Goal: Task Accomplishment & Management: Use online tool/utility

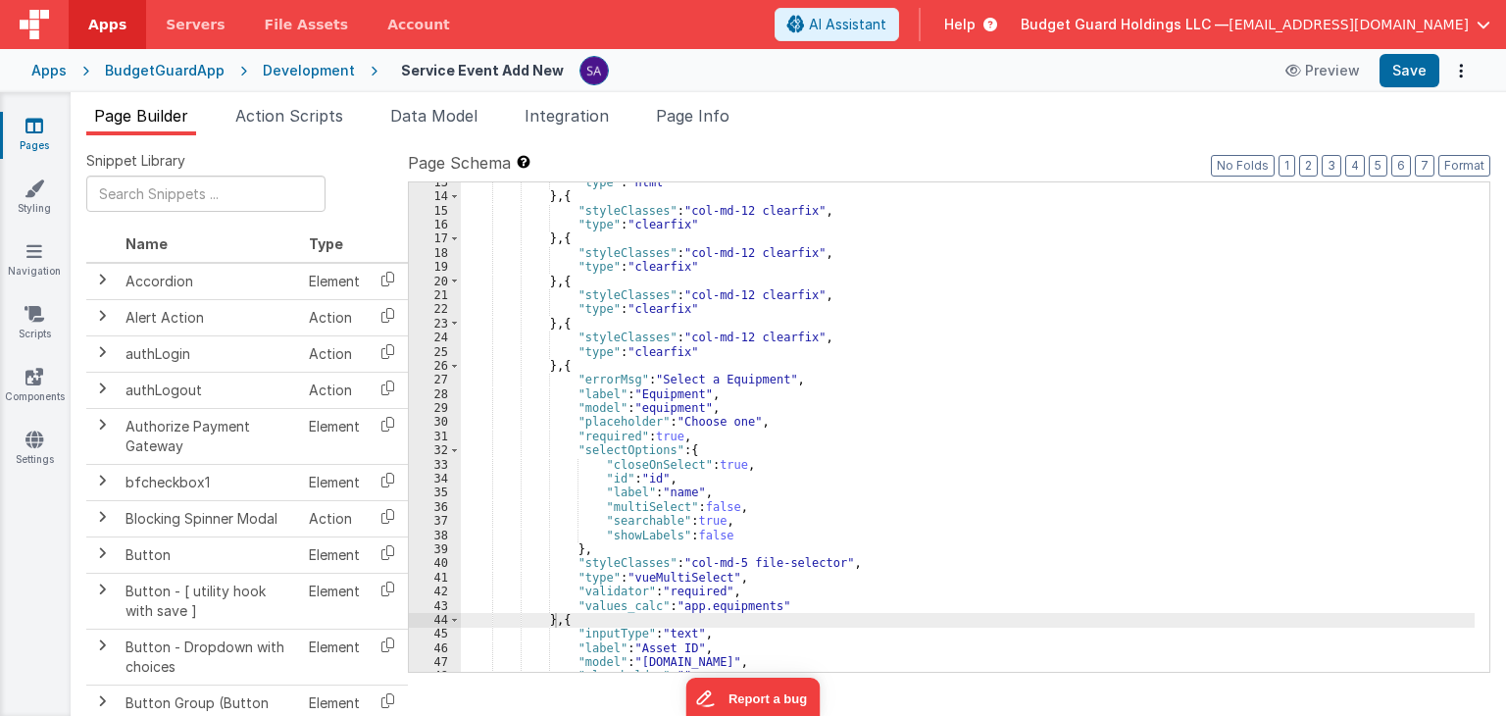
scroll to position [235, 0]
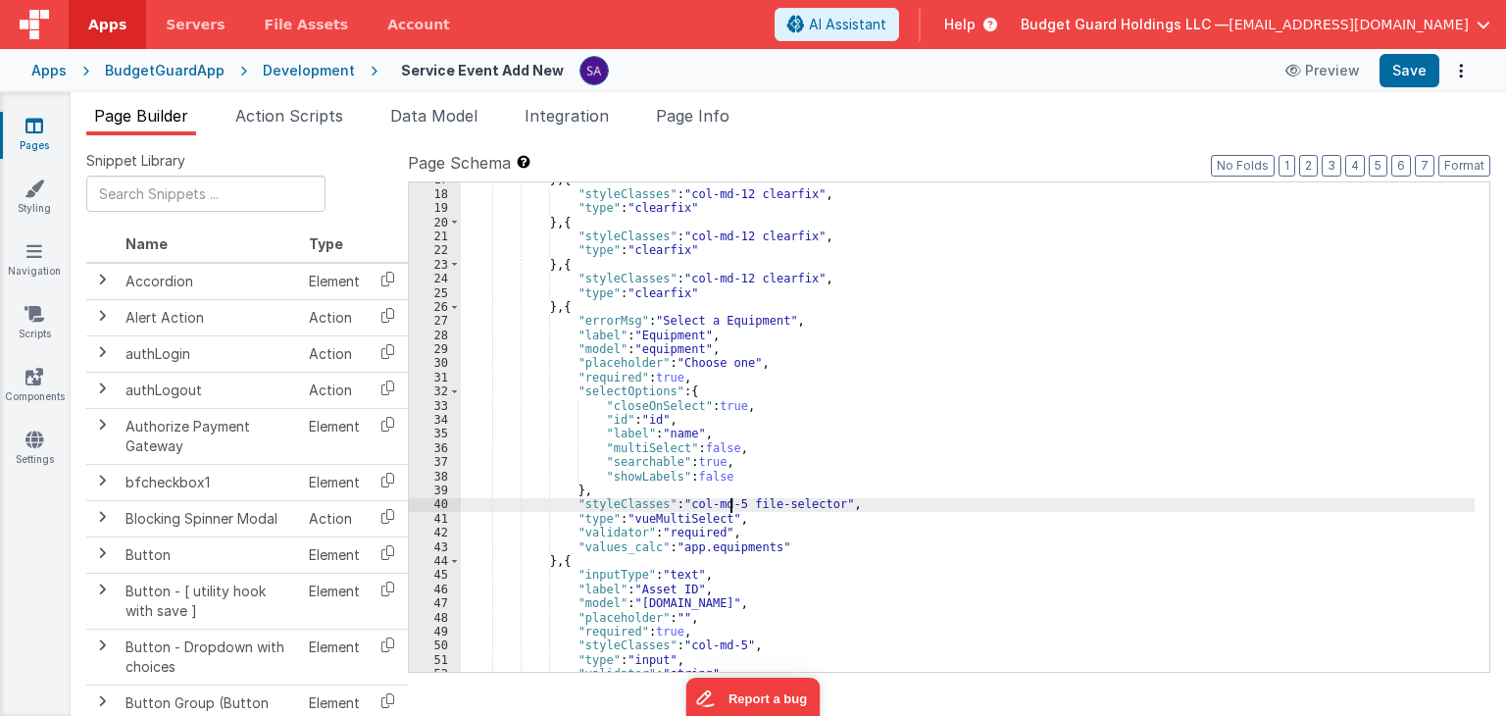
click at [729, 504] on div "} , { "styleClasses" : "col-md-12 clearfix" , "type" : "clearfix" } , { "styleC…" at bounding box center [968, 432] width 1014 height 518
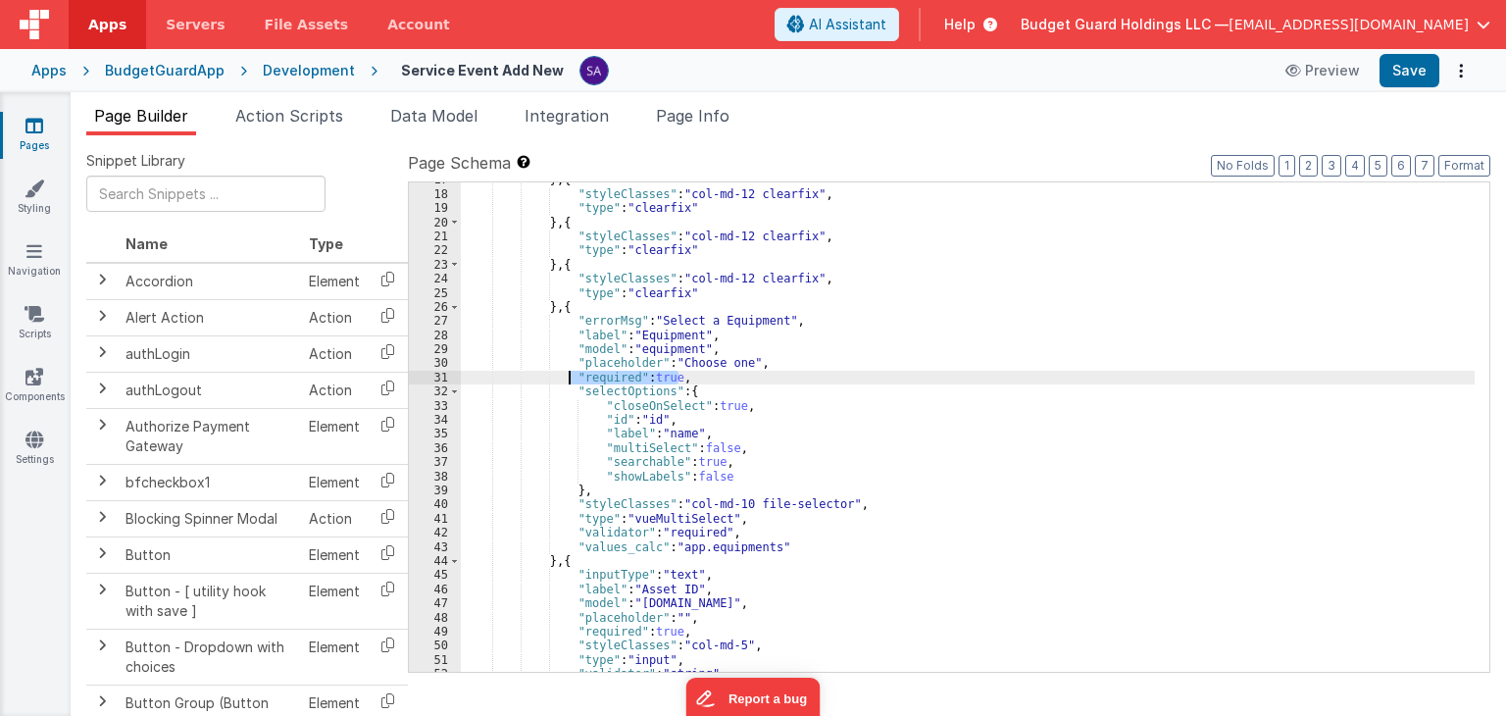
drag, startPoint x: 678, startPoint y: 374, endPoint x: 569, endPoint y: 374, distance: 109.8
click at [569, 374] on div "} , { "styleClasses" : "col-md-12 clearfix" , "type" : "clearfix" } , { "styleC…" at bounding box center [968, 432] width 1014 height 518
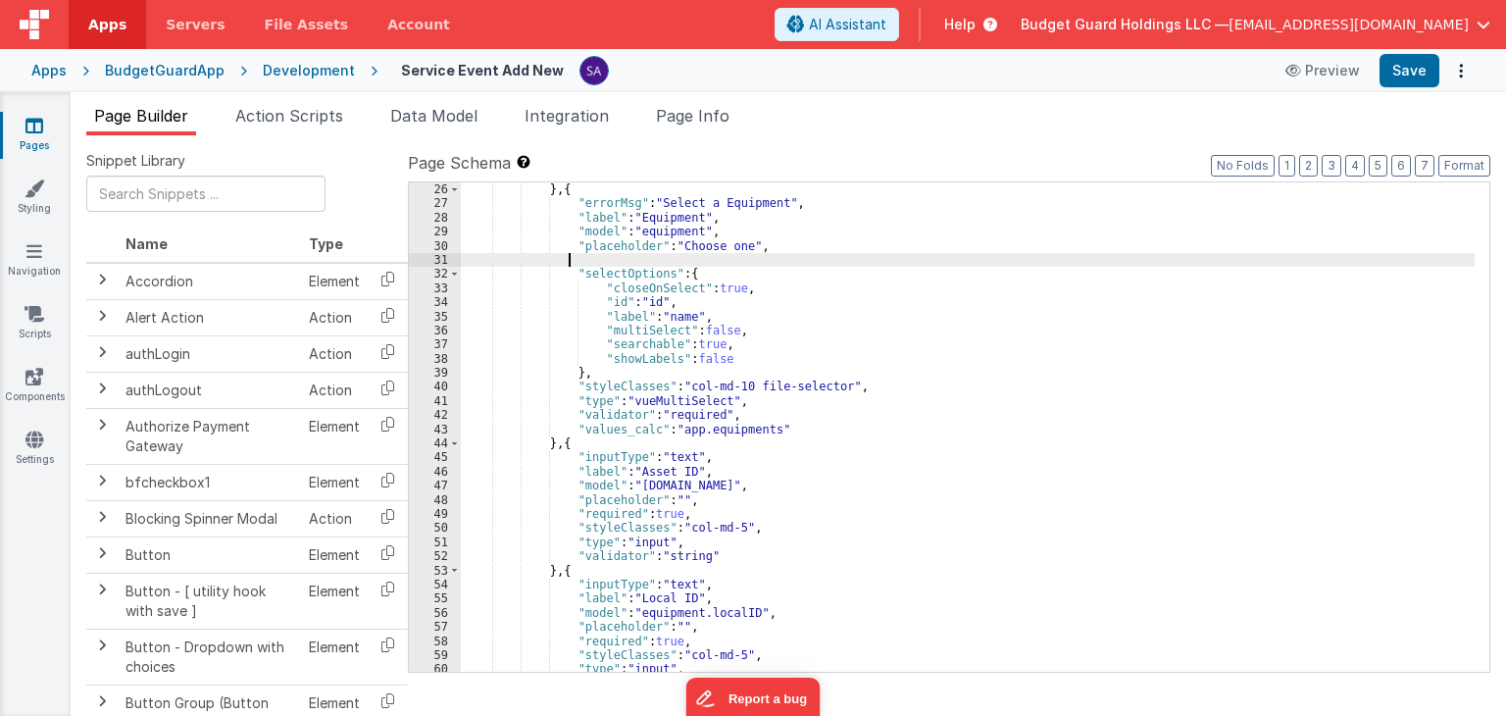
scroll to position [353, 0]
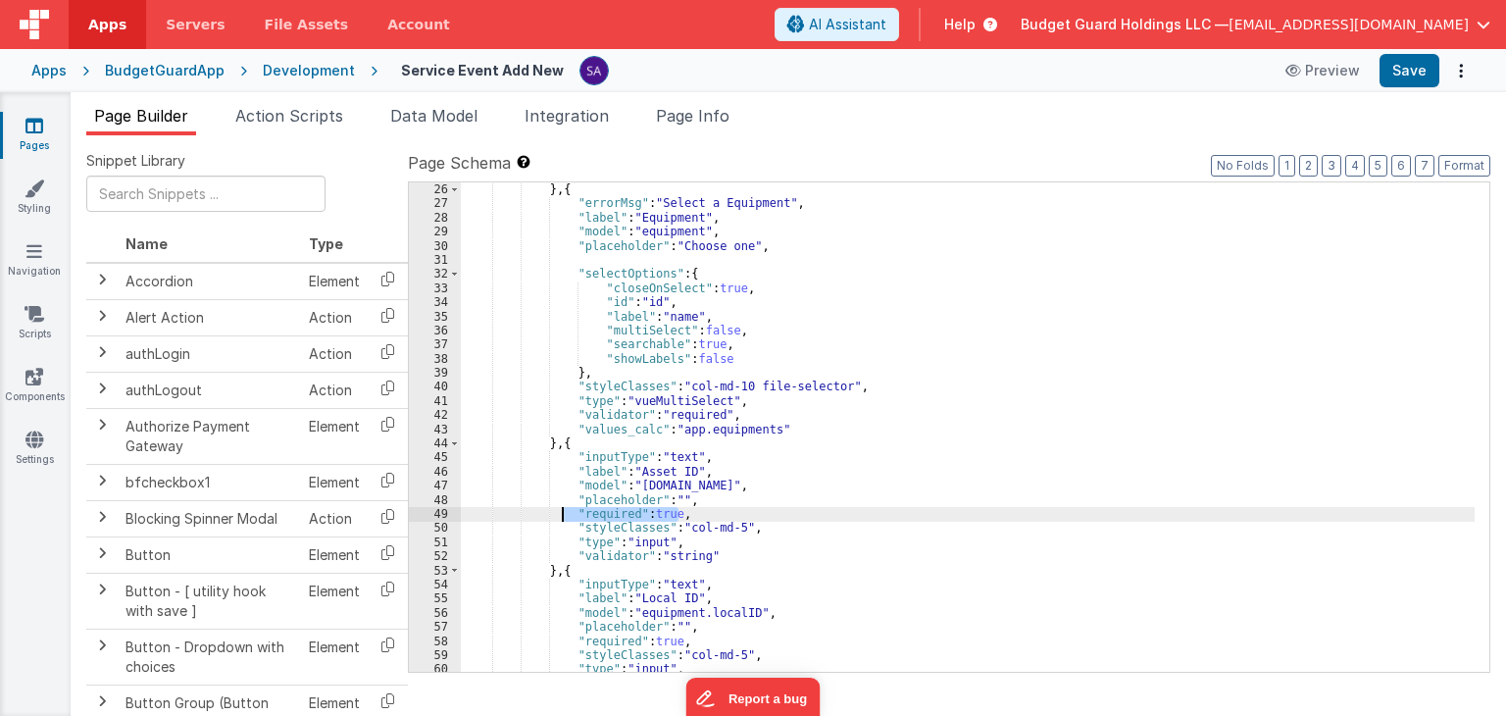
drag, startPoint x: 680, startPoint y: 517, endPoint x: 565, endPoint y: 518, distance: 115.7
click at [565, 518] on div ""type" : "clearfix" } , { "errorMsg" : "Select a Equipment" , "label" : "Equipm…" at bounding box center [968, 428] width 1014 height 518
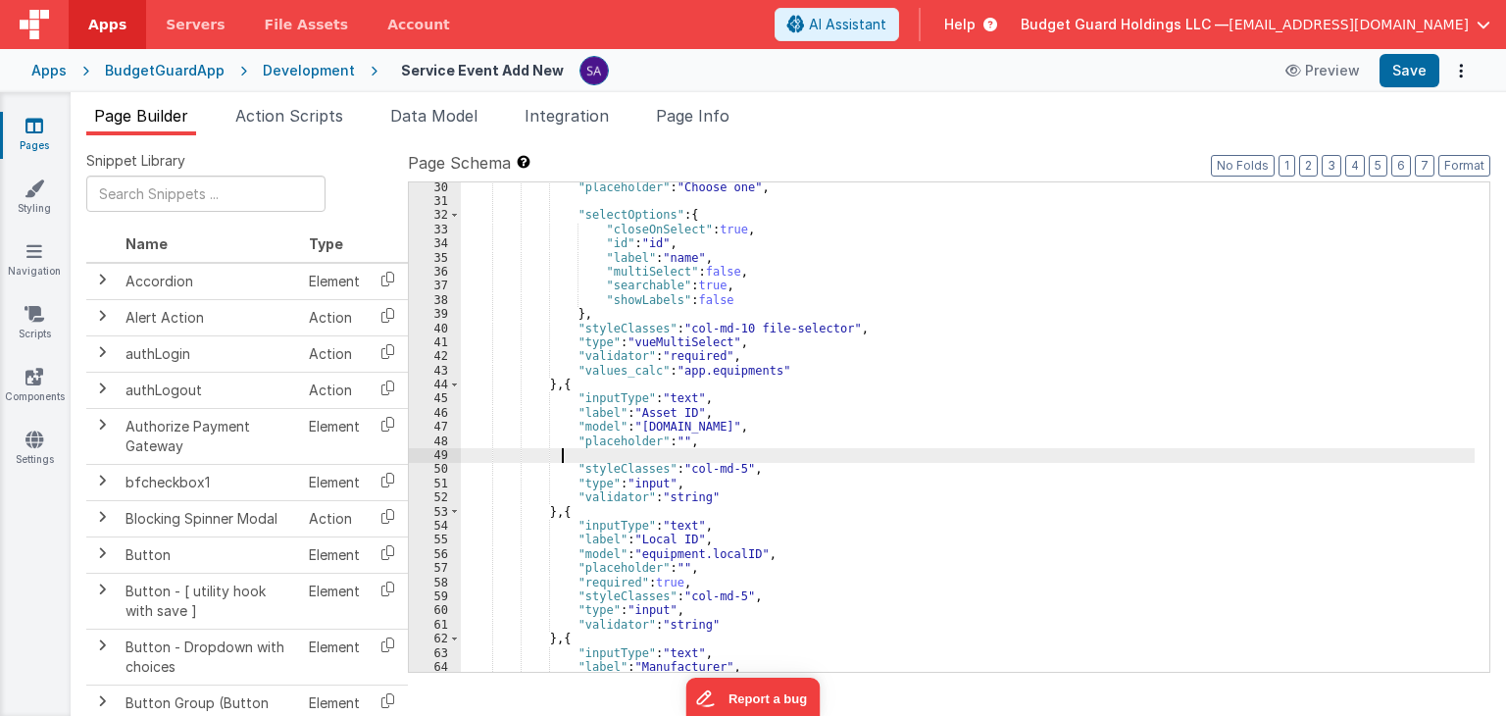
scroll to position [412, 0]
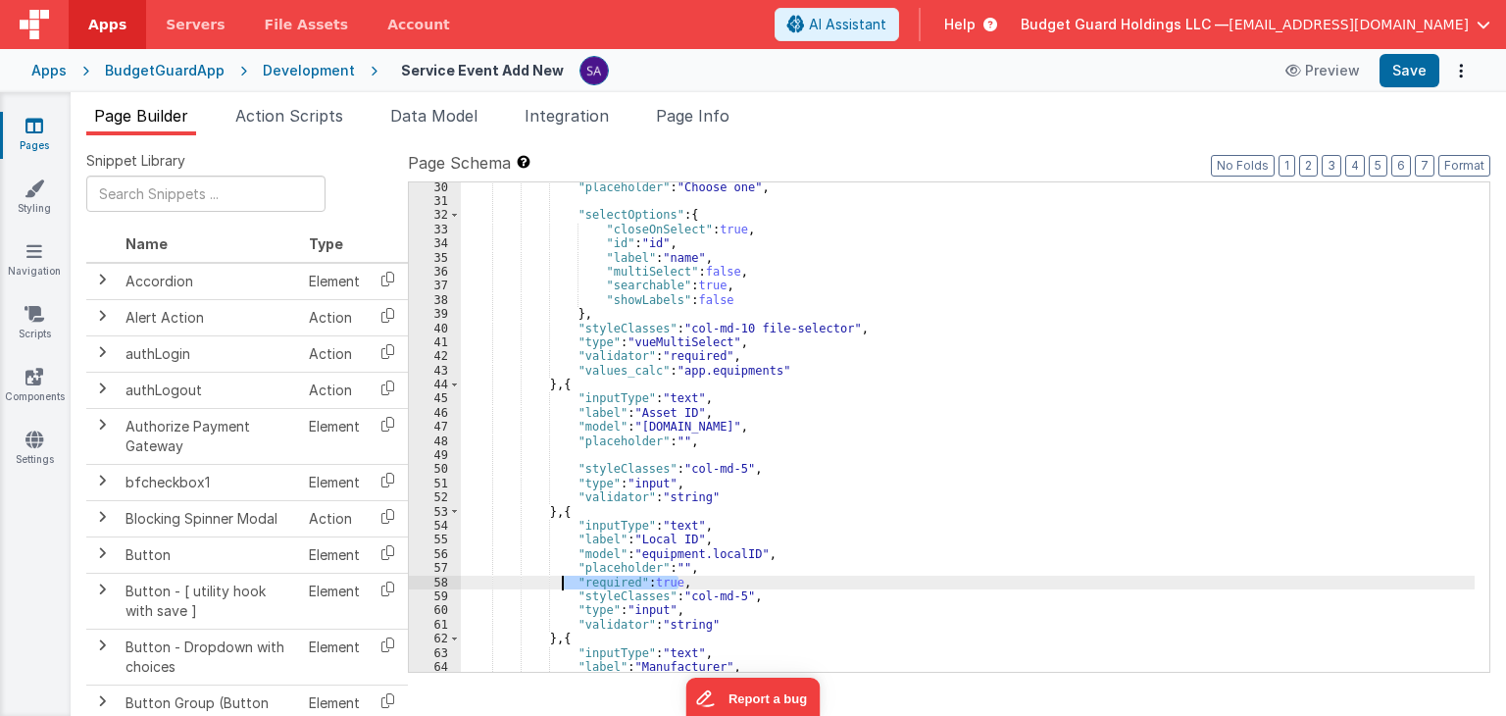
drag, startPoint x: 688, startPoint y: 580, endPoint x: 565, endPoint y: 581, distance: 123.5
click at [565, 581] on div ""placeholder" : "Choose one" , "selectOptions" : { "closeOnSelect" : true , "id…" at bounding box center [968, 439] width 1014 height 518
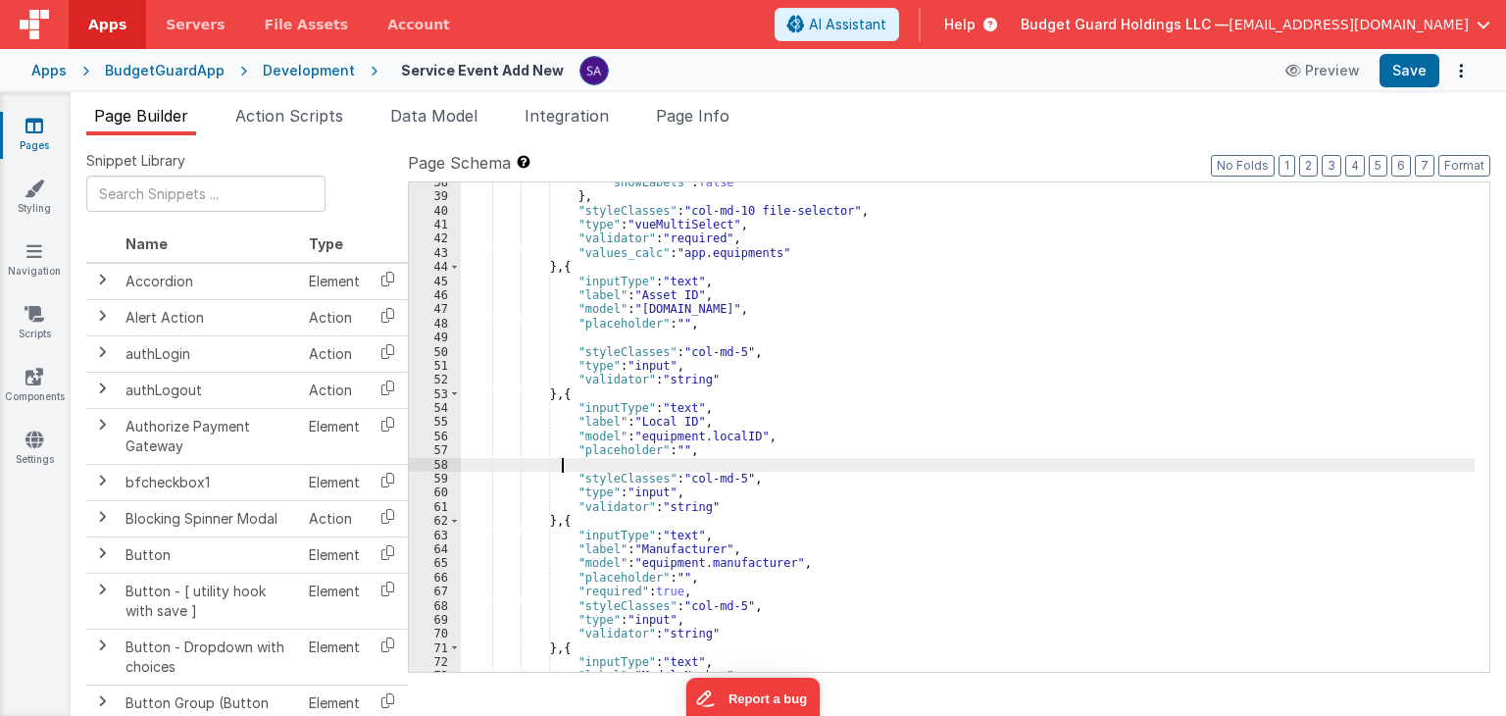
scroll to position [529, 0]
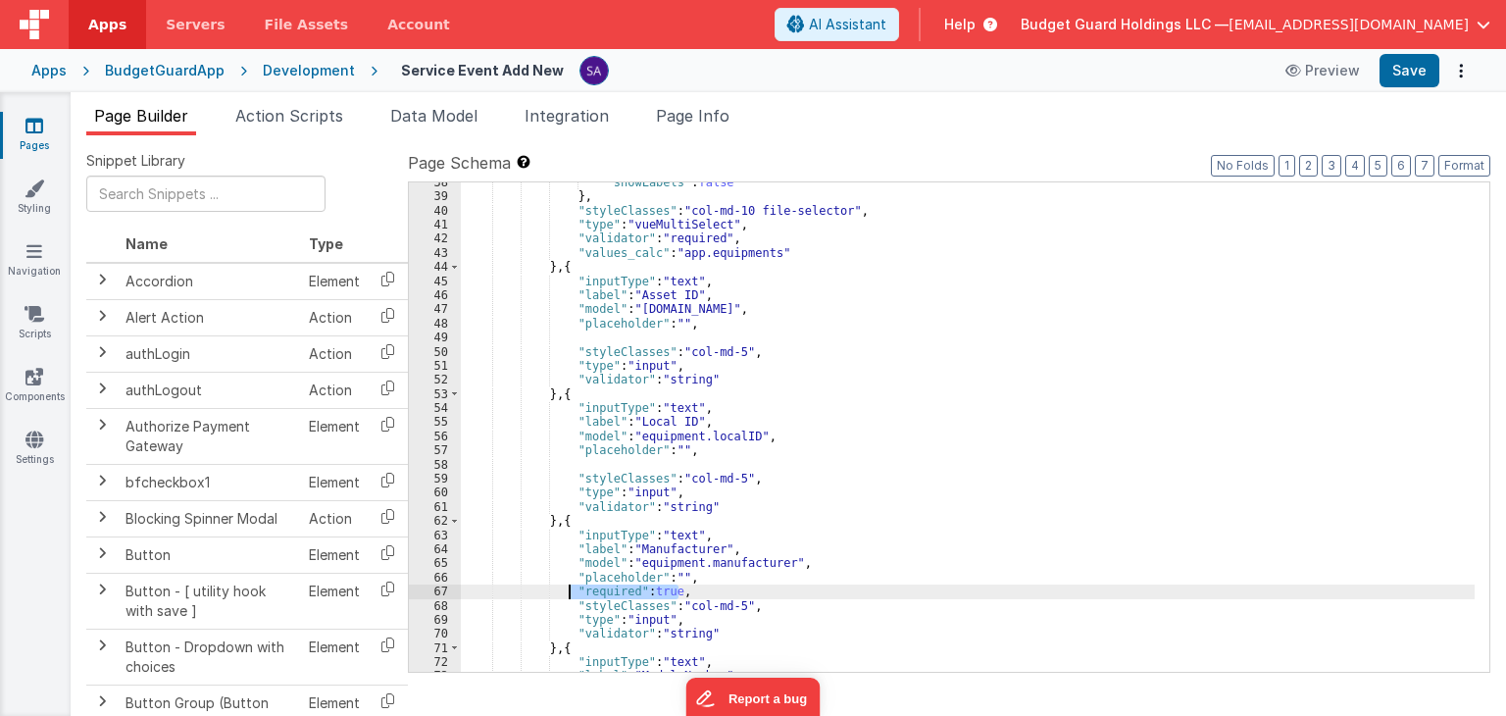
drag, startPoint x: 690, startPoint y: 591, endPoint x: 569, endPoint y: 591, distance: 121.6
click at [569, 591] on div ""showLabels" : false } , "styleClasses" : "col-md-10 file-selector" , "type" : …" at bounding box center [968, 434] width 1014 height 518
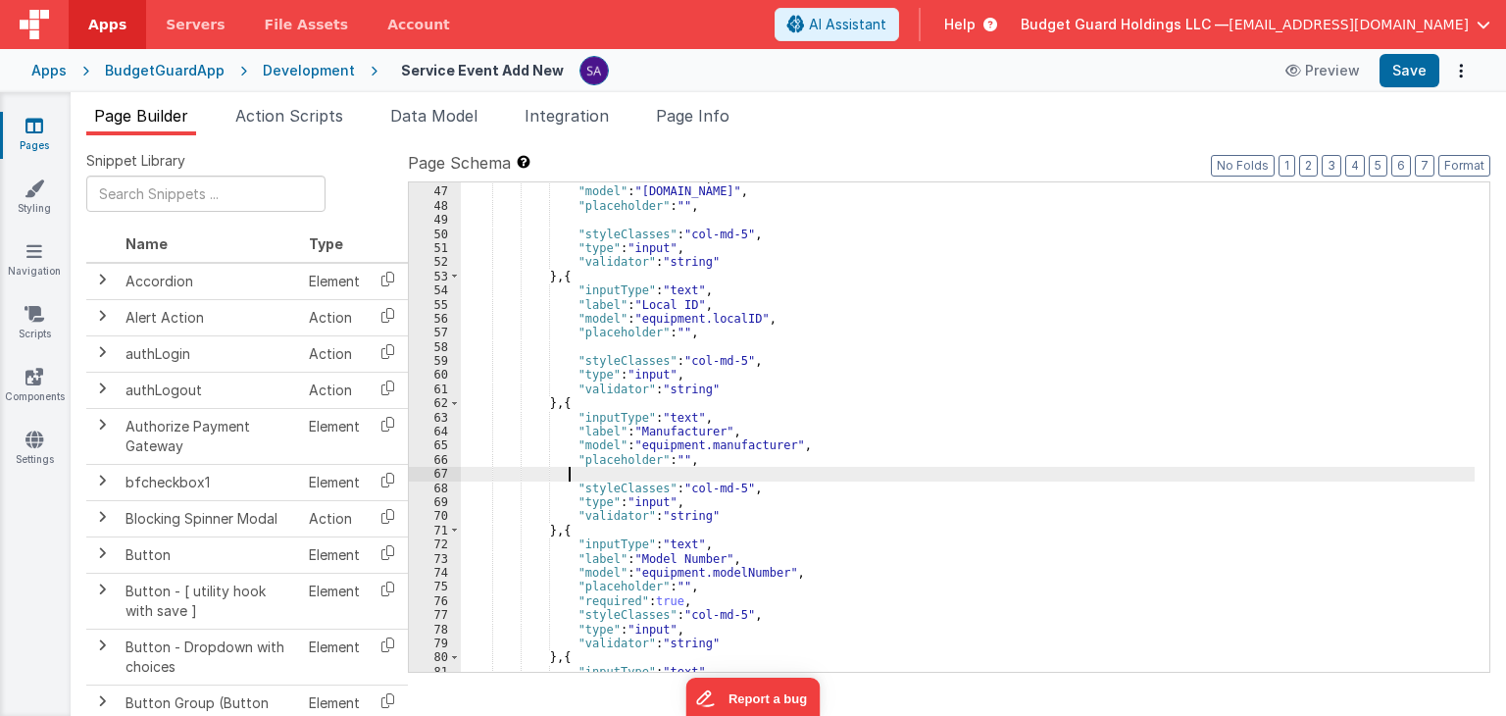
scroll to position [706, 0]
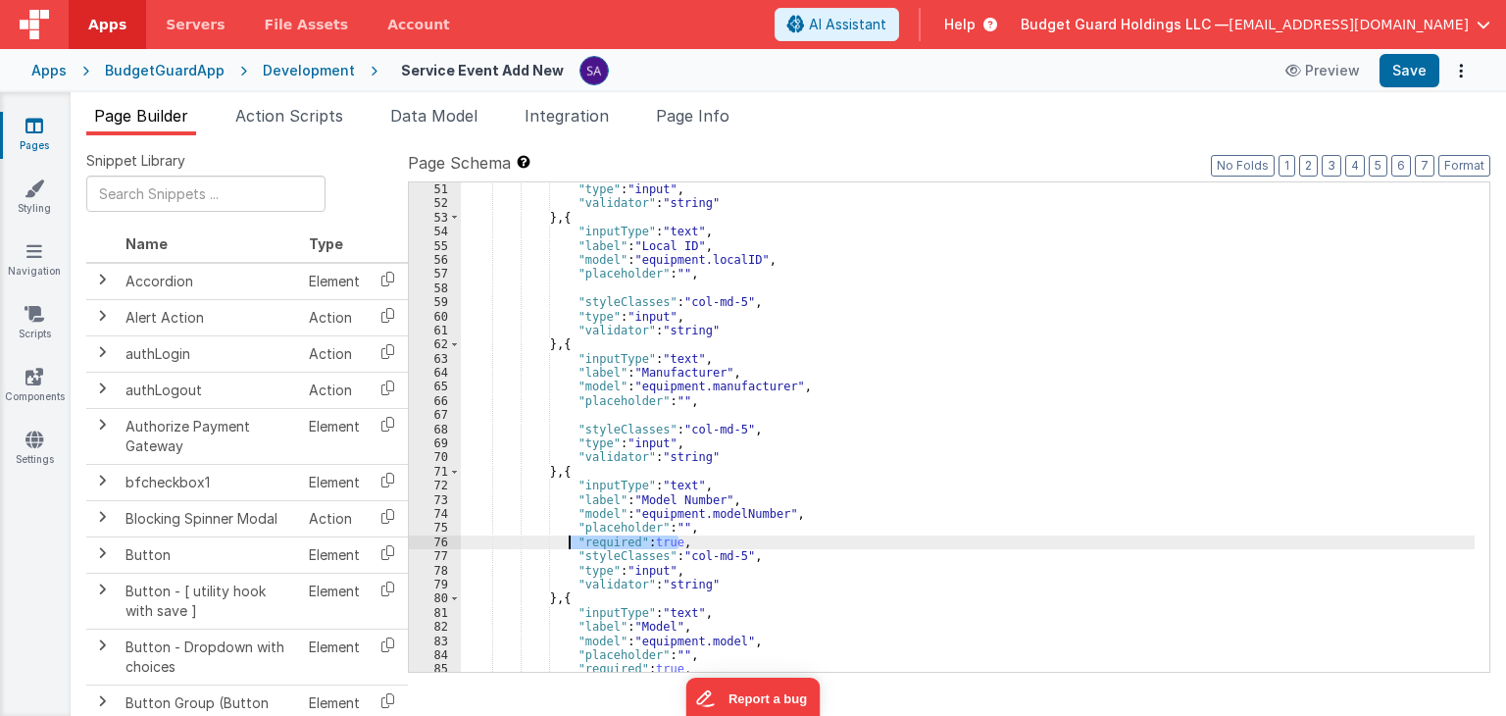
drag, startPoint x: 676, startPoint y: 541, endPoint x: 569, endPoint y: 546, distance: 107.9
click at [569, 546] on div ""styleClasses" : "col-md-5" , "type" : "input" , "validator" : "string" } , { "…" at bounding box center [968, 428] width 1014 height 518
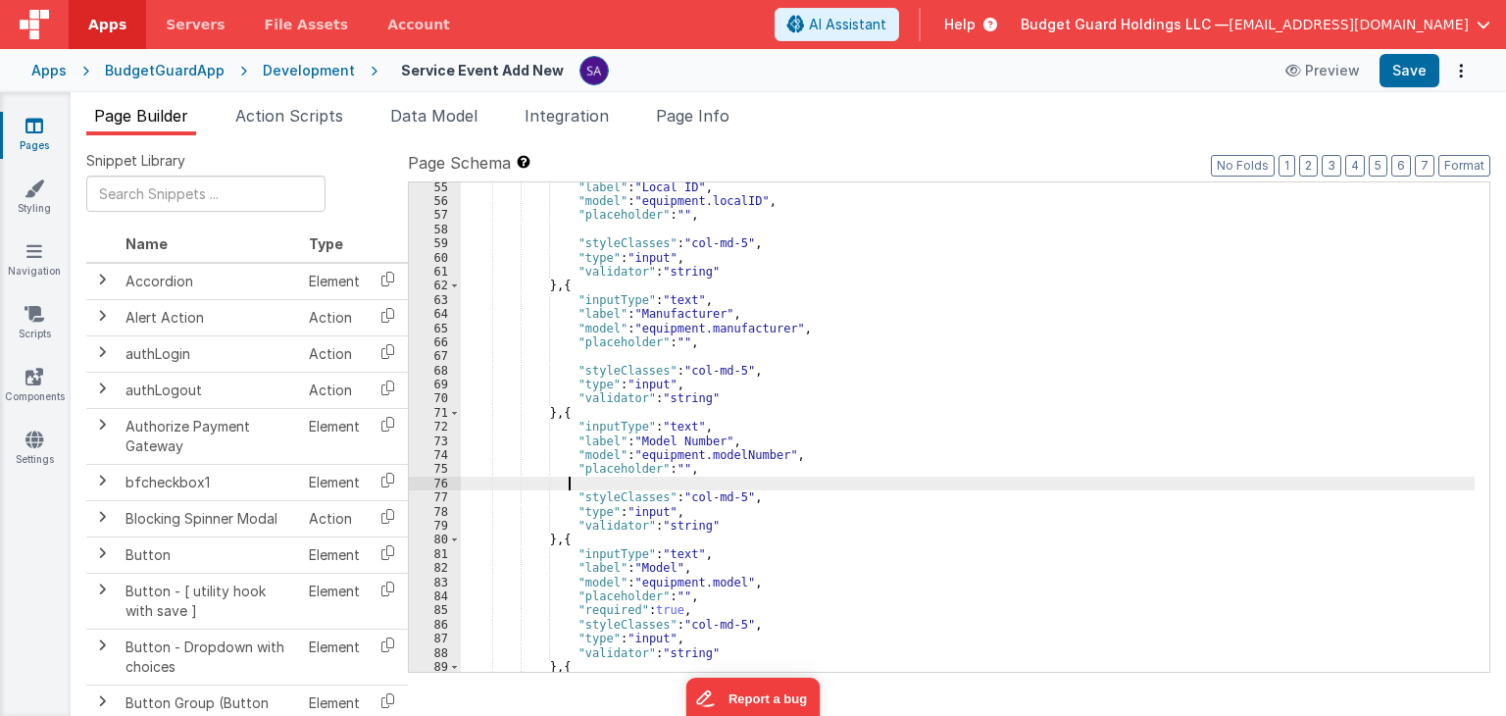
scroll to position [823, 0]
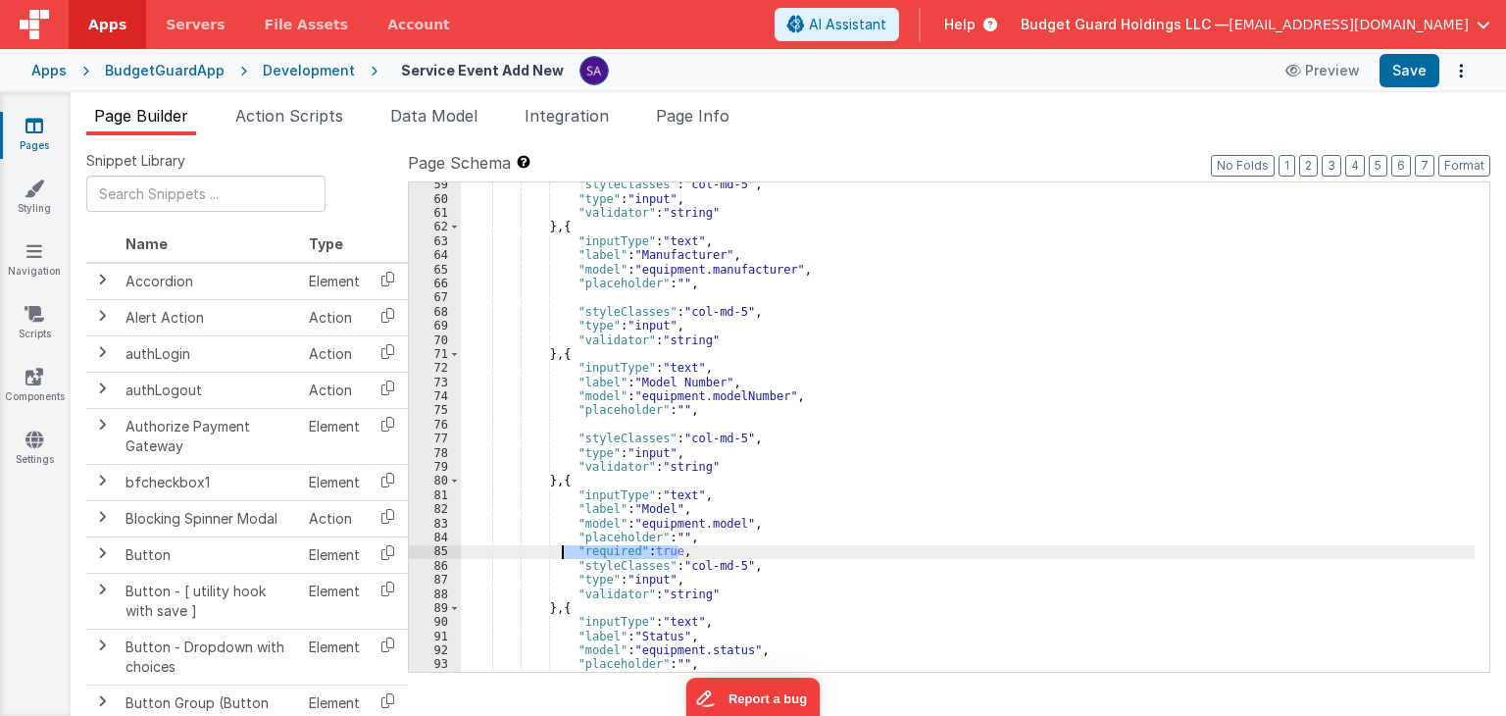
drag, startPoint x: 698, startPoint y: 555, endPoint x: 565, endPoint y: 558, distance: 133.4
click at [565, 558] on div ""styleClasses" : "col-md-5" , "type" : "input" , "validator" : "string" } , { "…" at bounding box center [968, 436] width 1014 height 518
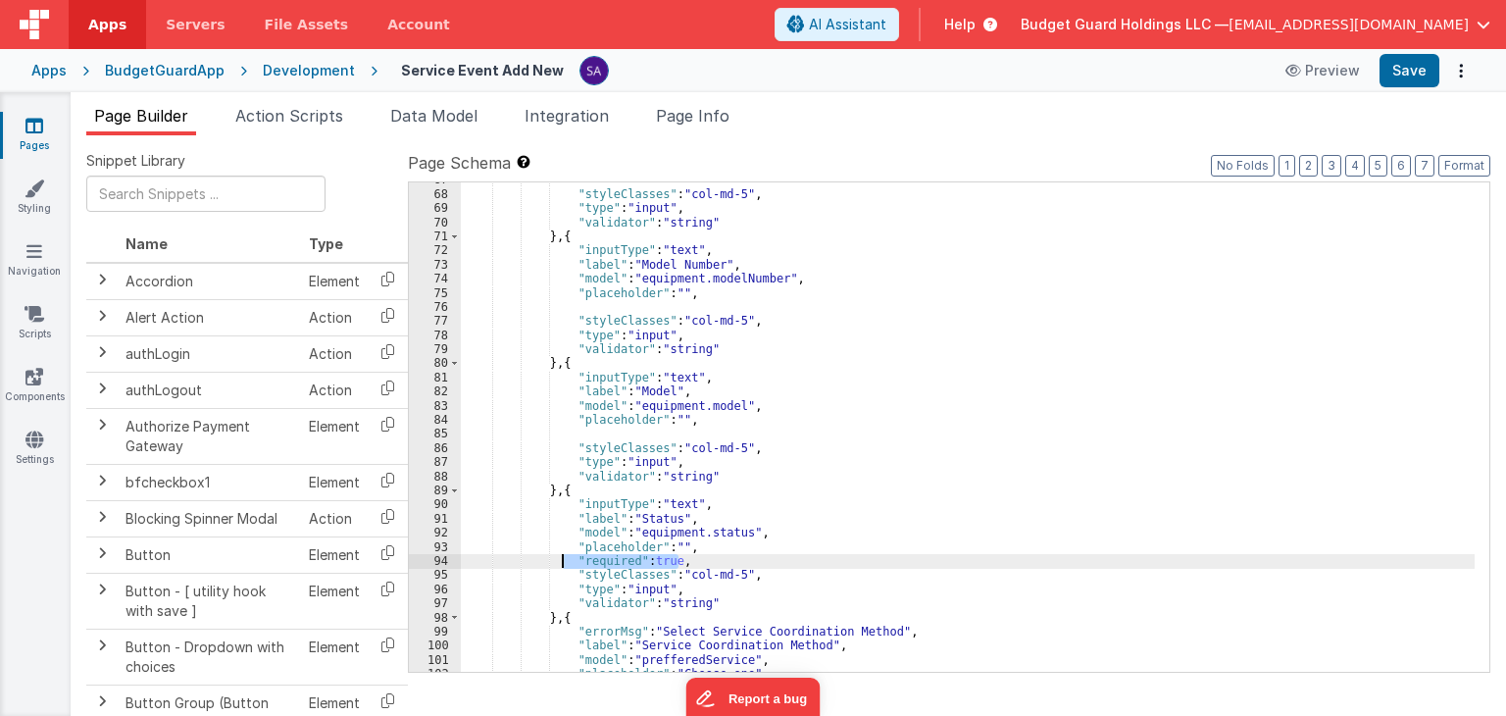
drag, startPoint x: 687, startPoint y: 564, endPoint x: 552, endPoint y: 564, distance: 135.3
click at [552, 564] on div ""styleClasses" : "col-md-5" , "type" : "input" , "validator" : "string" } , { "…" at bounding box center [968, 432] width 1014 height 518
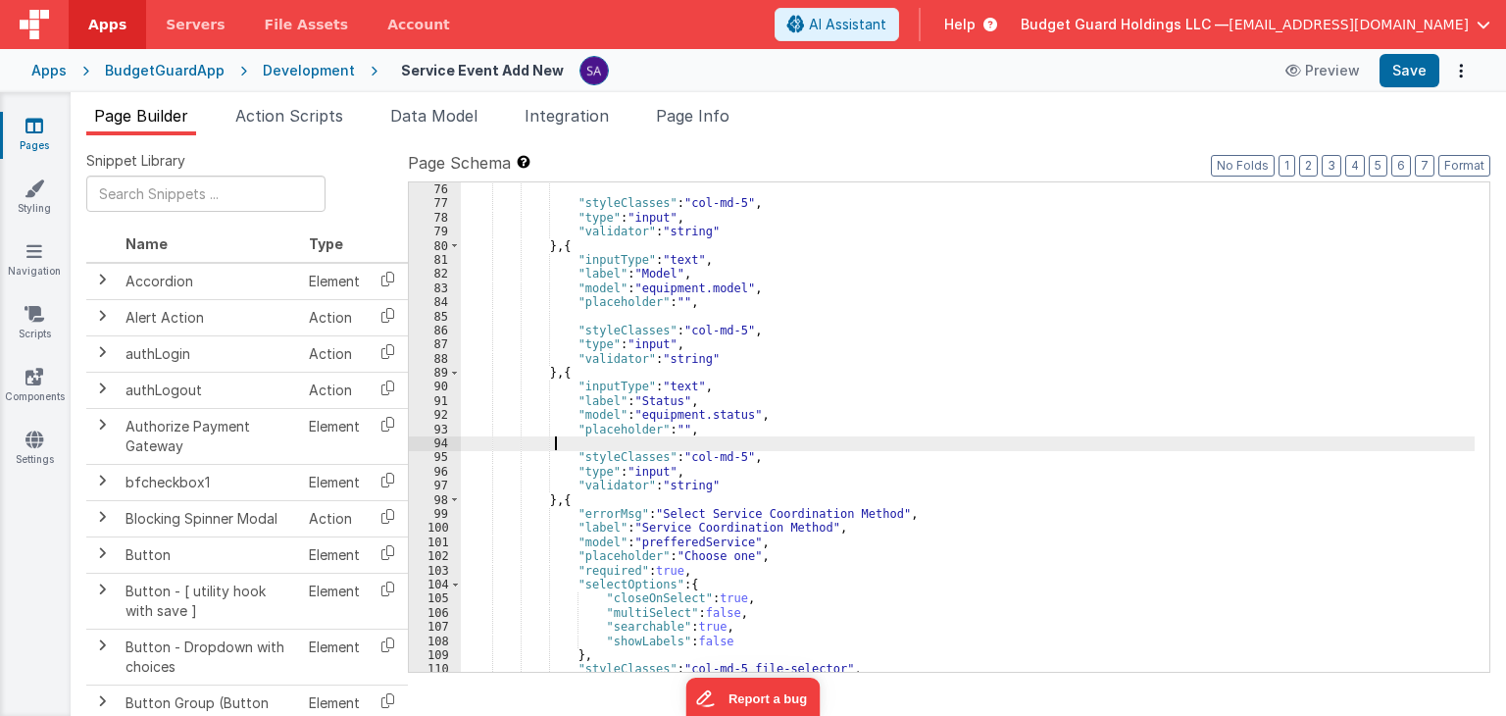
scroll to position [1059, 0]
click at [580, 440] on div ""placeholder" : "" , "styleClasses" : "col-md-5" , "type" : "input" , "validato…" at bounding box center [968, 428] width 1014 height 518
paste textarea
click at [668, 443] on div ""placeholder" : "" , "styleClasses" : "col-md-5" , "type" : "input" , "validato…" at bounding box center [968, 428] width 1014 height 518
click at [1412, 81] on button "Save" at bounding box center [1409, 70] width 60 height 33
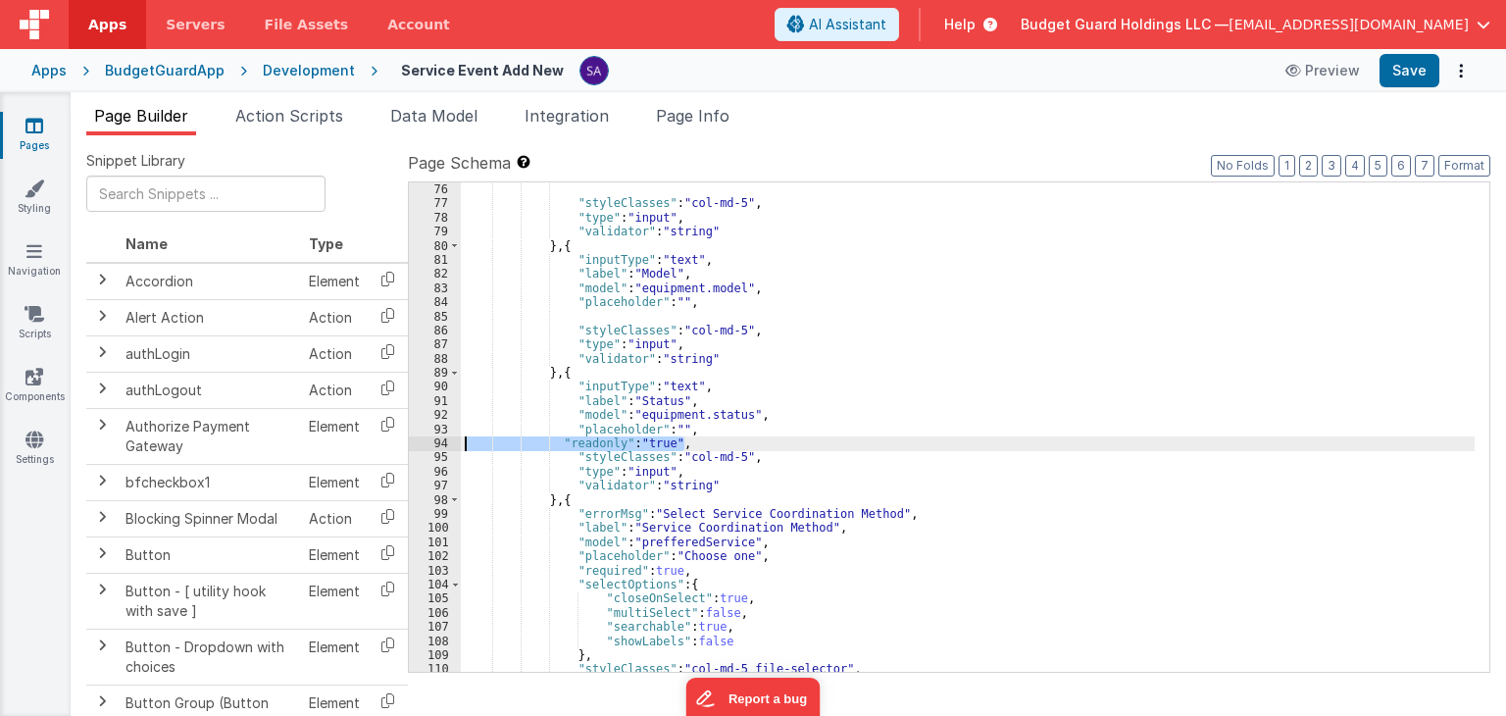
drag, startPoint x: 686, startPoint y: 443, endPoint x: 444, endPoint y: 449, distance: 242.2
click at [444, 448] on div "75 76 77 78 79 80 81 82 83 84 85 86 87 88 89 90 91 92 93 94 95 96 97 98 99 100 …" at bounding box center [949, 426] width 1082 height 491
click at [636, 317] on div ""placeholder" : "" , "styleClasses" : "col-md-5" , "type" : "input" , "validato…" at bounding box center [968, 428] width 1014 height 518
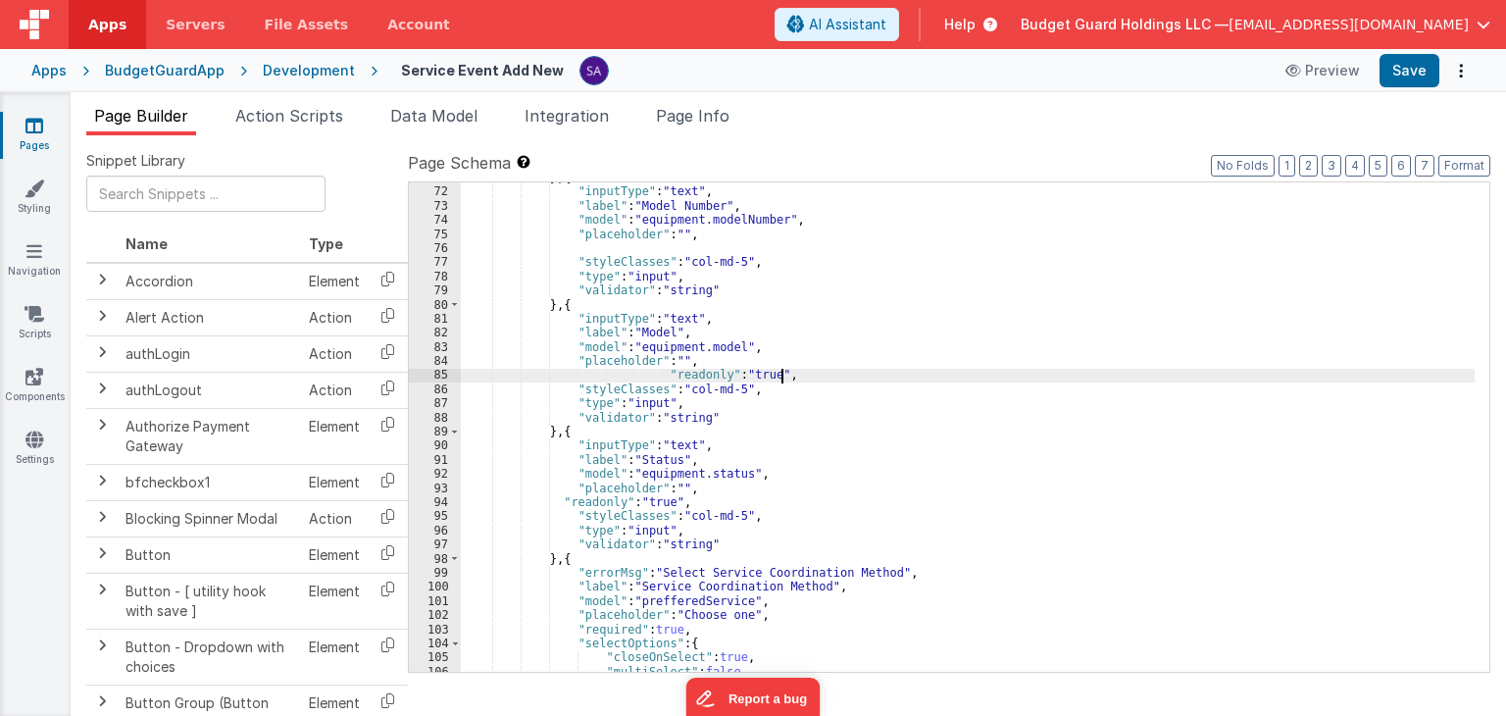
scroll to position [941, 0]
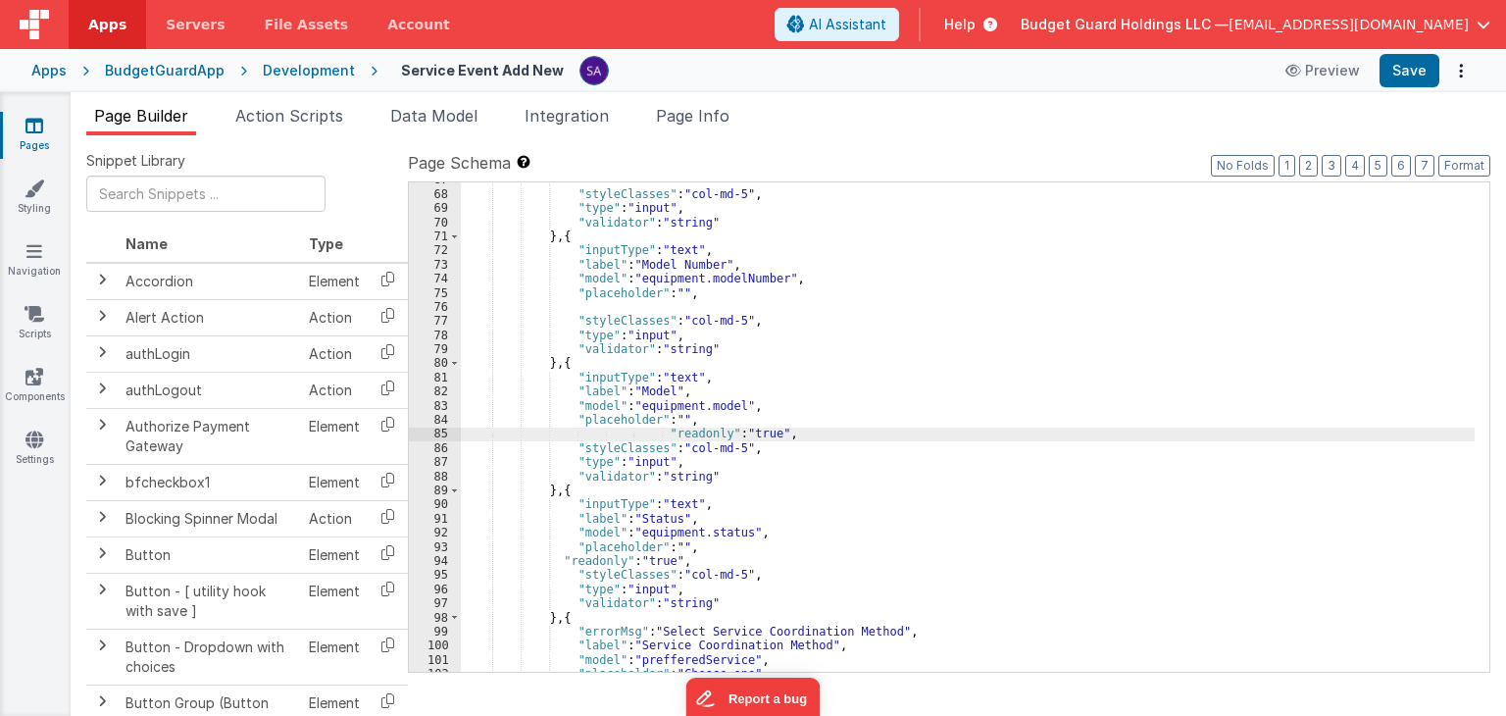
click at [616, 315] on div ""styleClasses" : "col-md-5" , "type" : "input" , "validator" : "string" } , { "…" at bounding box center [968, 432] width 1014 height 518
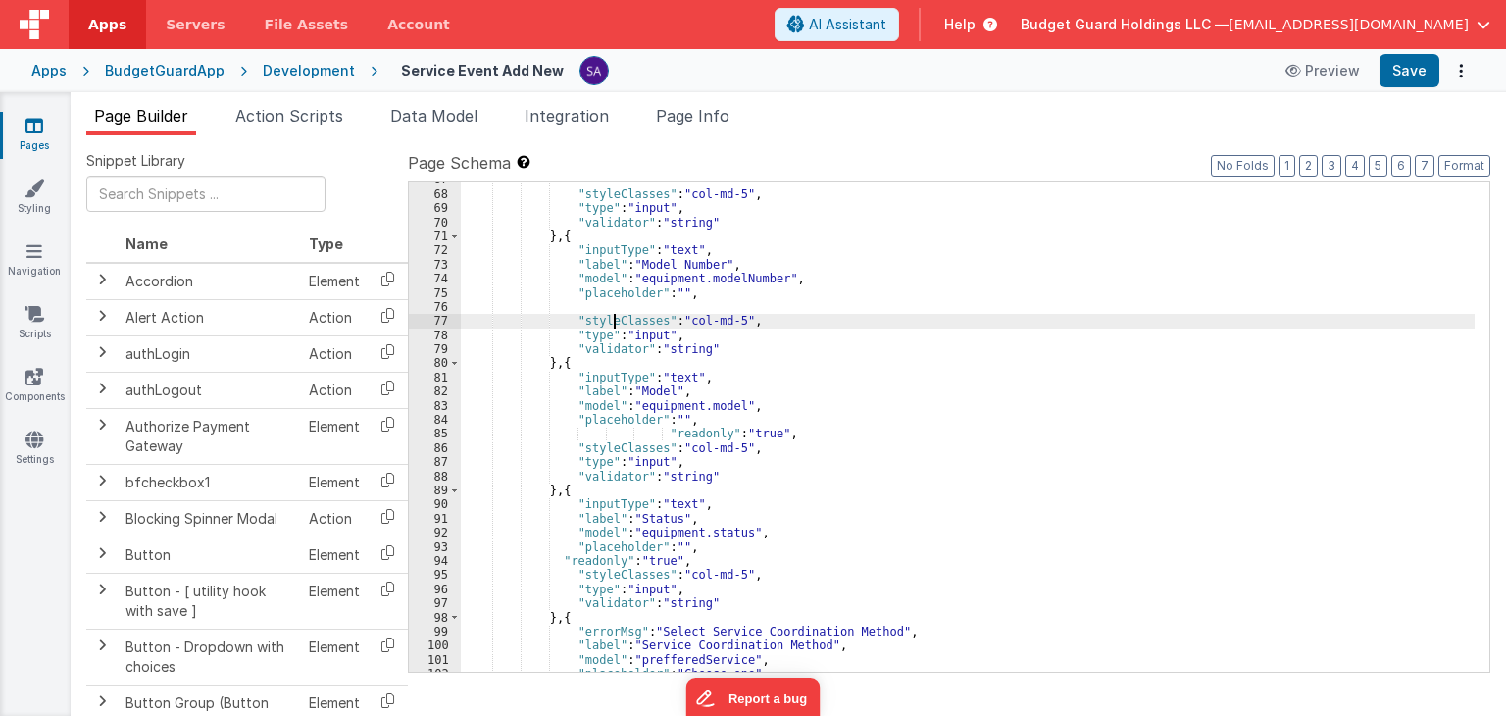
click at [617, 306] on div ""styleClasses" : "col-md-5" , "type" : "input" , "validator" : "string" } , { "…" at bounding box center [968, 432] width 1014 height 518
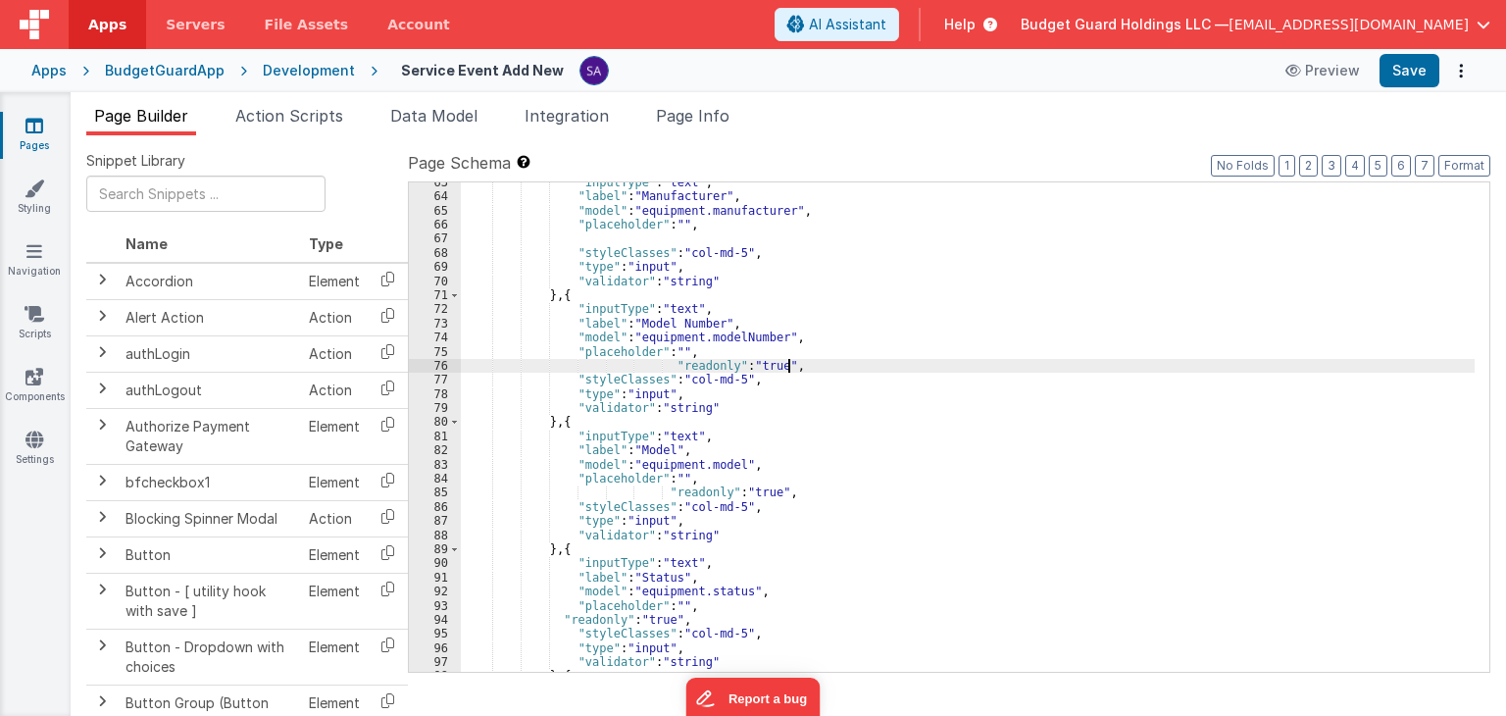
scroll to position [823, 0]
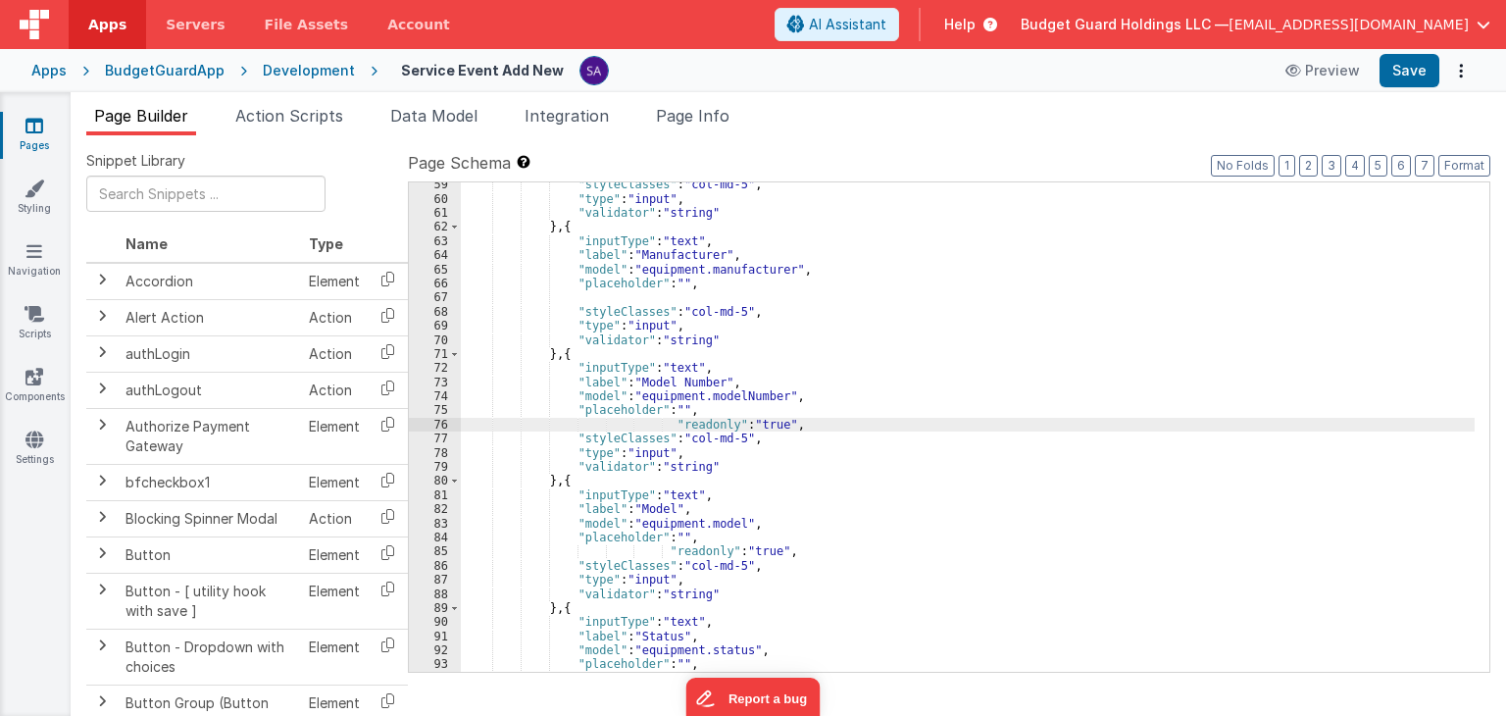
click at [613, 297] on div ""styleClasses" : "col-md-5" , "type" : "input" , "validator" : "string" } , { "…" at bounding box center [968, 436] width 1014 height 518
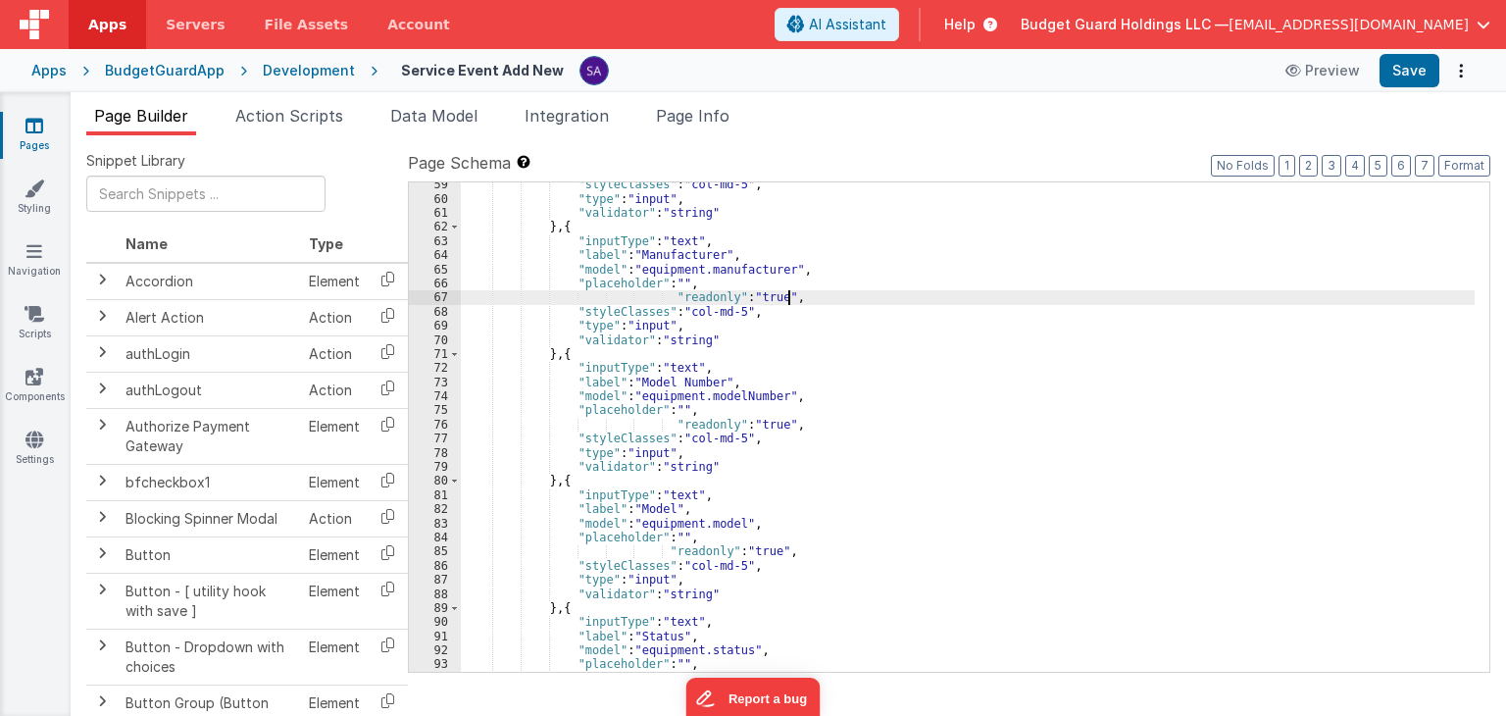
scroll to position [706, 0]
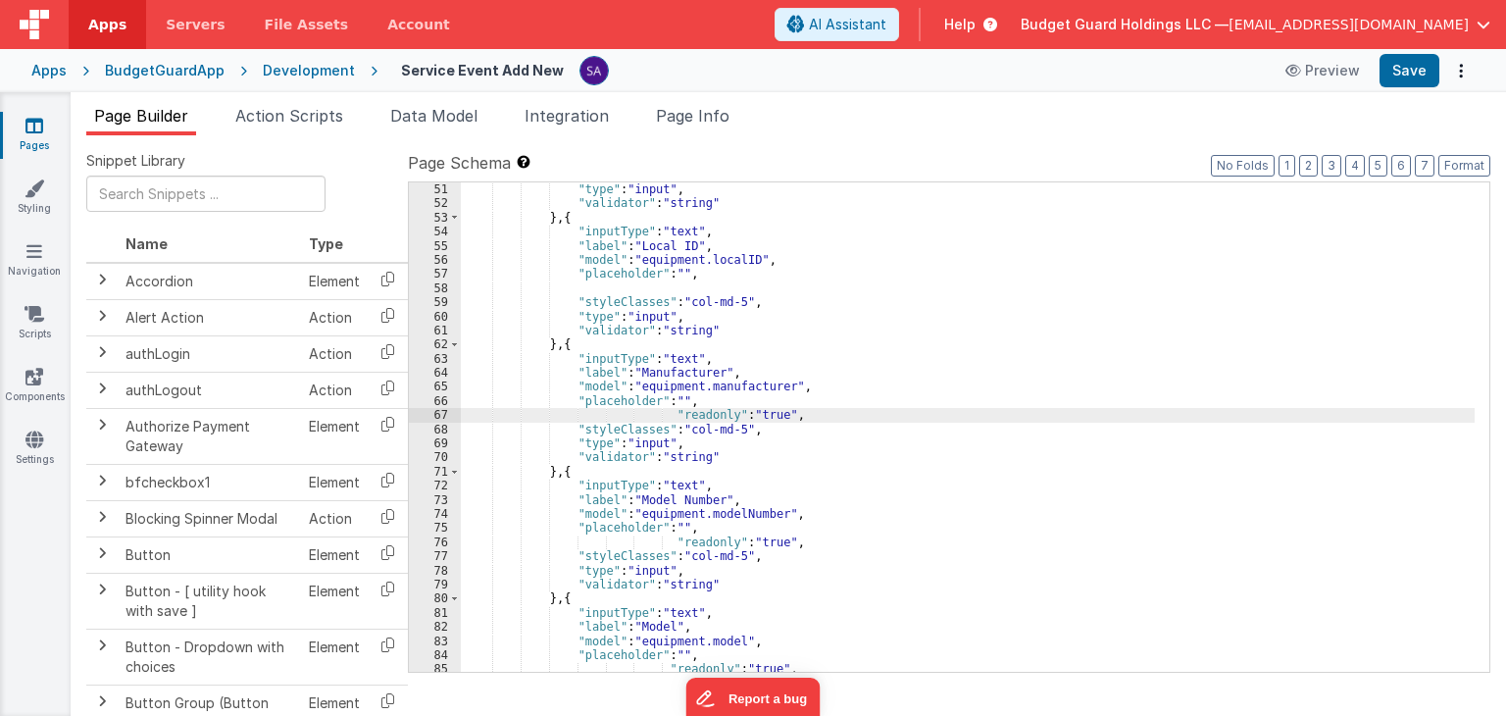
click at [611, 289] on div ""styleClasses" : "col-md-5" , "type" : "input" , "validator" : "string" } , { "…" at bounding box center [968, 428] width 1014 height 518
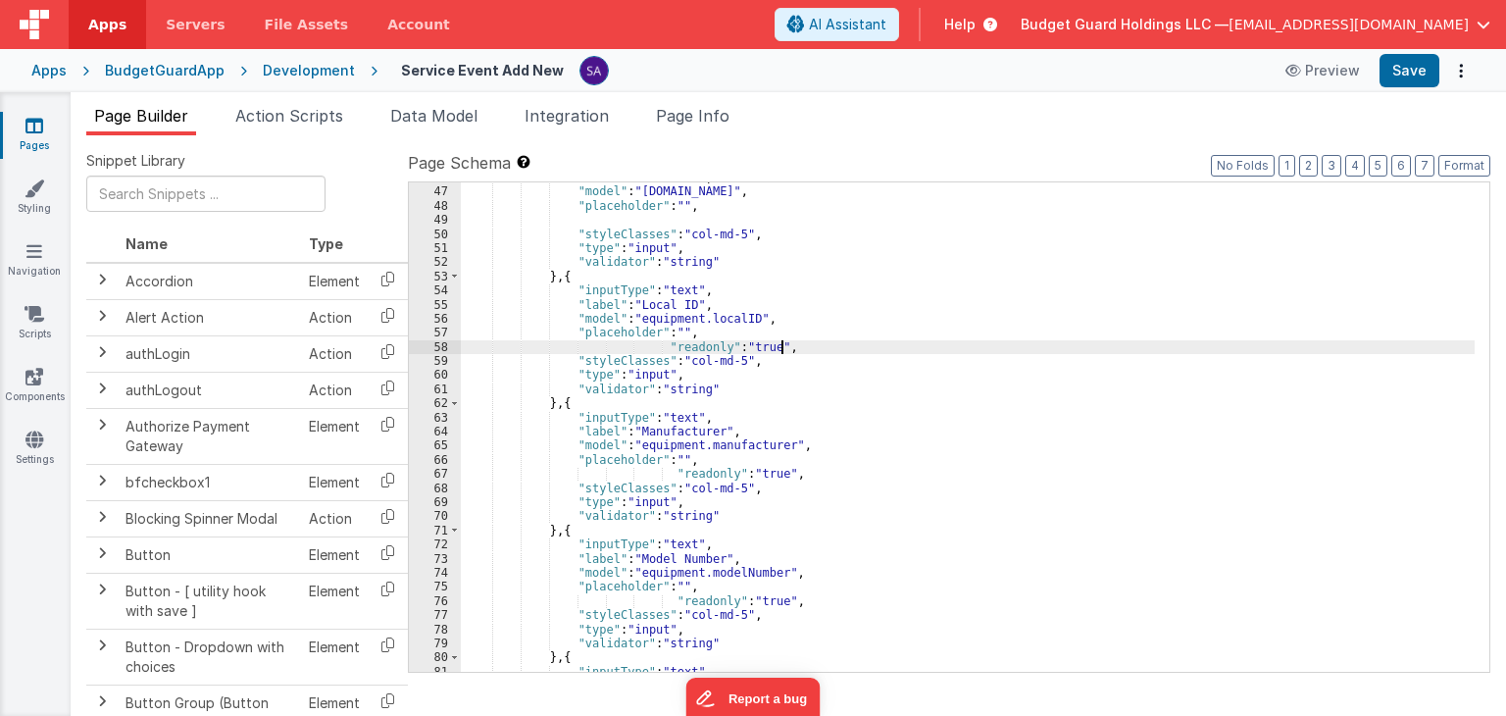
scroll to position [529, 0]
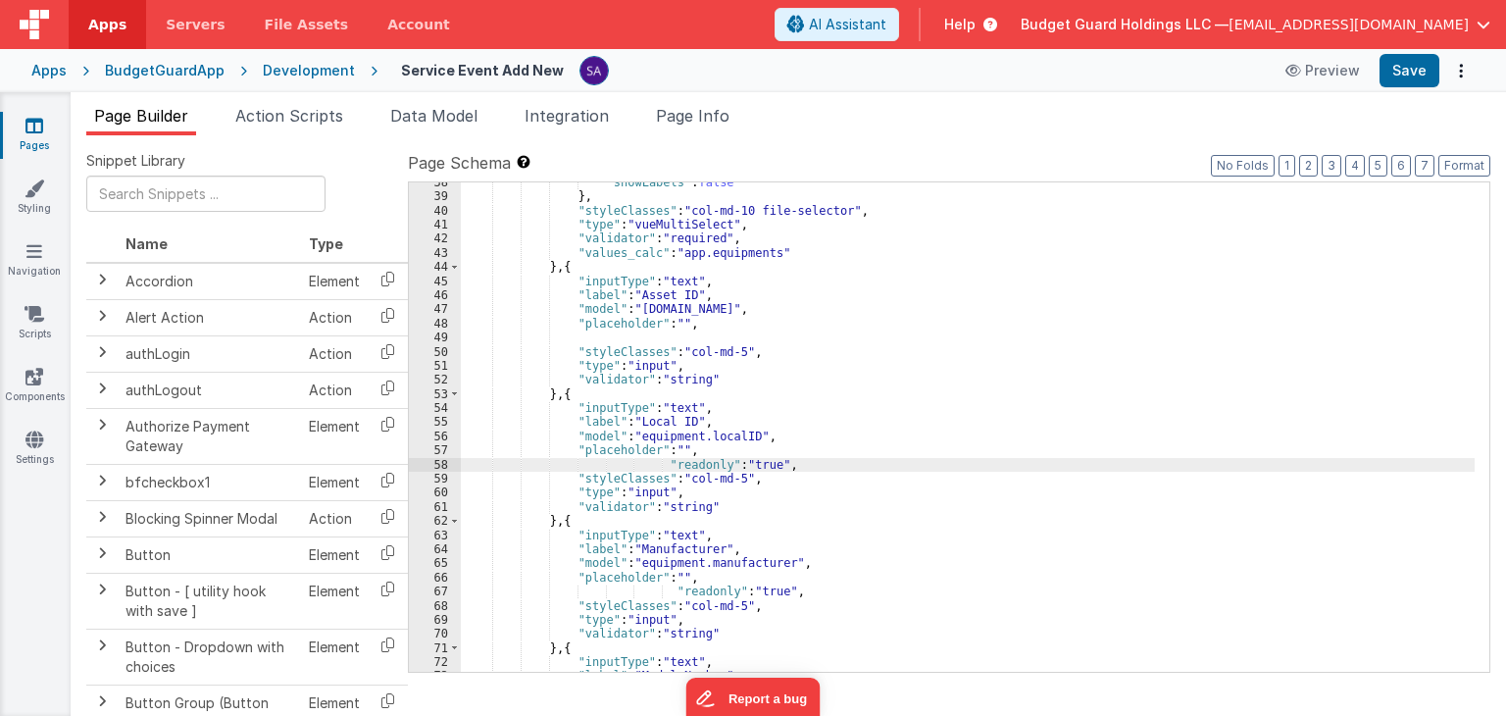
click at [623, 335] on div ""showLabels" : false } , "styleClasses" : "col-md-10 file-selector" , "type" : …" at bounding box center [968, 434] width 1014 height 518
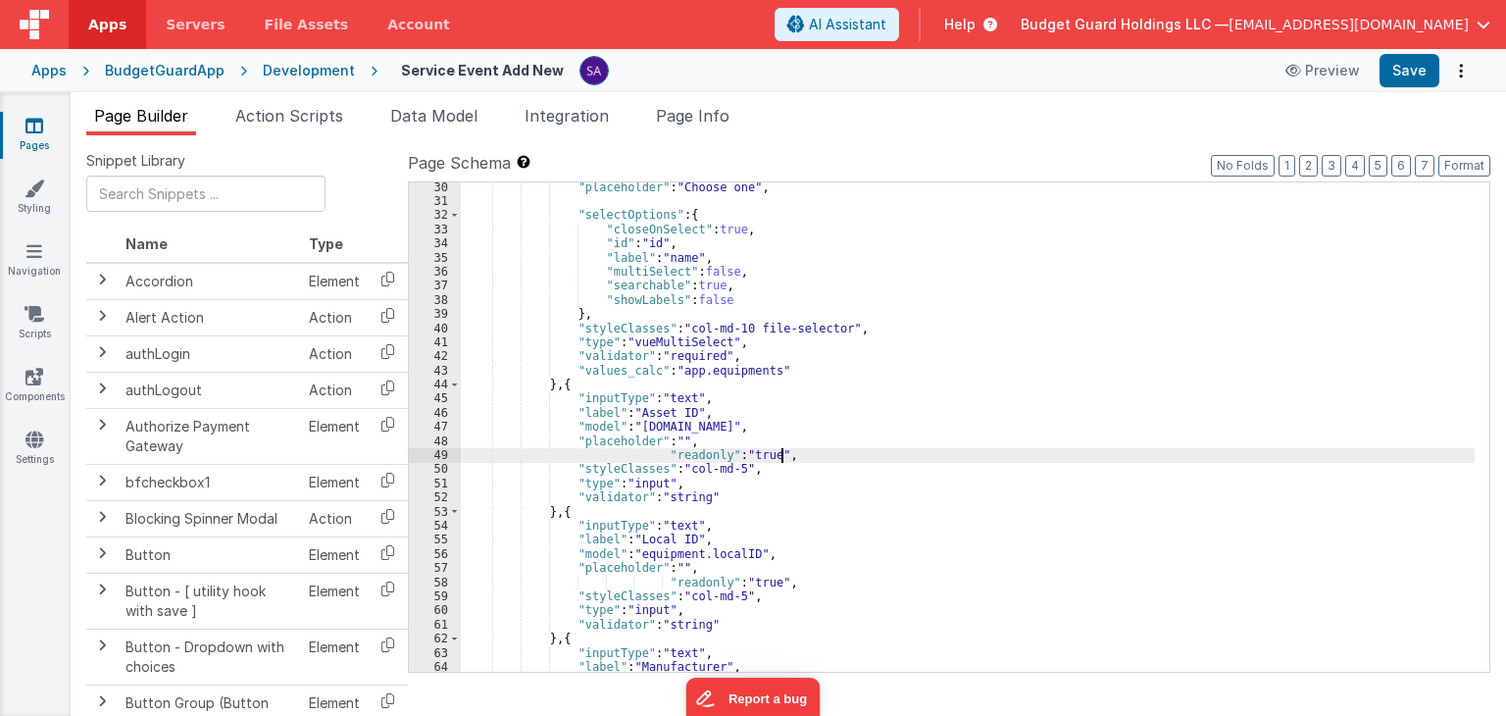
scroll to position [353, 0]
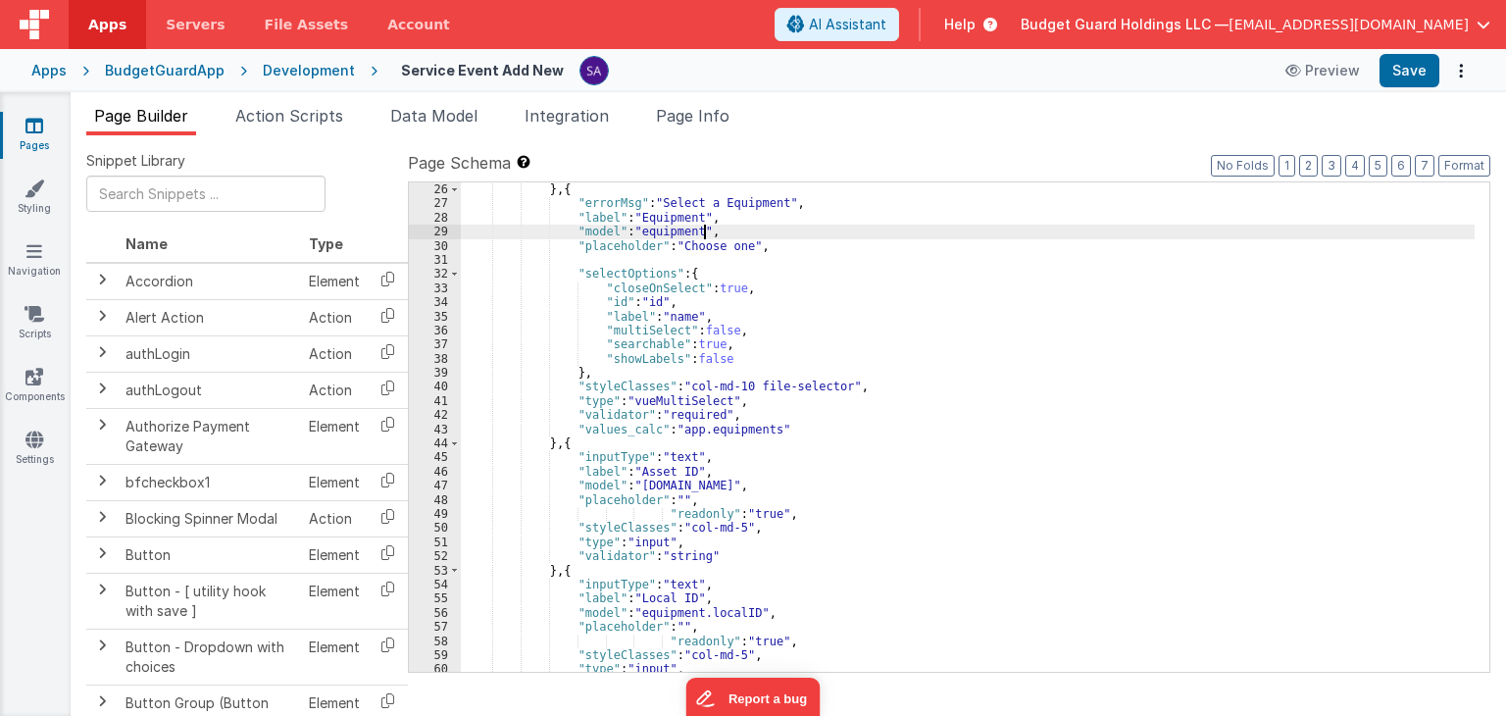
click at [730, 229] on div ""type" : "clearfix" } , { "errorMsg" : "Select a Equipment" , "label" : "Equipm…" at bounding box center [968, 428] width 1014 height 518
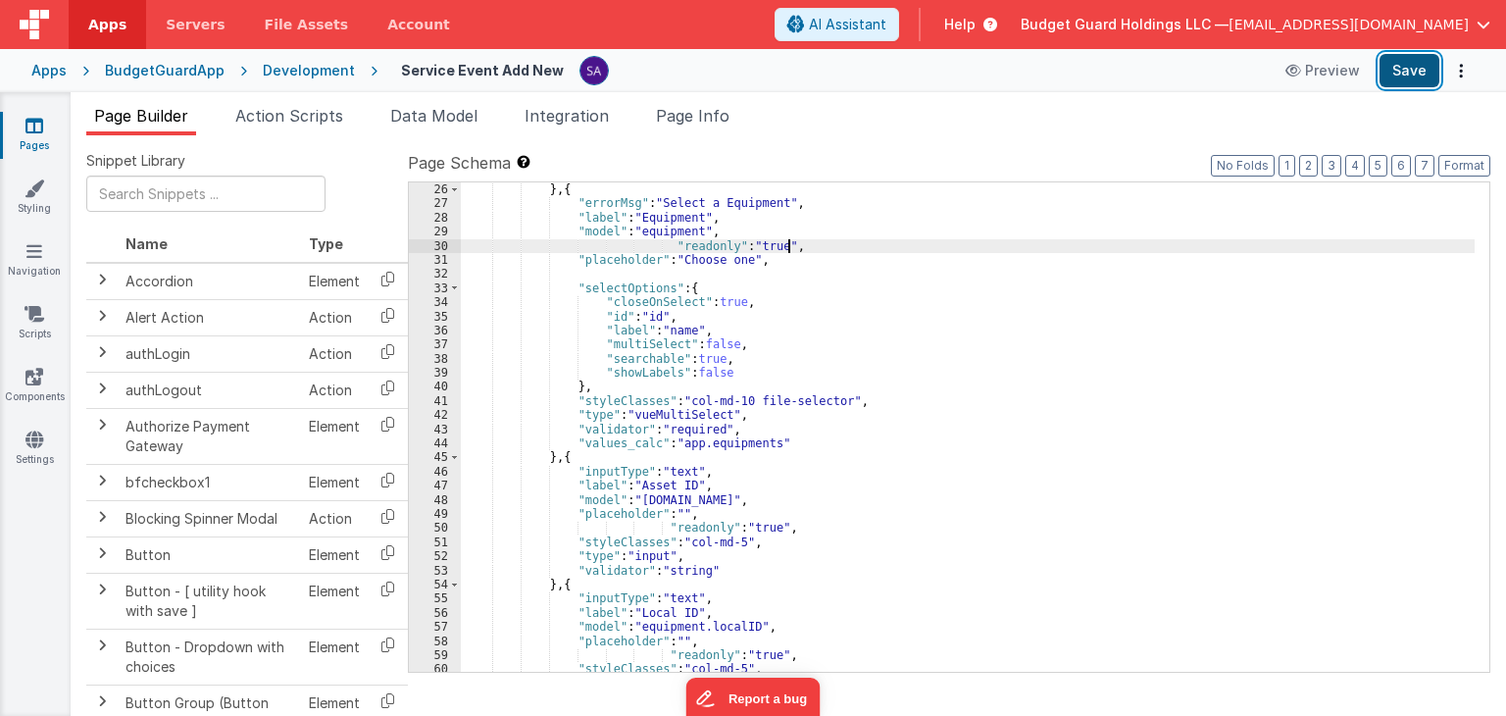
click at [1408, 75] on button "Save" at bounding box center [1409, 70] width 60 height 33
drag, startPoint x: 802, startPoint y: 17, endPoint x: 800, endPoint y: 3, distance: 13.9
click at [802, 16] on header "Apps Servers File Assets Account Some FUTURE Slot AI Assistant Help Budget Guar…" at bounding box center [753, 24] width 1506 height 49
click at [717, 117] on span "Page Info" at bounding box center [693, 116] width 74 height 20
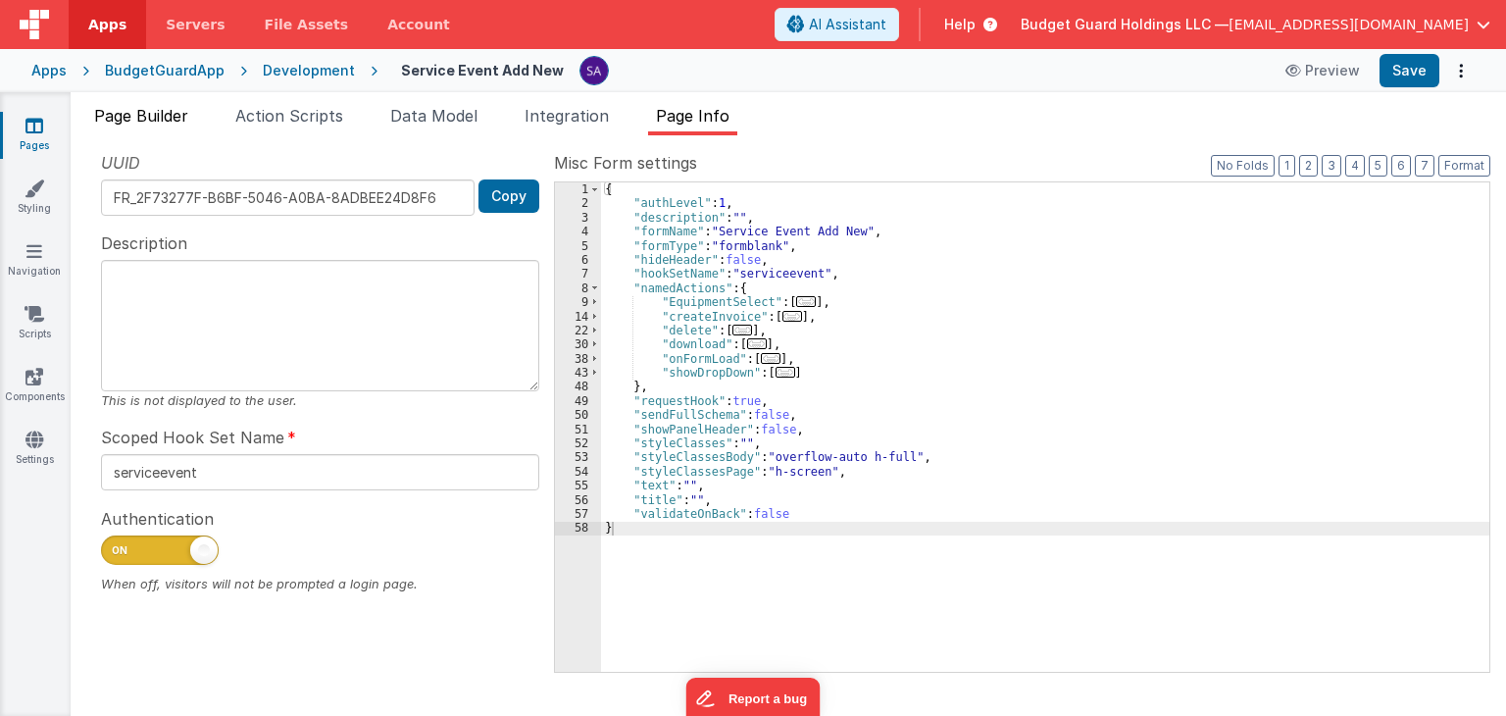
click at [177, 126] on li "Page Builder" at bounding box center [141, 119] width 110 height 31
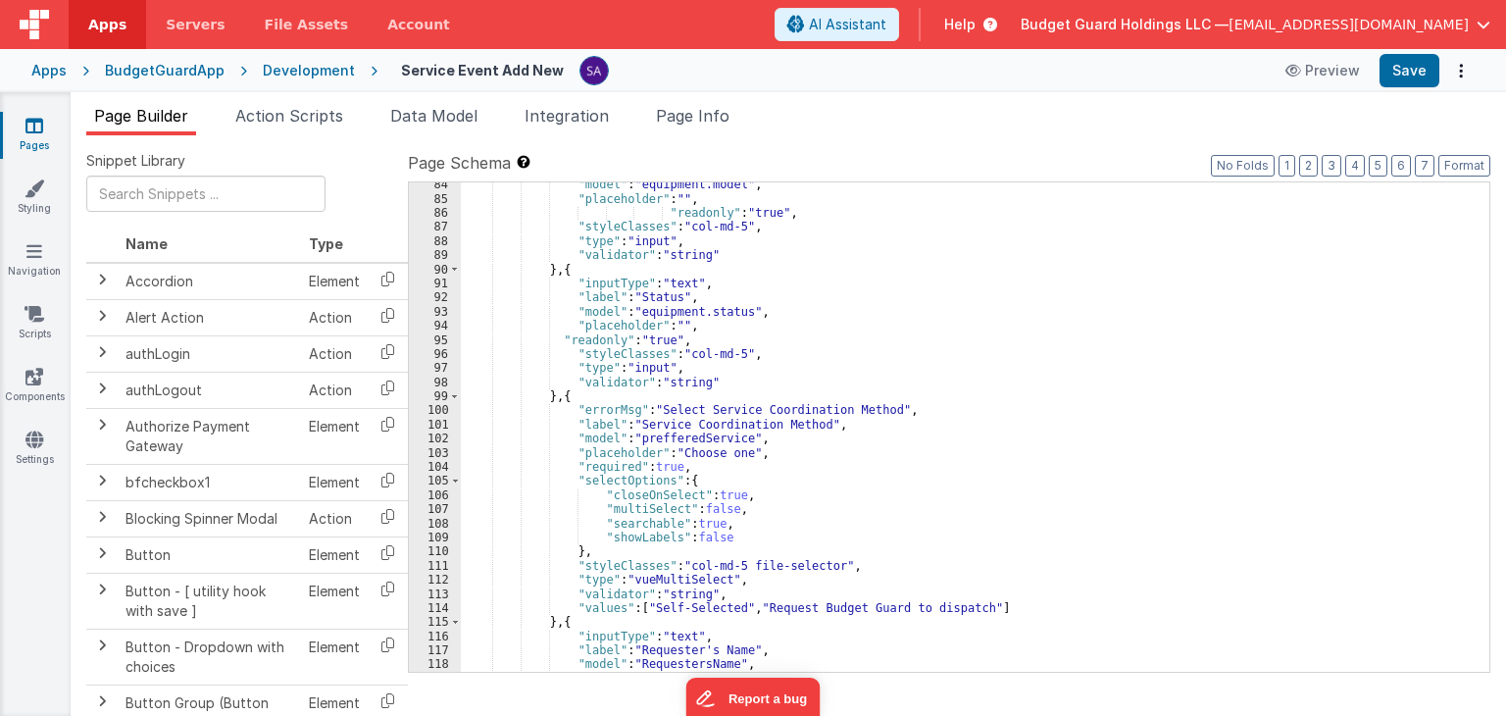
scroll to position [1176, 0]
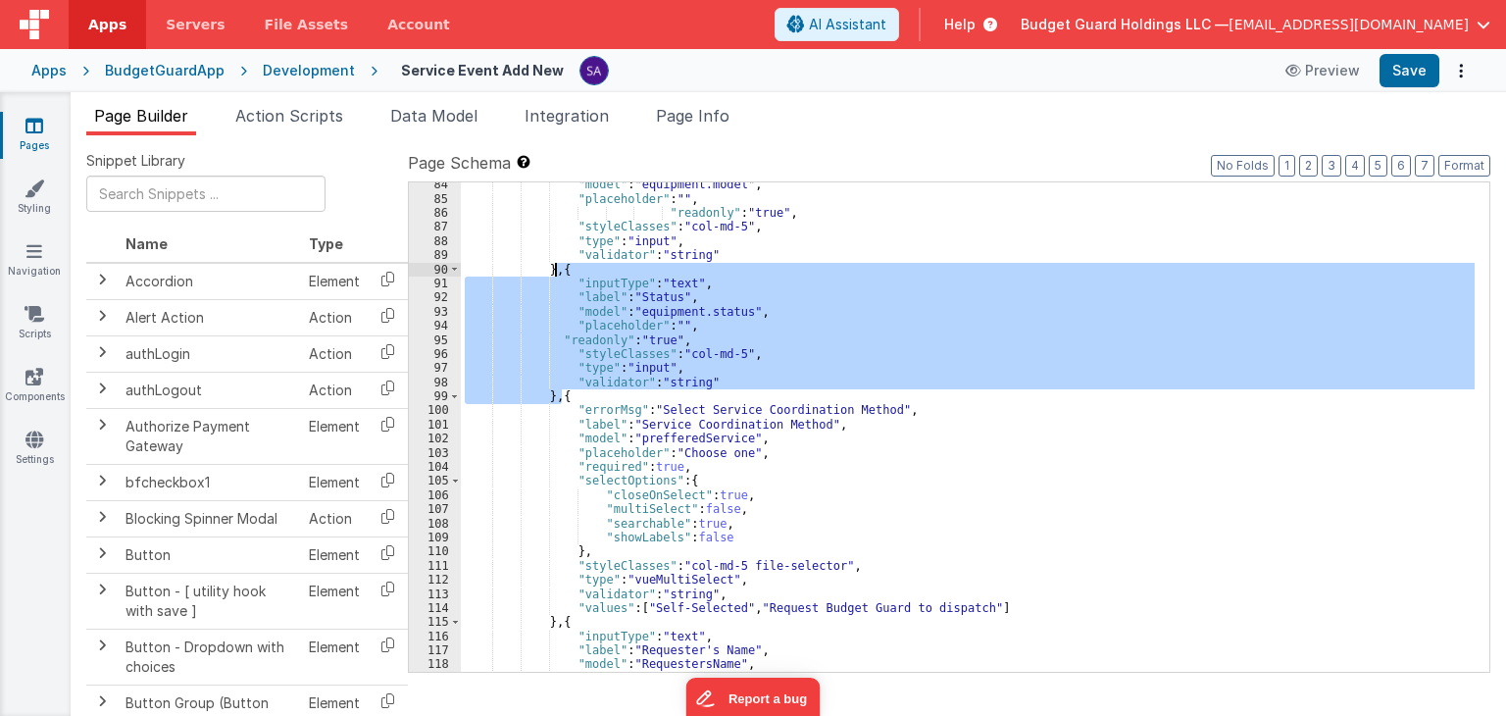
drag, startPoint x: 561, startPoint y: 397, endPoint x: 554, endPoint y: 272, distance: 125.7
click at [554, 272] on div ""model" : "equipment.model" , "placeholder" : "" , "readonly" : "true" , "style…" at bounding box center [968, 436] width 1014 height 518
click at [561, 398] on div ""model" : "equipment.model" , "placeholder" : "" , "readonly" : "true" , "style…" at bounding box center [968, 426] width 1014 height 489
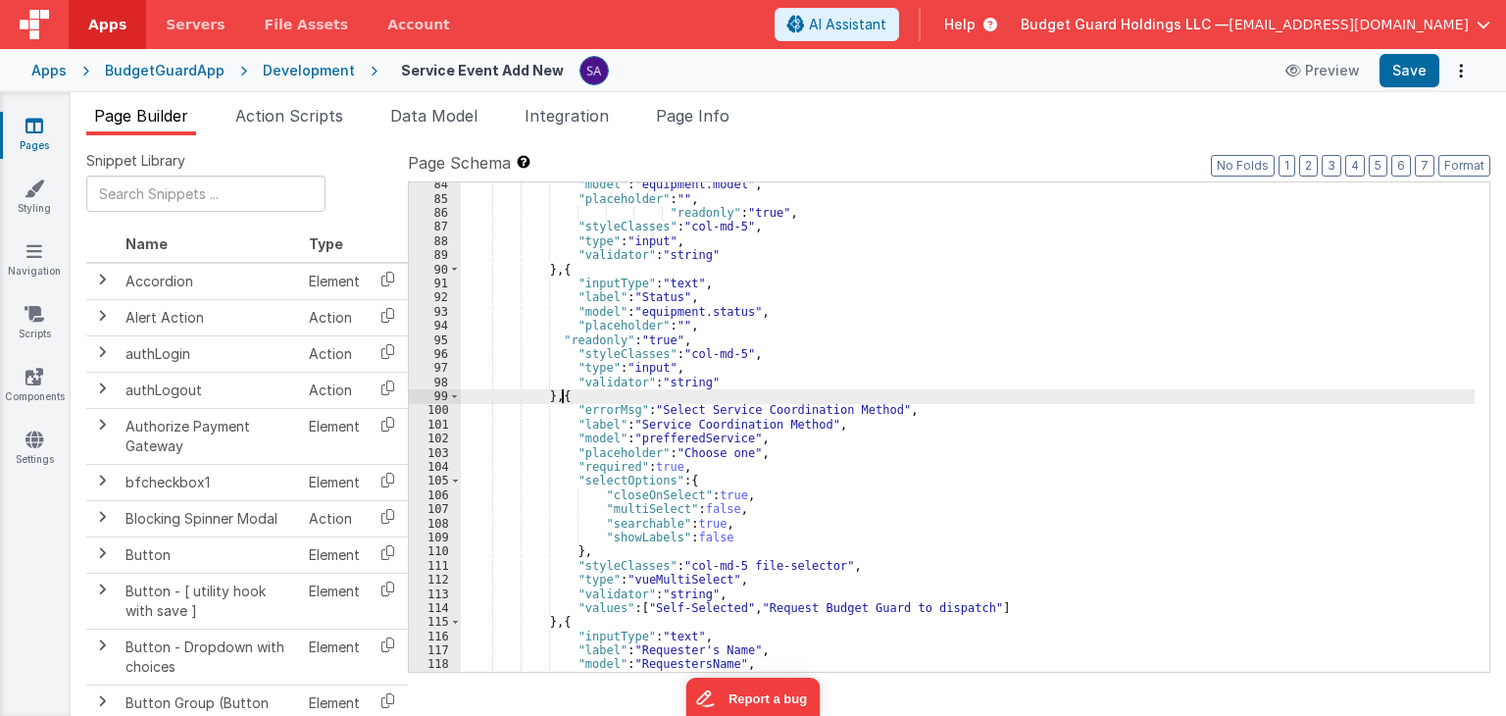
paste textarea
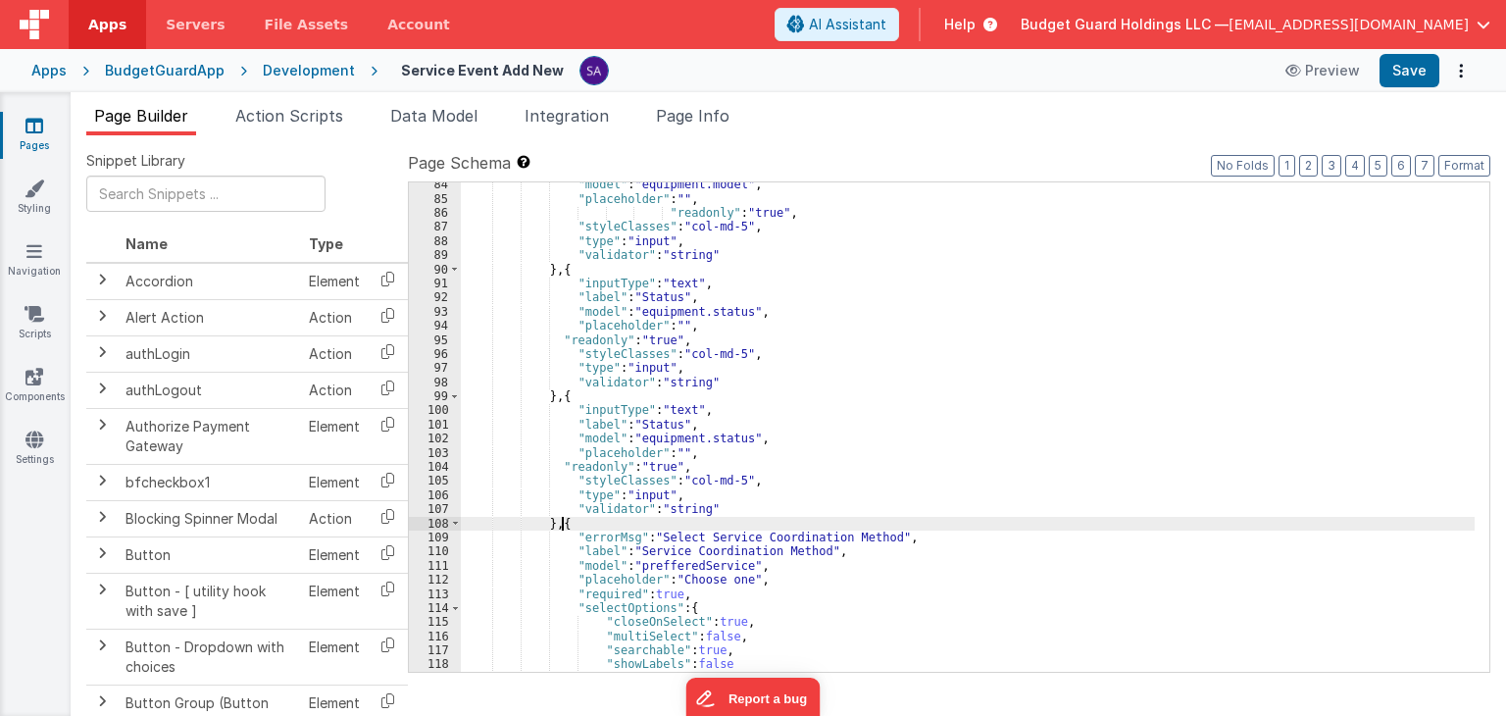
click at [658, 293] on div ""model" : "equipment.model" , "placeholder" : "" , "readonly" : "true" , "style…" at bounding box center [968, 436] width 1014 height 518
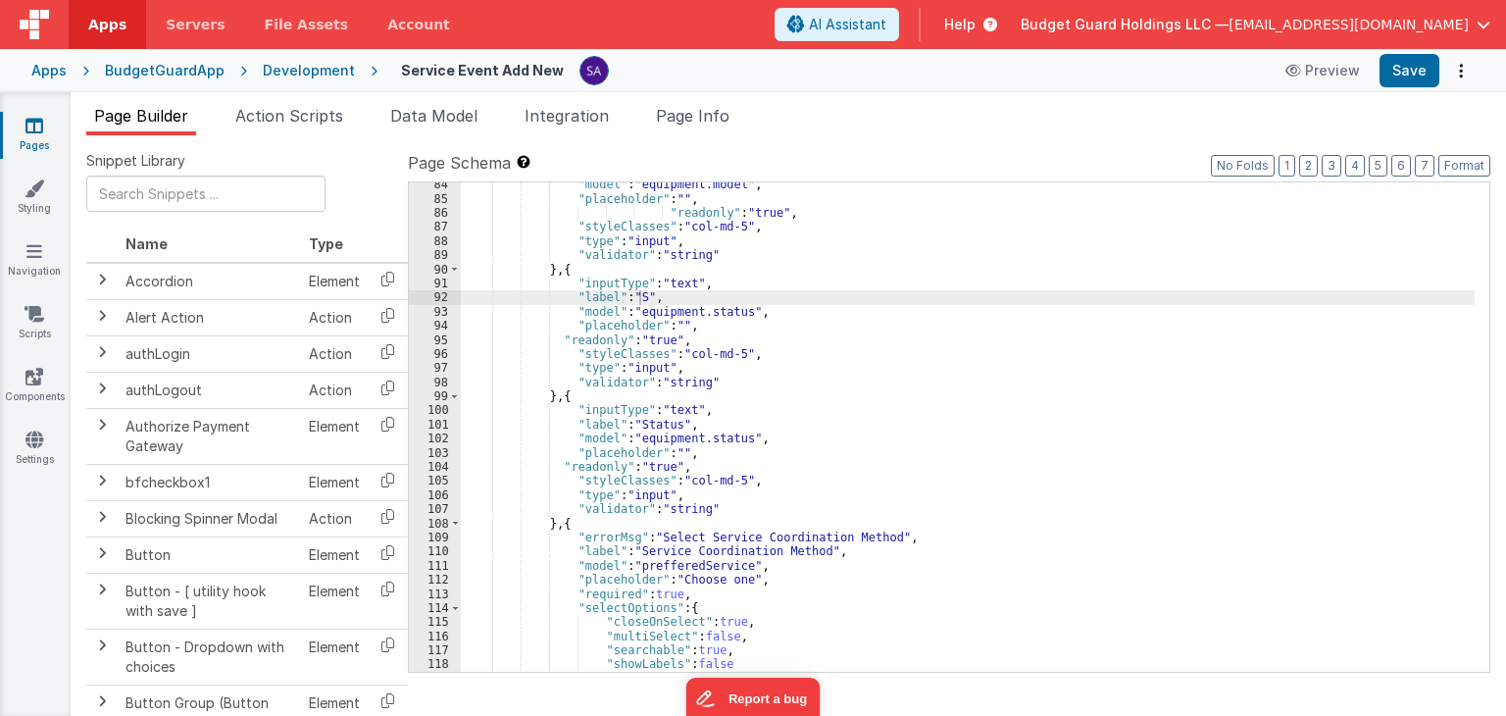
click at [639, 295] on div ""model" : "equipment.model" , "placeholder" : "" , "readonly" : "true" , "style…" at bounding box center [968, 436] width 1014 height 518
click at [668, 307] on div ""model" : "equipment.model" , "placeholder" : "" , "readonly" : "true" , "style…" at bounding box center [968, 436] width 1014 height 518
click at [756, 309] on div ""model" : "equipment.model" , "placeholder" : "" , "readonly" : "true" , "style…" at bounding box center [968, 436] width 1014 height 518
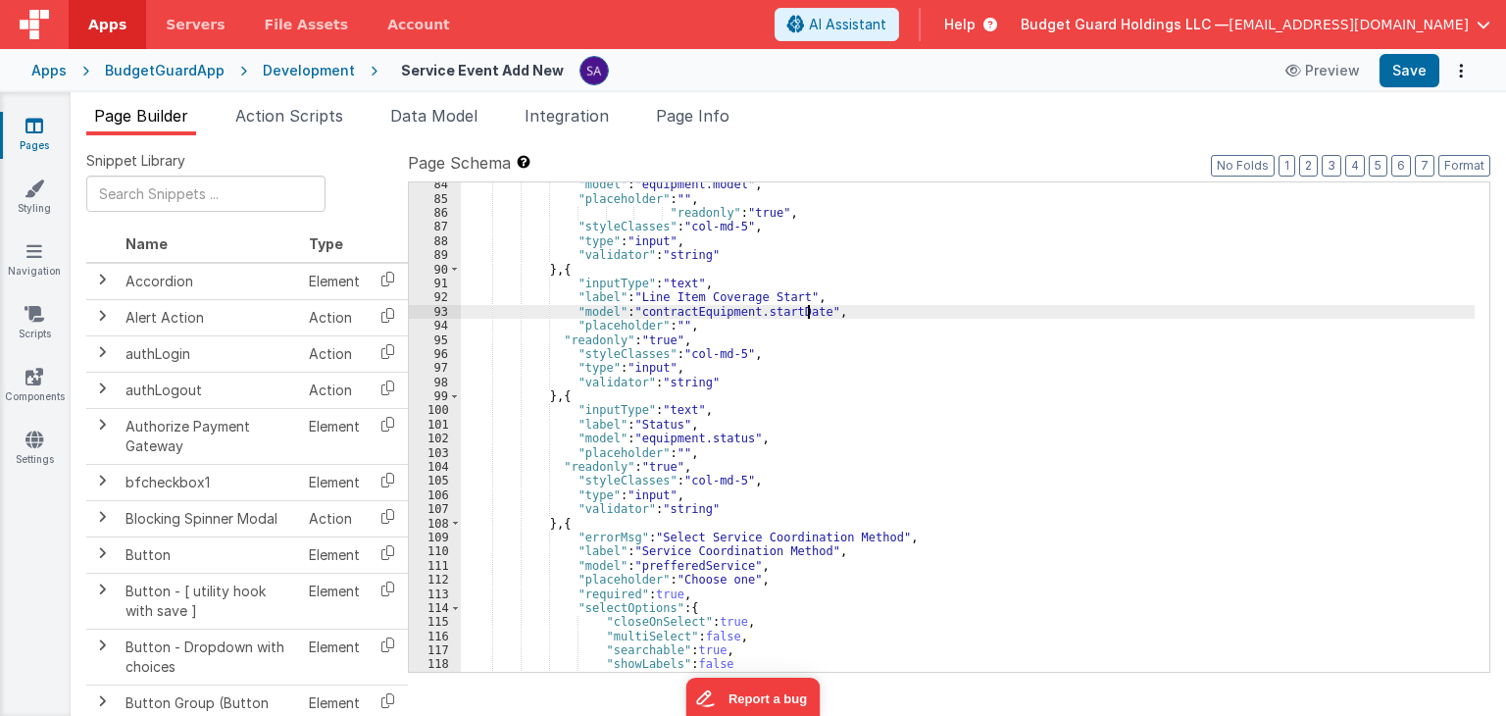
click at [764, 342] on div ""model" : "equipment.model" , "placeholder" : "" , "readonly" : "true" , "style…" at bounding box center [968, 436] width 1014 height 518
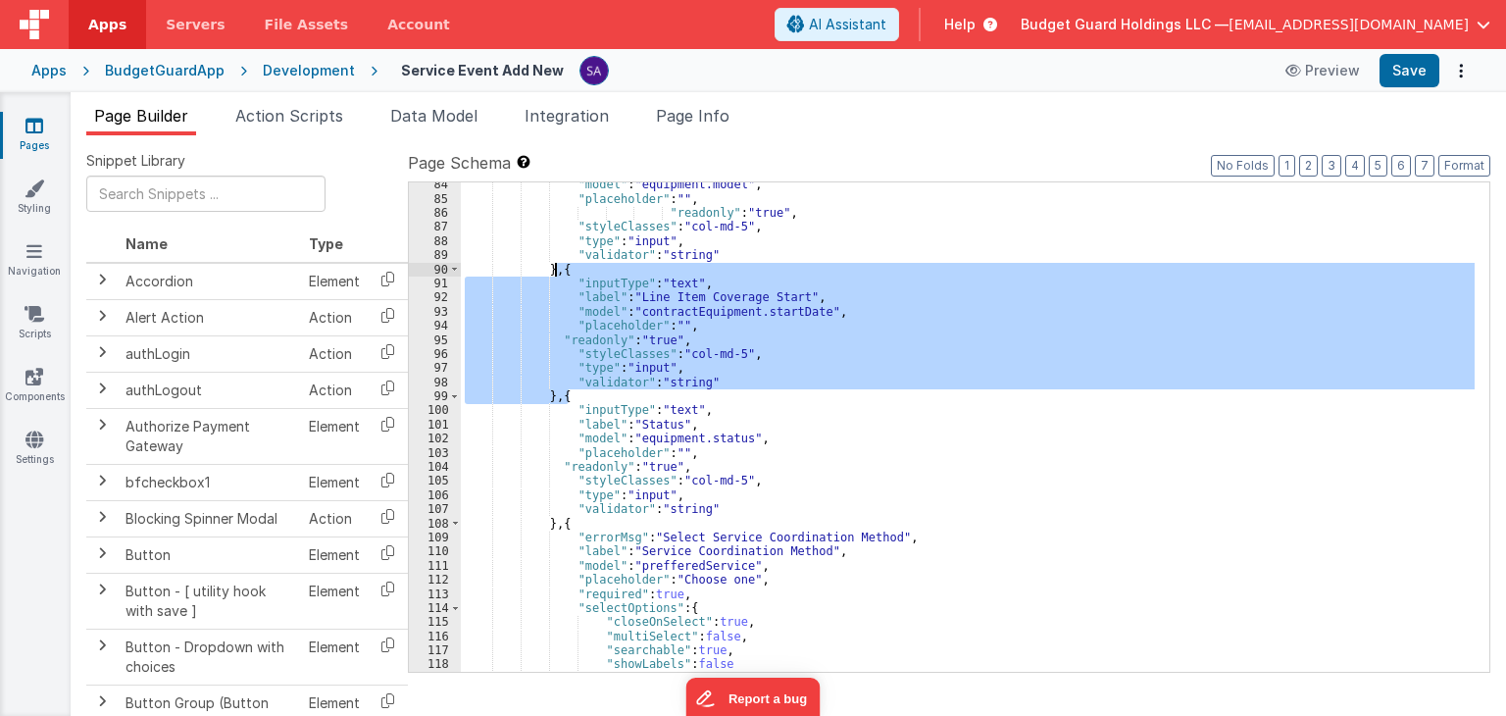
drag, startPoint x: 568, startPoint y: 398, endPoint x: 555, endPoint y: 270, distance: 129.1
click at [555, 270] on div ""model" : "equipment.model" , "placeholder" : "" , "readonly" : "true" , "style…" at bounding box center [968, 436] width 1014 height 518
click at [563, 397] on div ""model" : "equipment.model" , "placeholder" : "" , "readonly" : "true" , "style…" at bounding box center [968, 426] width 1014 height 489
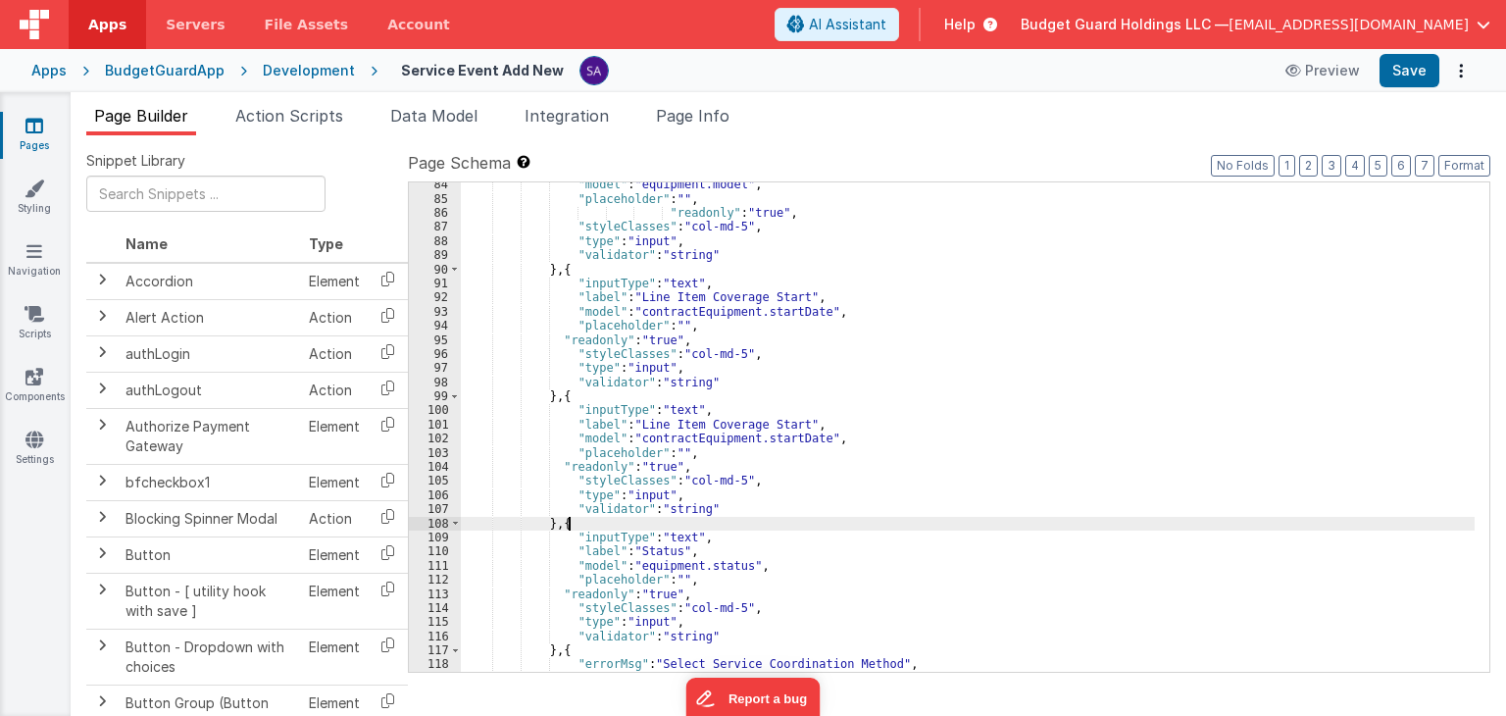
click at [767, 424] on div ""model" : "equipment.model" , "placeholder" : "" , "readonly" : "true" , "style…" at bounding box center [968, 436] width 1014 height 518
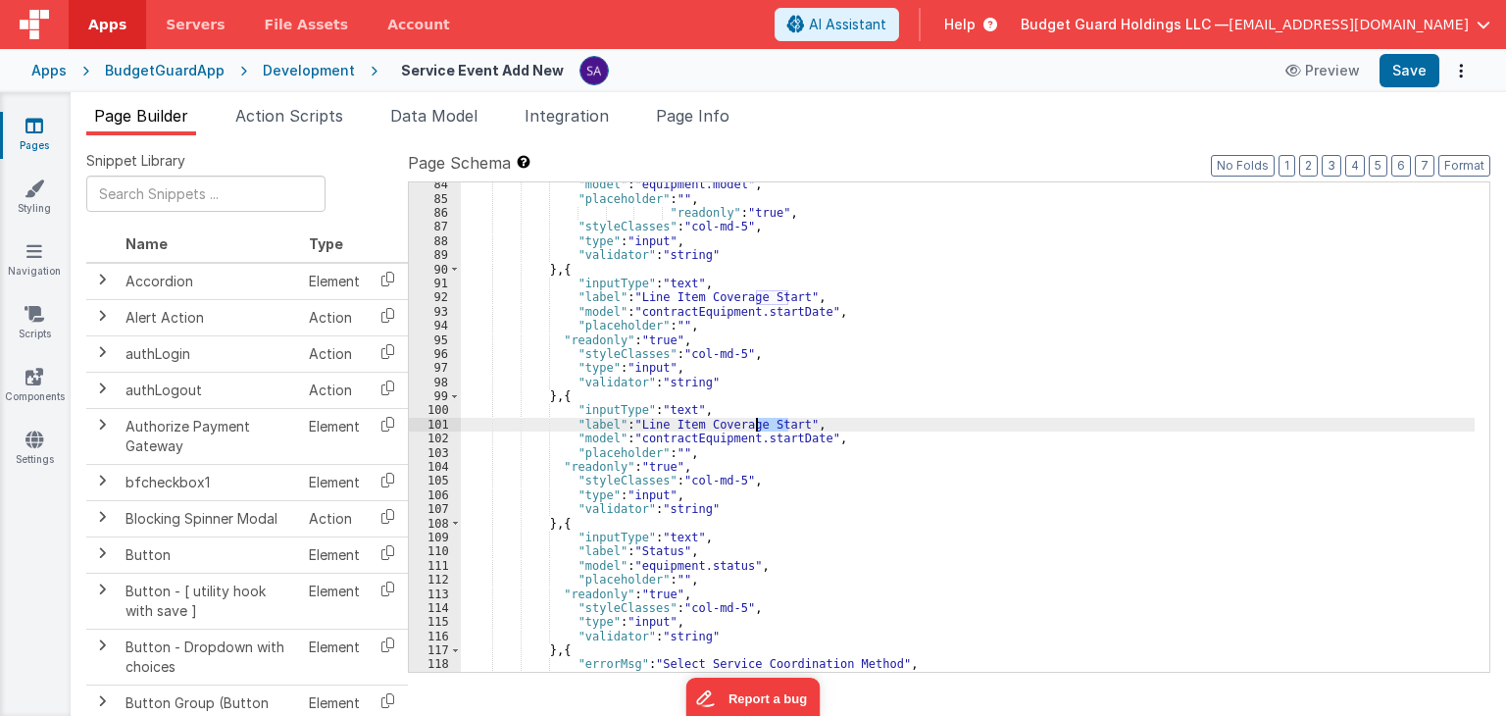
click at [767, 424] on div ""model" : "equipment.model" , "placeholder" : "" , "readonly" : "true" , "style…" at bounding box center [968, 436] width 1014 height 518
click at [777, 442] on div ""model" : "equipment.model" , "placeholder" : "" , "readonly" : "true" , "style…" at bounding box center [968, 436] width 1014 height 518
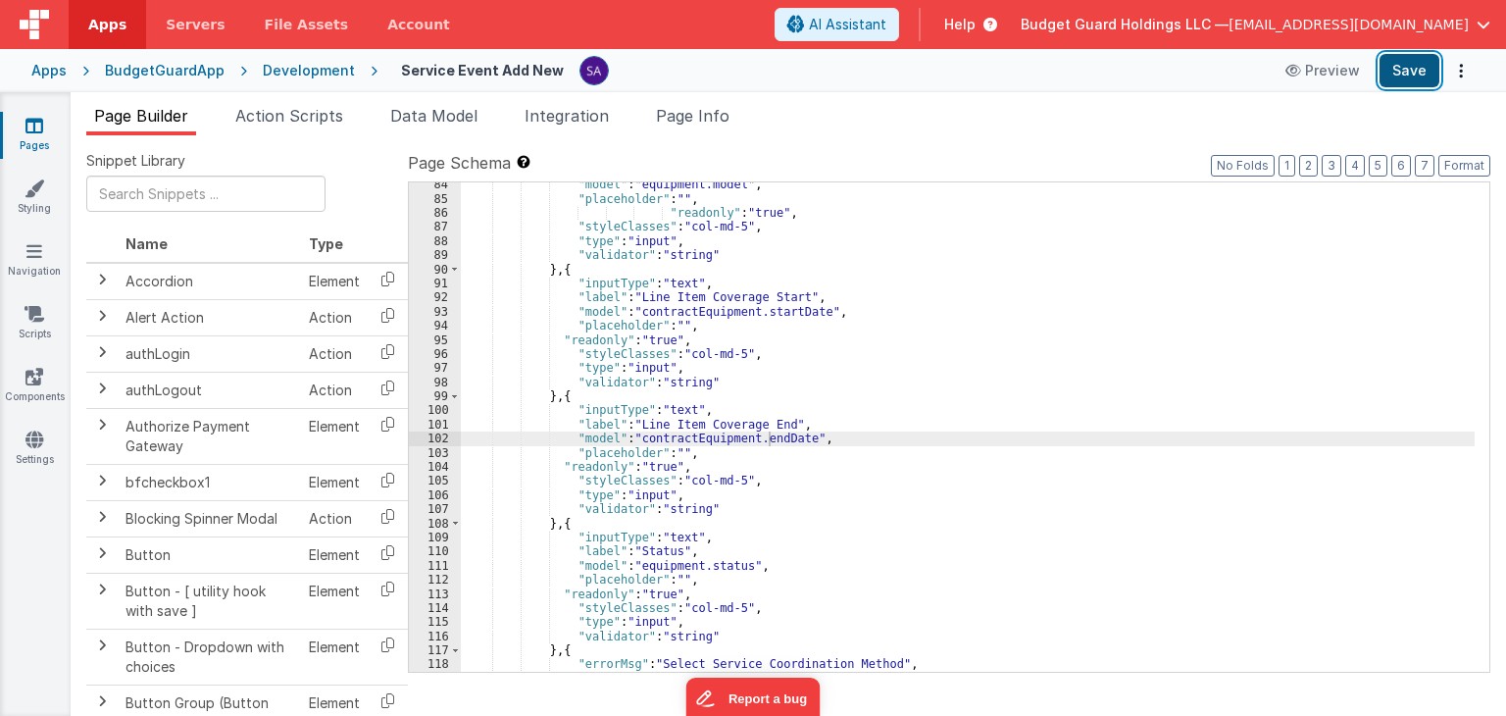
click at [1412, 72] on button "Save" at bounding box center [1409, 70] width 60 height 33
click at [888, 311] on div ""model" : "equipment.model" , "placeholder" : "" , "readonly" : "true" , "style…" at bounding box center [968, 436] width 1014 height 518
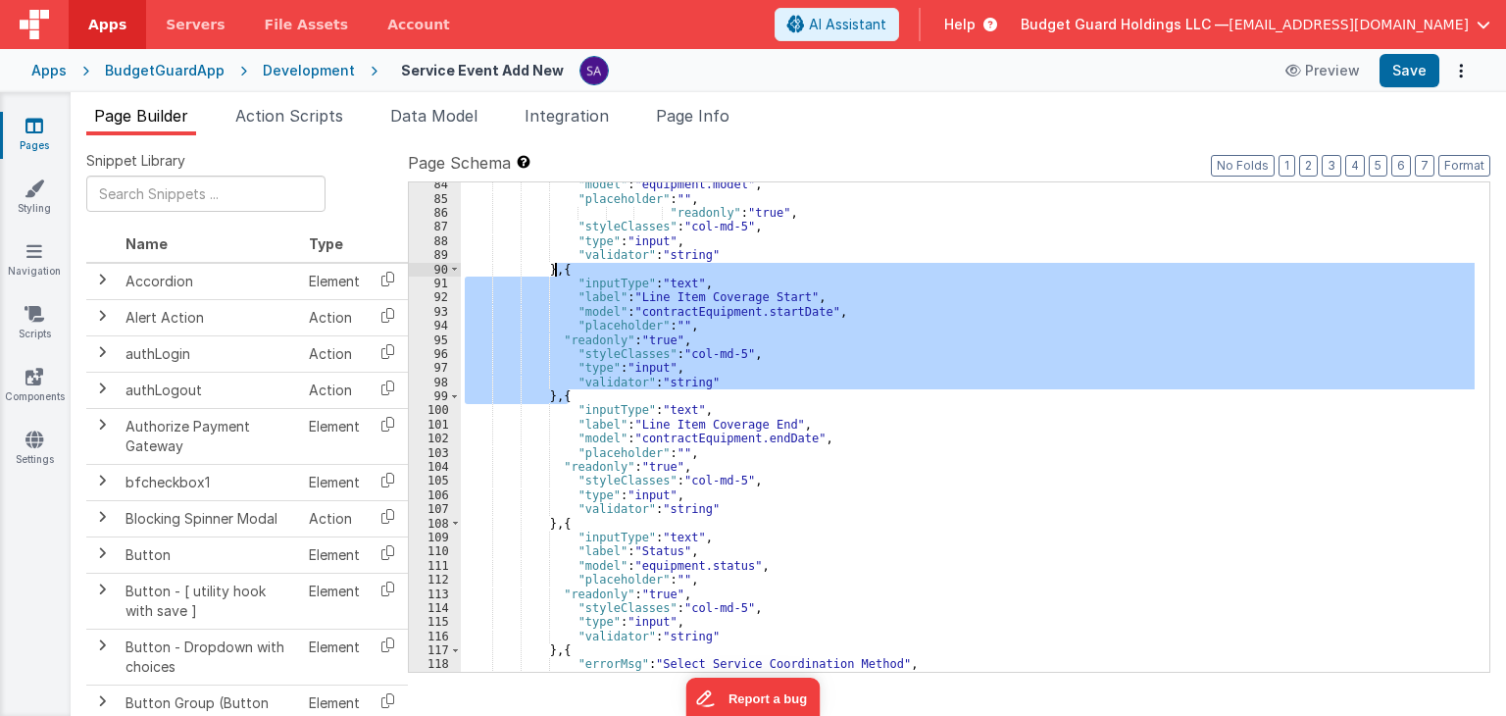
drag, startPoint x: 568, startPoint y: 396, endPoint x: 559, endPoint y: 272, distance: 124.8
click at [559, 272] on div ""model" : "equipment.model" , "placeholder" : "" , "readonly" : "true" , "style…" at bounding box center [968, 436] width 1014 height 518
click at [884, 25] on span "AI Assistant" at bounding box center [847, 25] width 77 height 20
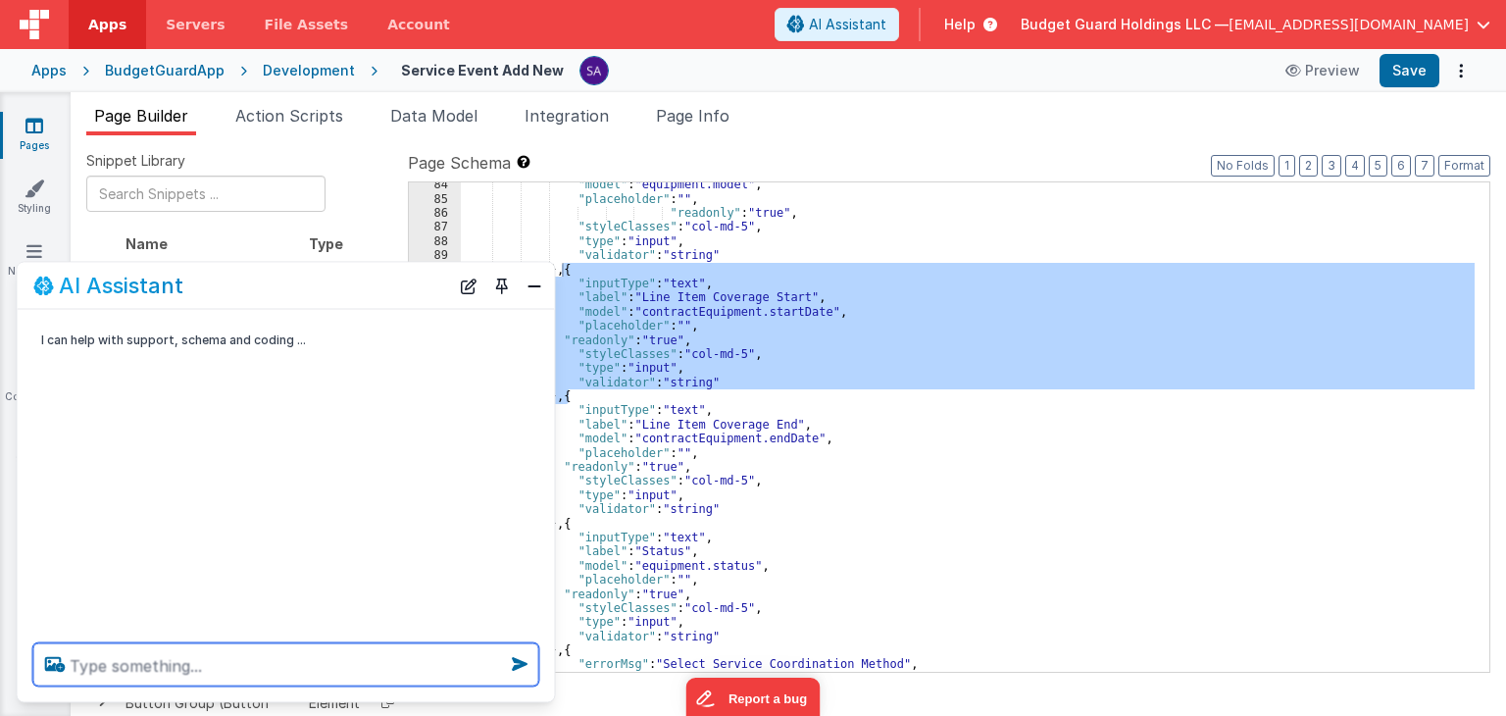
click at [252, 668] on textarea at bounding box center [286, 664] width 506 height 43
paste textarea "{ "inputType": "text", "label": "Line Item Coverage Start", "model": "contractE…"
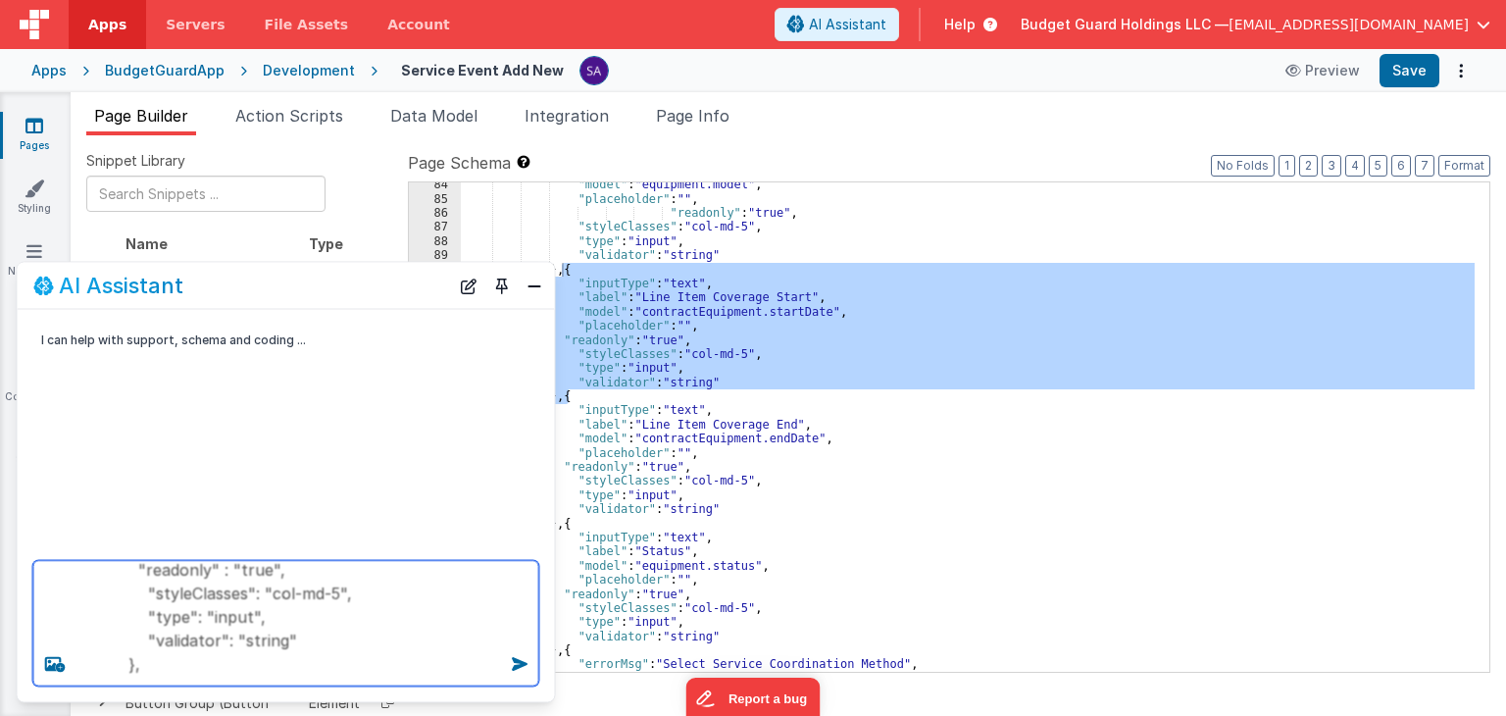
scroll to position [166, 0]
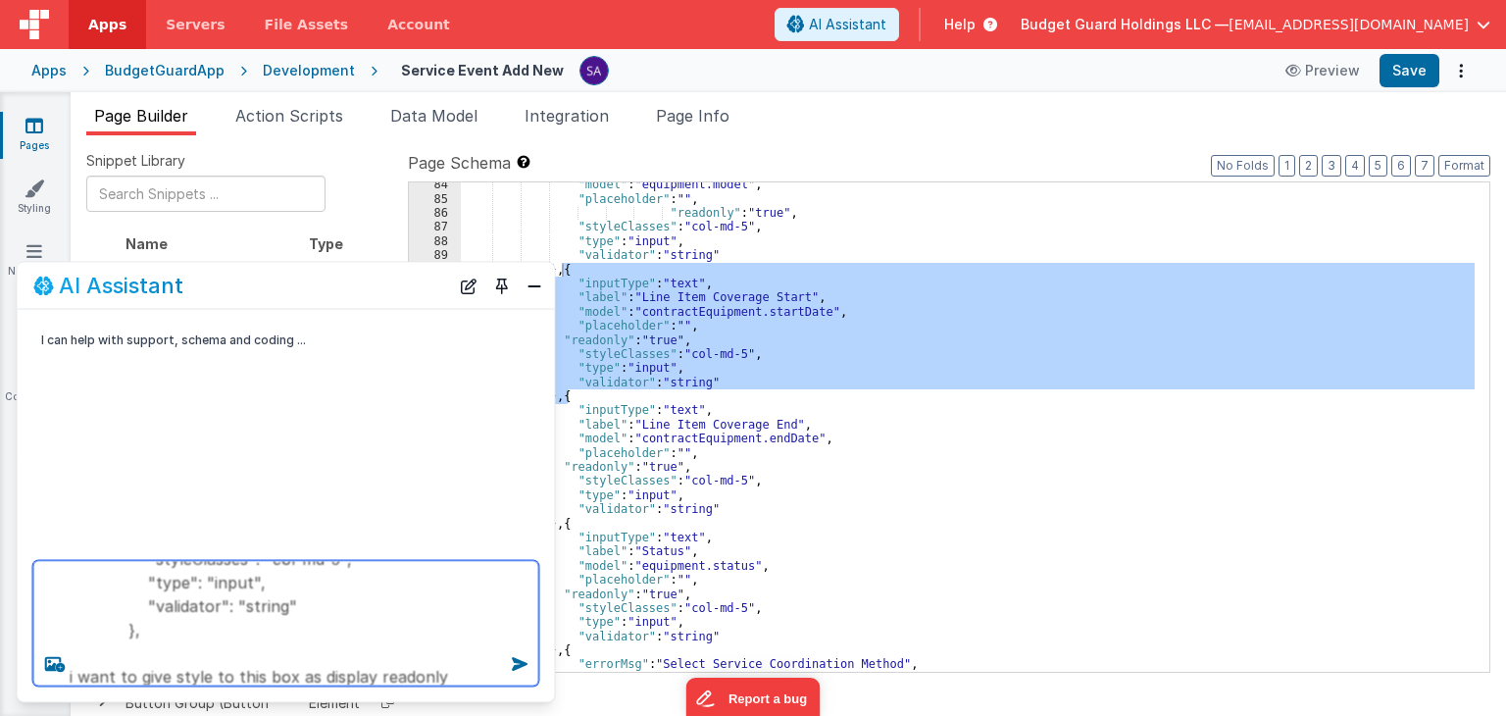
type textarea "{ "inputType": "text", "label": "Line Item Coverage Start", "model": "contractE…"
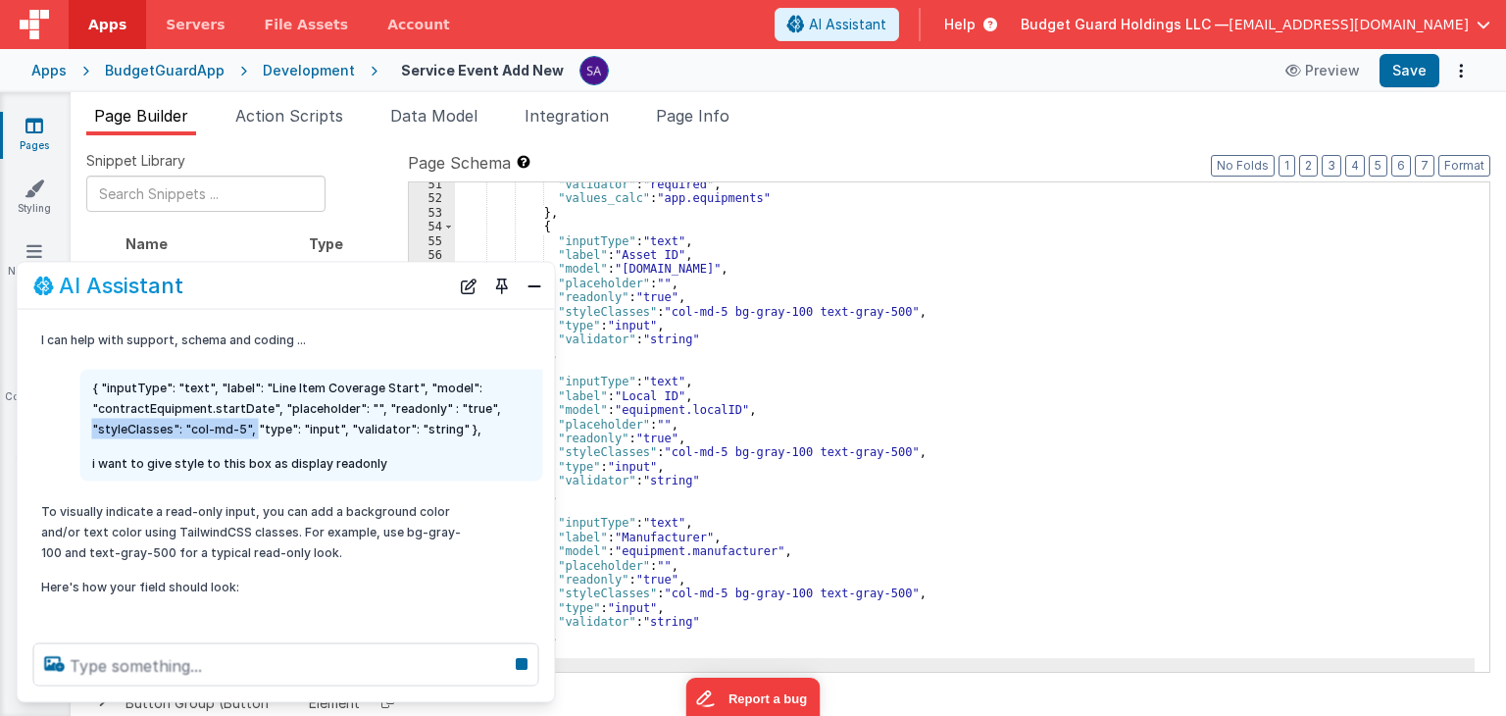
scroll to position [710, 0]
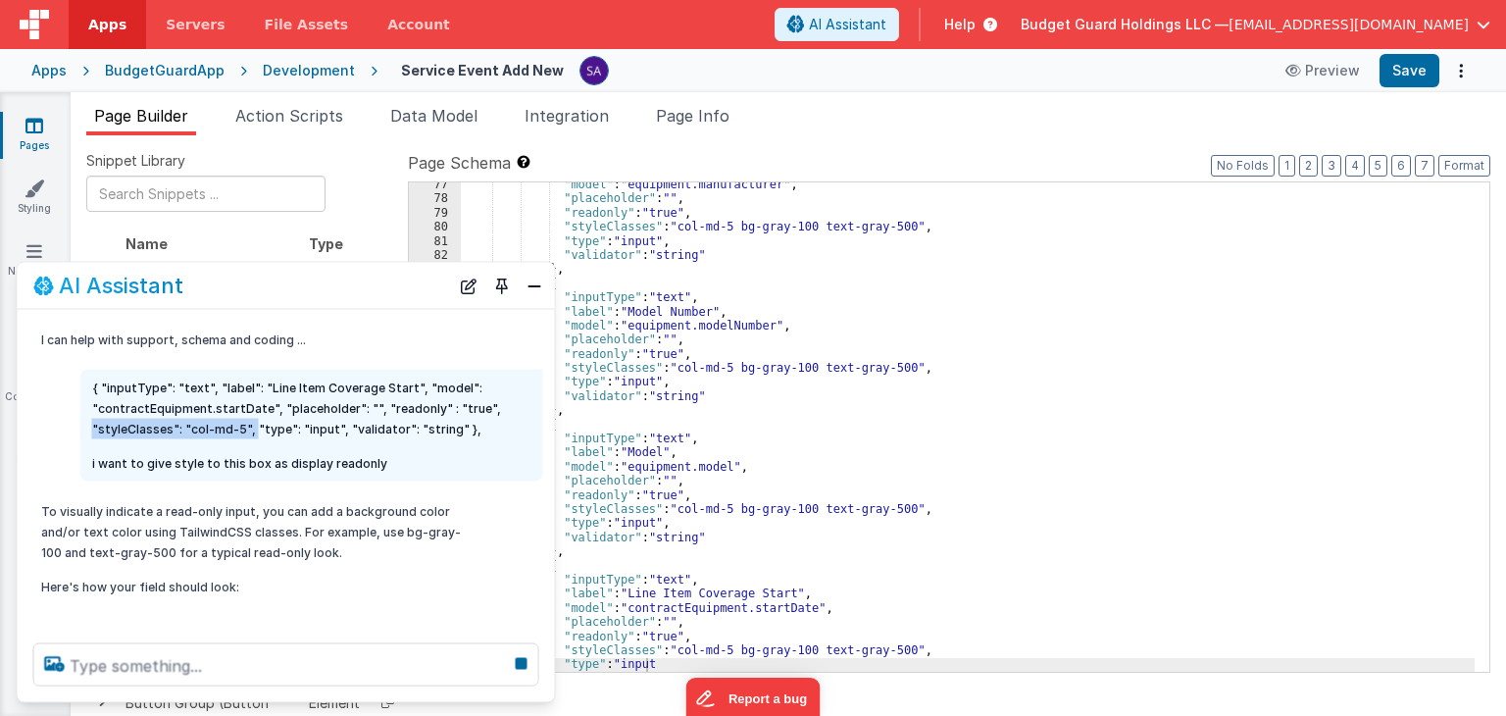
drag, startPoint x: 93, startPoint y: 427, endPoint x: 255, endPoint y: 431, distance: 161.8
click at [255, 431] on p "{ "inputType": "text", "label": "Line Item Coverage Start", "model": "contractE…" at bounding box center [311, 408] width 439 height 62
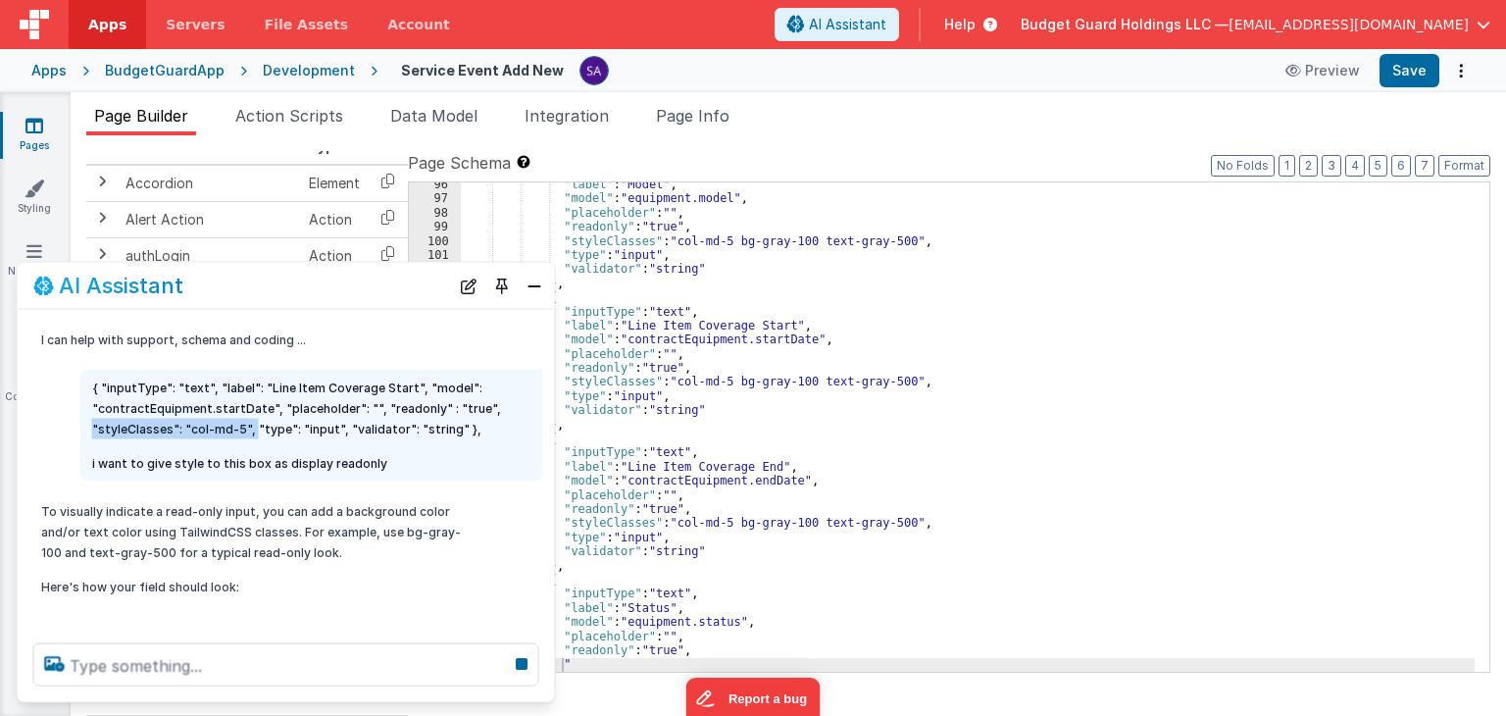
scroll to position [294, 0]
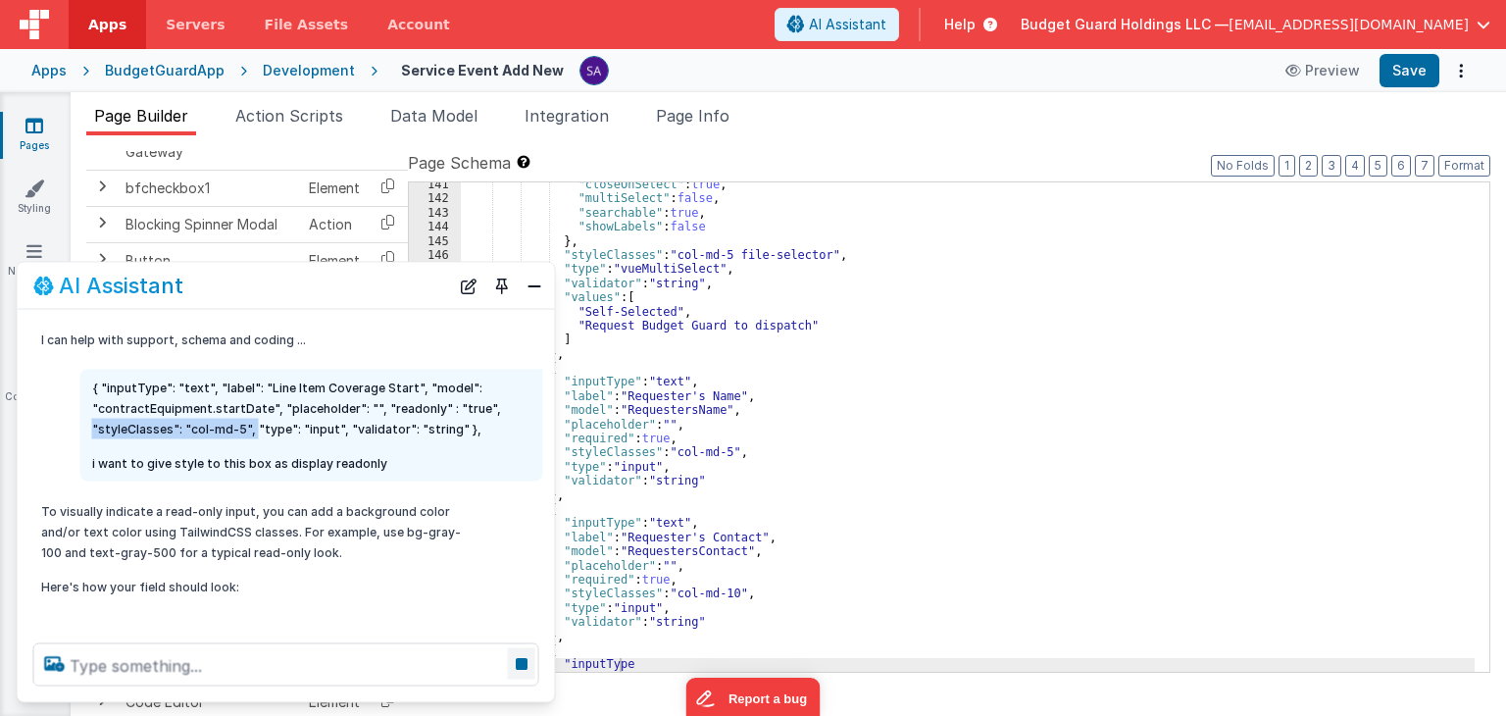
click at [523, 664] on icon at bounding box center [521, 663] width 27 height 31
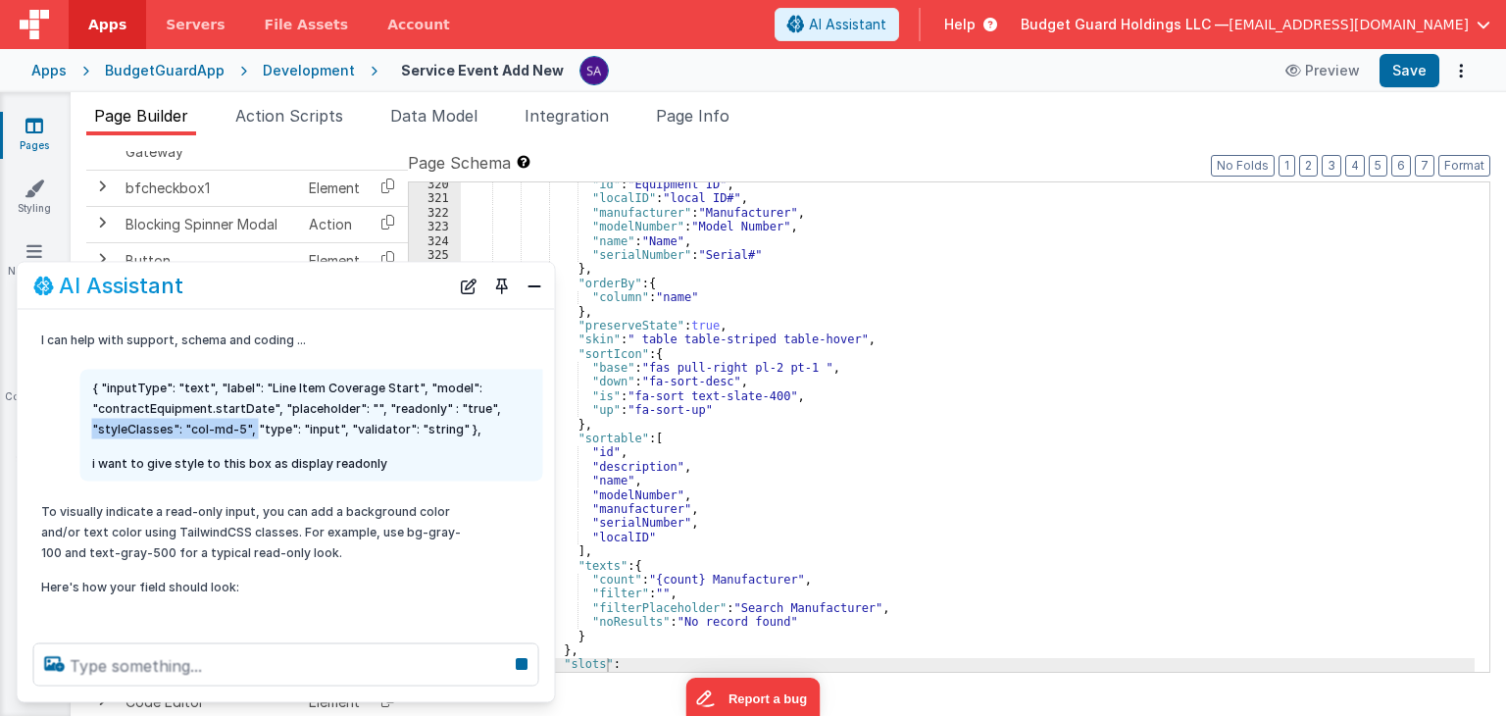
scroll to position [4607, 0]
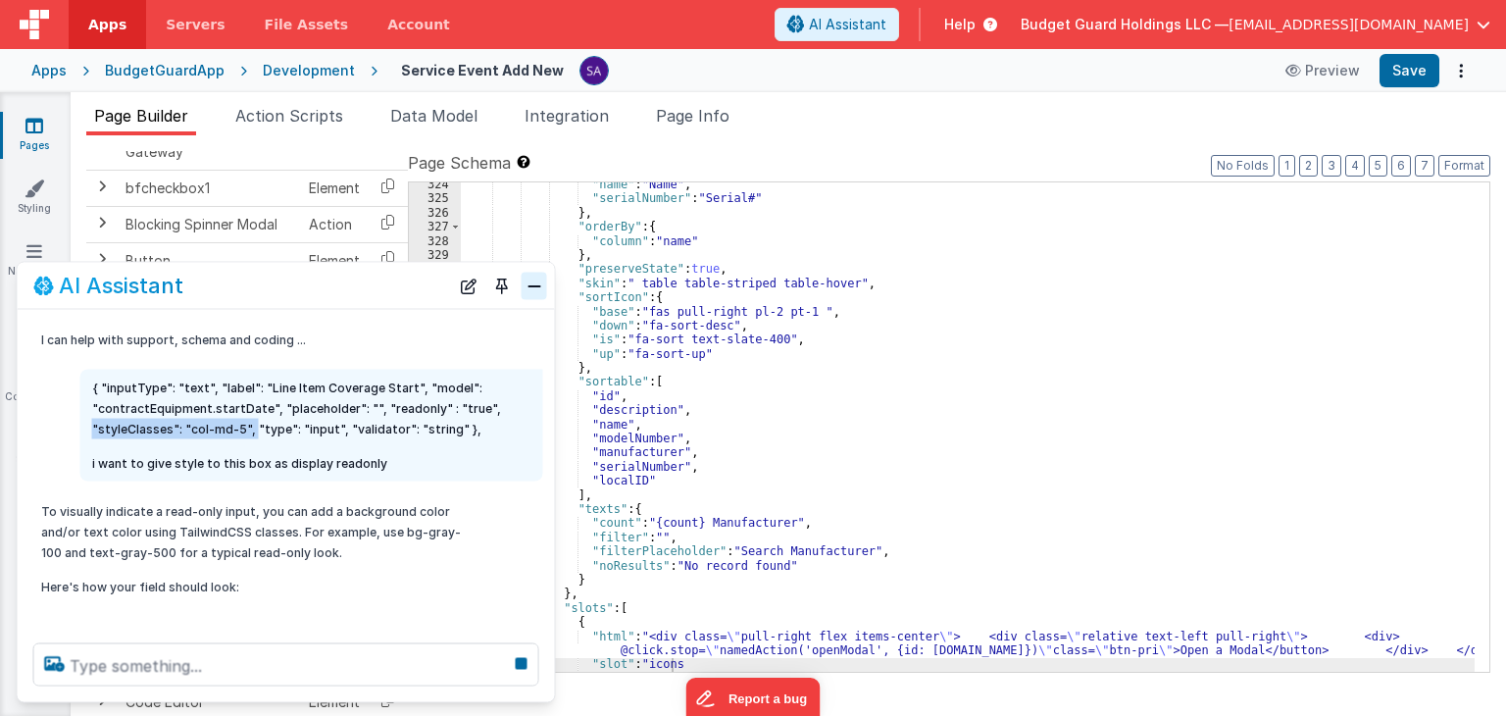
click at [538, 286] on button "Close" at bounding box center [534, 285] width 25 height 27
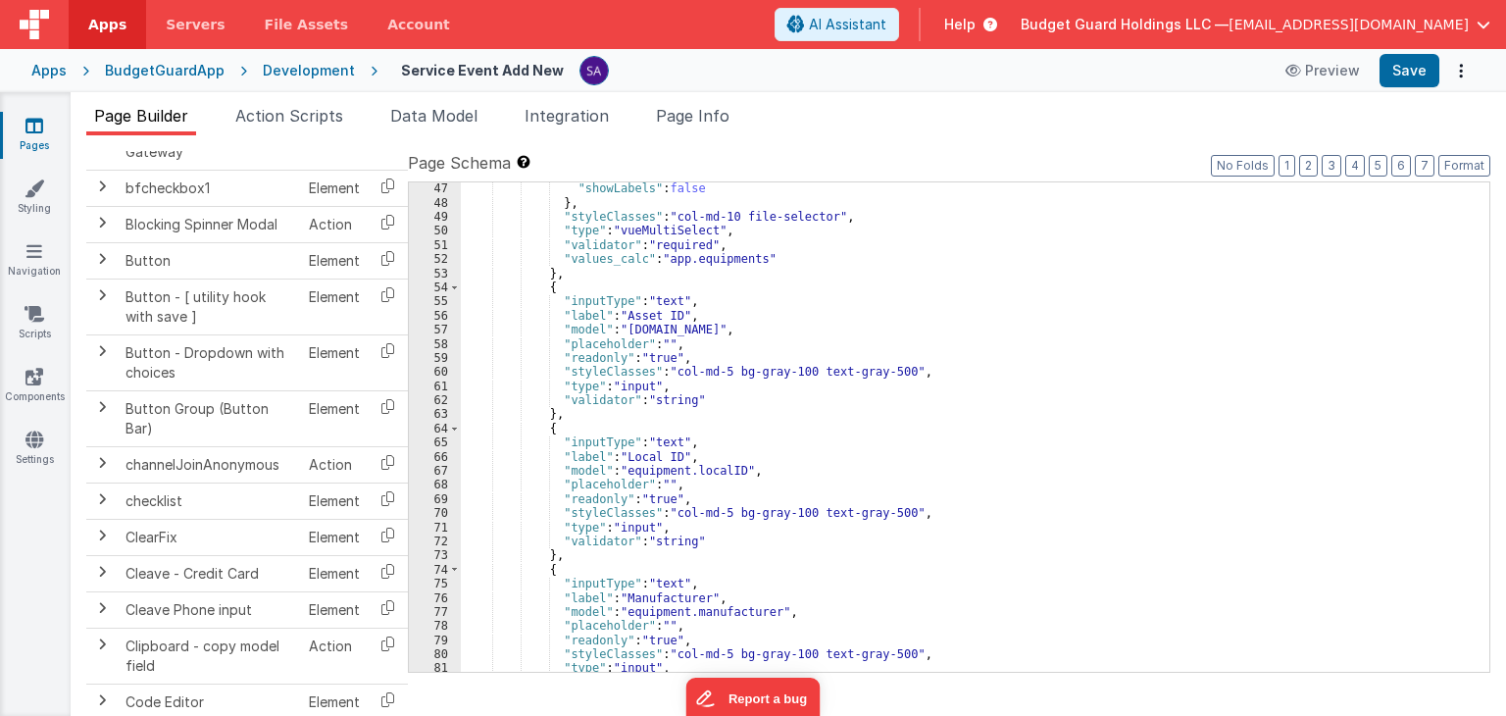
scroll to position [636, 0]
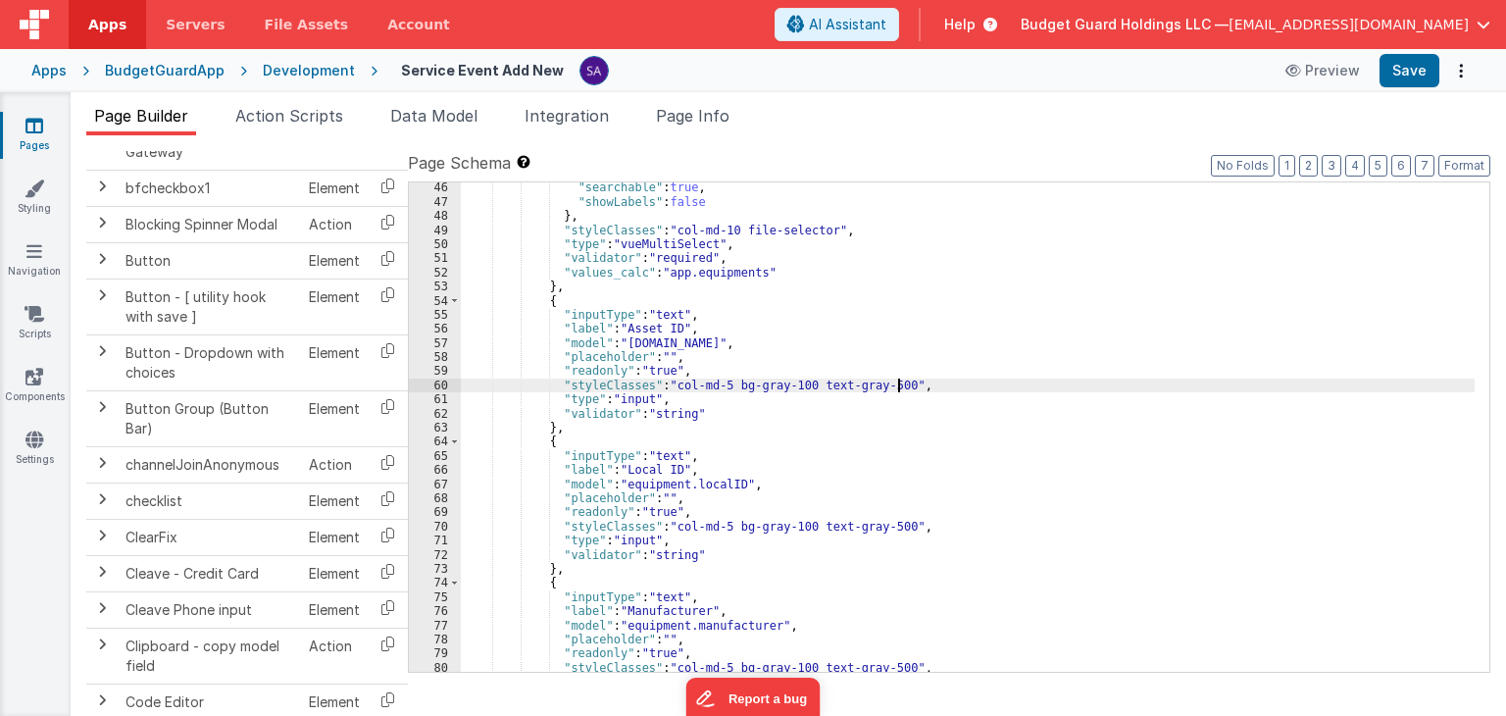
click at [902, 382] on div ""searchable" : true , "showLabels" : false } , "styleClasses" : "col-md-10 file…" at bounding box center [968, 439] width 1014 height 518
drag, startPoint x: 892, startPoint y: 382, endPoint x: 553, endPoint y: 386, distance: 339.2
click at [553, 386] on div ""searchable" : true , "showLabels" : false } , "styleClasses" : "col-md-10 file…" at bounding box center [968, 439] width 1014 height 518
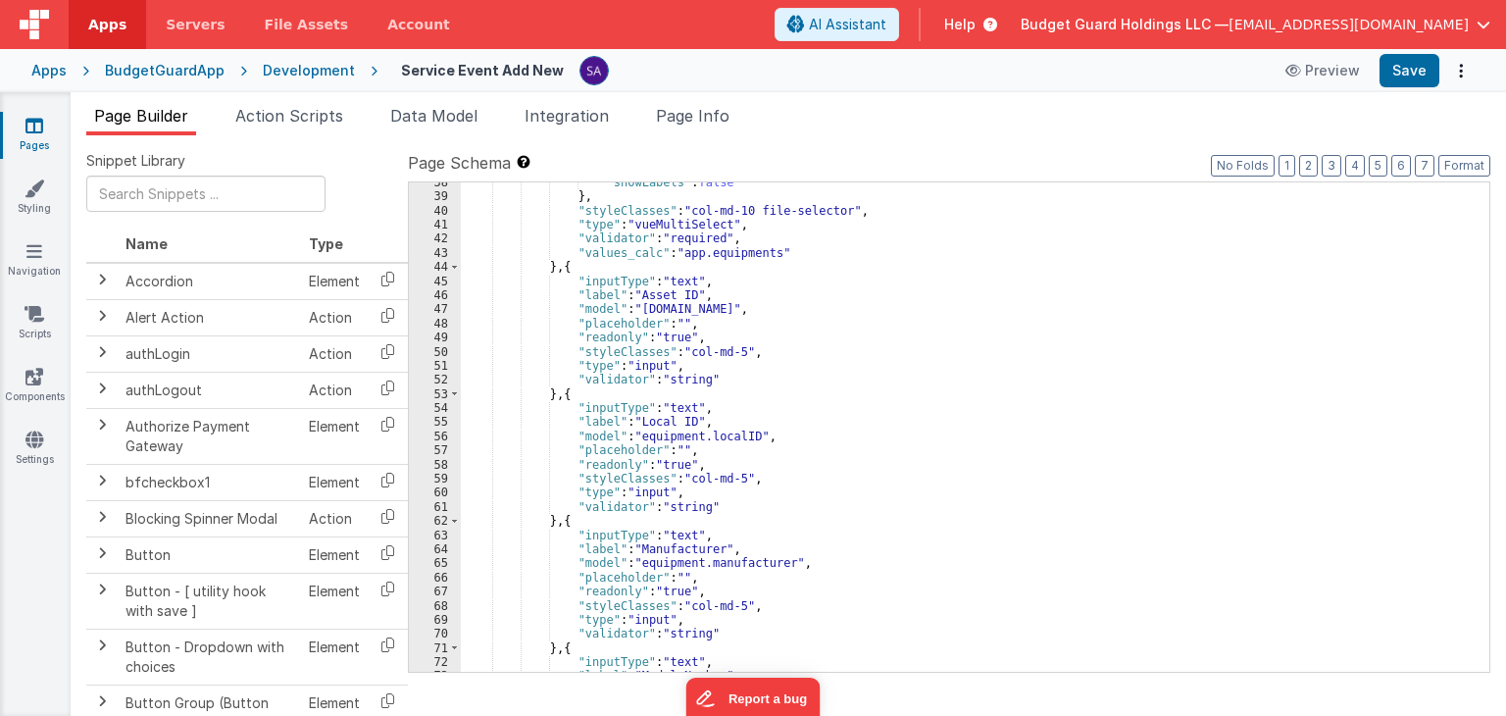
scroll to position [588, 0]
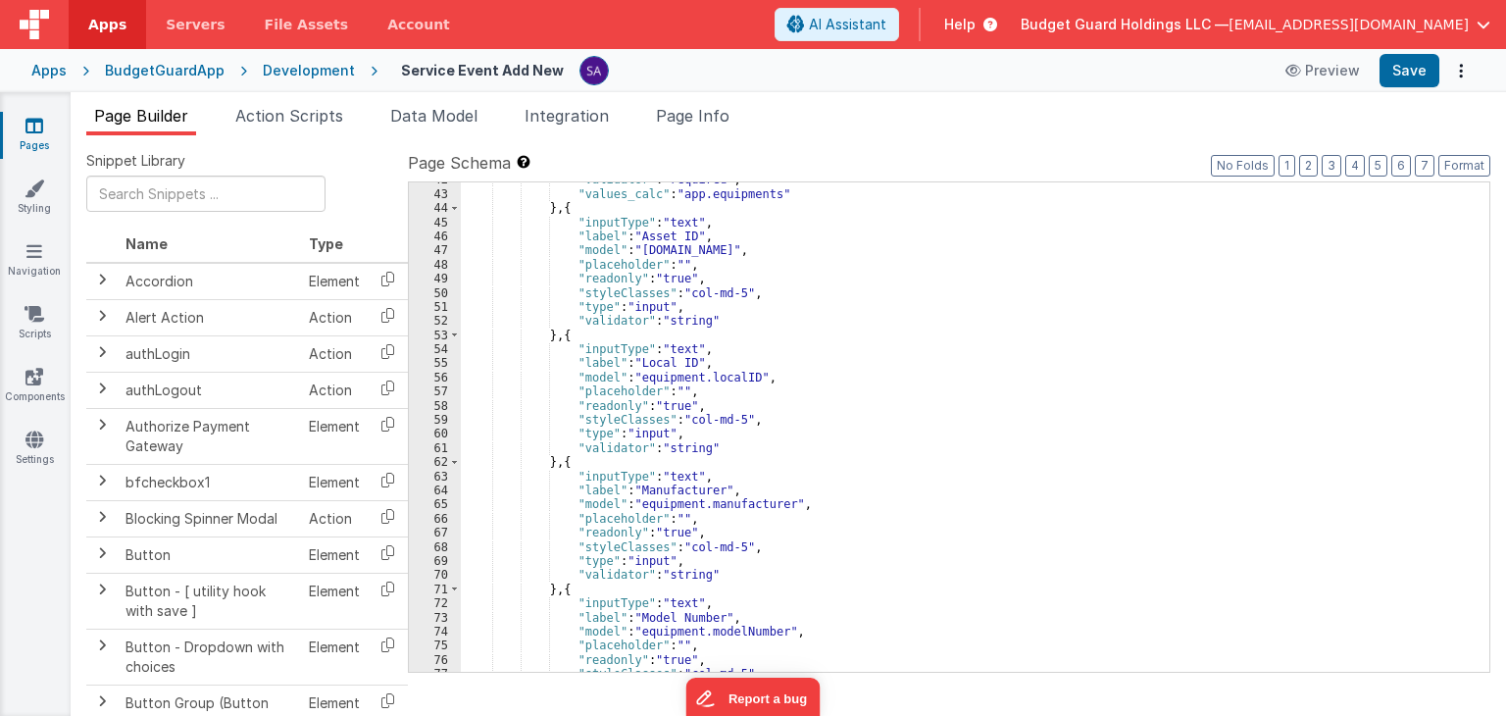
click at [613, 417] on div ""validator" : "required" , "values_calc" : "app.equipments" } , { "inputType" :…" at bounding box center [968, 432] width 1014 height 518
drag, startPoint x: 762, startPoint y: 414, endPoint x: 567, endPoint y: 420, distance: 195.2
click at [567, 420] on div ""validator" : "required" , "values_calc" : "app.equipments" } , { "inputType" :…" at bounding box center [968, 432] width 1014 height 518
click at [1395, 79] on button "Save" at bounding box center [1409, 70] width 60 height 33
click at [918, 419] on div ""validator" : "required" , "values_calc" : "app.equipments" } , { "inputType" :…" at bounding box center [968, 432] width 1014 height 518
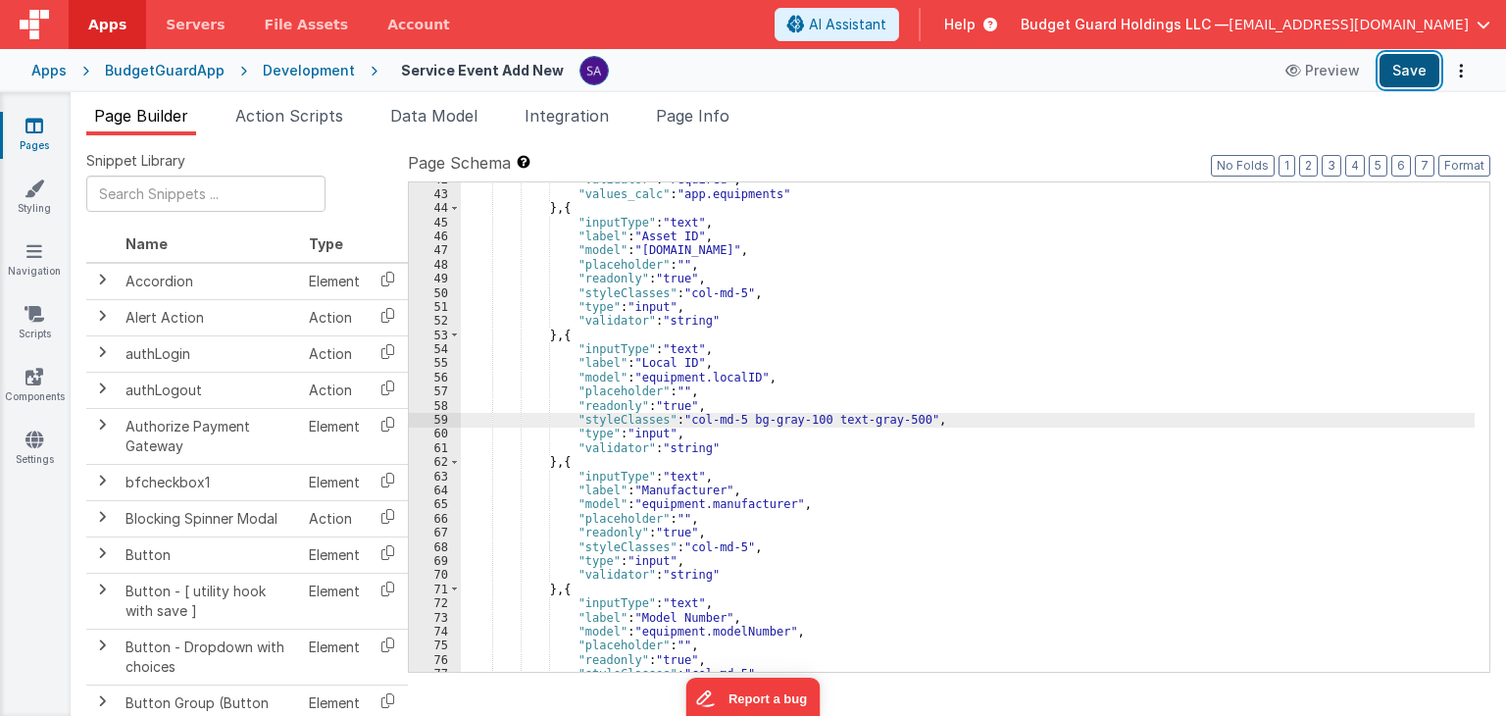
click at [1420, 83] on button "Save" at bounding box center [1409, 70] width 60 height 33
click at [956, 440] on div ""validator" : "required" , "values_calc" : "app.equipments" } , { "inputType" :…" at bounding box center [968, 432] width 1014 height 518
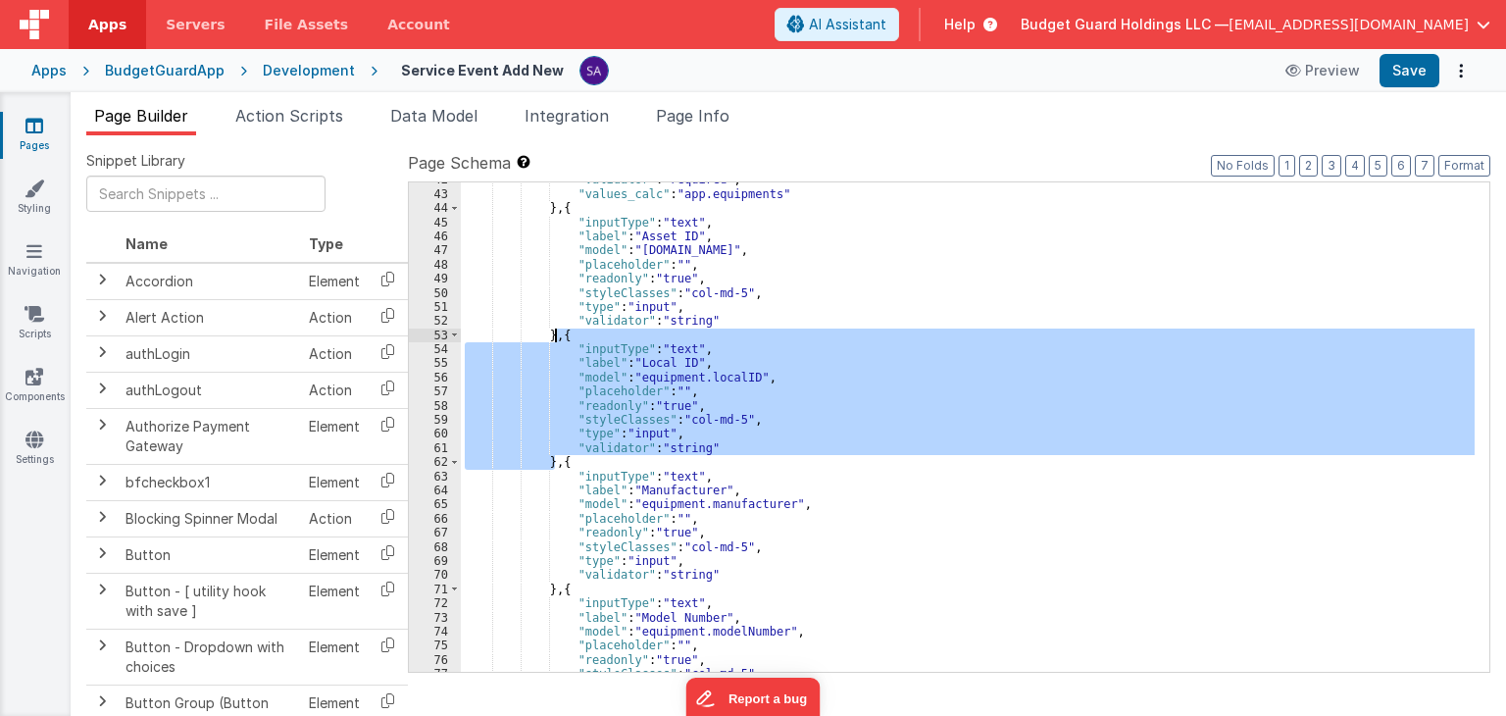
drag, startPoint x: 556, startPoint y: 466, endPoint x: 557, endPoint y: 340, distance: 125.5
click at [557, 340] on div ""validator" : "required" , "values_calc" : "app.equipments" } , { "inputType" :…" at bounding box center [968, 432] width 1014 height 518
click at [899, 35] on button "AI Assistant" at bounding box center [836, 24] width 125 height 33
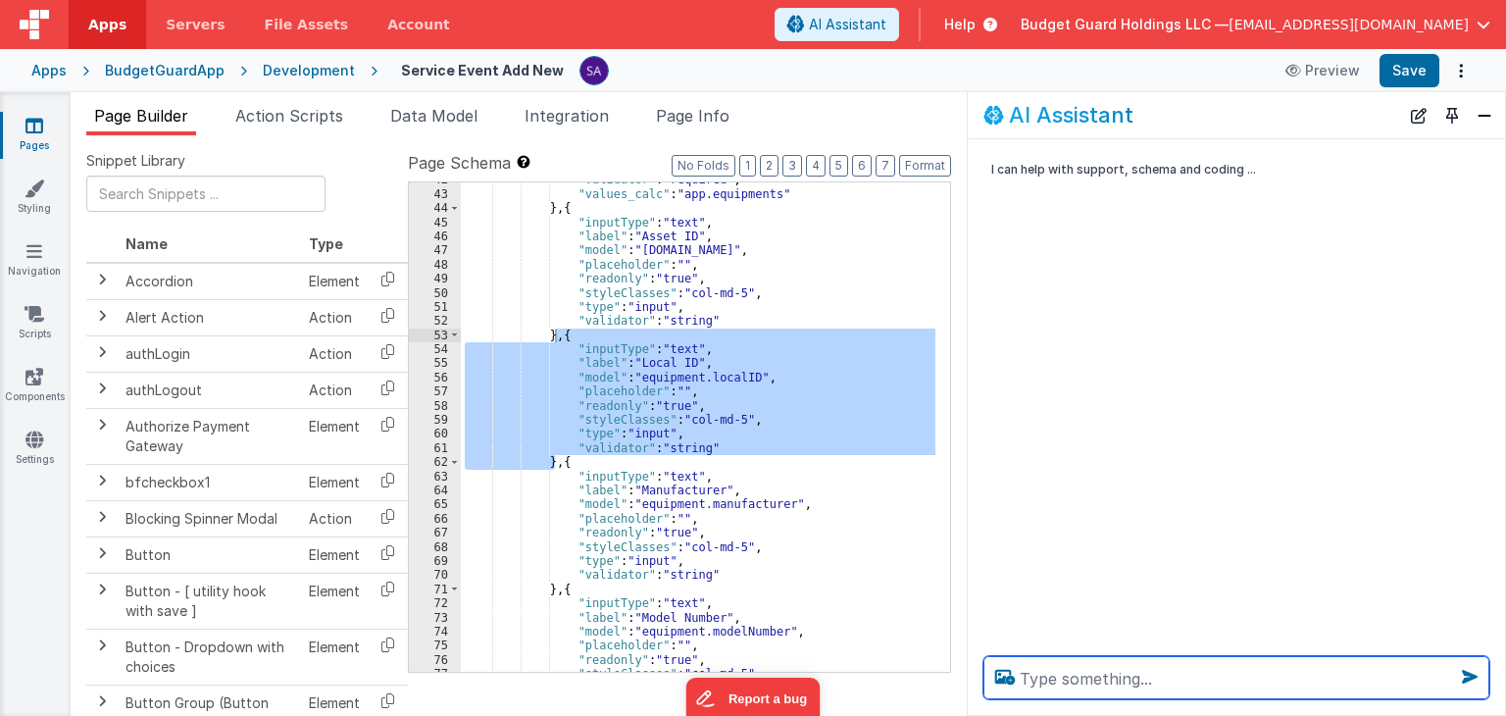
scroll to position [602, 0]
click at [1152, 673] on textarea at bounding box center [1236, 677] width 506 height 43
paste textarea "{ "inputType": "text", "label": "Local ID", "model": "equipment.localID", "plac…"
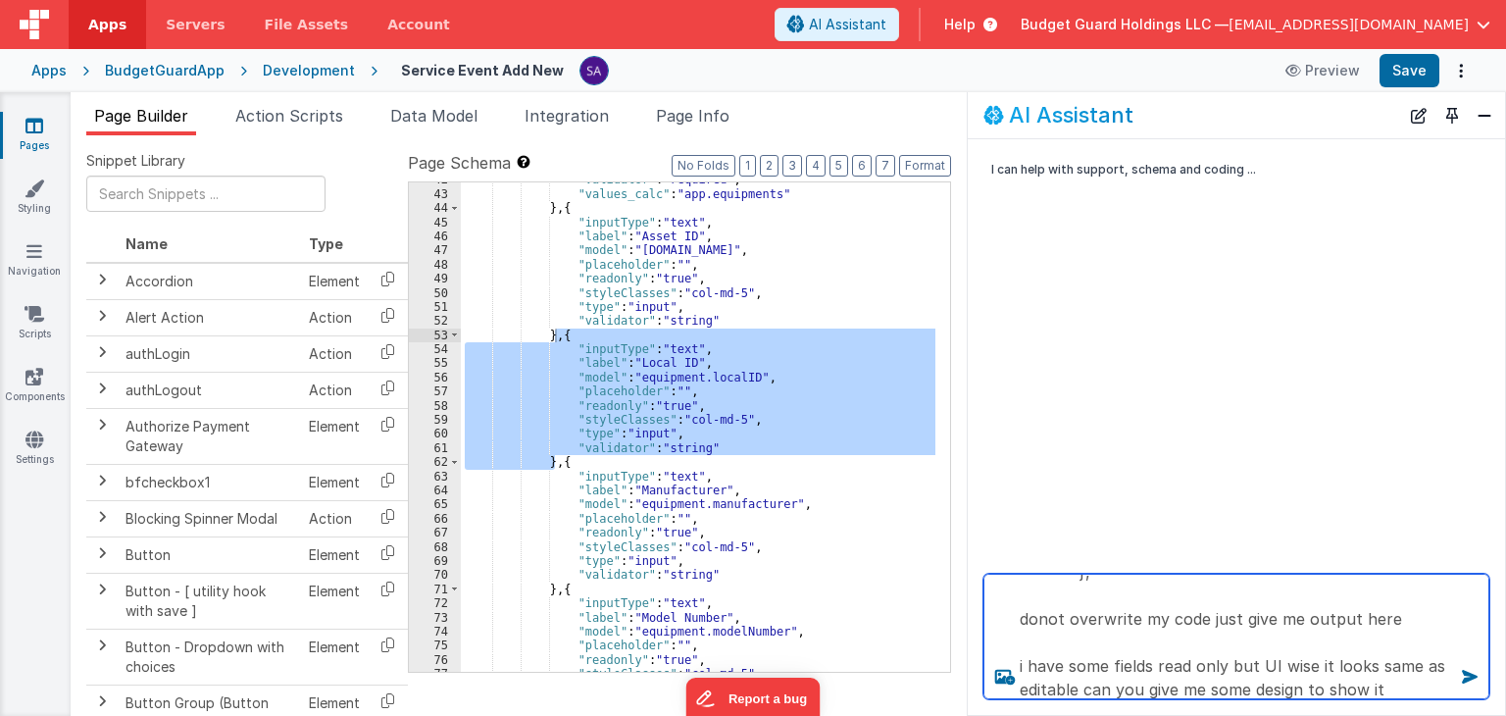
scroll to position [260, 0]
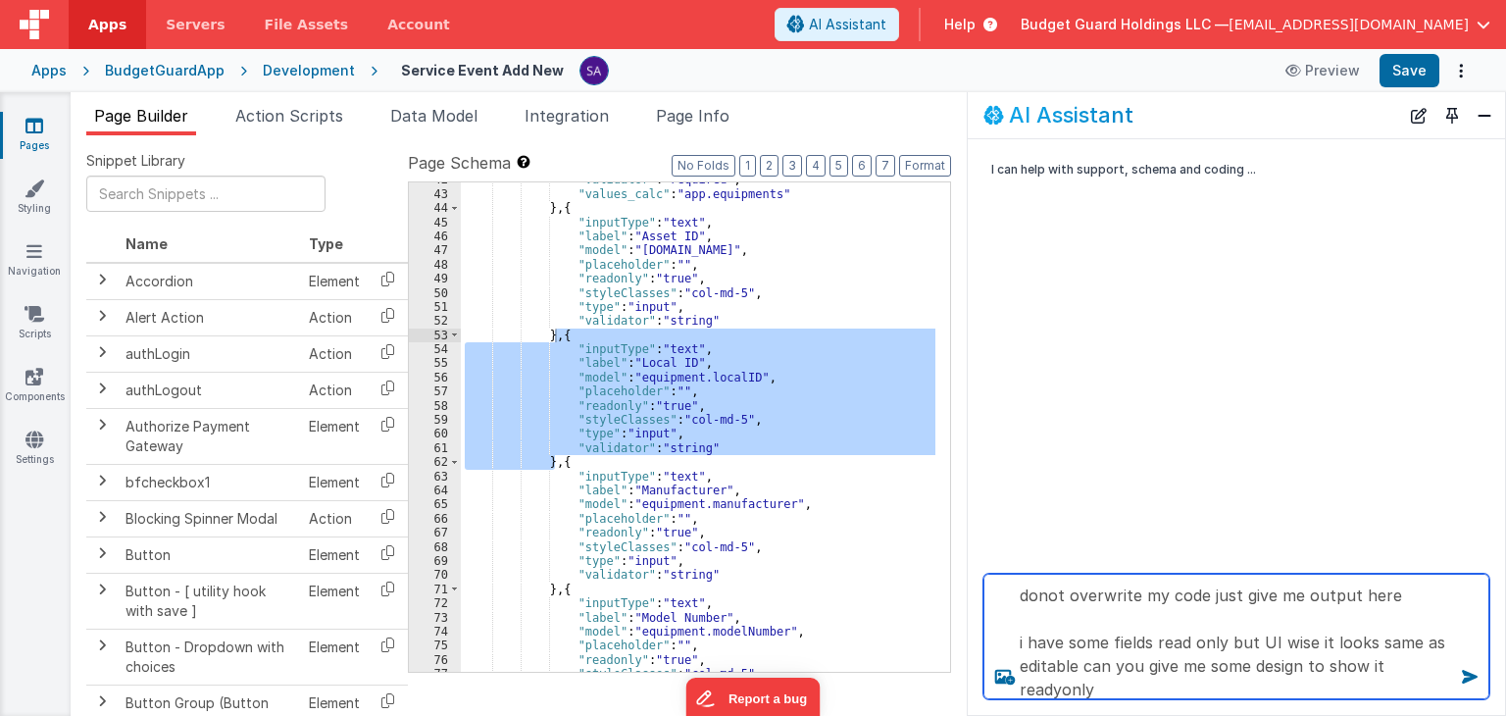
type textarea "{ "inputType": "text", "label": "Local ID", "model": "equipment.localID", "plac…"
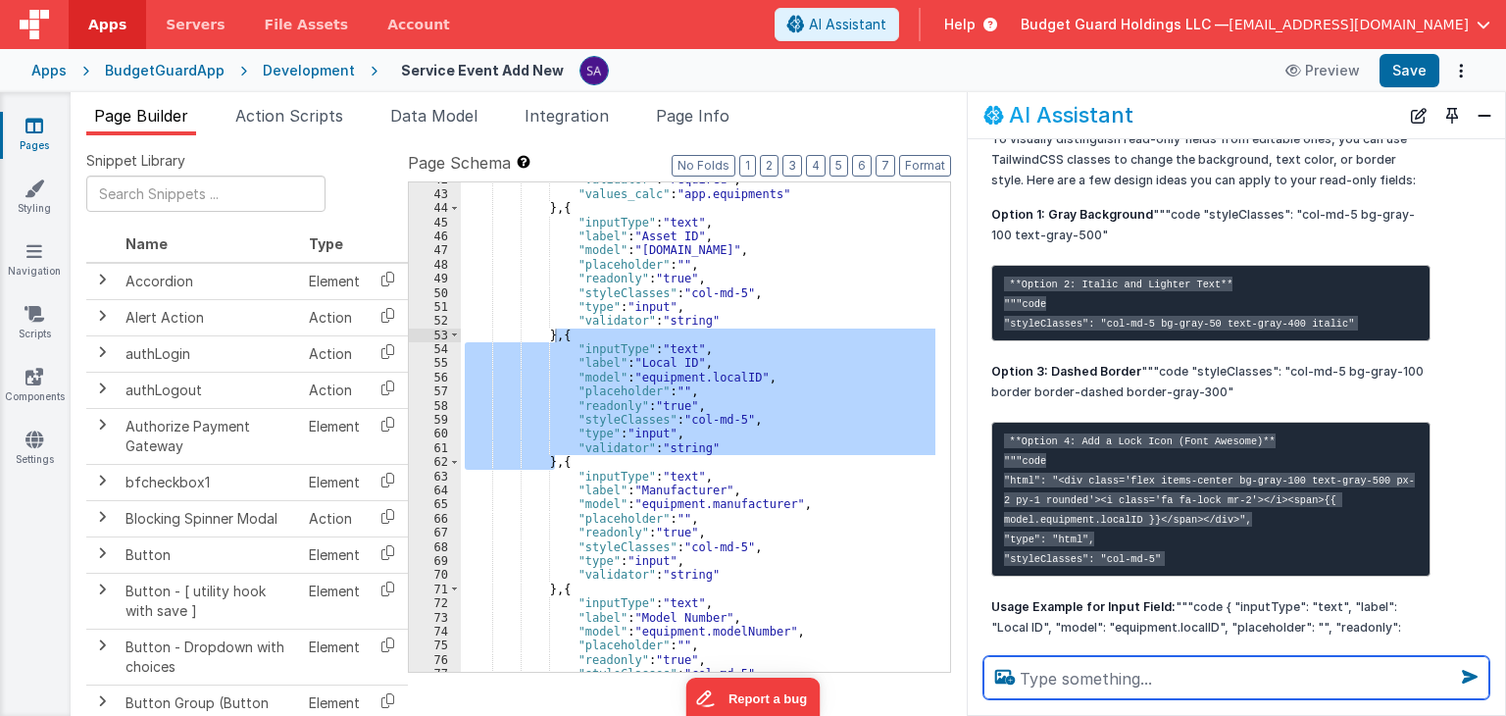
scroll to position [263, 0]
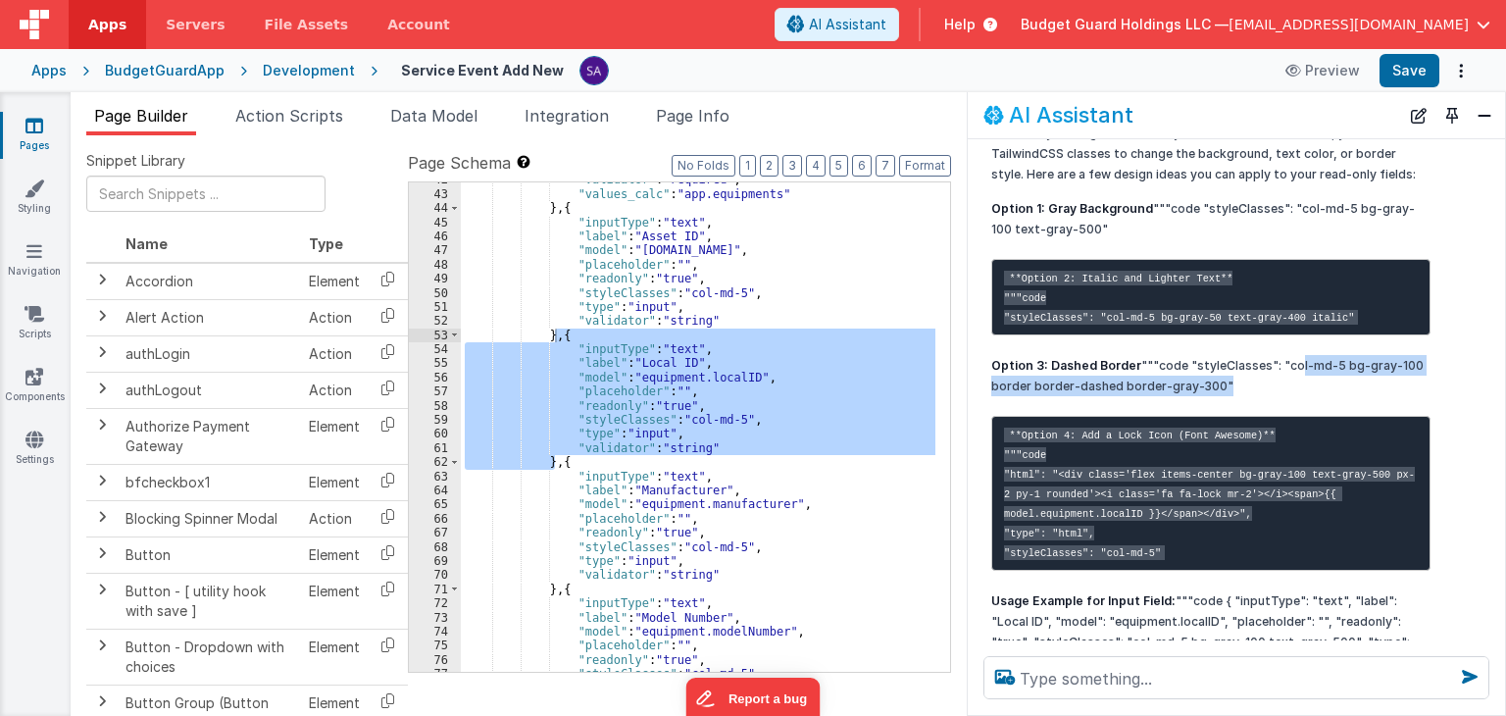
drag, startPoint x: 1286, startPoint y: 401, endPoint x: 1217, endPoint y: 423, distance: 73.2
click at [1217, 396] on p "Option 3: Dashed Border """code "styleClasses": "col-md-5 bg-gray-100 border bo…" at bounding box center [1210, 375] width 439 height 41
copy p "ol-md-5 bg-gray-100 border border-dashed border-gray-300"
click at [698, 432] on div ""validator" : "required" , "values_calc" : "app.equipments" } , { "inputType" :…" at bounding box center [698, 426] width 474 height 489
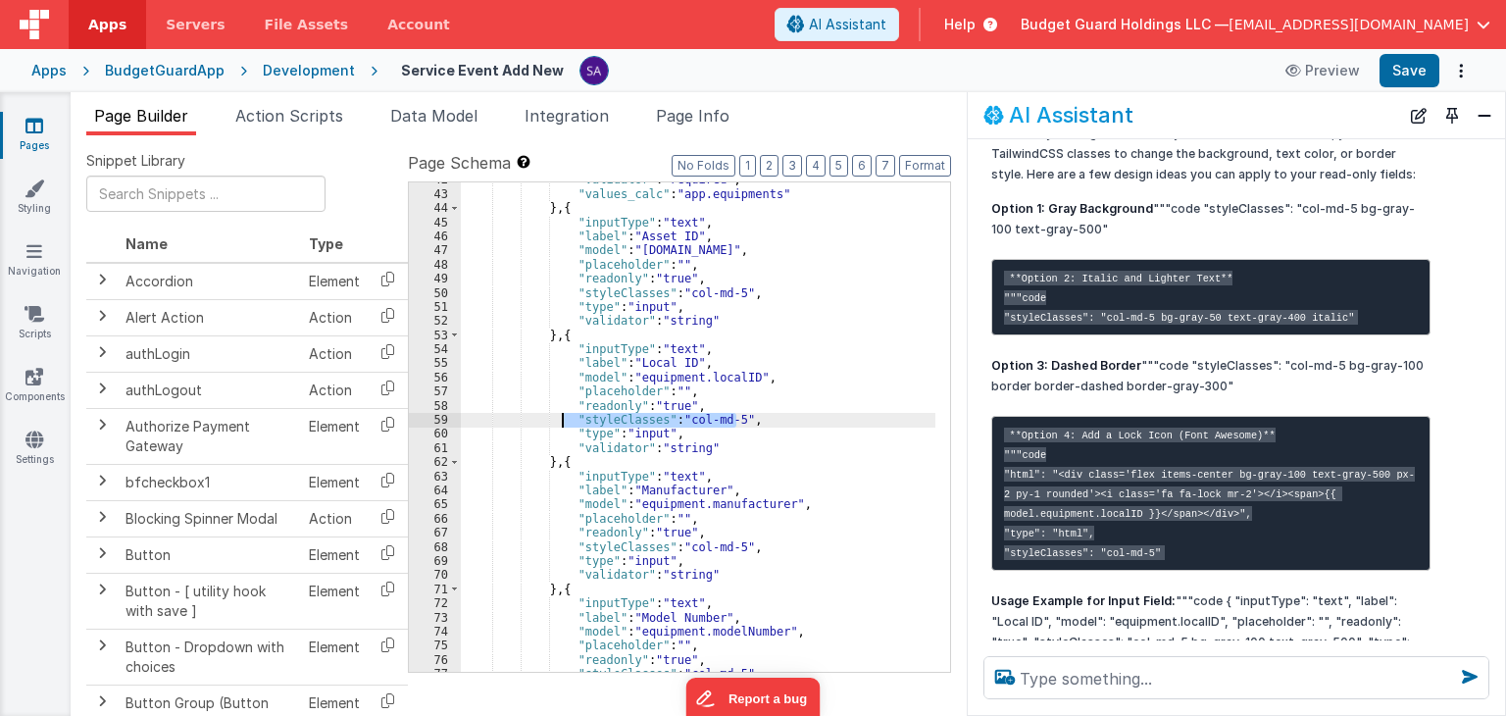
drag, startPoint x: 735, startPoint y: 419, endPoint x: 564, endPoint y: 420, distance: 171.6
click at [564, 420] on div ""validator" : "required" , "values_calc" : "app.equipments" } , { "inputType" :…" at bounding box center [698, 432] width 475 height 518
click at [663, 426] on div ""validator" : "required" , "values_calc" : "app.equipments" } , { "inputType" :…" at bounding box center [698, 426] width 474 height 489
drag, startPoint x: 732, startPoint y: 417, endPoint x: 679, endPoint y: 417, distance: 52.9
click at [679, 417] on div ""validator" : "required" , "values_calc" : "app.equipments" } , { "inputType" :…" at bounding box center [698, 432] width 475 height 518
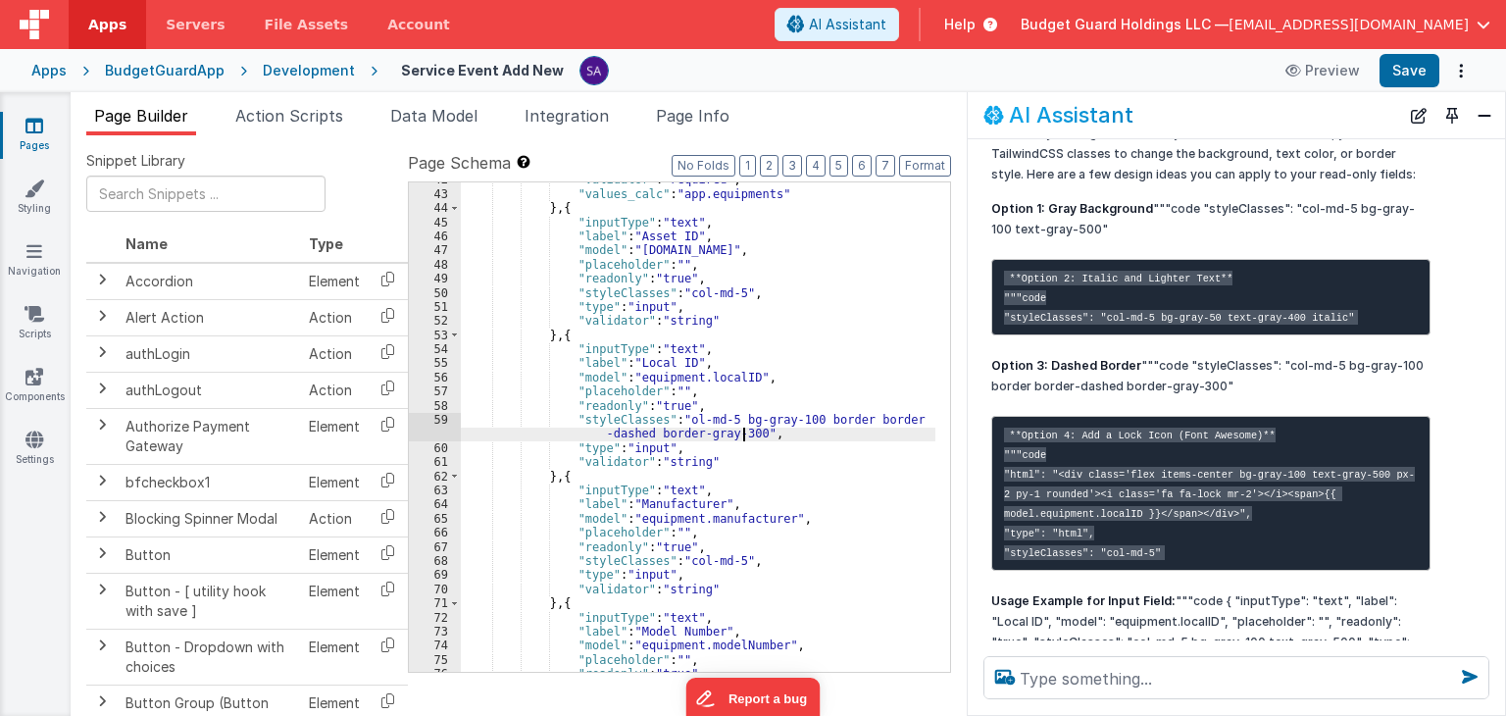
click at [679, 420] on div ""validator" : "required" , "values_calc" : "app.equipments" } , { "inputType" :…" at bounding box center [698, 432] width 475 height 518
click at [1402, 71] on button "Save" at bounding box center [1409, 70] width 60 height 33
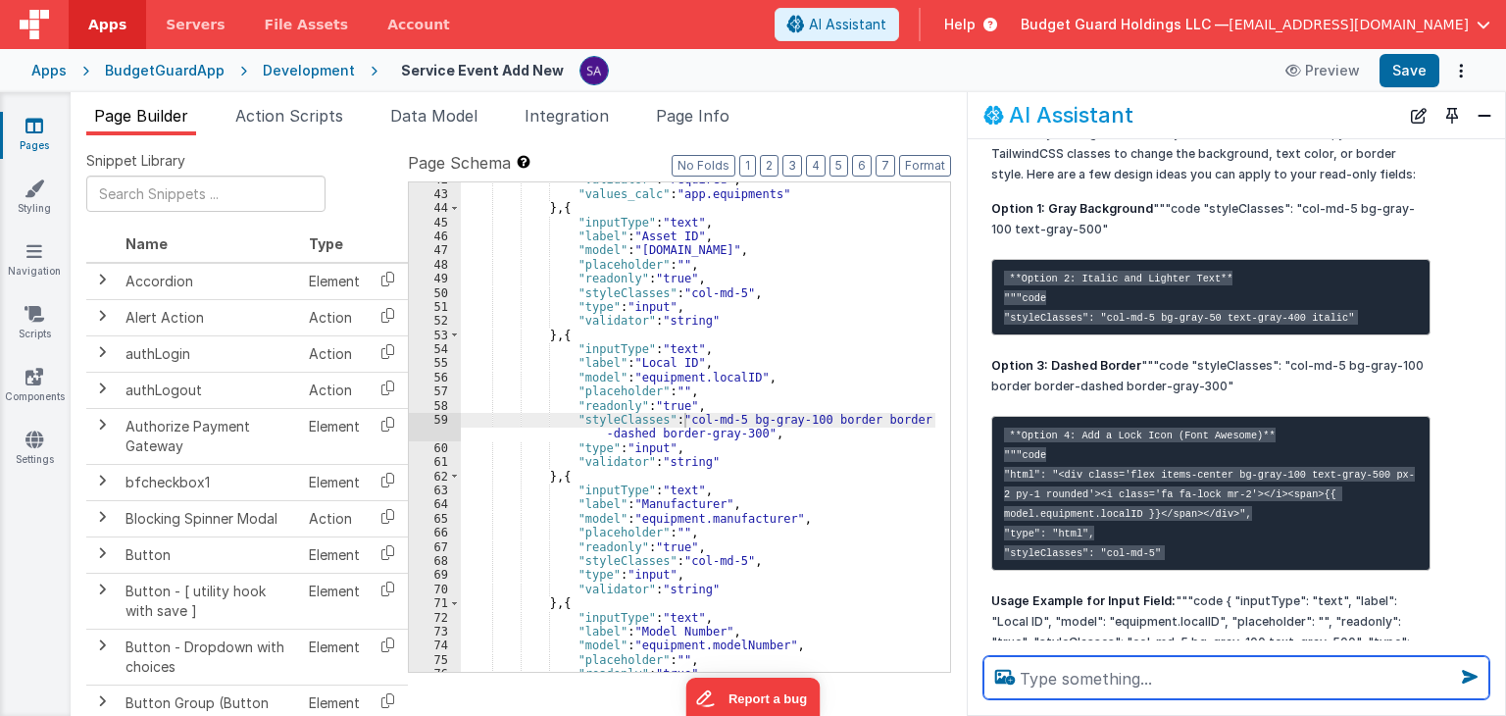
click at [1042, 684] on textarea at bounding box center [1236, 677] width 506 height 43
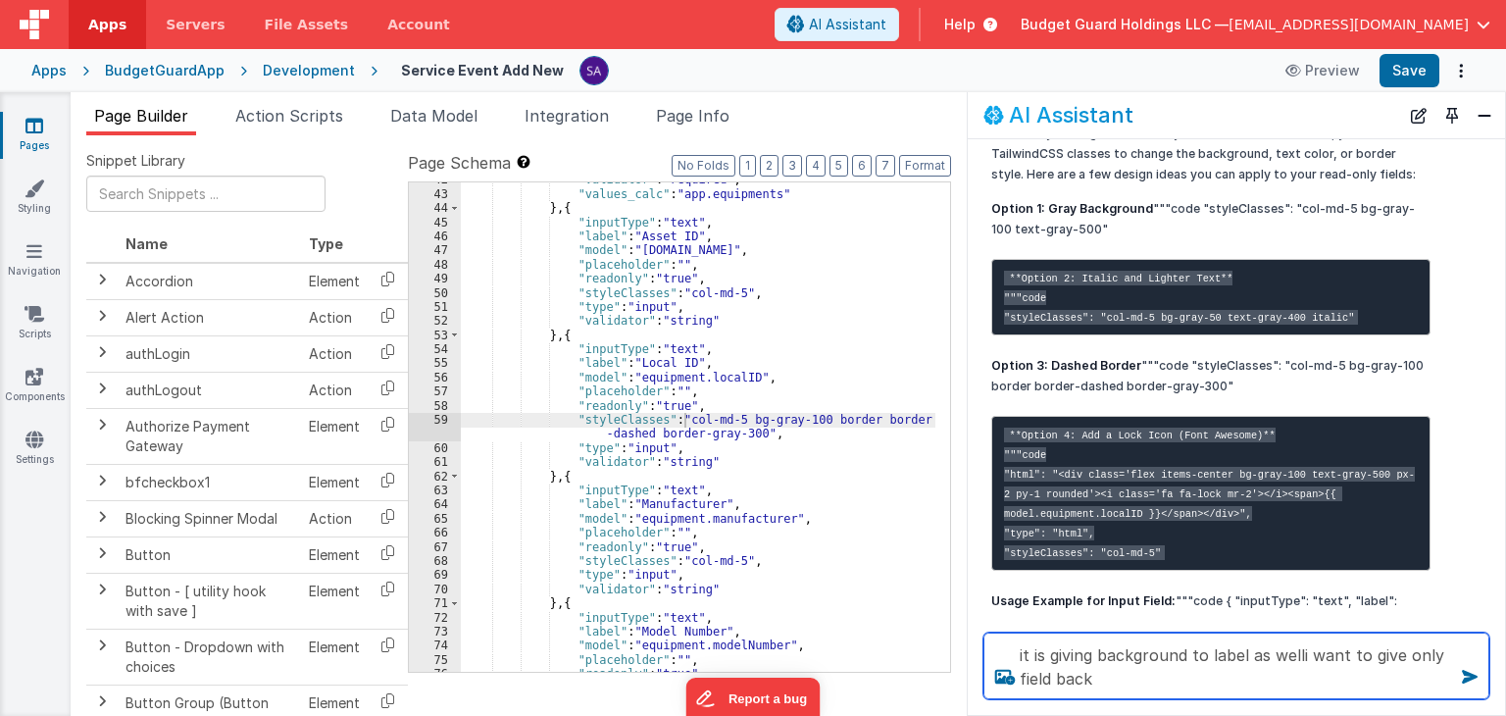
type textarea "it is giving background to label as welli want to give only field back"
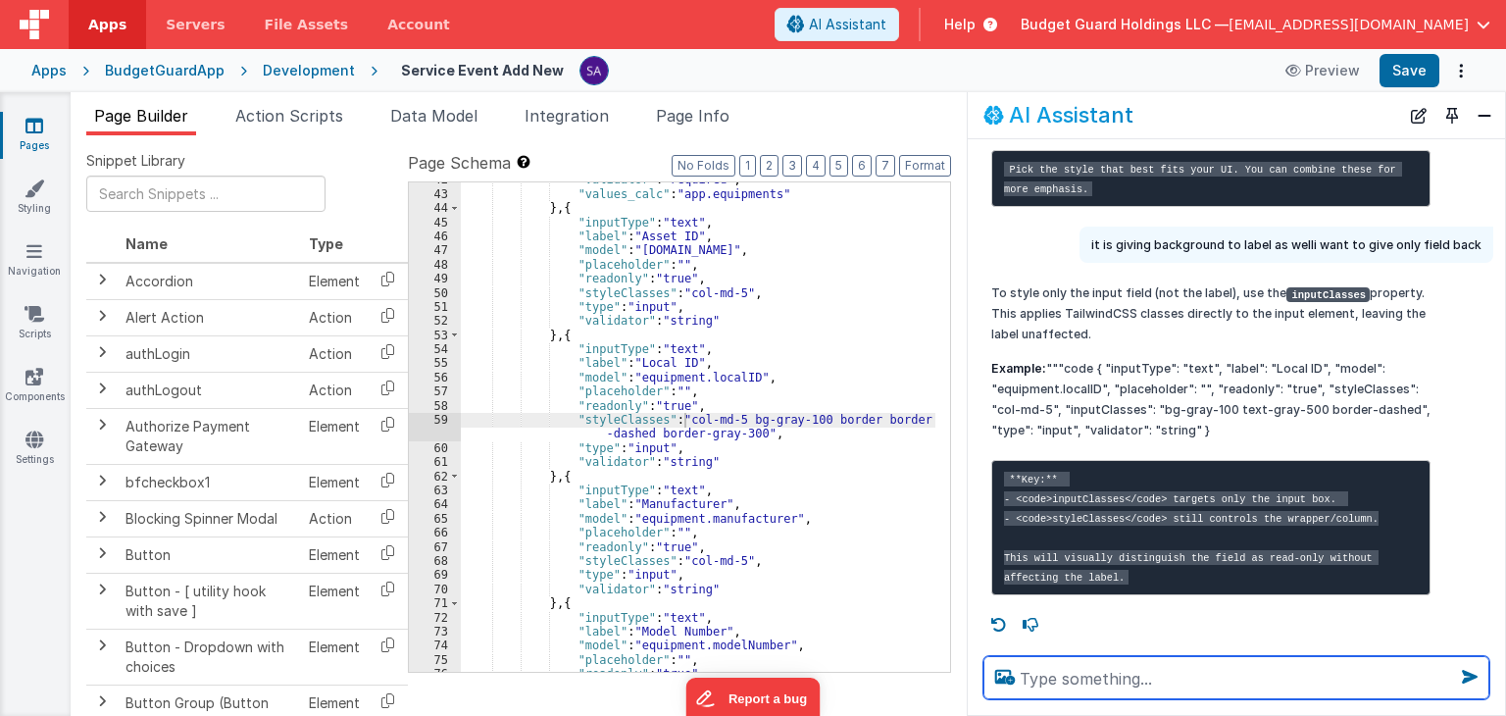
scroll to position [862, 0]
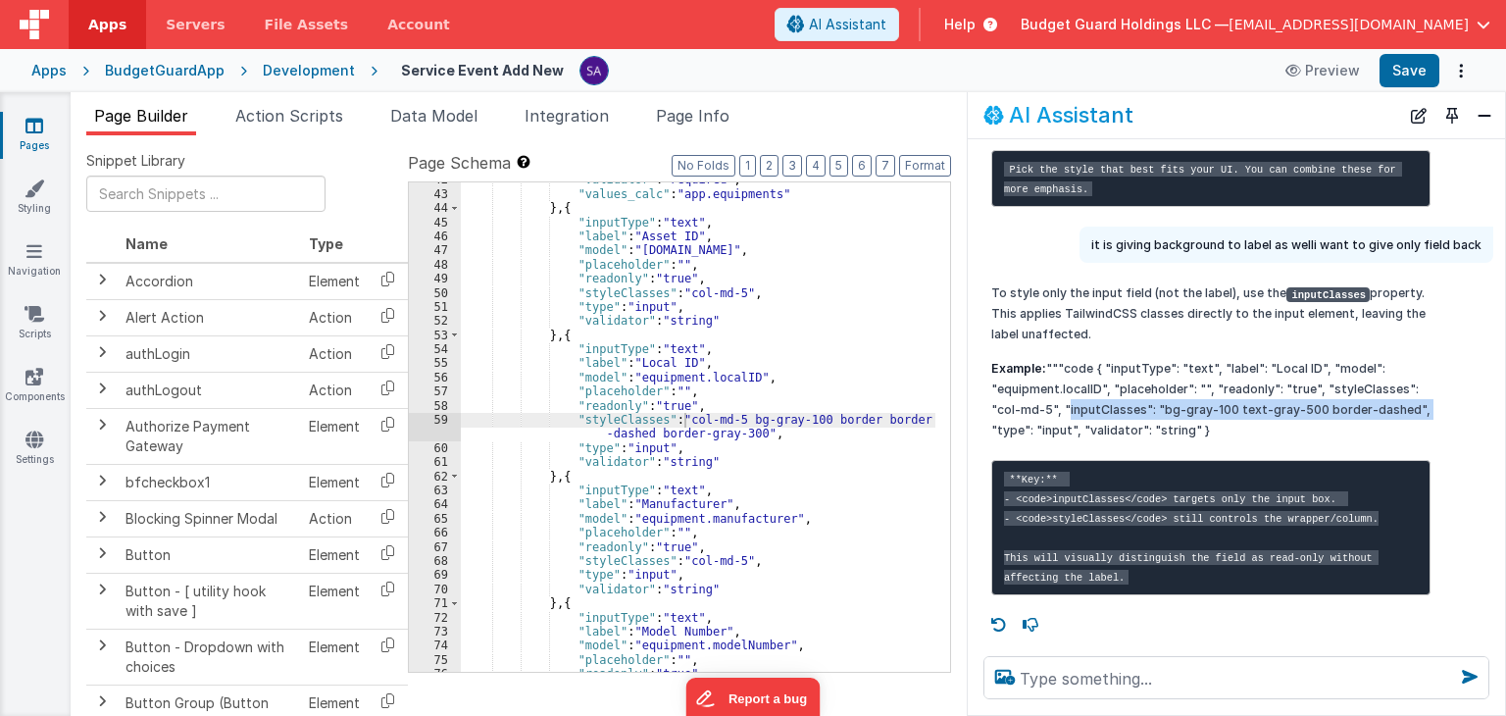
drag, startPoint x: 1062, startPoint y: 469, endPoint x: 1416, endPoint y: 468, distance: 353.9
click at [1416, 440] on p "Example: """code { "inputType": "text", "label": "Local ID", "model": "equipmen…" at bounding box center [1210, 399] width 439 height 82
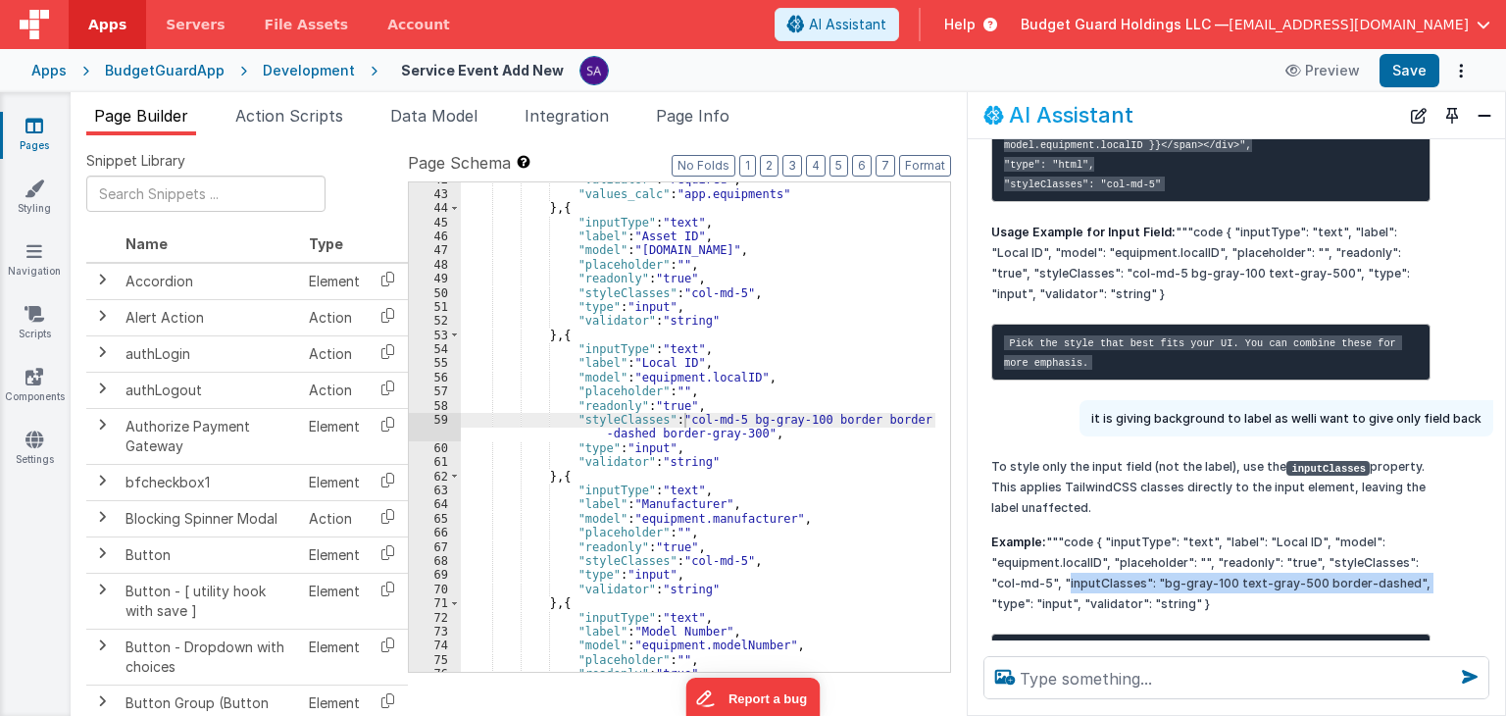
scroll to position [569, 0]
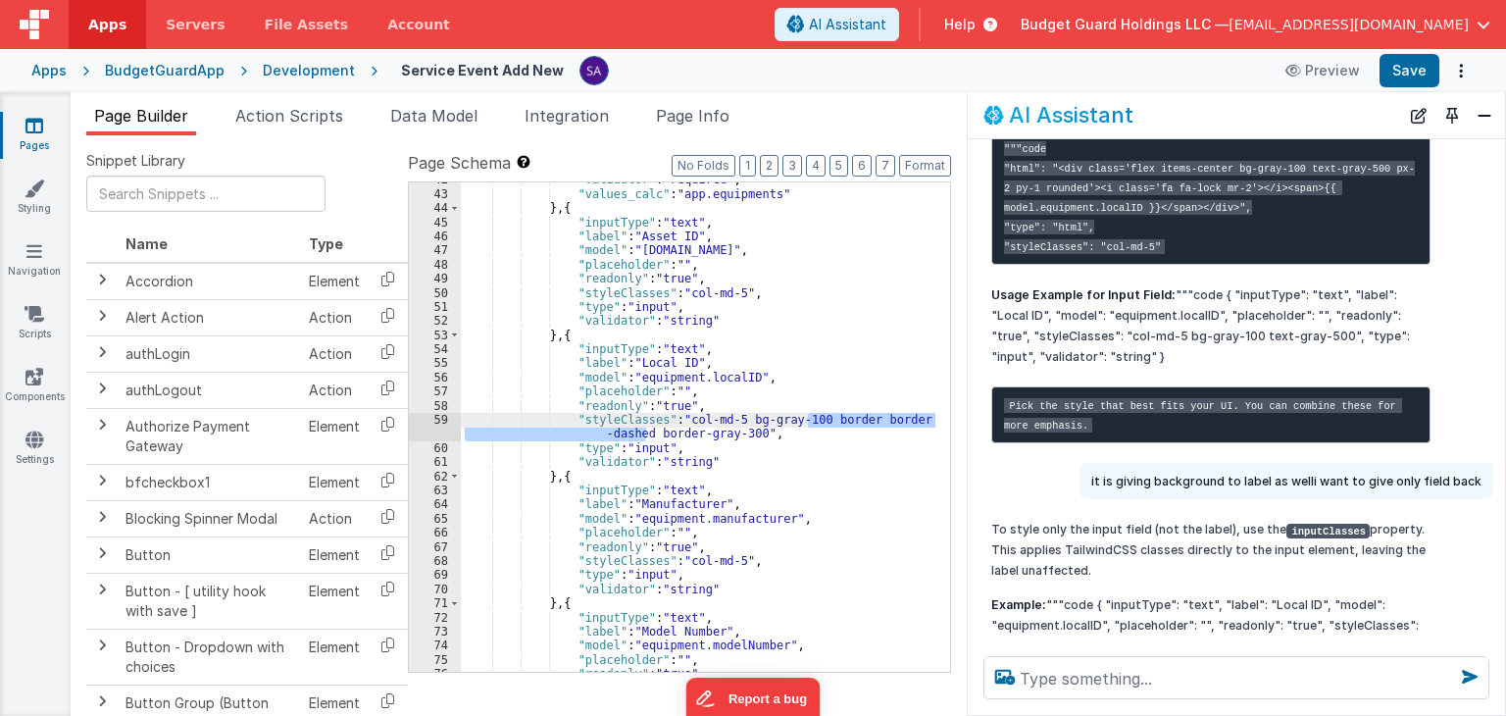
drag, startPoint x: 643, startPoint y: 433, endPoint x: 809, endPoint y: 423, distance: 166.0
click at [809, 423] on div ""validator" : "required" , "values_calc" : "app.equipments" } , { "inputType" :…" at bounding box center [698, 432] width 475 height 518
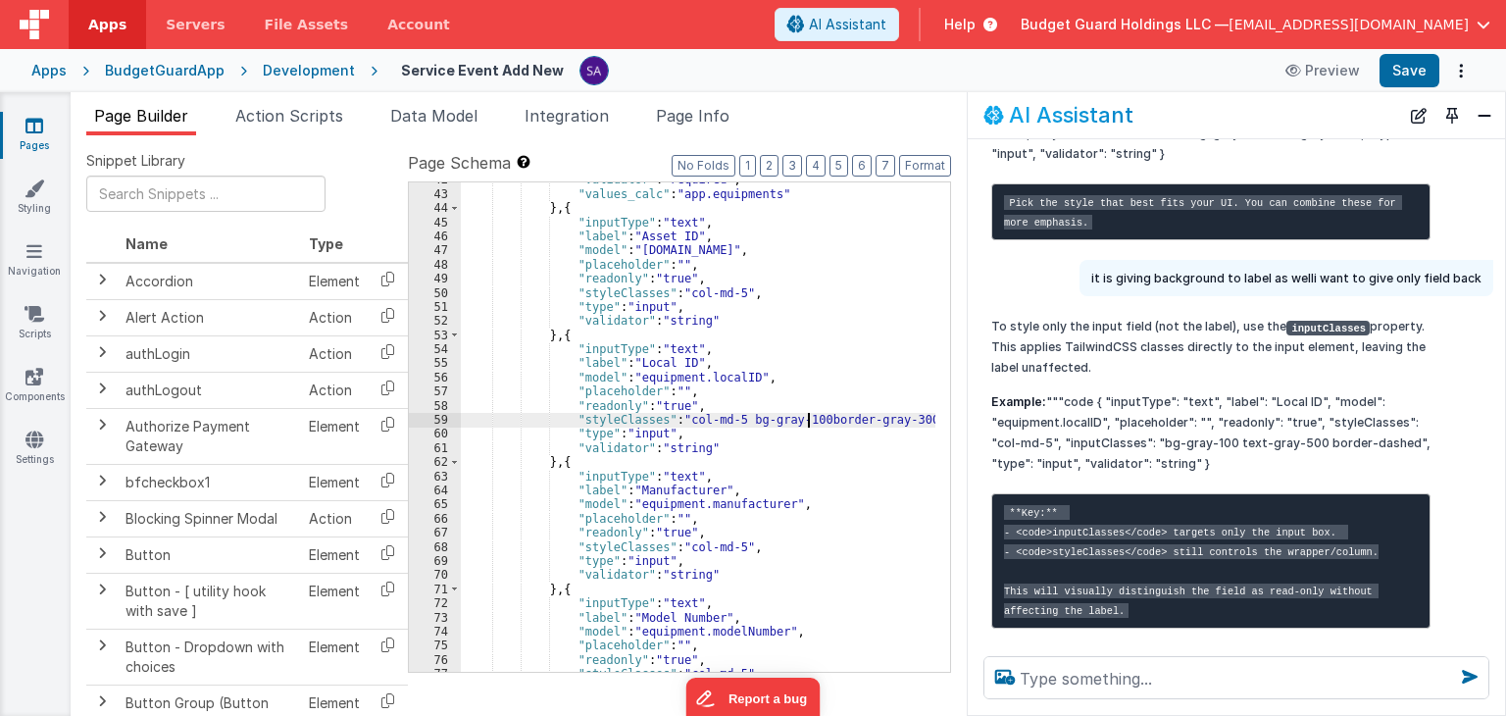
scroll to position [764, 0]
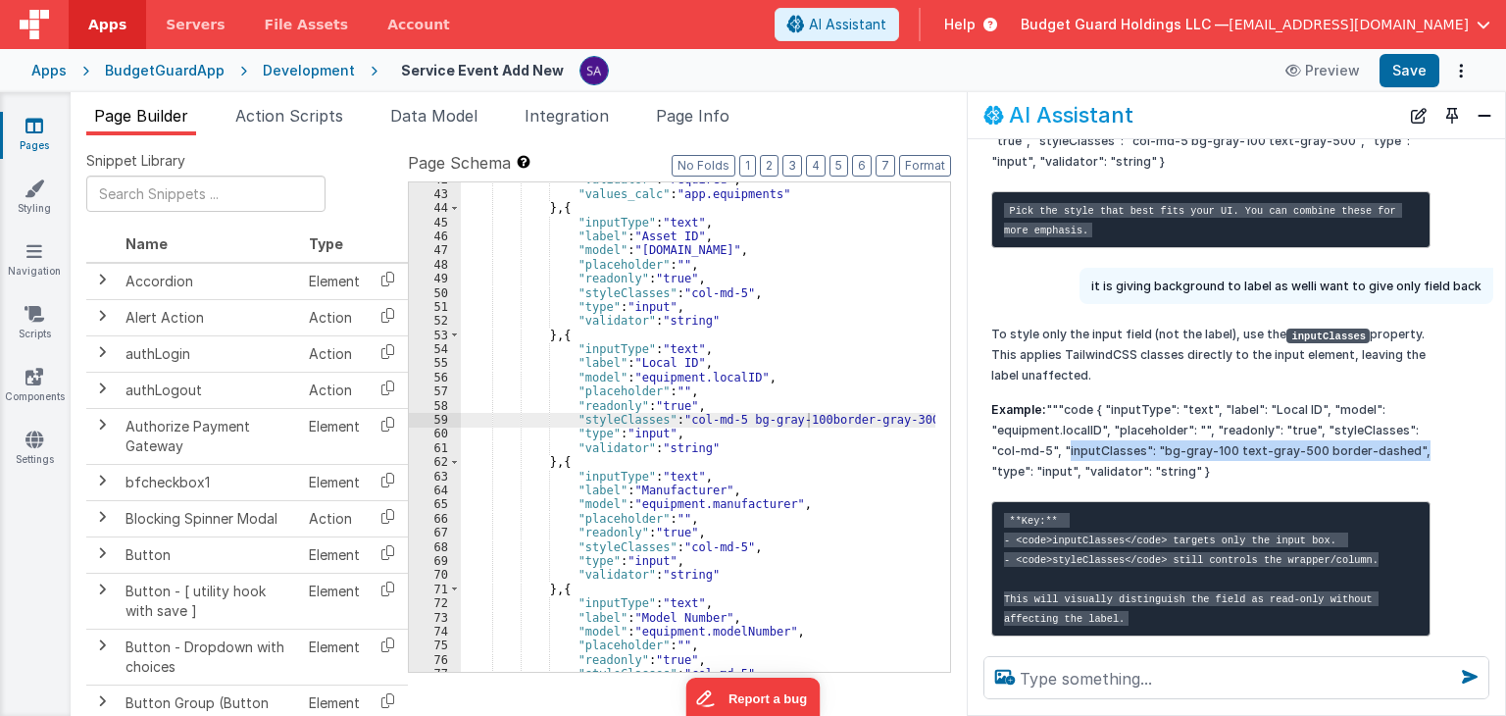
drag, startPoint x: 1062, startPoint y: 567, endPoint x: 1408, endPoint y: 565, distance: 346.1
click at [1408, 481] on p "Example: """code { "inputType": "text", "label": "Local ID", "model": "equipmen…" at bounding box center [1210, 440] width 439 height 82
copy p ""inputClasses": "bg-gray-100 text-gray-500 border-dashed""
click at [923, 422] on div ""validator" : "required" , "values_calc" : "app.equipments" } , { "inputType" :…" at bounding box center [698, 432] width 475 height 518
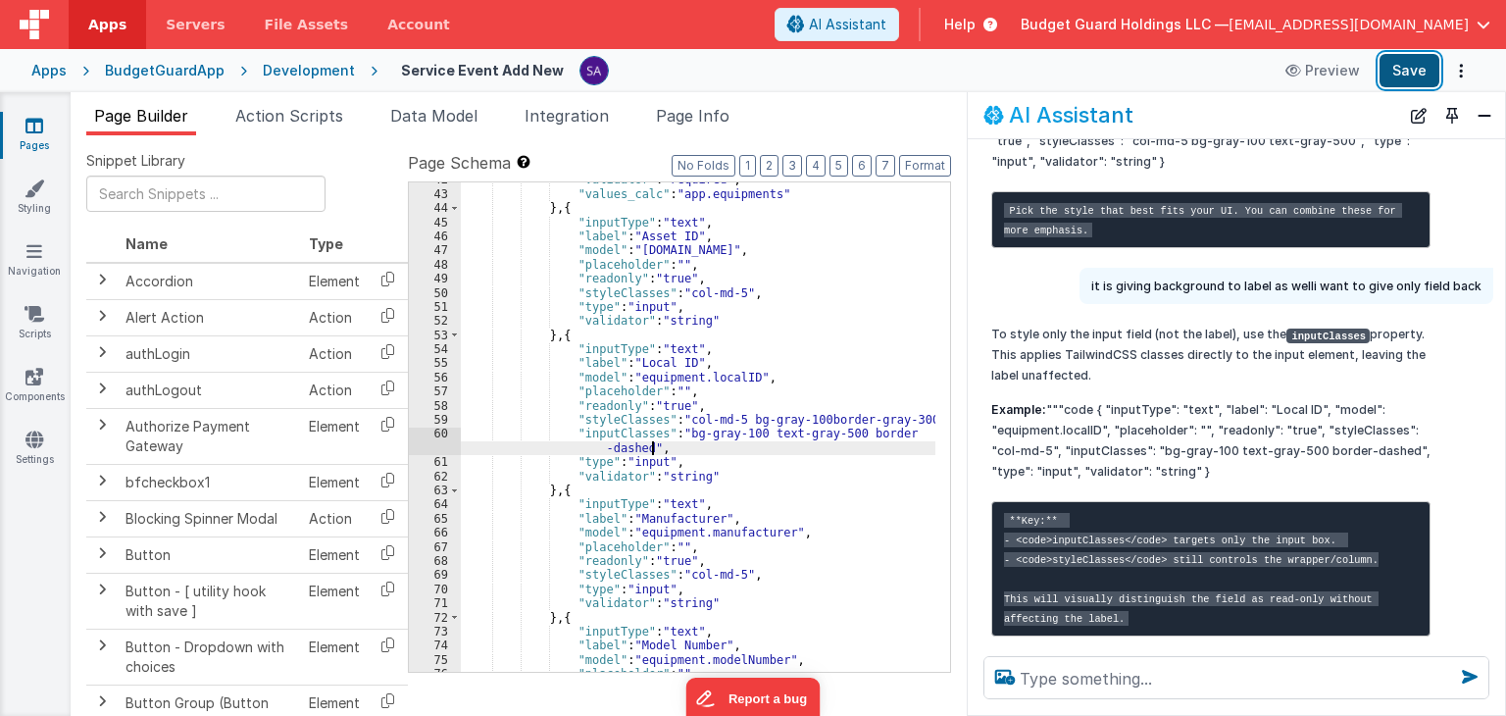
click at [1393, 77] on button "Save" at bounding box center [1409, 70] width 60 height 33
click at [1420, 66] on button "Save" at bounding box center [1409, 70] width 60 height 33
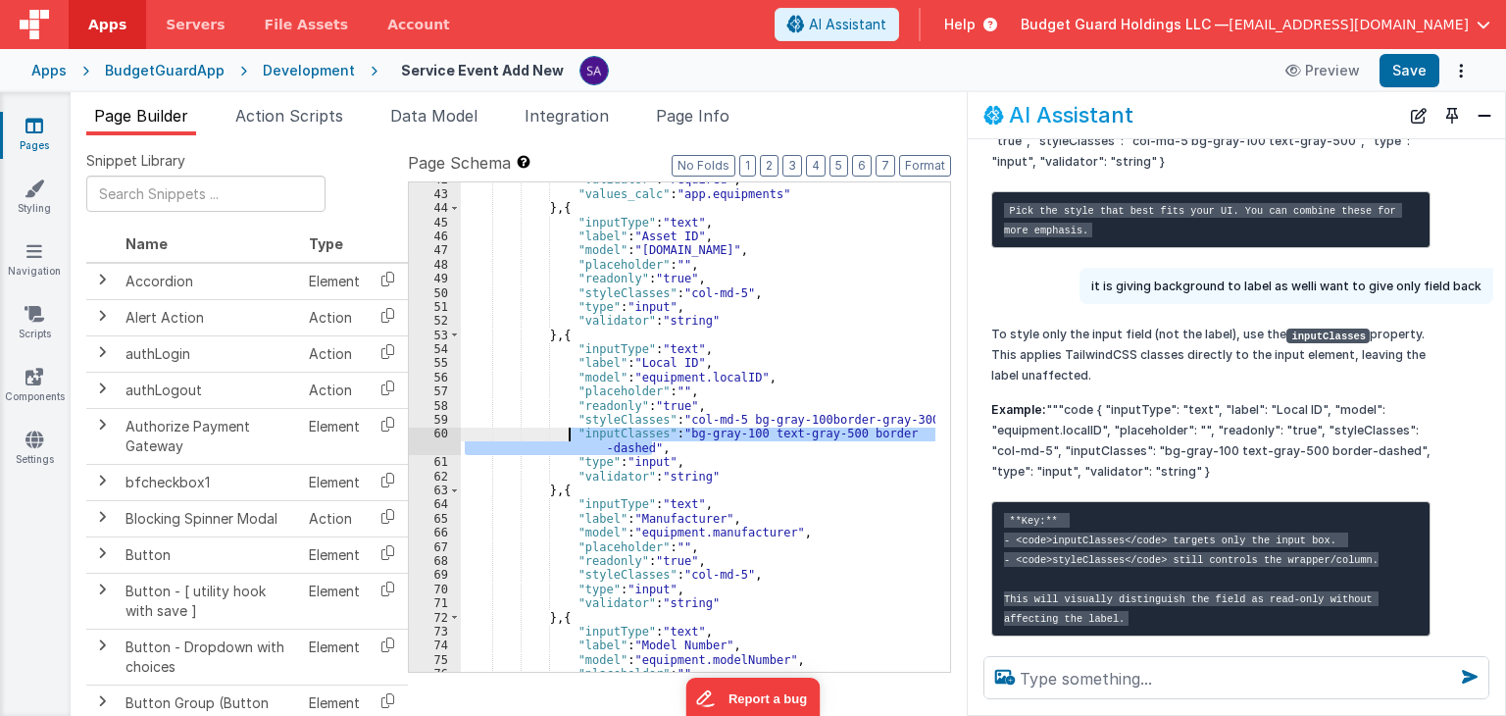
drag, startPoint x: 659, startPoint y: 450, endPoint x: 566, endPoint y: 432, distance: 94.8
click at [566, 432] on div ""validator" : "required" , "values_calc" : "app.equipments" } , { "inputType" :…" at bounding box center [698, 432] width 475 height 518
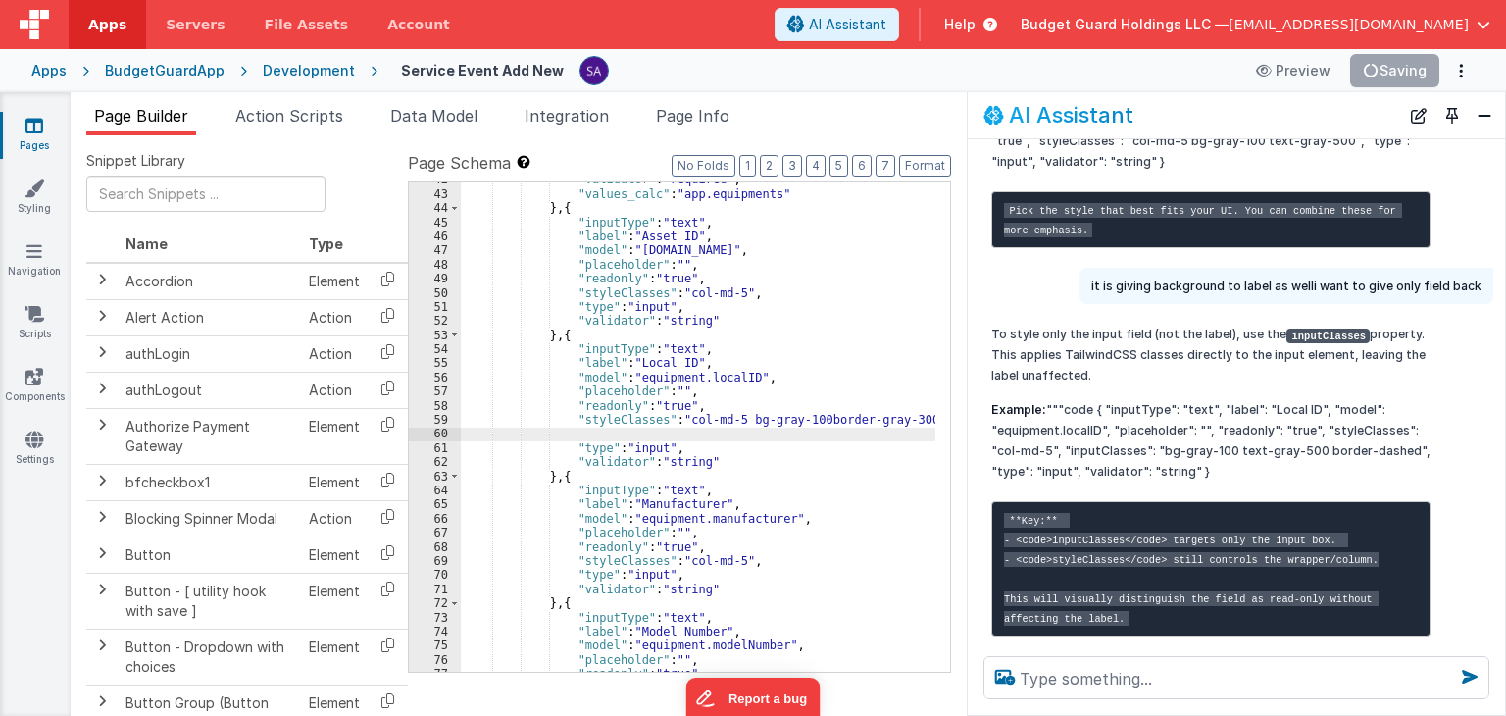
click at [570, 438] on div ""validator" : "required" , "values_calc" : "app.equipments" } , { "inputType" :…" at bounding box center [698, 432] width 475 height 518
drag, startPoint x: 1396, startPoint y: 72, endPoint x: 1238, endPoint y: 5, distance: 171.3
click at [1396, 72] on button "Save" at bounding box center [1409, 70] width 60 height 33
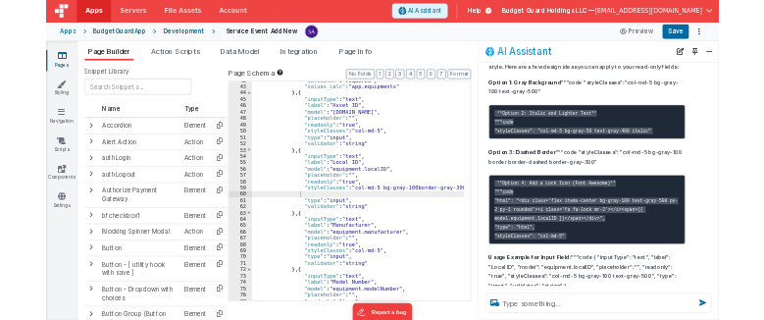
scroll to position [294, 0]
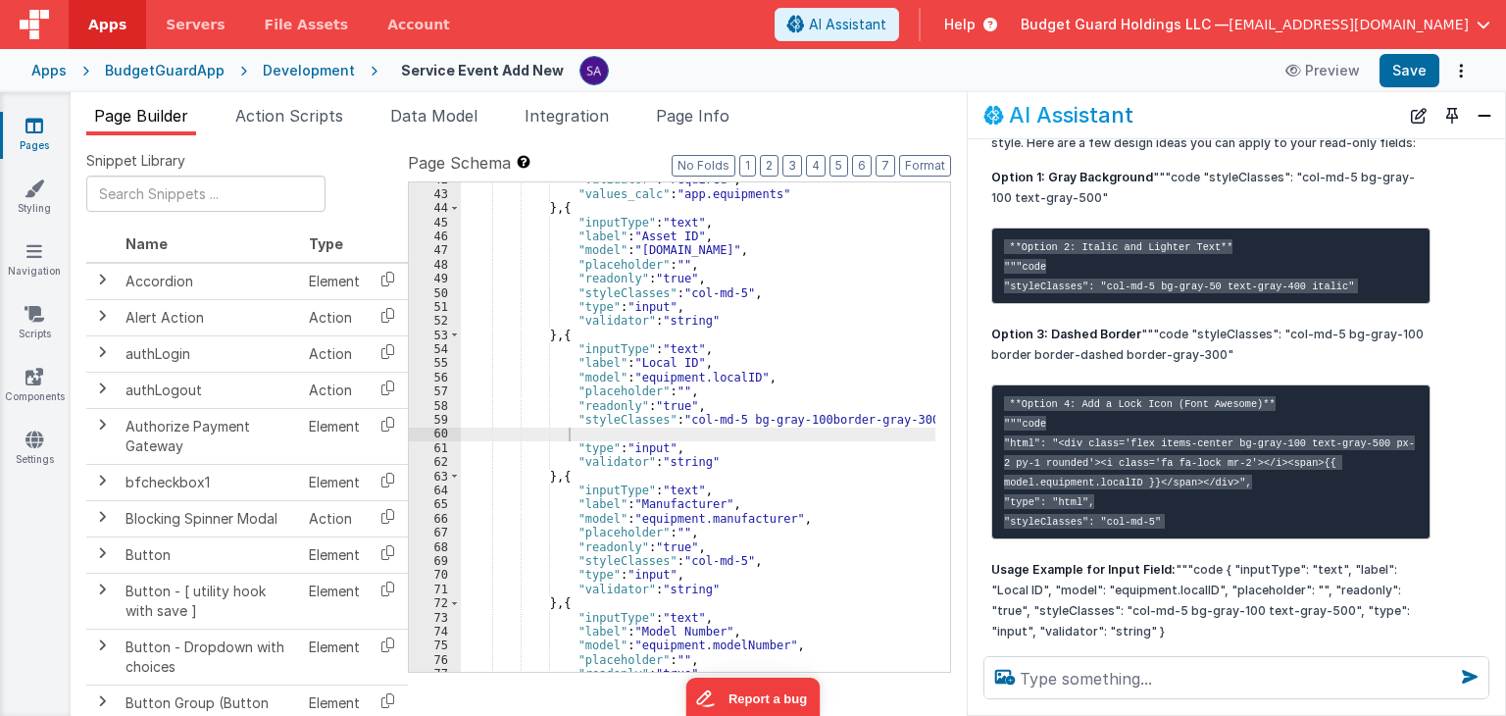
click at [1089, 293] on code "**Option 2: Italic and Lighter Text** """code "styleClasses": "col-md-5 bg-gray…" at bounding box center [1181, 266] width 354 height 54
drag, startPoint x: 1097, startPoint y: 305, endPoint x: 1320, endPoint y: 308, distance: 223.5
click at [1320, 293] on code "**Option 2: Italic and Lighter Text** """code "styleClasses": "col-md-5 bg-gray…" at bounding box center [1181, 266] width 354 height 54
copy code "col-md-5 bg-gray-50 text-gray-400 italic"
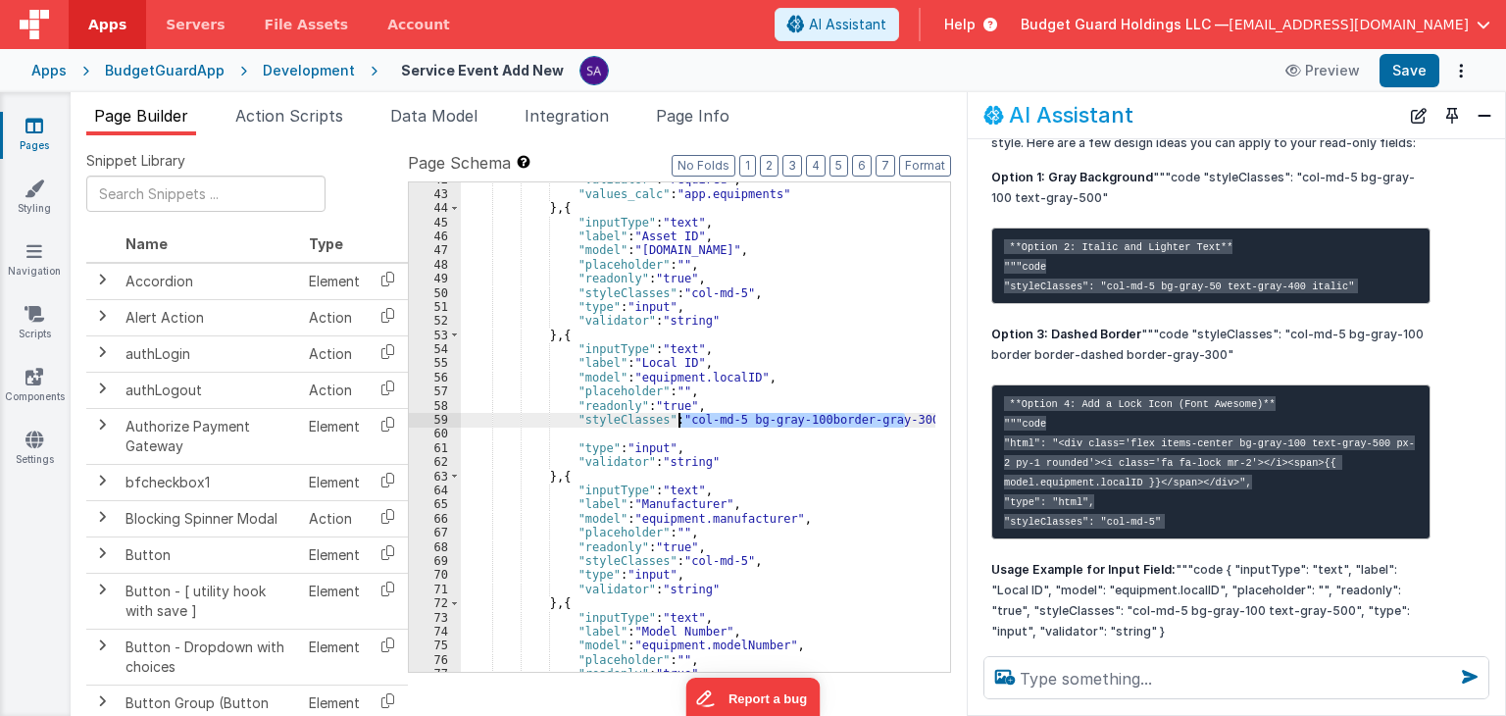
drag, startPoint x: 906, startPoint y: 419, endPoint x: 678, endPoint y: 419, distance: 227.4
click at [678, 419] on div ""validator" : "required" , "values_calc" : "app.equipments" } , { "inputType" :…" at bounding box center [698, 432] width 475 height 518
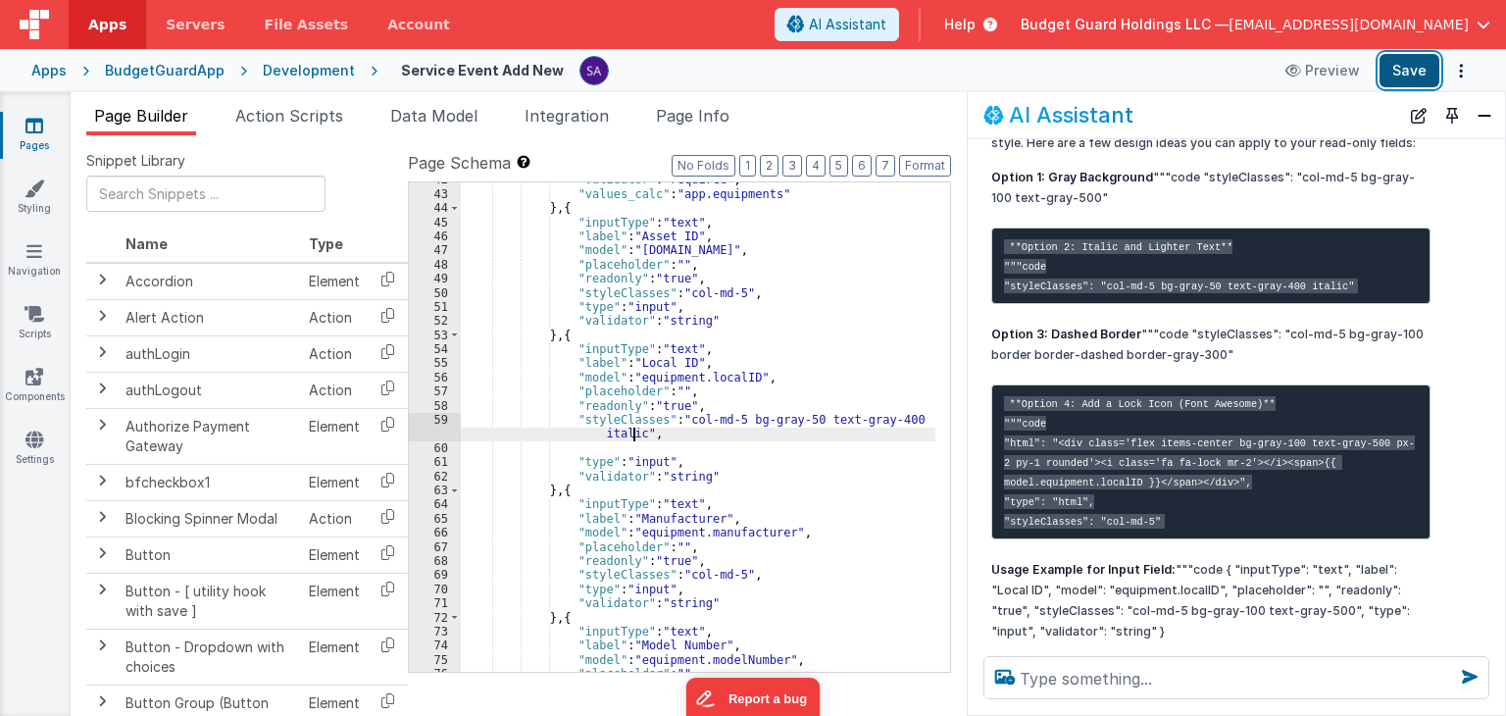
click at [1416, 60] on button "Save" at bounding box center [1409, 70] width 60 height 33
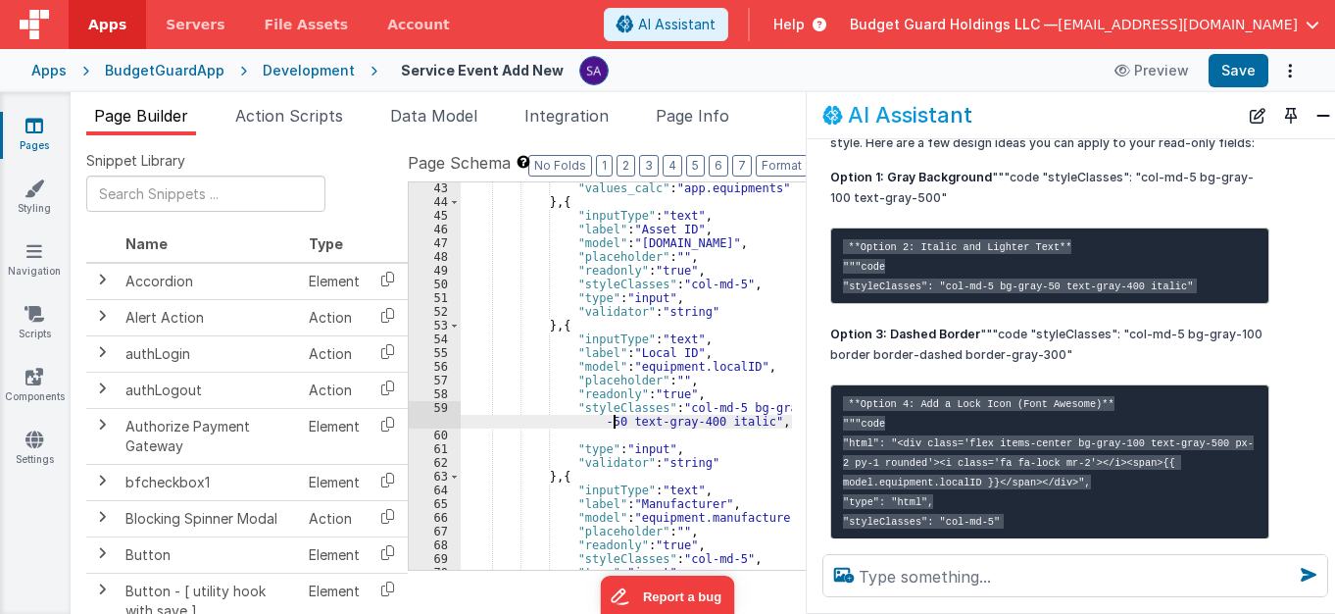
click at [617, 421] on div ""values_calc" : "app.equipments" } , { "inputType" : "text" , "label" : "Asset …" at bounding box center [626, 388] width 331 height 415
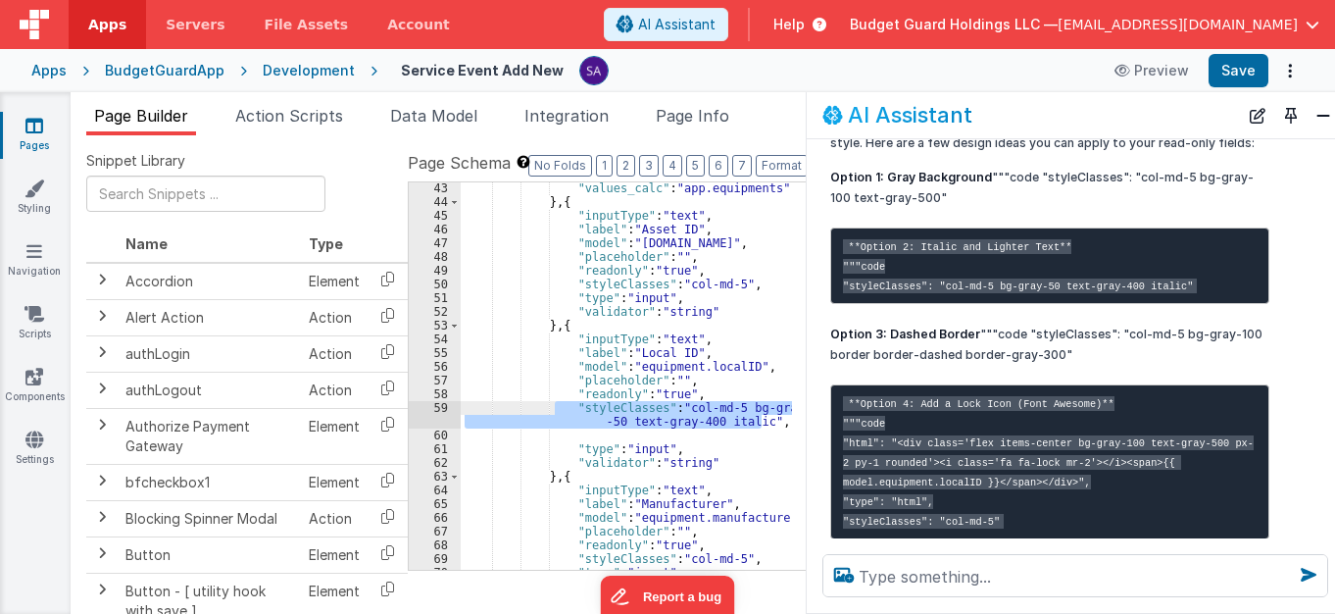
drag, startPoint x: 762, startPoint y: 425, endPoint x: 555, endPoint y: 410, distance: 207.4
click at [555, 410] on div ""values_calc" : "app.equipments" } , { "inputType" : "text" , "label" : "Asset …" at bounding box center [626, 388] width 331 height 415
click at [652, 392] on div ""values_calc" : "app.equipments" } , { "inputType" : "text" , "label" : "Asset …" at bounding box center [626, 388] width 331 height 415
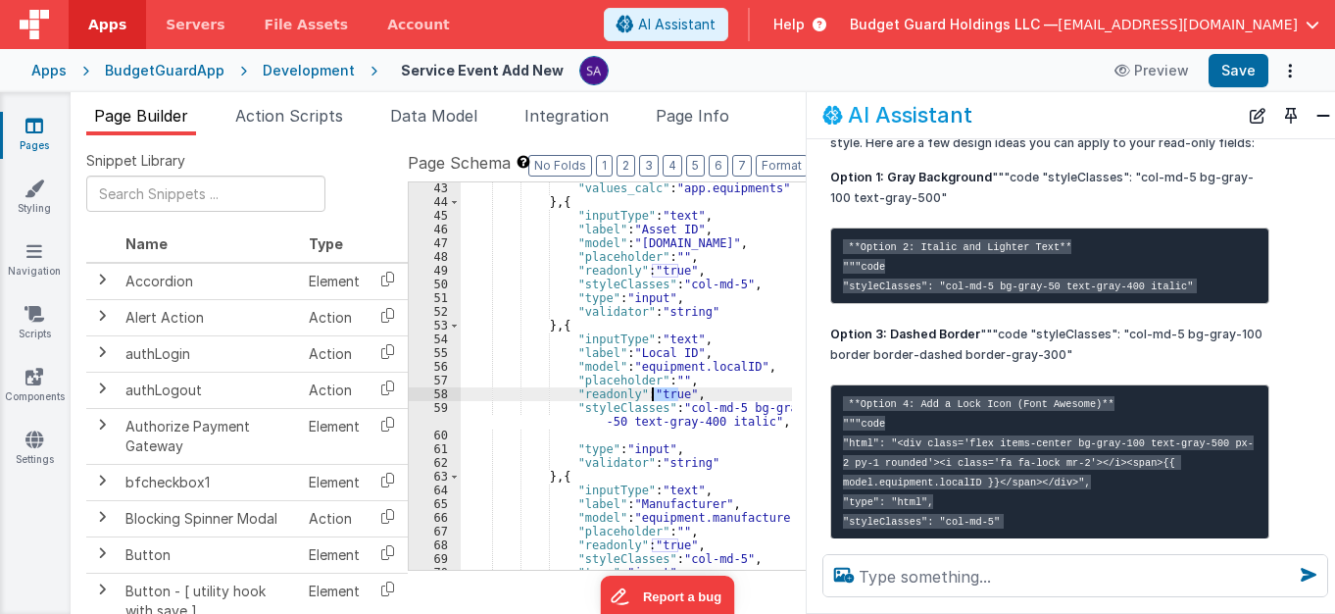
click at [652, 392] on div ""values_calc" : "app.equipments" } , { "inputType" : "text" , "label" : "Asset …" at bounding box center [626, 388] width 331 height 415
click at [693, 395] on div ""values_calc" : "app.equipments" } , { "inputType" : "text" , "label" : "Asset …" at bounding box center [626, 388] width 331 height 415
drag, startPoint x: 692, startPoint y: 392, endPoint x: 566, endPoint y: 392, distance: 126.5
click at [566, 392] on div ""values_calc" : "app.equipments" } , { "inputType" : "text" , "label" : "Asset …" at bounding box center [626, 388] width 331 height 415
click at [693, 389] on div ""values_calc" : "app.equipments" } , { "inputType" : "text" , "label" : "Asset …" at bounding box center [626, 375] width 331 height 387
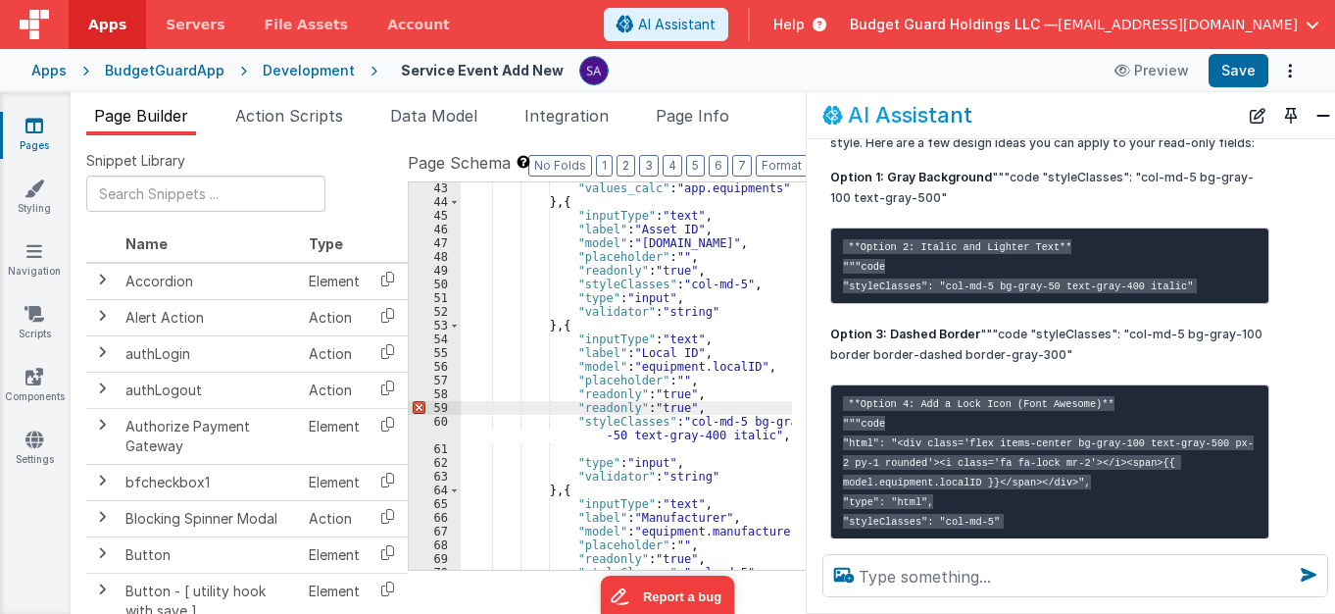
click at [604, 409] on div ""values_calc" : "app.equipments" } , { "inputType" : "text" , "label" : "Asset …" at bounding box center [626, 388] width 331 height 415
click at [1225, 91] on div "Apps BudgetGuardApp Development Service Event Add New Preview Save" at bounding box center [667, 70] width 1335 height 43
click at [1236, 69] on button "Save" at bounding box center [1239, 70] width 60 height 33
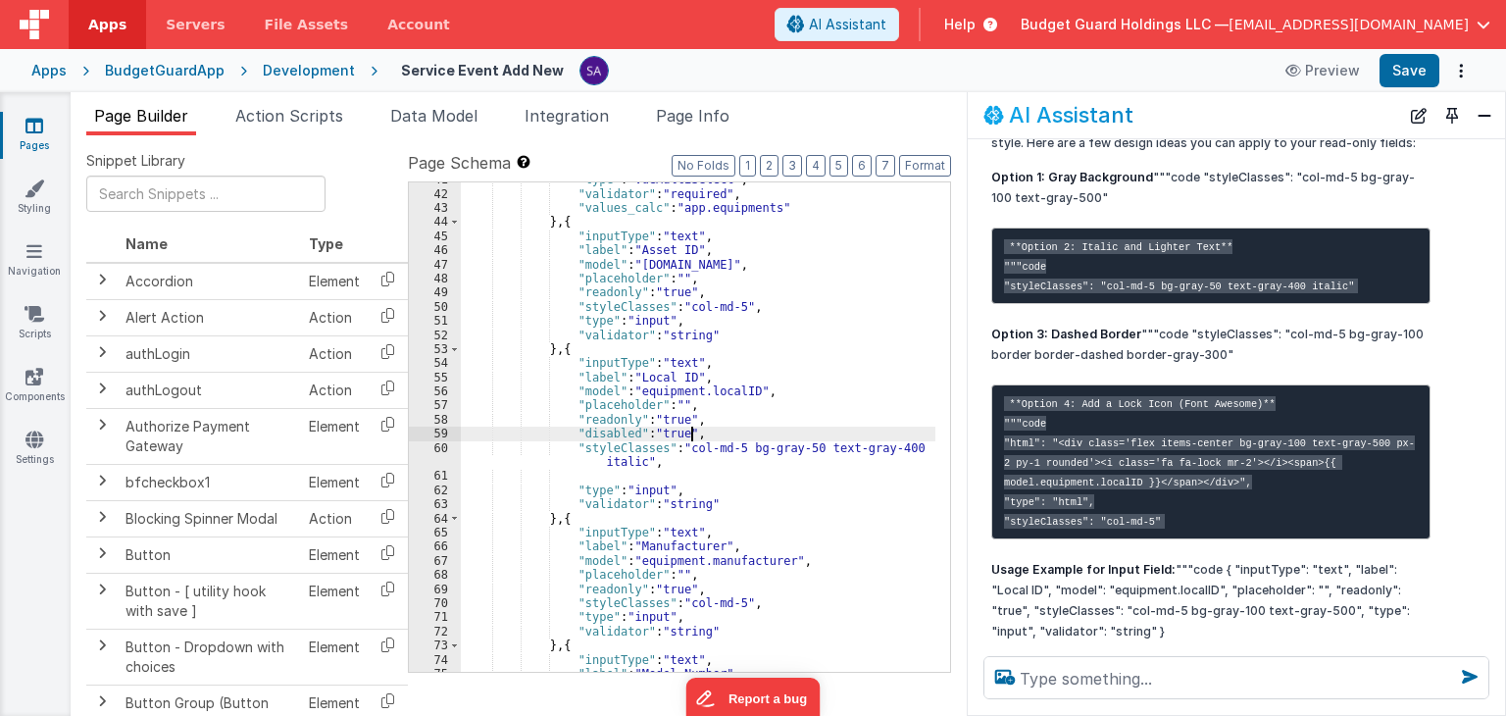
click at [733, 435] on div ""type" : "vueMultiSelect" , "validator" : "required" , "values_calc" : "app.equ…" at bounding box center [698, 432] width 474 height 518
click at [702, 433] on div ""type" : "vueMultiSelect" , "validator" : "required" , "values_calc" : "app.equ…" at bounding box center [698, 432] width 474 height 518
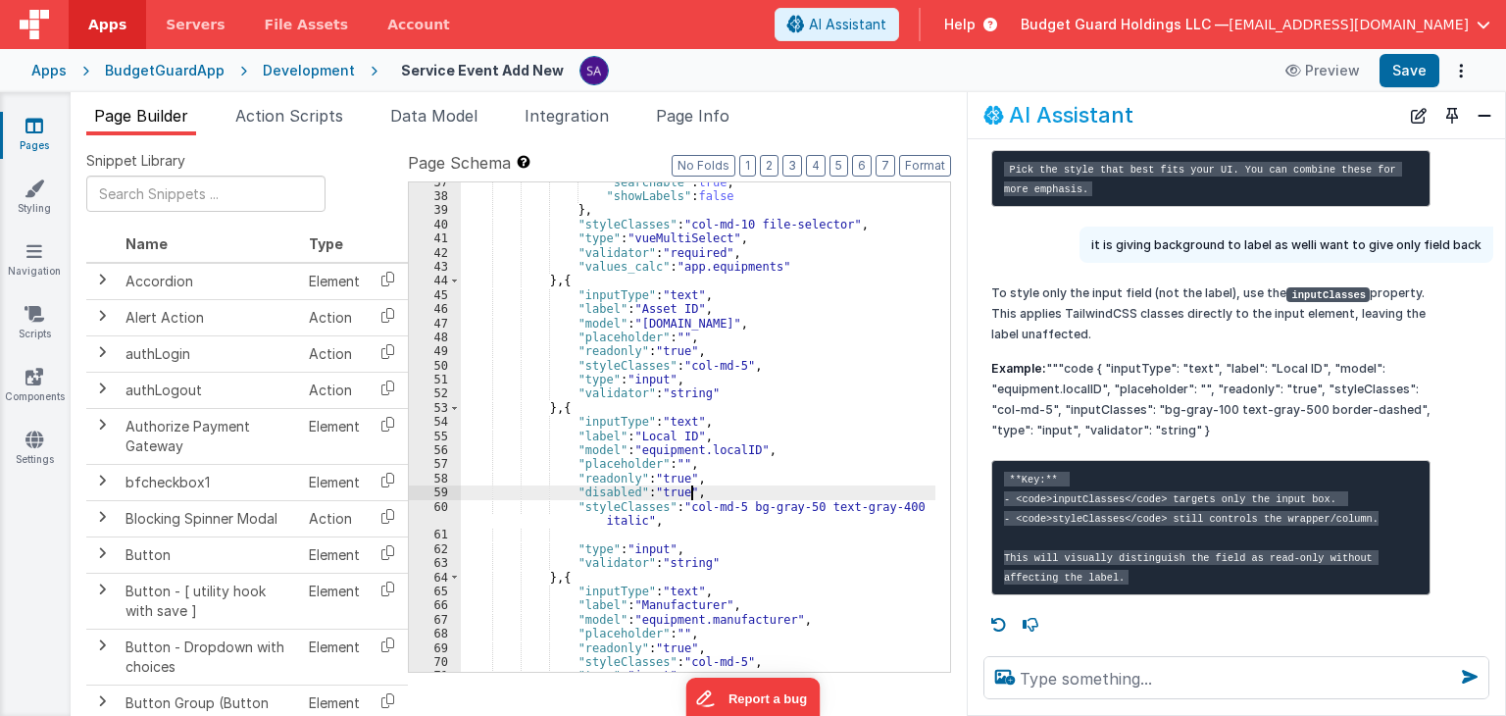
scroll to position [960, 0]
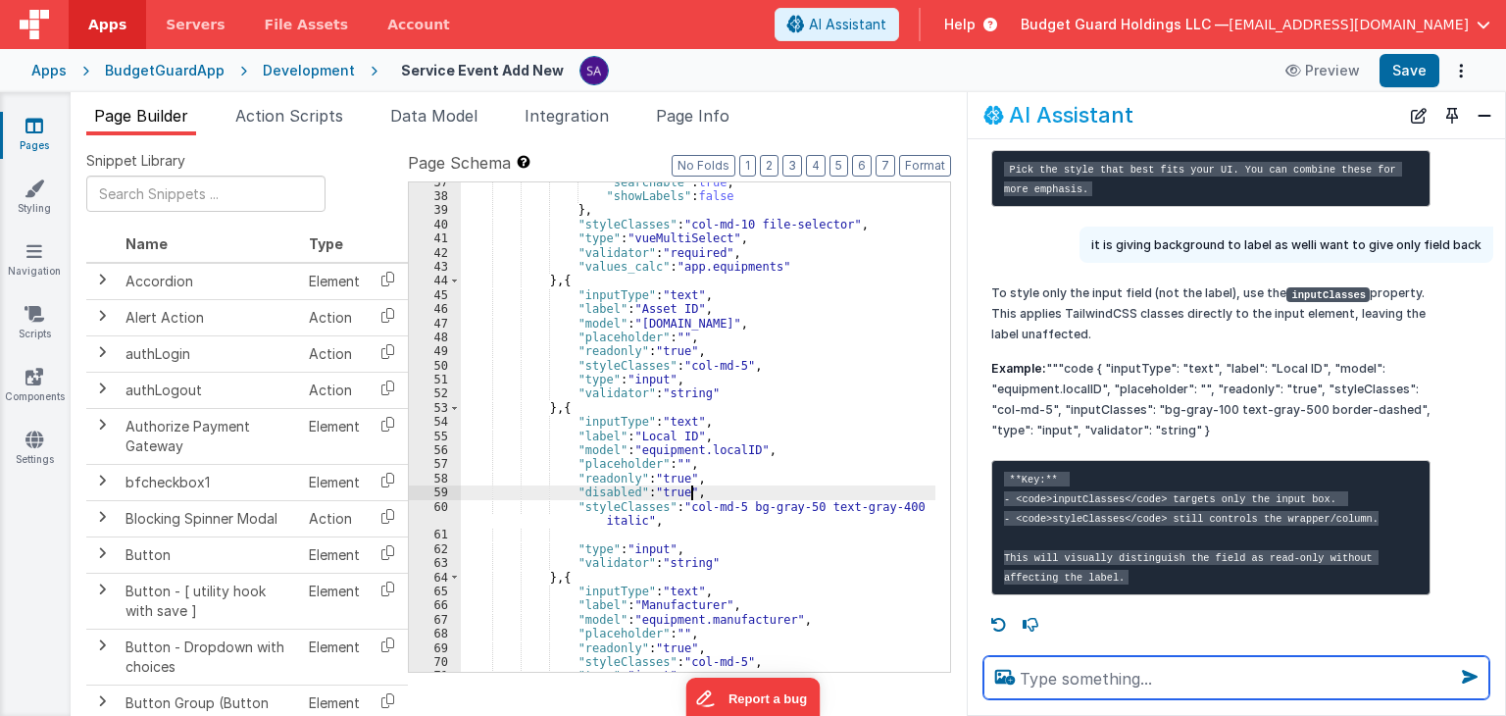
click at [1104, 660] on textarea at bounding box center [1236, 677] width 506 height 43
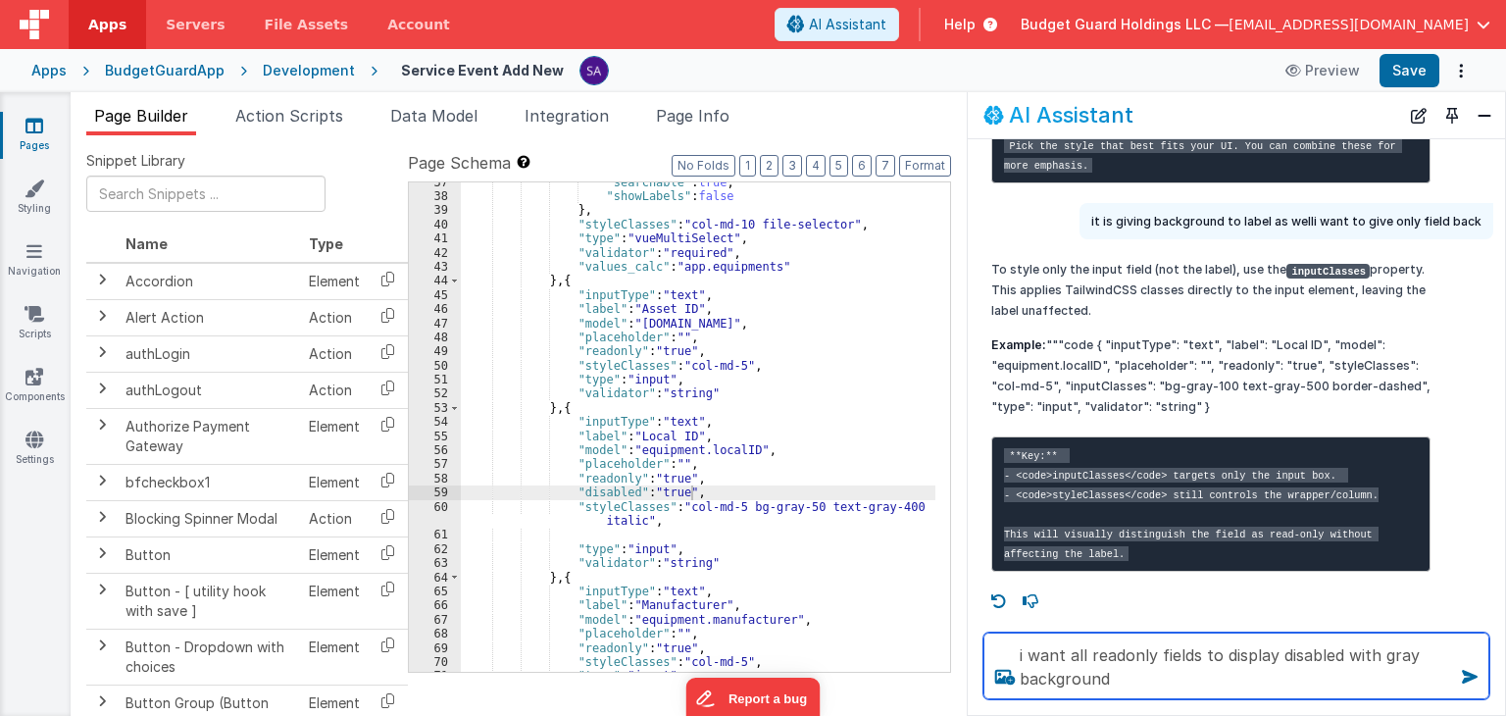
type textarea "i want all readonly fields to display disabled with gray background"
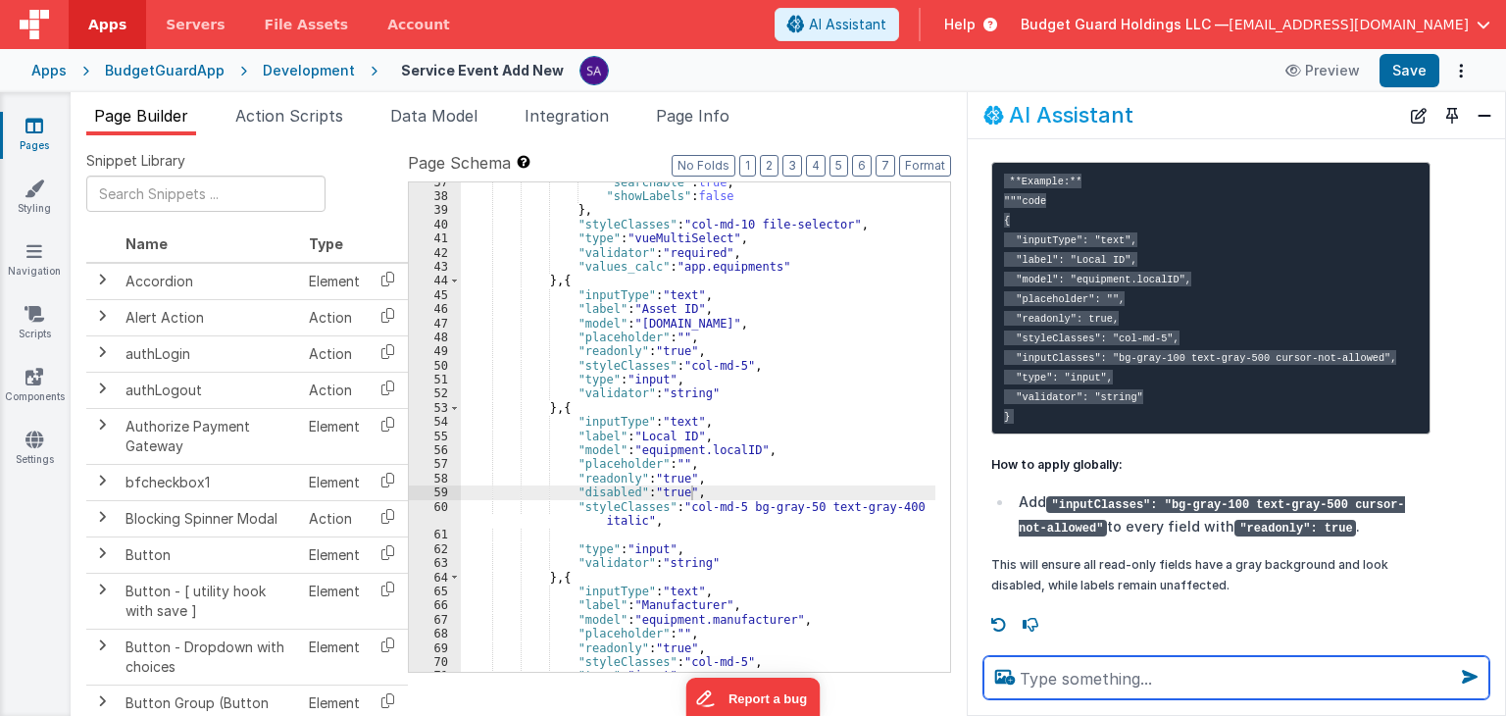
scroll to position [1643, 0]
click at [1136, 679] on textarea at bounding box center [1236, 677] width 506 height 43
type textarea "please write in editor"
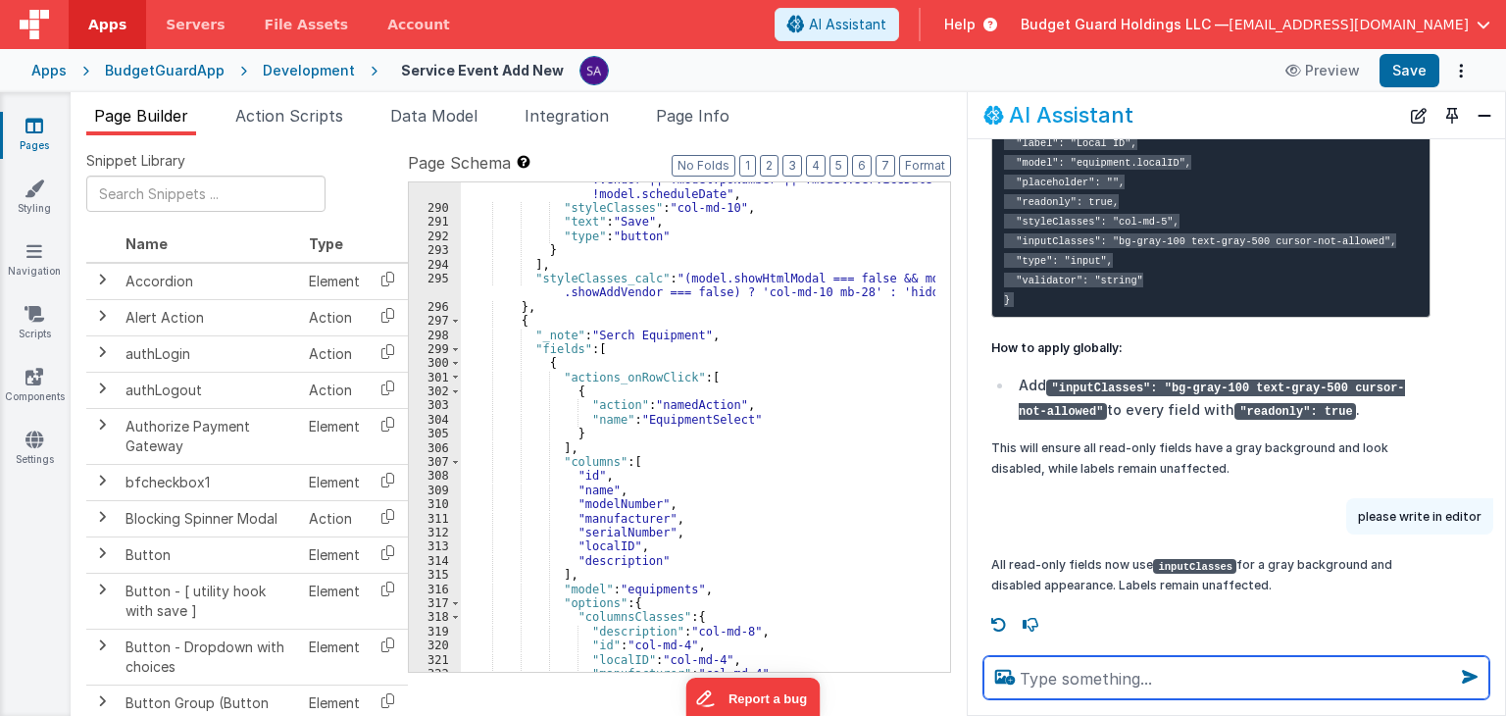
scroll to position [4427, 0]
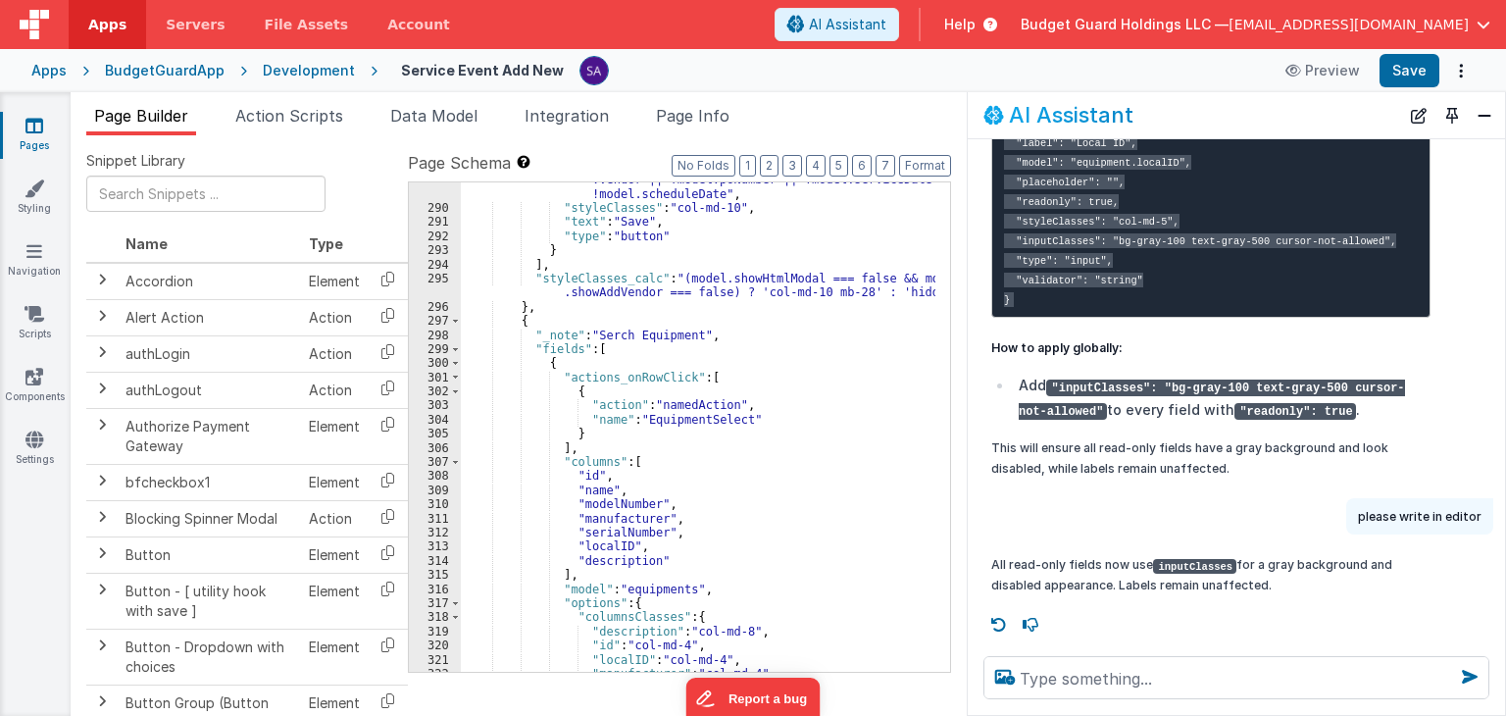
click at [1491, 125] on button "Close" at bounding box center [1483, 115] width 25 height 27
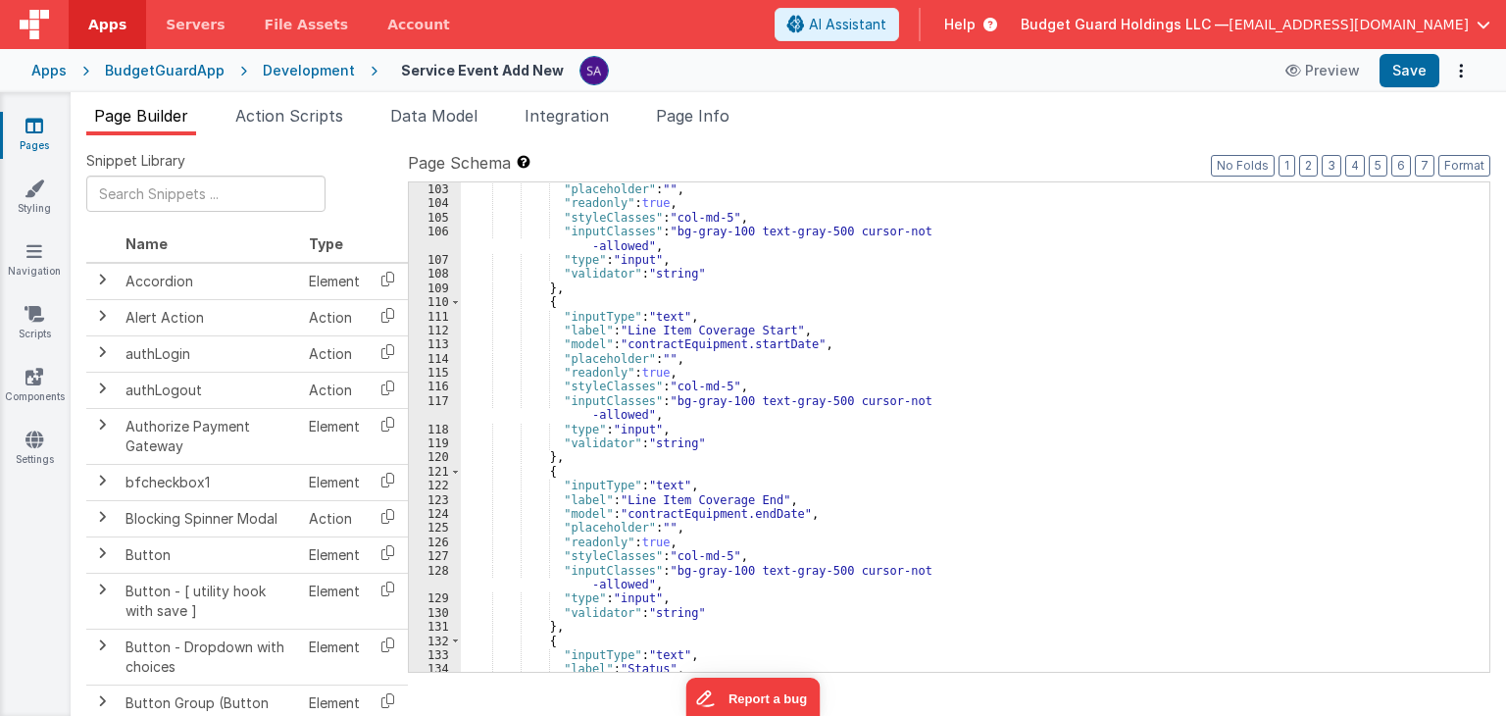
scroll to position [1524, 0]
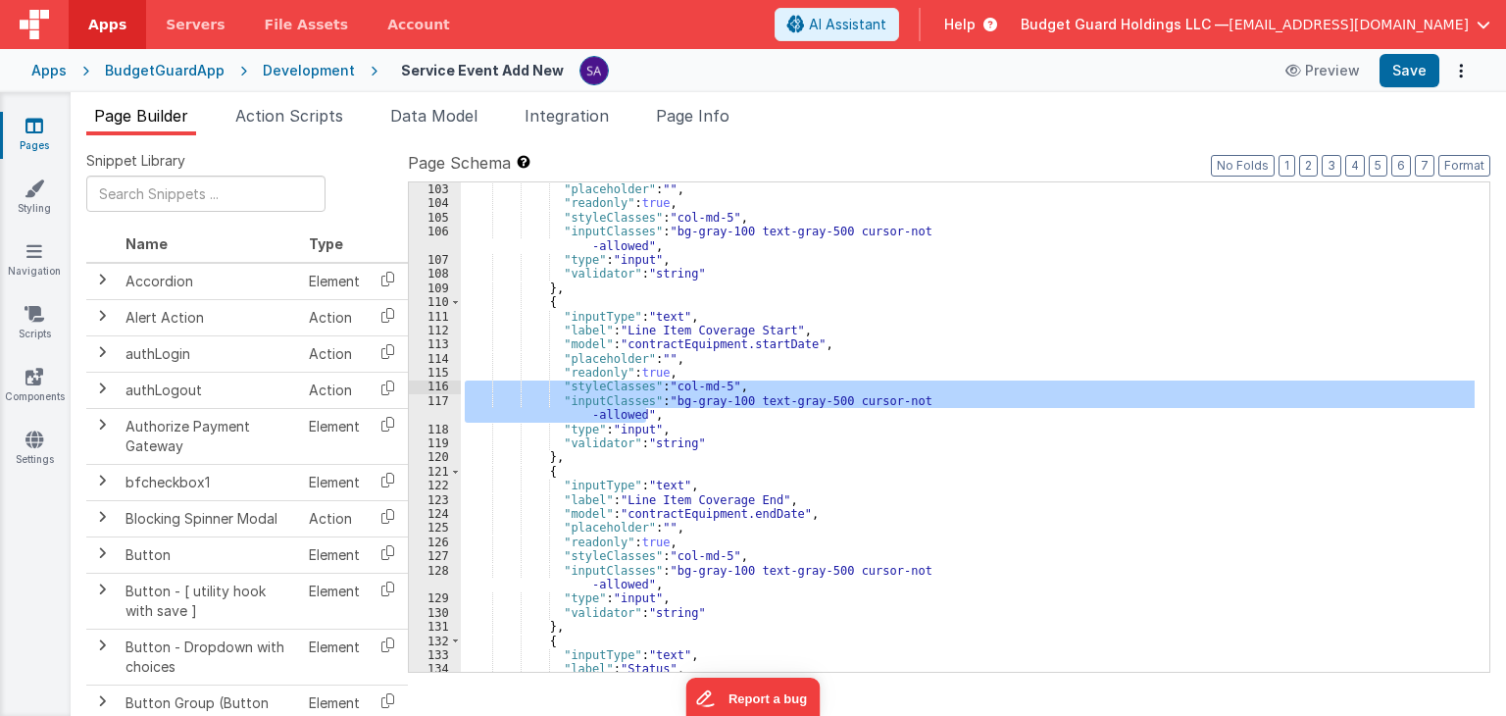
drag, startPoint x: 650, startPoint y: 414, endPoint x: 443, endPoint y: 390, distance: 208.2
click at [443, 390] on div "102 103 104 105 106 107 108 109 110 111 112 113 114 115 116 117 118 119 120 121…" at bounding box center [949, 426] width 1082 height 491
click at [688, 415] on div ""model" : "equipment.model" , "placeholder" : "" , "readonly" : true , "styleCl…" at bounding box center [968, 426] width 1014 height 489
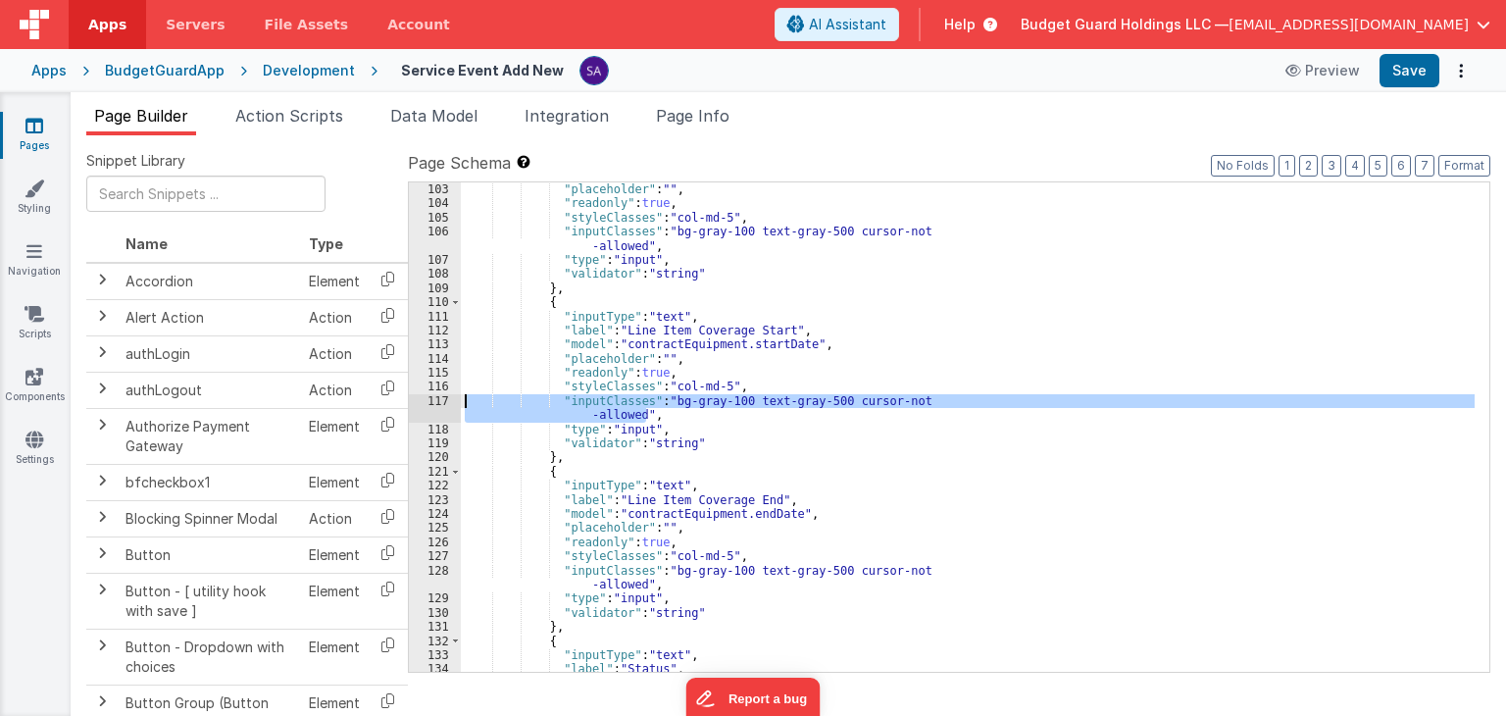
drag, startPoint x: 659, startPoint y: 413, endPoint x: 443, endPoint y: 398, distance: 216.2
click at [443, 398] on div "102 103 104 105 106 107 108 109 110 111 112 113 114 115 116 117 118 119 120 121…" at bounding box center [949, 426] width 1082 height 491
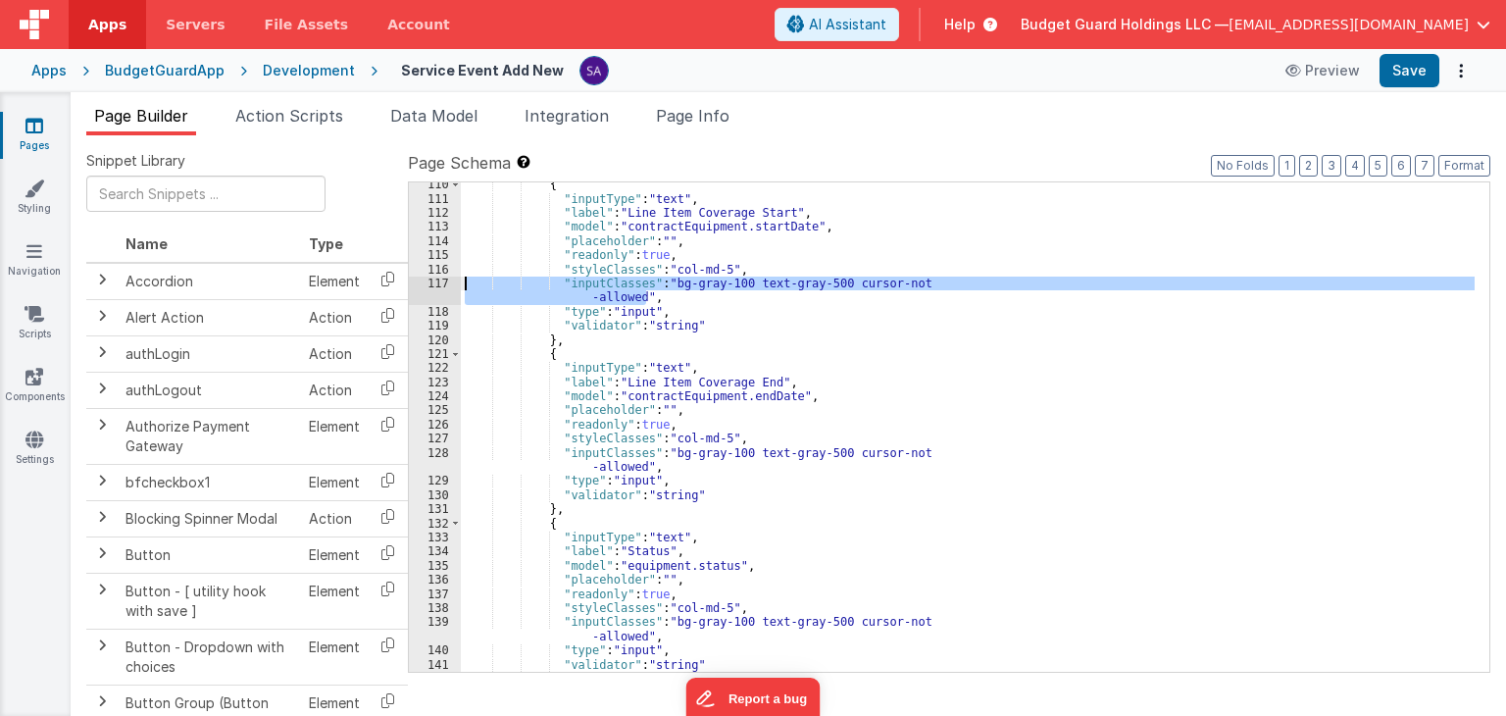
scroll to position [1701, 0]
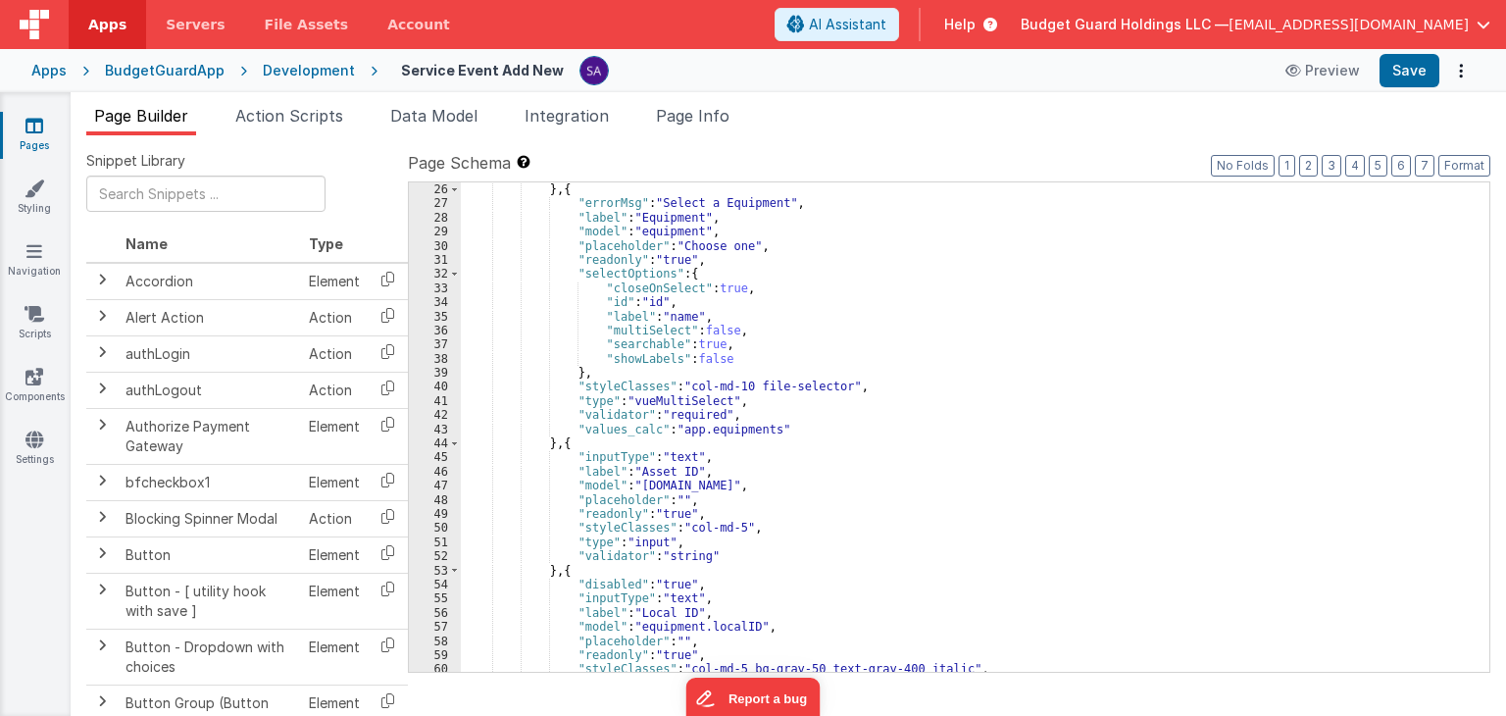
scroll to position [412, 0]
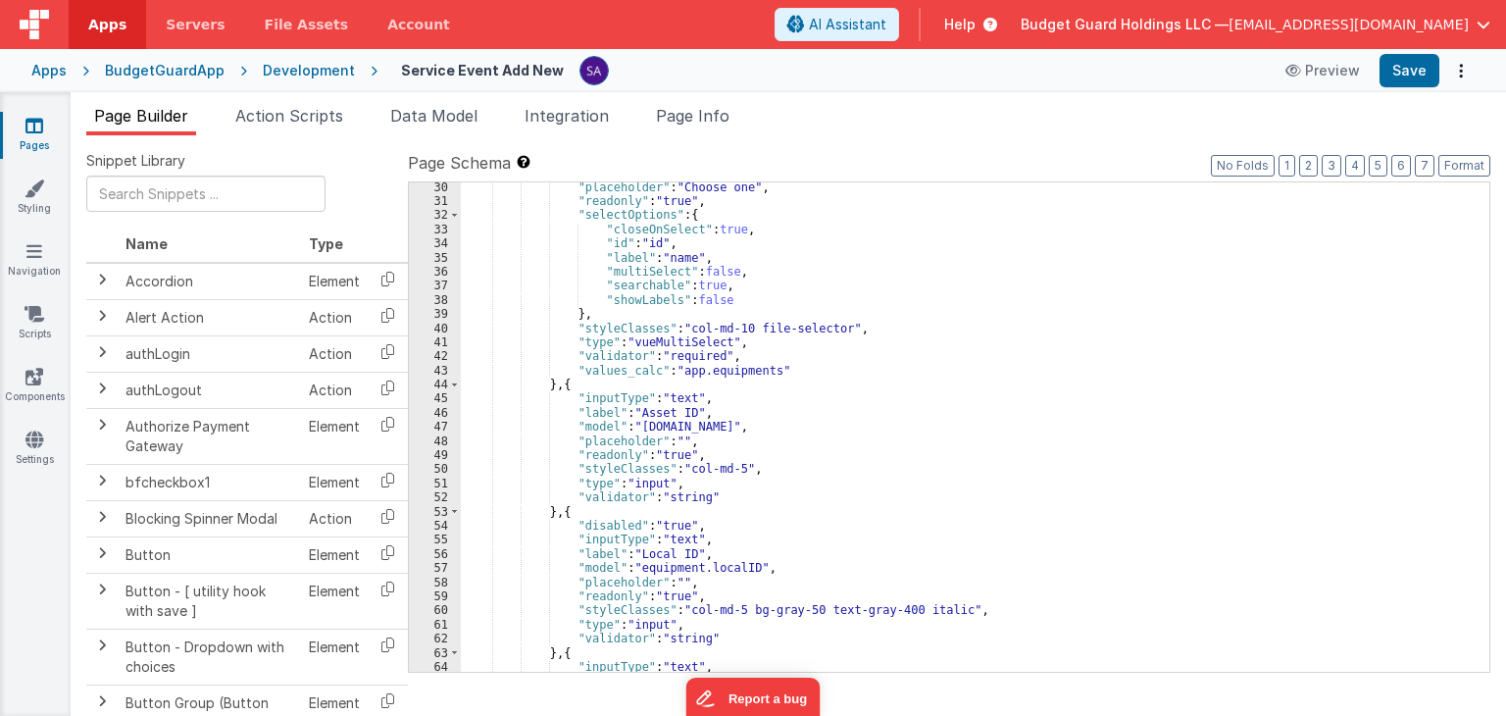
click at [753, 470] on div ""placeholder" : "Choose one" , "readonly" : "true" , "selectOptions" : { "close…" at bounding box center [968, 439] width 1014 height 518
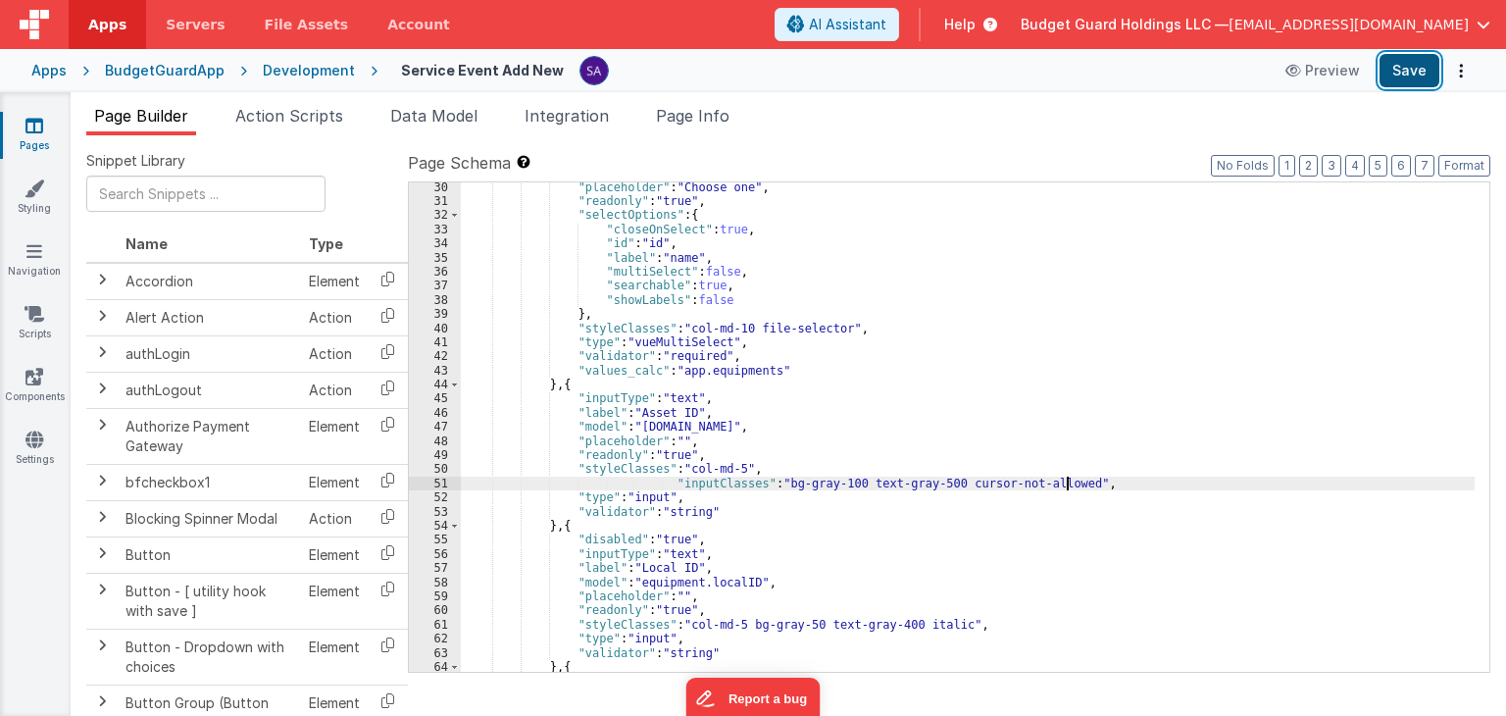
click at [1398, 70] on button "Save" at bounding box center [1409, 70] width 60 height 33
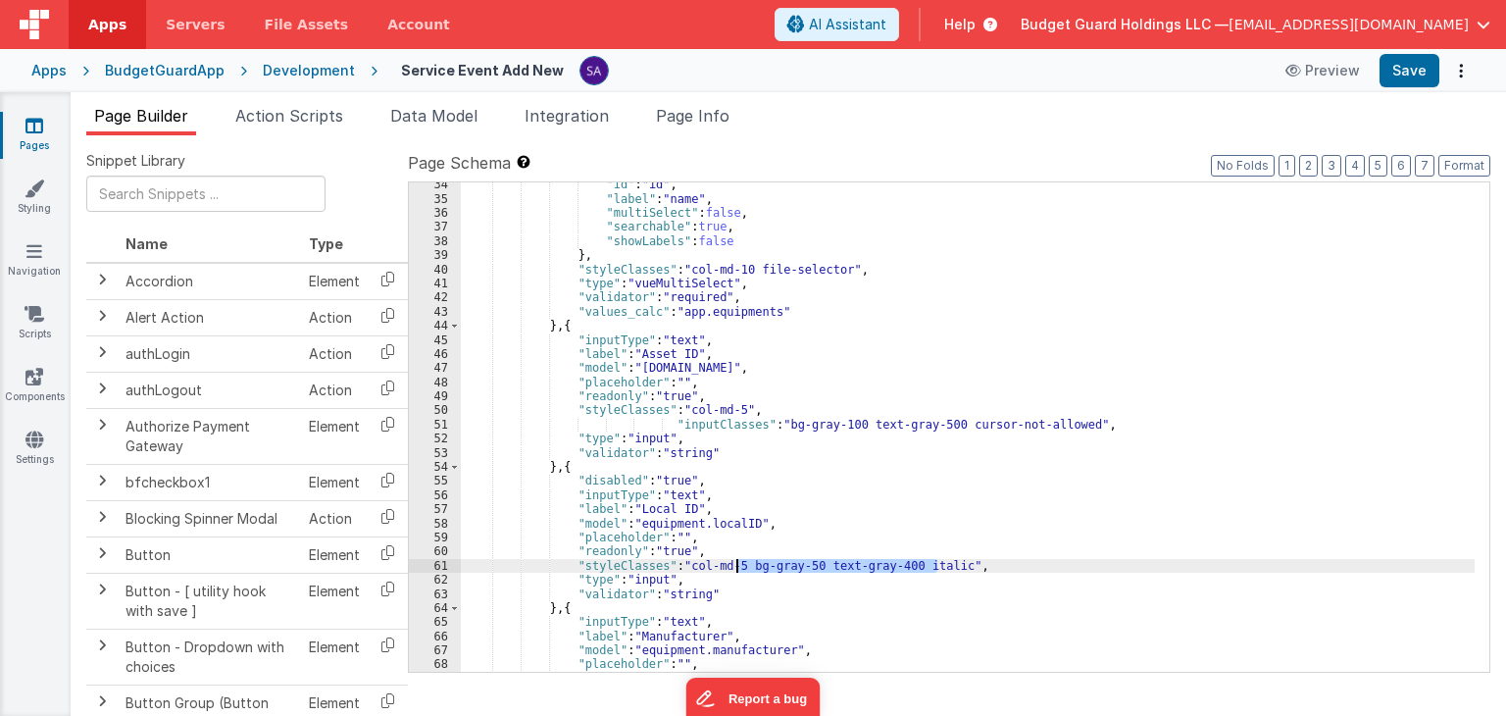
drag, startPoint x: 934, startPoint y: 567, endPoint x: 733, endPoint y: 567, distance: 201.0
click at [733, 567] on div ""id" : "id" , "label" : "name" , "multiSelect" : false , "searchable" : true , …" at bounding box center [968, 436] width 1014 height 518
click at [1412, 82] on button "Save" at bounding box center [1409, 70] width 60 height 33
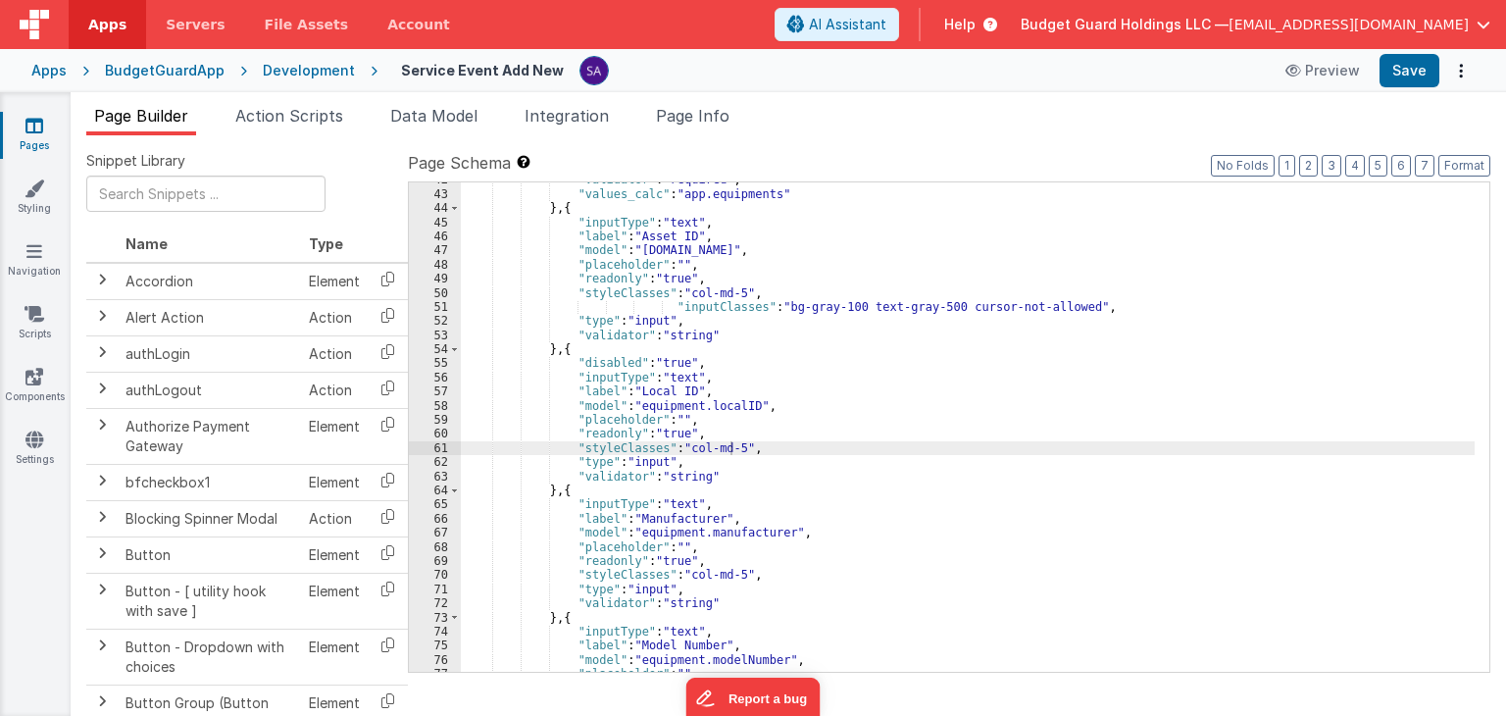
click at [722, 589] on div ""validator" : "required" , "values_calc" : "app.equipments" } , { "inputType" :…" at bounding box center [968, 432] width 1014 height 518
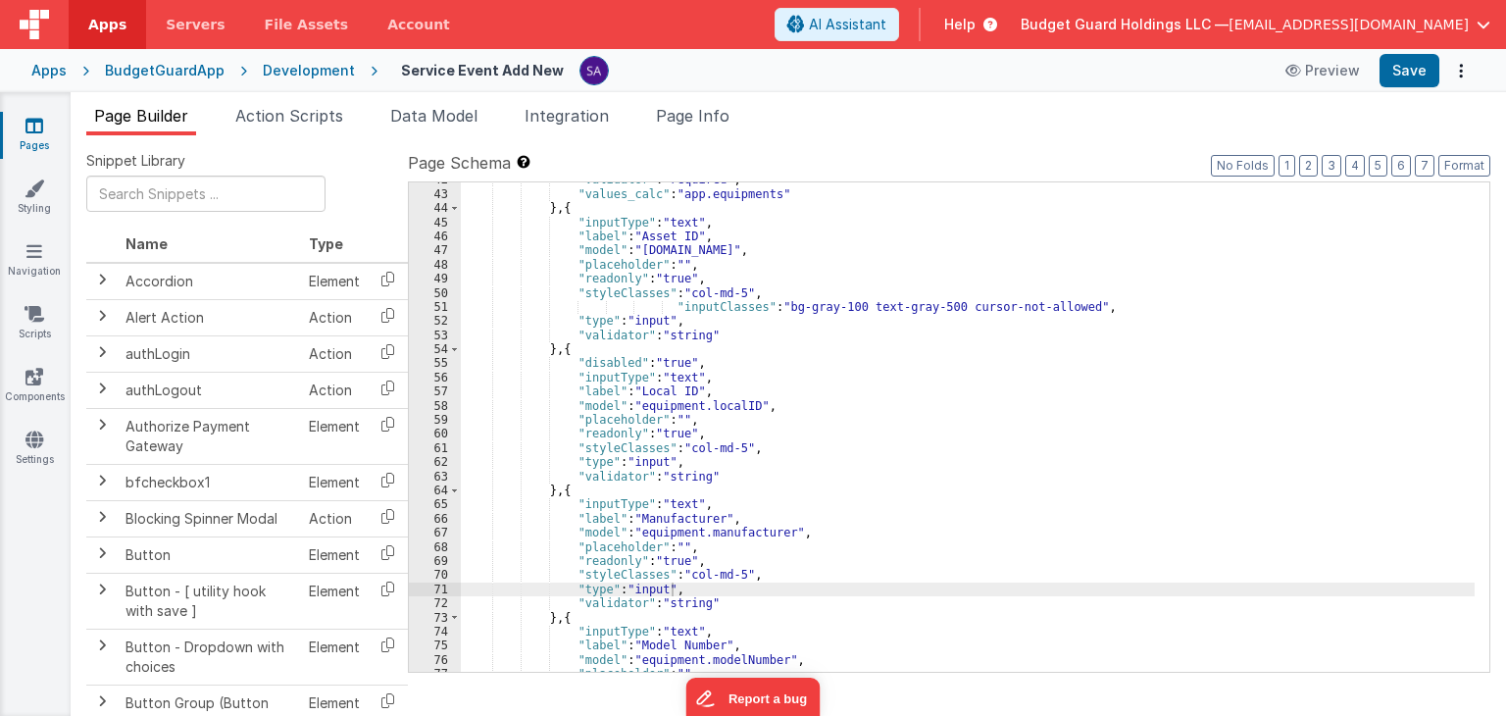
click at [706, 448] on div ""validator" : "required" , "values_calc" : "app.equipments" } , { "inputType" :…" at bounding box center [968, 432] width 1014 height 518
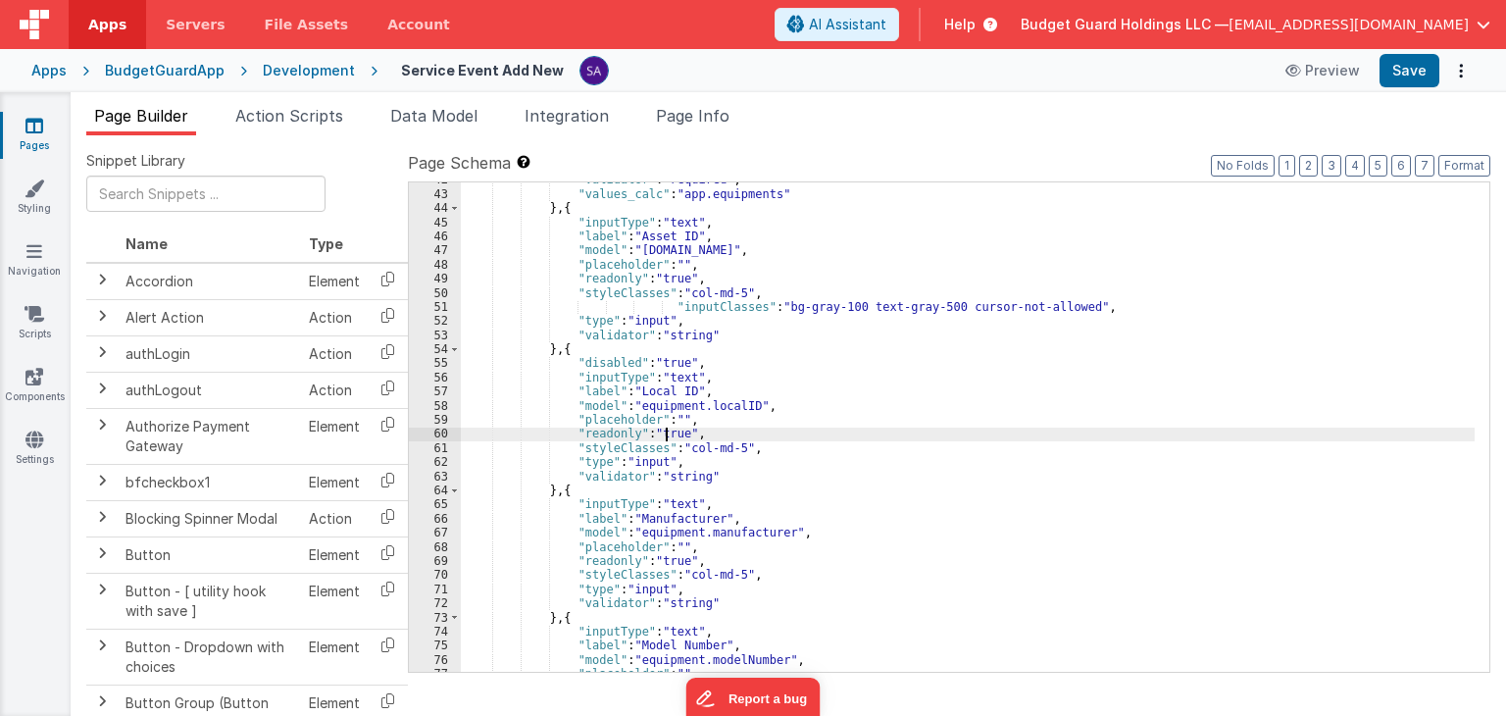
click at [667, 436] on div ""validator" : "required" , "values_calc" : "app.equipments" } , { "inputType" :…" at bounding box center [968, 432] width 1014 height 518
click at [662, 409] on div ""validator" : "required" , "values_calc" : "app.equipments" } , { "inputType" :…" at bounding box center [968, 432] width 1014 height 518
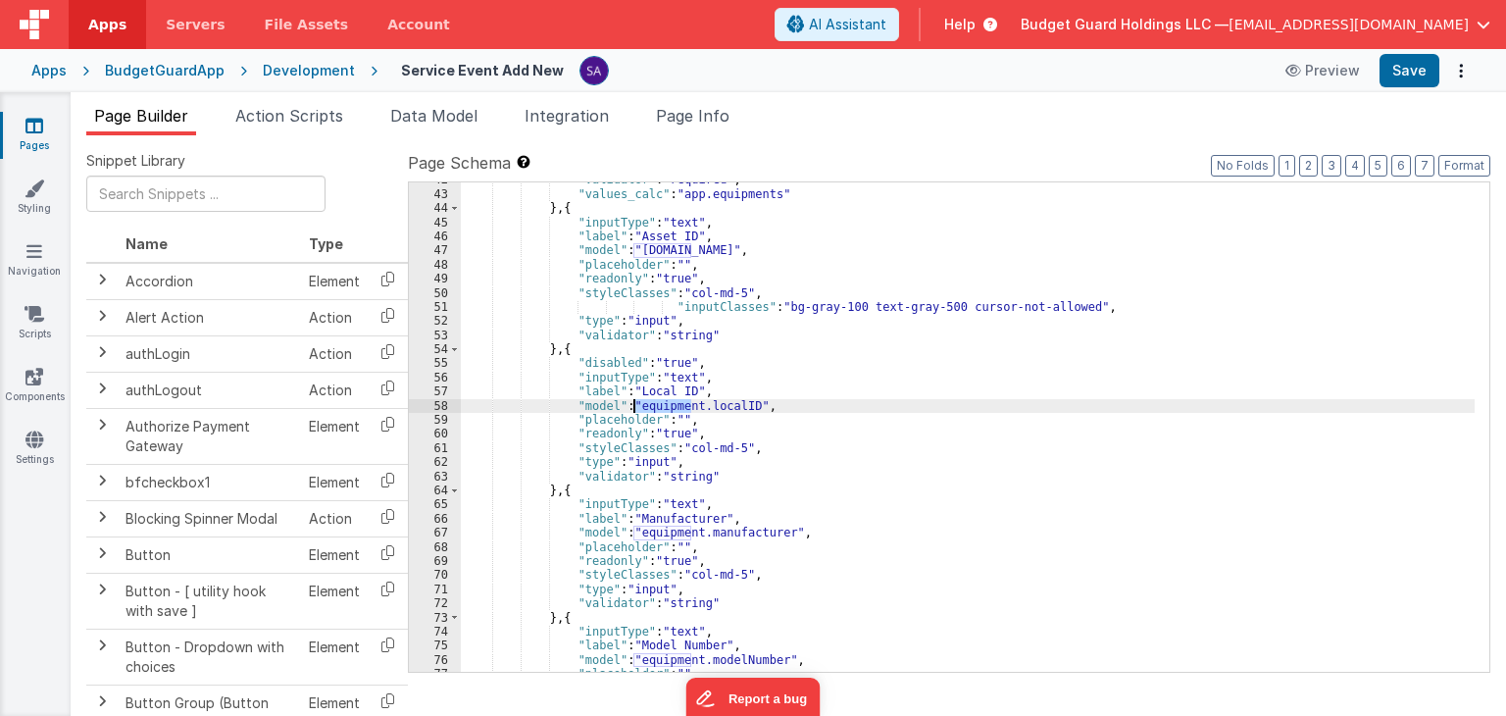
click at [662, 409] on div ""validator" : "required" , "values_calc" : "app.equipments" } , { "inputType" :…" at bounding box center [968, 432] width 1014 height 518
click at [661, 393] on div ""validator" : "required" , "values_calc" : "app.equipments" } , { "inputType" :…" at bounding box center [968, 432] width 1014 height 518
click at [661, 383] on div ""validator" : "required" , "values_calc" : "app.equipments" } , { "inputType" :…" at bounding box center [968, 432] width 1014 height 518
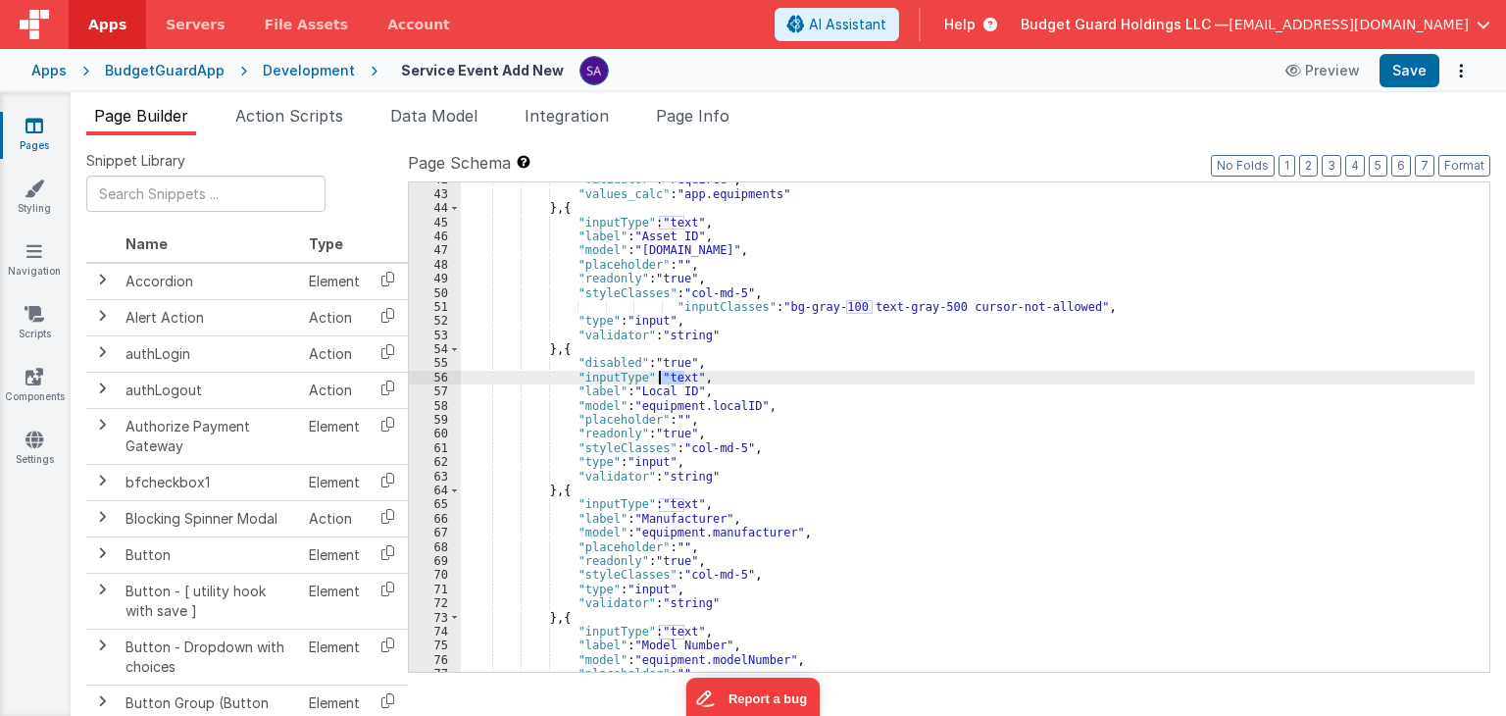
click at [661, 383] on div ""validator" : "required" , "values_calc" : "app.equipments" } , { "inputType" :…" at bounding box center [968, 432] width 1014 height 518
click at [661, 368] on div ""validator" : "required" , "values_calc" : "app.equipments" } , { "inputType" :…" at bounding box center [968, 432] width 1014 height 518
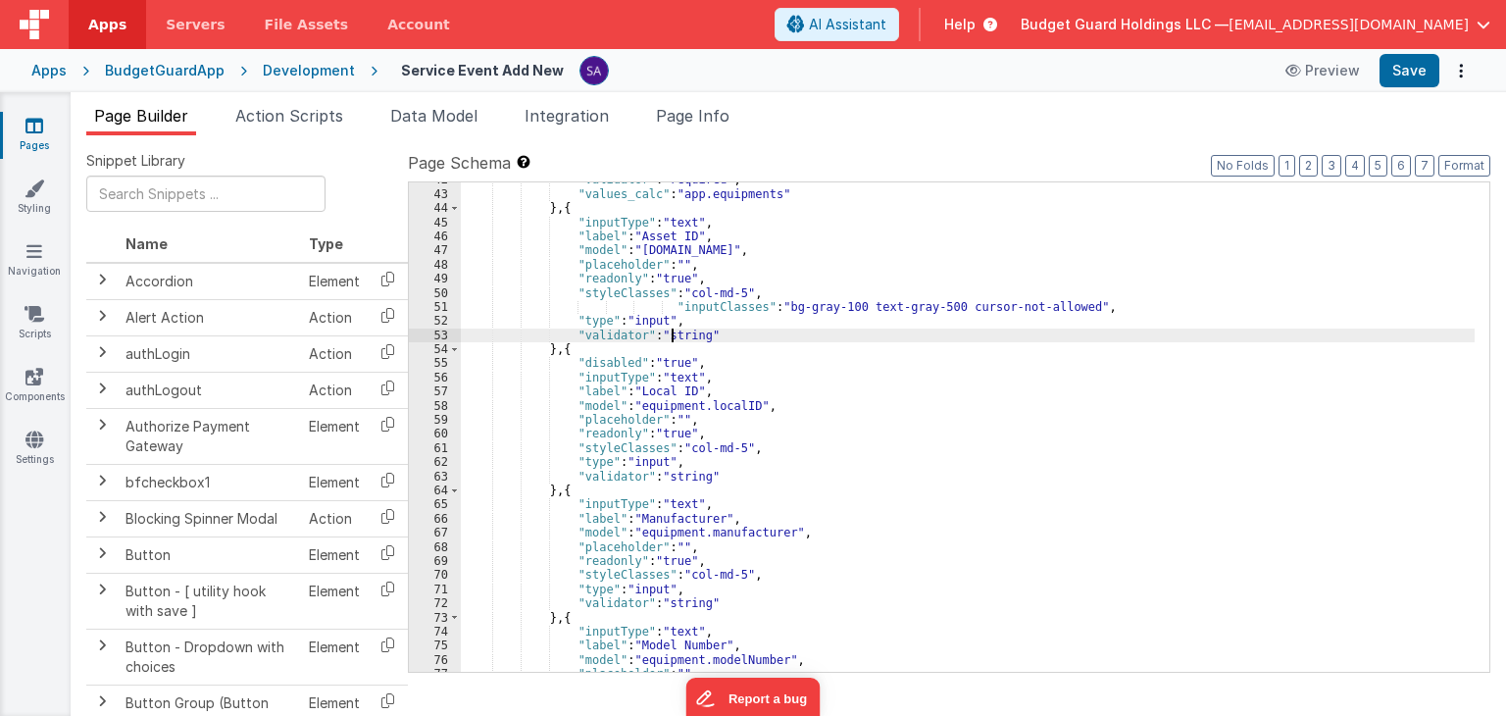
click at [672, 334] on div ""validator" : "required" , "values_calc" : "app.equipments" } , { "inputType" :…" at bounding box center [968, 432] width 1014 height 518
click at [669, 303] on div ""validator" : "required" , "values_calc" : "app.equipments" } , { "inputType" :…" at bounding box center [968, 432] width 1014 height 518
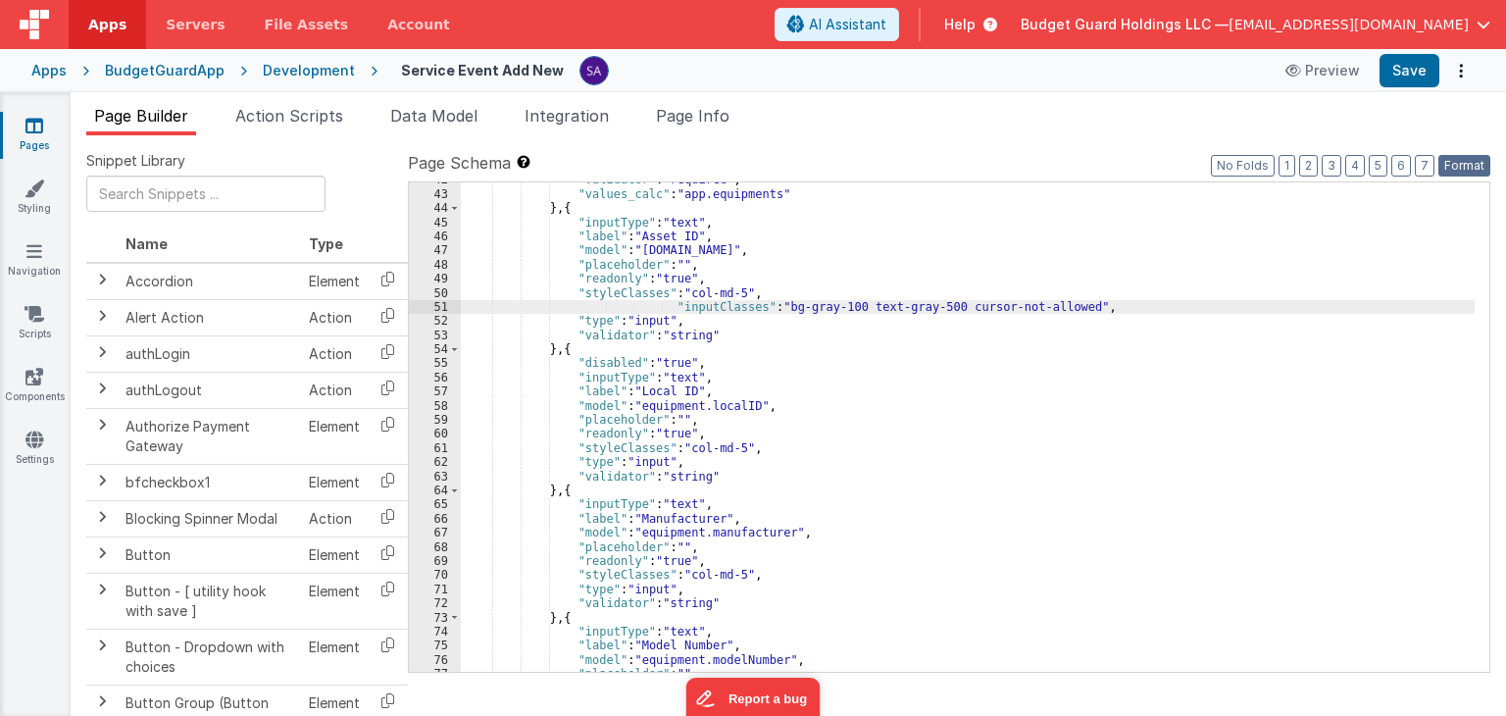
click at [1478, 170] on button "Format" at bounding box center [1464, 166] width 52 height 22
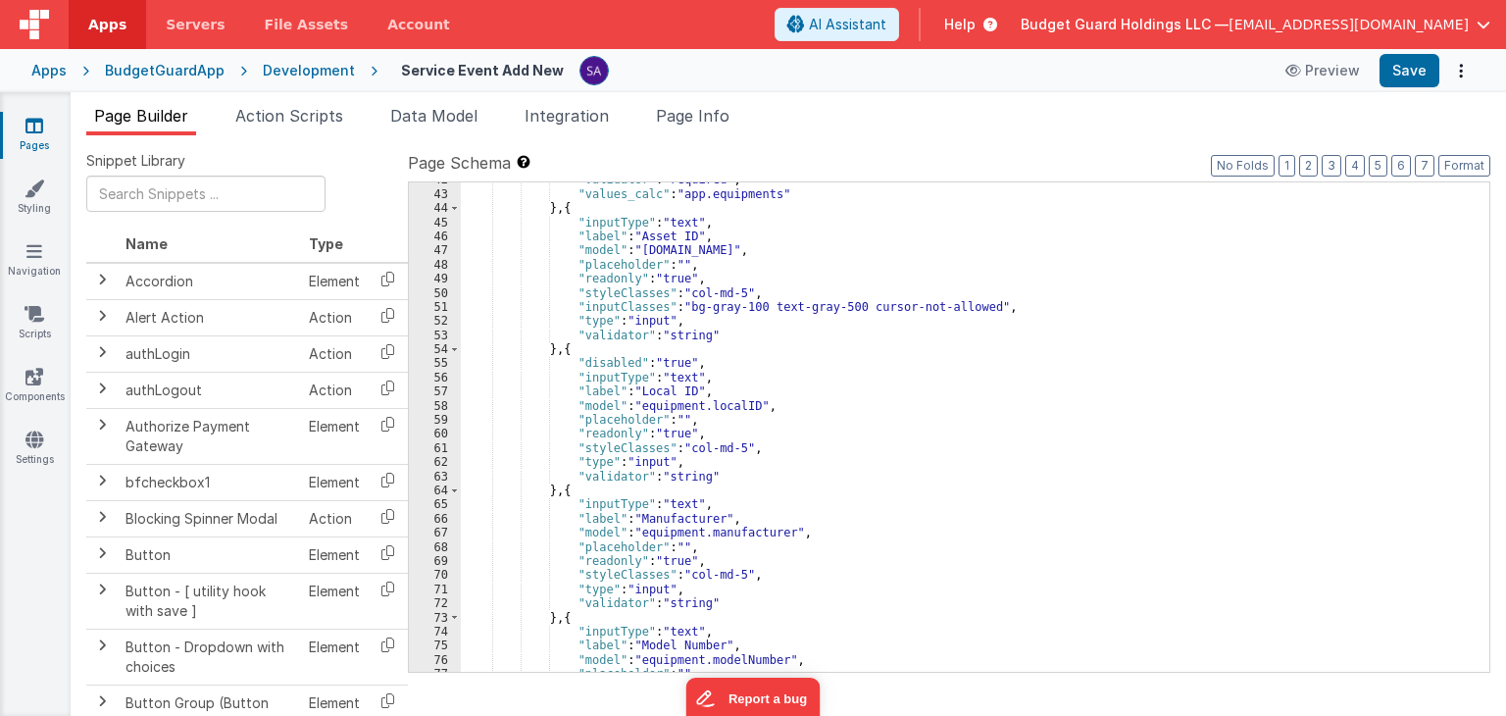
click at [1138, 127] on ul "Page Builder Action Scripts Data Model Integration Page Info" at bounding box center [788, 119] width 1435 height 31
click at [1455, 72] on button "Options" at bounding box center [1460, 70] width 27 height 27
click at [1426, 115] on link "Duplicate" at bounding box center [1388, 110] width 173 height 37
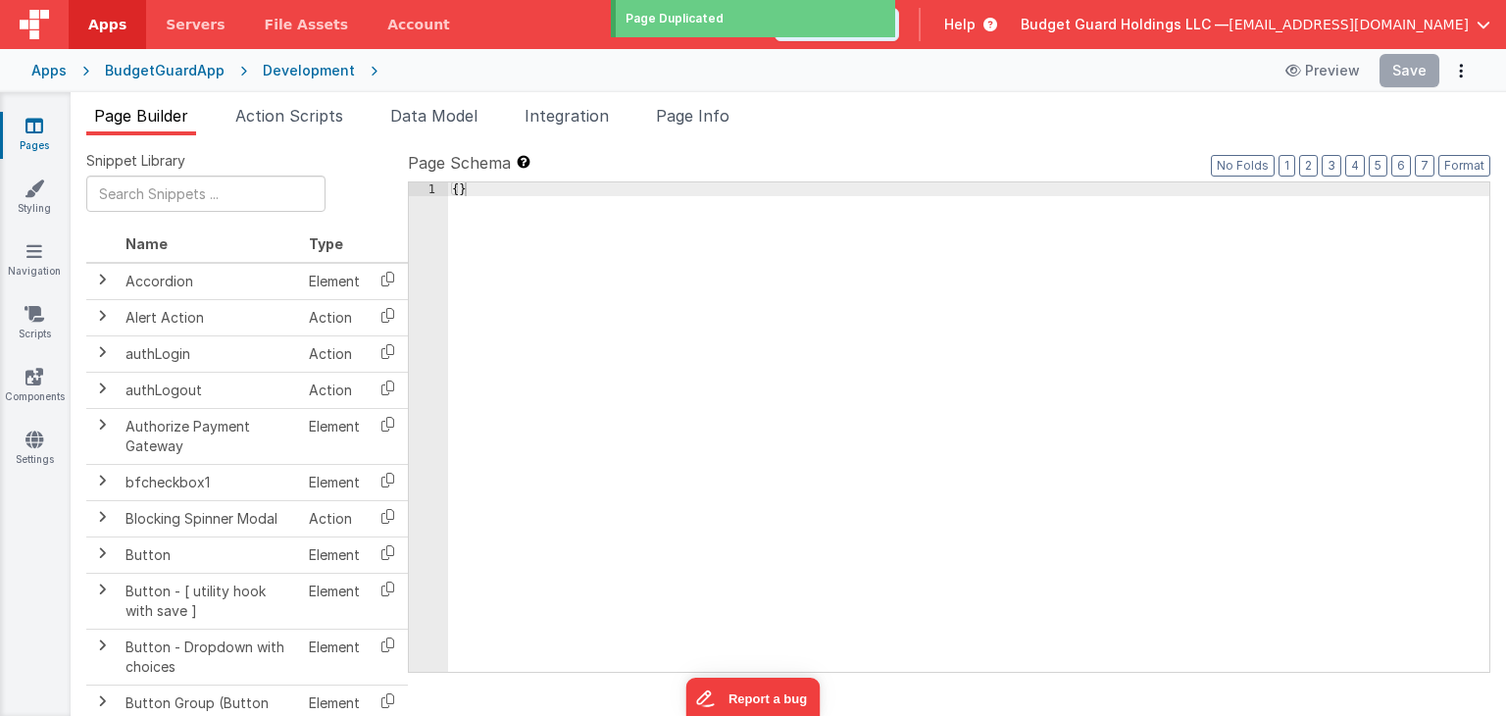
click at [734, 321] on div "{ }" at bounding box center [968, 441] width 1041 height 518
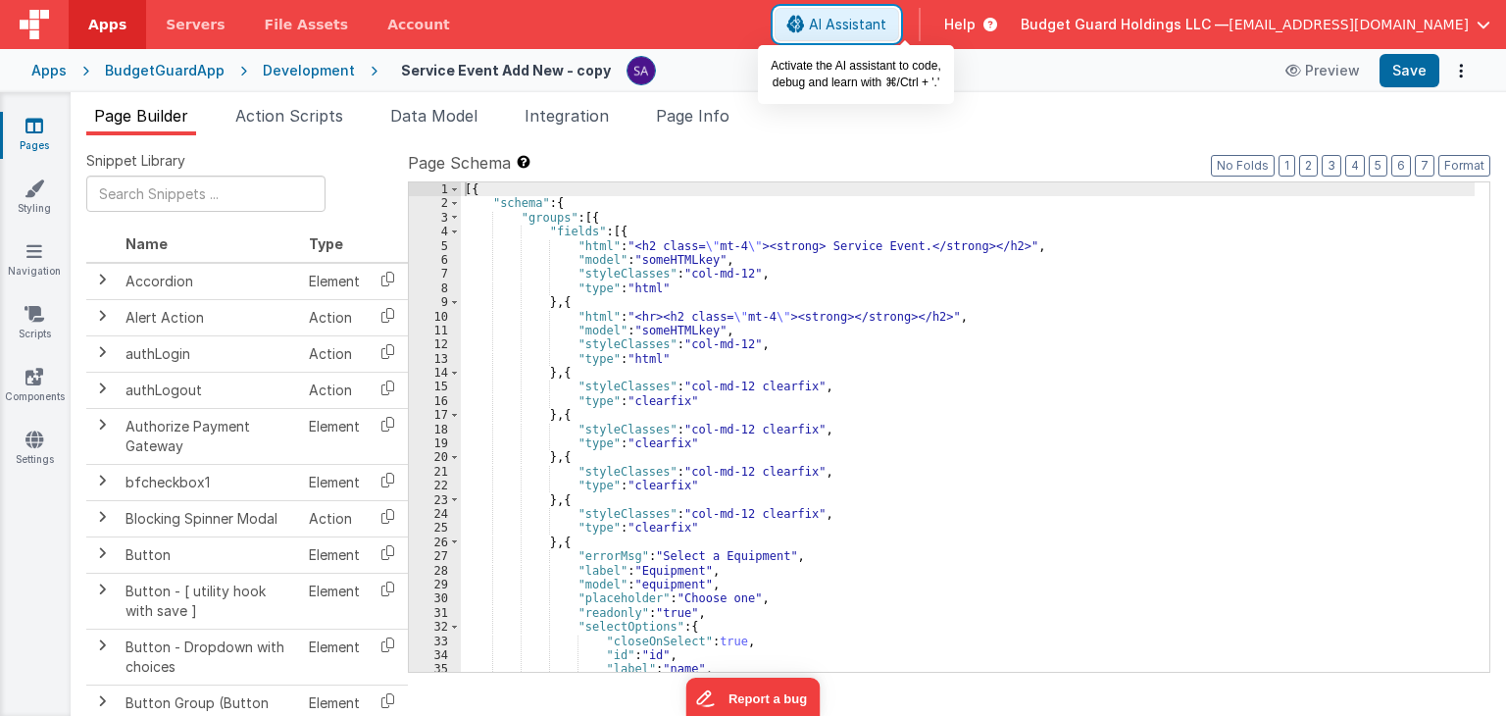
click at [880, 32] on span "AI Assistant" at bounding box center [847, 25] width 77 height 20
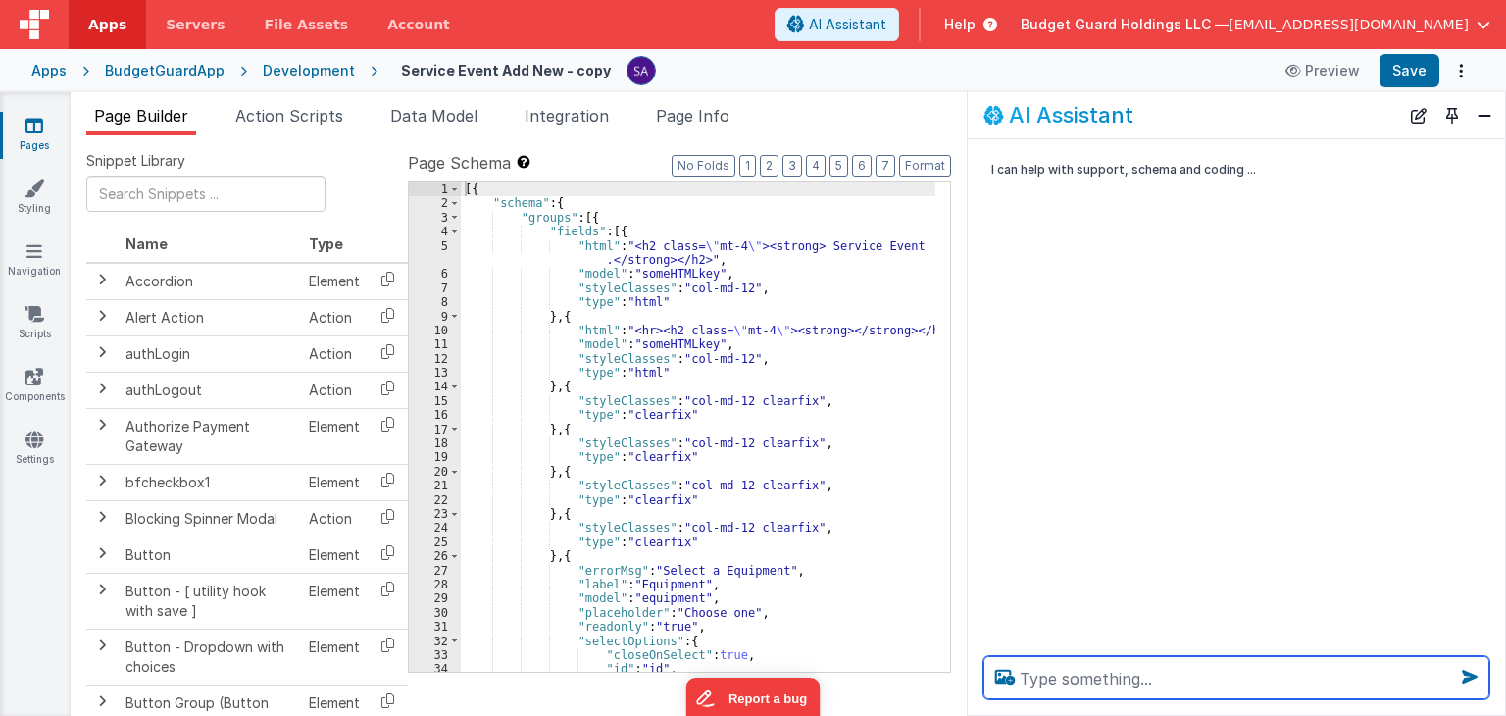
click at [1148, 679] on textarea at bounding box center [1236, 677] width 506 height 43
type textarea "i want all readonly fields background to gray"
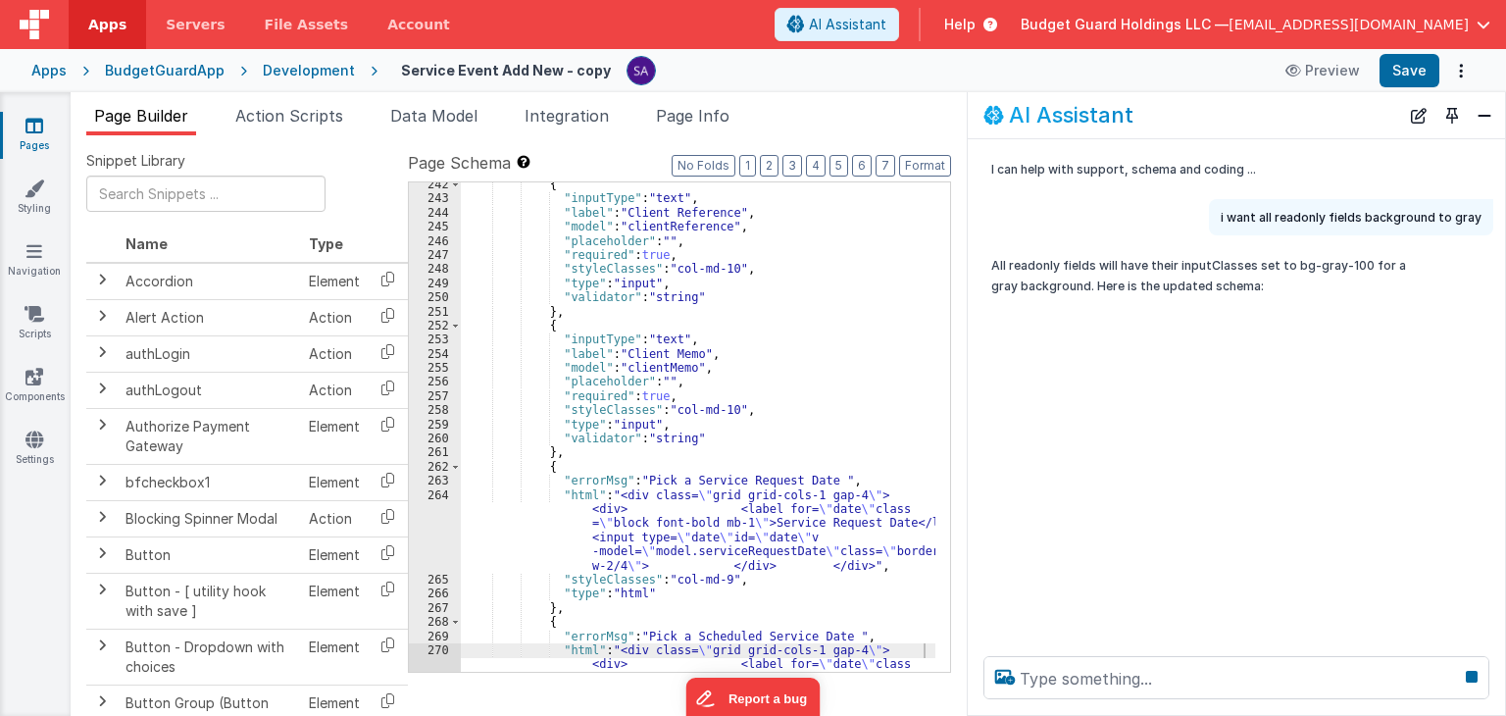
scroll to position [3435, 0]
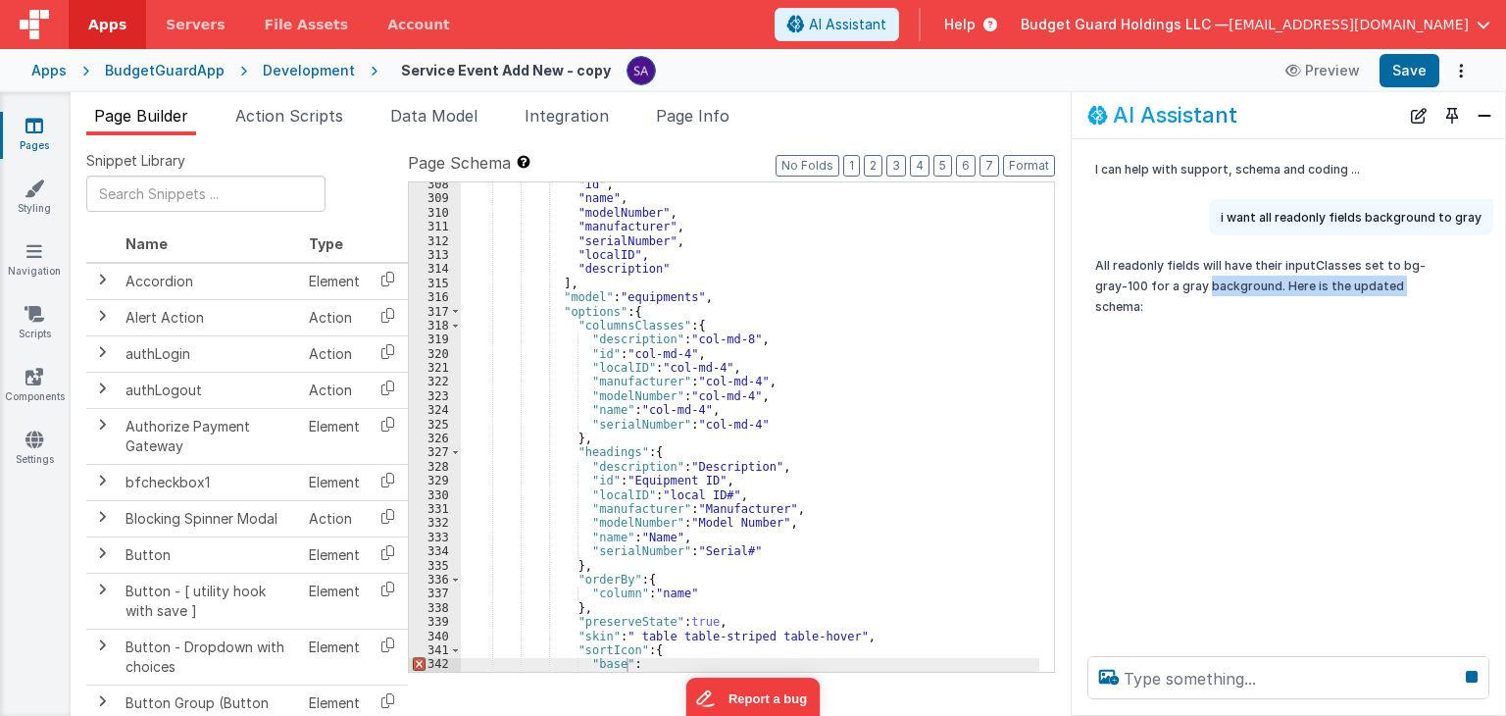
drag, startPoint x: 969, startPoint y: 448, endPoint x: 1072, endPoint y: 451, distance: 104.0
click at [1072, 451] on div "I can help with support, schema and coding ... i want all readonly fields backg…" at bounding box center [1287, 389] width 433 height 501
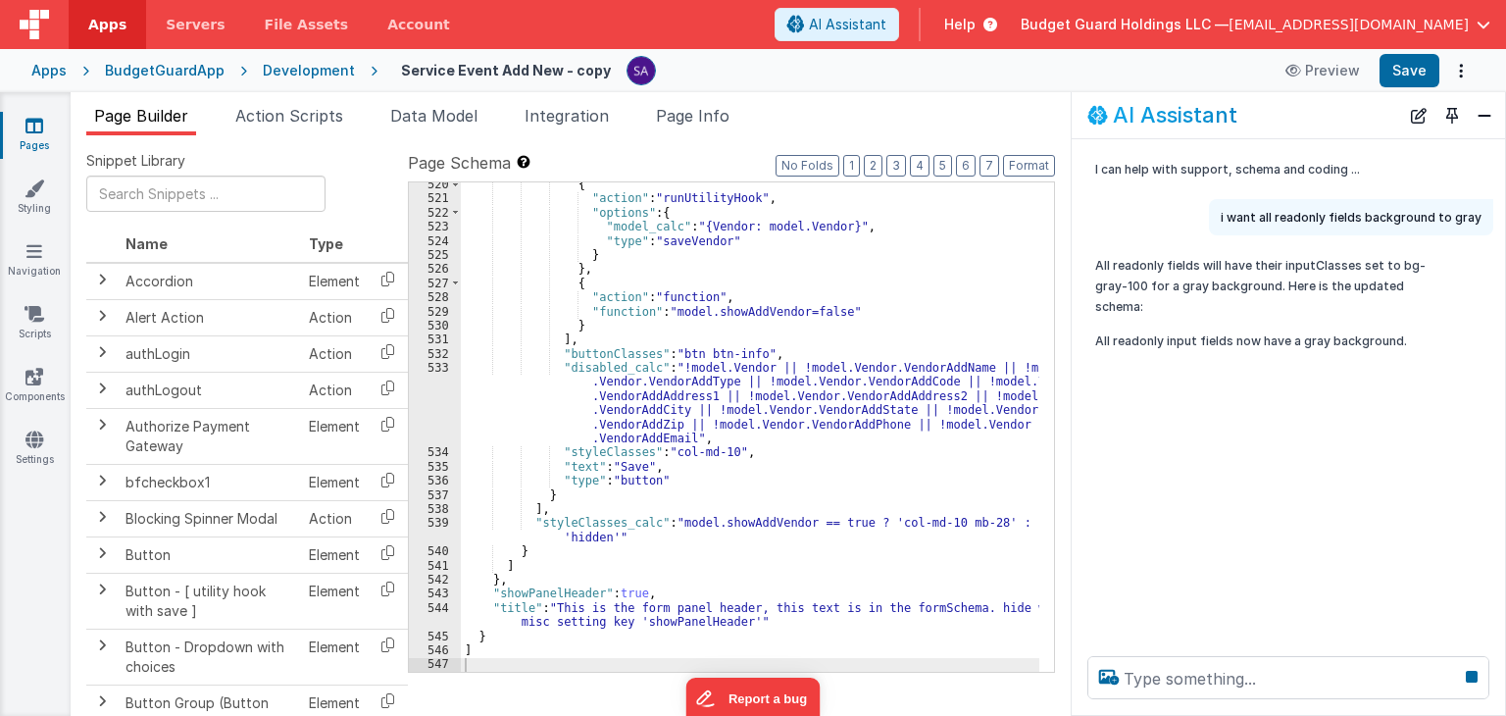
scroll to position [7571, 0]
click at [1422, 75] on button "Save" at bounding box center [1409, 70] width 60 height 33
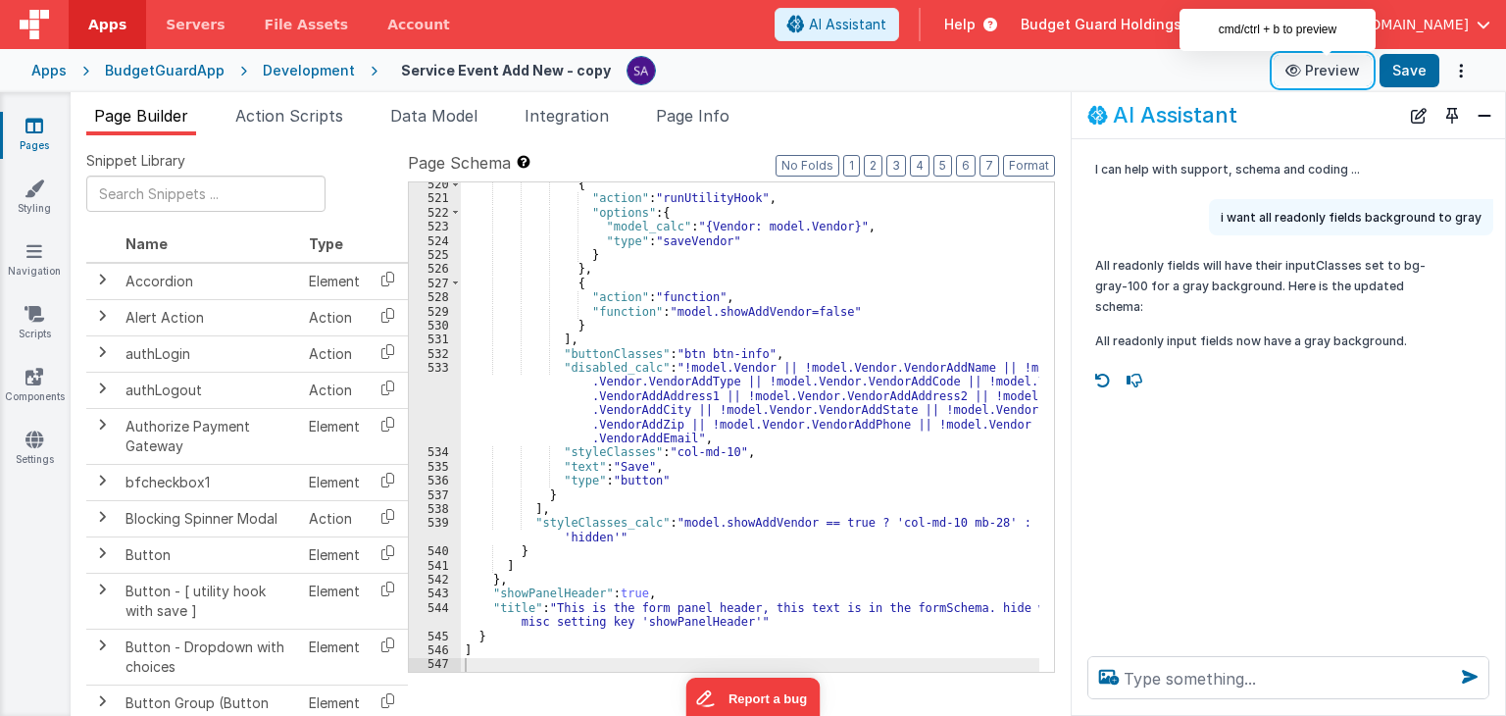
click at [1314, 74] on button "Preview" at bounding box center [1322, 70] width 98 height 31
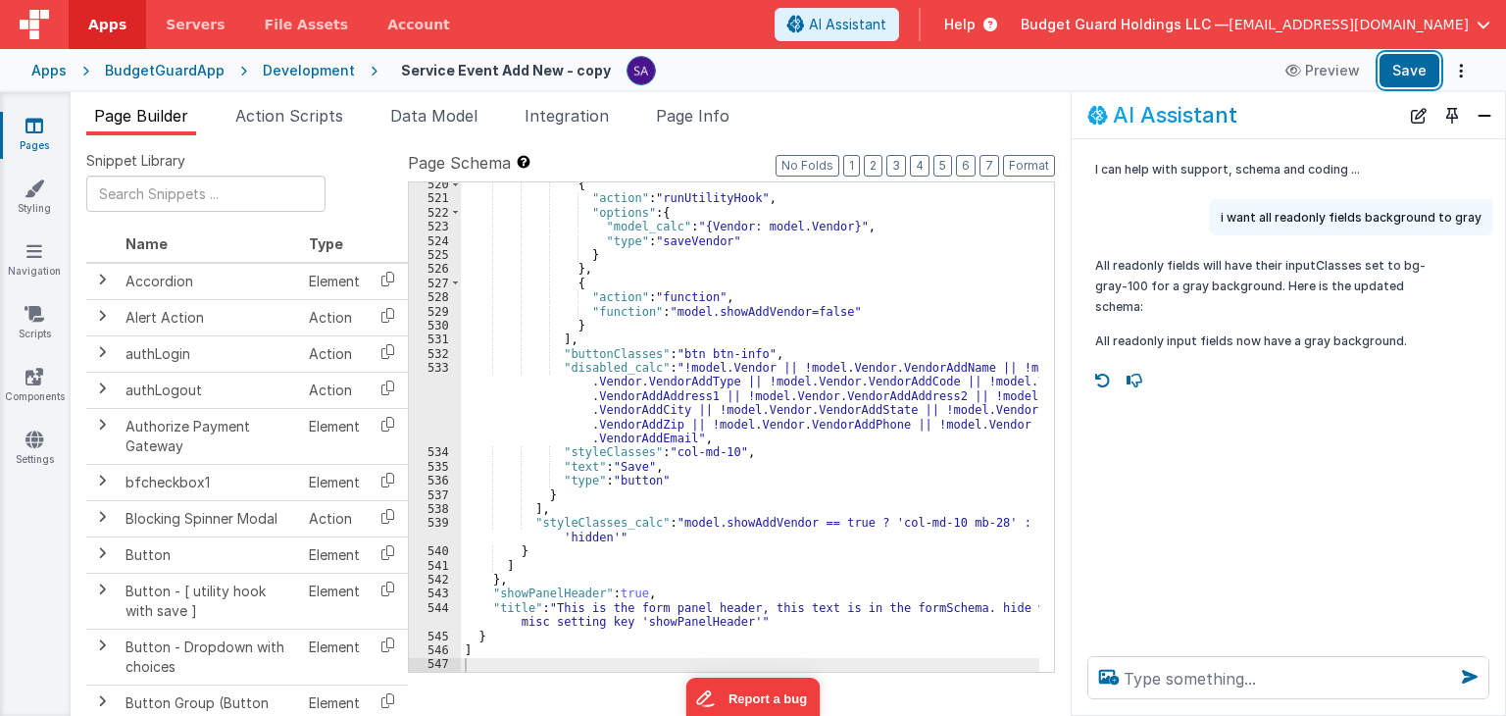
drag, startPoint x: 1393, startPoint y: 68, endPoint x: 1165, endPoint y: 69, distance: 228.4
click at [1393, 68] on button "Save" at bounding box center [1409, 70] width 60 height 33
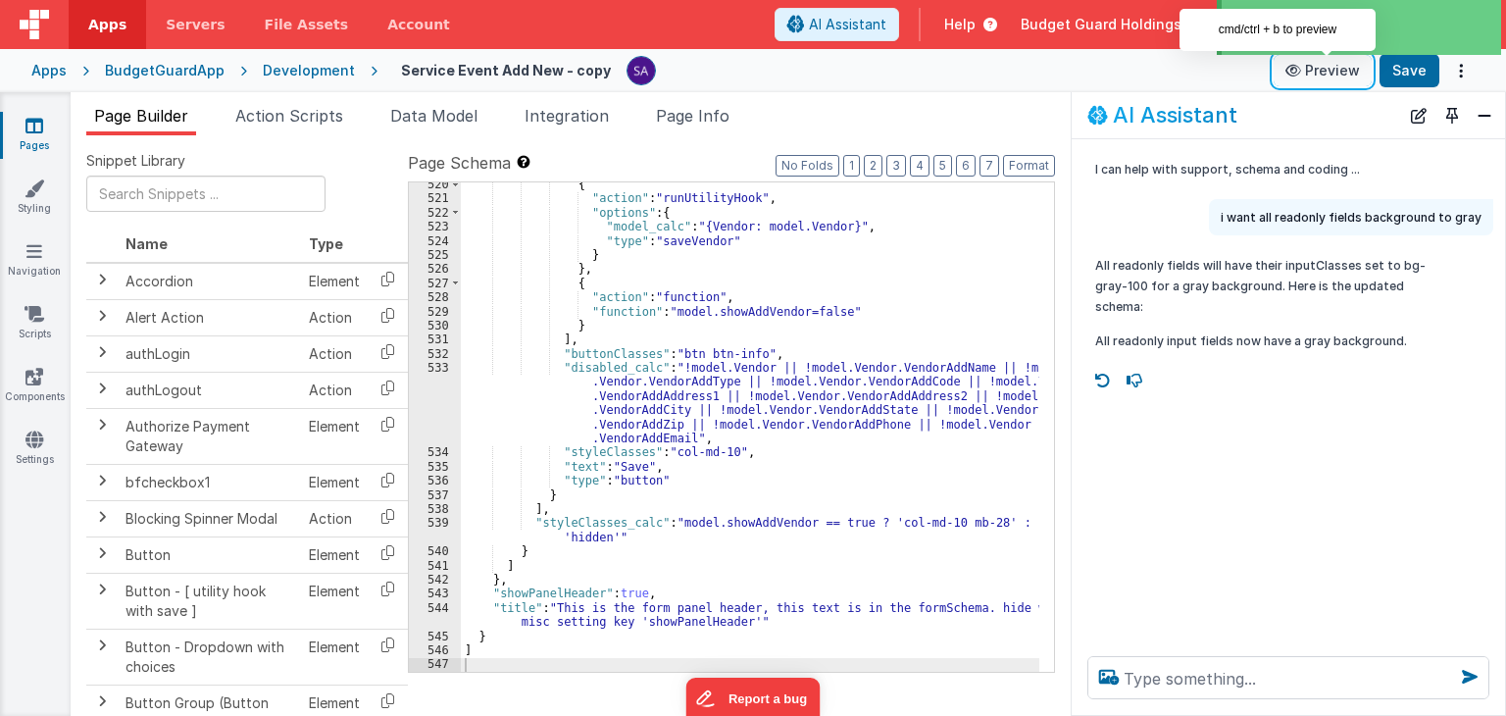
click at [1318, 82] on button "Preview" at bounding box center [1322, 70] width 98 height 31
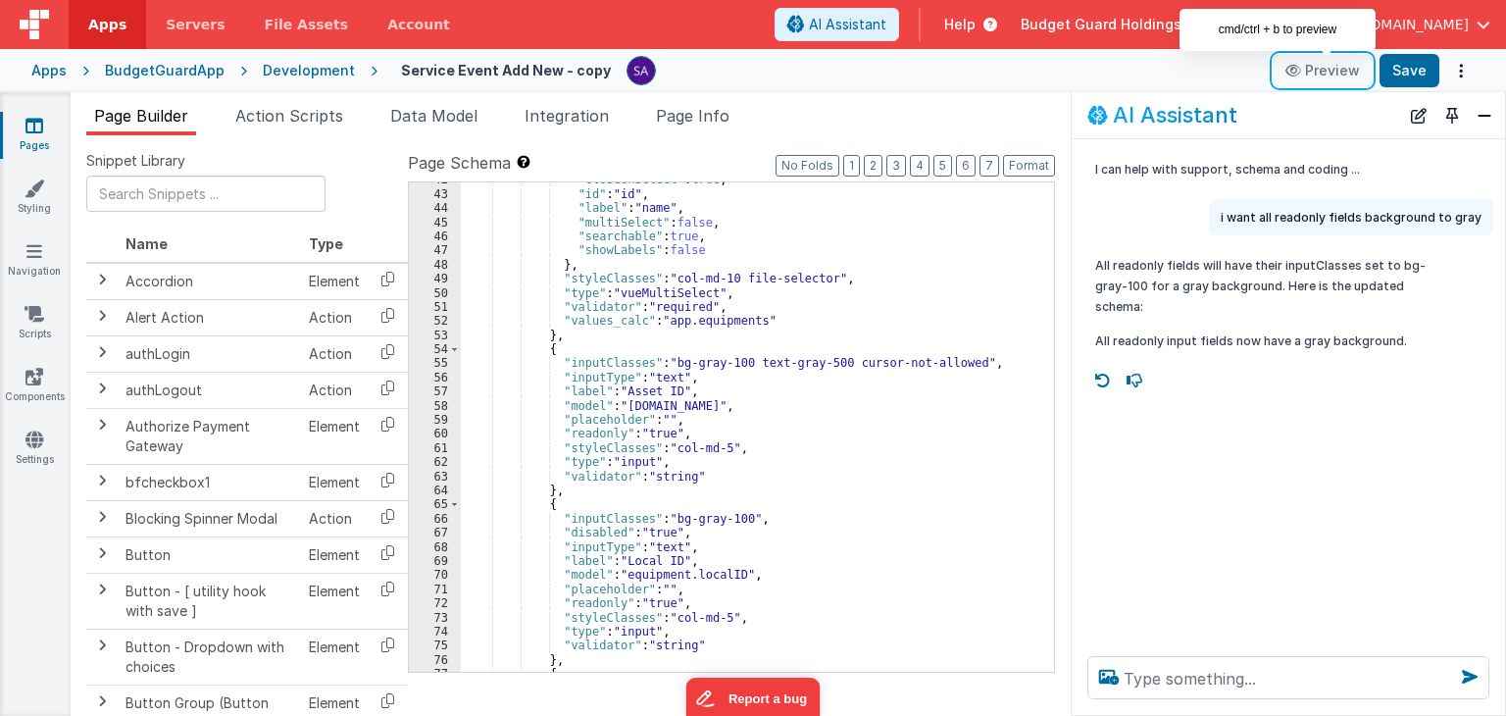
scroll to position [588, 0]
click at [51, 12] on div at bounding box center [34, 24] width 69 height 49
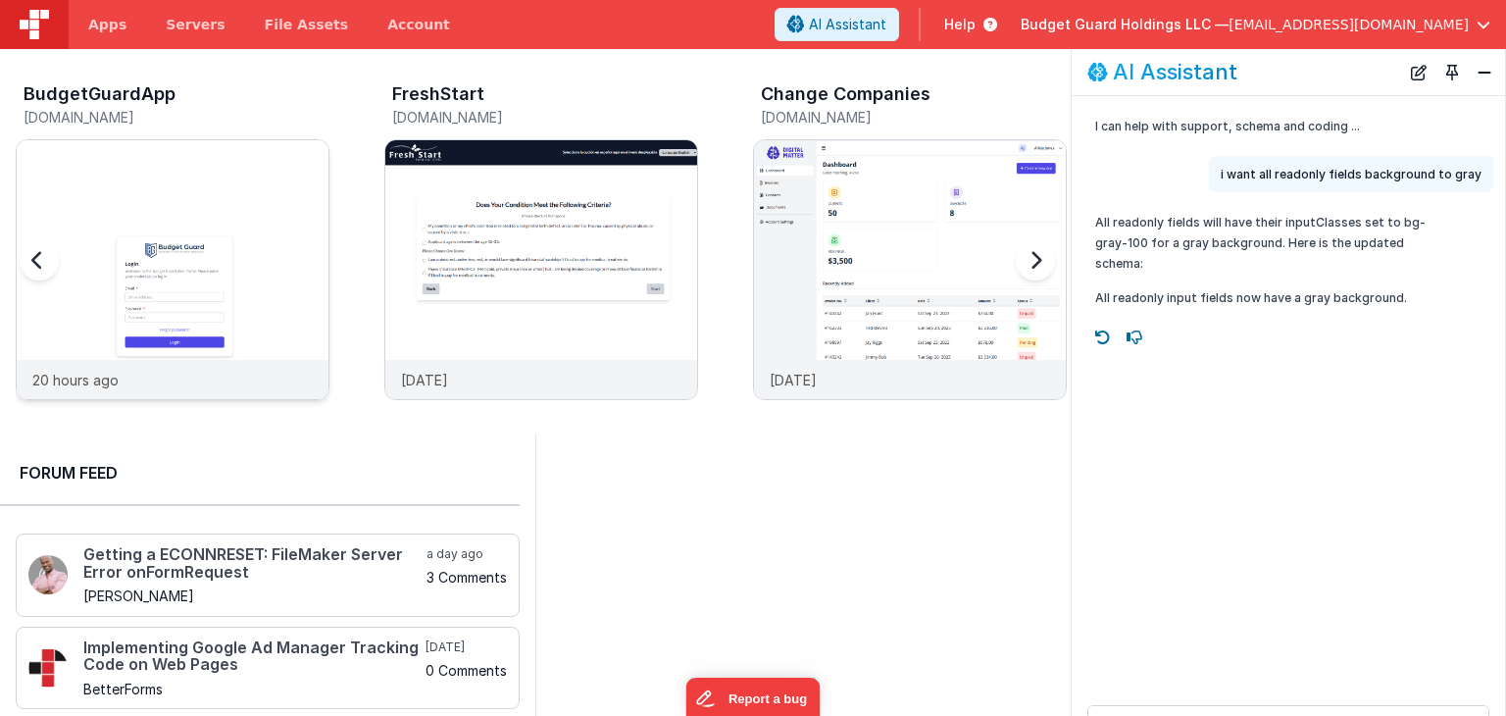
click at [152, 232] on div at bounding box center [173, 250] width 312 height 220
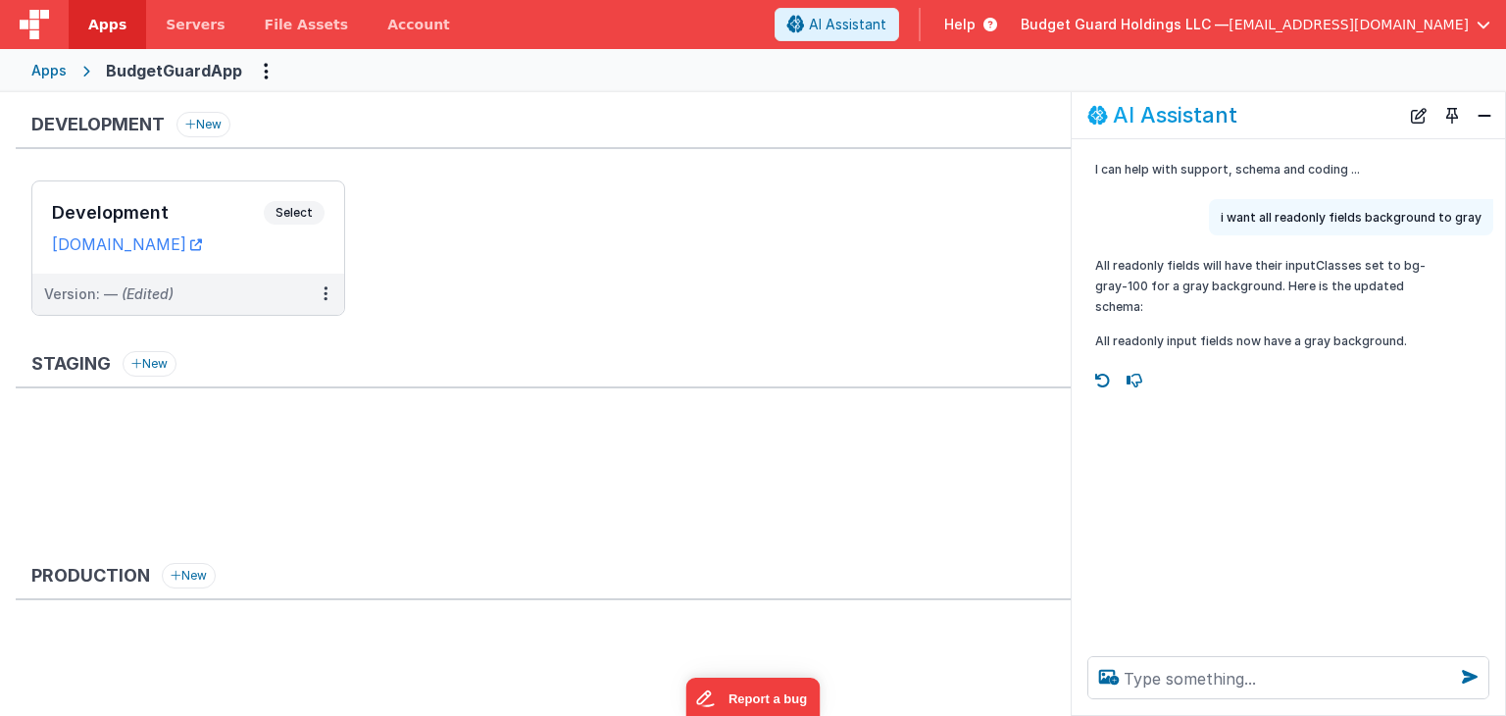
click at [523, 279] on ul "Development Select URLs [DOMAIN_NAME] Version: — (Edited)" at bounding box center [550, 257] width 1039 height 155
click at [52, 83] on div "Apps BudgetGuardApp" at bounding box center [753, 70] width 1506 height 43
click at [51, 72] on div "Apps" at bounding box center [48, 71] width 35 height 20
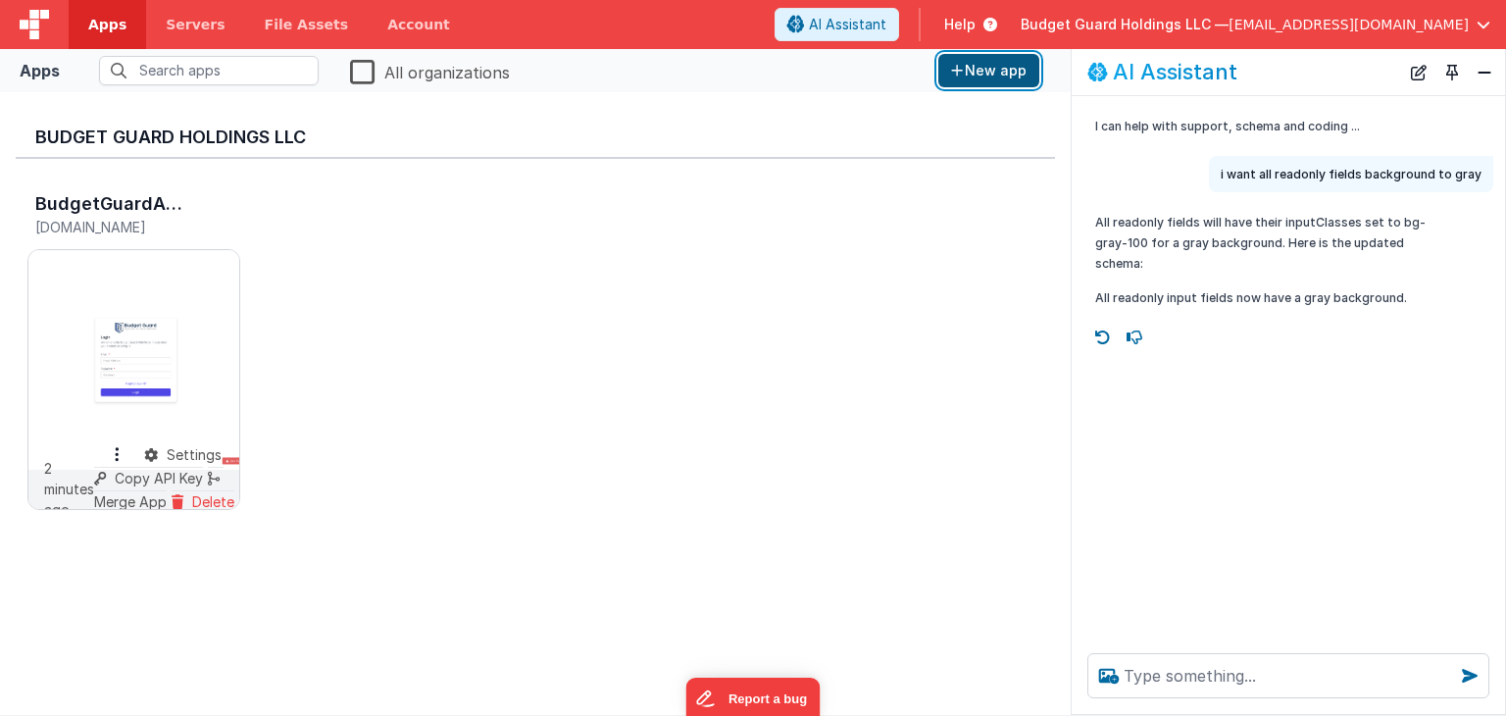
click at [1015, 75] on button "New app" at bounding box center [988, 70] width 101 height 33
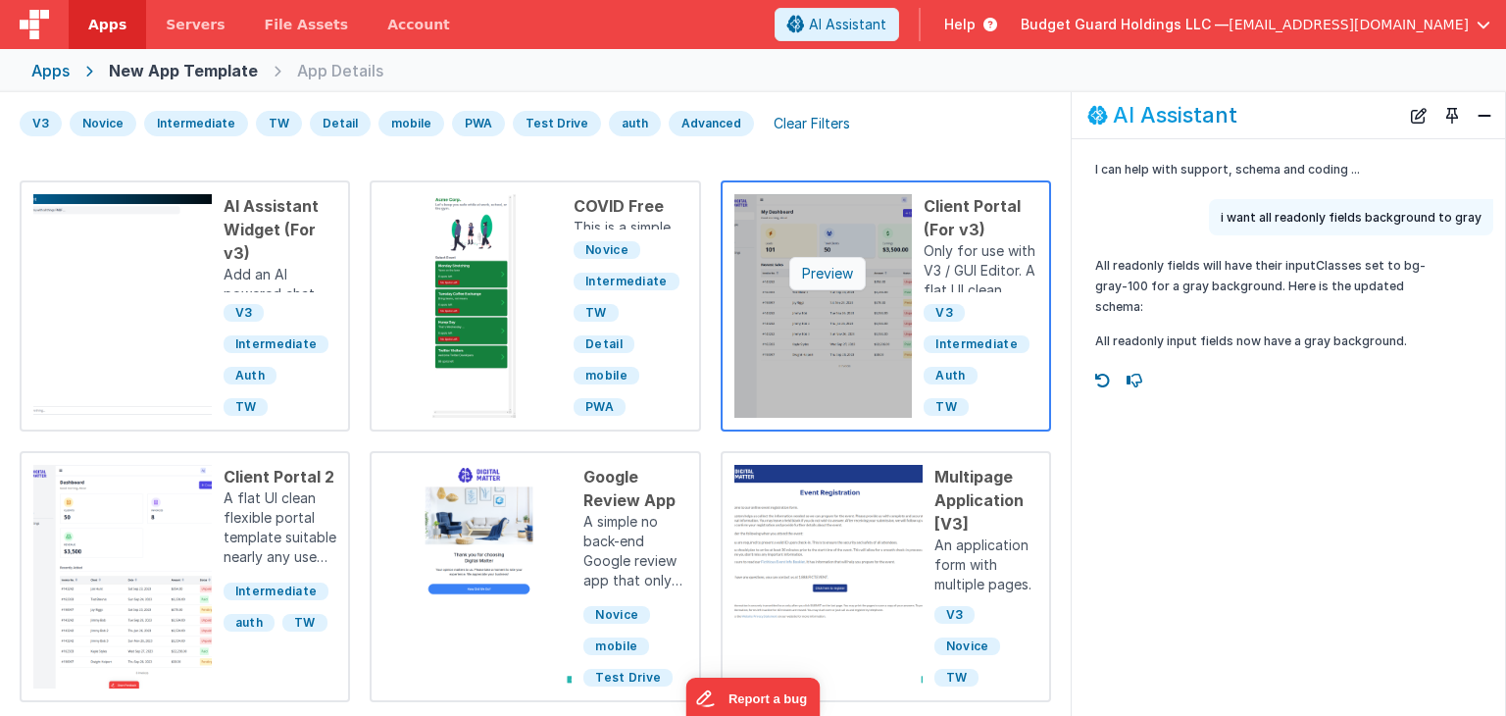
scroll to position [75, 0]
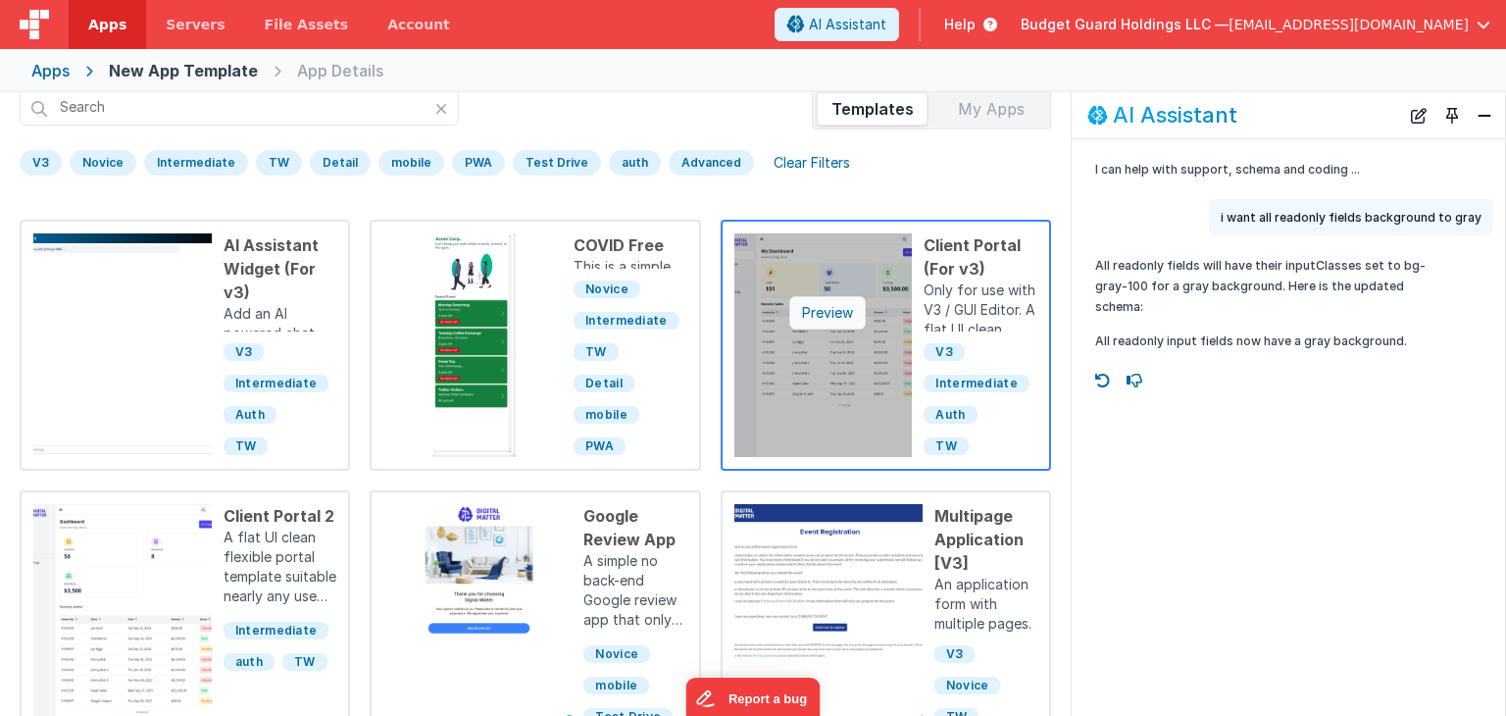
click at [820, 319] on div "Preview" at bounding box center [827, 312] width 76 height 33
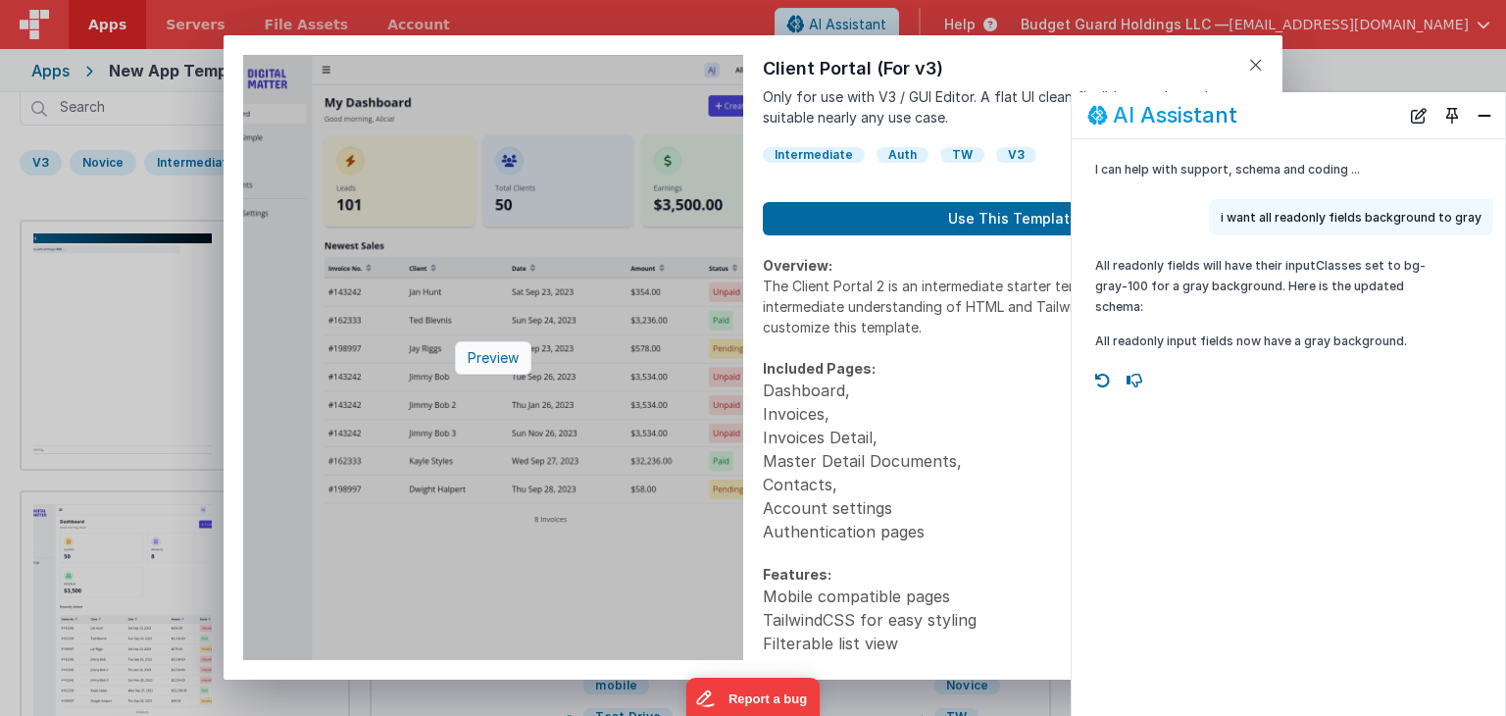
click at [493, 366] on div "Preview" at bounding box center [493, 357] width 76 height 33
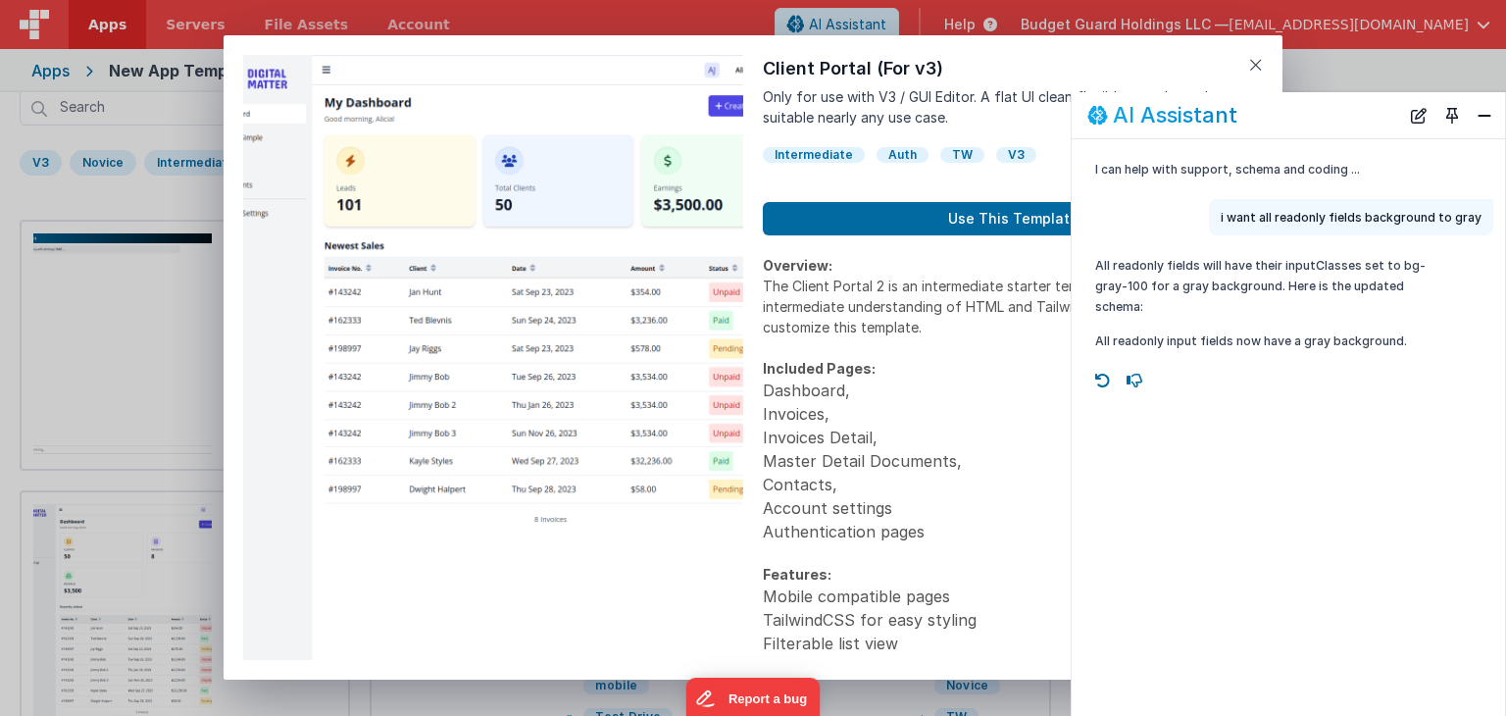
click at [76, 255] on div "Preview Client Portal (For v3) Only for use with V3 / GUI Editor. A flat UI cle…" at bounding box center [753, 358] width 1506 height 716
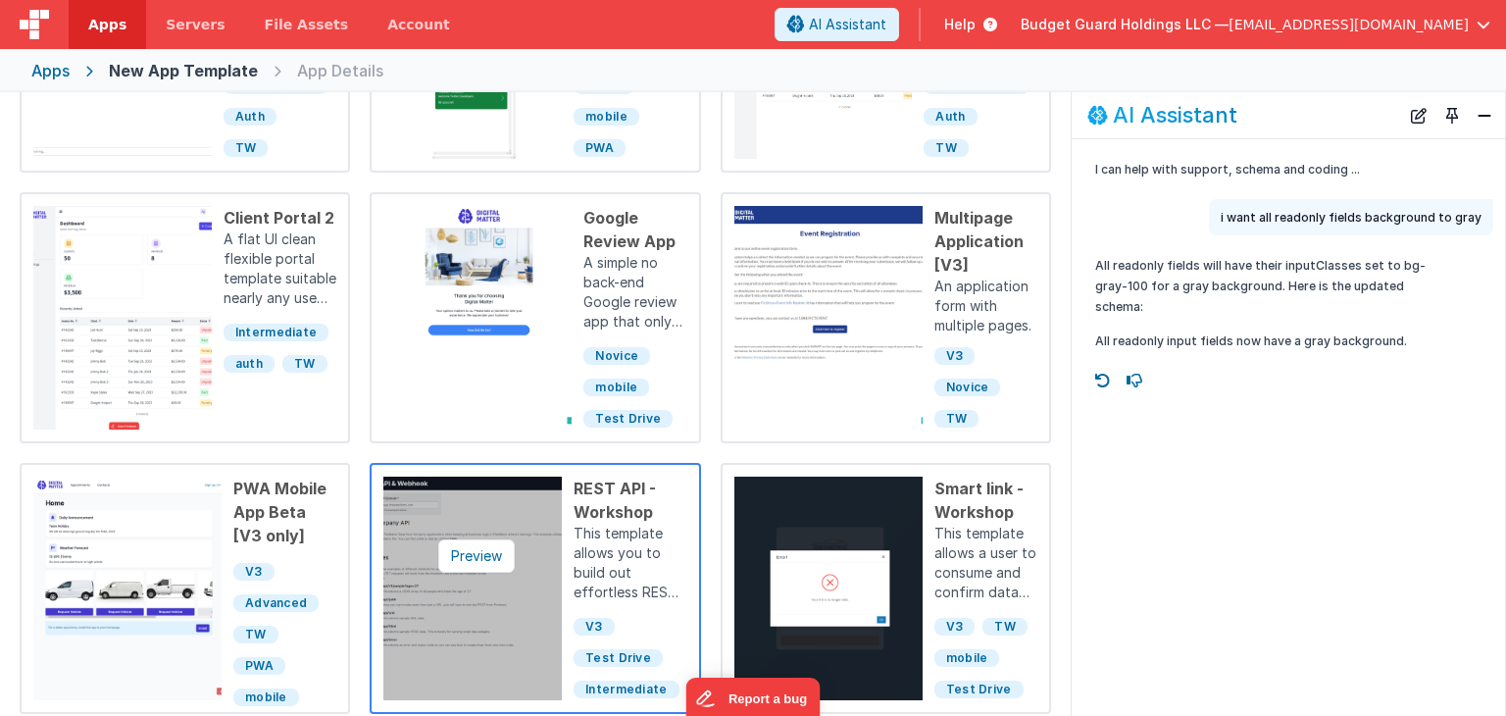
scroll to position [369, 0]
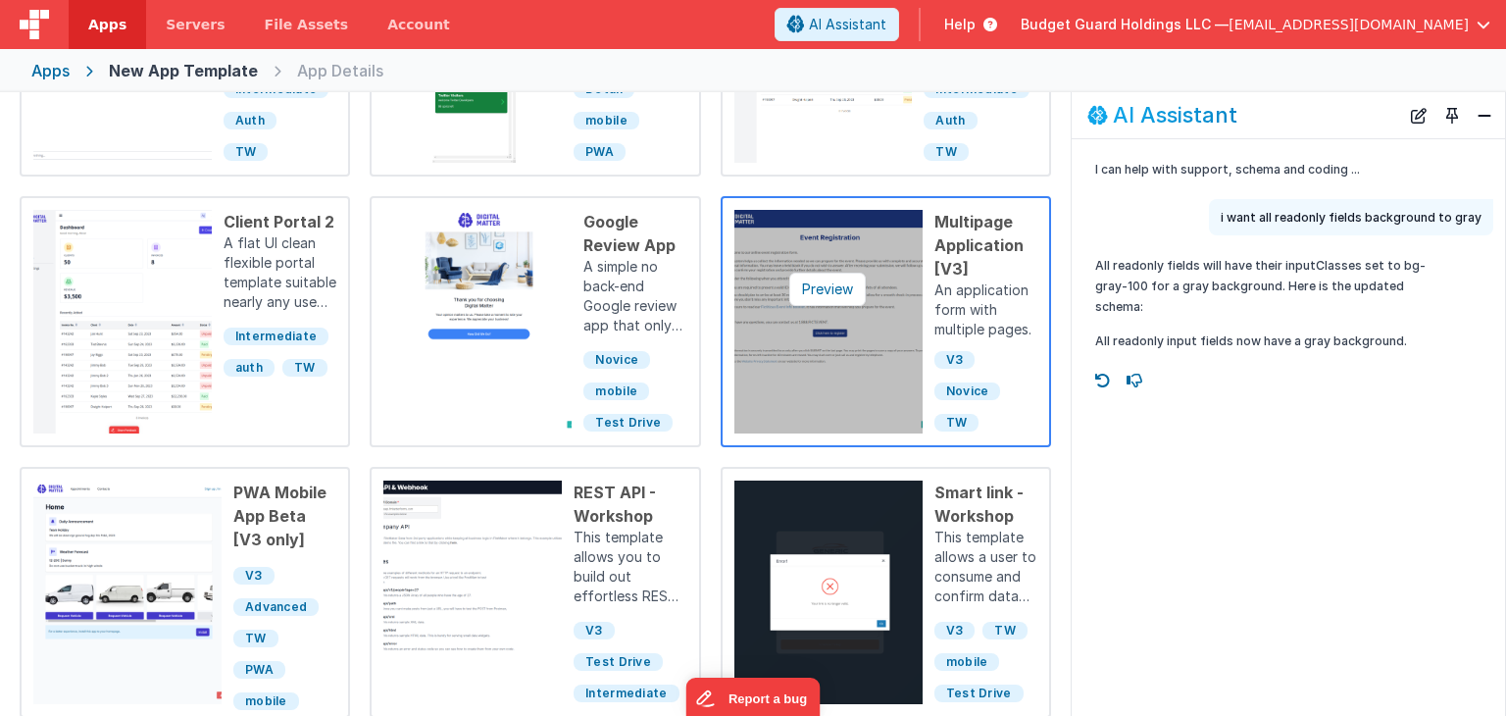
click at [810, 307] on img at bounding box center [828, 322] width 188 height 224
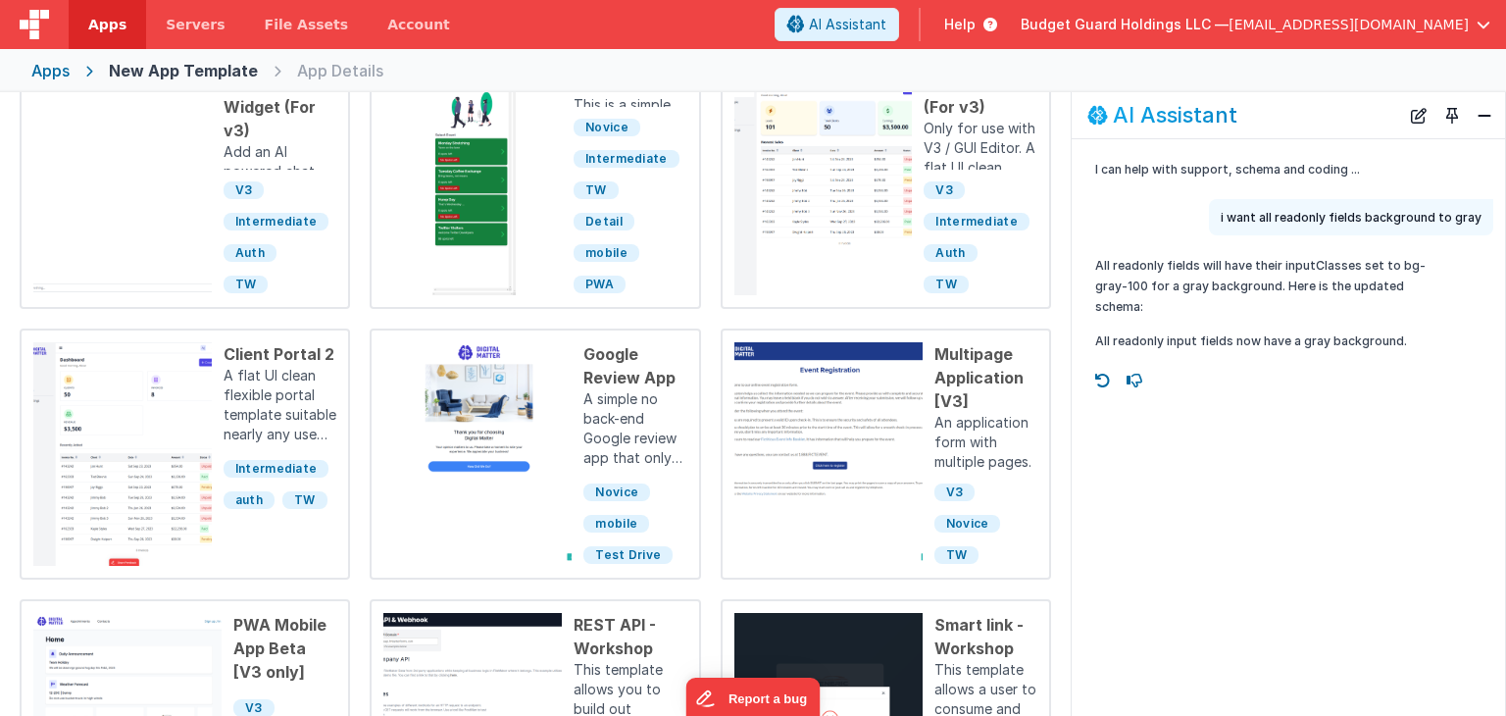
scroll to position [0, 0]
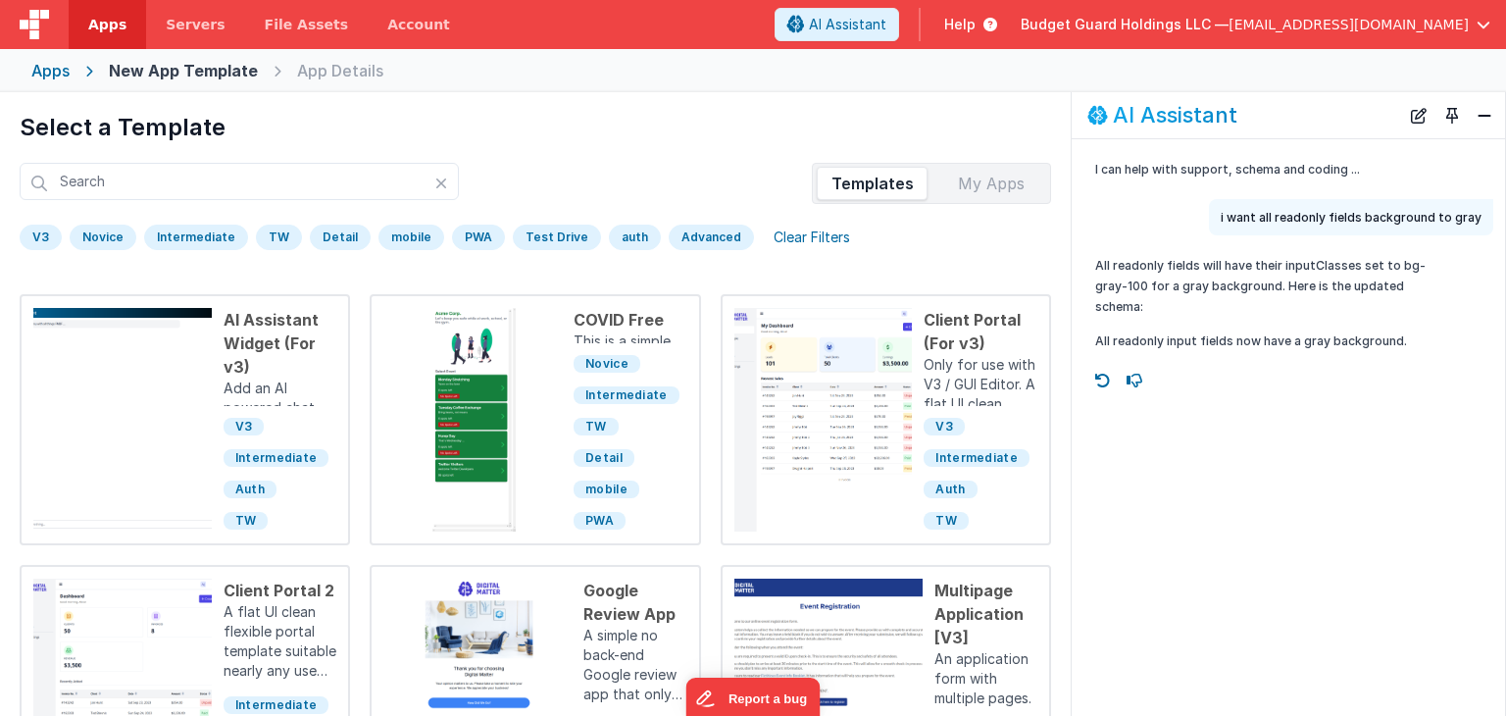
click at [64, 67] on div "Apps" at bounding box center [50, 71] width 38 height 24
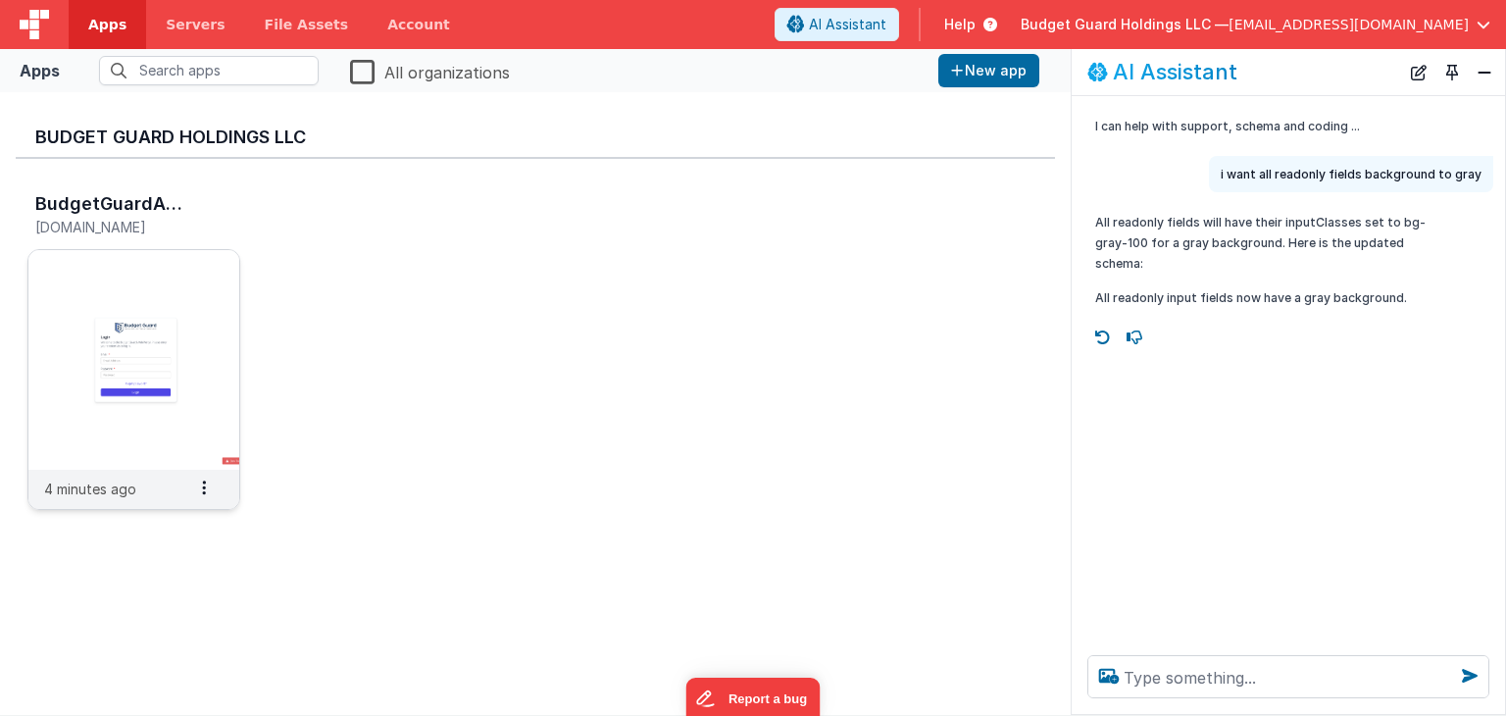
click at [94, 318] on img at bounding box center [133, 360] width 211 height 220
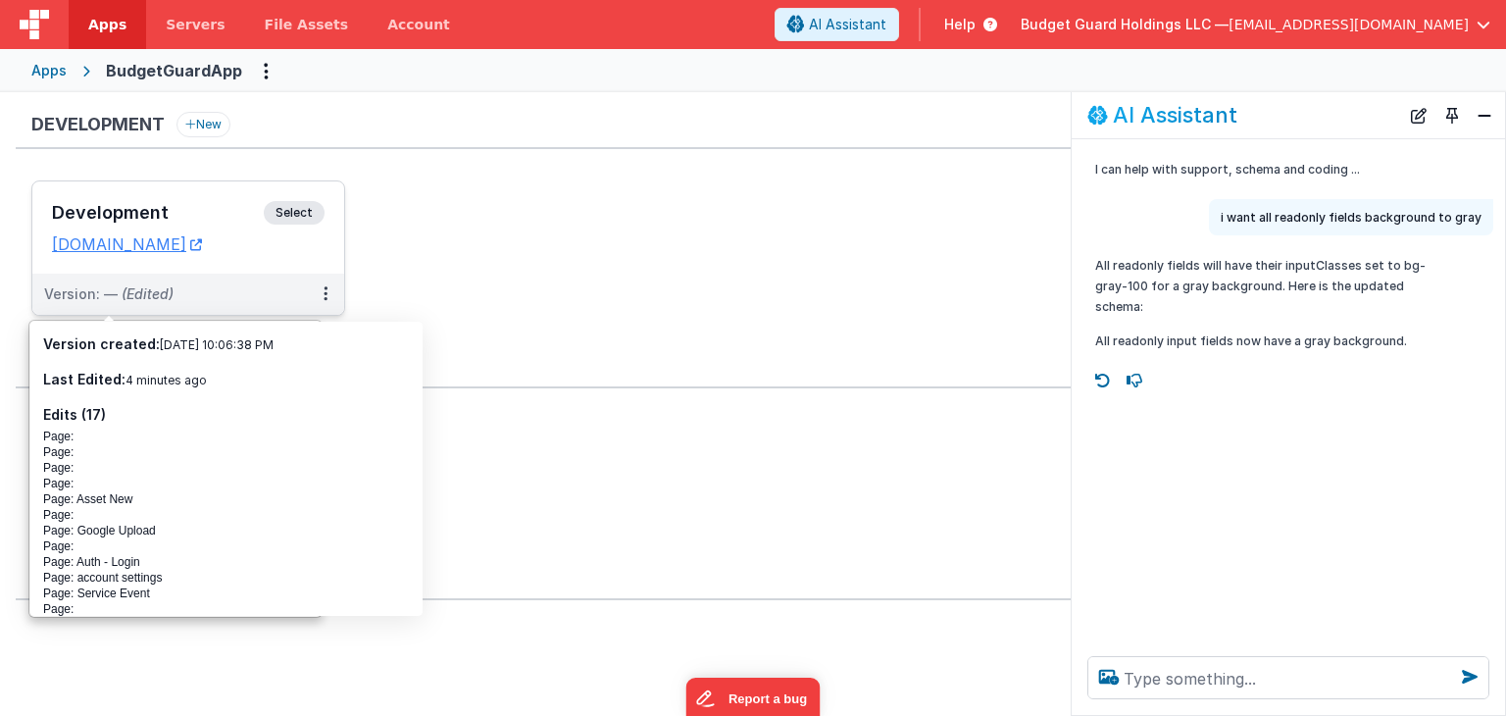
click at [111, 203] on h3 "Development" at bounding box center [158, 213] width 212 height 20
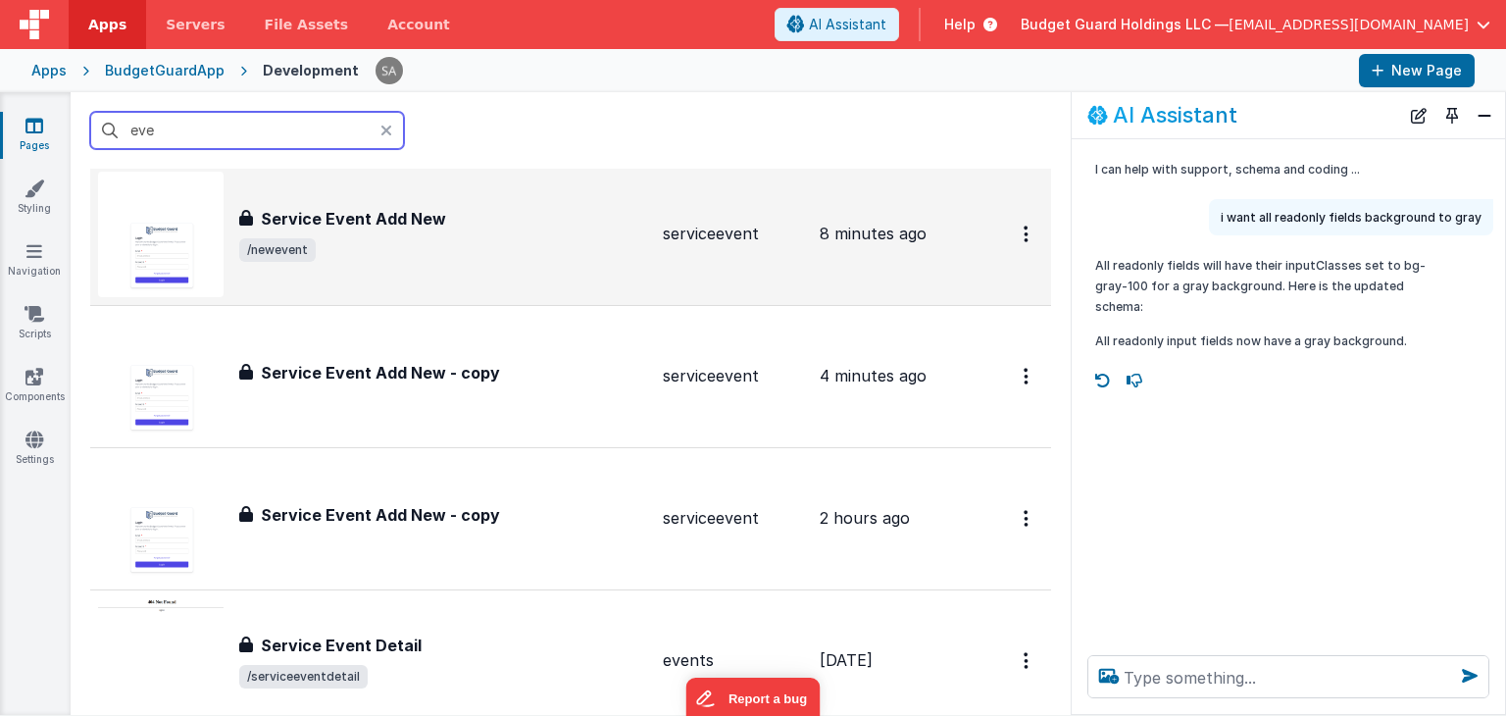
scroll to position [196, 0]
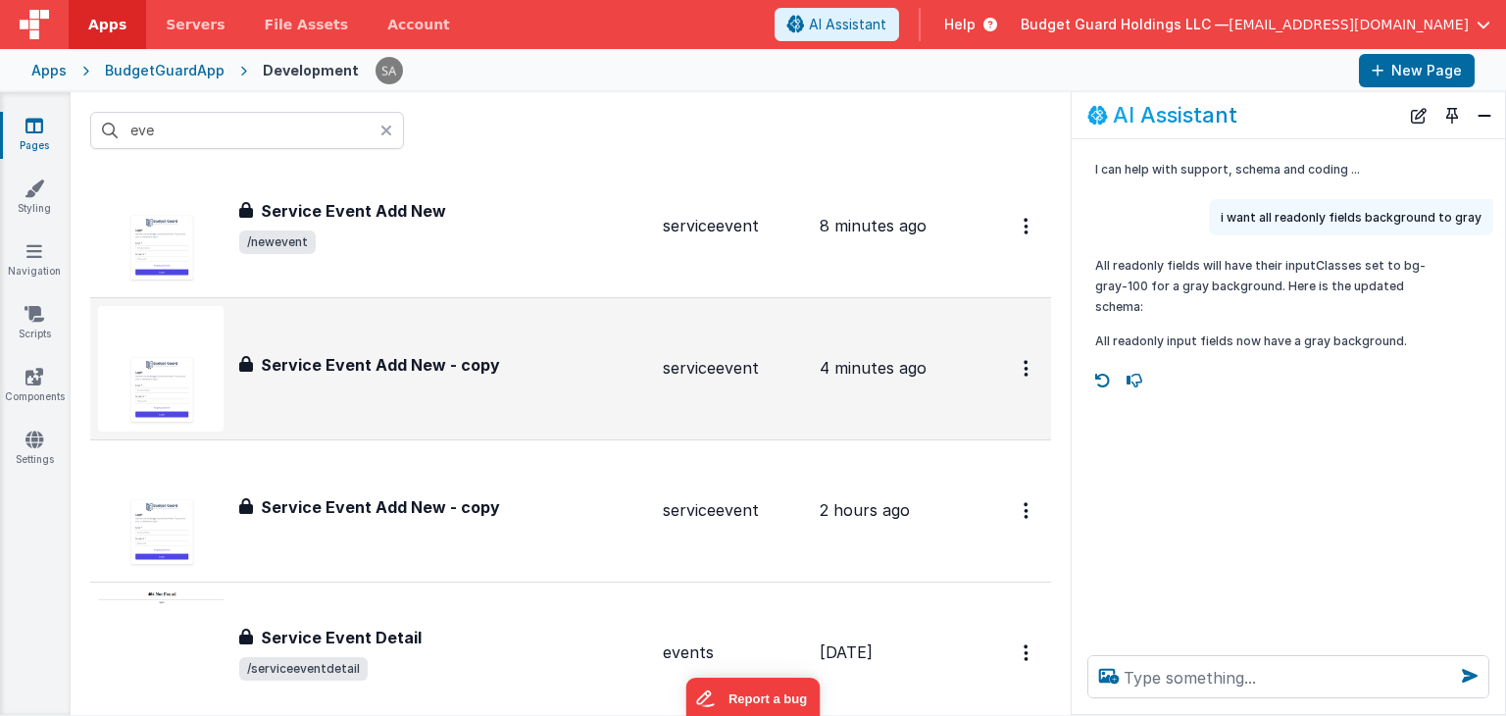
click at [560, 375] on div "Service Event Add New - copy Service Event Add New - copy" at bounding box center [443, 368] width 408 height 31
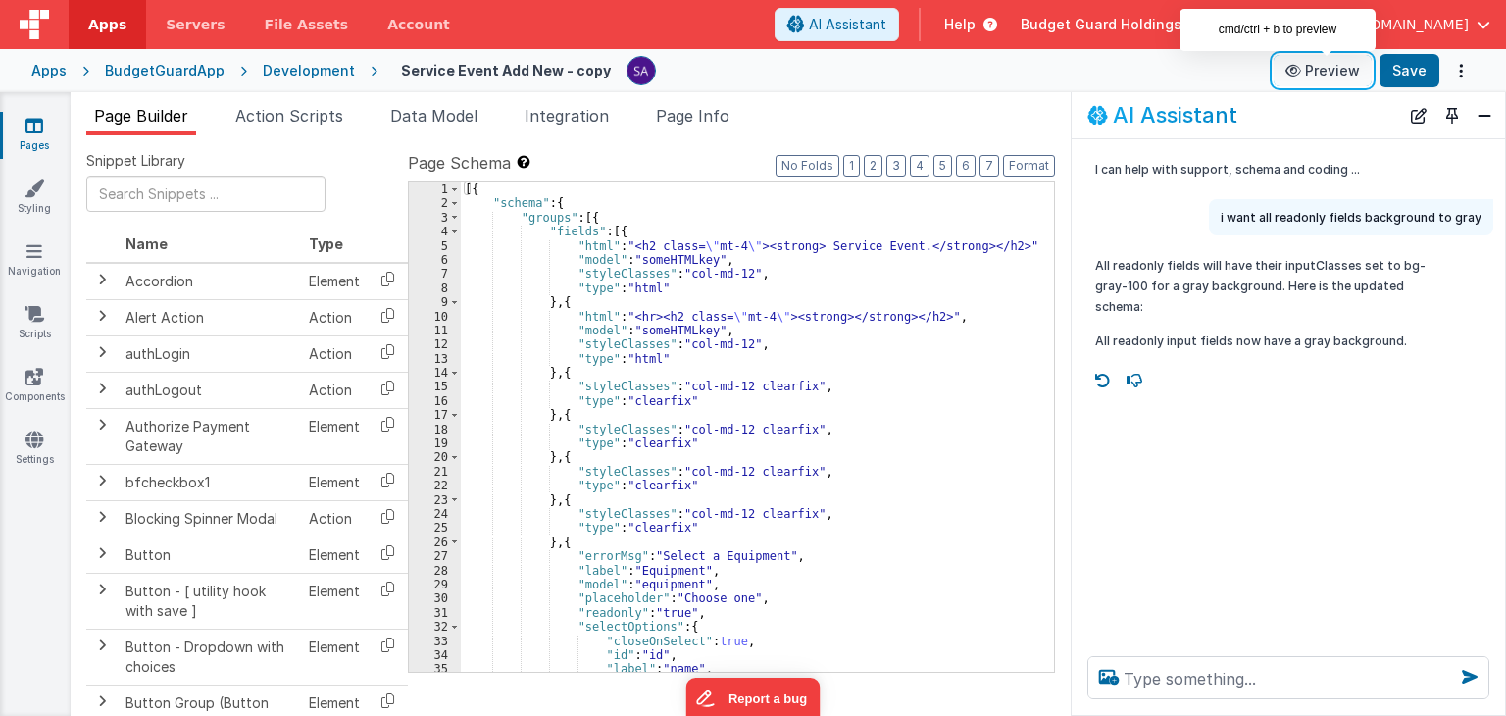
click at [1332, 75] on button "Preview" at bounding box center [1322, 70] width 98 height 31
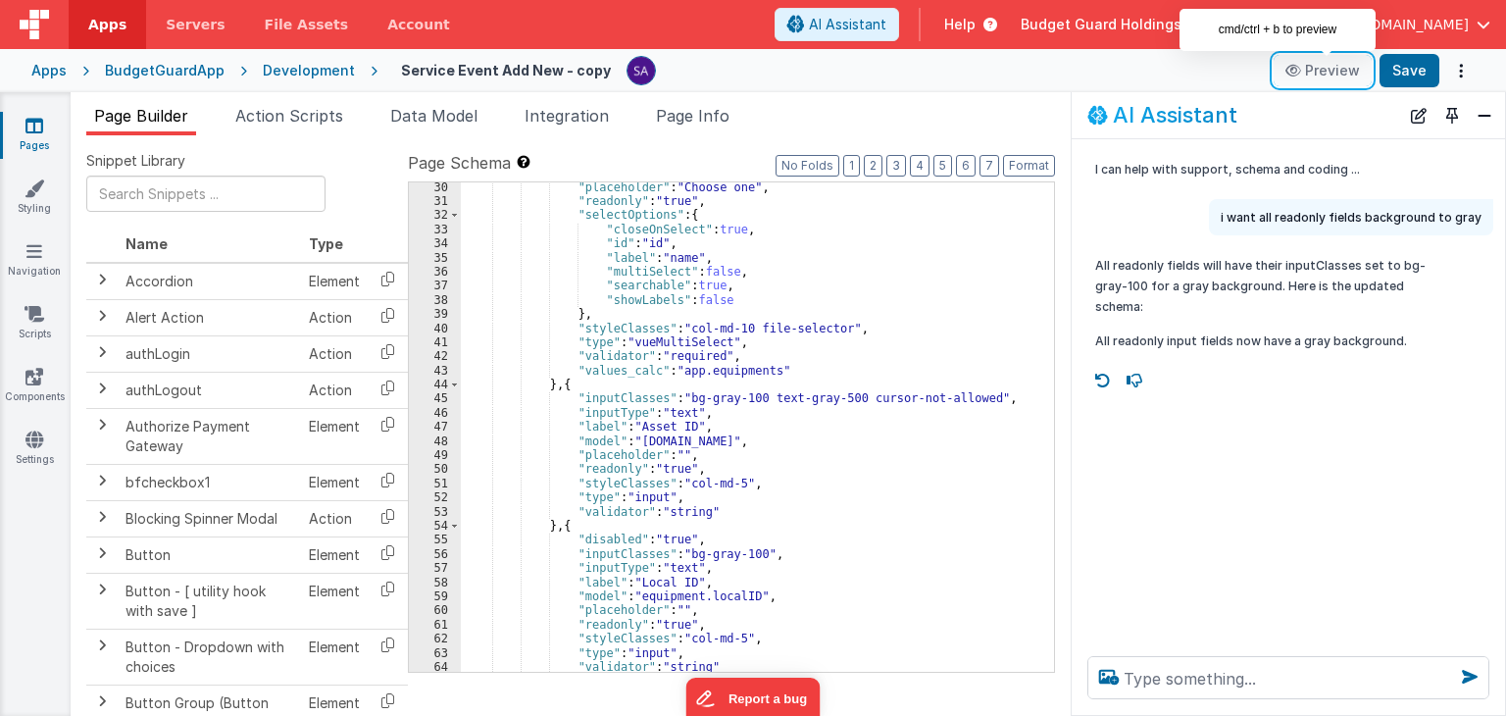
scroll to position [412, 0]
click at [733, 486] on div ""placeholder" : "Choose one" , "readonly" : "true" , "selectOptions" : { "close…" at bounding box center [750, 439] width 578 height 518
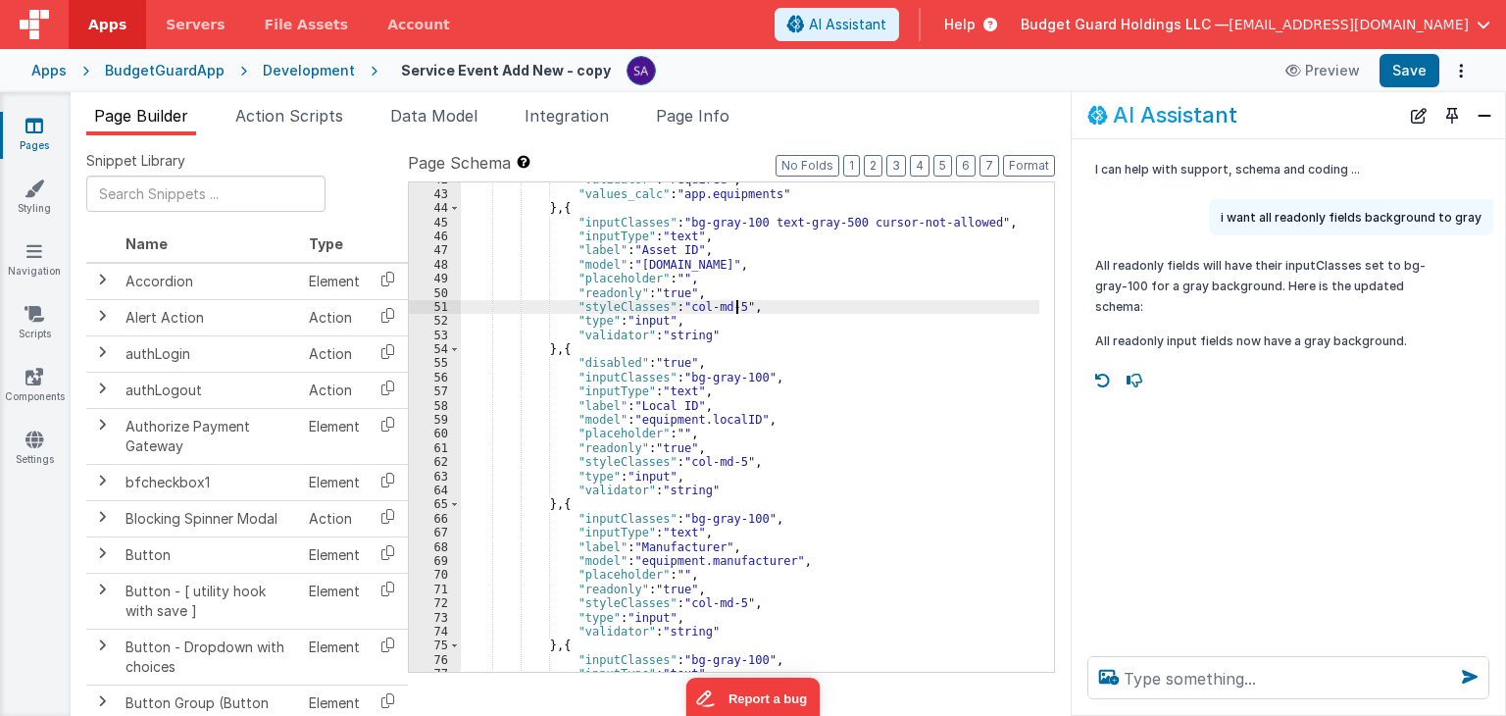
scroll to position [529, 0]
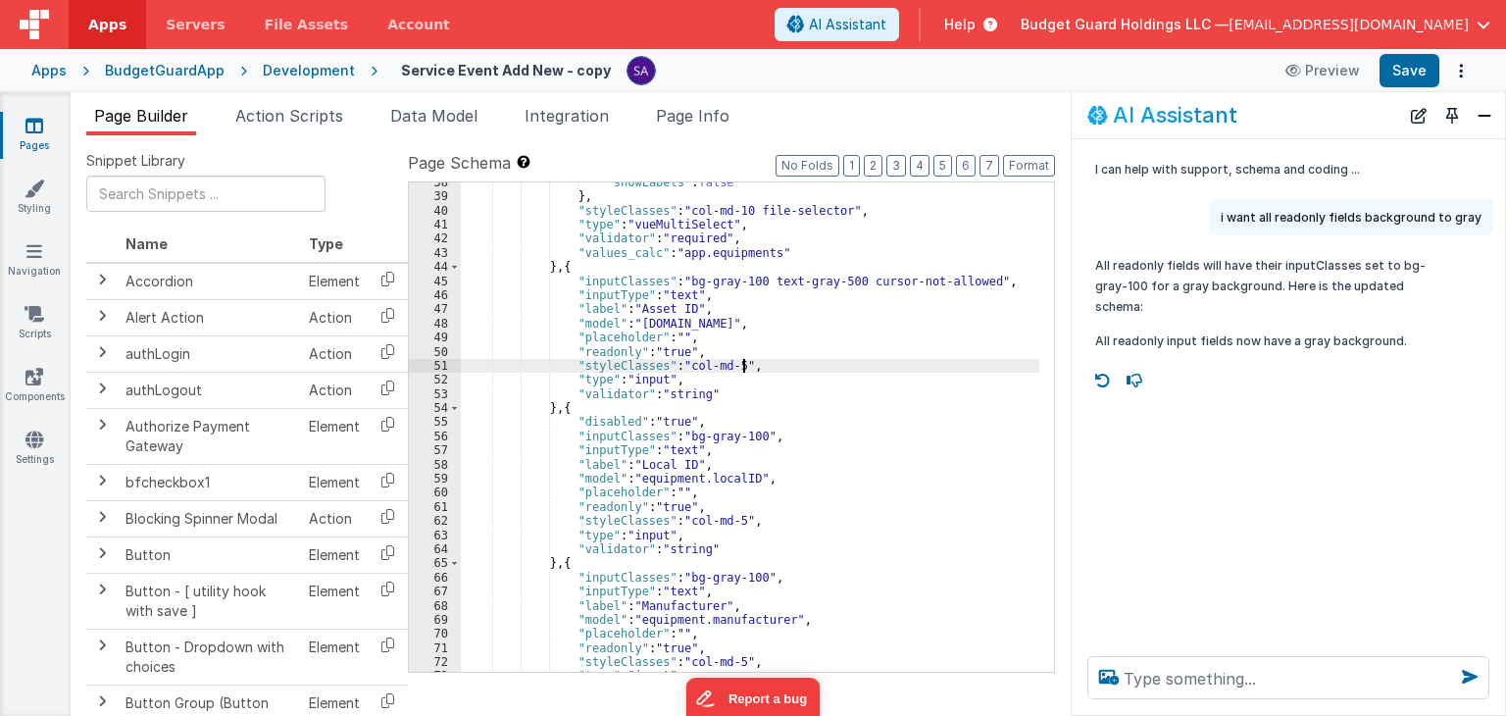
click at [753, 365] on div ""showLabels" : false } , "styleClasses" : "col-md-10 file-selector" , "type" : …" at bounding box center [750, 434] width 578 height 518
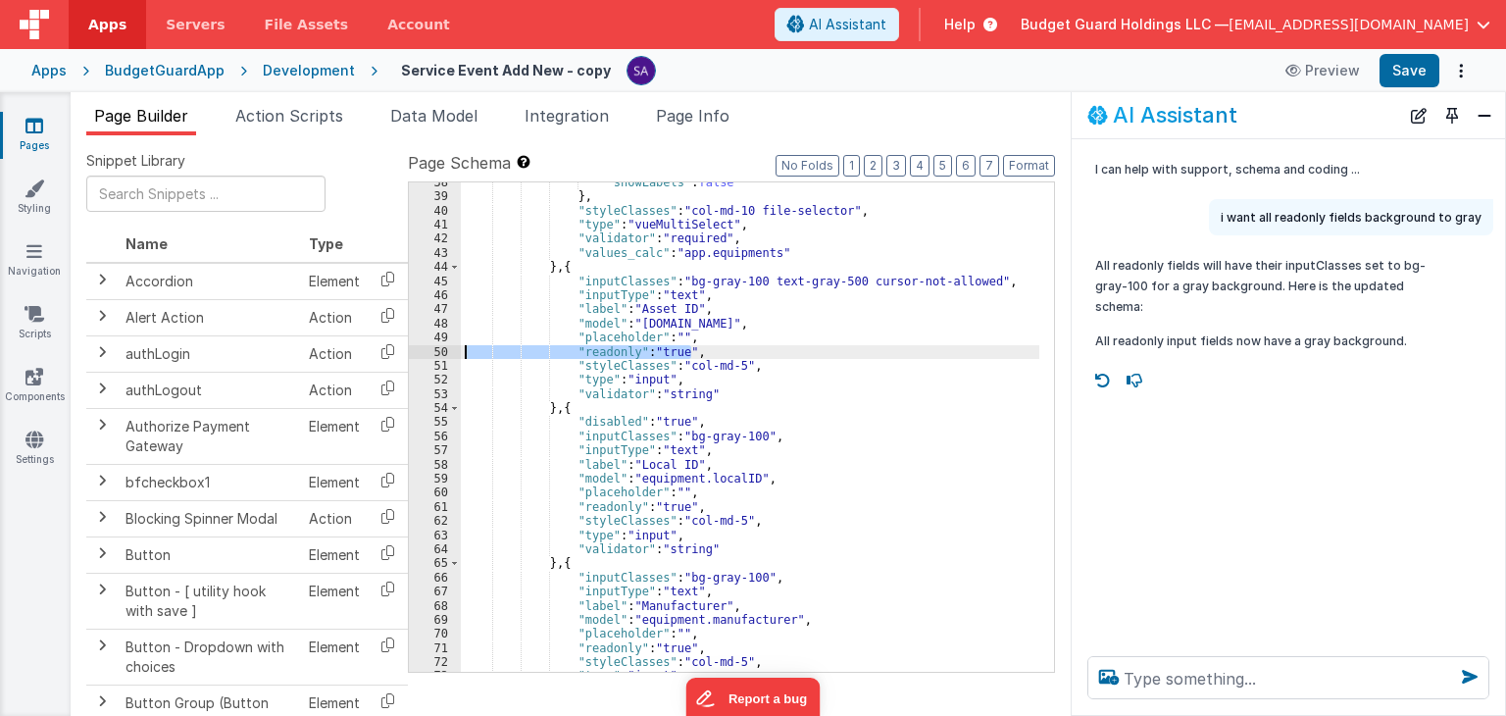
drag, startPoint x: 692, startPoint y: 351, endPoint x: 448, endPoint y: 350, distance: 244.1
click at [448, 350] on div "38 39 40 41 42 43 44 45 46 47 48 49 50 51 52 53 54 55 56 57 58 59 60 61 62 63 6…" at bounding box center [731, 426] width 647 height 491
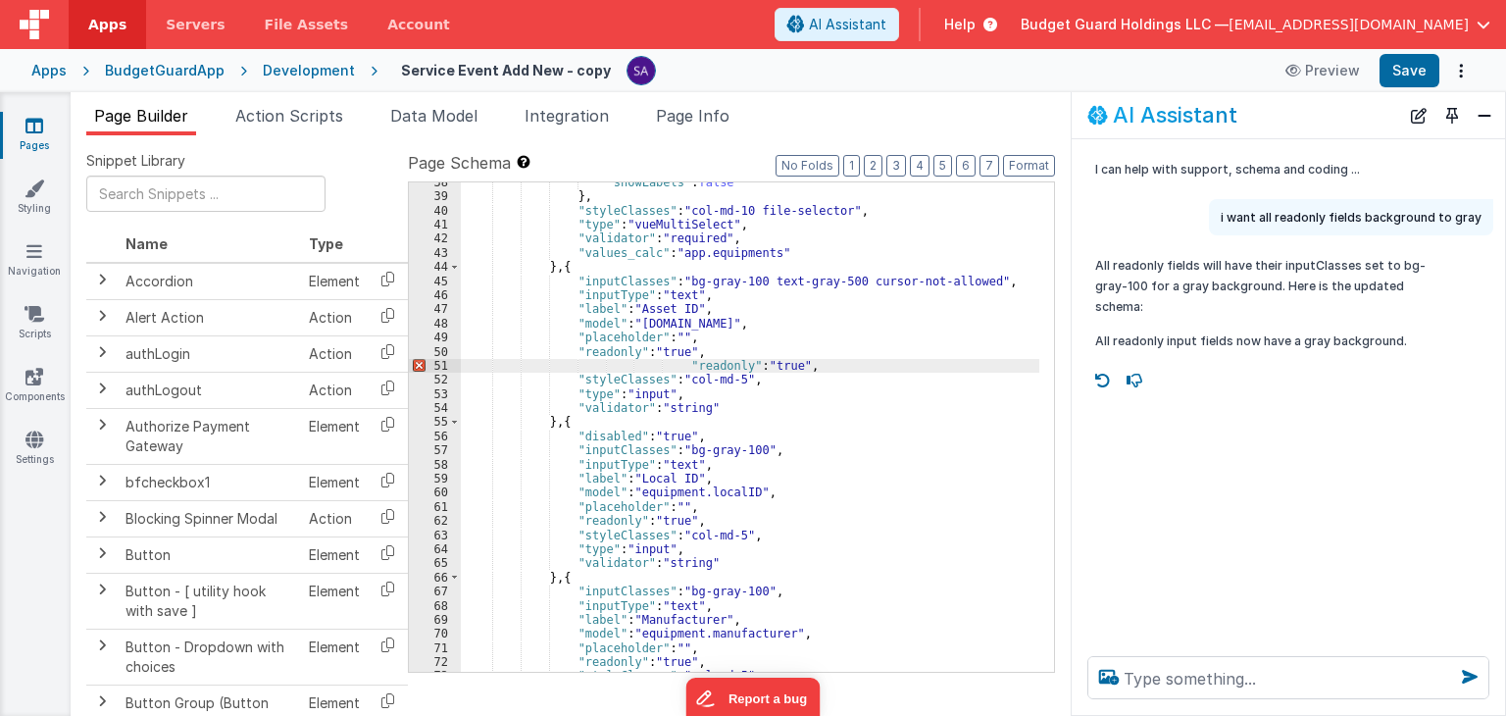
click at [713, 365] on div ""showLabels" : false } , "styleClasses" : "col-md-10 file-selector" , "type" : …" at bounding box center [750, 434] width 578 height 518
click at [703, 370] on div ""showLabels" : false } , "styleClasses" : "col-md-10 file-selector" , "type" : …" at bounding box center [750, 426] width 578 height 489
click at [703, 370] on div ""showLabels" : false } , "styleClasses" : "col-md-10 file-selector" , "type" : …" at bounding box center [750, 434] width 578 height 518
drag, startPoint x: 671, startPoint y: 367, endPoint x: 443, endPoint y: 359, distance: 227.6
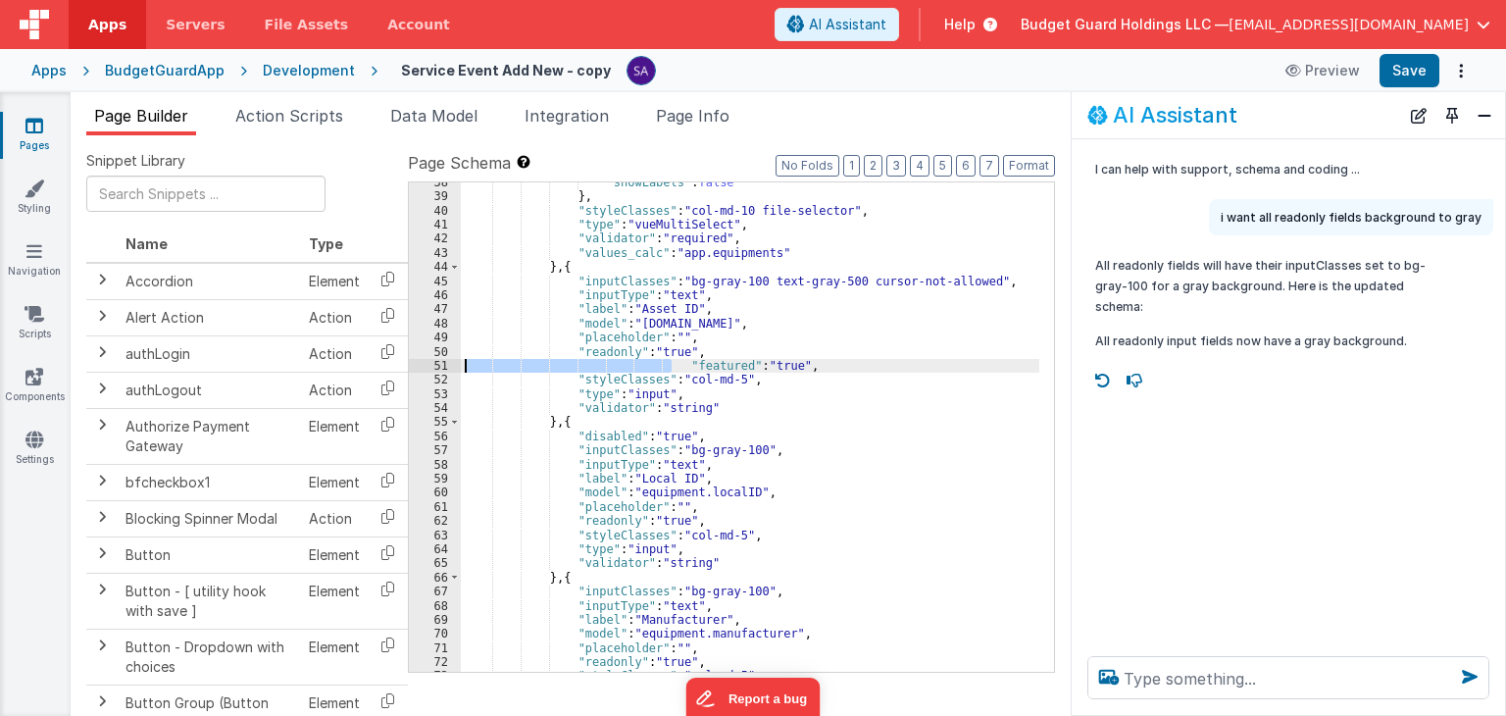
click at [443, 359] on div "38 39 40 41 42 43 44 45 46 47 48 49 50 51 52 53 54 55 56 57 58 59 60 61 62 63 6…" at bounding box center [731, 426] width 647 height 491
click at [612, 362] on div ""showLabels" : false } , "styleClasses" : "col-md-10 file-selector" , "type" : …" at bounding box center [750, 426] width 578 height 489
drag, startPoint x: 672, startPoint y: 367, endPoint x: 574, endPoint y: 368, distance: 98.0
click at [574, 368] on div ""showLabels" : false } , "styleClasses" : "col-md-10 file-selector" , "type" : …" at bounding box center [750, 434] width 578 height 518
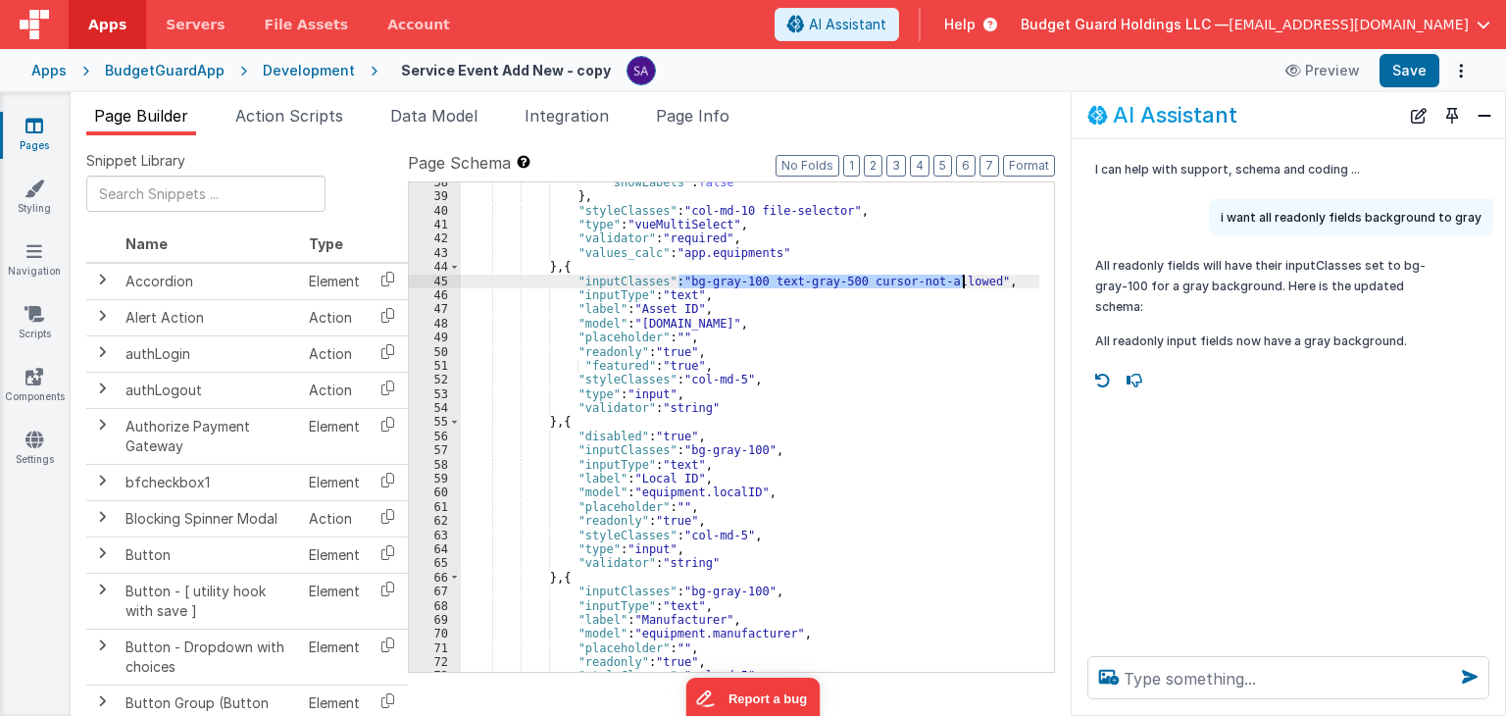
drag, startPoint x: 678, startPoint y: 278, endPoint x: 961, endPoint y: 279, distance: 282.3
click at [961, 279] on div ""showLabels" : false } , "styleClasses" : "col-md-10 file-selector" , "type" : …" at bounding box center [750, 434] width 578 height 518
click at [936, 334] on div ""showLabels" : false } , "styleClasses" : "col-md-10 file-selector" , "type" : …" at bounding box center [750, 434] width 578 height 518
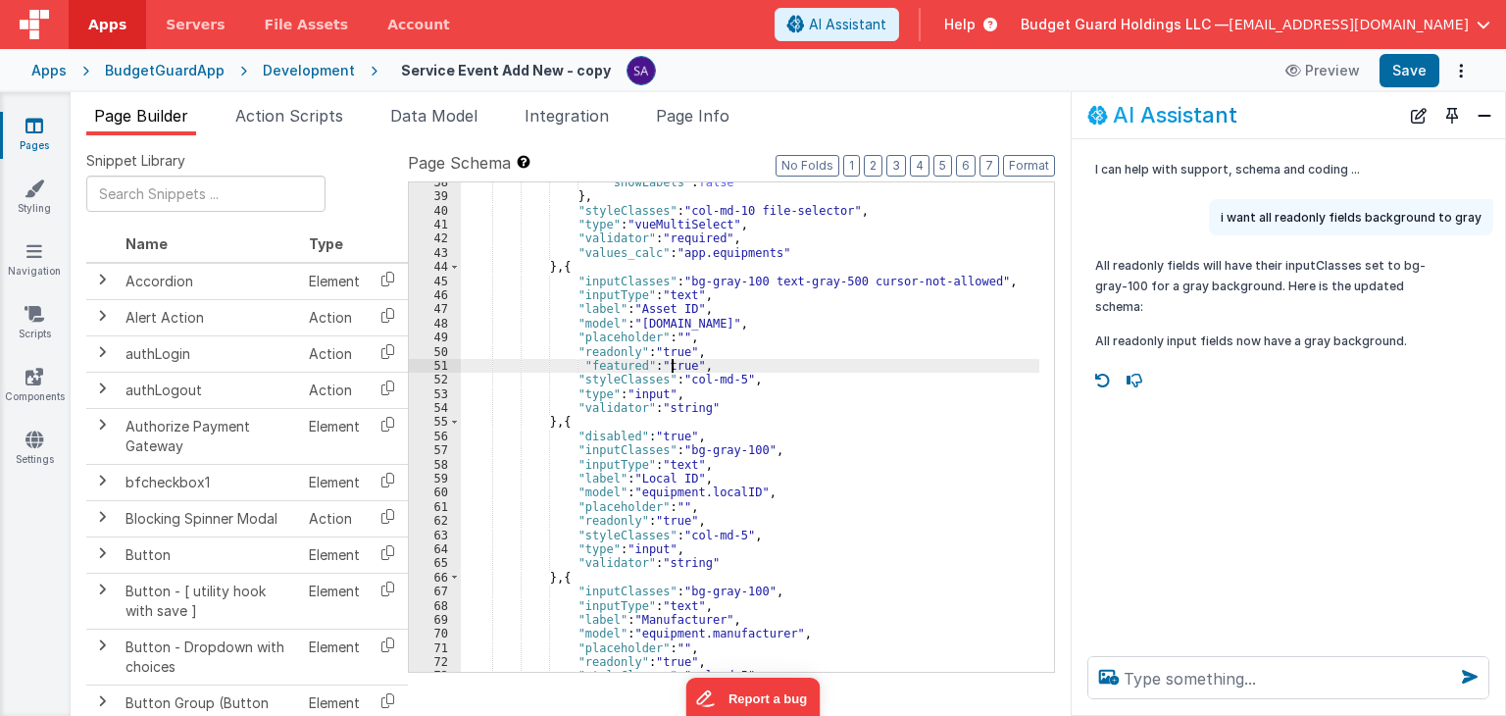
click at [674, 369] on div ""showLabels" : false } , "styleClasses" : "col-md-10 file-selector" , "type" : …" at bounding box center [750, 434] width 578 height 518
click at [1401, 79] on button "Save" at bounding box center [1409, 70] width 60 height 33
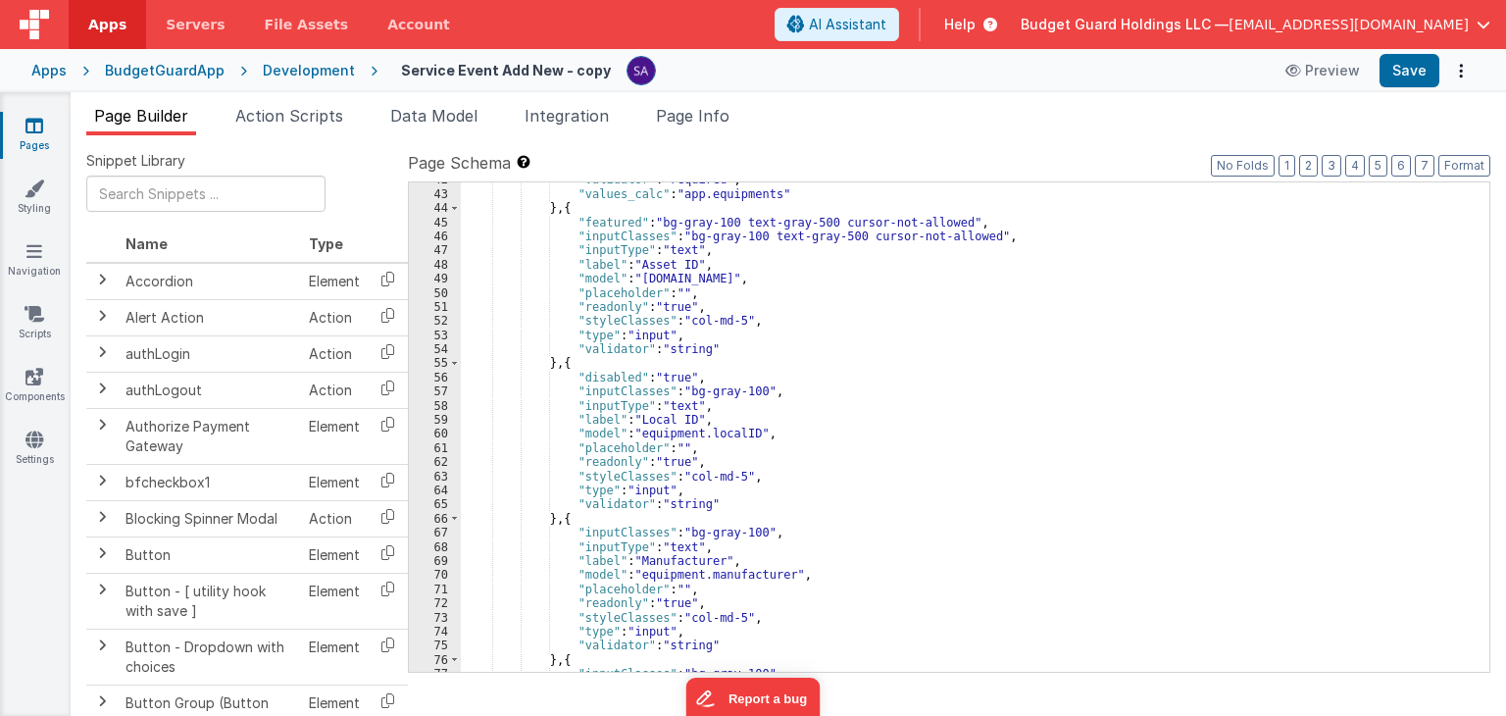
scroll to position [529, 0]
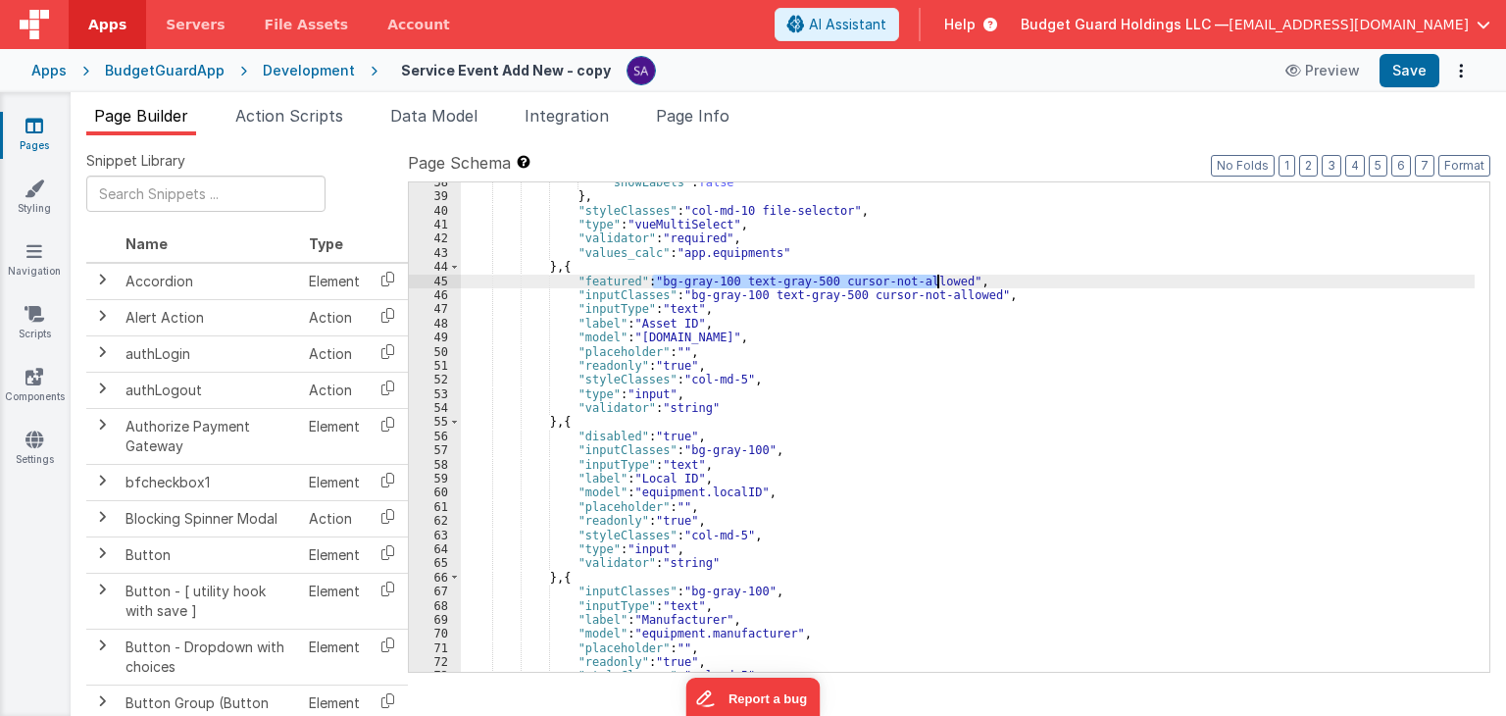
drag, startPoint x: 654, startPoint y: 279, endPoint x: 937, endPoint y: 277, distance: 283.3
click at [937, 277] on div ""showLabels" : false } , "styleClasses" : "col-md-10 file-selector" , "type" : …" at bounding box center [968, 434] width 1014 height 518
click at [1396, 77] on button "Save" at bounding box center [1409, 70] width 60 height 33
click at [1426, 90] on div "Apps BudgetGuardApp Development Service Event Add New - copy Preview Save" at bounding box center [753, 70] width 1506 height 43
click at [1420, 81] on button "Save" at bounding box center [1409, 70] width 60 height 33
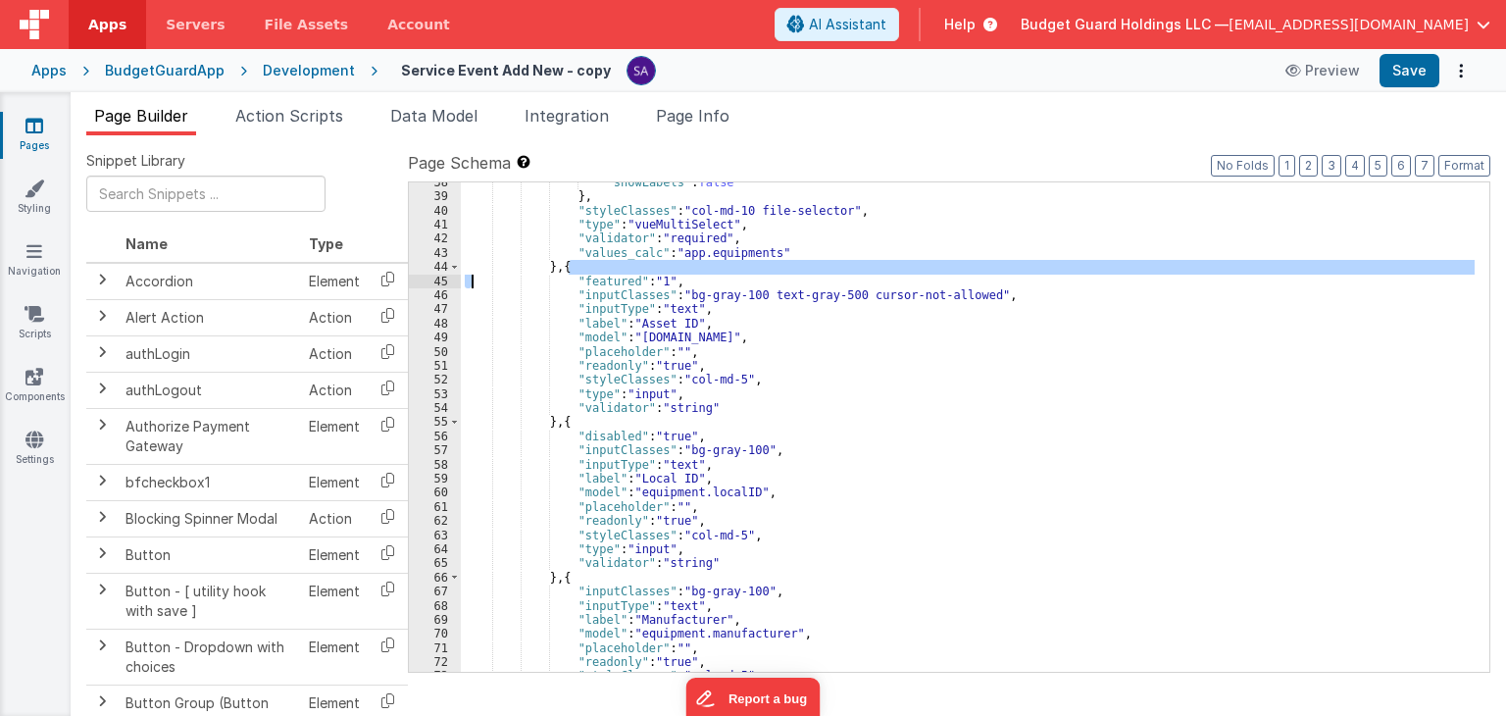
drag, startPoint x: 702, startPoint y: 273, endPoint x: 469, endPoint y: 287, distance: 233.8
click at [469, 287] on div ""showLabels" : false } , "styleClasses" : "col-md-10 file-selector" , "type" : …" at bounding box center [968, 434] width 1014 height 518
click at [659, 275] on div ""showLabels" : false } , "styleClasses" : "col-md-10 file-selector" , "type" : …" at bounding box center [968, 434] width 1014 height 518
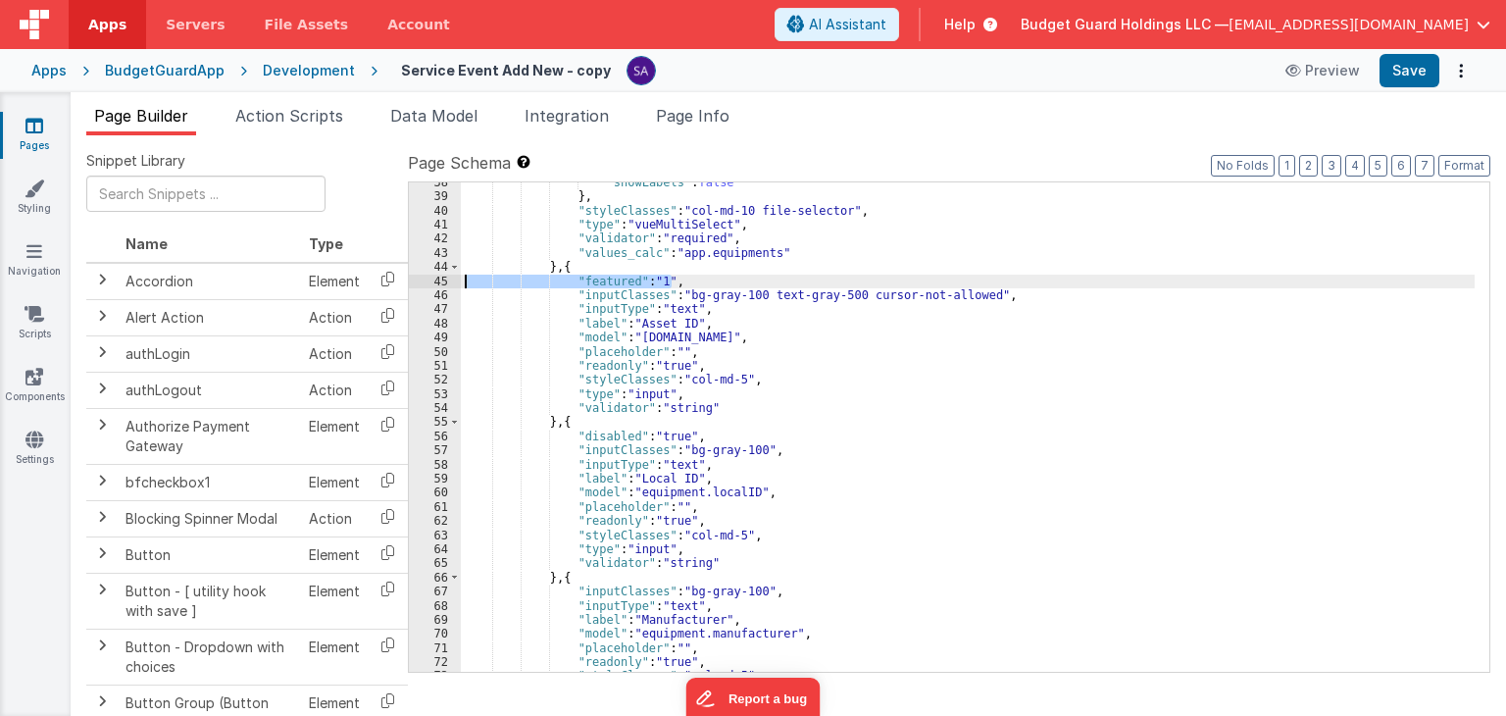
drag, startPoint x: 678, startPoint y: 281, endPoint x: 423, endPoint y: 282, distance: 255.9
click at [423, 282] on div "38 39 40 41 42 43 44 45 46 47 48 49 50 51 52 53 54 55 56 57 58 59 60 61 62 63 6…" at bounding box center [949, 426] width 1082 height 491
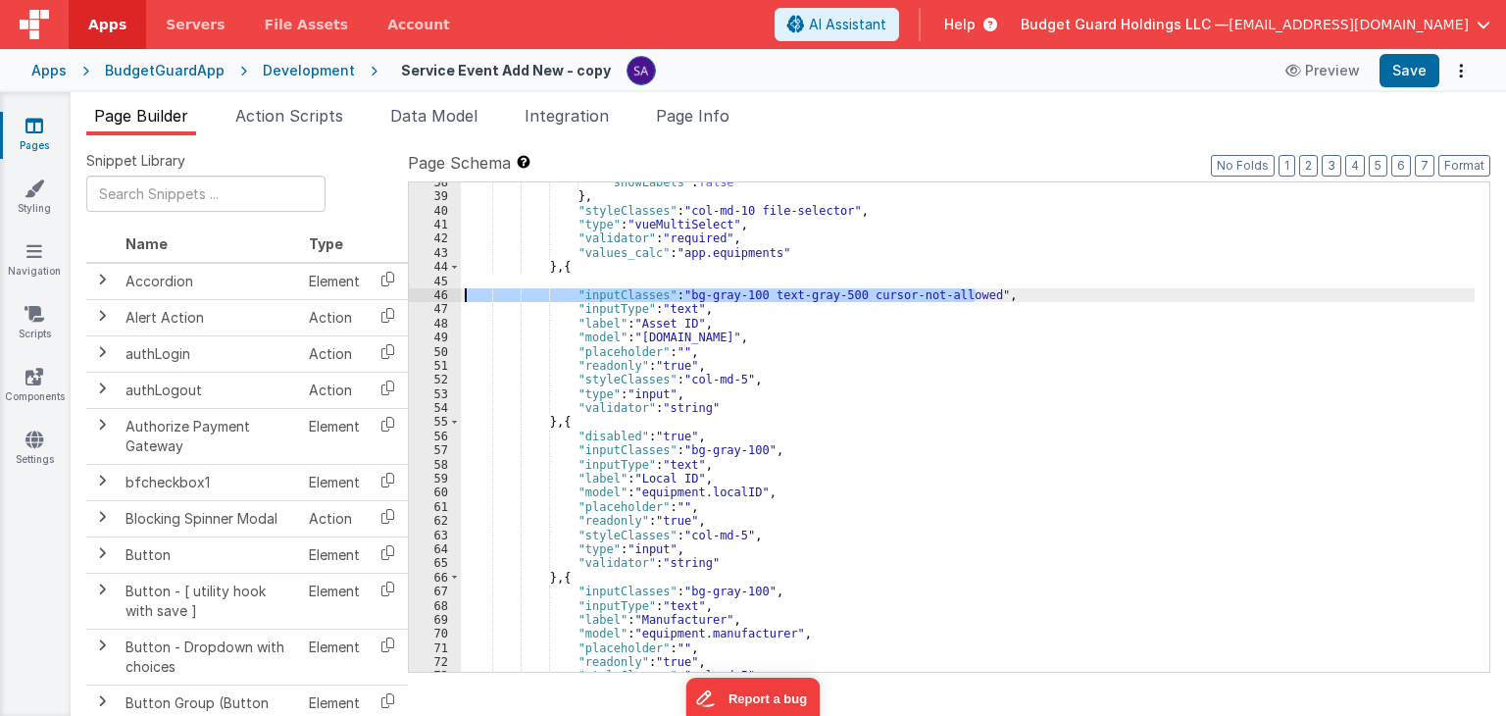
drag, startPoint x: 976, startPoint y: 295, endPoint x: 440, endPoint y: 298, distance: 536.2
click at [440, 298] on div "38 39 40 41 42 43 44 45 46 47 48 49 50 51 52 53 54 55 56 57 58 59 60 61 62 63 6…" at bounding box center [949, 426] width 1082 height 491
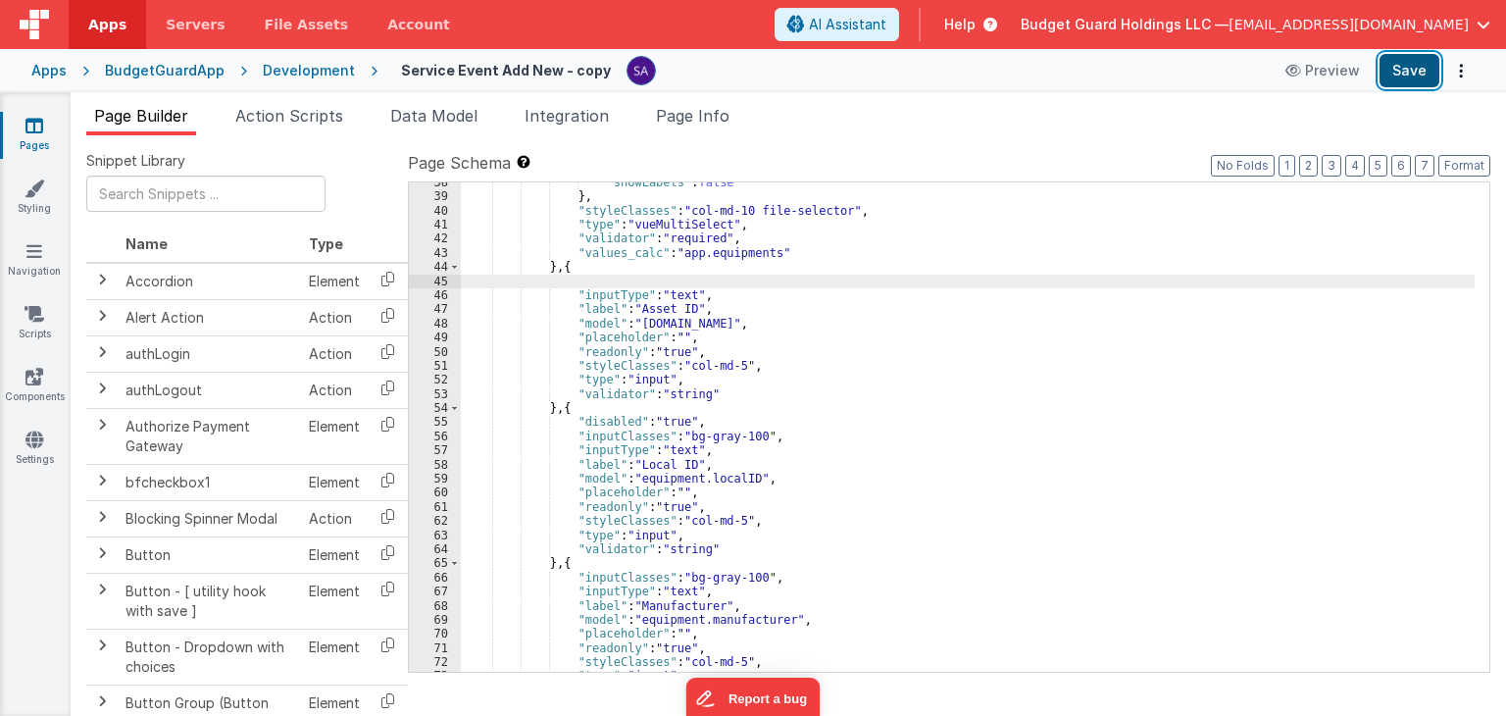
click at [1394, 82] on button "Save" at bounding box center [1409, 70] width 60 height 33
click at [796, 307] on div ""showLabels" : false } , "styleClasses" : "col-md-10 file-selector" , "type" : …" at bounding box center [968, 434] width 1014 height 518
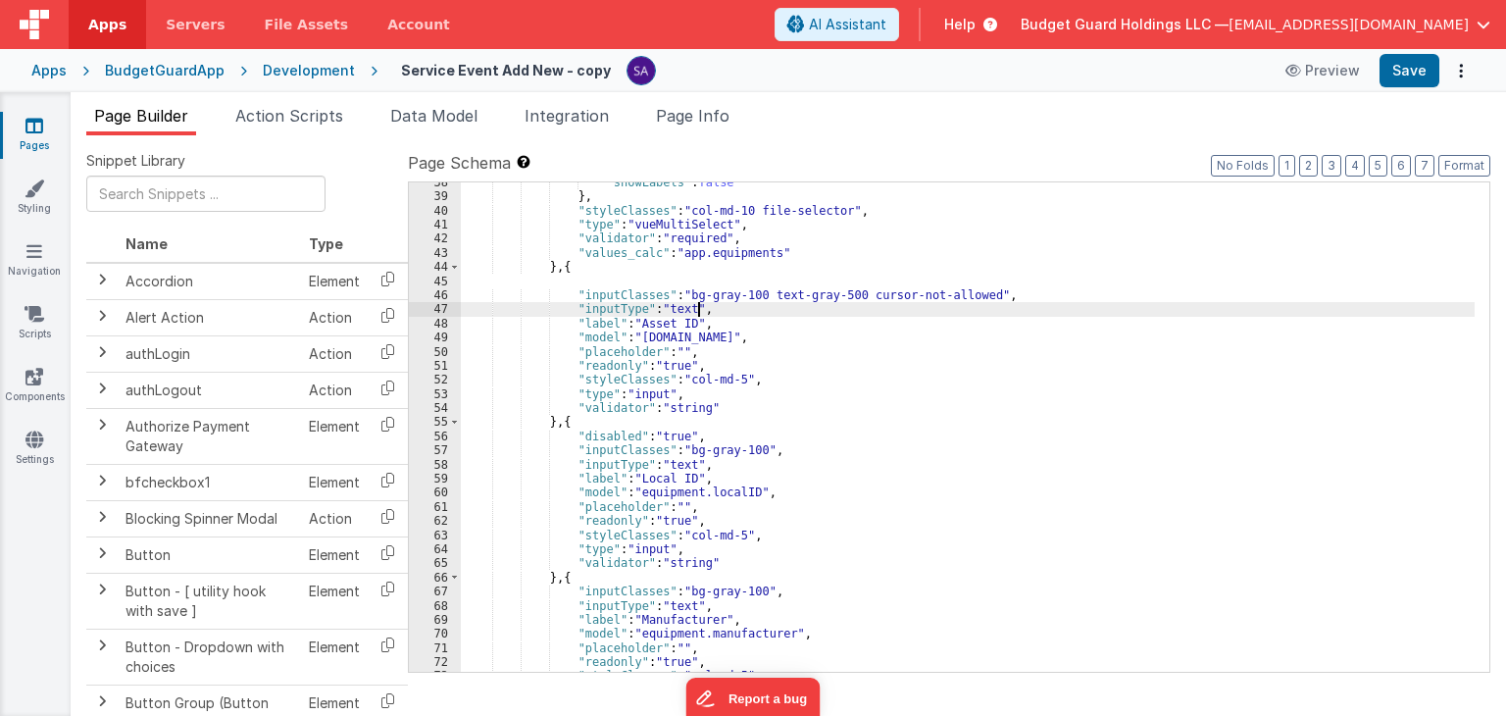
click at [796, 307] on div ""showLabels" : false } , "styleClasses" : "col-md-10 file-selector" , "type" : …" at bounding box center [968, 434] width 1014 height 518
drag, startPoint x: 1429, startPoint y: 68, endPoint x: 881, endPoint y: 7, distance: 551.4
click at [1429, 69] on button "Save" at bounding box center [1409, 70] width 60 height 33
click at [733, 294] on div ""showLabels" : false } , "styleClasses" : "col-md-10 file-selector" , "type" : …" at bounding box center [968, 434] width 1014 height 518
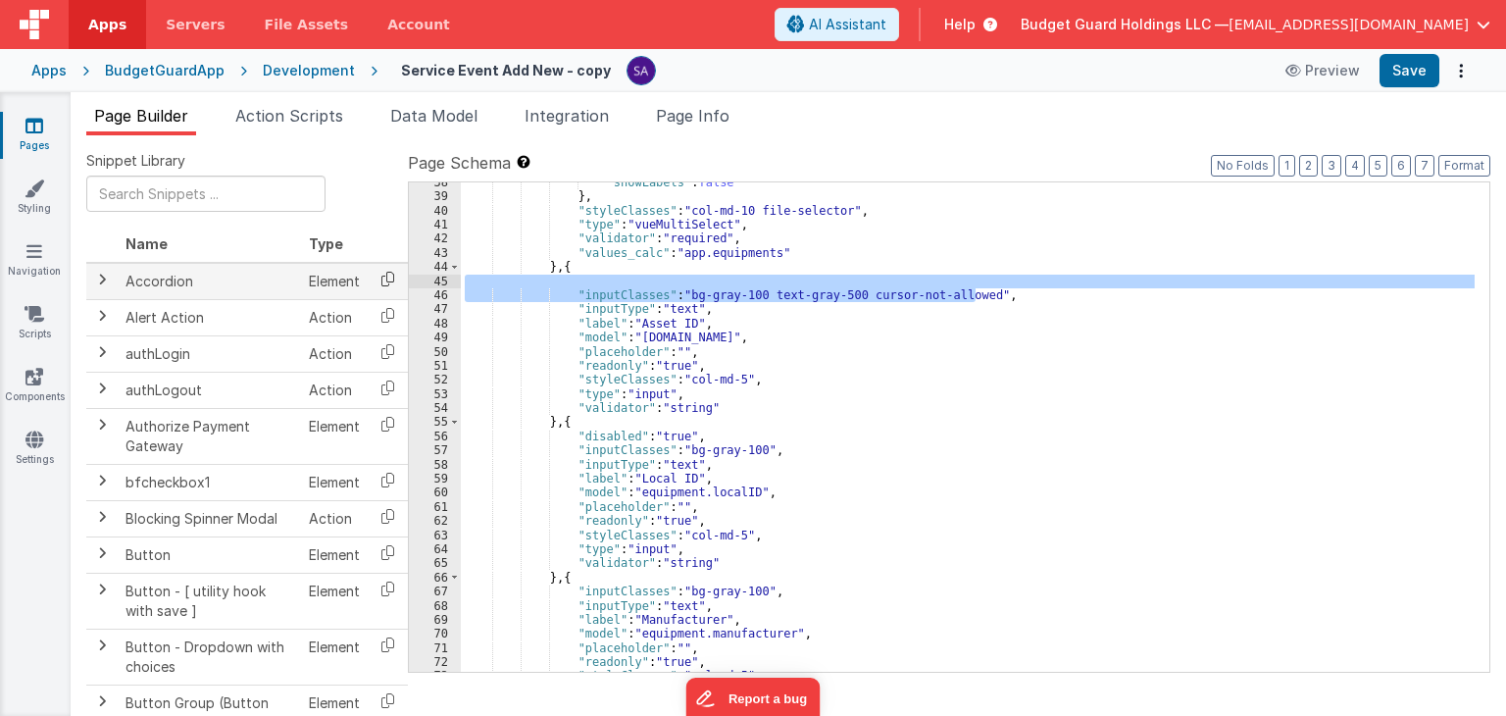
drag, startPoint x: 996, startPoint y: 296, endPoint x: 396, endPoint y: 285, distance: 600.1
click at [396, 285] on div "Snippet Library Name Type Accordion Element Alert Action Action authLogin Actio…" at bounding box center [788, 441] width 1404 height 580
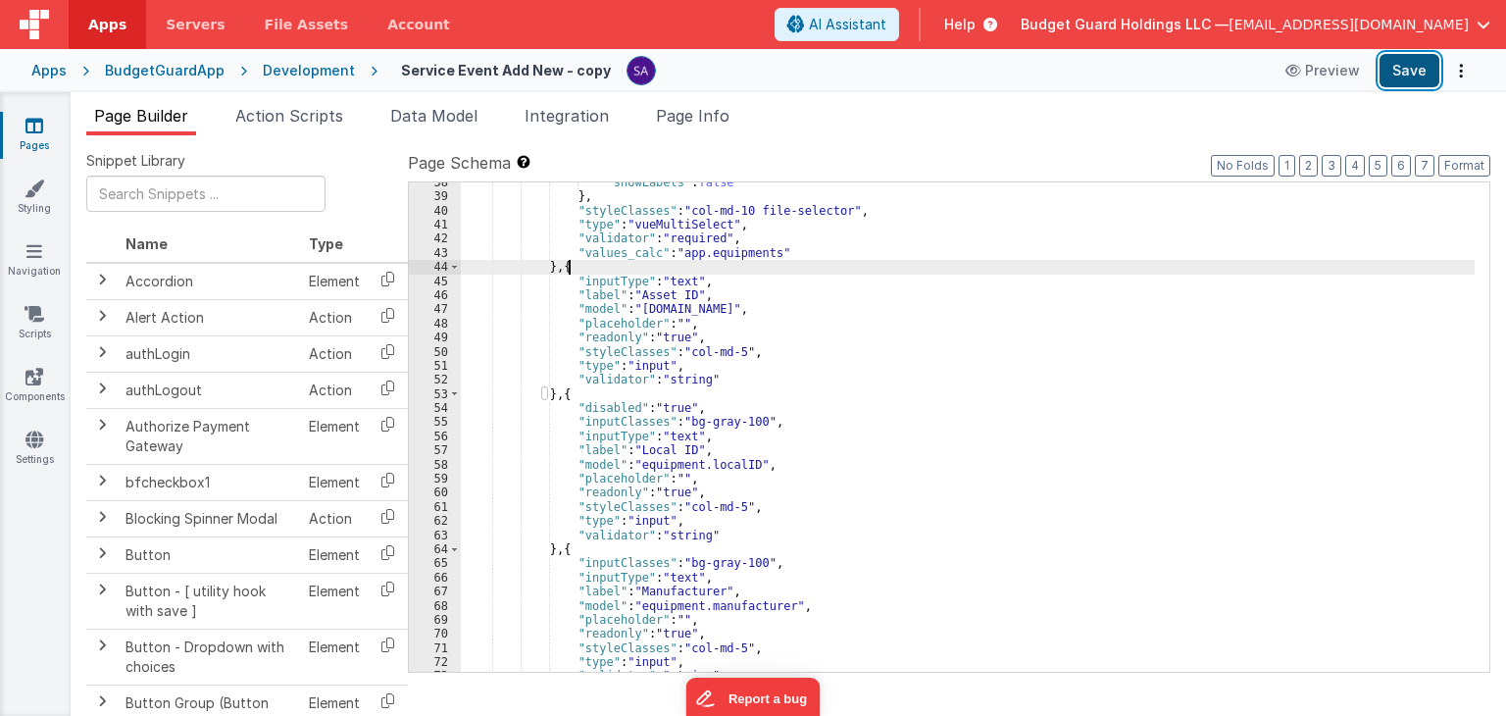
click at [1427, 67] on button "Save" at bounding box center [1409, 70] width 60 height 33
click at [750, 417] on div ""showLabels" : false } , "styleClasses" : "col-md-10 file-selector" , "type" : …" at bounding box center [968, 434] width 1014 height 518
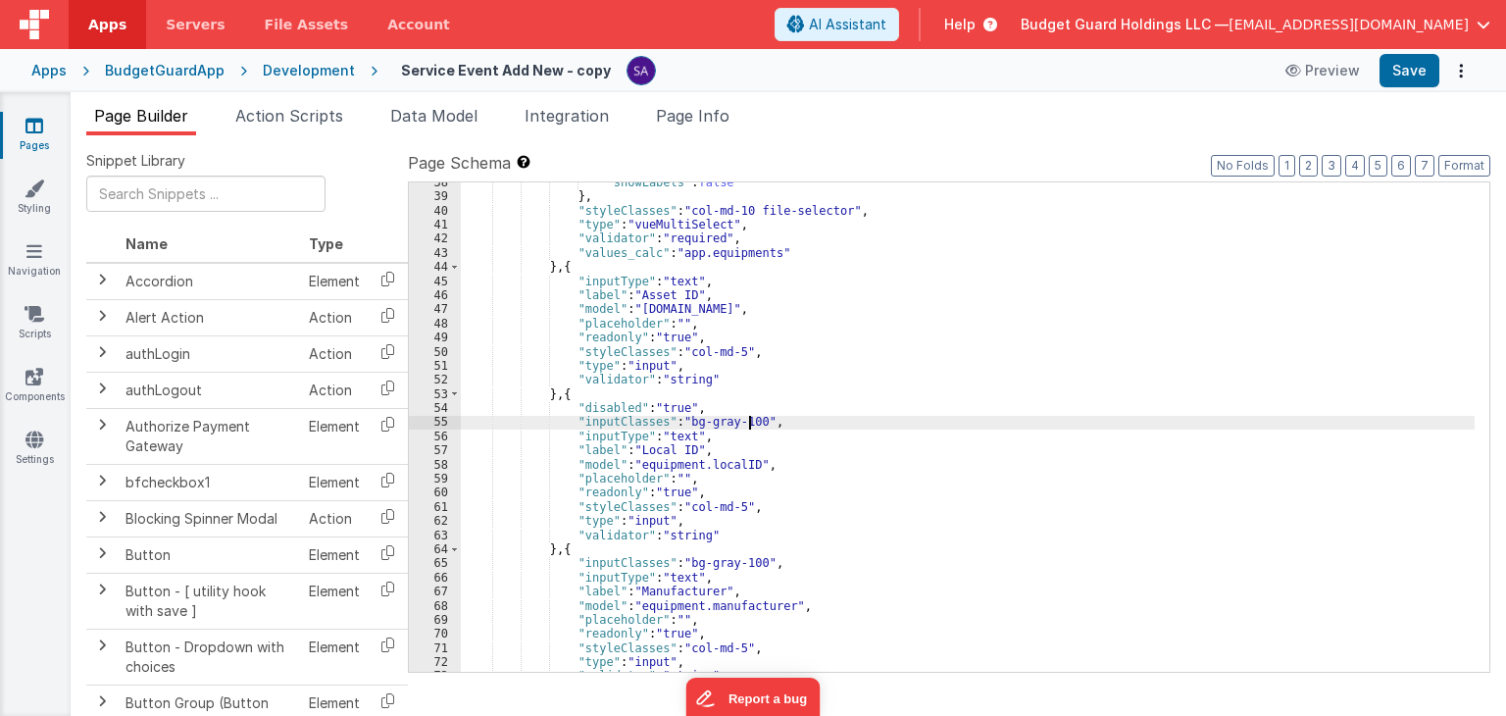
click at [733, 351] on div ""showLabels" : false } , "styleClasses" : "col-md-10 file-selector" , "type" : …" at bounding box center [968, 434] width 1014 height 518
click at [682, 419] on div ""showLabels" : false } , "styleClasses" : "col-md-10 file-selector" , "type" : …" at bounding box center [968, 434] width 1014 height 518
drag, startPoint x: 679, startPoint y: 419, endPoint x: 747, endPoint y: 423, distance: 67.8
click at [747, 423] on div ""showLabels" : false } , "styleClasses" : "col-md-10 file-selector" , "type" : …" at bounding box center [968, 434] width 1014 height 518
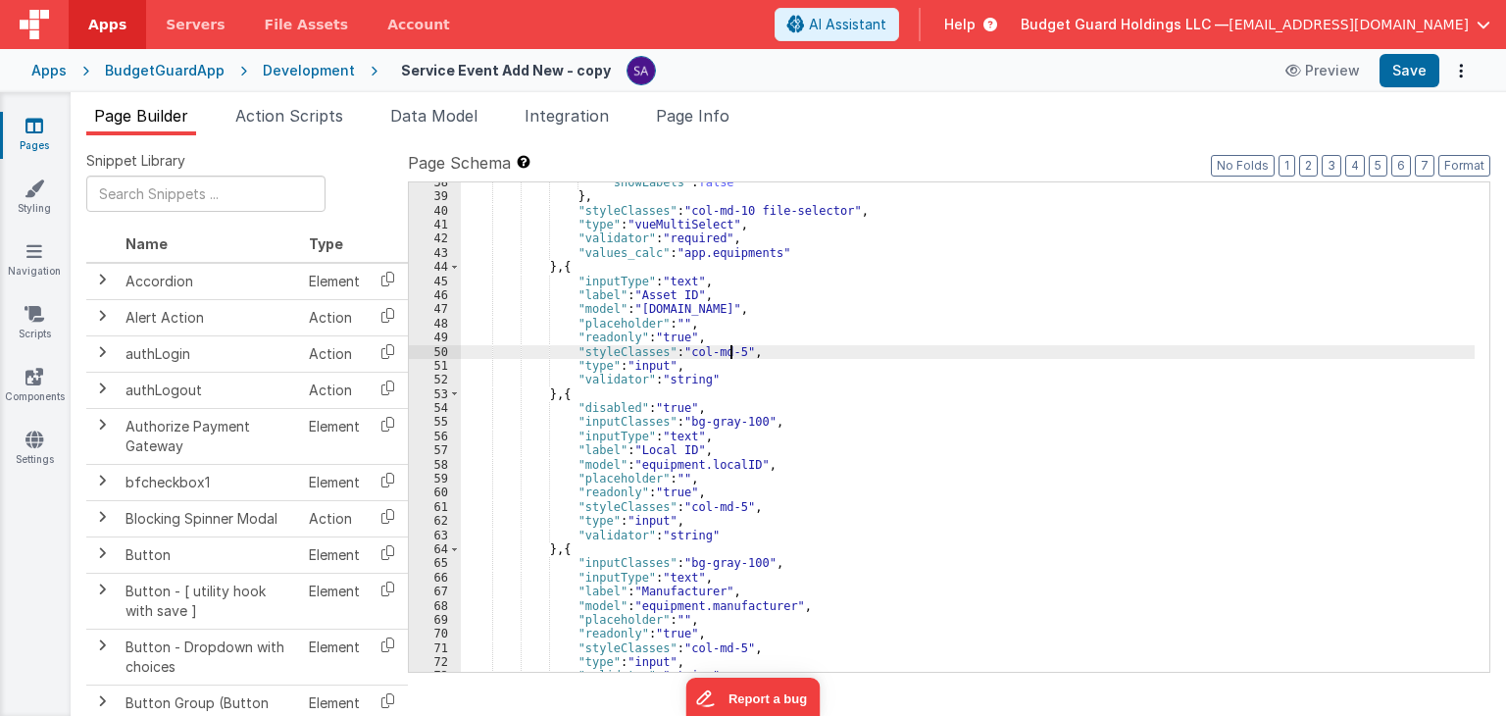
click at [728, 352] on div ""showLabels" : false } , "styleClasses" : "col-md-10 file-selector" , "type" : …" at bounding box center [968, 434] width 1014 height 518
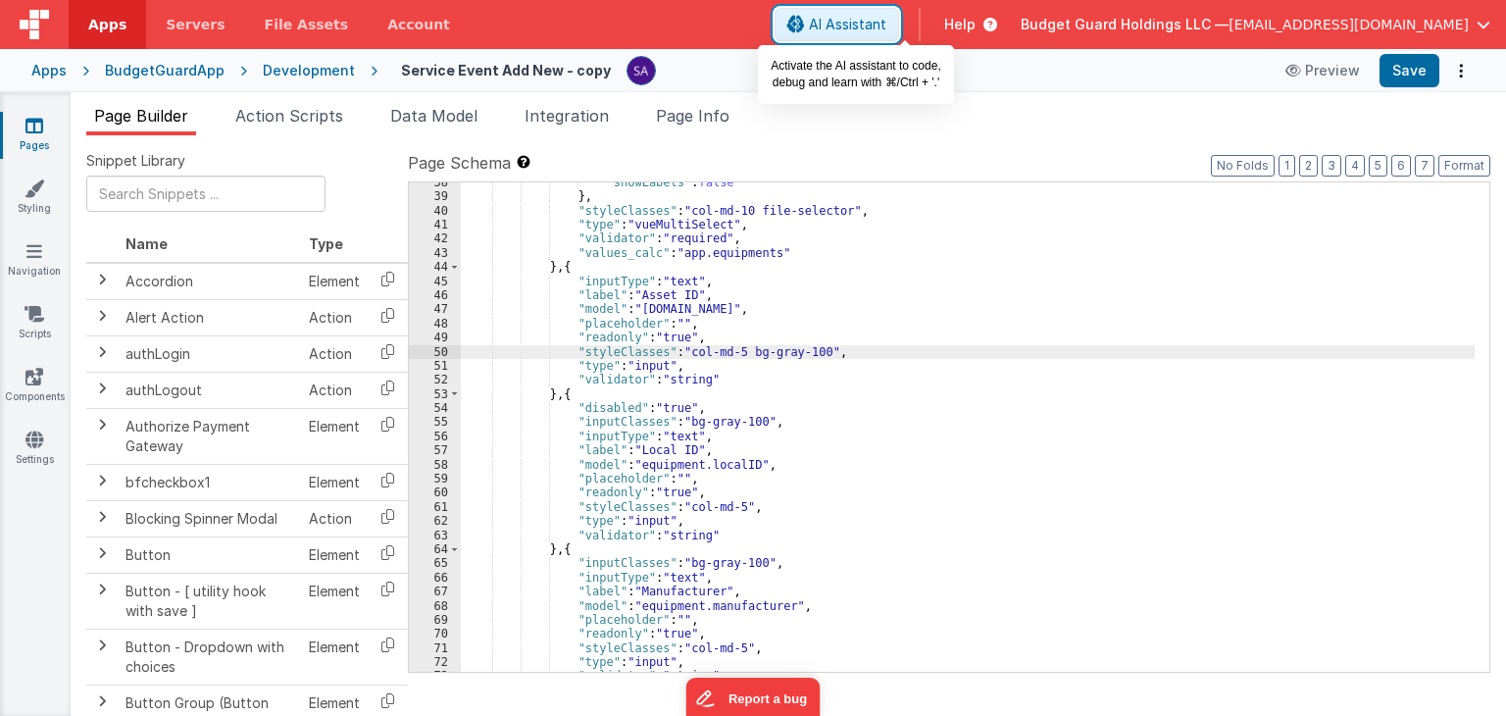
click at [886, 21] on span "AI Assistant" at bounding box center [847, 25] width 77 height 20
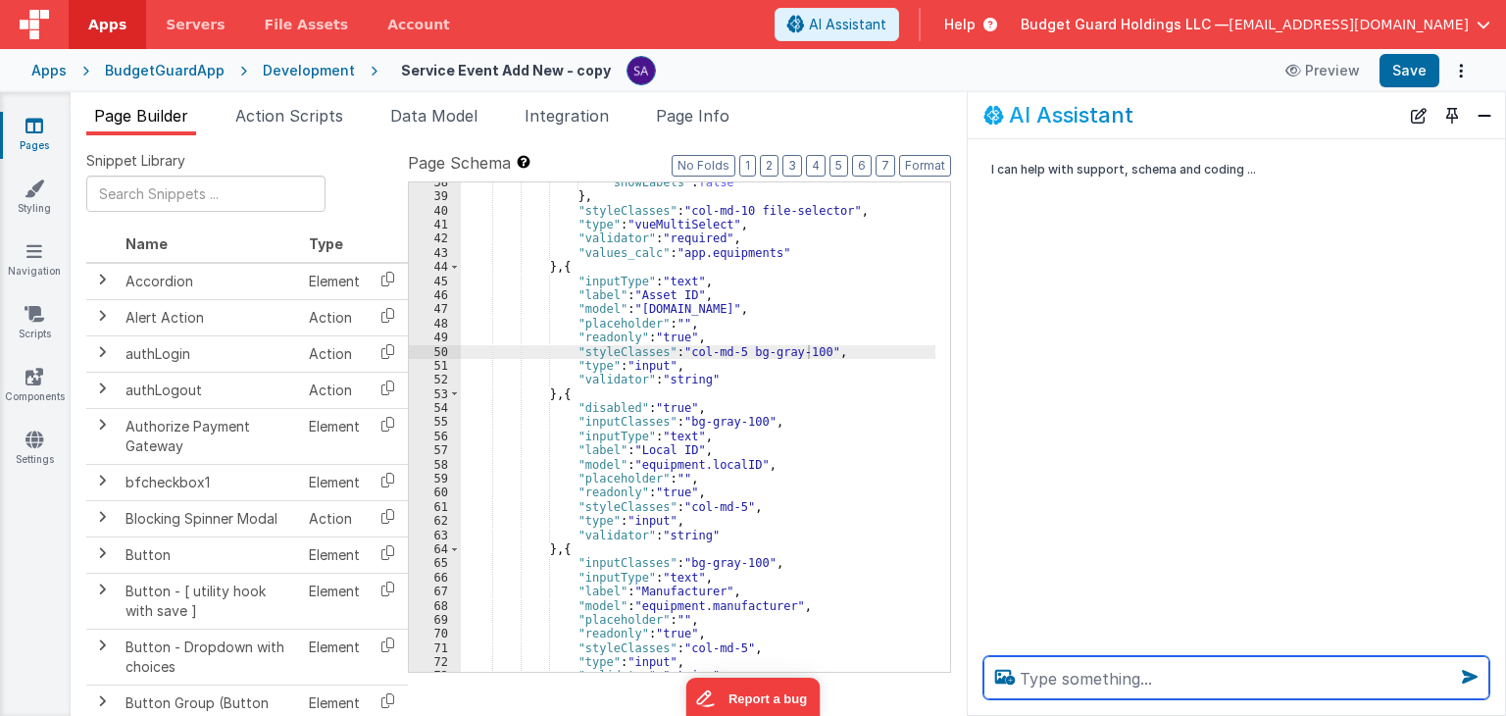
scroll to position [543, 0]
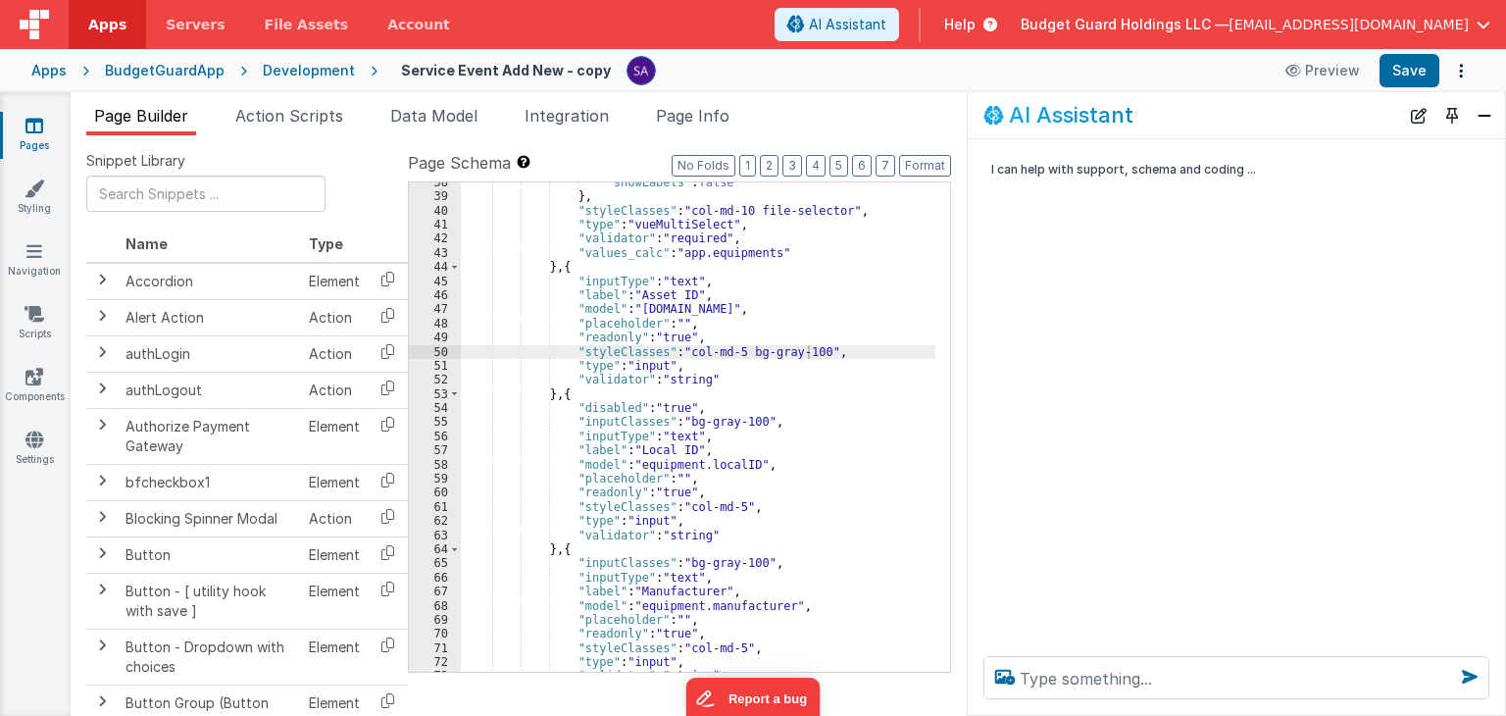
click at [611, 351] on div ""showLabels" : false } , "styleClasses" : "col-md-10 file-selector" , "type" : …" at bounding box center [699, 434] width 476 height 518
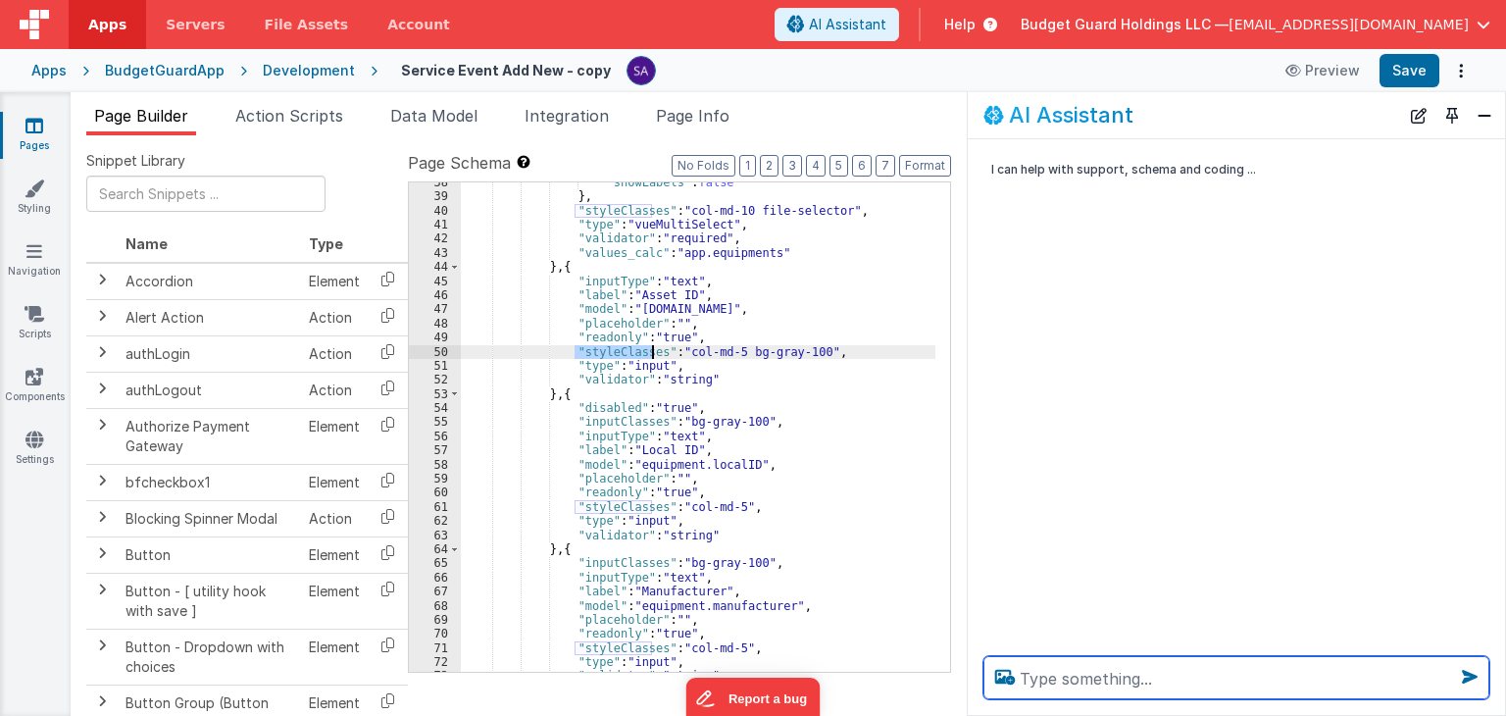
click at [1098, 677] on textarea at bounding box center [1236, 677] width 506 height 43
paste textarea "styleClasses"
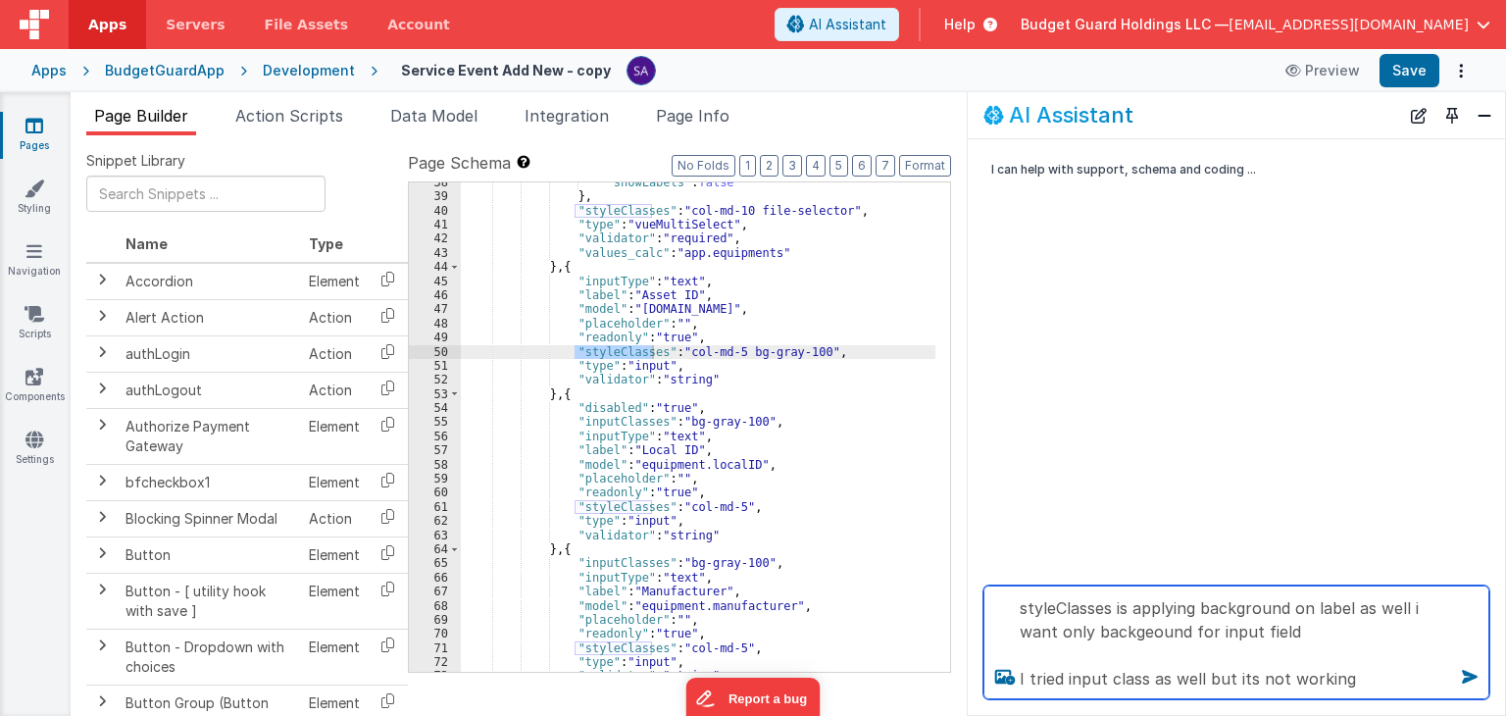
type textarea "styleClasses is applying background on label as well i want only backgeound for…"
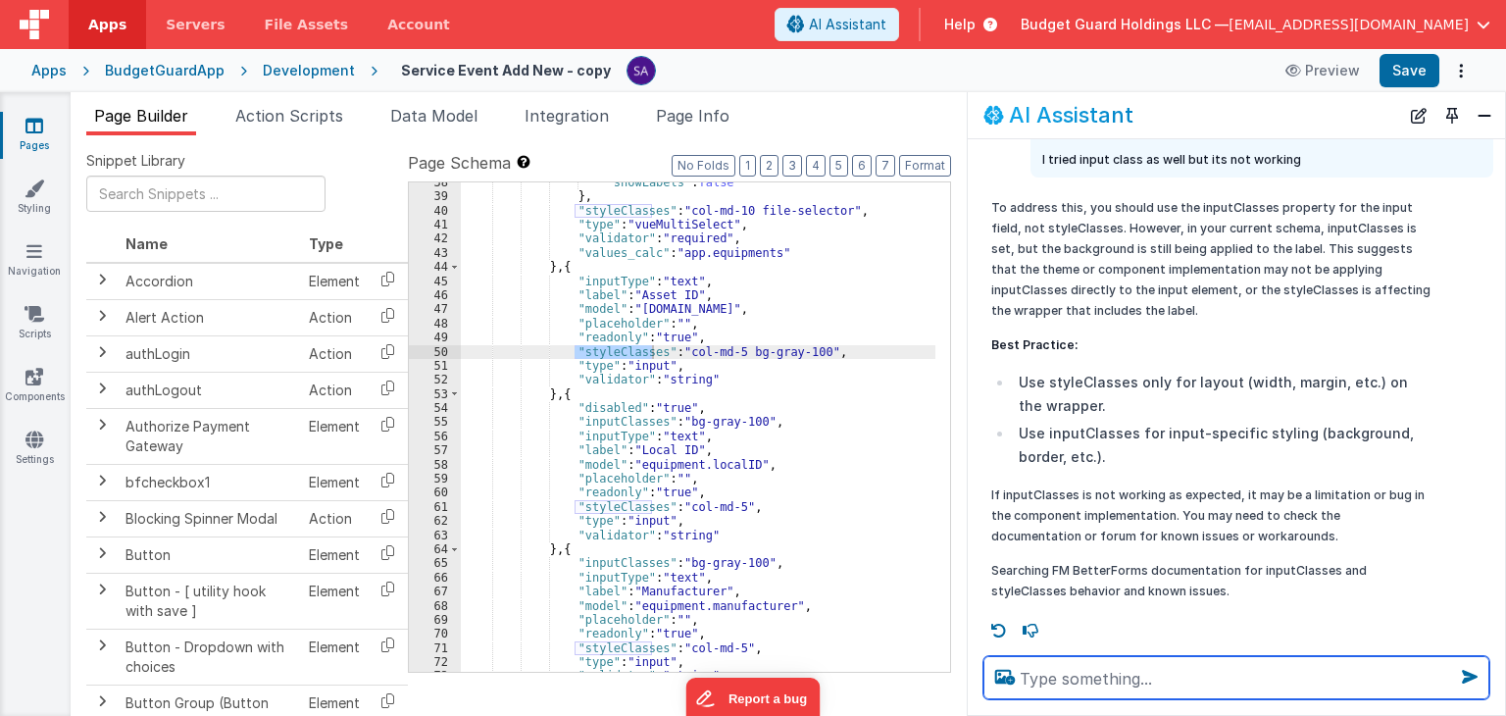
scroll to position [118, 0]
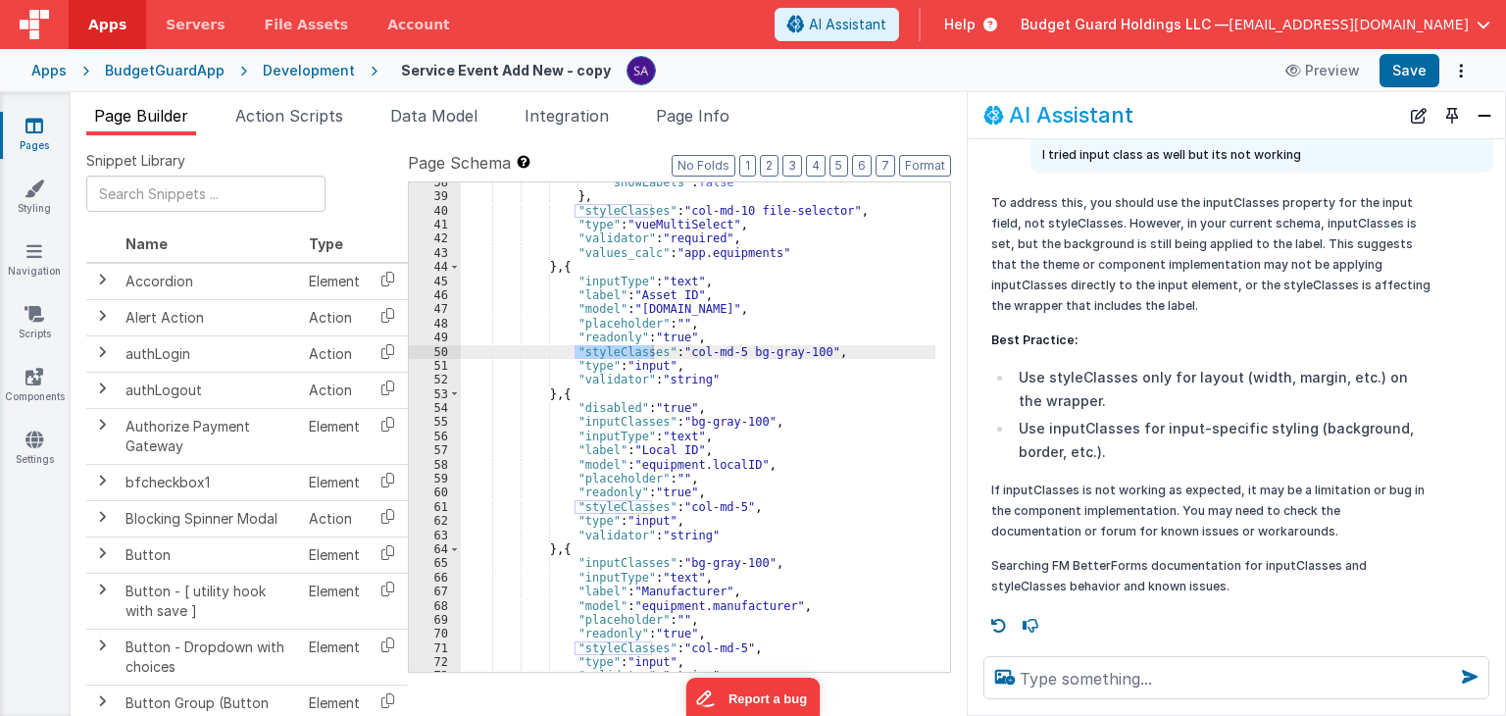
click at [1276, 570] on p "Searching FM BetterForms documentation for inputClasses and styleClasses behavi…" at bounding box center [1210, 575] width 439 height 41
click at [590, 352] on div ""showLabels" : false } , "styleClasses" : "col-md-10 file-selector" , "type" : …" at bounding box center [698, 426] width 474 height 489
click at [590, 352] on div ""showLabels" : false } , "styleClasses" : "col-md-10 file-selector" , "type" : …" at bounding box center [699, 434] width 476 height 518
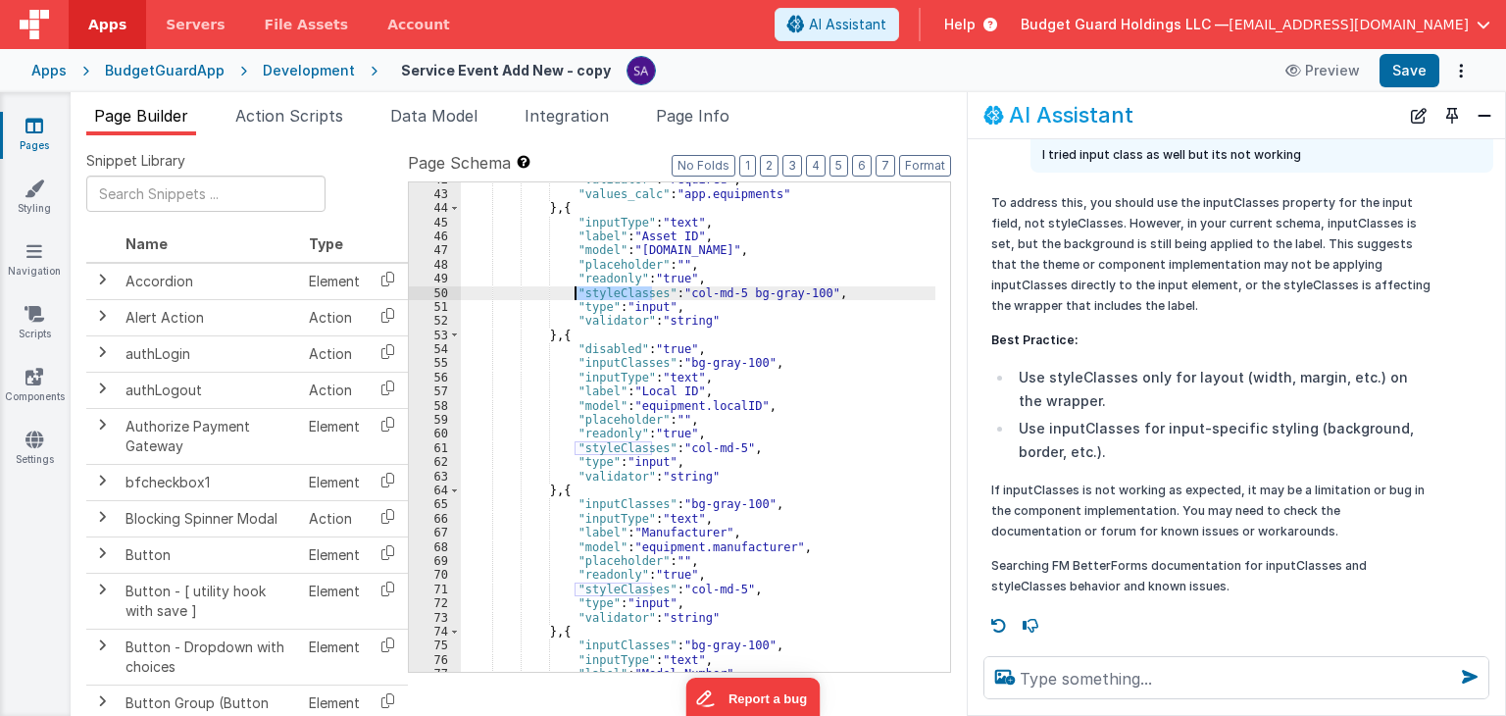
scroll to position [602, 0]
click at [776, 28] on header "Apps Servers File Assets Account Some FUTURE Slot AI Assistant Help Budget Guar…" at bounding box center [753, 24] width 1506 height 49
click at [34, 128] on icon at bounding box center [34, 126] width 18 height 20
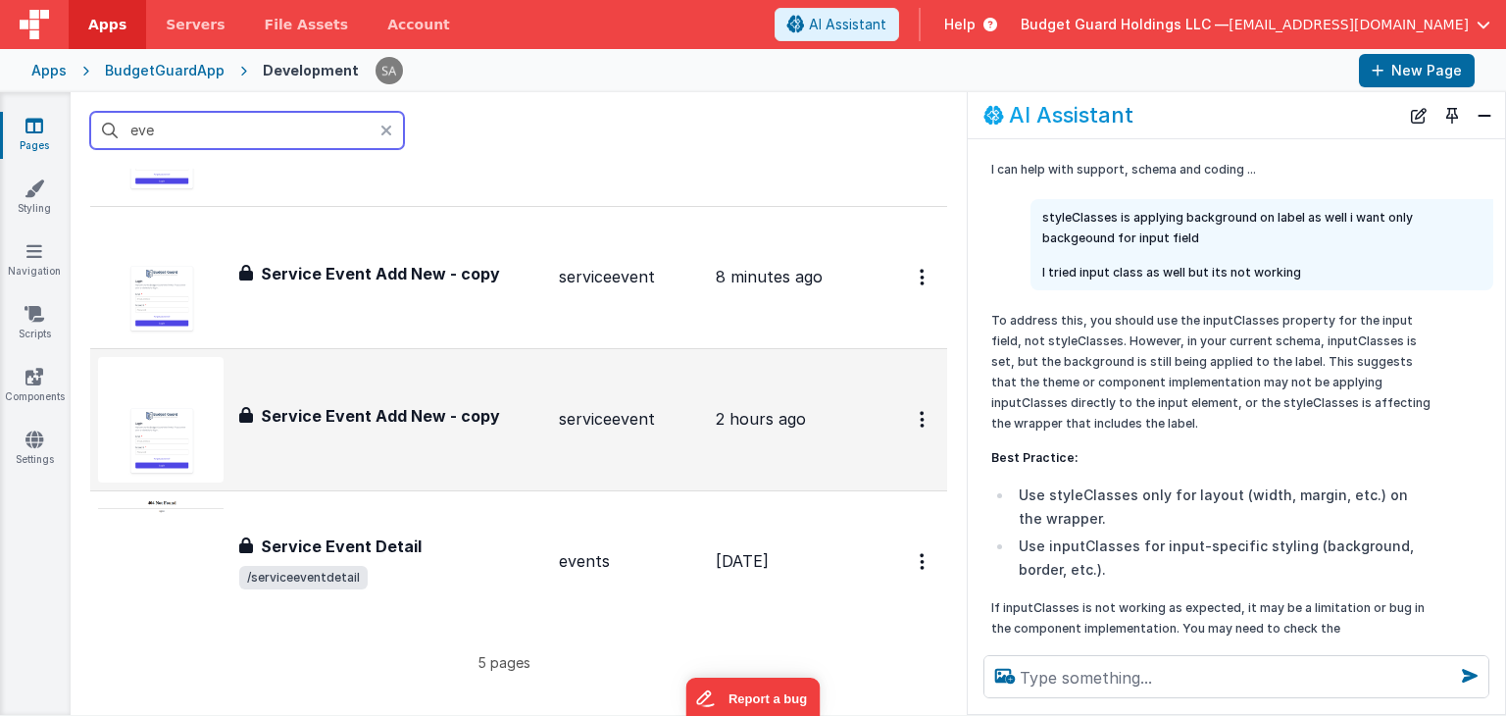
scroll to position [294, 0]
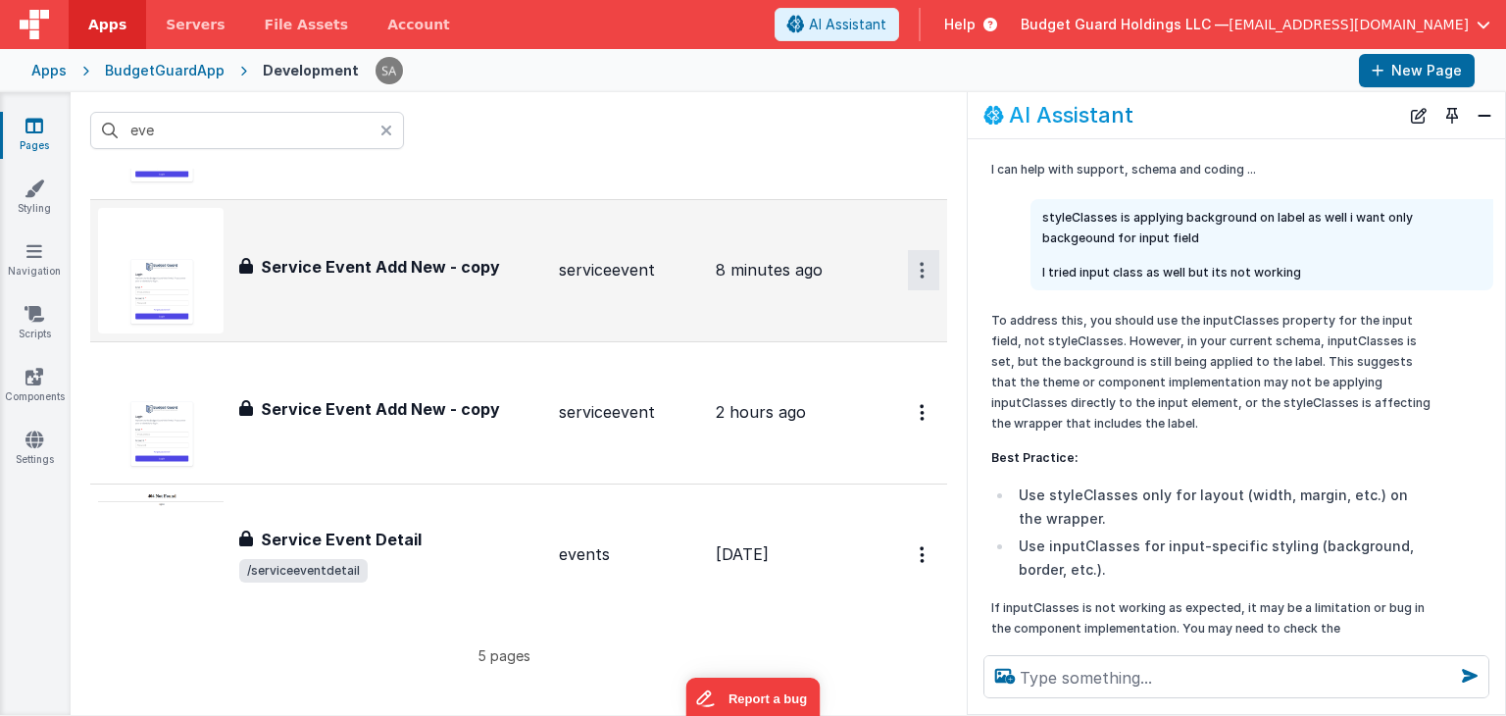
click at [921, 275] on button "Options" at bounding box center [923, 270] width 31 height 40
click at [869, 399] on link "Delete" at bounding box center [853, 388] width 173 height 35
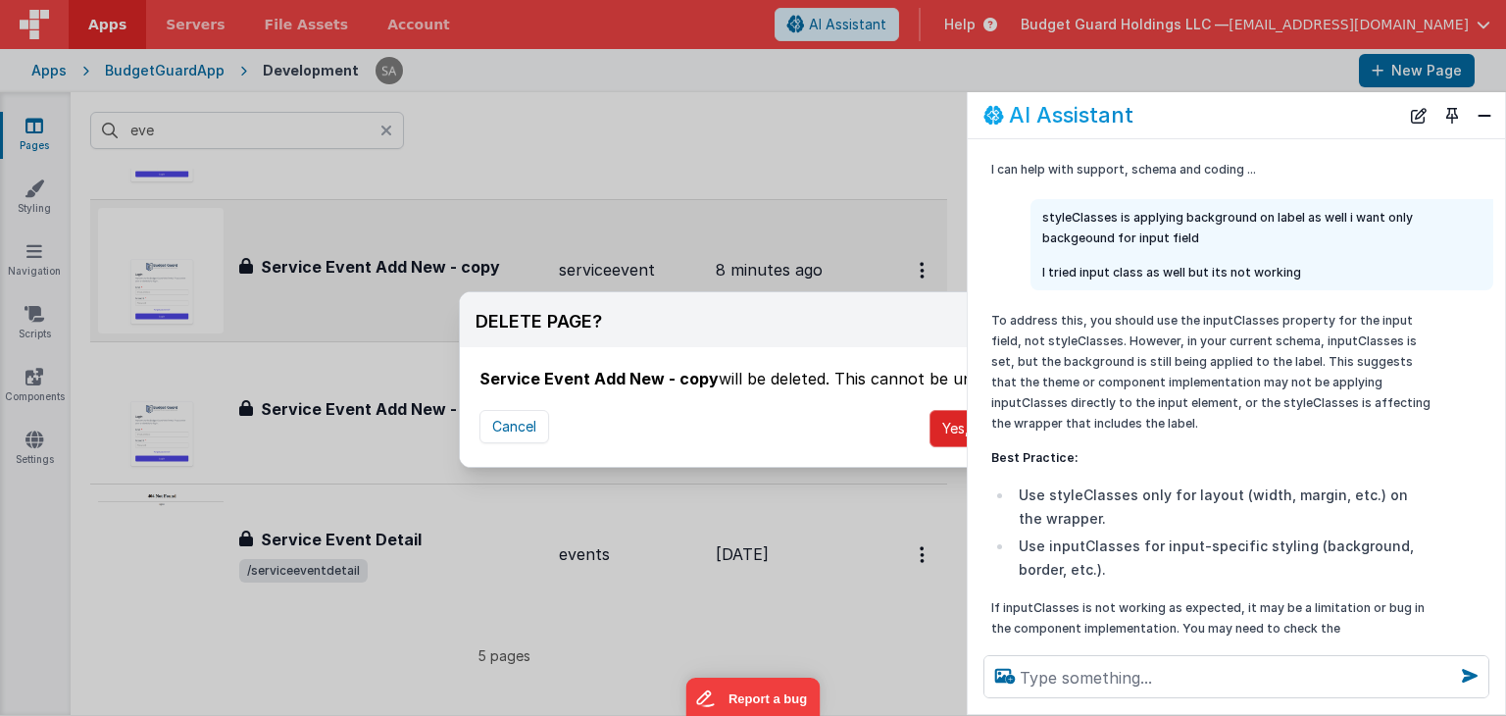
click at [938, 435] on button "Yes, delete" at bounding box center [977, 428] width 97 height 37
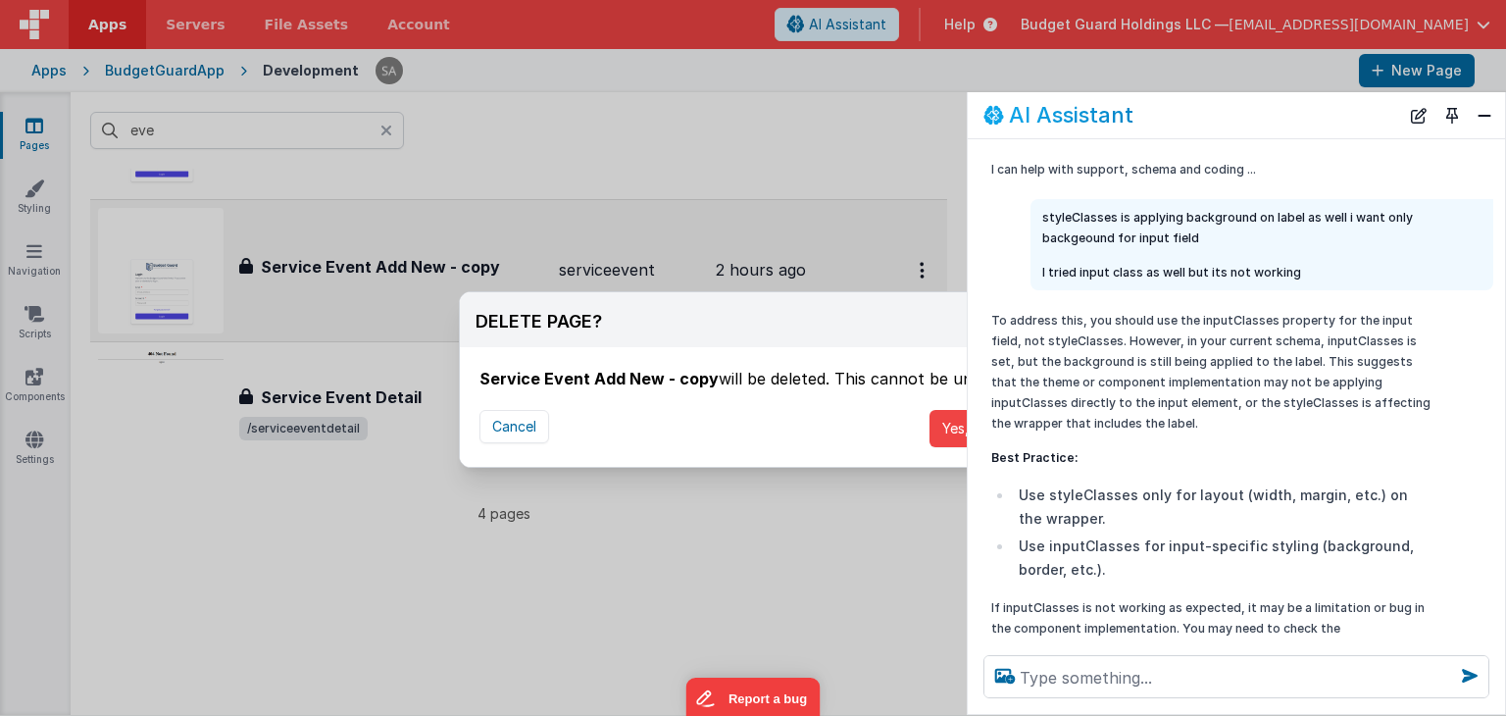
click at [1479, 130] on div "AI Assistant" at bounding box center [1236, 115] width 537 height 46
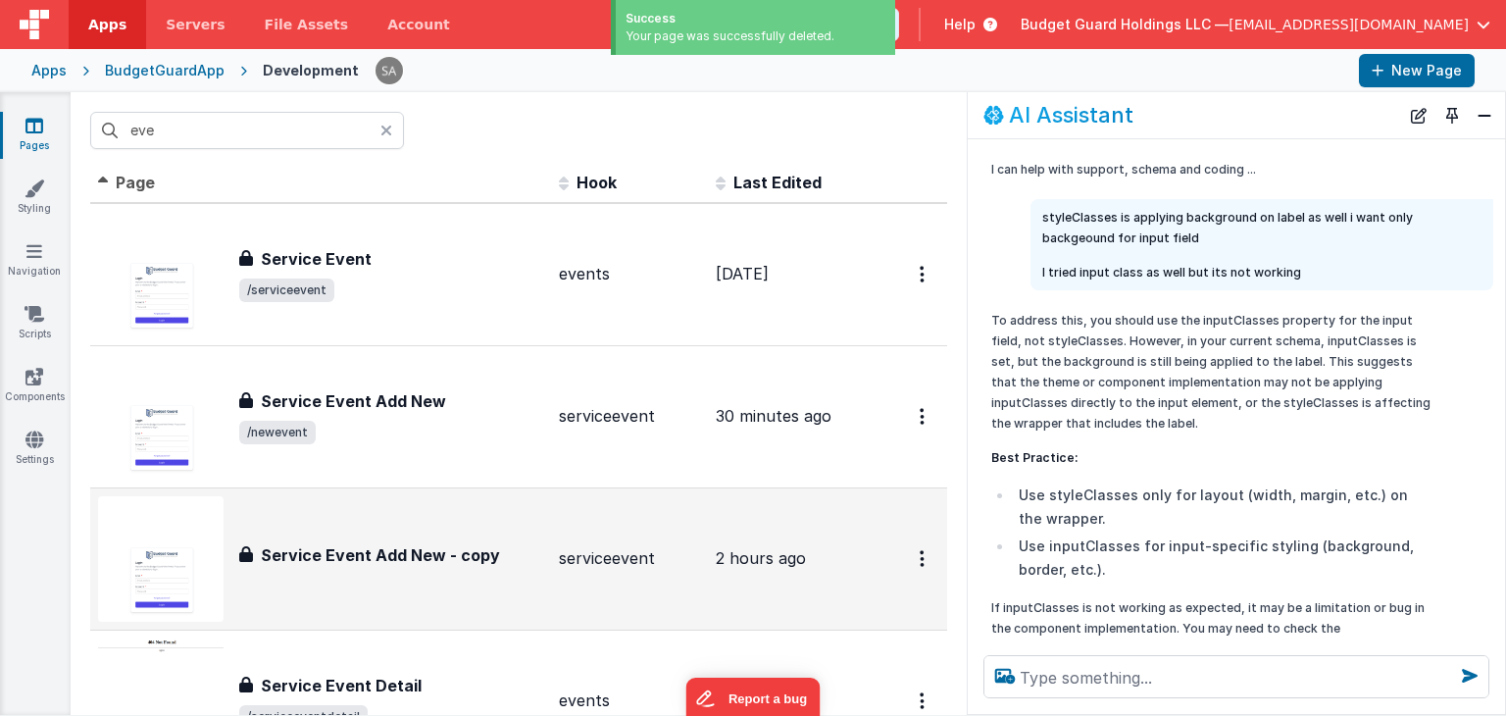
scroll to position [0, 0]
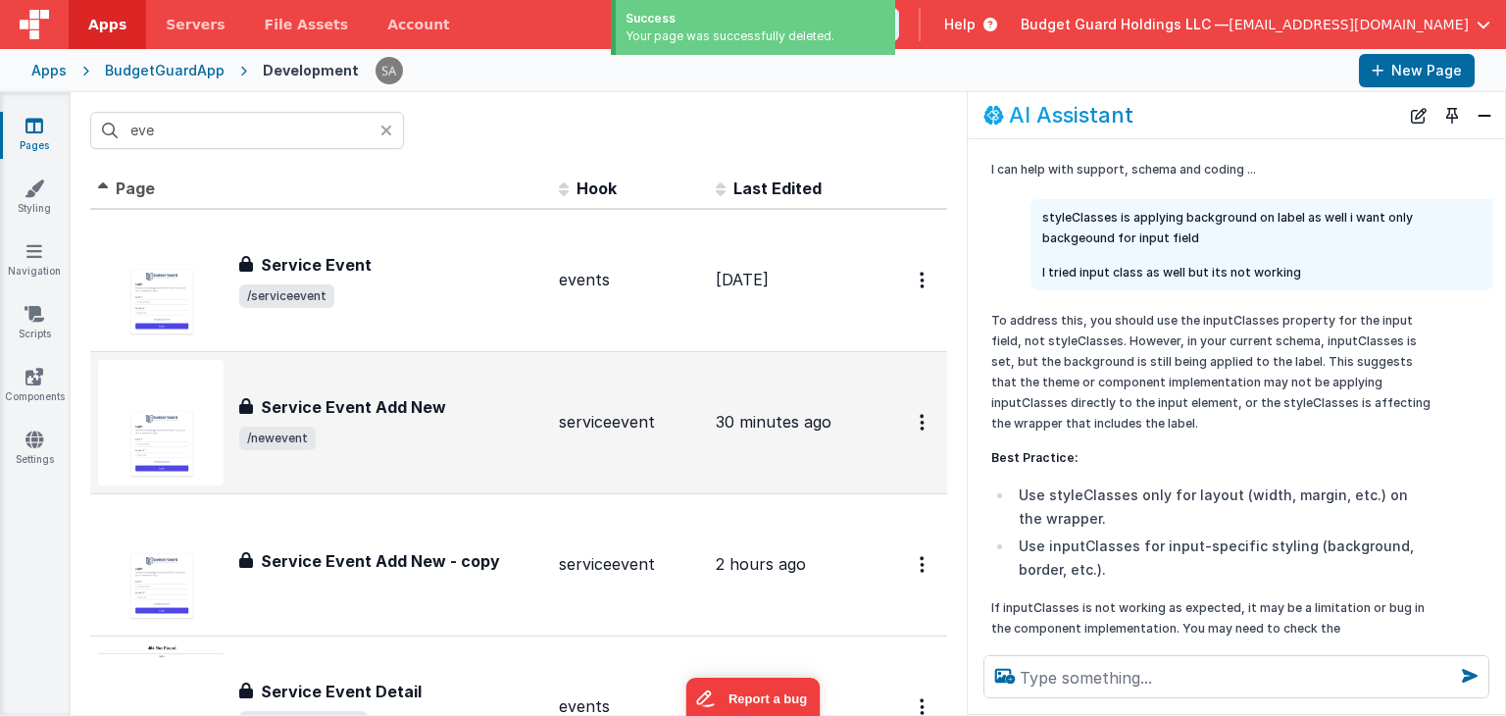
click at [471, 440] on span "/newevent" at bounding box center [391, 438] width 304 height 24
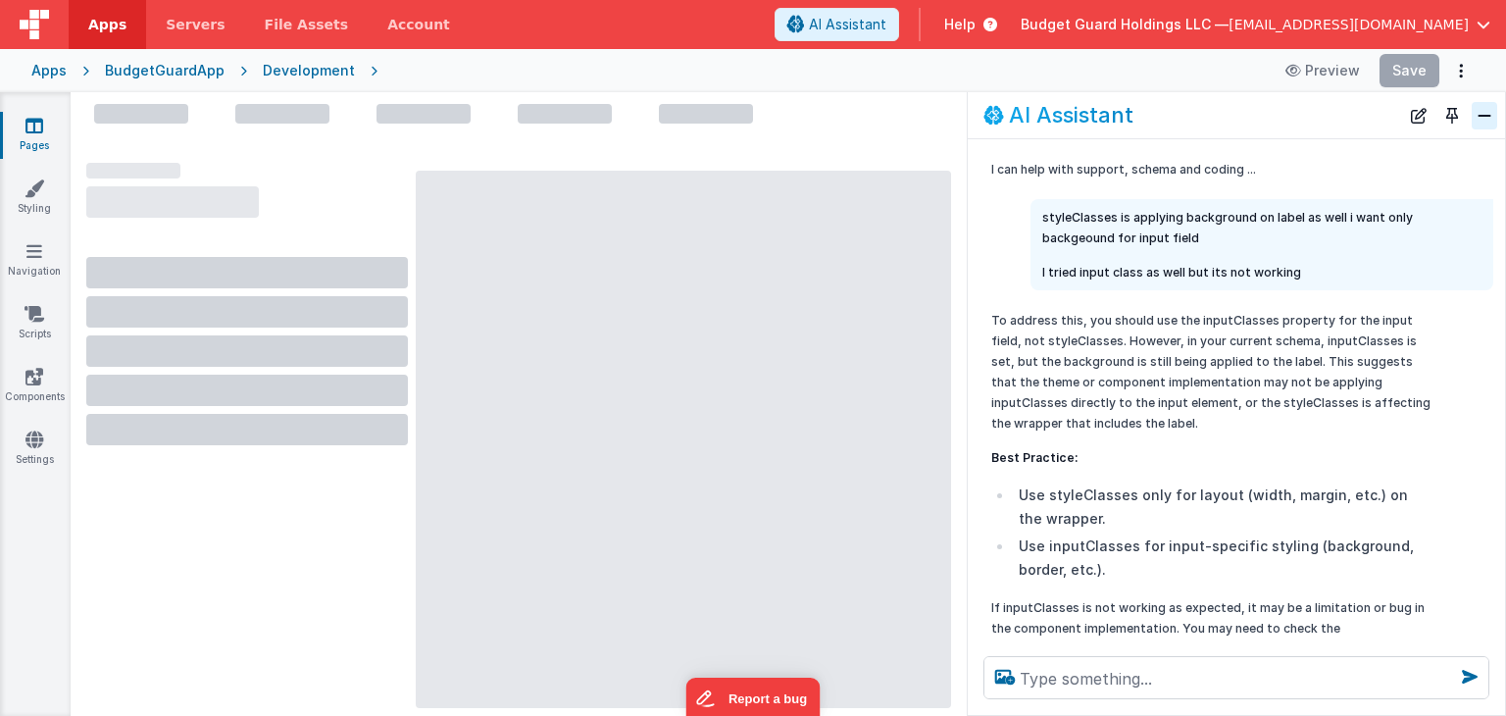
click at [1478, 124] on button "Close" at bounding box center [1483, 115] width 25 height 27
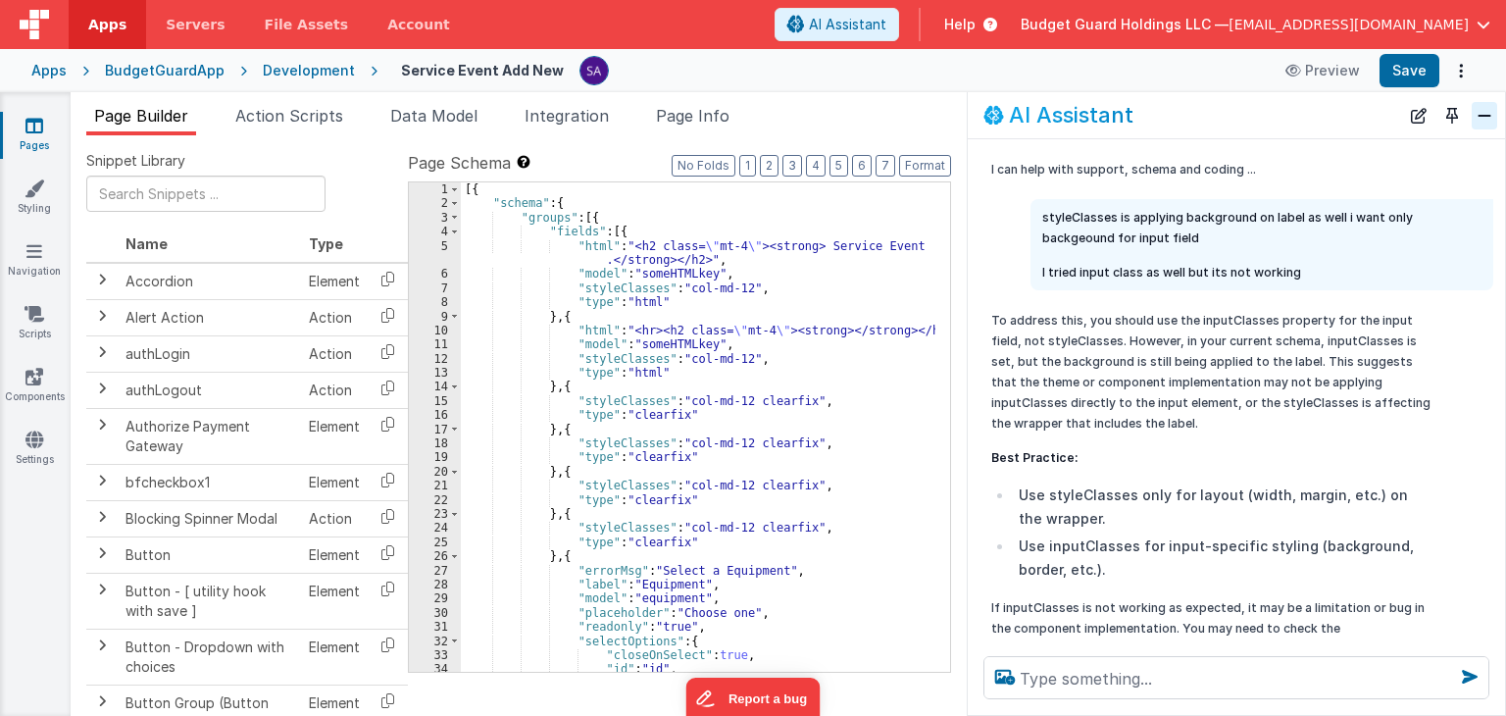
click at [1489, 119] on button "Close" at bounding box center [1483, 115] width 25 height 27
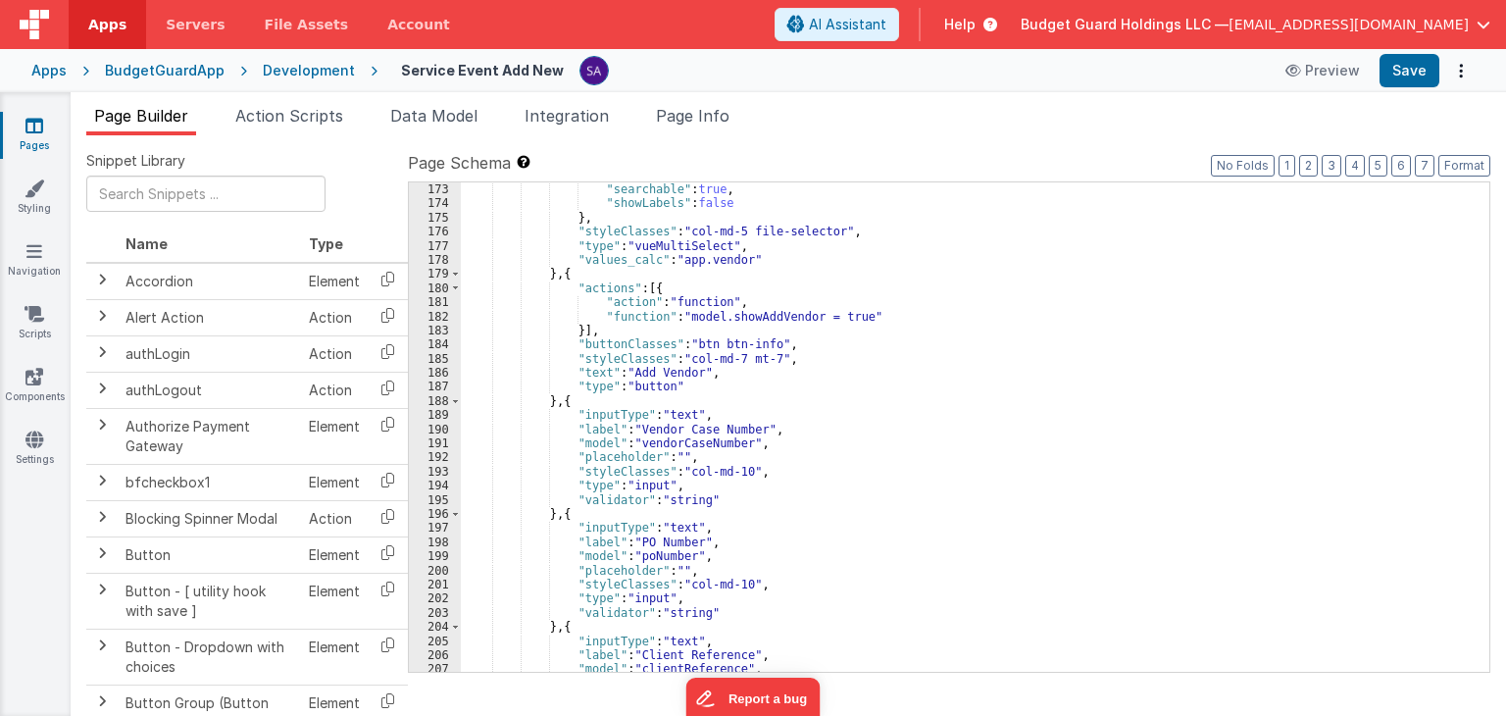
scroll to position [2529, 0]
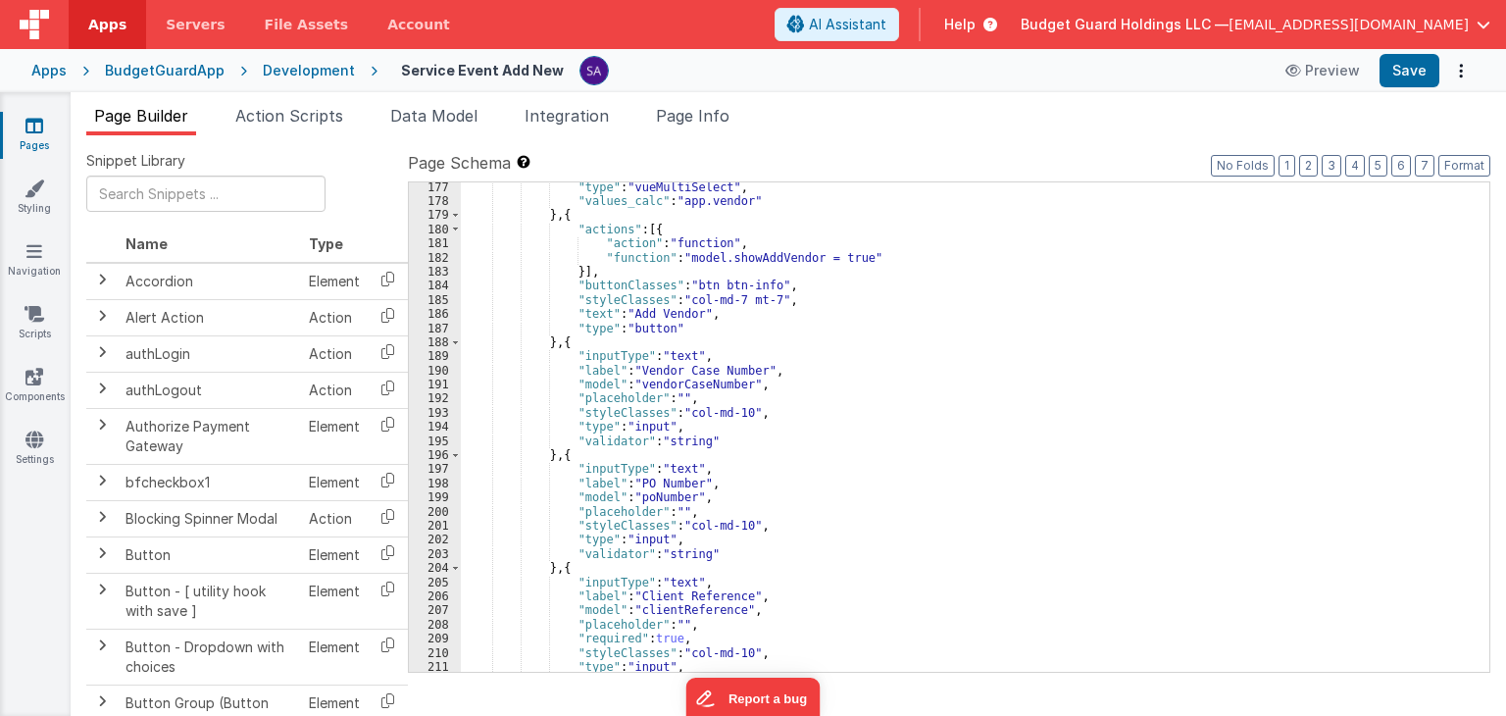
click at [736, 409] on div ""type" : "vueMultiSelect" , "values_calc" : "app.vendor" } , { "actions" : [{ "…" at bounding box center [968, 439] width 1014 height 518
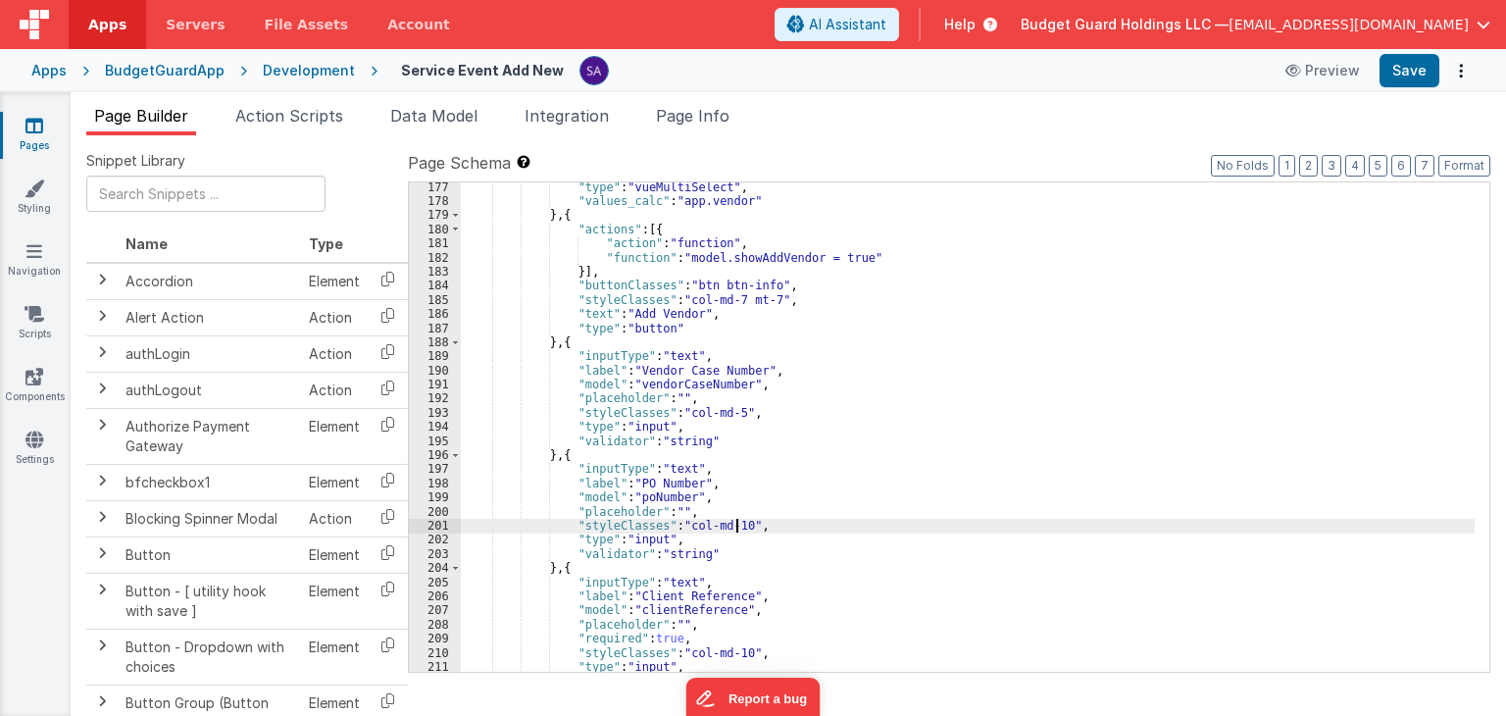
click at [738, 524] on div ""type" : "vueMultiSelect" , "values_calc" : "app.vendor" } , { "actions" : [{ "…" at bounding box center [968, 439] width 1014 height 518
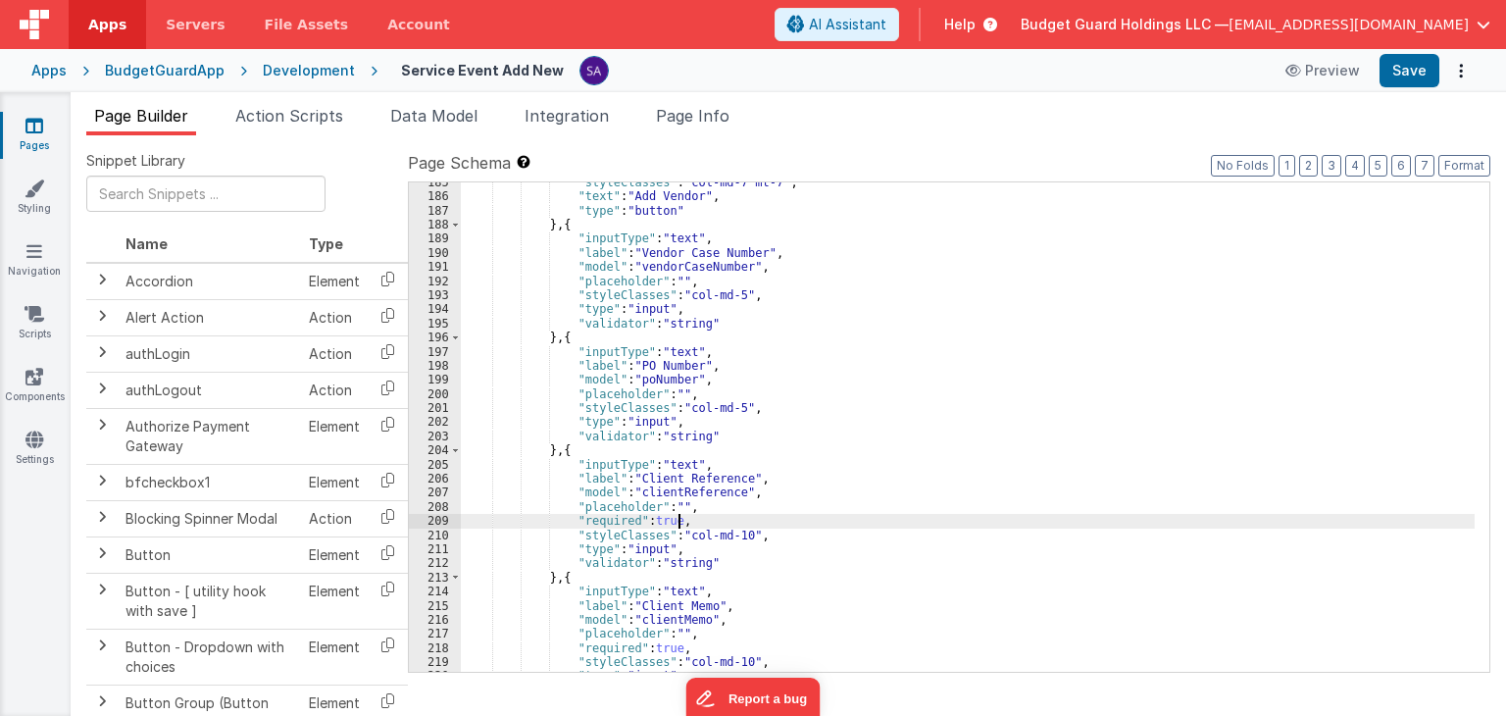
click at [738, 527] on div ""styleClasses" : "col-md-7 mt-7" , "text" : "Add Vendor" , "type" : "button" } …" at bounding box center [968, 434] width 1014 height 518
click at [738, 529] on div ""styleClasses" : "col-md-7 mt-7" , "text" : "Add Vendor" , "type" : "button" } …" at bounding box center [968, 434] width 1014 height 518
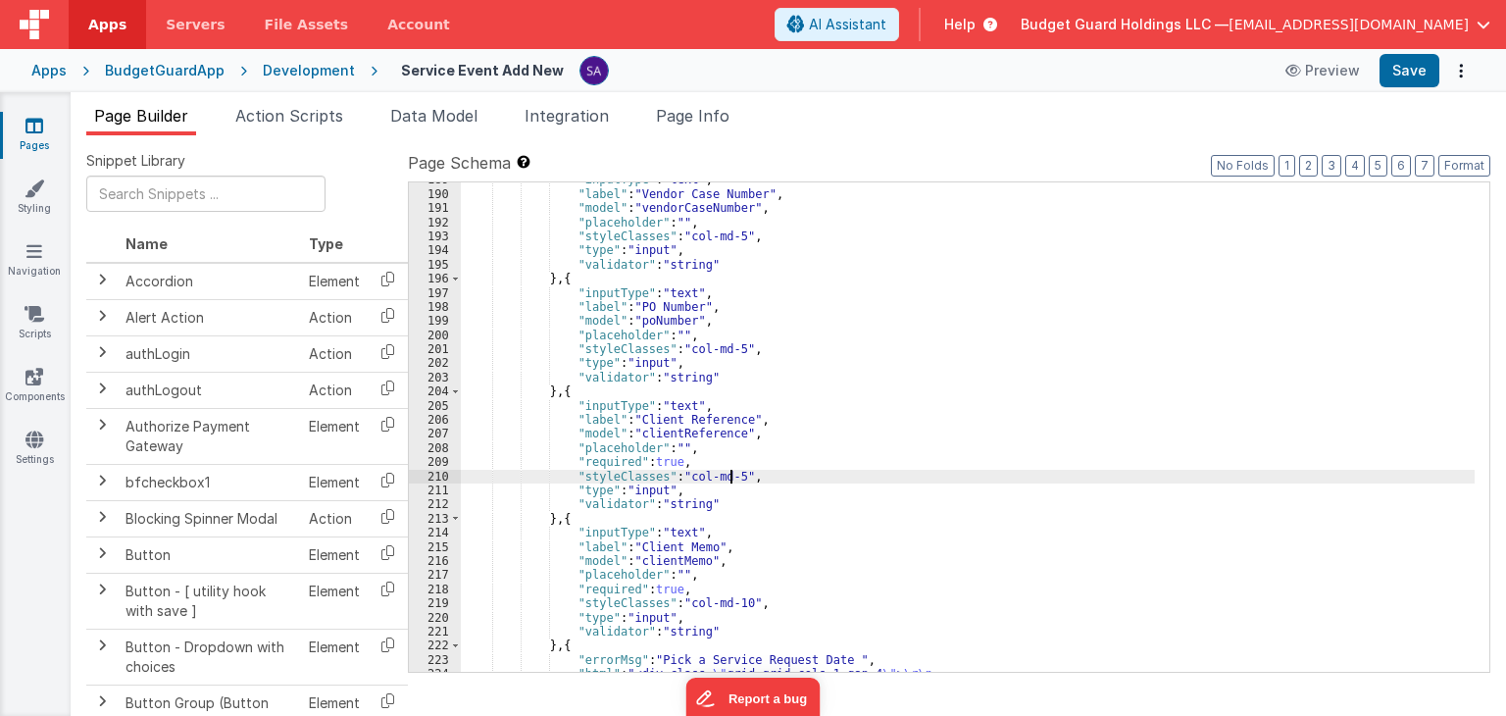
scroll to position [2764, 0]
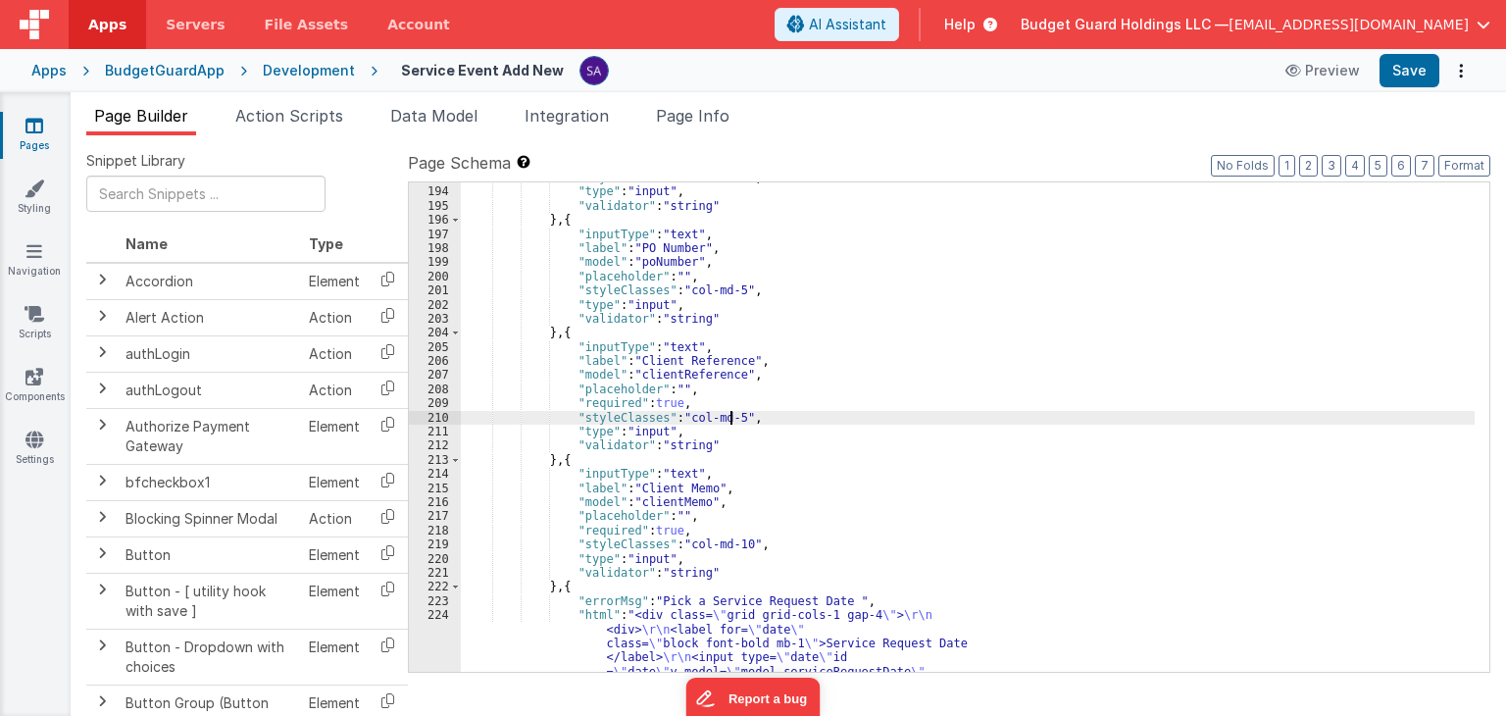
click at [736, 545] on div ""styleClasses" : "col-md-5" , "type" : "input" , "validator" : "string" } , { "…" at bounding box center [968, 472] width 1014 height 602
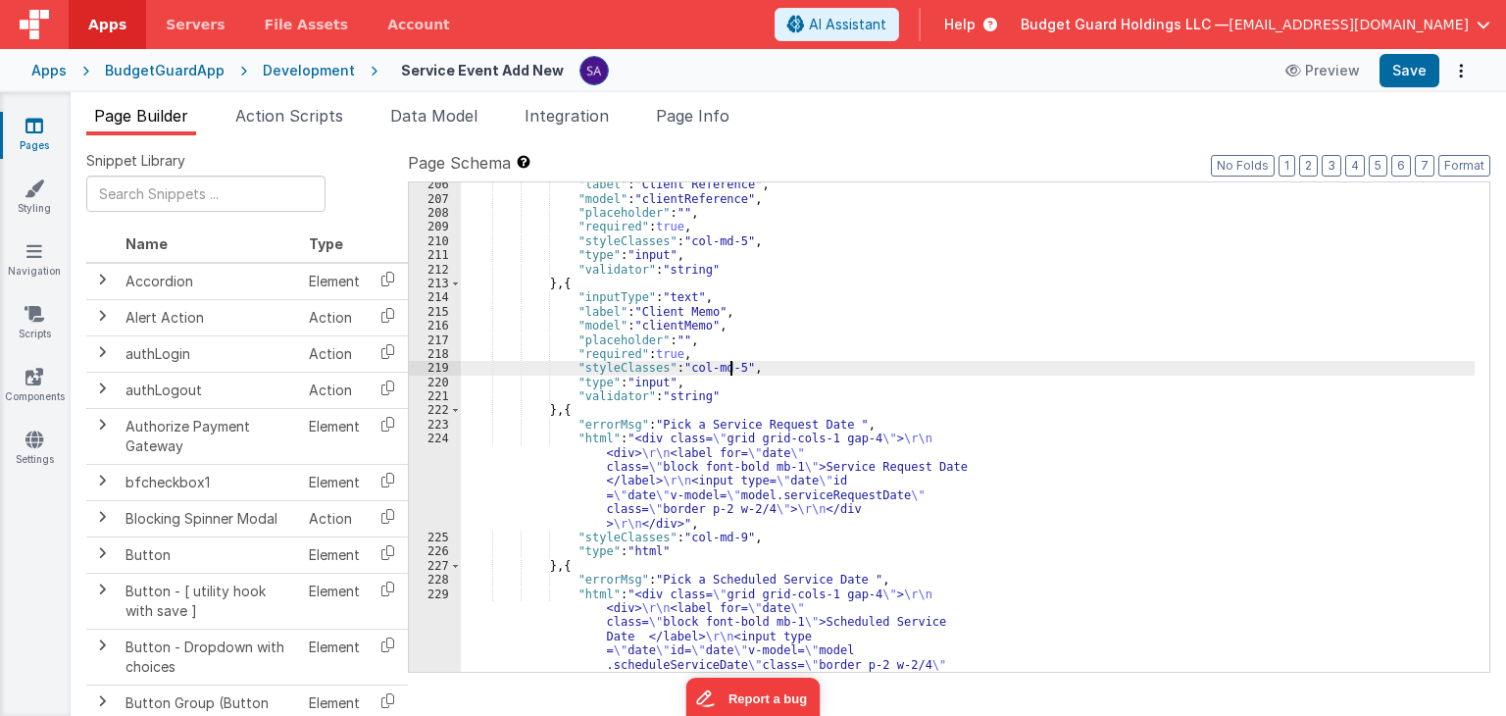
scroll to position [2941, 0]
click at [729, 537] on div ""label" : "Client Reference" , "model" : "clientReference" , "placeholder" : ""…" at bounding box center [968, 478] width 1014 height 602
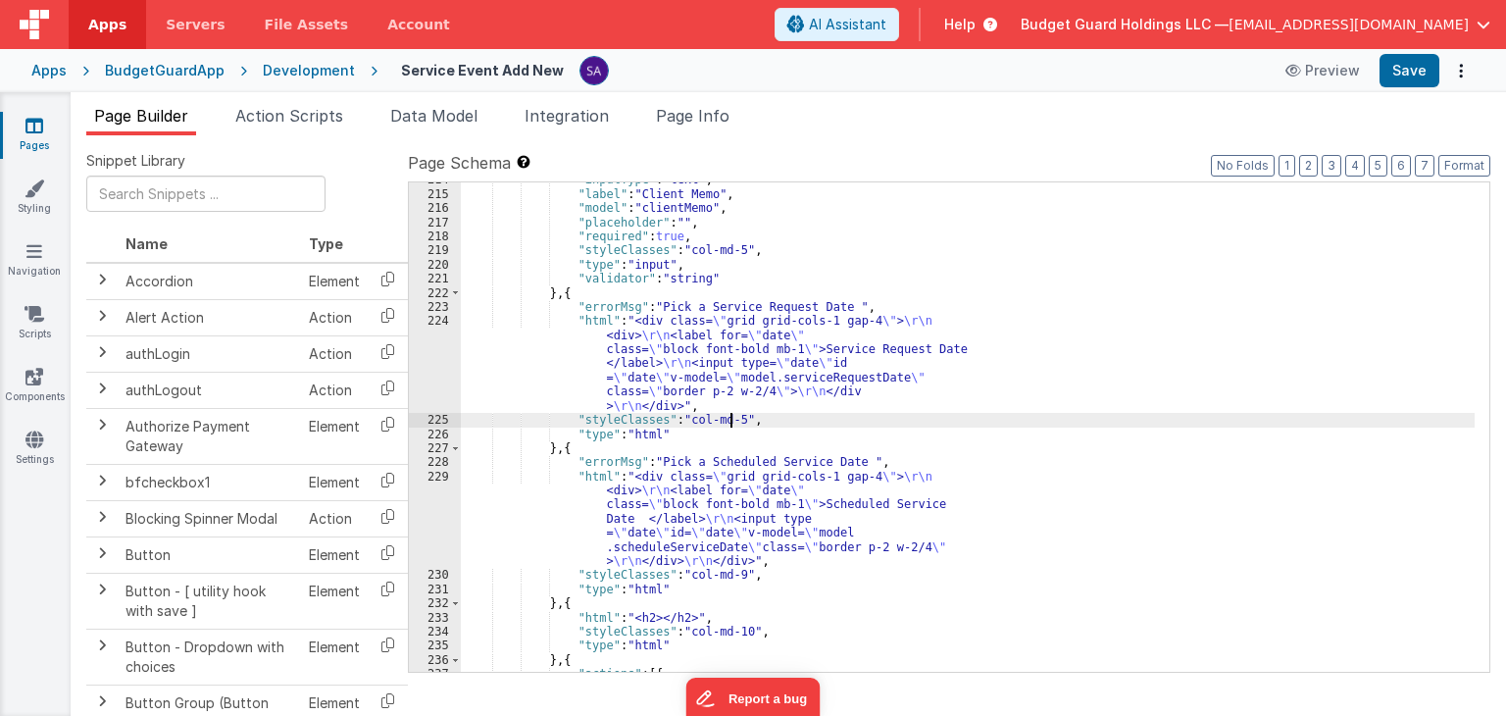
scroll to position [3117, 0]
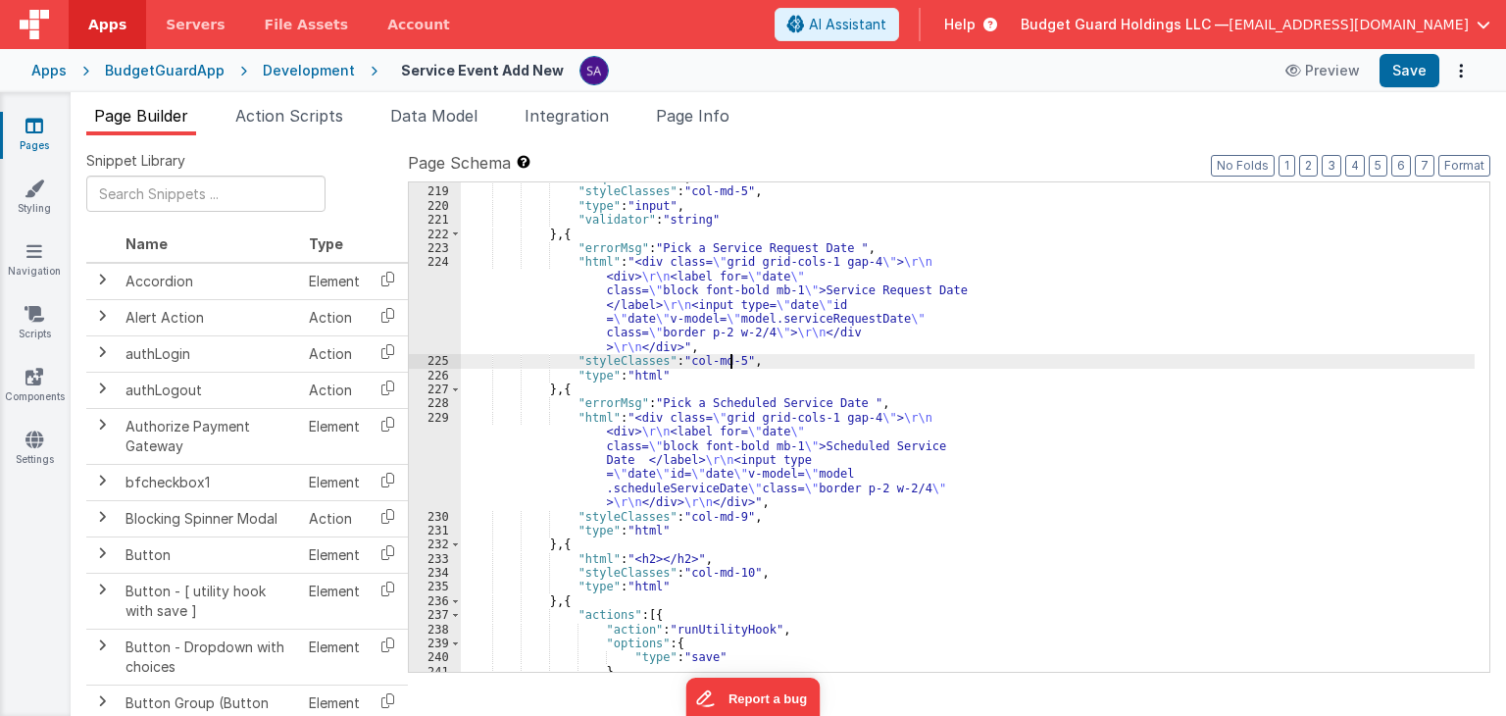
click at [730, 511] on div ""required" : true , "styleClasses" : "col-md-5" , "type" : "input" , "validator…" at bounding box center [968, 430] width 1014 height 518
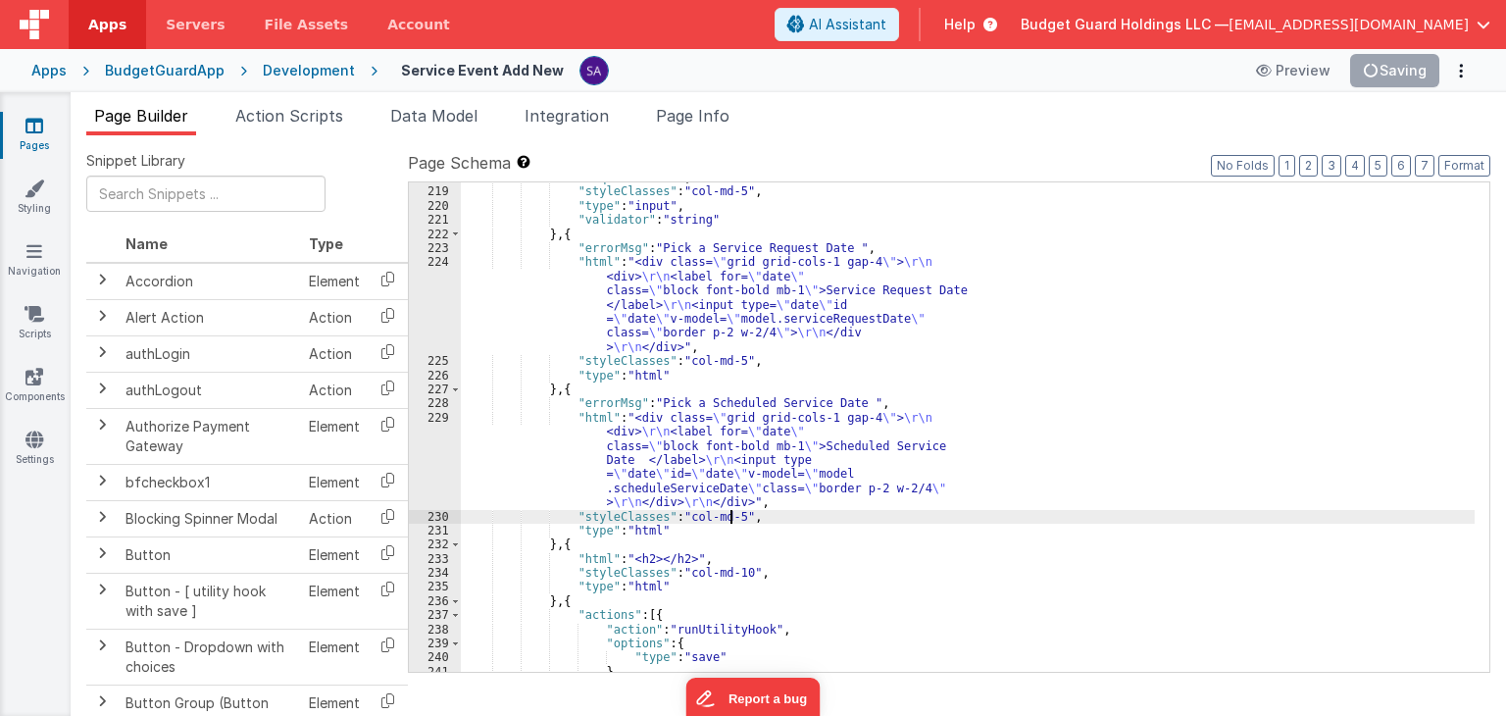
click at [730, 511] on div ""required" : true , "styleClasses" : "col-md-5" , "type" : "input" , "validator…" at bounding box center [968, 430] width 1014 height 518
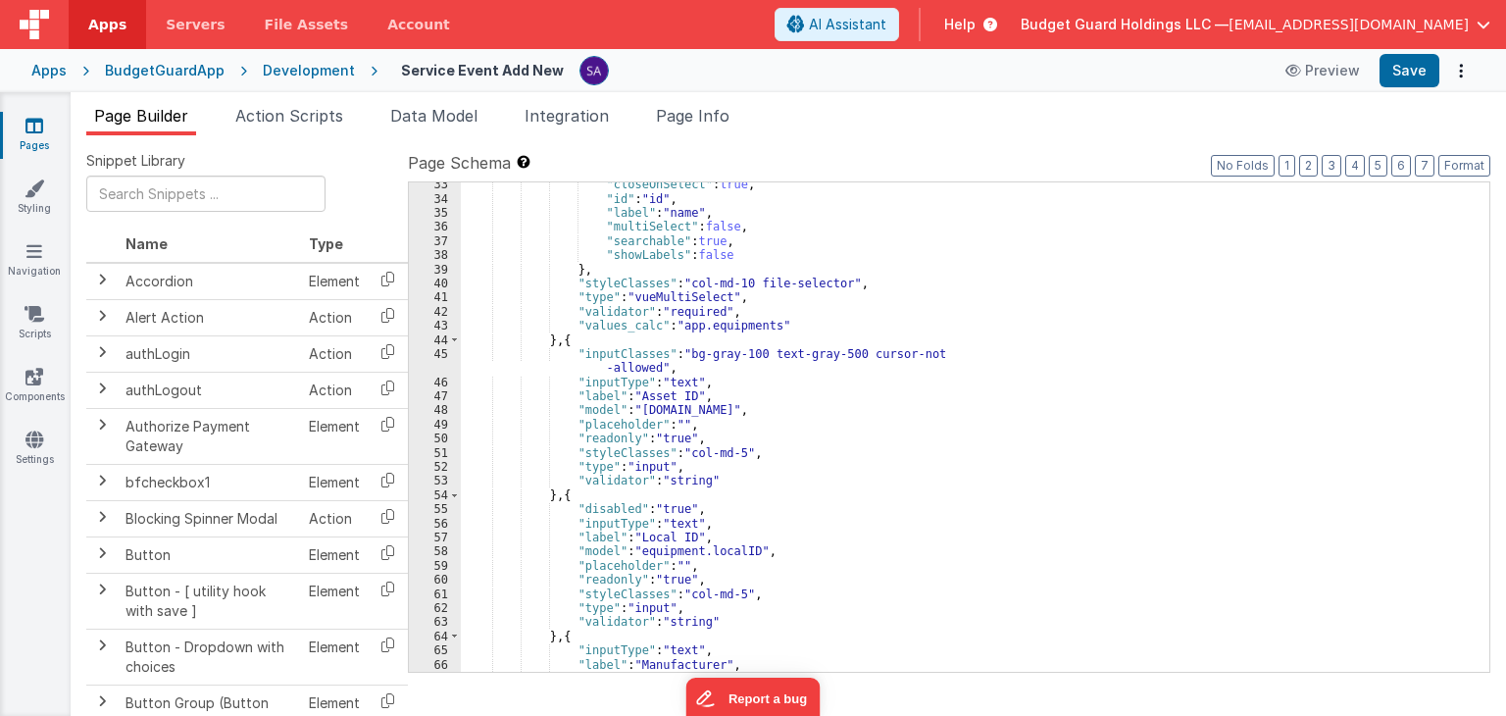
scroll to position [176, 0]
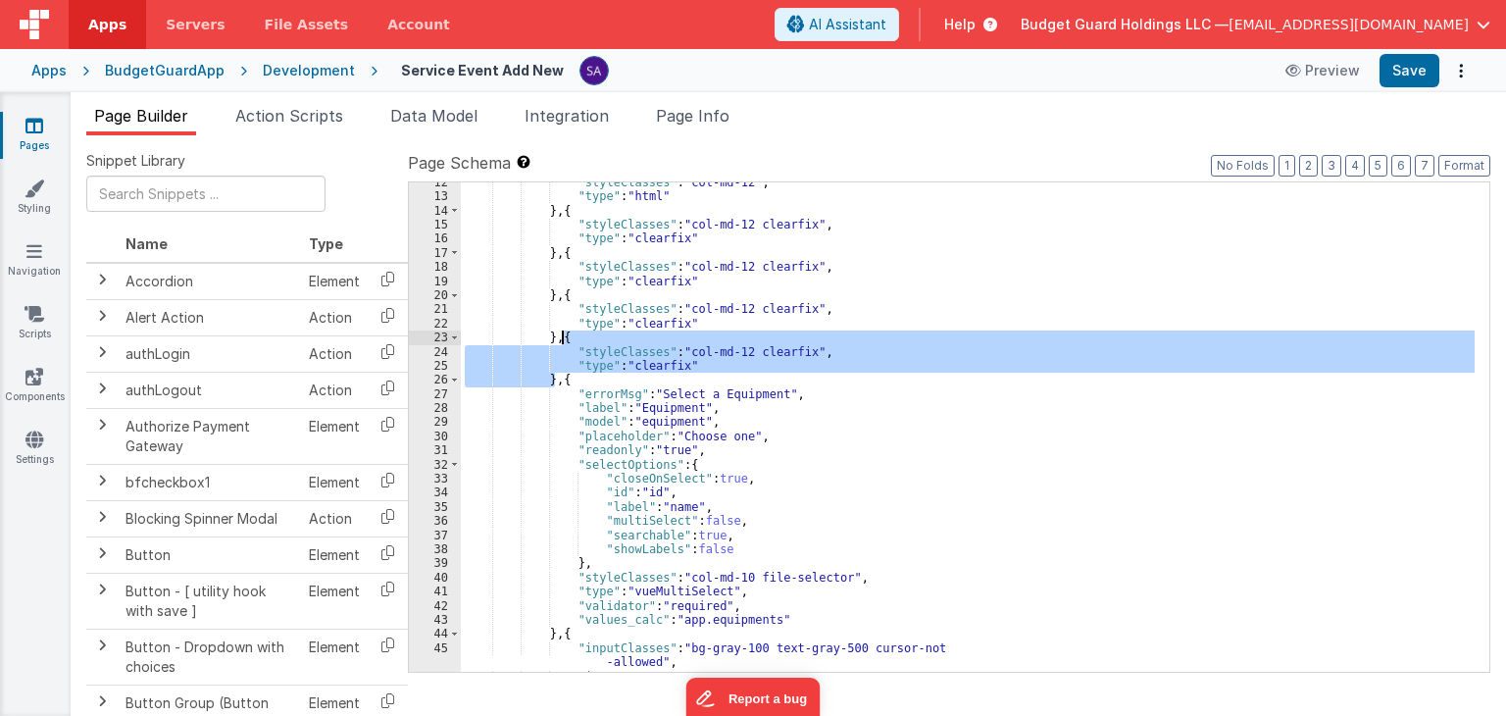
drag, startPoint x: 558, startPoint y: 380, endPoint x: 561, endPoint y: 340, distance: 40.3
click at [561, 340] on div ""styleClasses" : "col-md-12" , "type" : "html" } , { "styleClasses" : "col-md-1…" at bounding box center [968, 434] width 1014 height 518
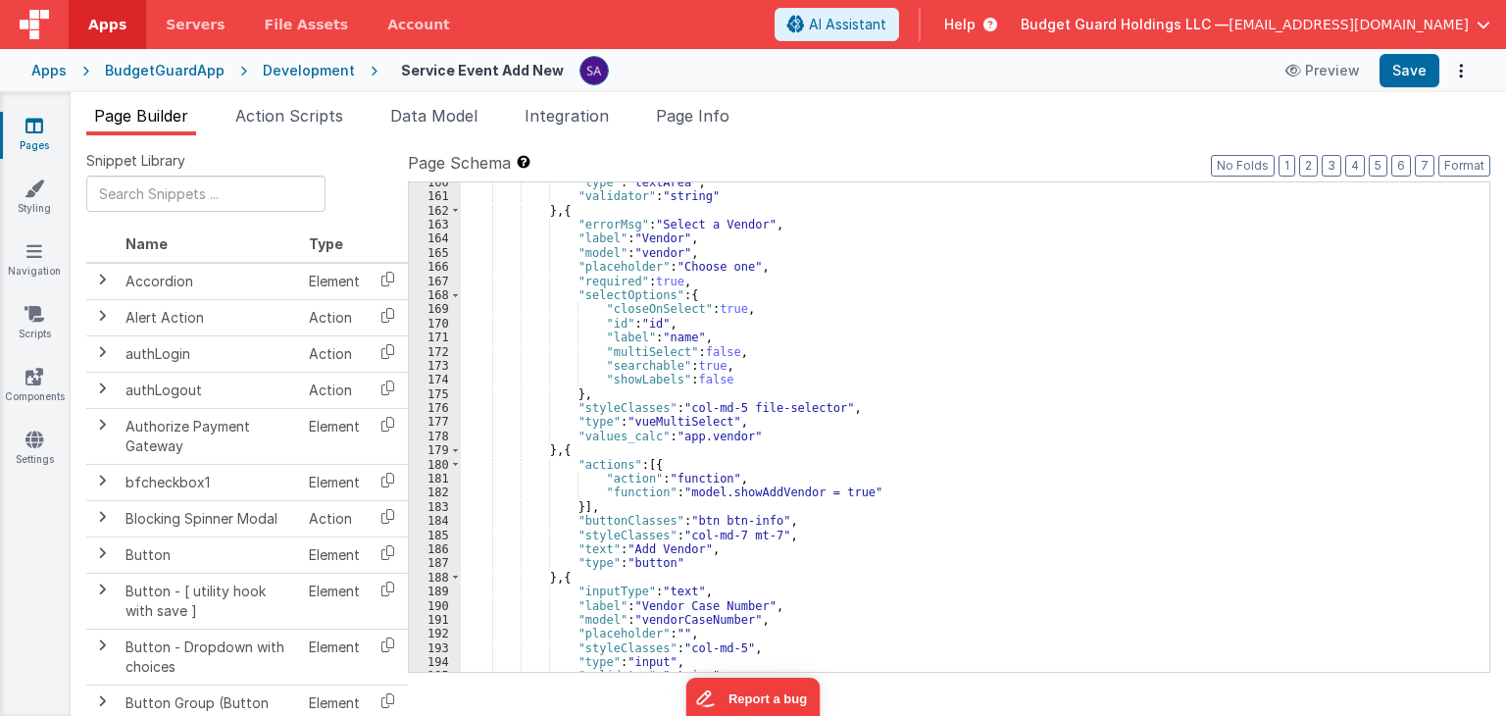
scroll to position [2353, 0]
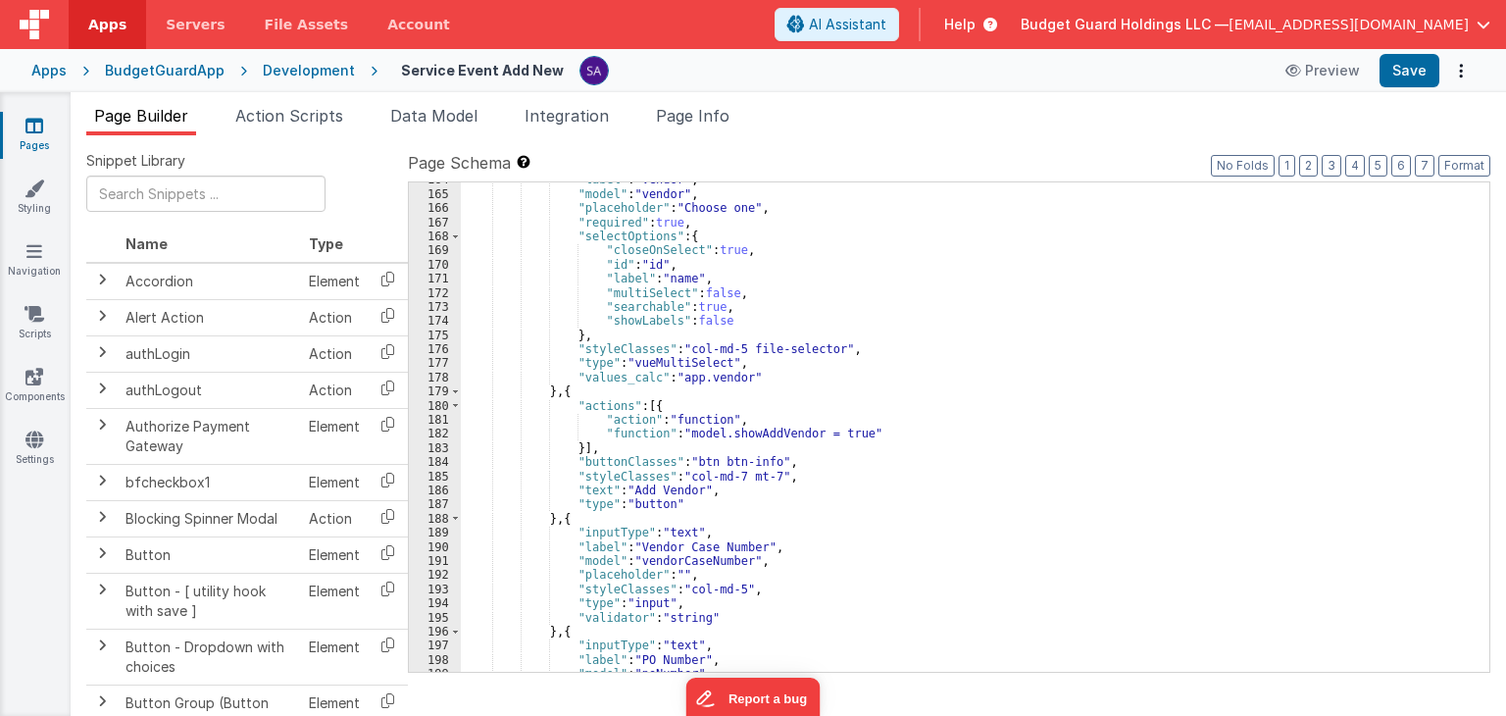
click at [560, 515] on div ""label" : "Vendor" , "model" : "vendor" , "placeholder" : "Choose one" , "requi…" at bounding box center [968, 432] width 1014 height 518
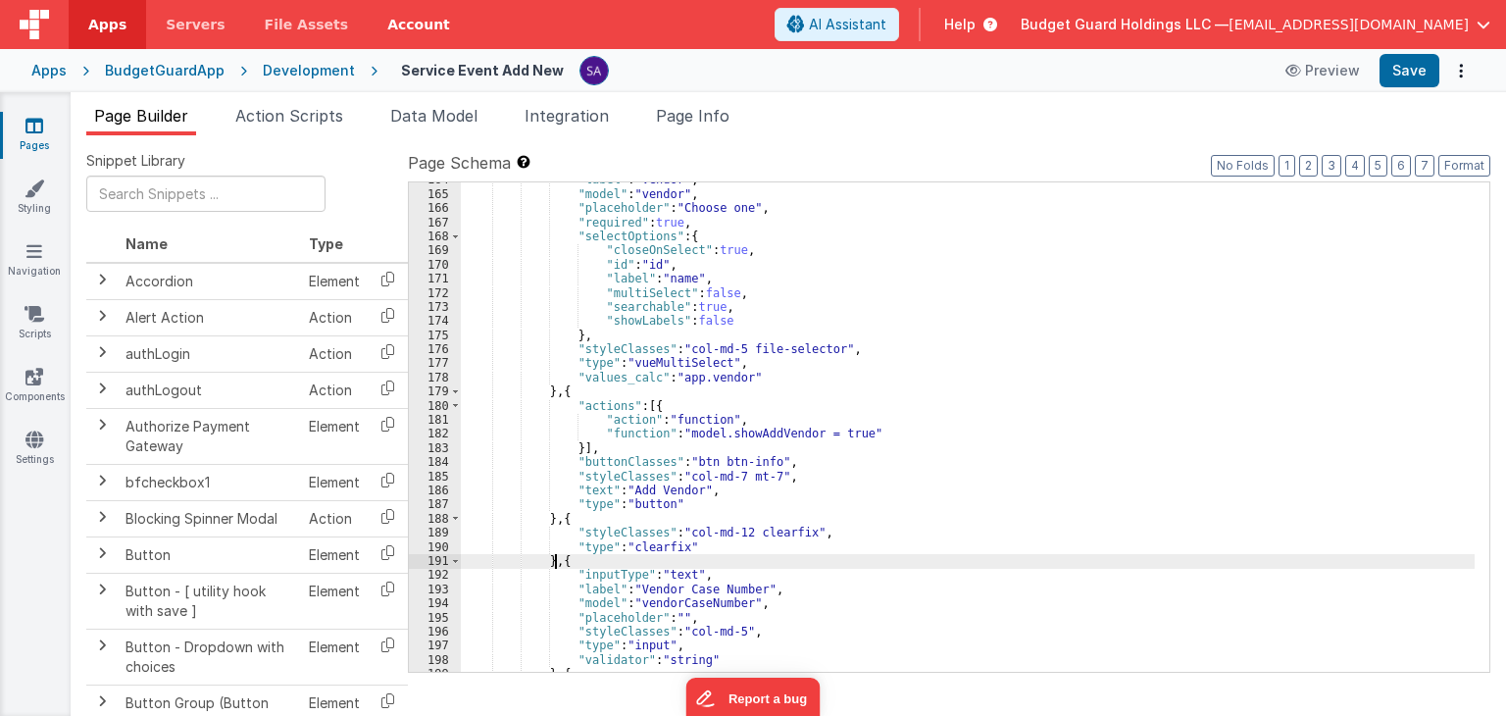
drag, startPoint x: 266, startPoint y: 70, endPoint x: 345, endPoint y: 5, distance: 102.4
click at [267, 70] on div "Development" at bounding box center [309, 71] width 92 height 20
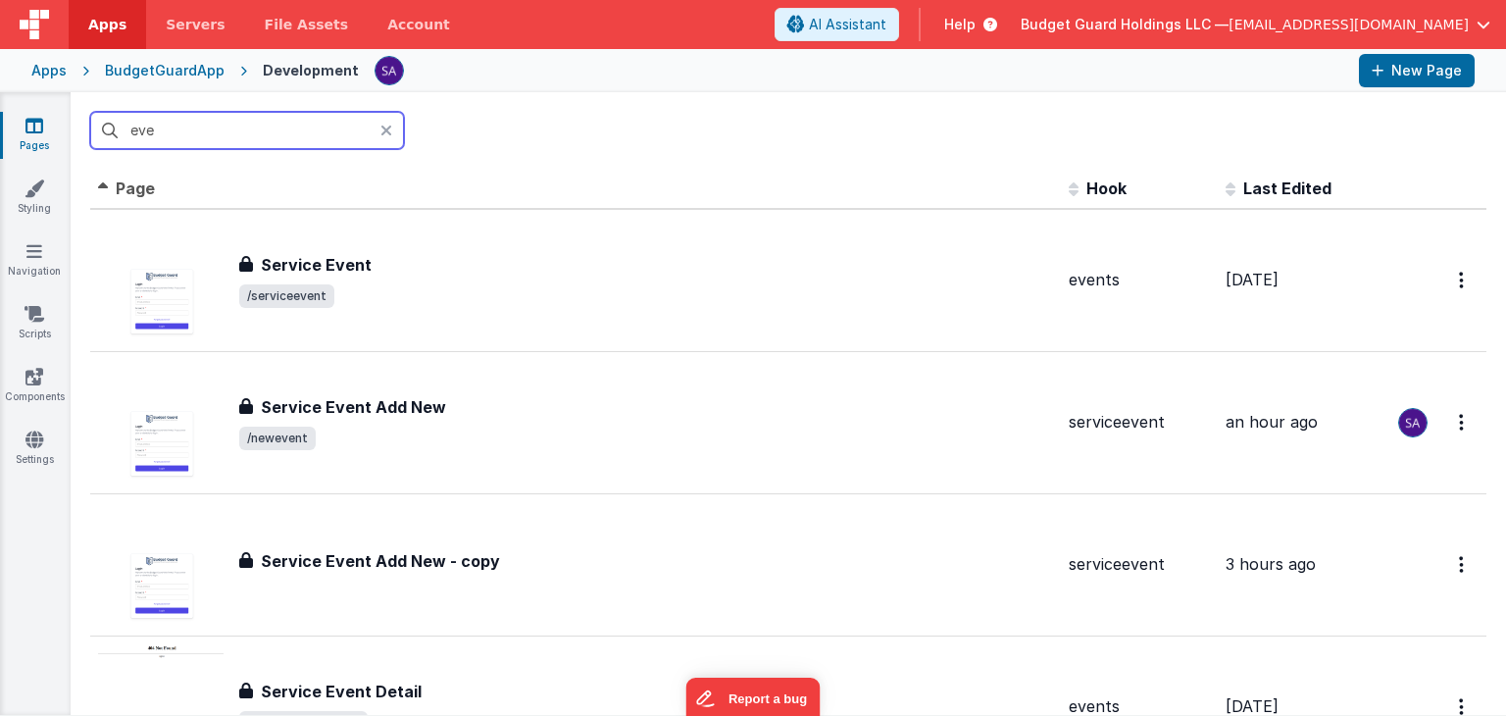
click at [288, 126] on input "eve" at bounding box center [247, 130] width 314 height 37
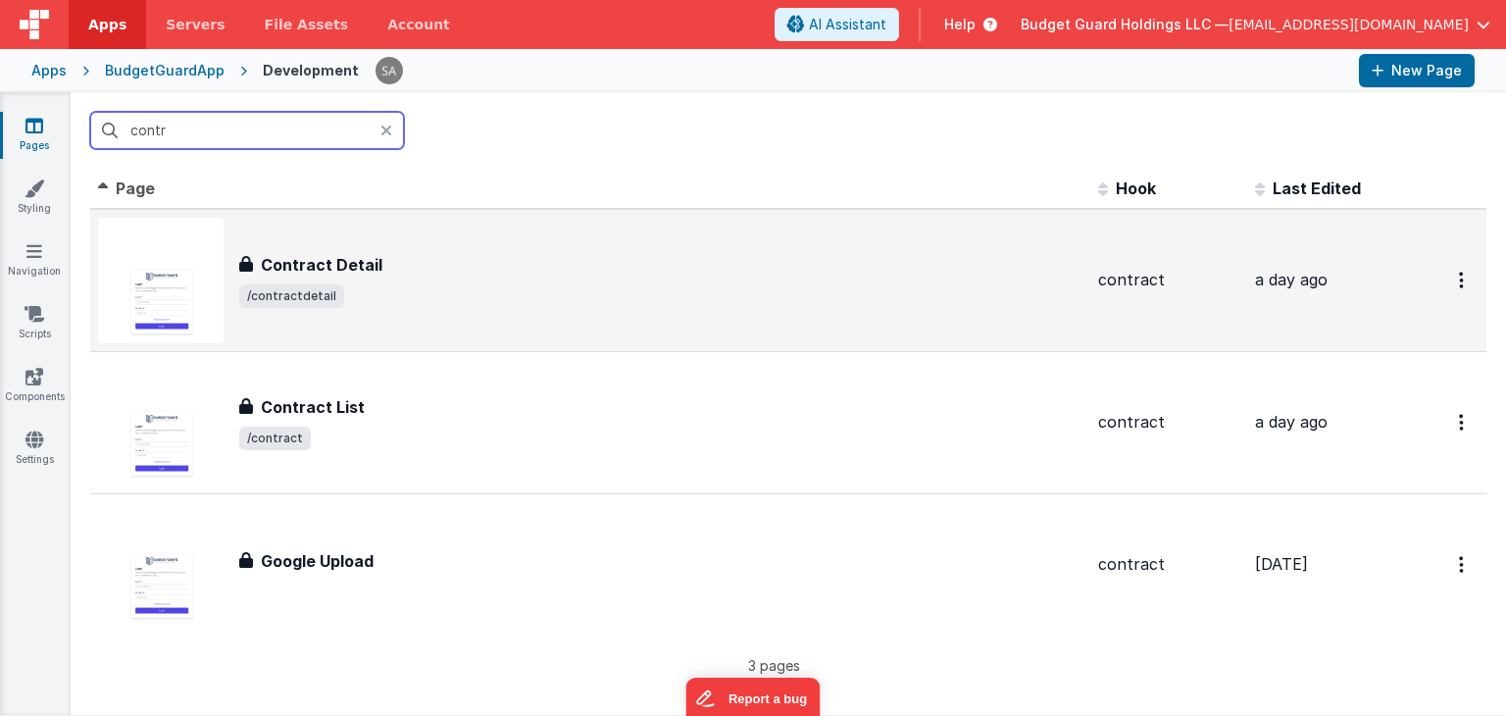
type input "contr"
click at [274, 255] on h3 "Contract Detail" at bounding box center [322, 265] width 122 height 24
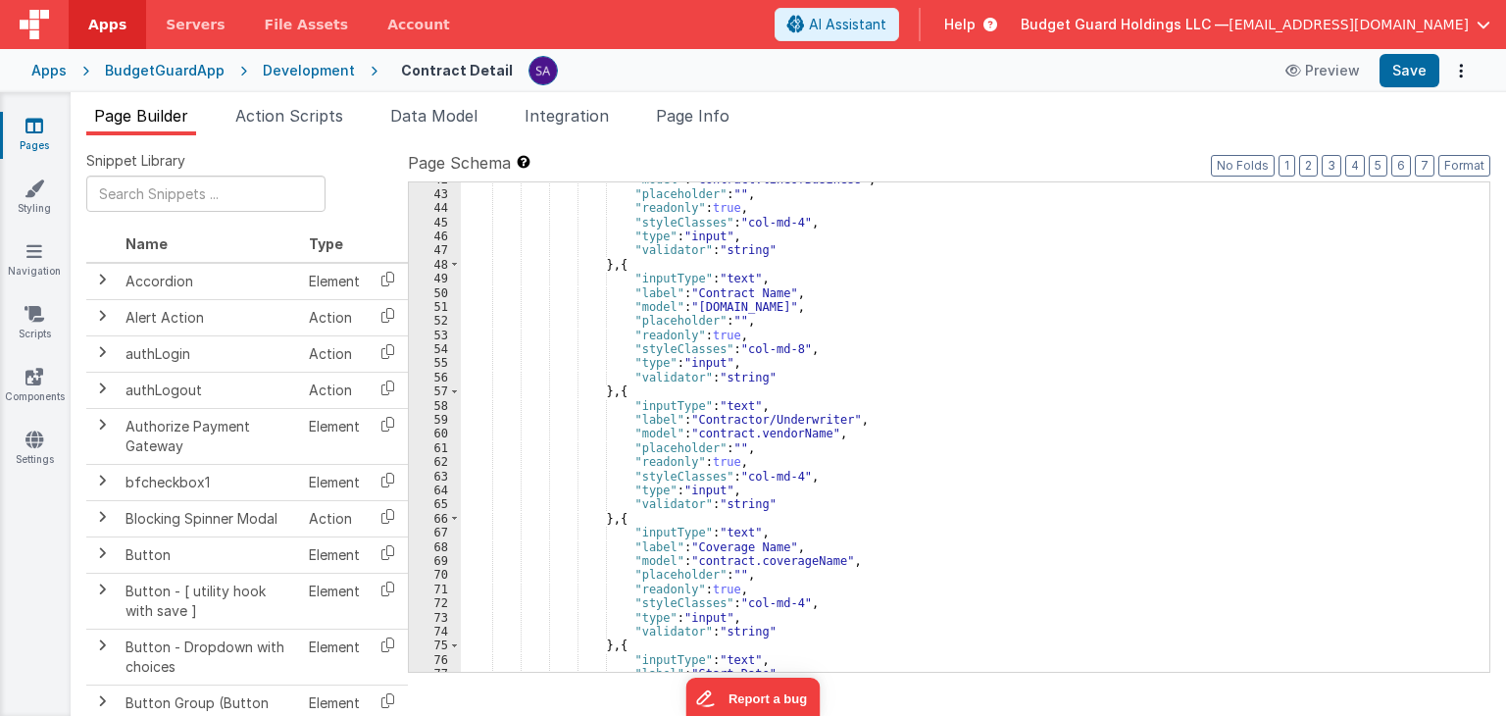
scroll to position [588, 0]
click at [774, 366] on div ""model" : "contract.lineOfBusiness" , "placeholder" : "" , "readonly" : true , …" at bounding box center [968, 432] width 1014 height 518
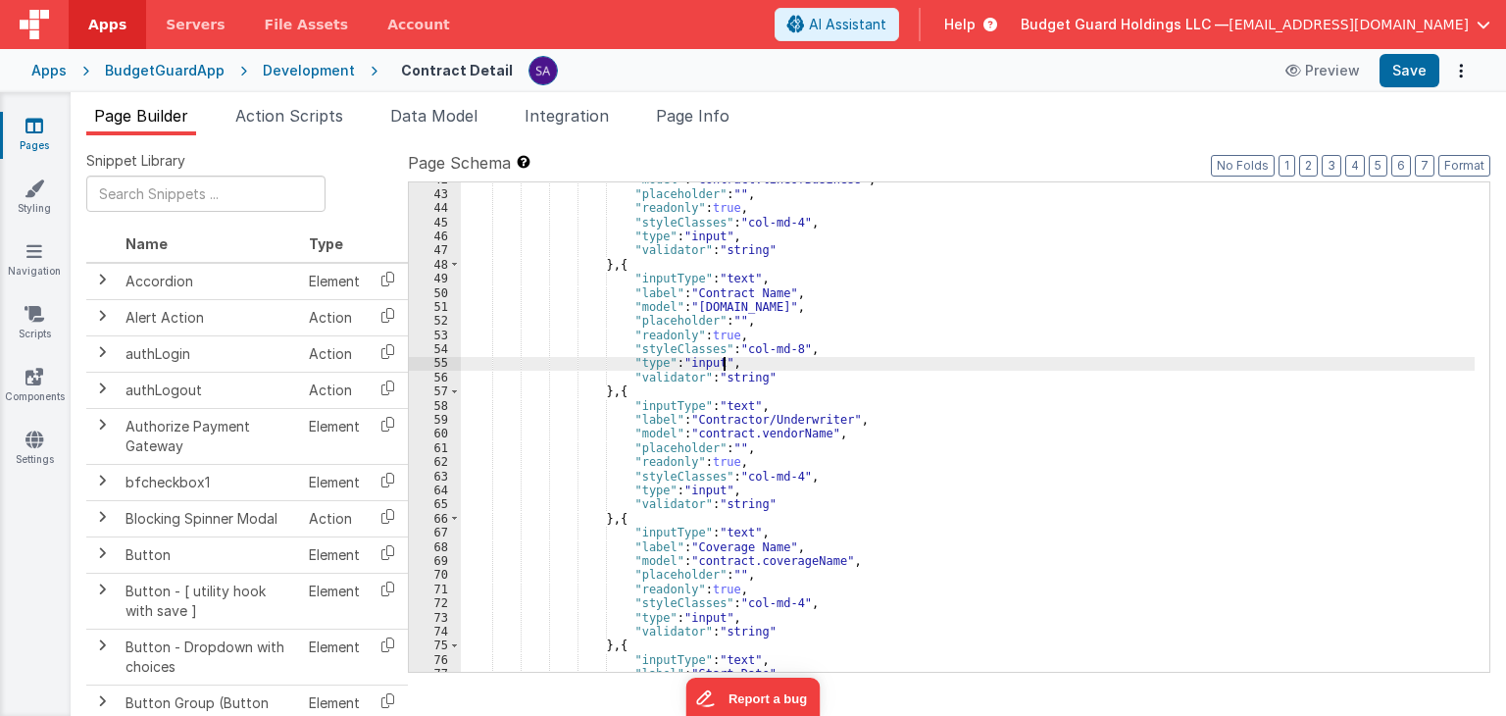
click at [1272, 218] on div ""model" : "contract.lineOfBusiness" , "placeholder" : "" , "readonly" : true , …" at bounding box center [968, 432] width 1014 height 518
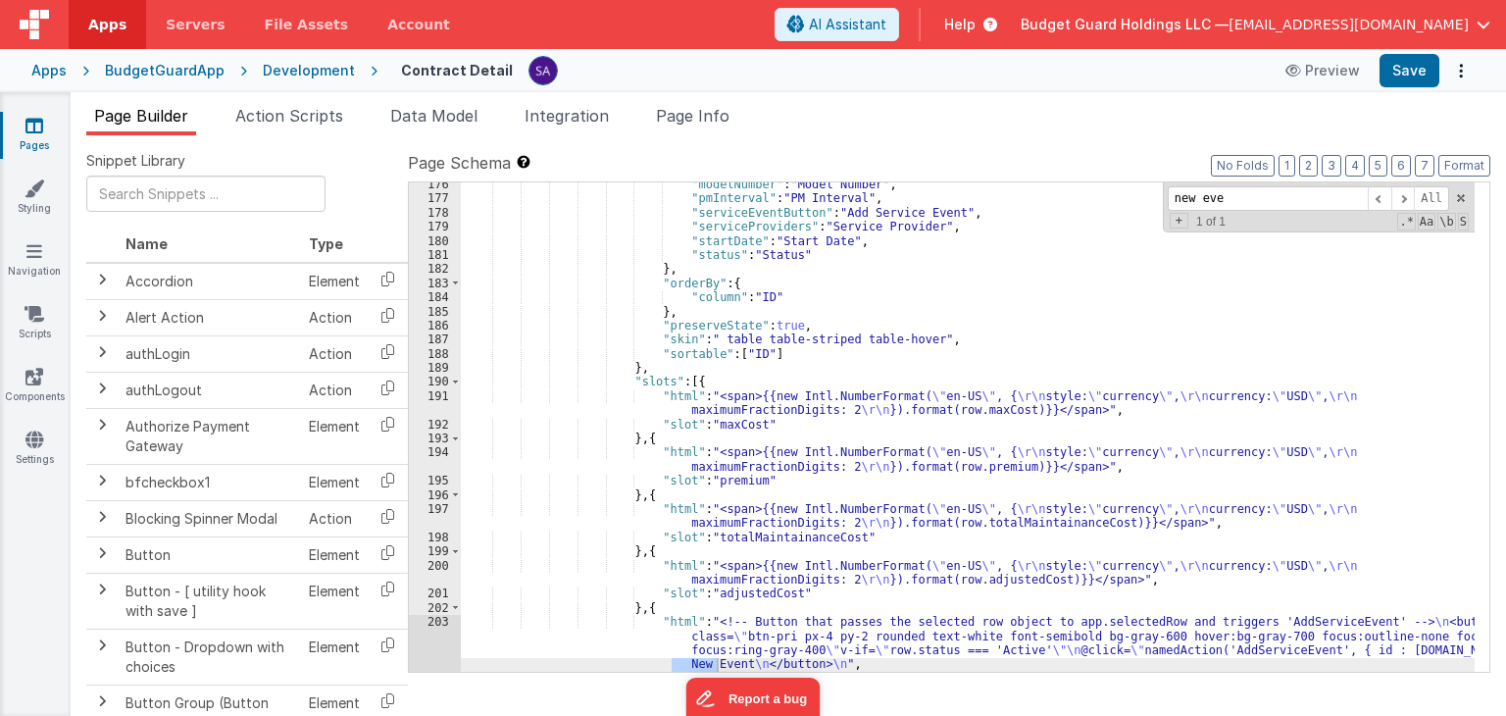
scroll to position [2548, 0]
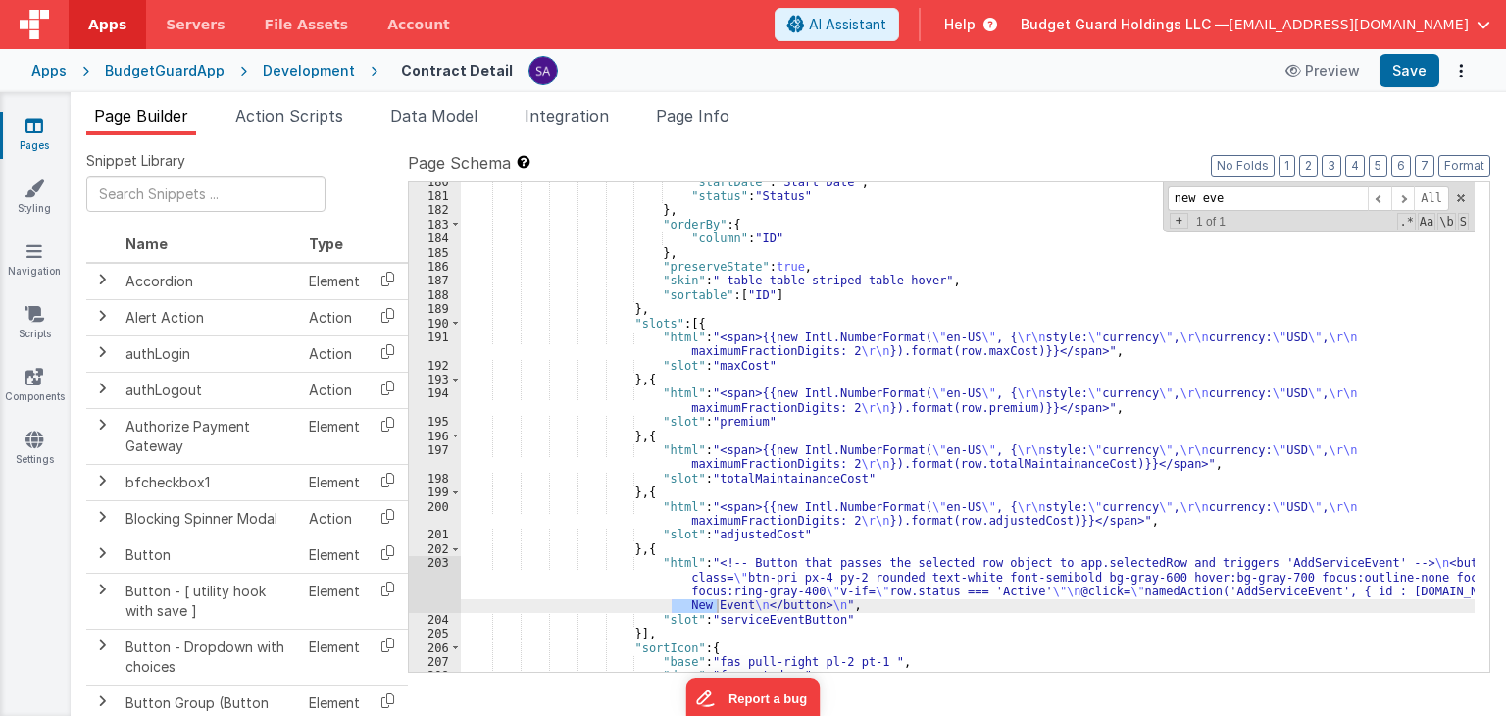
type input "new eve"
click at [663, 589] on div ""startDate" : "Start Date" , "status" : "Status" } , "orderBy" : { "column" : "…" at bounding box center [968, 434] width 1014 height 518
click at [427, 586] on div "203" at bounding box center [435, 584] width 52 height 57
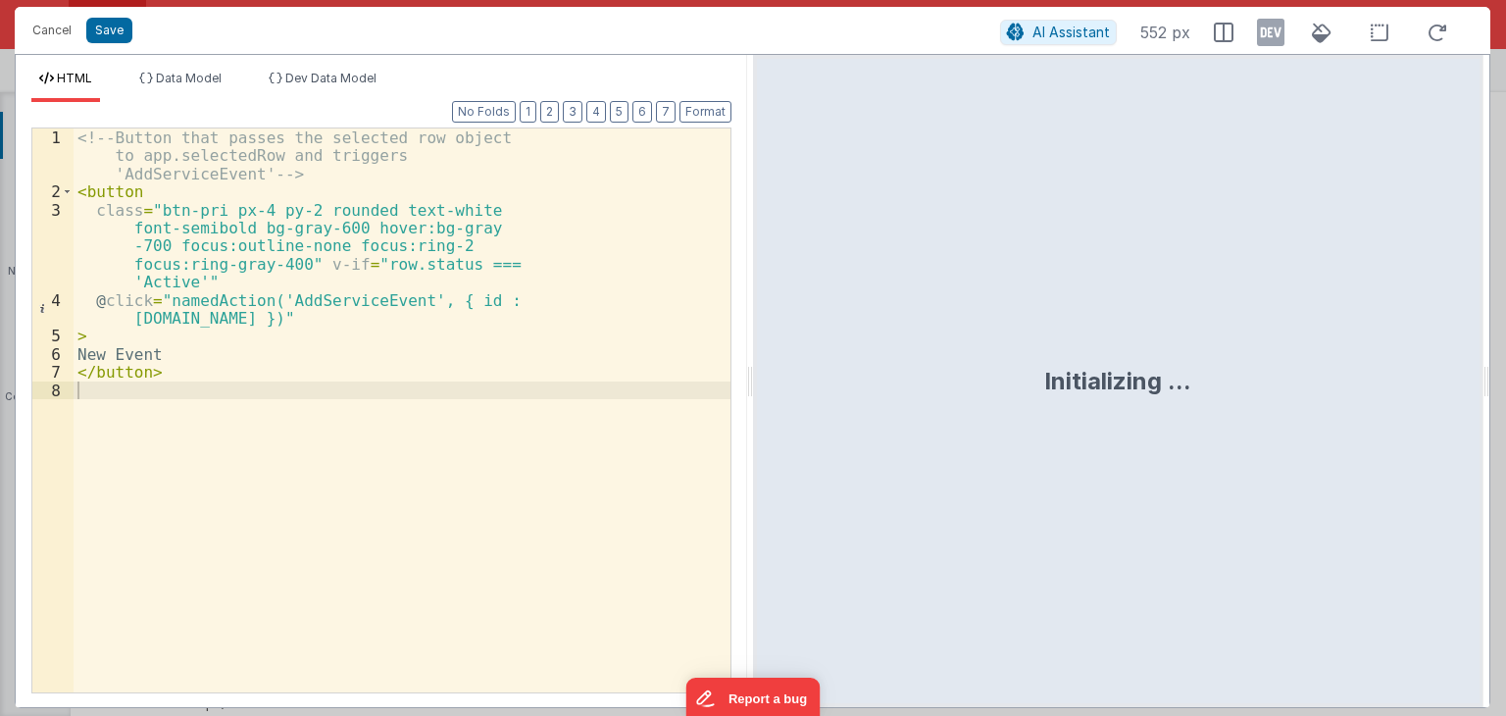
click at [533, 289] on div "<!-- Button that passes the selected row object to app.selectedRow and triggers…" at bounding box center [402, 458] width 657 height 660
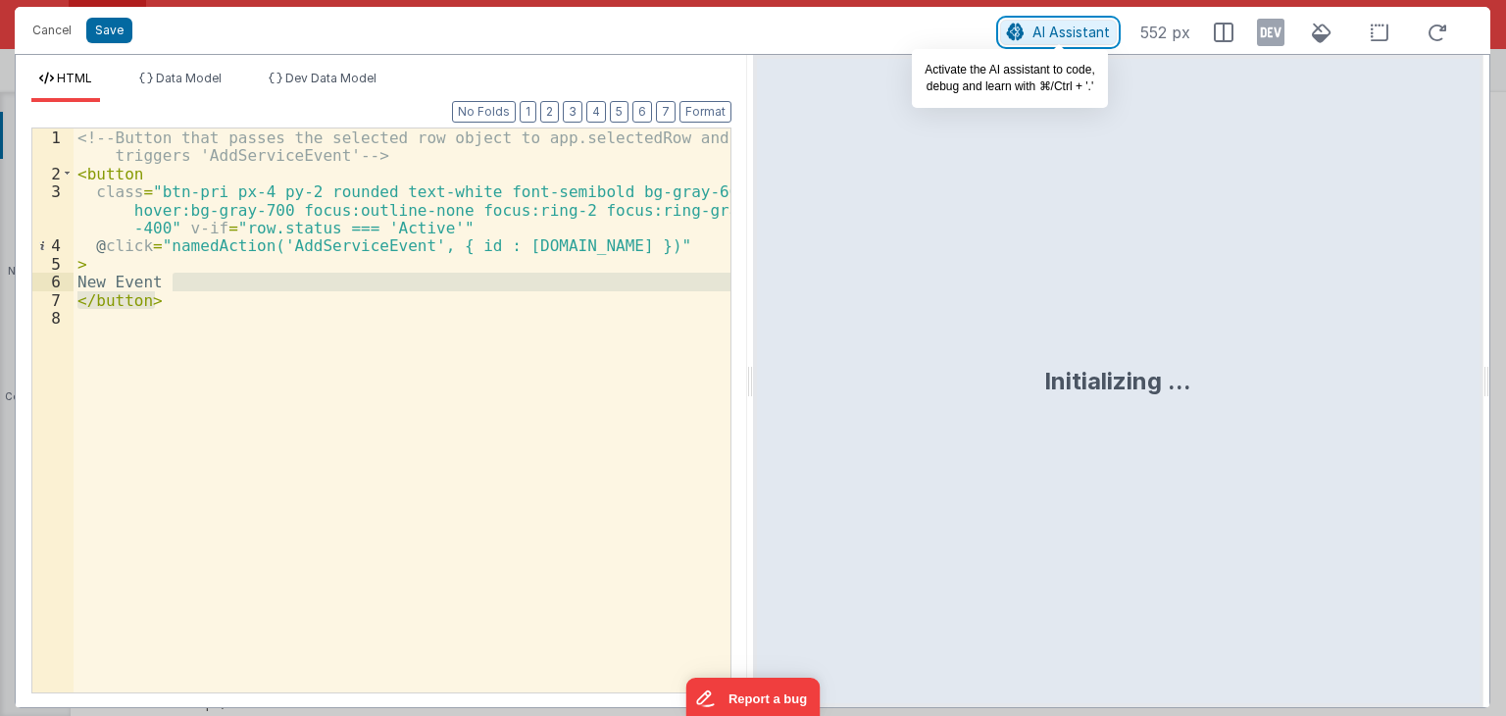
click at [1046, 38] on span "AI Assistant" at bounding box center [1070, 32] width 77 height 17
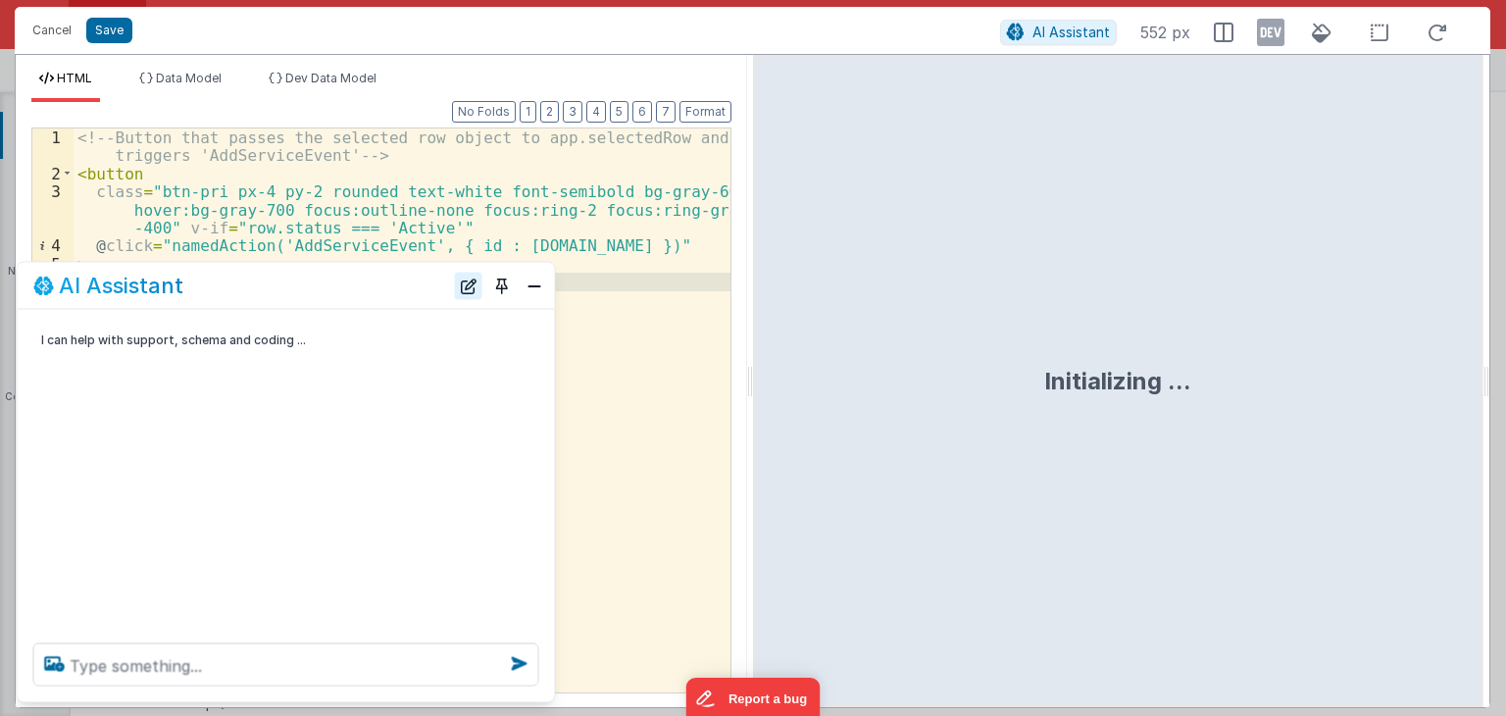
click at [481, 289] on button "New Chat" at bounding box center [468, 285] width 27 height 27
click at [467, 285] on button "New Chat" at bounding box center [468, 285] width 27 height 27
click at [523, 285] on button "Close" at bounding box center [534, 285] width 25 height 27
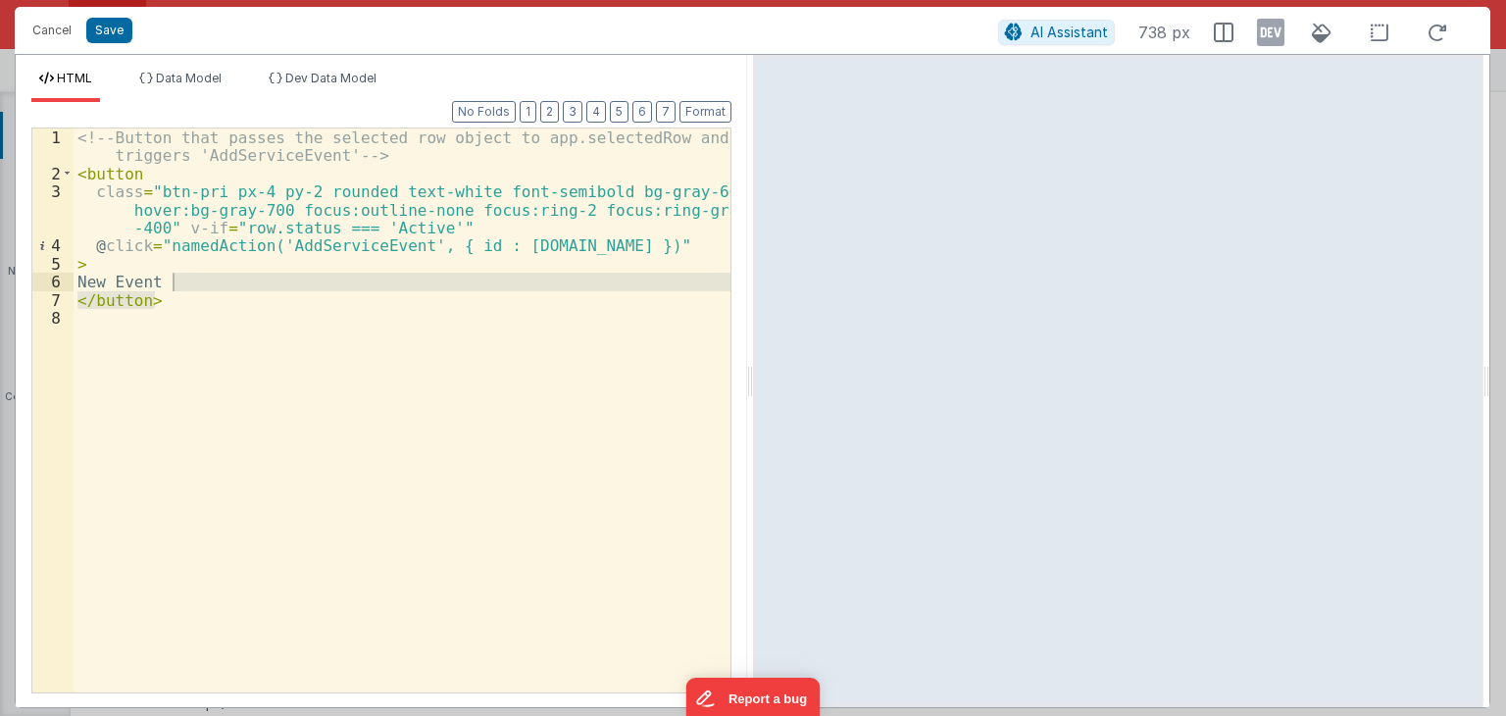
click at [1033, 44] on div "AI Assistant 738 px" at bounding box center [1228, 32] width 461 height 35
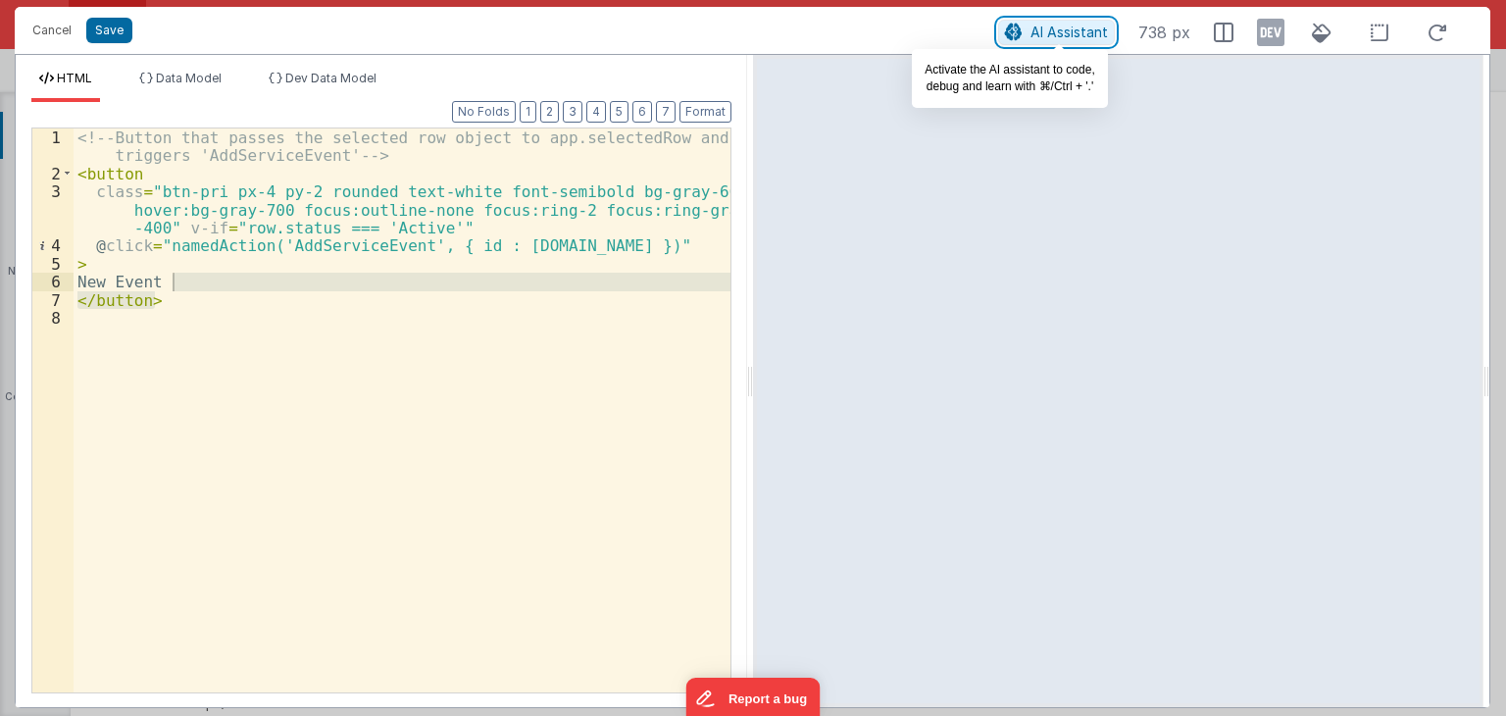
click at [1093, 28] on span "AI Assistant" at bounding box center [1068, 32] width 77 height 17
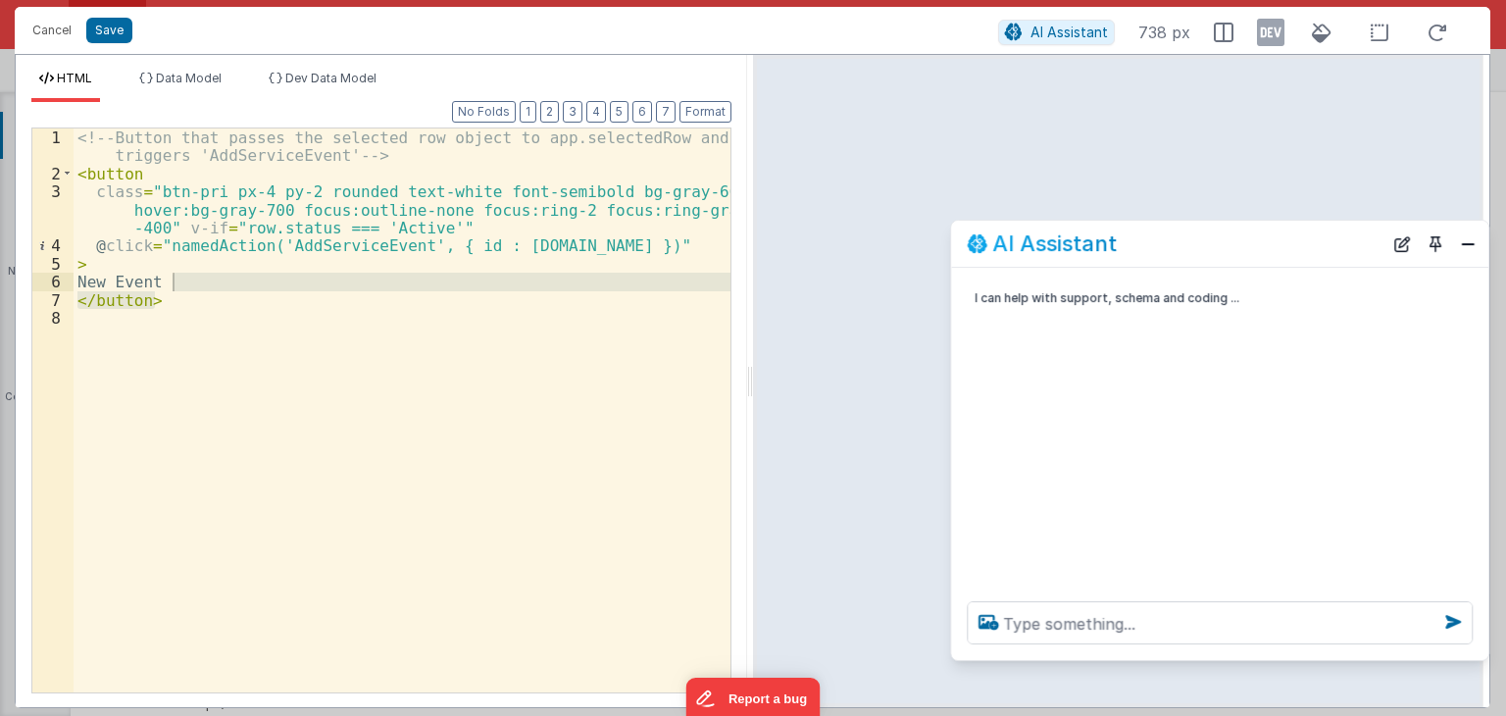
drag, startPoint x: 185, startPoint y: 280, endPoint x: 1021, endPoint y: 174, distance: 842.0
click at [1021, 232] on div "AI Assistant" at bounding box center [1175, 244] width 416 height 24
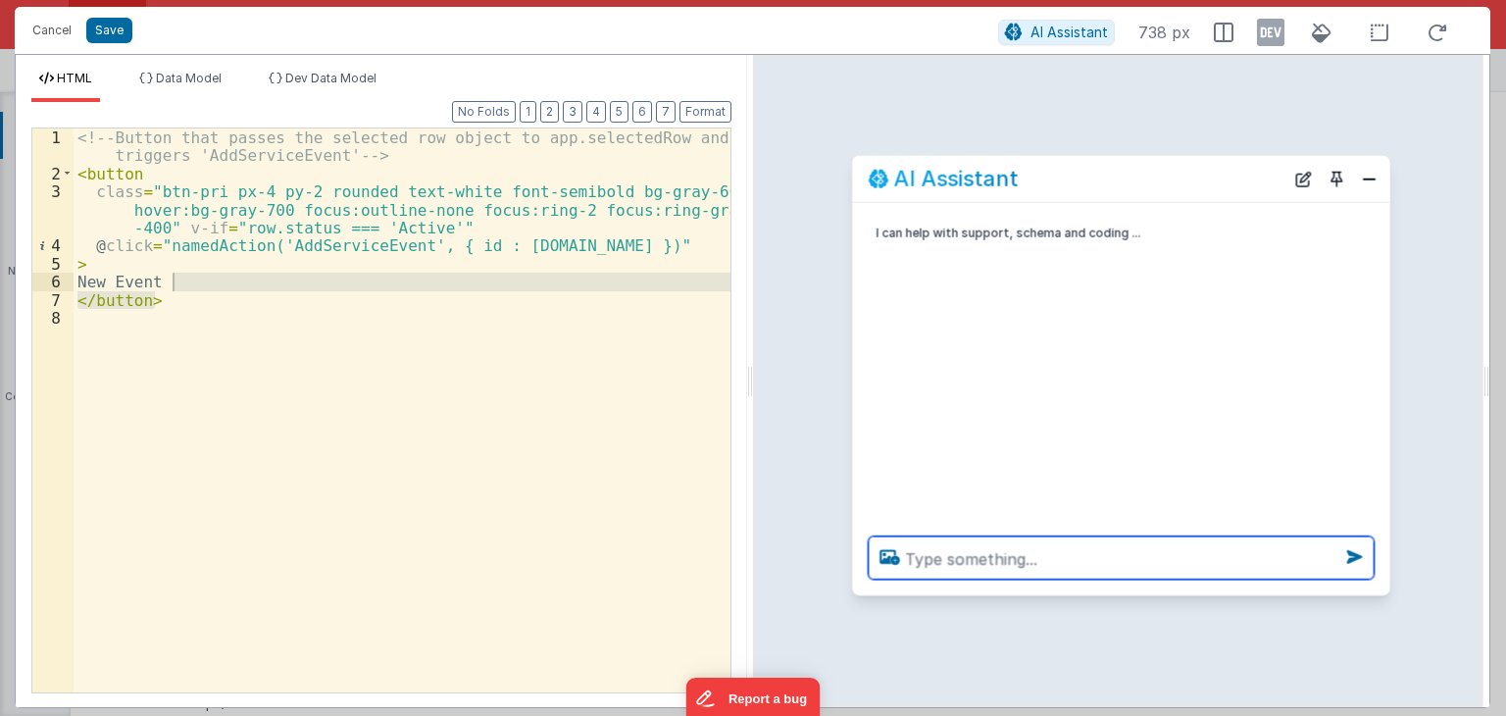
click at [950, 555] on textarea at bounding box center [1122, 557] width 506 height 43
paste textarea "endDate"
drag, startPoint x: 996, startPoint y: 562, endPoint x: 909, endPoint y: 561, distance: 87.3
click at [909, 561] on textarea "endDate" at bounding box center [1122, 557] width 506 height 43
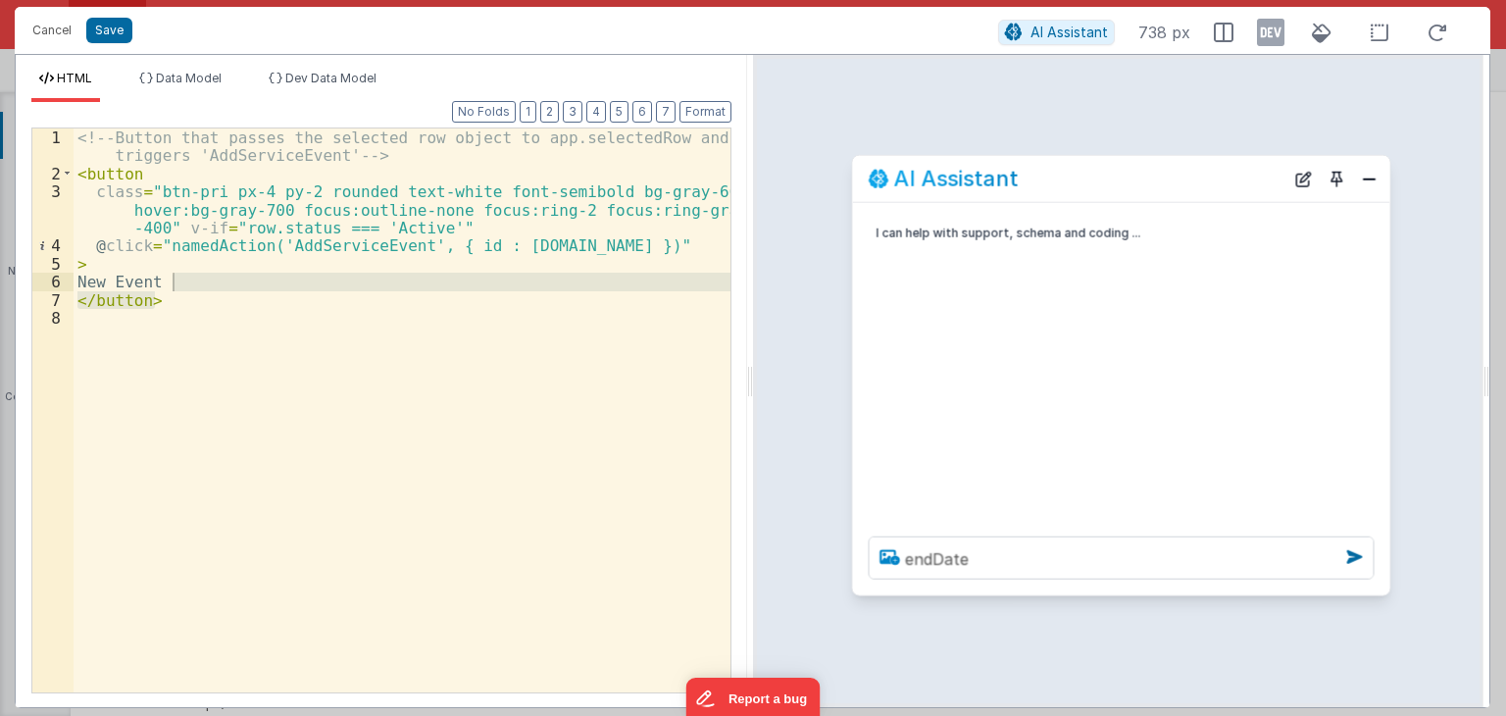
click at [906, 561] on icon at bounding box center [889, 556] width 35 height 31
click at [0, 0] on input "file" at bounding box center [0, 0] width 0 height 0
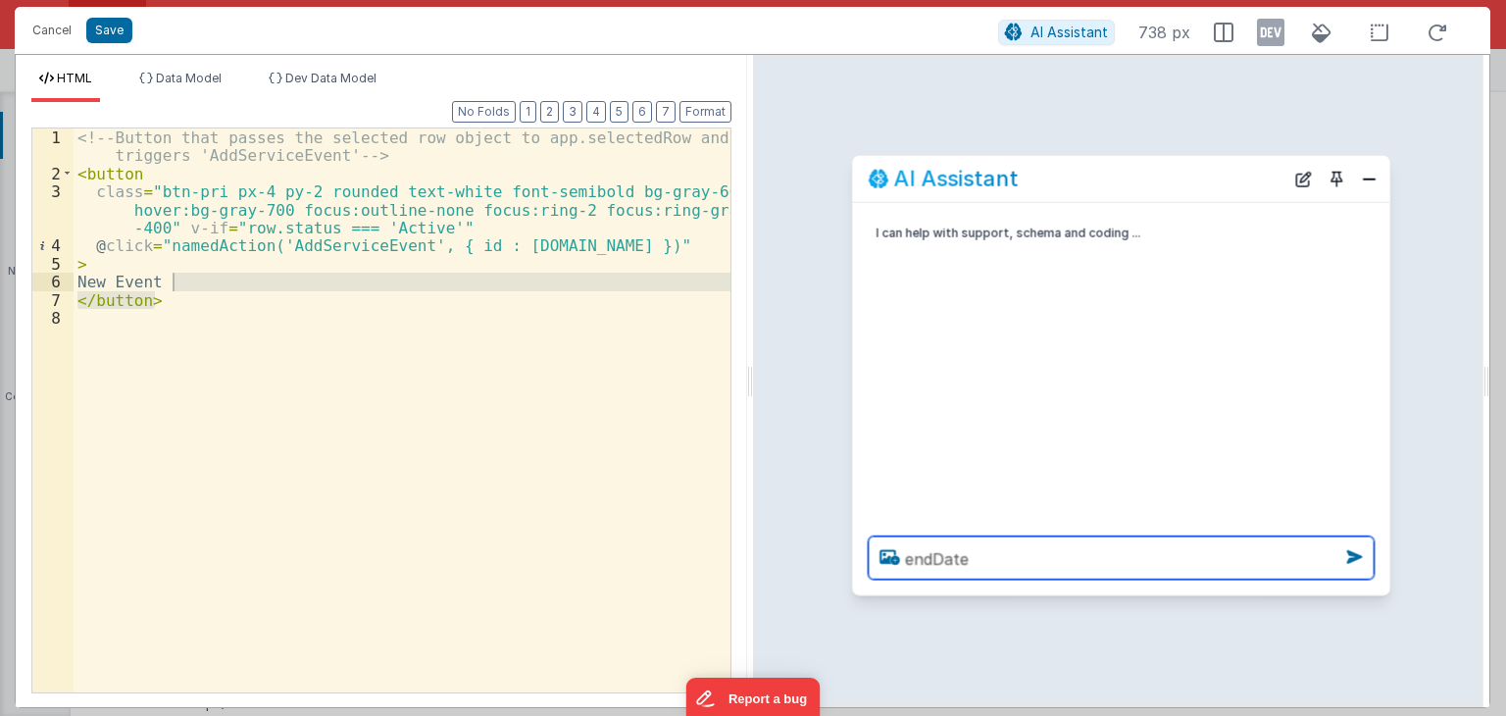
click at [917, 568] on textarea "endDate" at bounding box center [1122, 557] width 506 height 43
click at [910, 558] on textarea "endDate" at bounding box center [1122, 557] width 506 height 43
type textarea "contract.endDate"
click at [1063, 550] on textarea "contract.endDate" at bounding box center [1122, 557] width 506 height 43
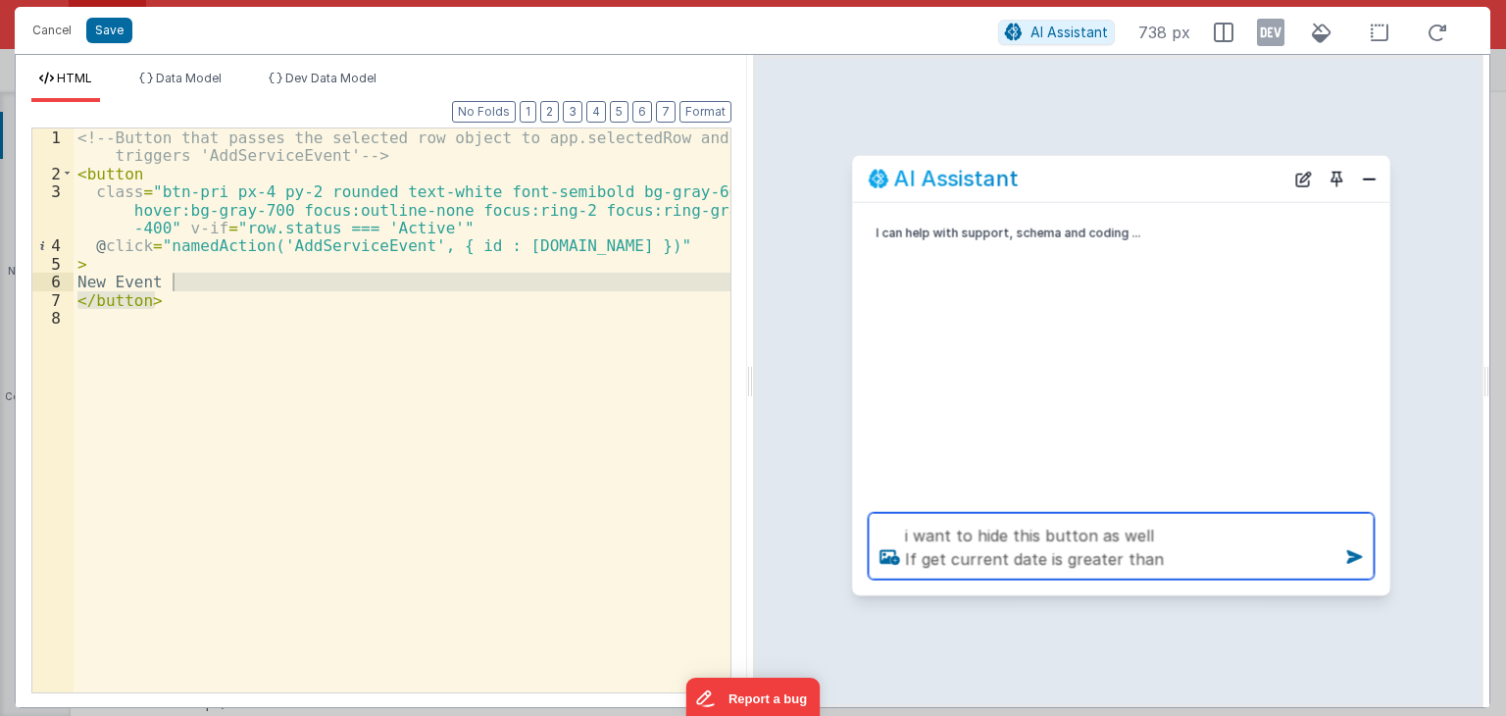
paste textarea "contract.endDate"
type textarea "i want to hide this button as well If get current date is greater than contract…"
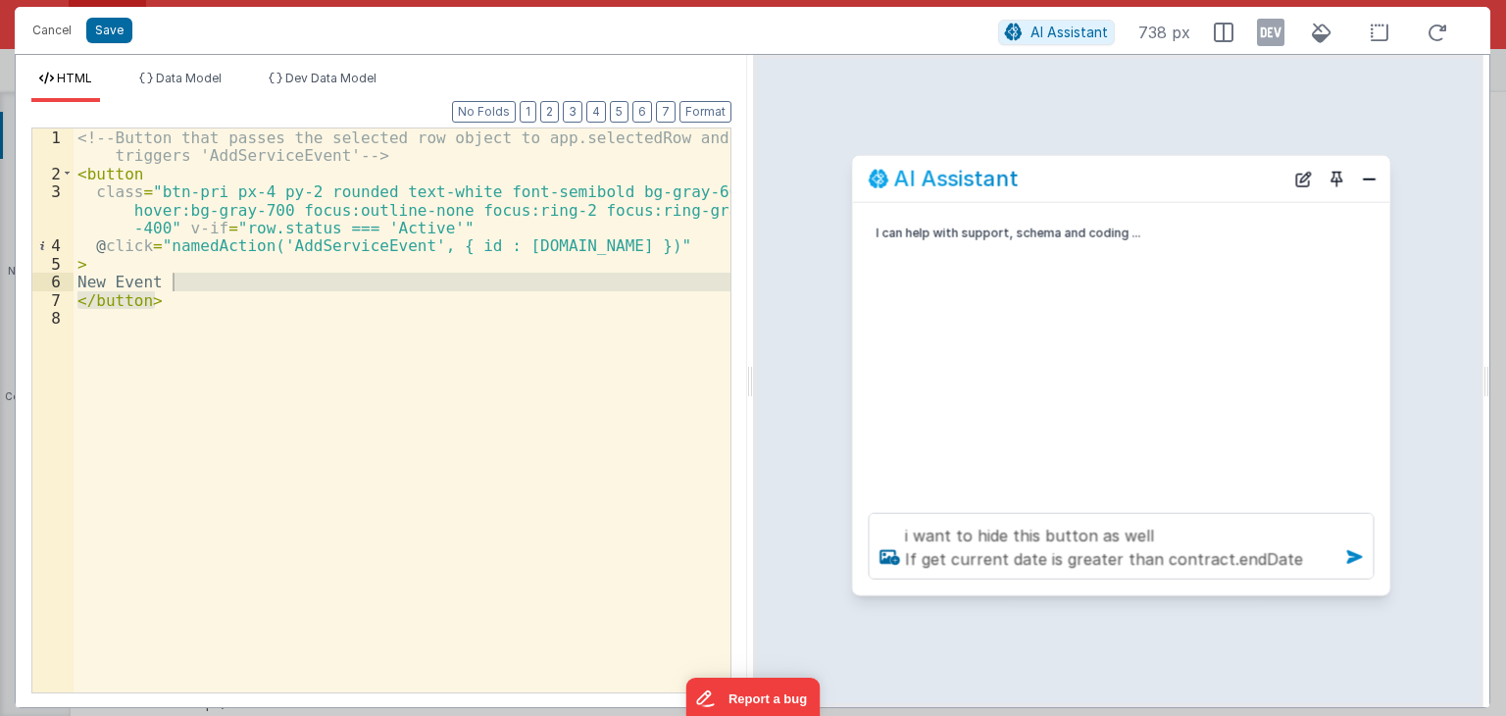
click at [1346, 556] on icon at bounding box center [1354, 556] width 31 height 31
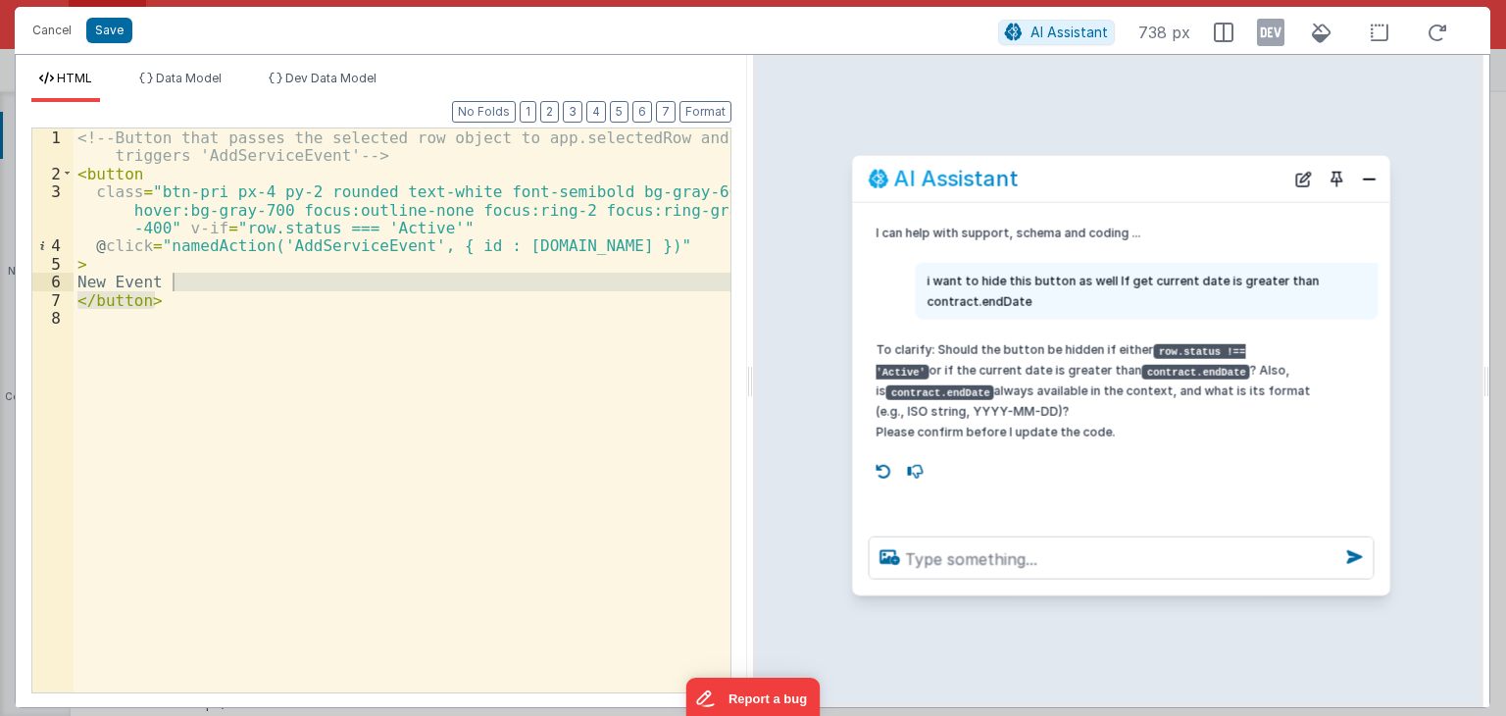
click at [1215, 586] on div at bounding box center [1121, 558] width 537 height 75
click at [1291, 484] on div at bounding box center [1130, 471] width 522 height 31
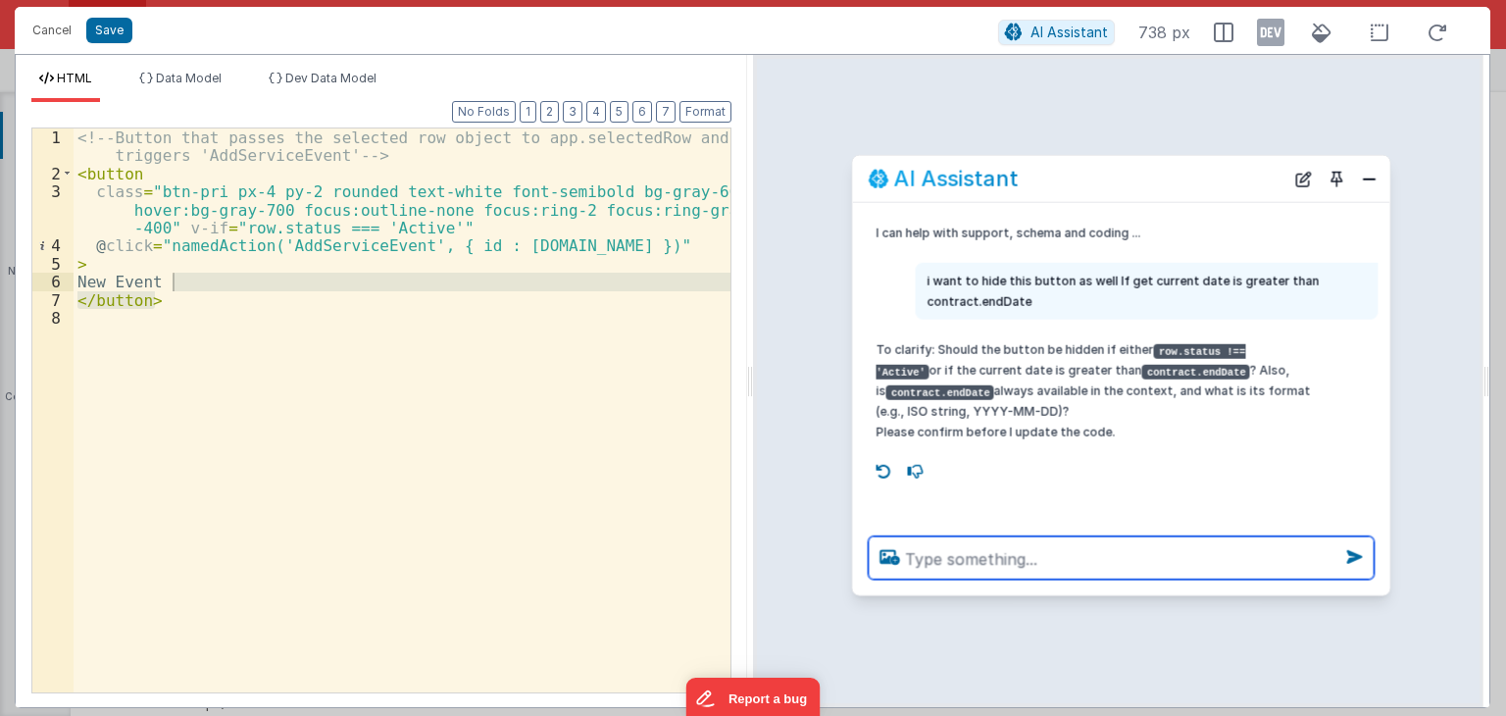
click at [1087, 565] on textarea at bounding box center [1122, 557] width 506 height 43
paste textarea "2/12/2026"
click at [1199, 561] on textarea "date will be in this format 2/12/2026" at bounding box center [1122, 557] width 506 height 43
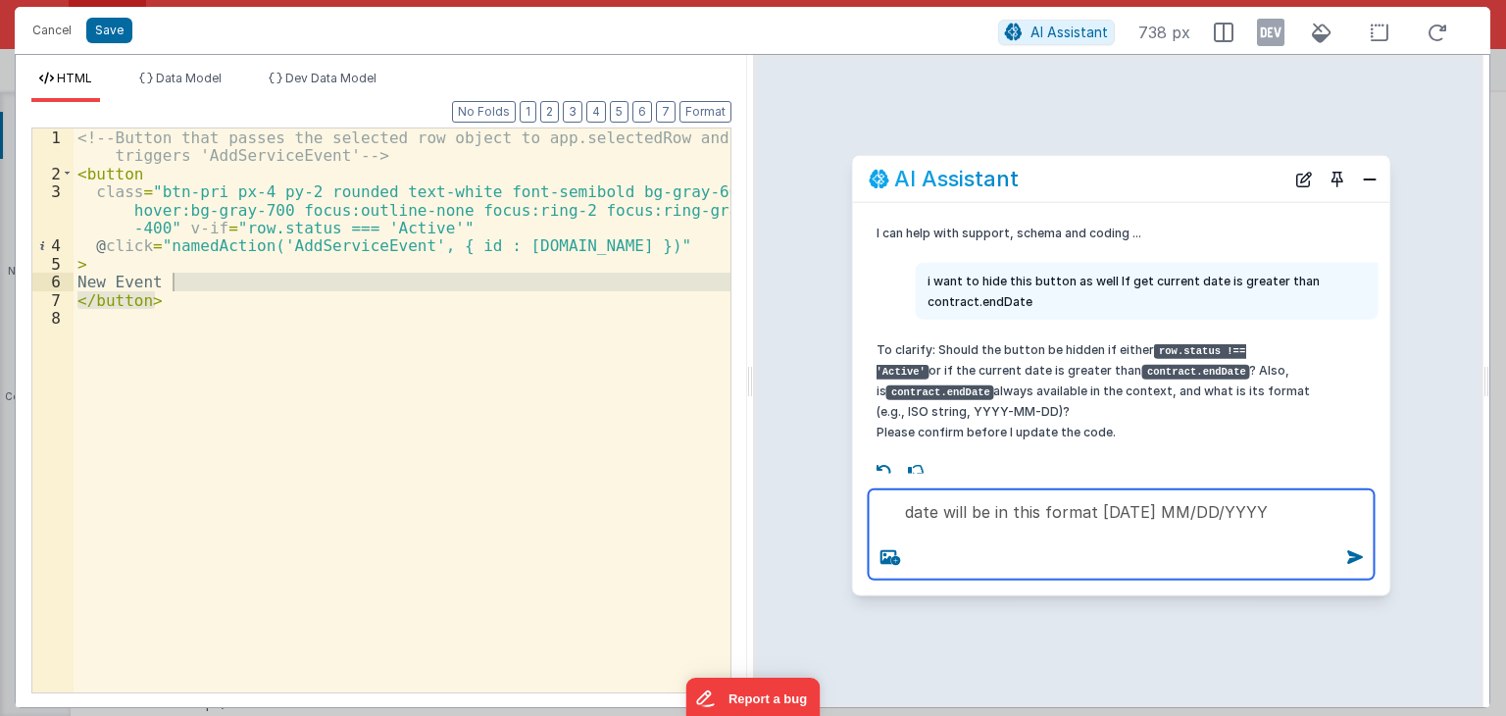
click at [1023, 557] on textarea "date will be in this format 2/12/2026 MM/DD/YYYY" at bounding box center [1122, 534] width 506 height 90
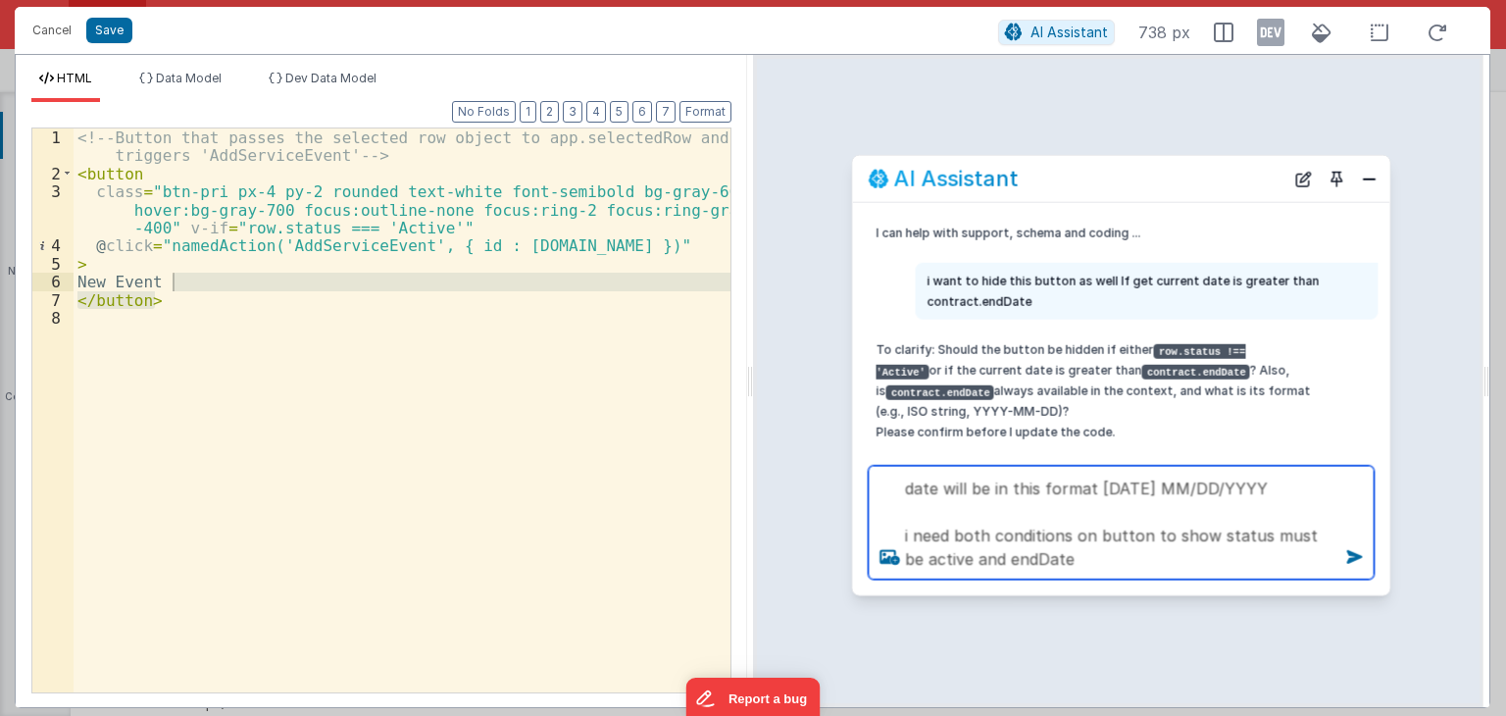
click at [1069, 556] on textarea "date will be in this format 2/12/2026 MM/DD/YYYY i need both conditions on butt…" at bounding box center [1122, 523] width 506 height 114
drag, startPoint x: 1059, startPoint y: 555, endPoint x: 982, endPoint y: 558, distance: 76.5
click at [982, 558] on textarea "date will be in this format 2/12/2026 MM/DD/YYYY i need both conditions on butt…" at bounding box center [1122, 523] width 506 height 114
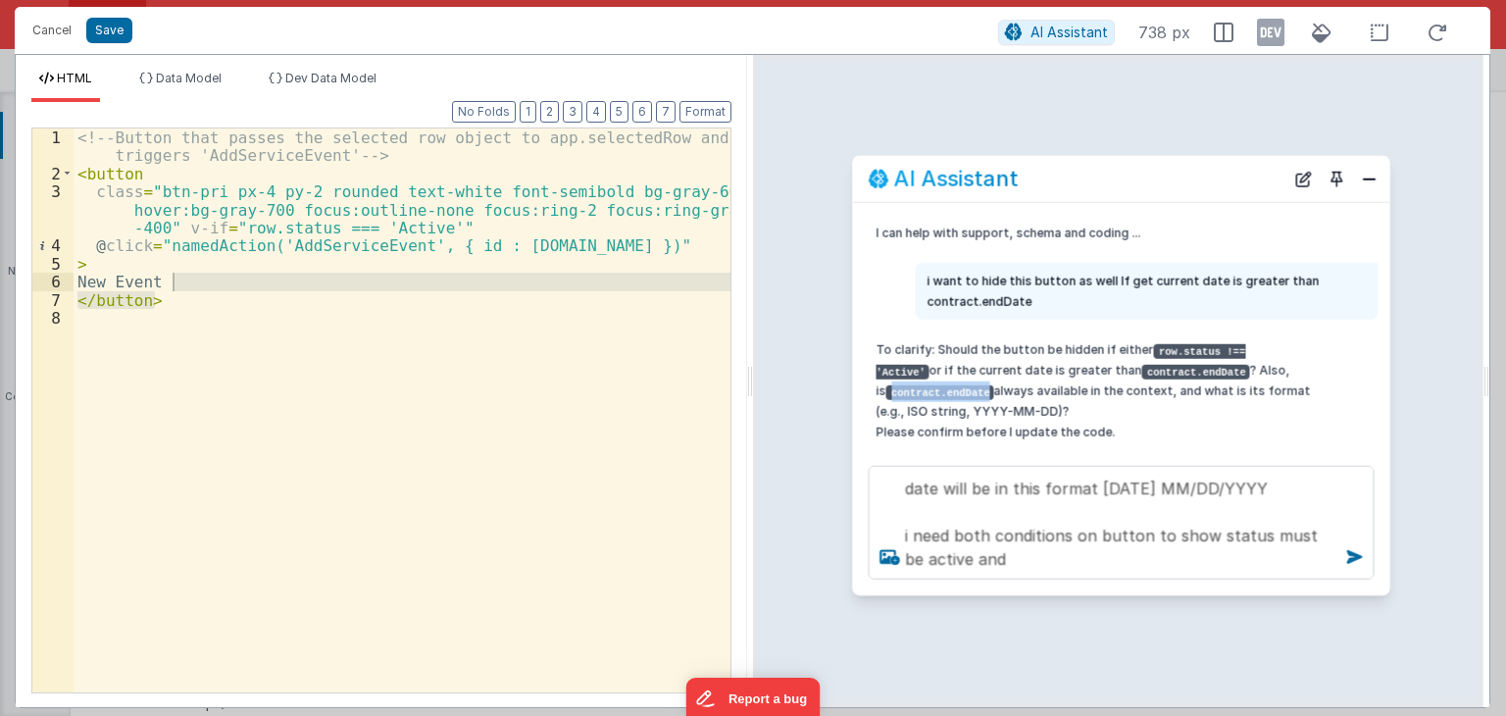
drag, startPoint x: 1215, startPoint y: 370, endPoint x: 1306, endPoint y: 373, distance: 91.2
click at [994, 384] on code "contract.endDate" at bounding box center [940, 391] width 108 height 15
copy code "contract.endDate"
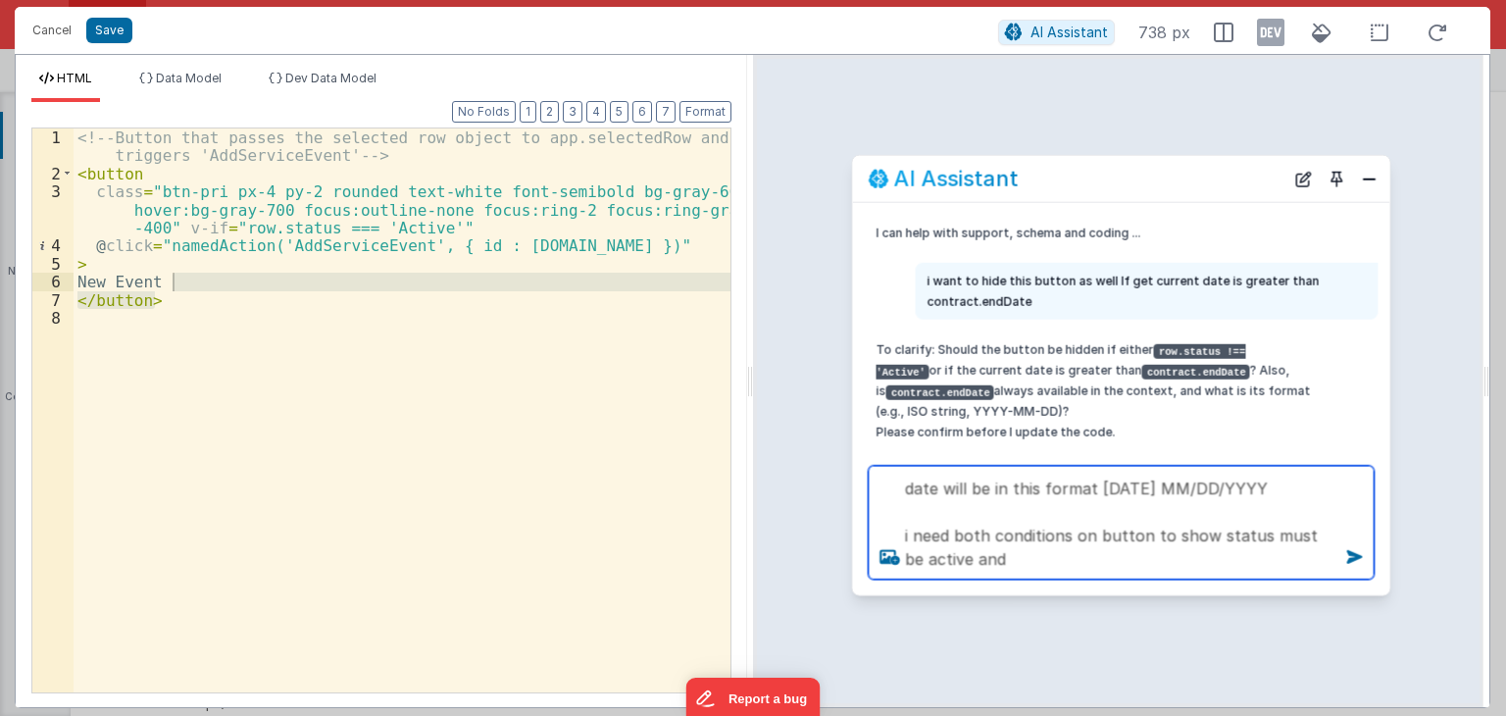
click at [1012, 560] on textarea "date will be in this format 2/12/2026 MM/DD/YYYY i need both conditions on butt…" at bounding box center [1122, 523] width 506 height 114
paste textarea "contract.endDate"
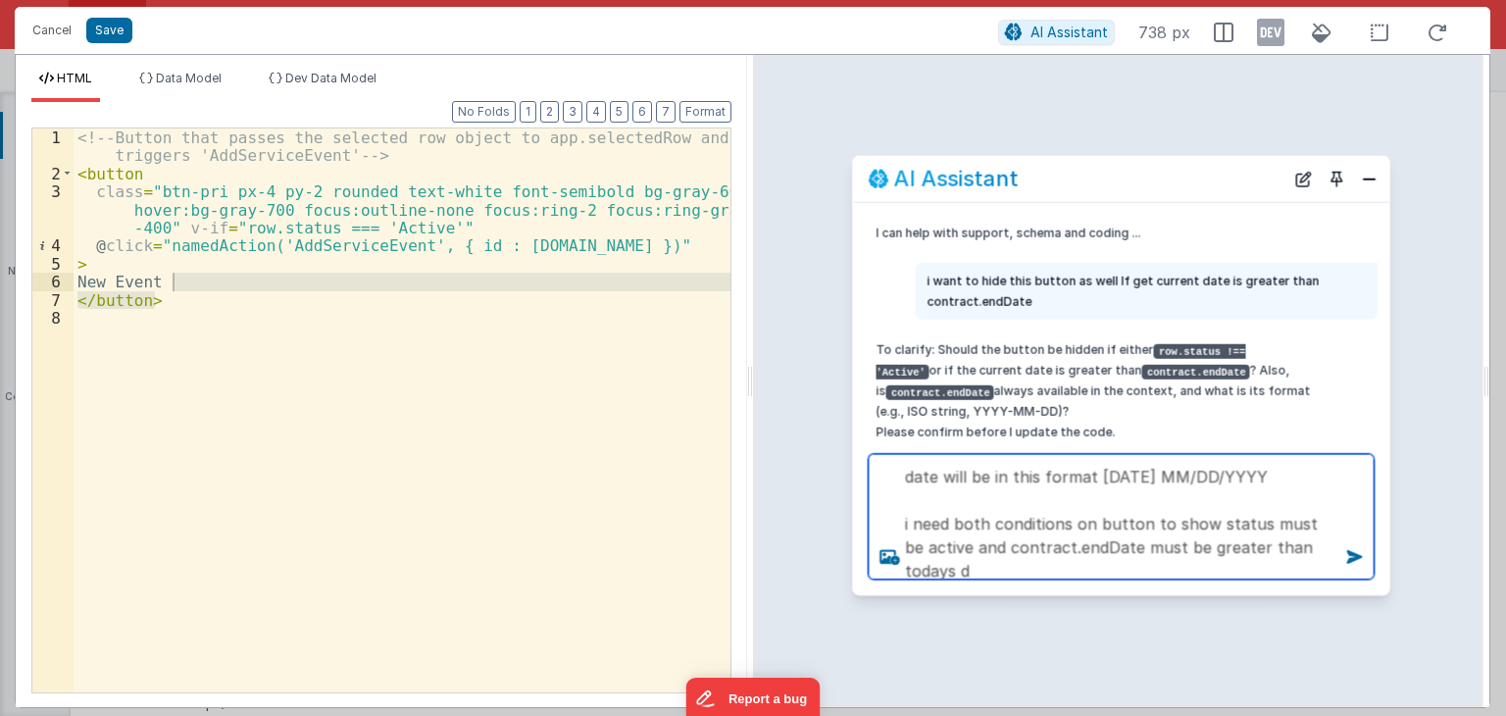
scroll to position [1, 0]
type textarea "date will be in this format 2/12/2026 MM/DD/YYYY i need both conditions on butt…"
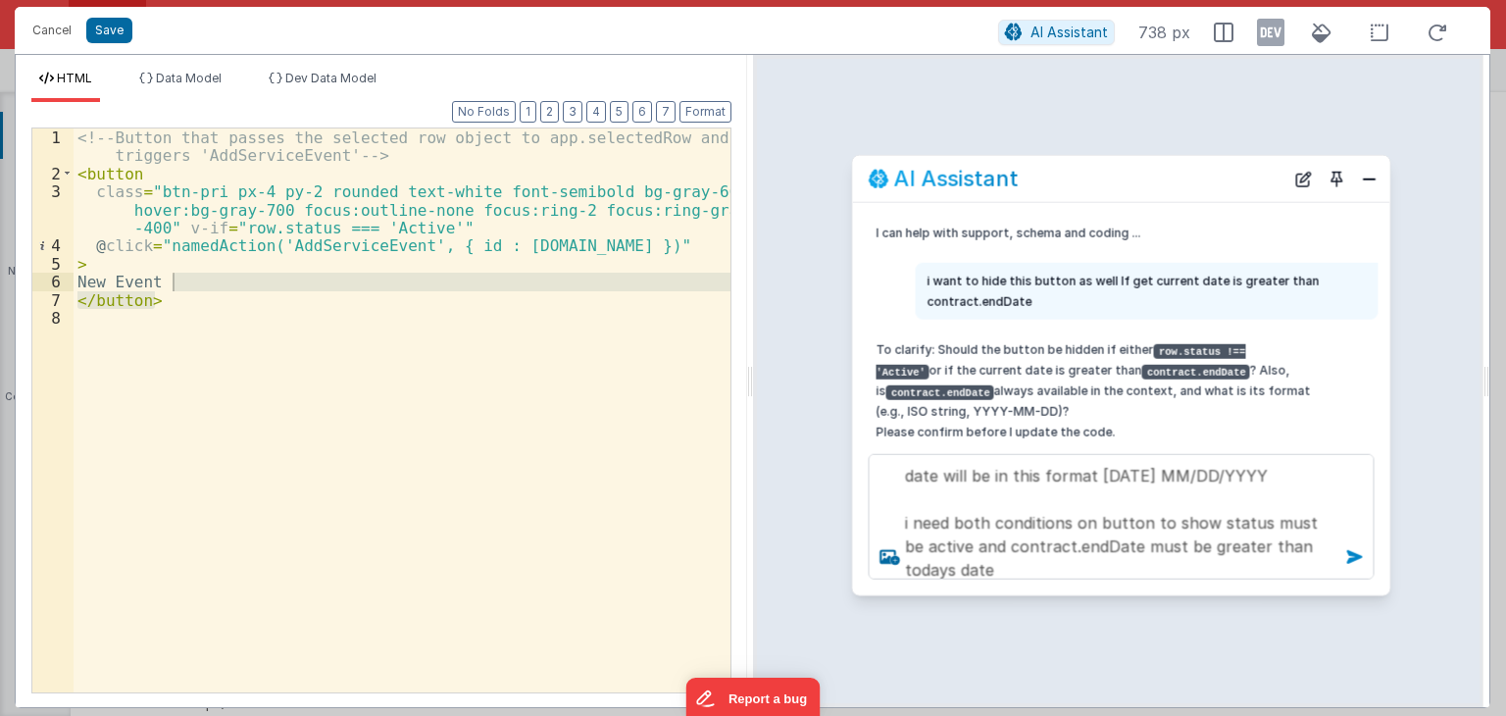
click at [1351, 550] on icon at bounding box center [1354, 556] width 31 height 31
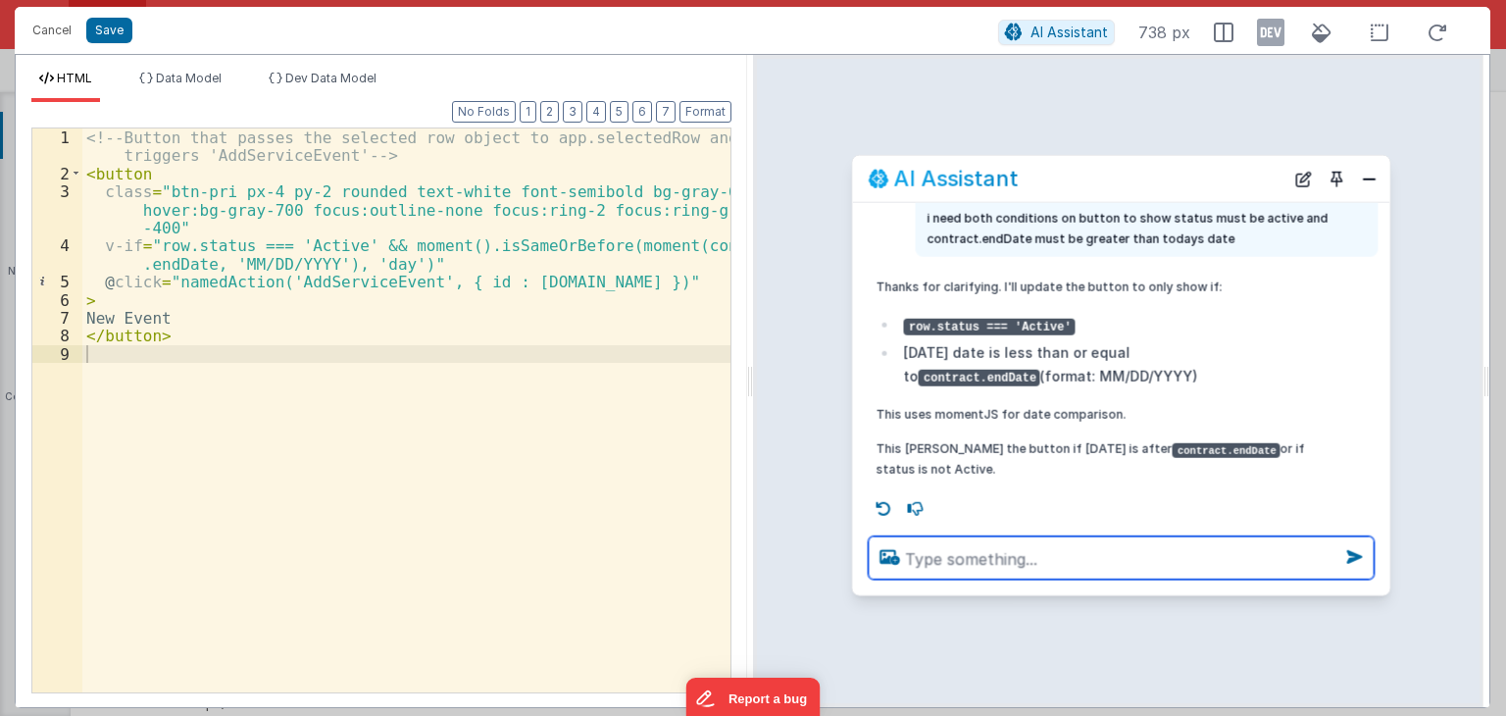
scroll to position [298, 0]
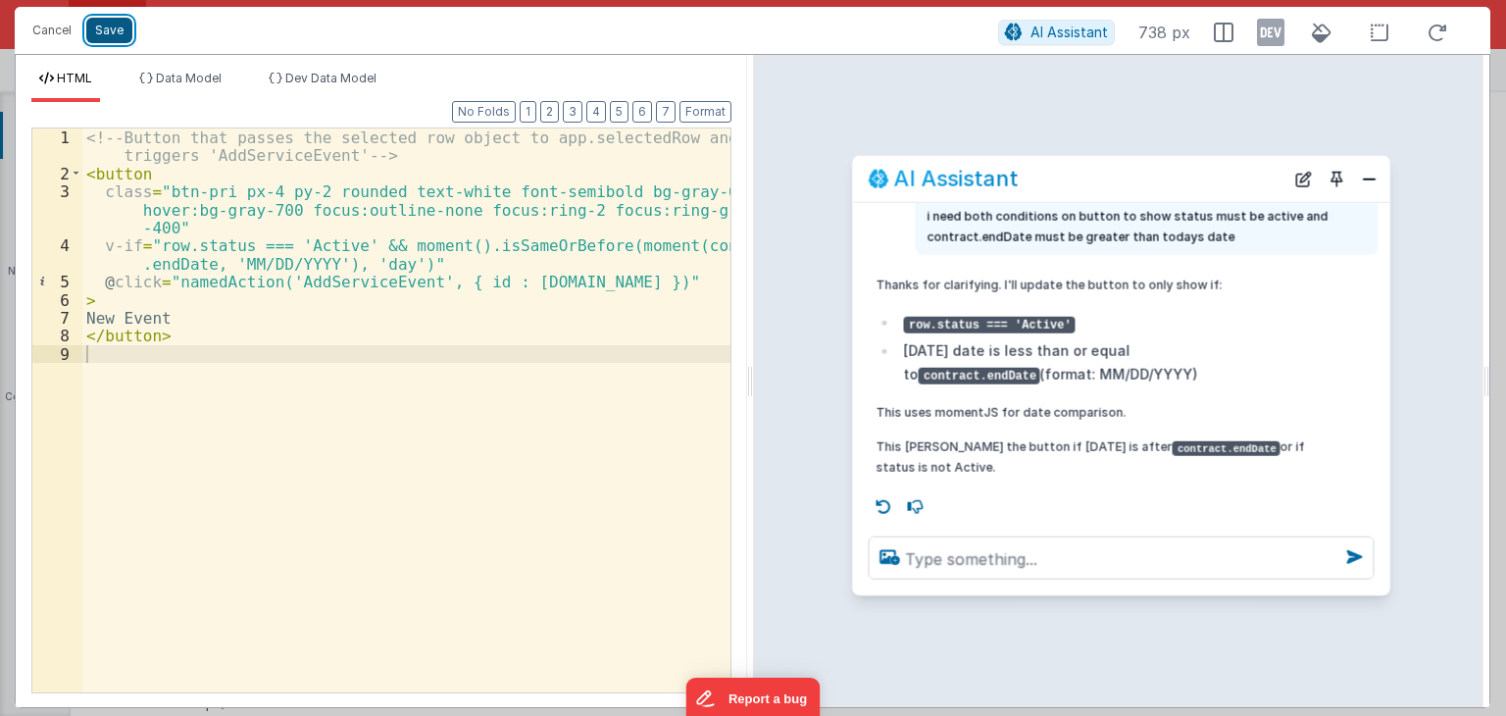
click at [115, 36] on button "Save" at bounding box center [109, 30] width 46 height 25
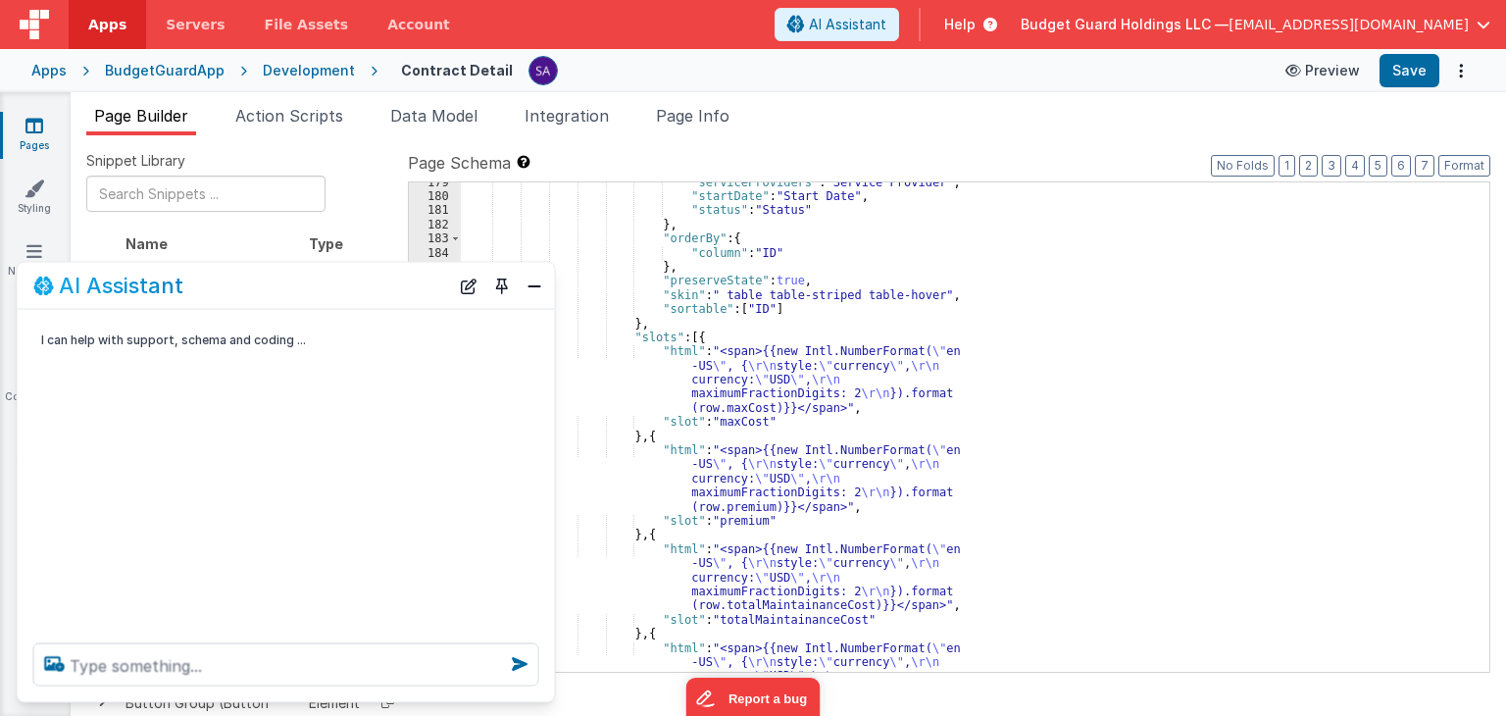
scroll to position [2618, 0]
click at [1402, 73] on button "Save" at bounding box center [1409, 70] width 60 height 33
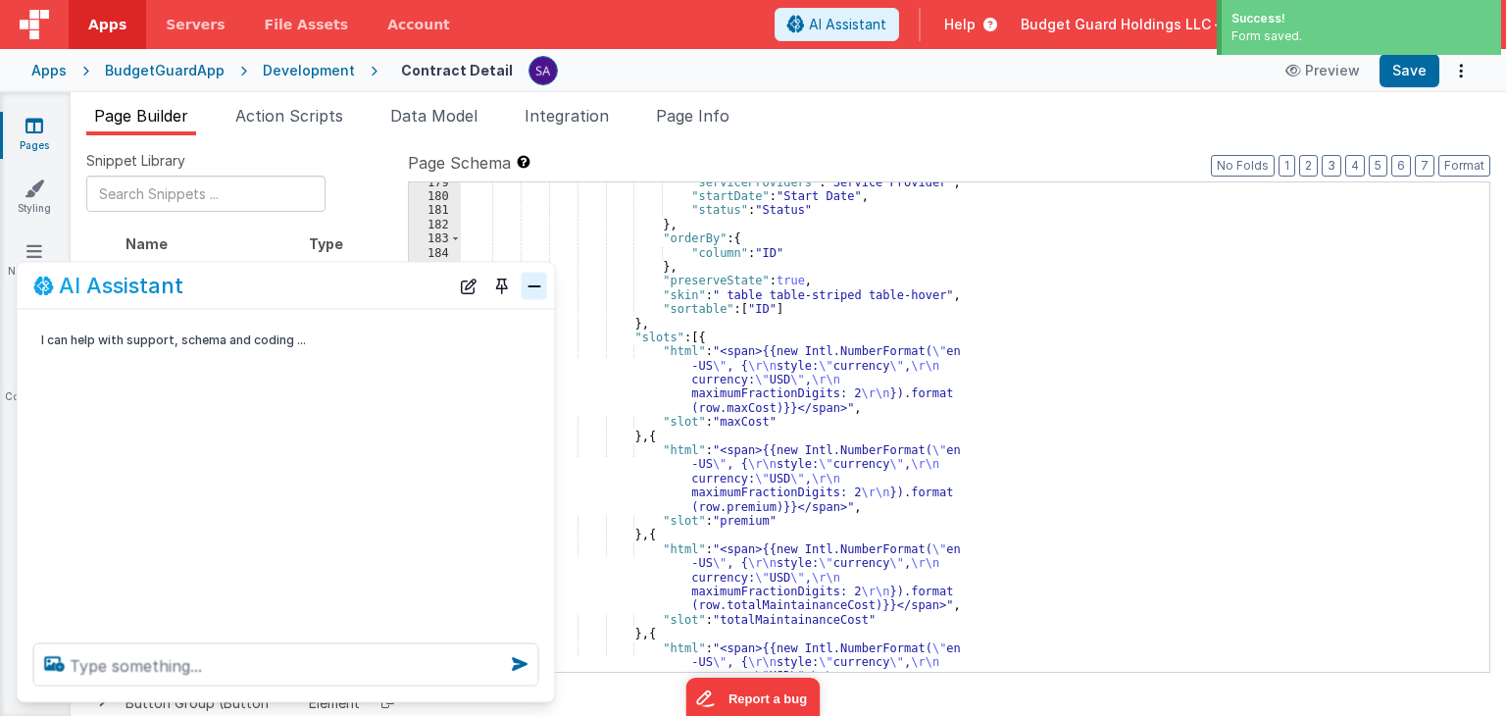
click at [527, 280] on button "Close" at bounding box center [534, 285] width 25 height 27
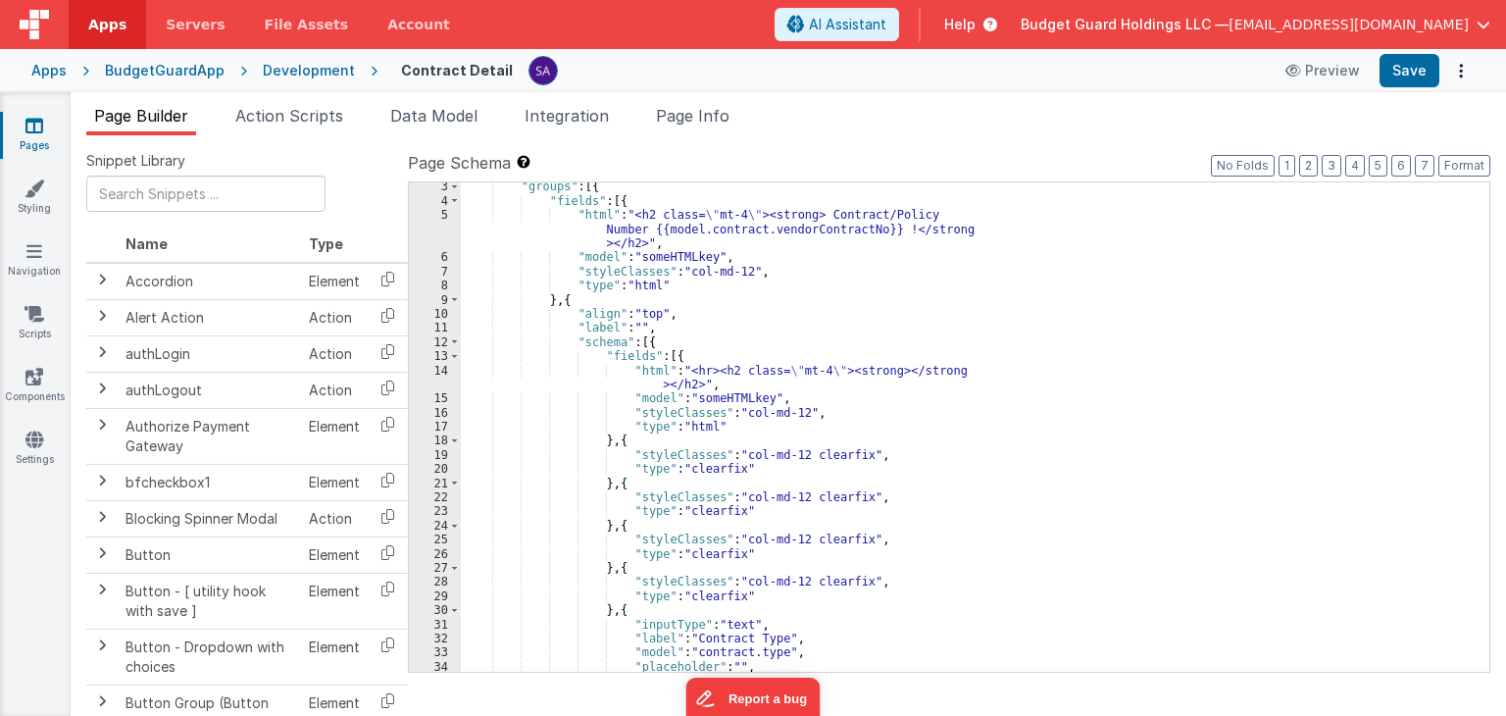
scroll to position [0, 0]
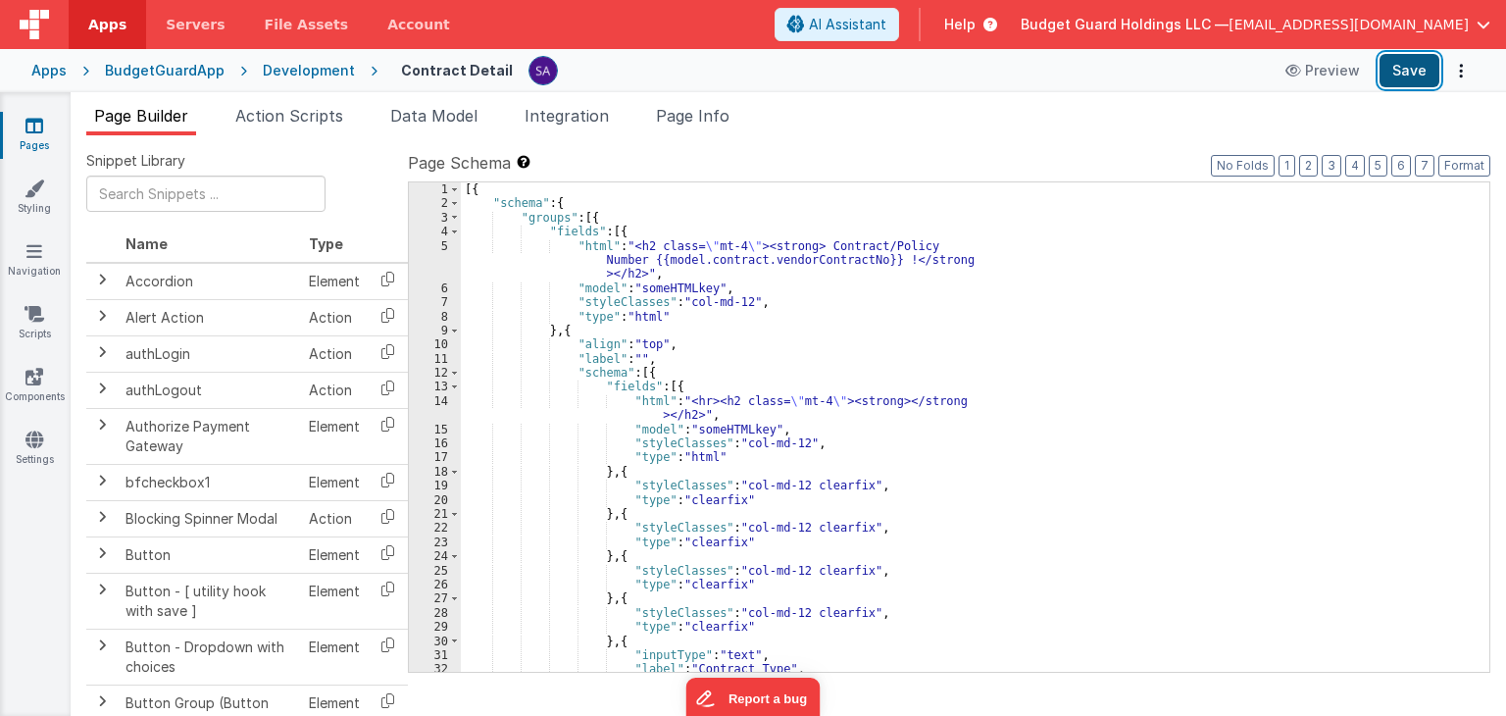
drag, startPoint x: 1412, startPoint y: 75, endPoint x: 1423, endPoint y: 81, distance: 13.2
click at [1412, 75] on button "Save" at bounding box center [1409, 70] width 60 height 33
drag, startPoint x: 1167, startPoint y: 653, endPoint x: 1158, endPoint y: 647, distance: 10.6
click at [1167, 653] on div "[{ "schema" : { "groups" : [{ "fields" : [{ "html" : "<h2 class= \" mt-4 \" ><s…" at bounding box center [968, 441] width 1014 height 518
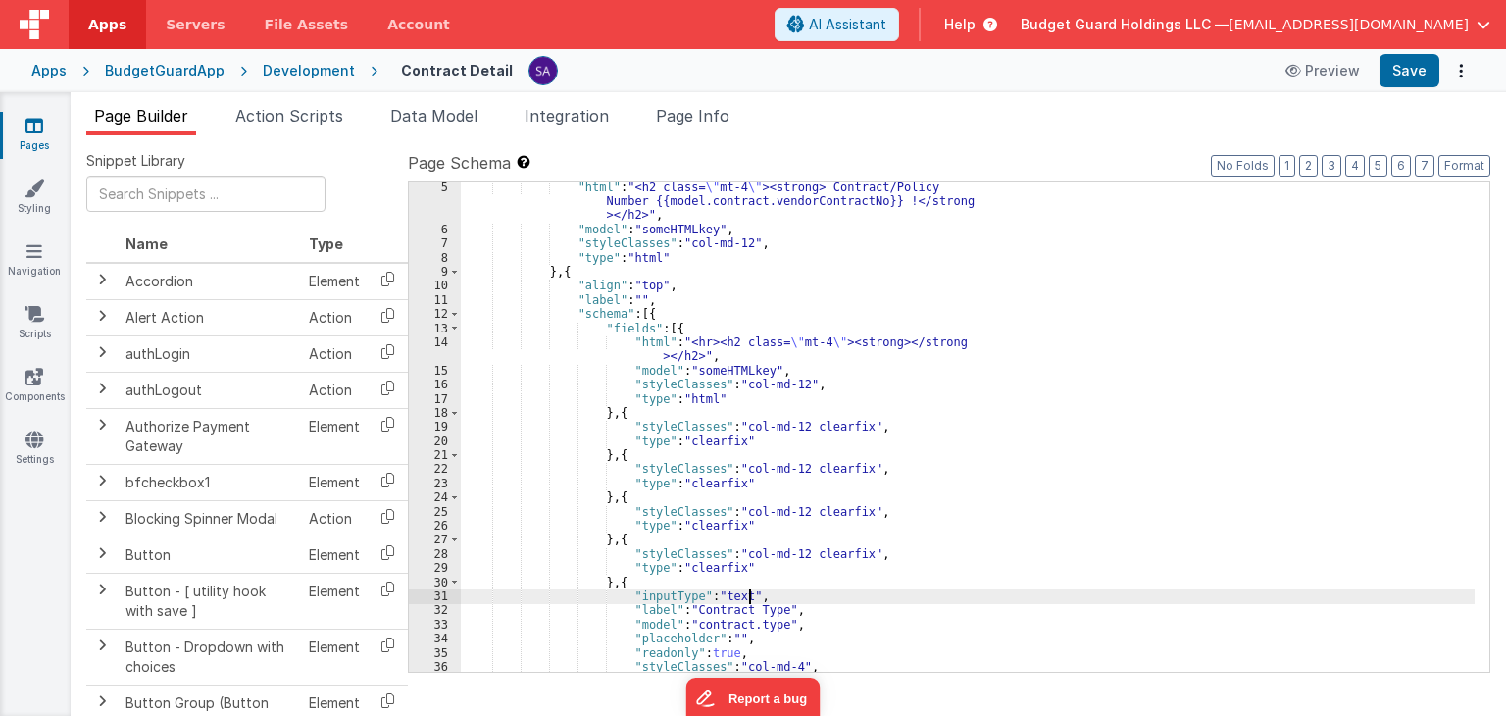
scroll to position [118, 0]
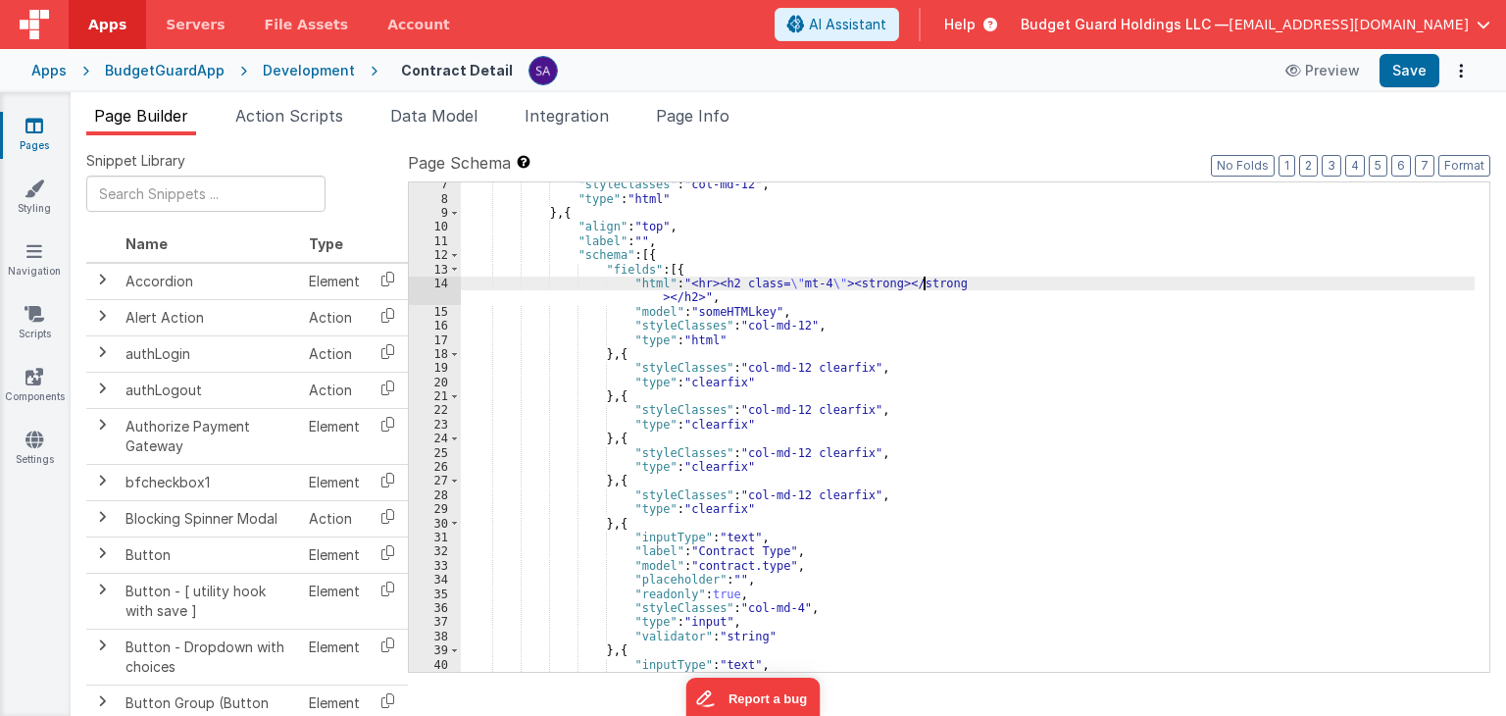
click at [1193, 287] on div ""styleClasses" : "col-md-12" , "type" : "html" } , { "align" : "top" , "label" …" at bounding box center [968, 436] width 1014 height 518
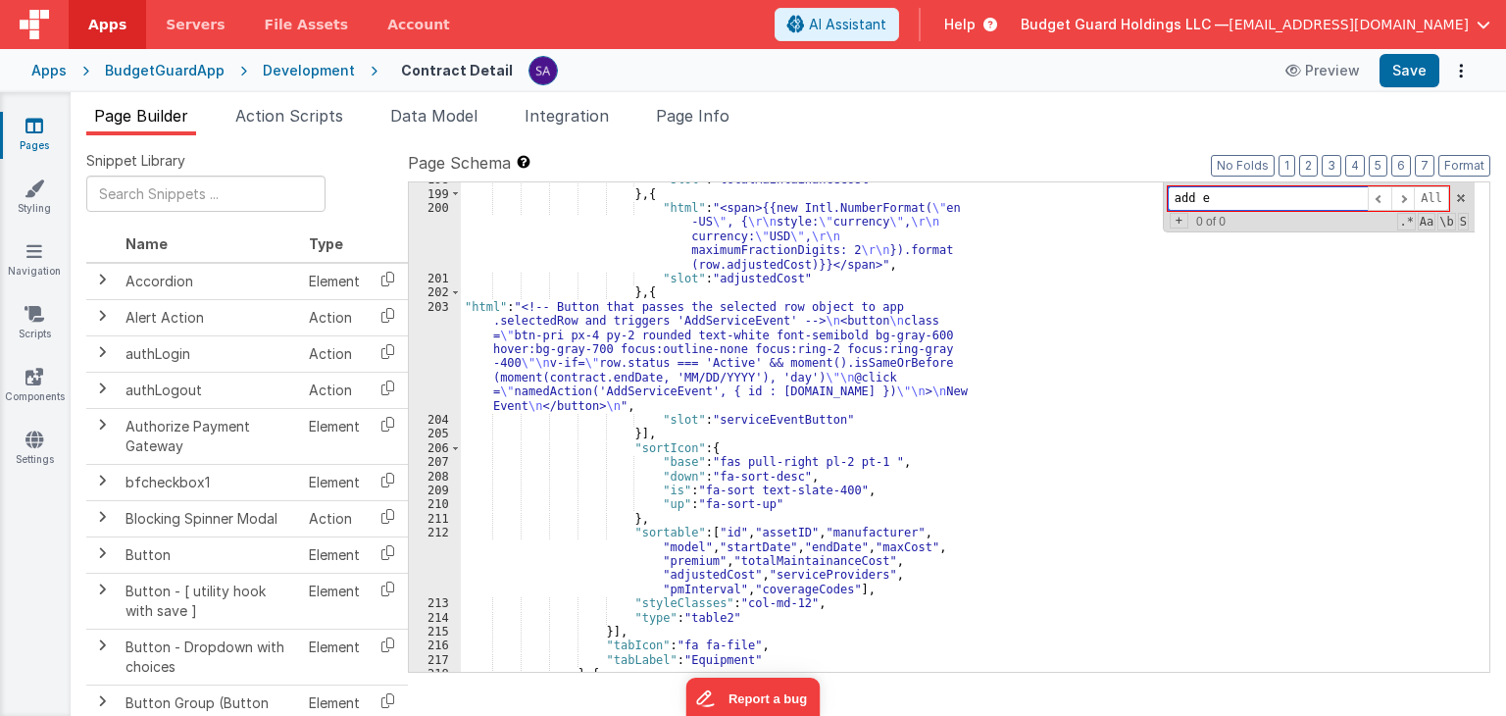
scroll to position [3059, 0]
type input "add e"
click at [429, 329] on div "203" at bounding box center [435, 356] width 52 height 113
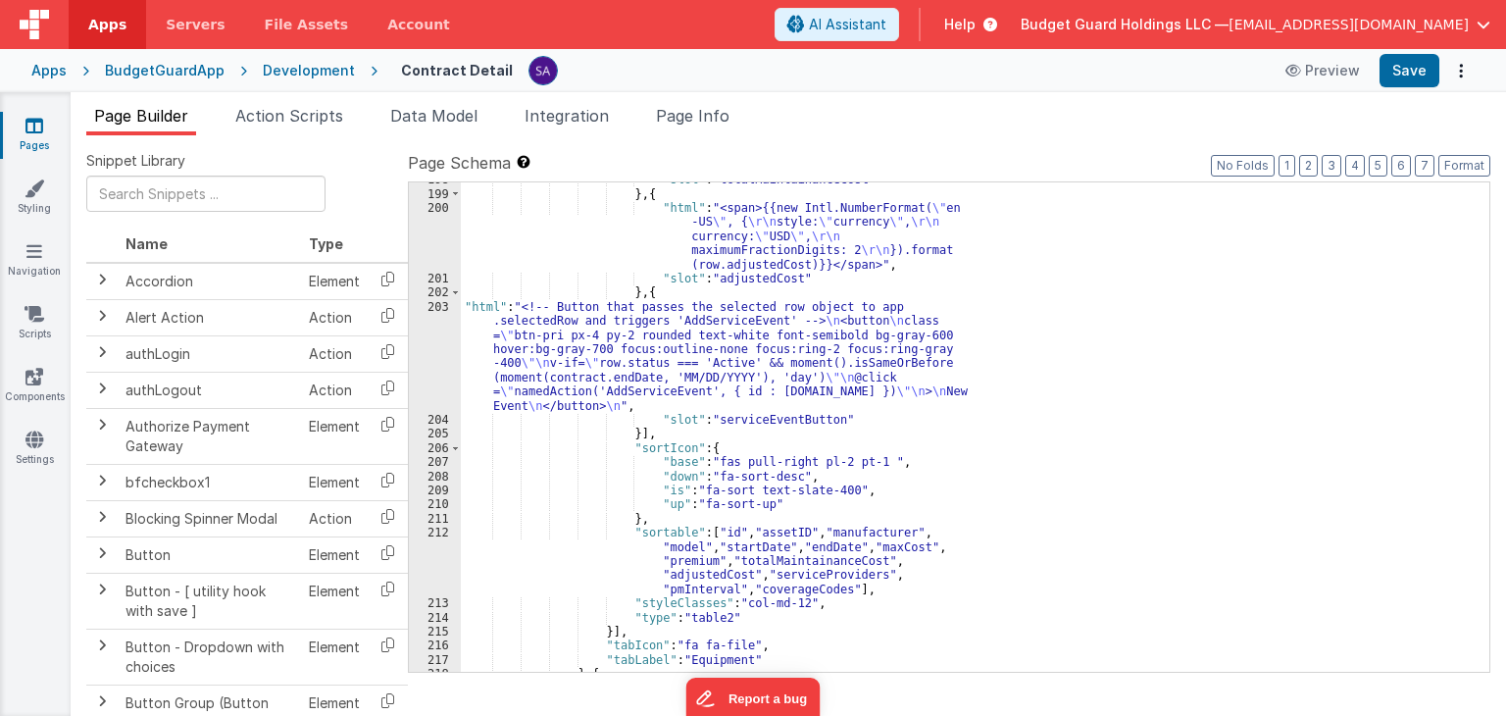
click at [429, 329] on div "203" at bounding box center [435, 356] width 52 height 113
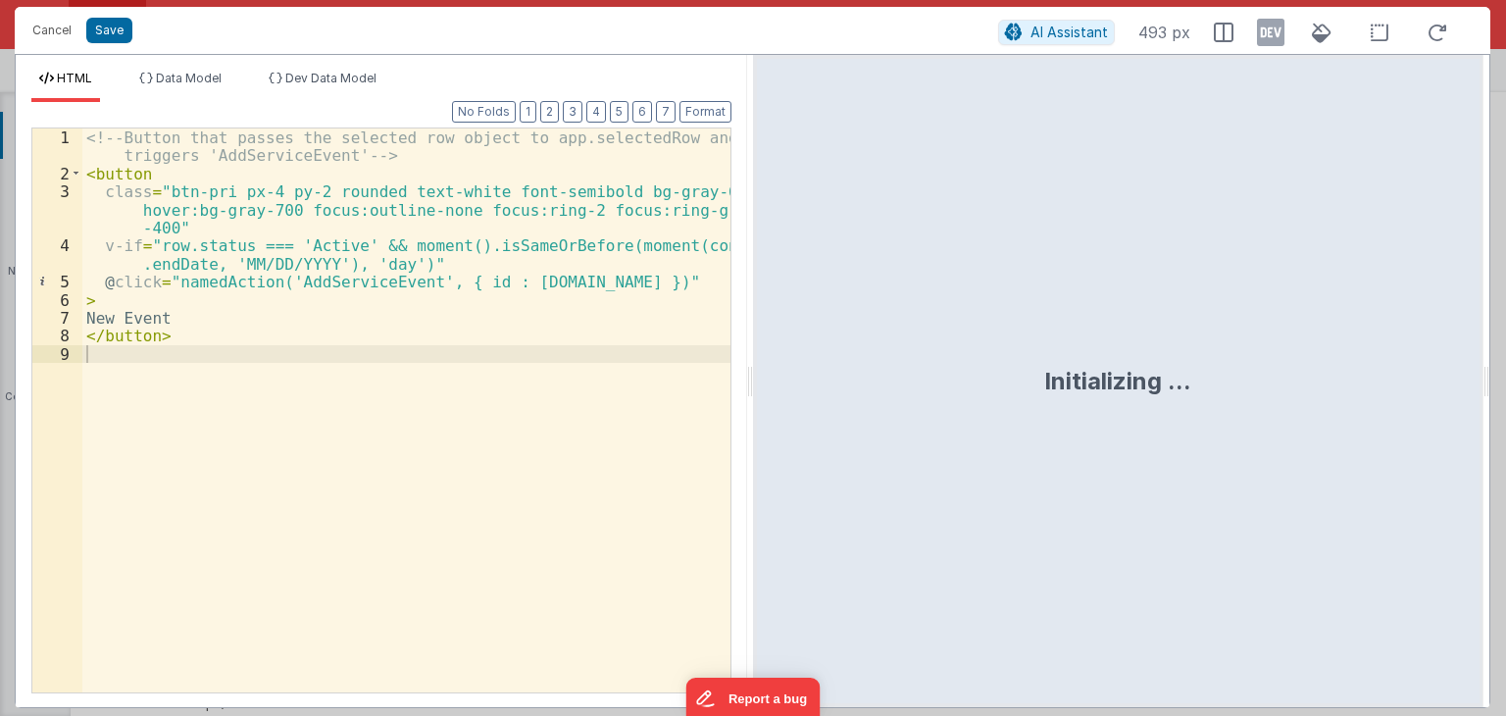
click at [420, 264] on div "<!-- Button that passes the selected row object to app.selectedRow and triggers…" at bounding box center [406, 437] width 648 height 619
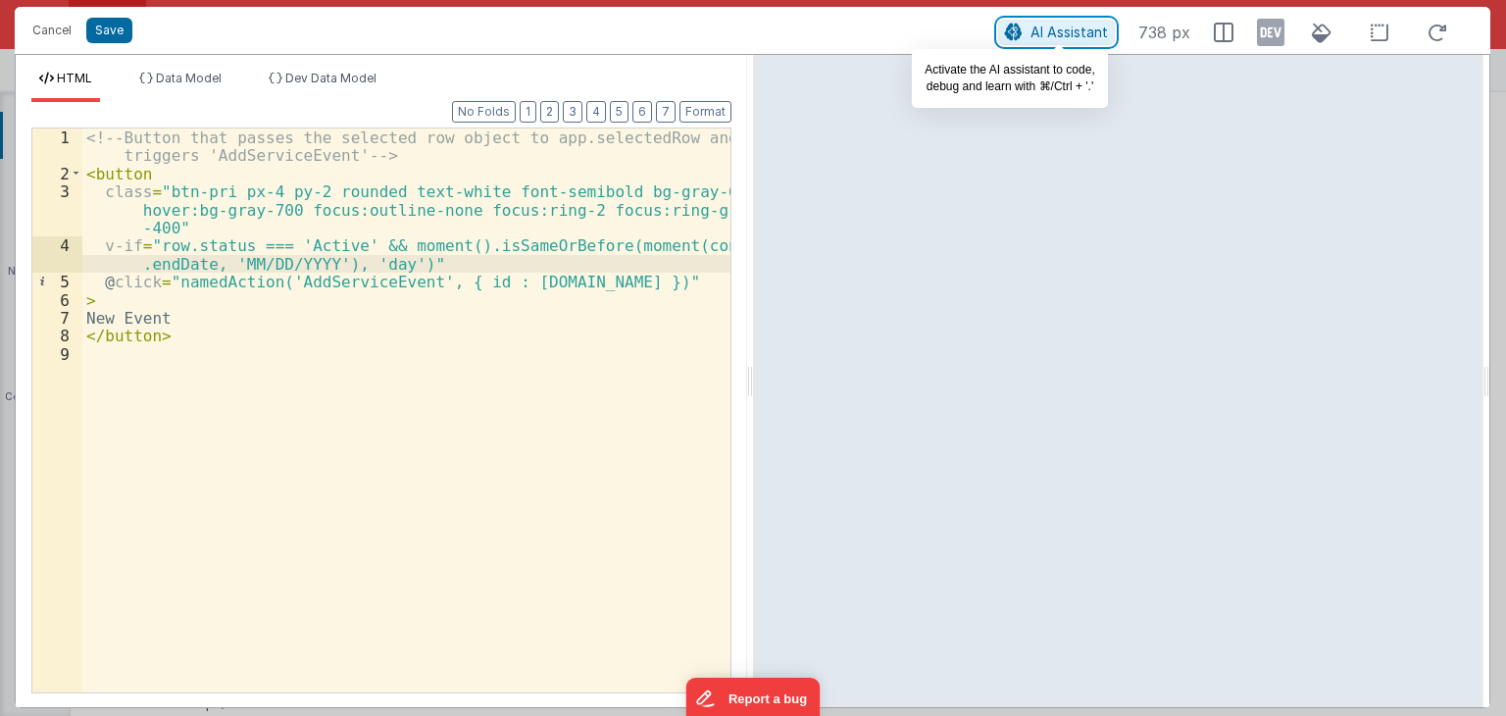
click at [1027, 35] on button "AI Assistant" at bounding box center [1056, 32] width 117 height 25
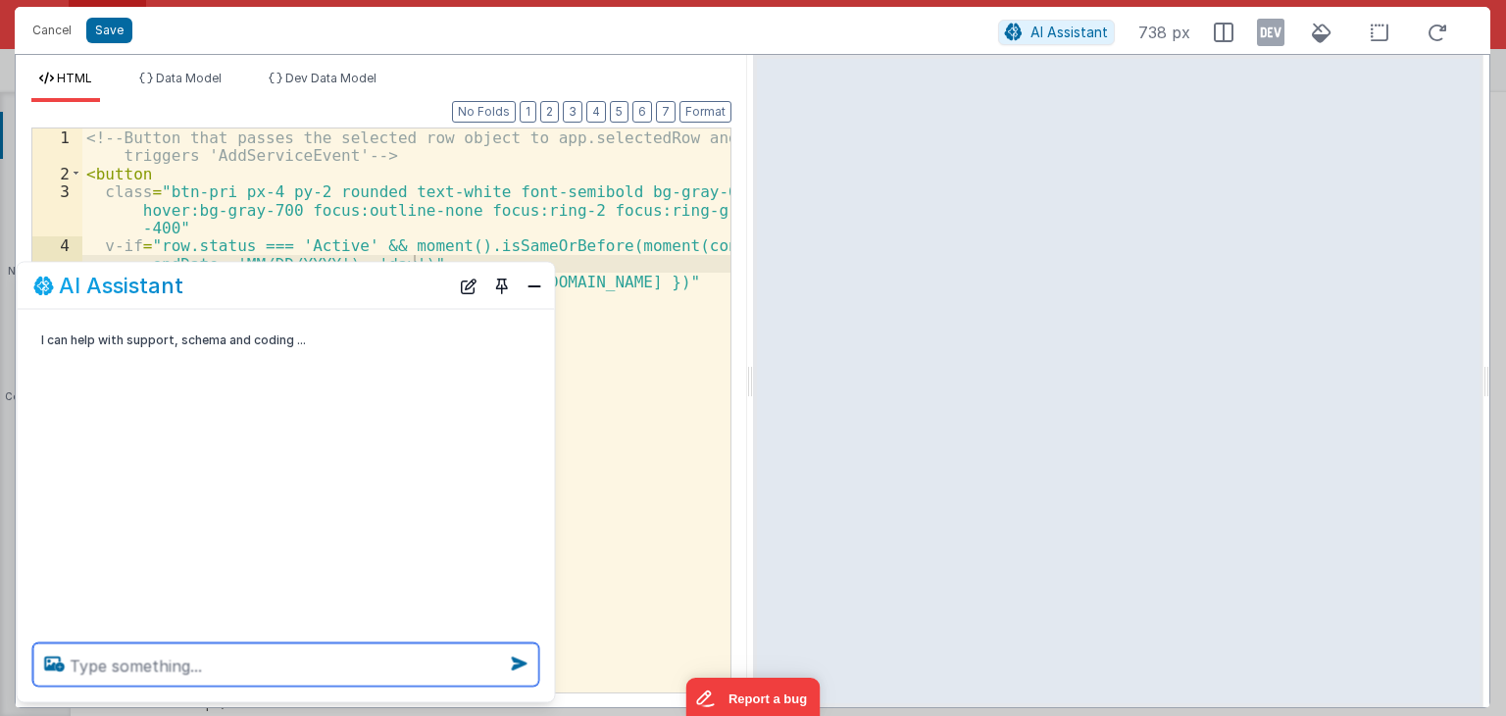
scroll to position [2903, 0]
click at [239, 676] on textarea at bounding box center [286, 664] width 506 height 43
type textarea "i have record"
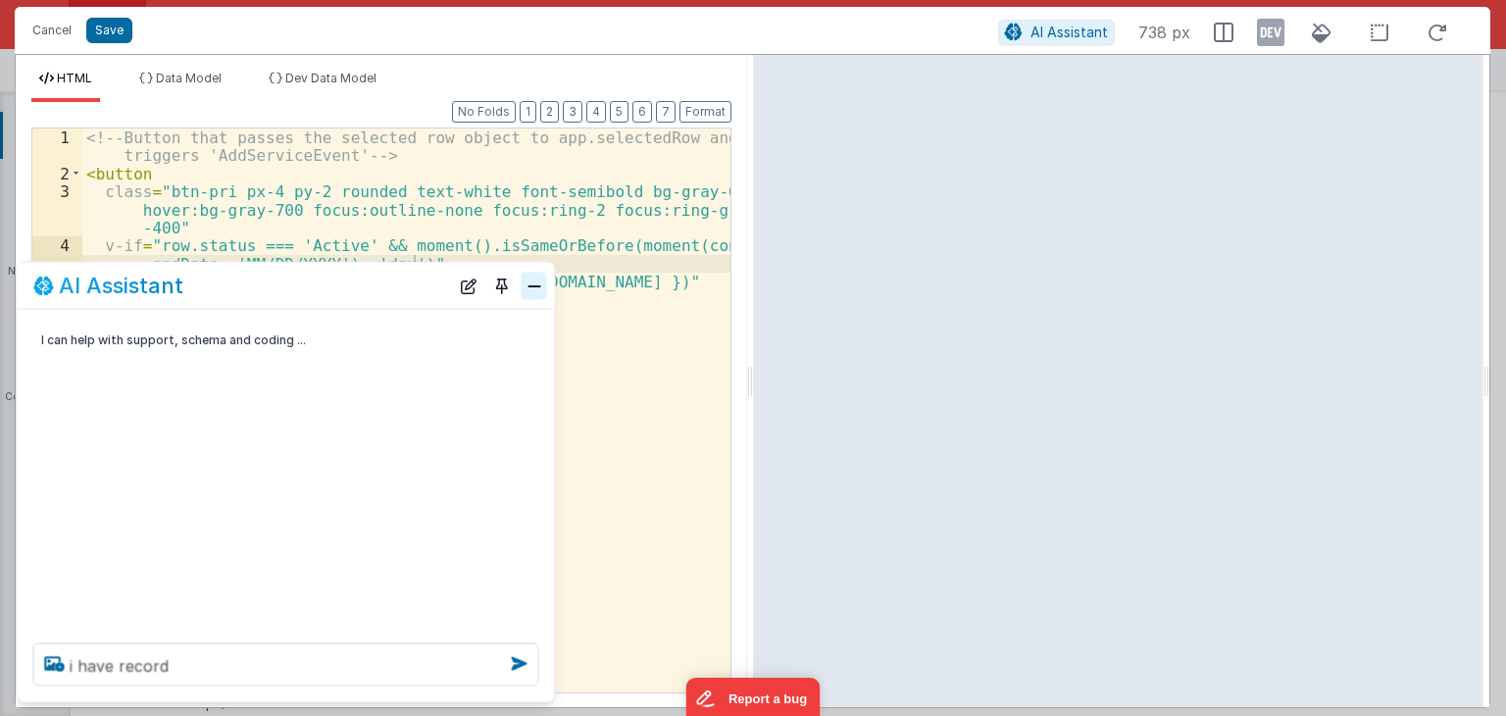
click at [529, 292] on button "Close" at bounding box center [534, 285] width 25 height 27
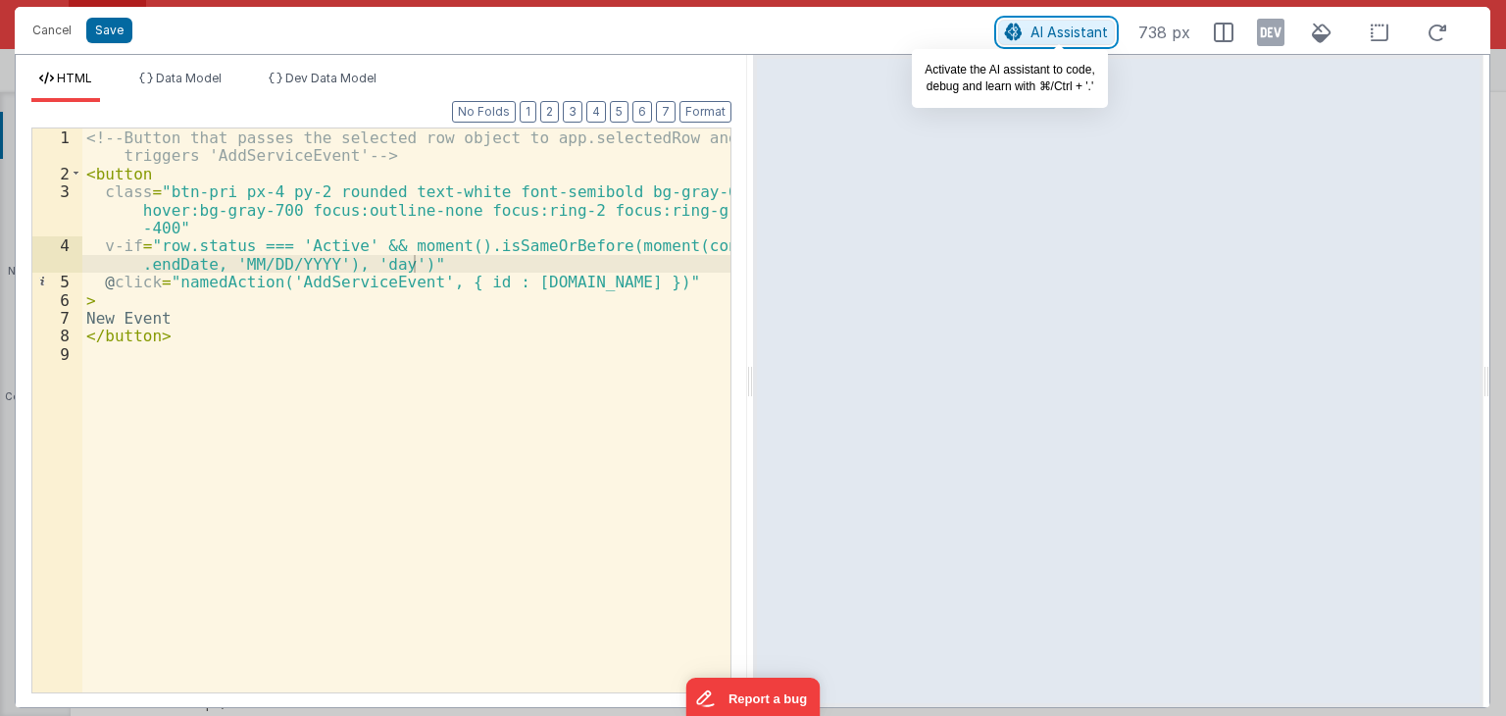
click at [1097, 28] on span "AI Assistant" at bounding box center [1068, 32] width 77 height 17
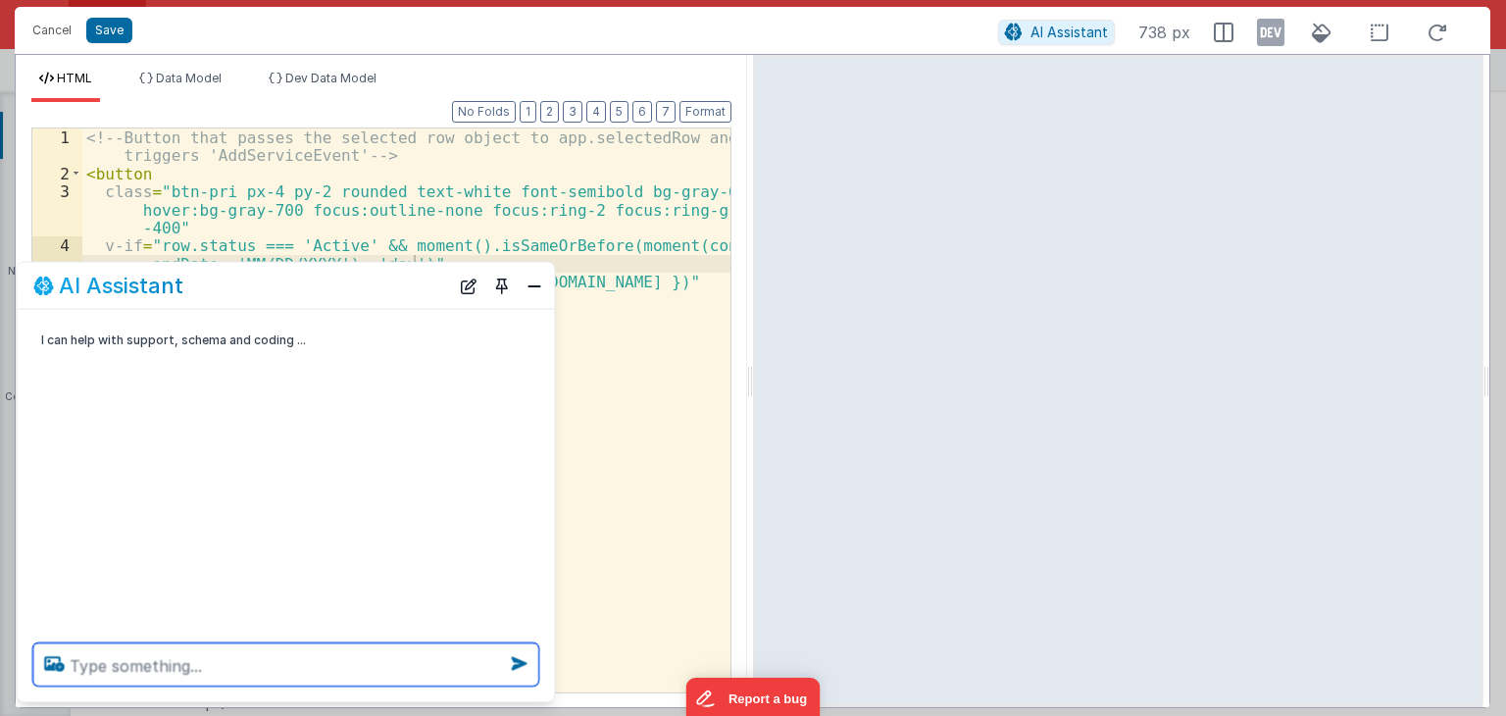
click at [412, 666] on textarea at bounding box center [286, 664] width 506 height 43
click at [454, 662] on textarea "i have record where model.contract.endDate is" at bounding box center [286, 664] width 506 height 43
paste textarea "2/12/2026"
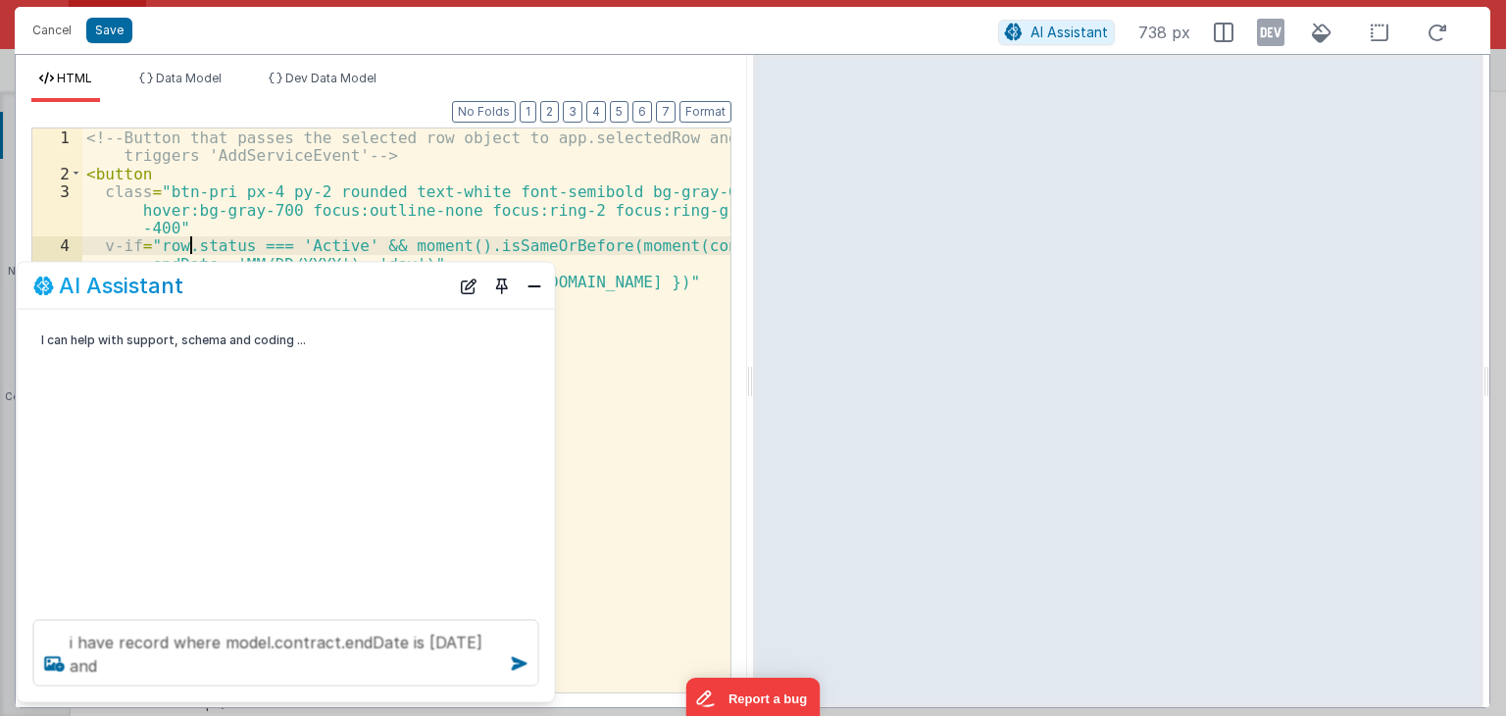
click at [188, 243] on div "<!-- Button that passes the selected row object to app.selectedRow and triggers…" at bounding box center [406, 437] width 648 height 619
drag, startPoint x: 239, startPoint y: 245, endPoint x: 189, endPoint y: 247, distance: 50.0
click at [192, 247] on div "<!-- Button that passes the selected row object to app.selectedRow and triggers…" at bounding box center [406, 437] width 648 height 619
click at [169, 248] on div "<!-- Button that passes the selected row object to app.selectedRow and triggers…" at bounding box center [406, 437] width 648 height 619
drag, startPoint x: 156, startPoint y: 244, endPoint x: 353, endPoint y: 245, distance: 197.0
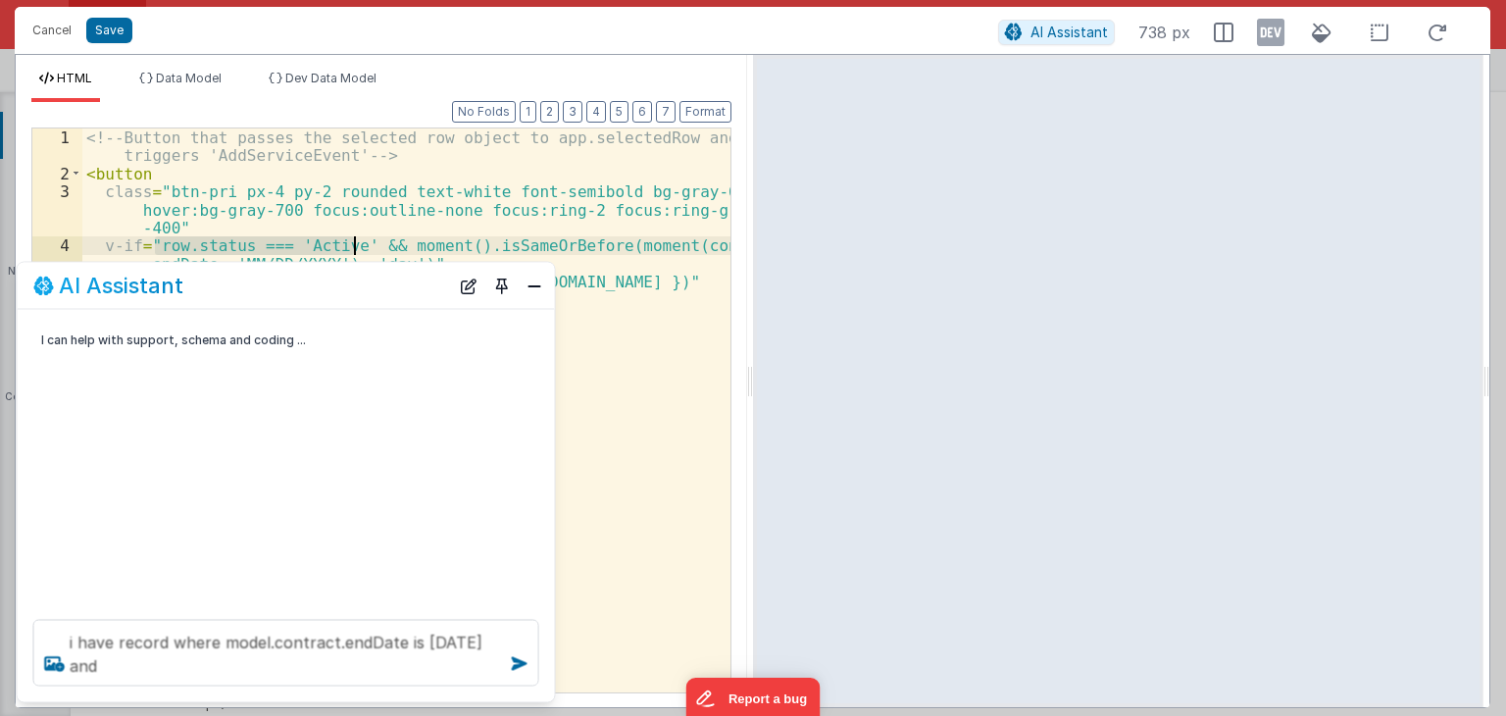
click at [353, 245] on div "<!-- Button that passes the selected row object to app.selectedRow and triggers…" at bounding box center [406, 437] width 648 height 619
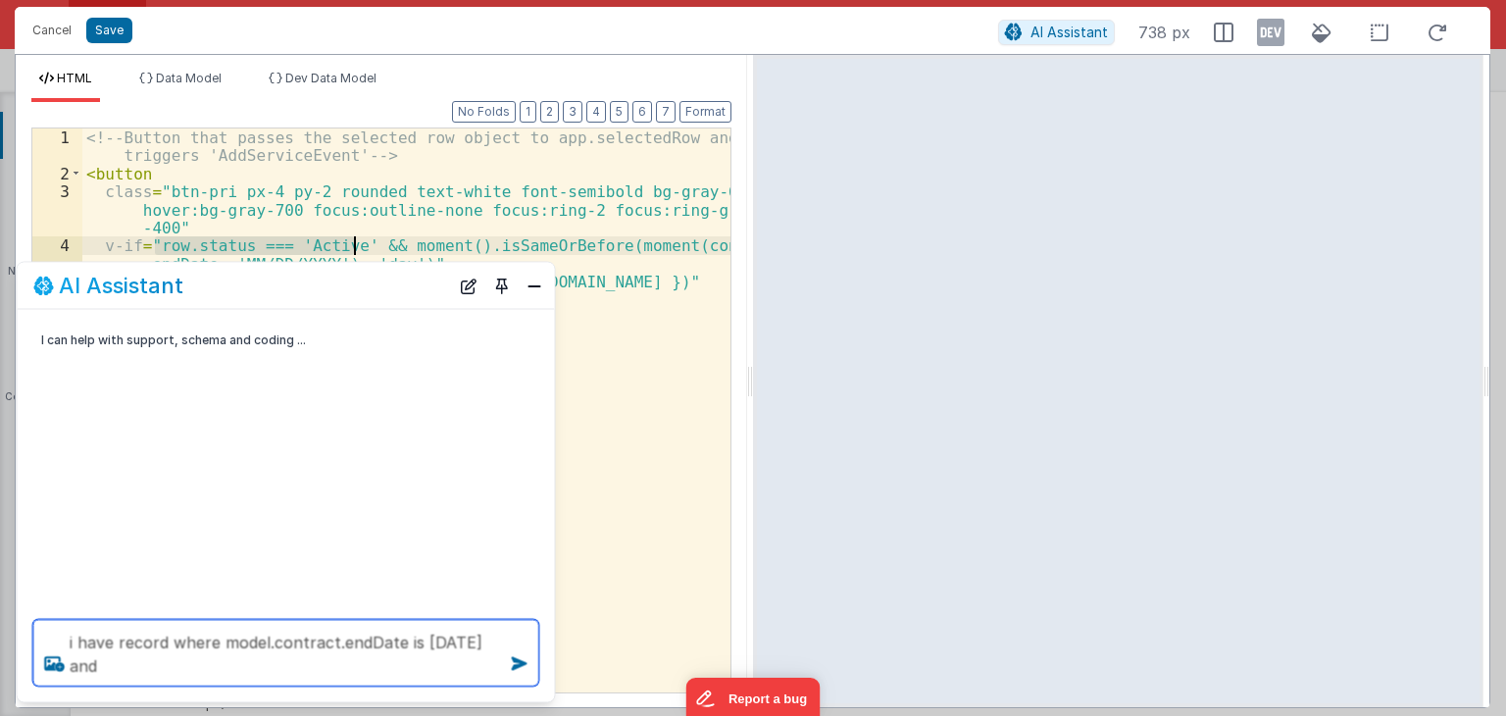
click at [205, 664] on textarea "i have record where model.contract.endDate is 2/12/2026 and" at bounding box center [286, 653] width 506 height 67
paste textarea "row.status === 'Active'"
click at [186, 663] on textarea "i have record where model.contract.endDate is 2/12/2026 and row.status === 'Act…" at bounding box center [286, 653] width 506 height 67
drag, startPoint x: 212, startPoint y: 666, endPoint x: 192, endPoint y: 662, distance: 20.0
click at [192, 661] on textarea "i have record where model.contract.endDate is 2/12/2026 and row.status === 'Act…" at bounding box center [286, 653] width 506 height 67
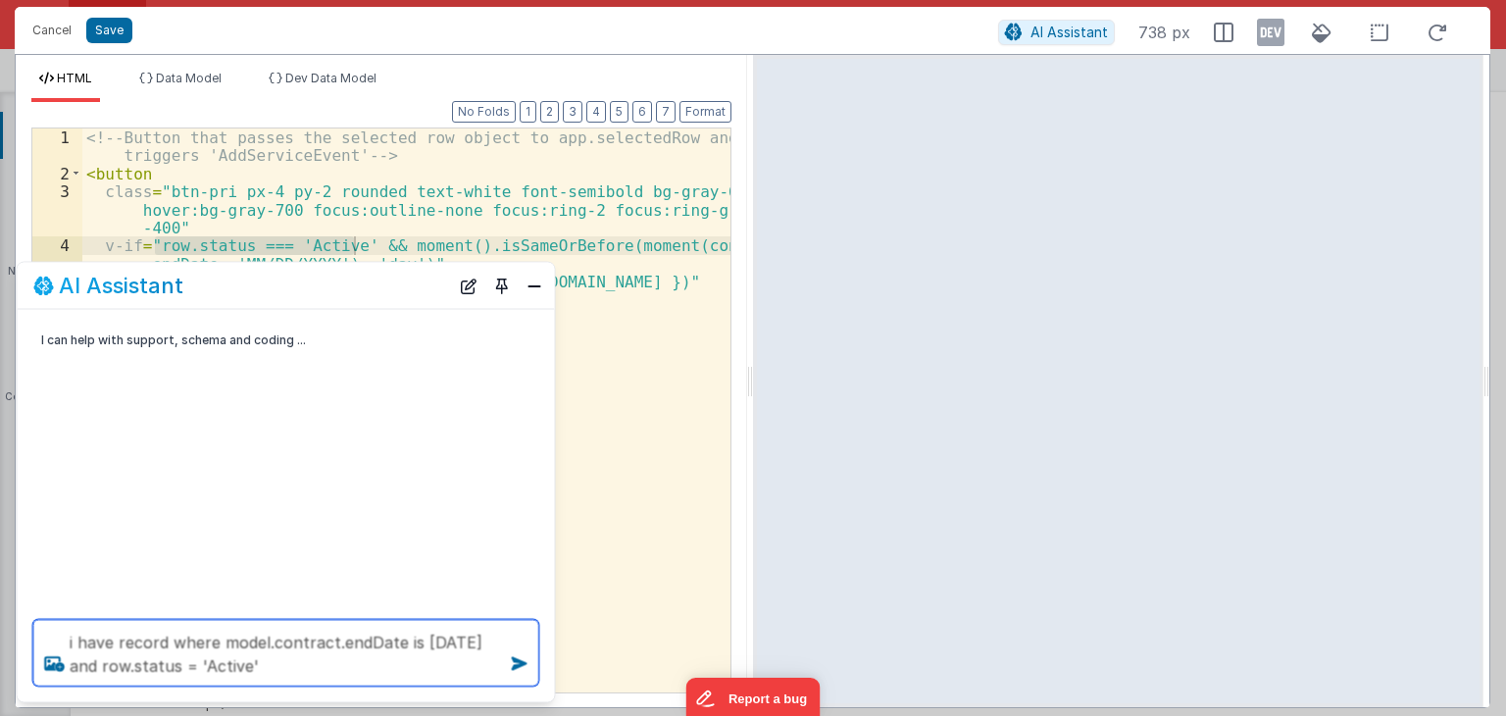
click at [207, 664] on textarea "i have record where model.contract.endDate is 2/12/2026 and row.status = 'Activ…" at bounding box center [286, 653] width 506 height 67
click at [203, 662] on textarea "i have record where model.contract.endDate is 2/12/2026 and row.status = 'Activ…" at bounding box center [286, 653] width 506 height 67
click at [247, 664] on textarea "i have record where model.contract.endDate is 2/12/2026 and row.status = Active'" at bounding box center [286, 653] width 506 height 67
click at [200, 668] on textarea "i have record where model.contract.endDate is 2/12/2026 and row.status = Active" at bounding box center [286, 653] width 506 height 67
click at [182, 668] on textarea "i have record where model.contract.endDate is 2/12/2026 and row.status =Active" at bounding box center [286, 653] width 506 height 67
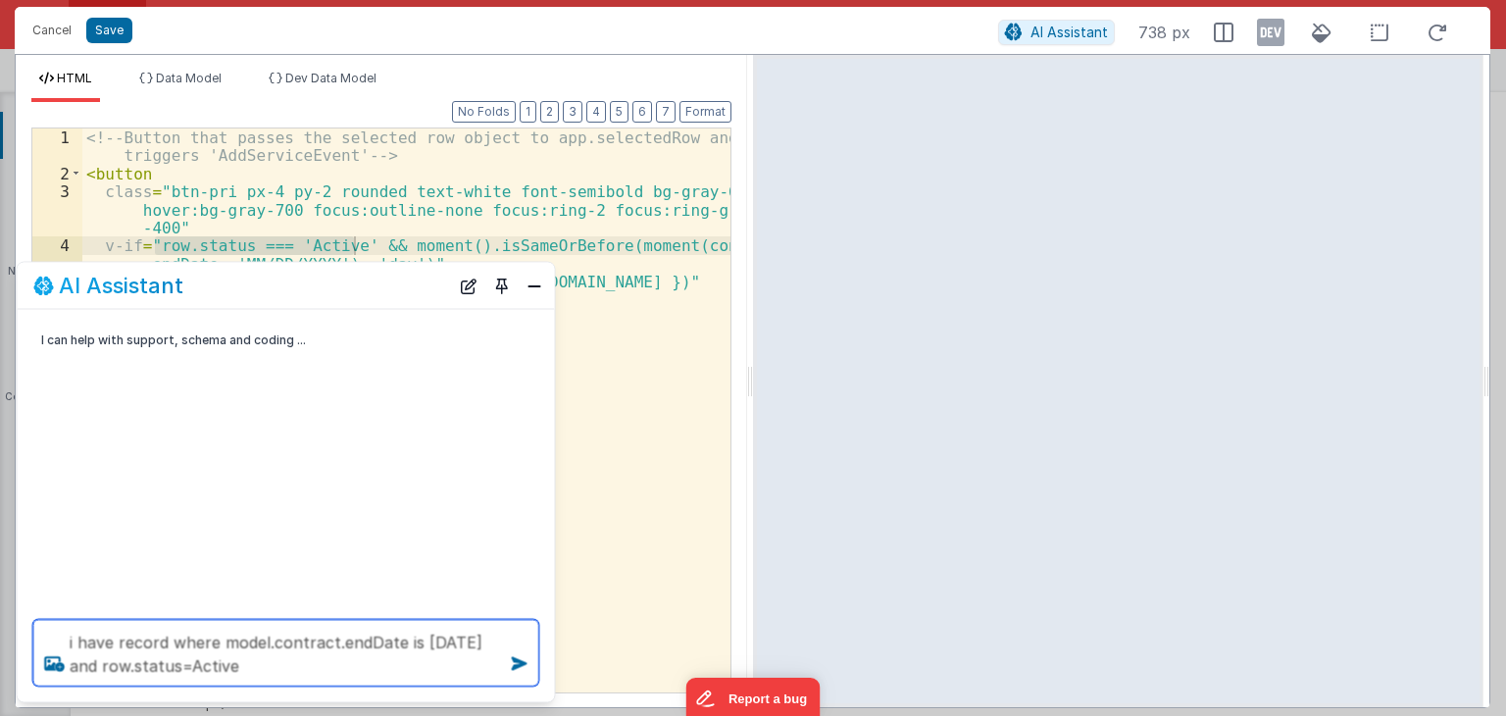
click at [257, 668] on textarea "i have record where model.contract.endDate is 2/12/2026 and row.status=Active" at bounding box center [286, 653] width 506 height 67
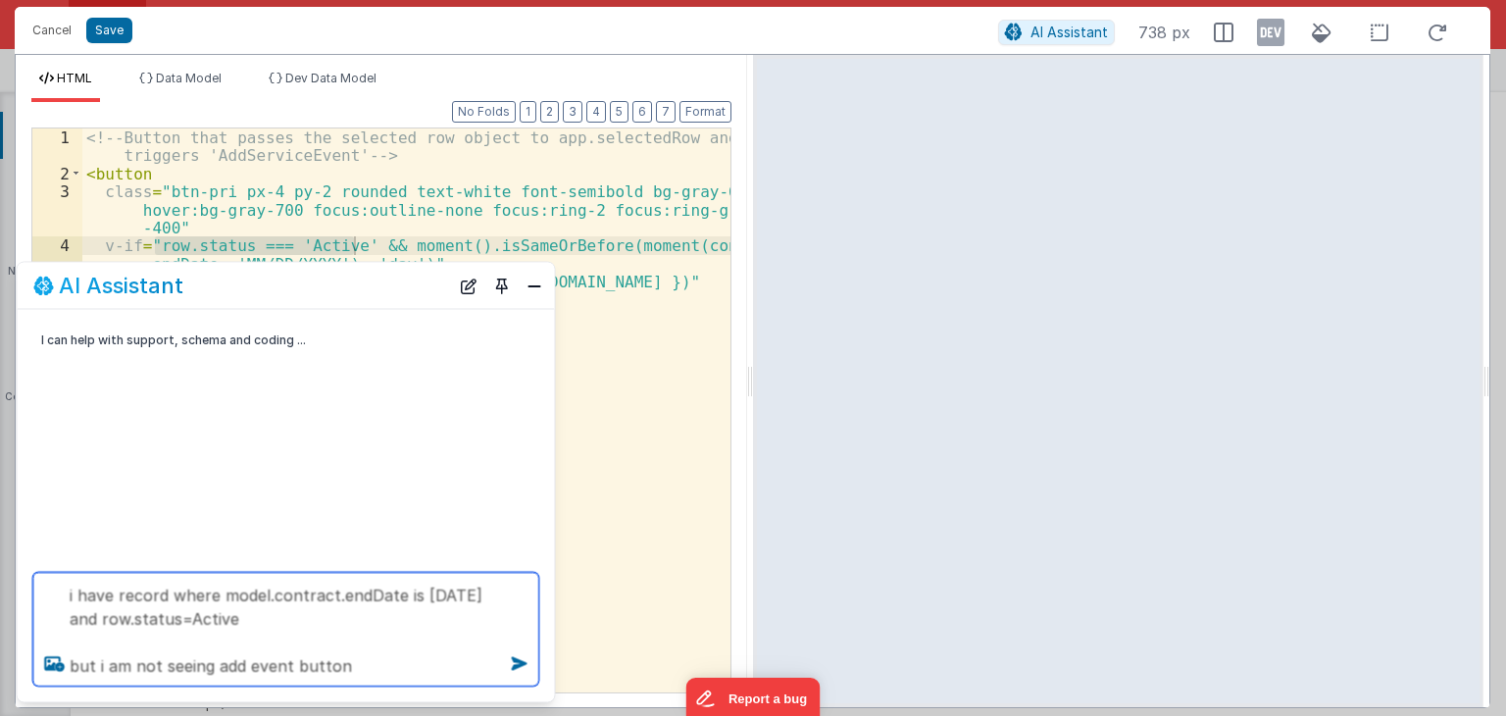
type textarea "i have record where model.contract.endDate is 2/12/2026 and row.status=Active b…"
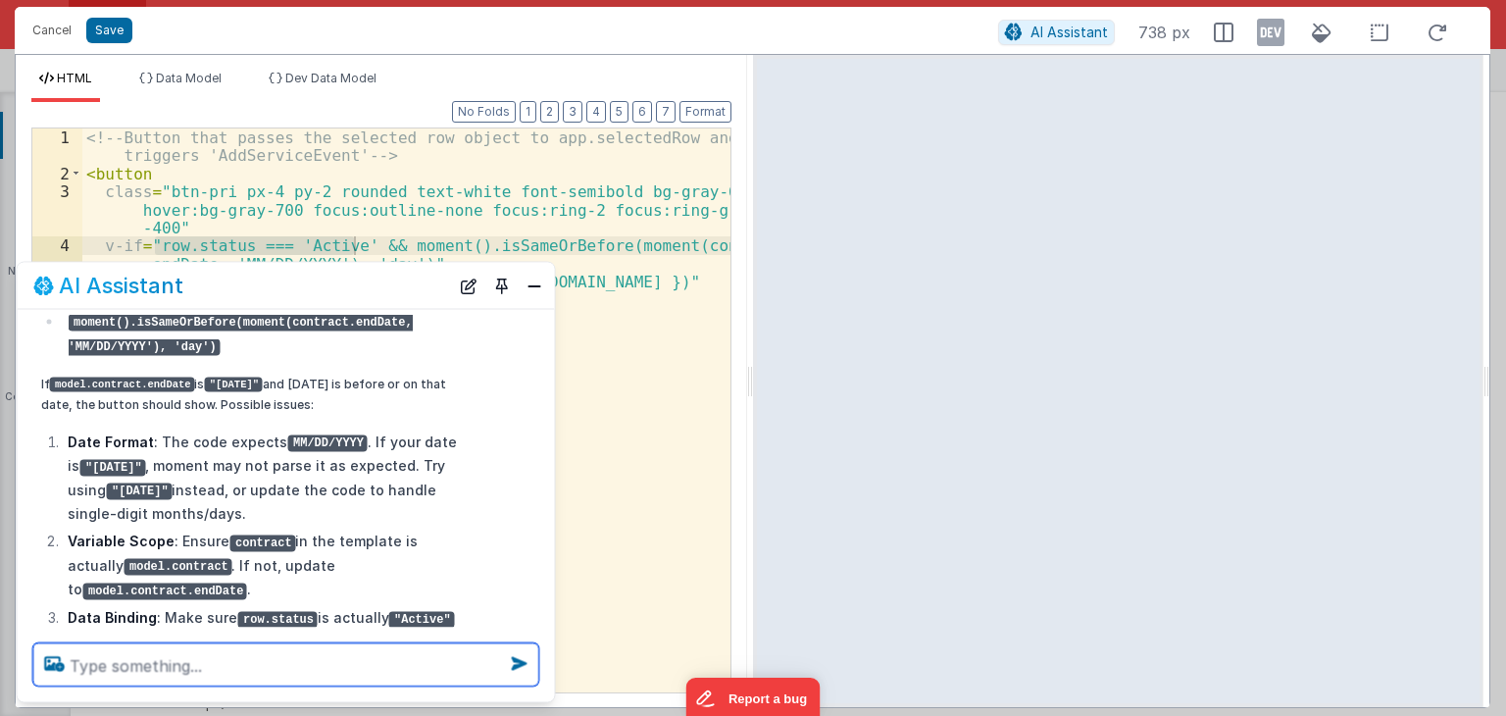
scroll to position [429, 0]
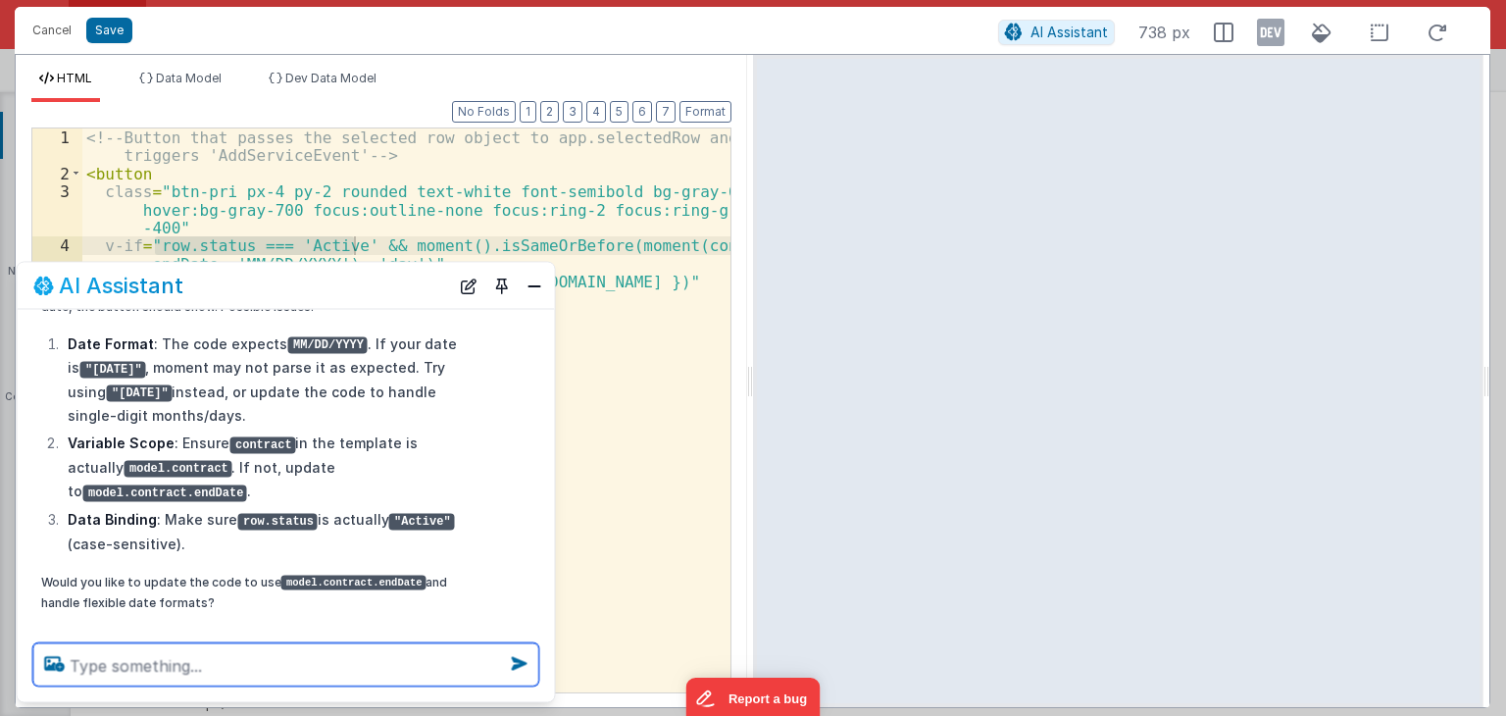
click at [270, 657] on textarea at bounding box center [286, 664] width 506 height 43
type textarea "yes"
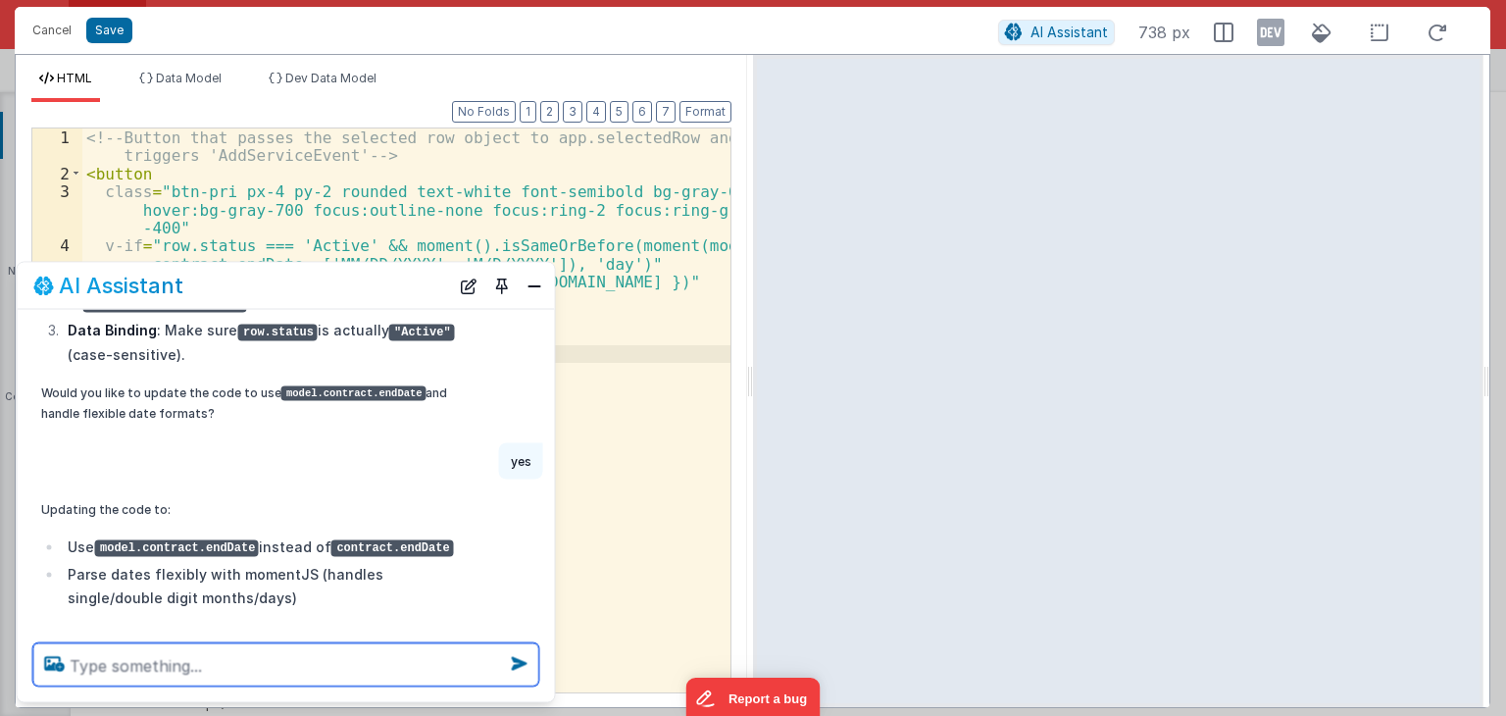
scroll to position [620, 0]
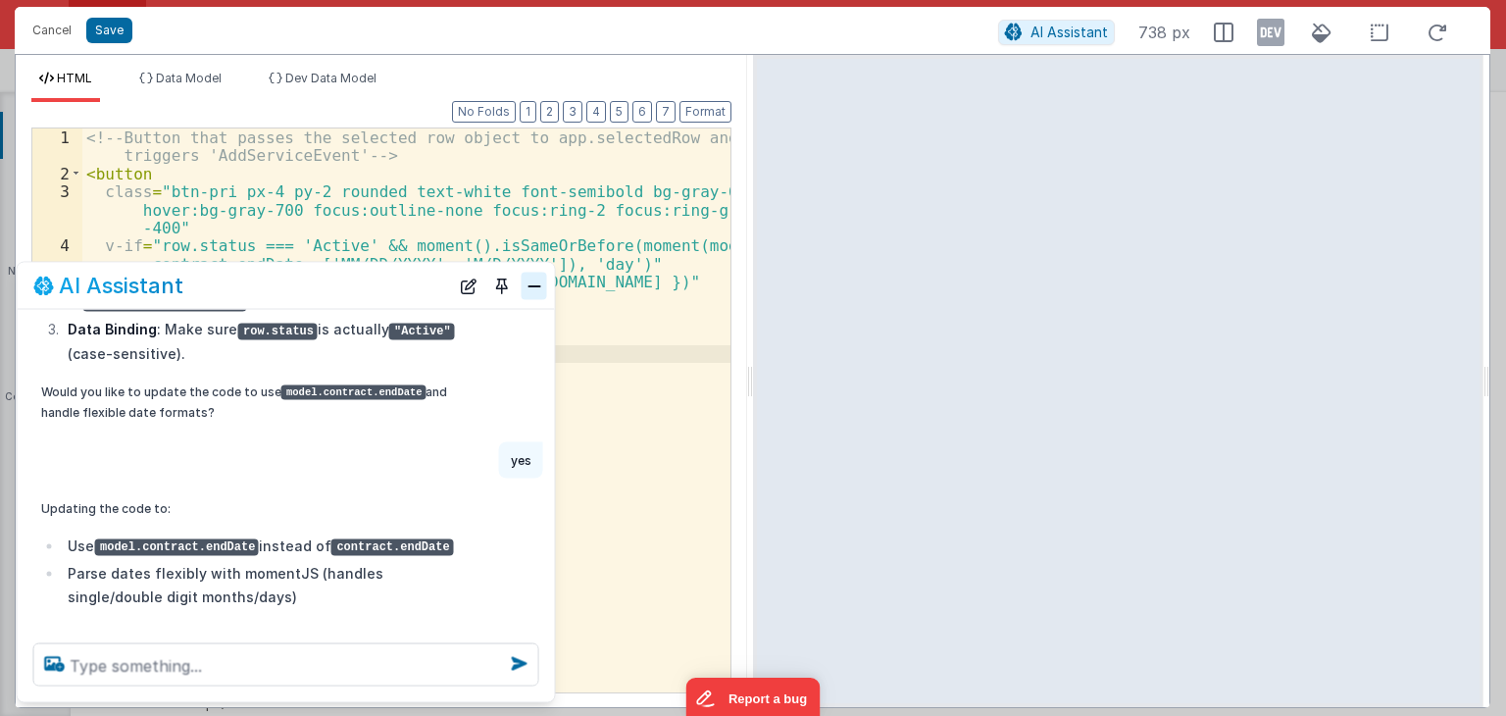
click at [541, 293] on button "Close" at bounding box center [534, 285] width 25 height 27
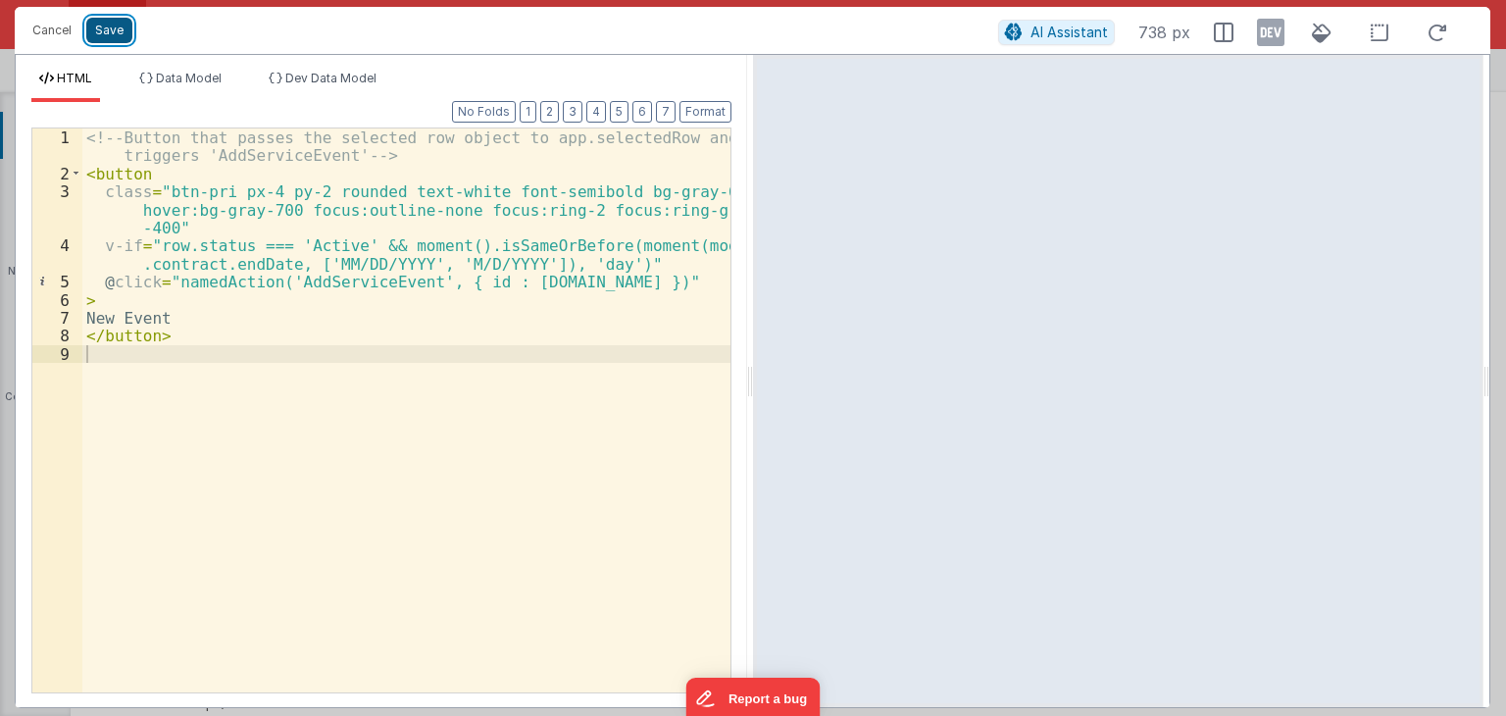
click at [114, 30] on button "Save" at bounding box center [109, 30] width 46 height 25
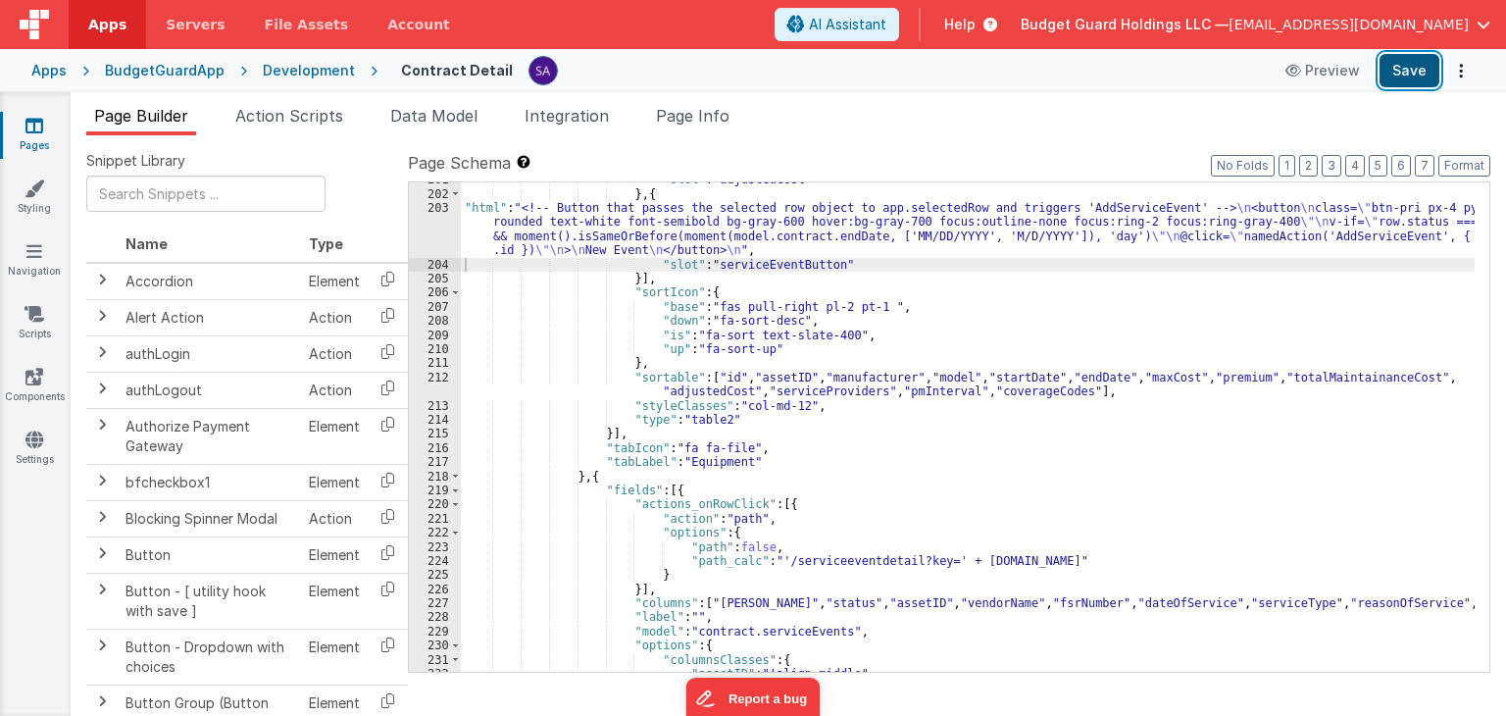
drag, startPoint x: 1406, startPoint y: 77, endPoint x: 1381, endPoint y: 70, distance: 25.7
click at [1406, 76] on button "Save" at bounding box center [1409, 70] width 60 height 33
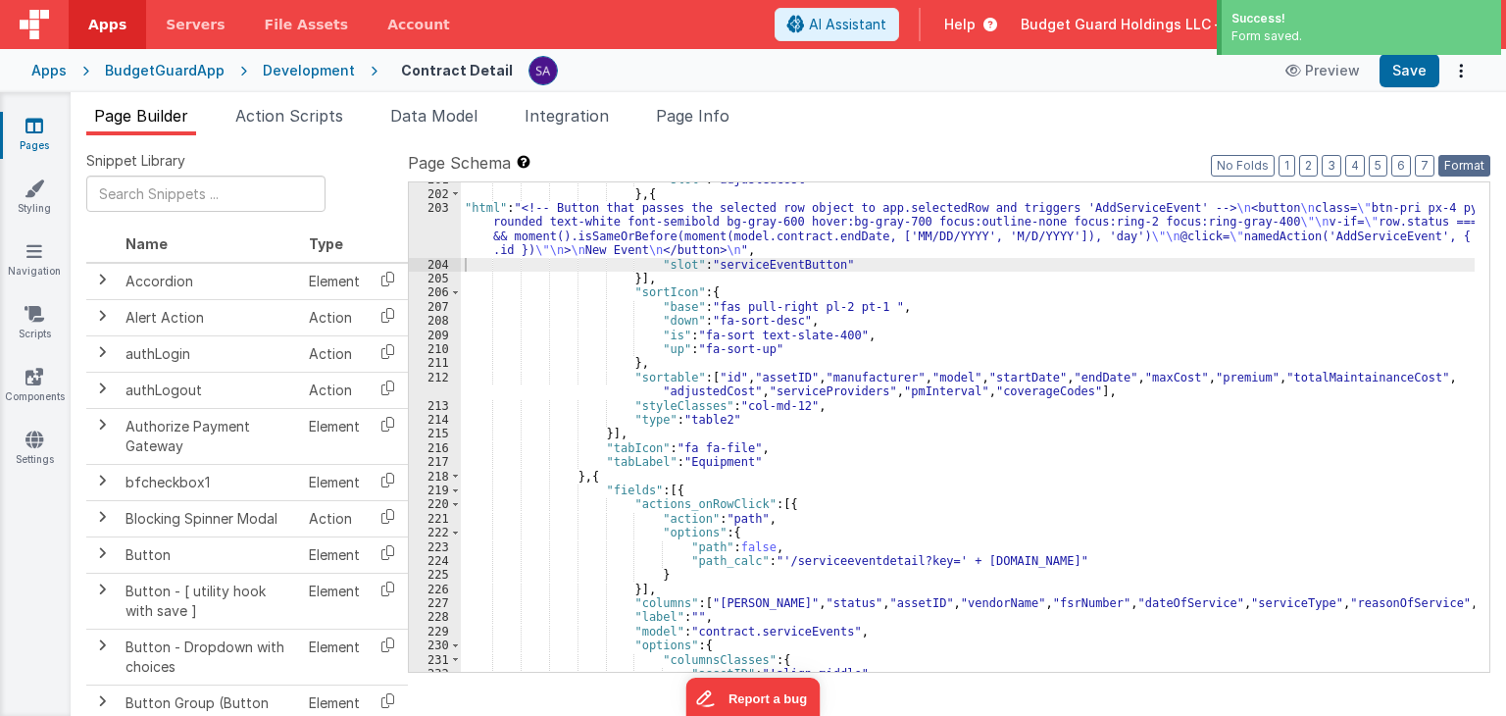
click at [1458, 166] on button "Format" at bounding box center [1464, 166] width 52 height 22
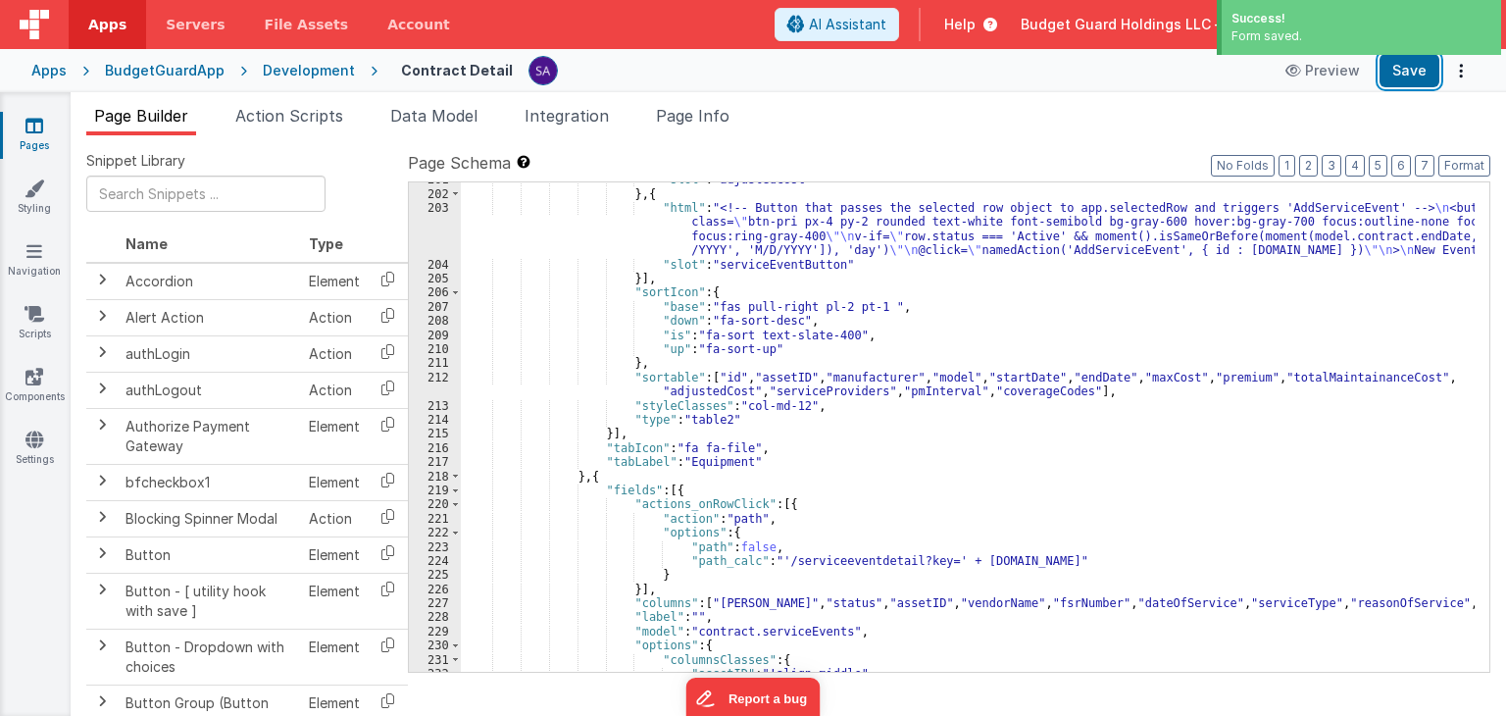
click at [1397, 75] on button "Save" at bounding box center [1409, 70] width 60 height 33
click at [1305, 124] on ul "Page Builder Action Scripts Data Model Integration Page Info" at bounding box center [788, 119] width 1435 height 31
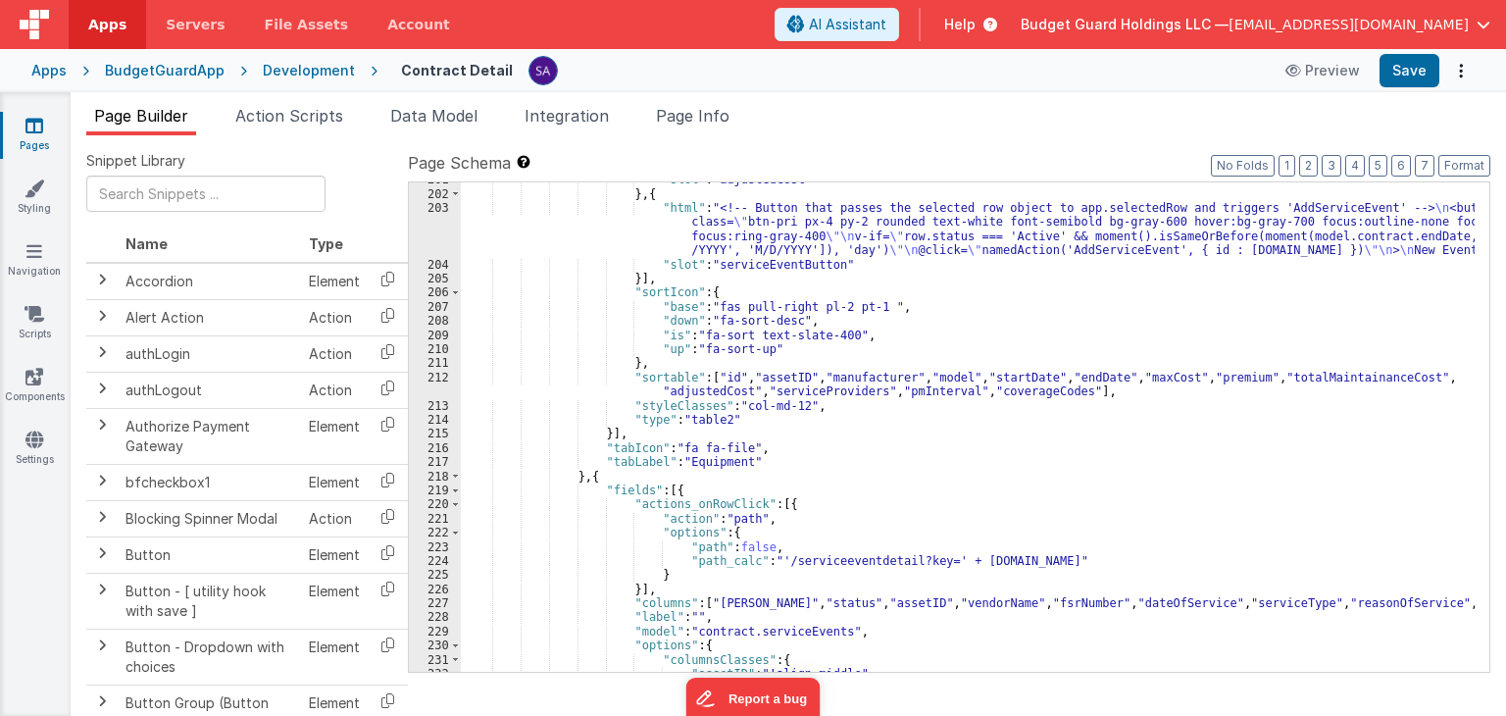
click at [762, 452] on div ""slot" : "adjustedCost" } , { "html" : "<!-- Button that passes the selected ro…" at bounding box center [968, 432] width 1014 height 518
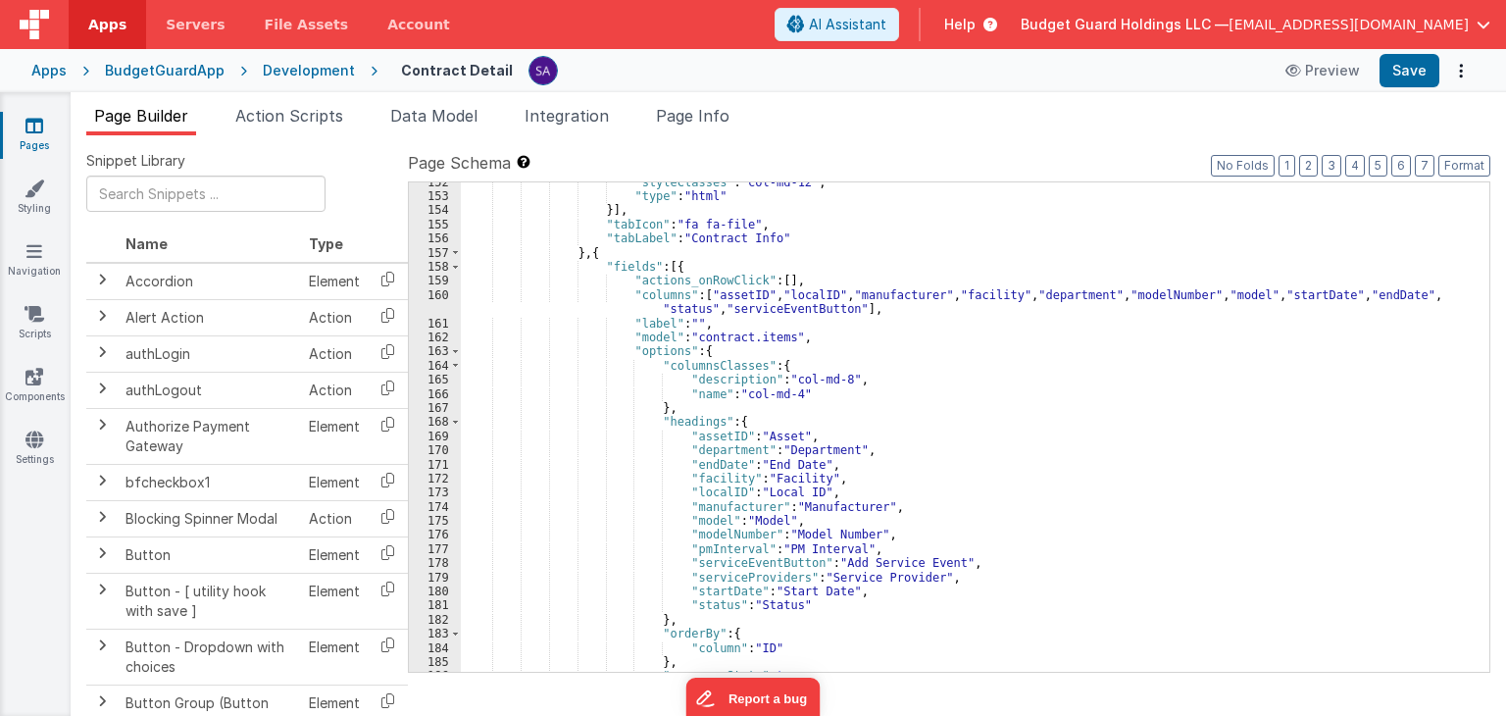
scroll to position [2138, 0]
click at [308, 77] on div "Development" at bounding box center [309, 71] width 92 height 20
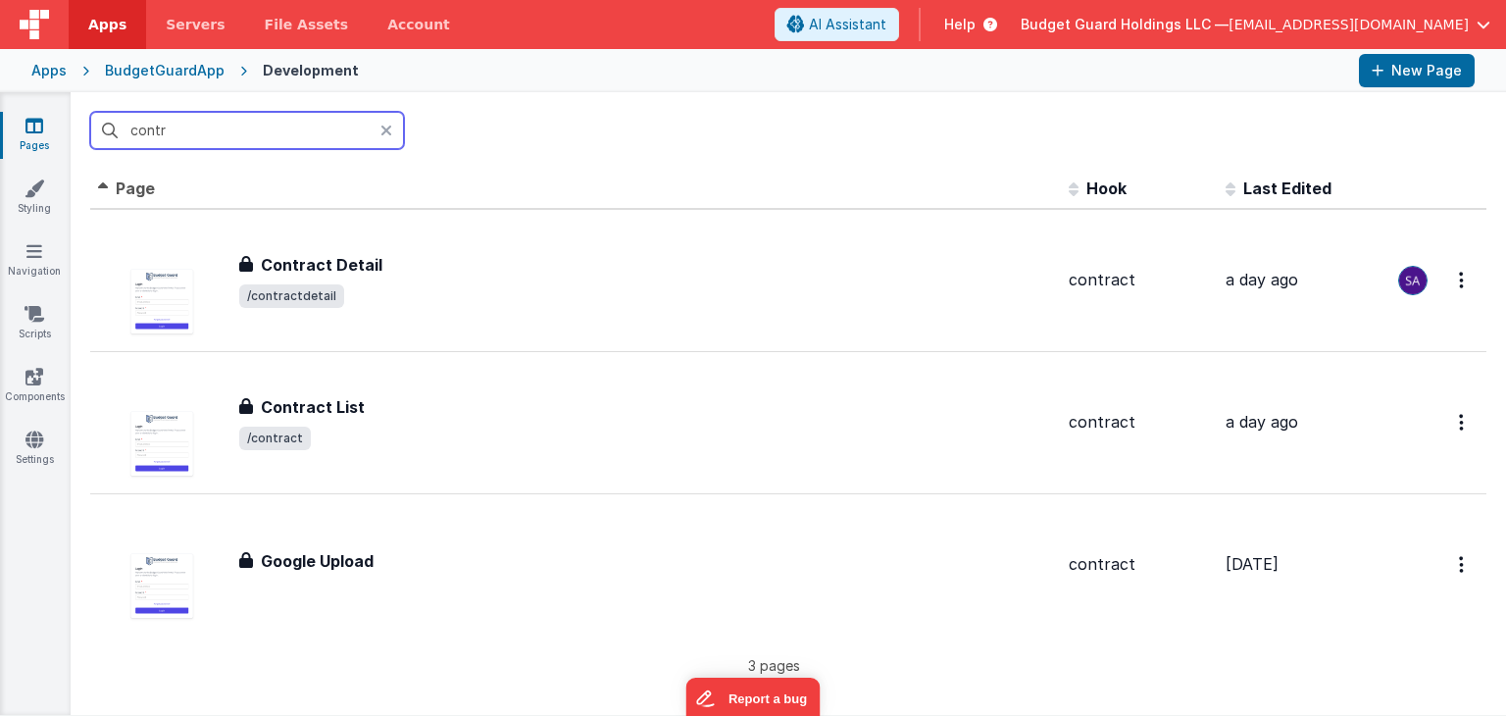
click at [270, 142] on input "contr" at bounding box center [247, 130] width 314 height 37
drag, startPoint x: 233, startPoint y: 132, endPoint x: 22, endPoint y: 123, distance: 212.0
click at [22, 123] on section "Pages Styling Navigation Scripts Components Settings contr Id Page Description …" at bounding box center [753, 403] width 1506 height 623
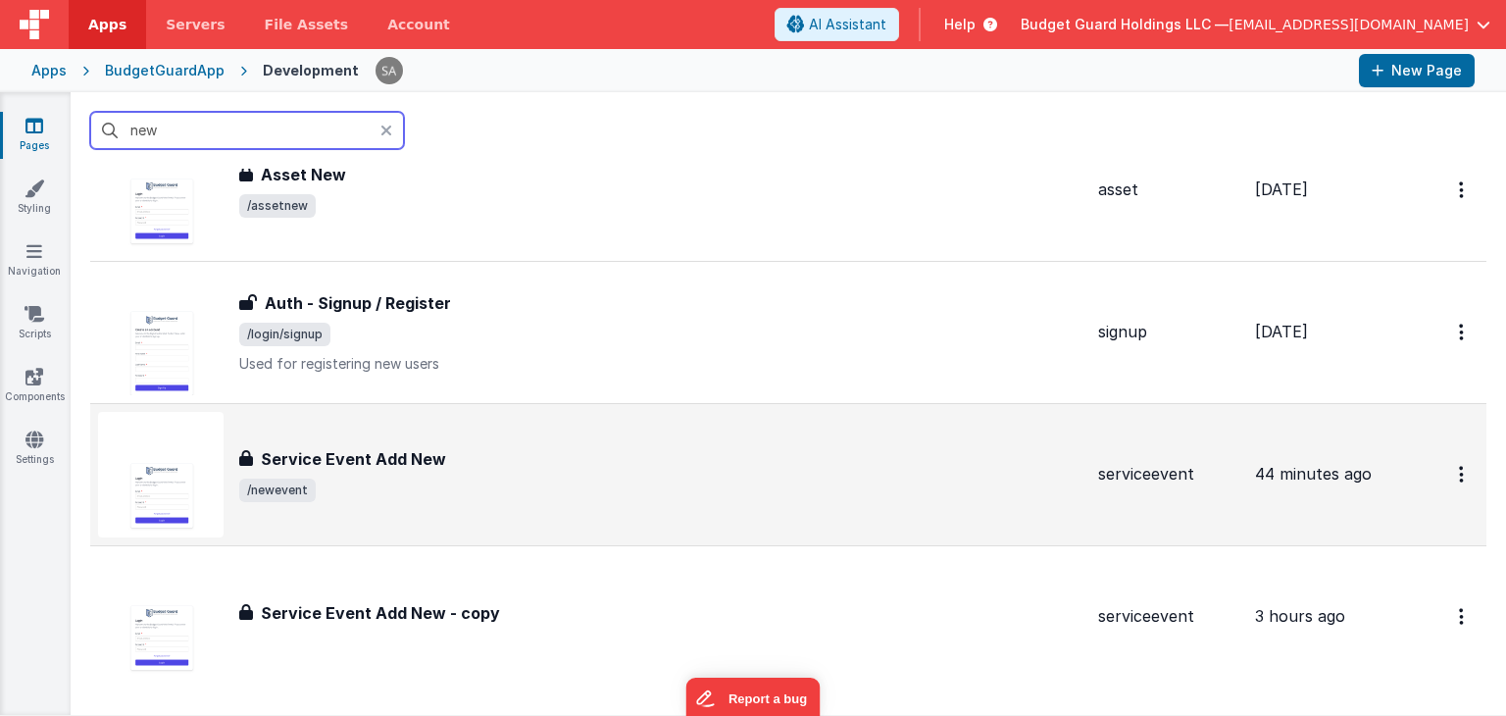
scroll to position [98, 0]
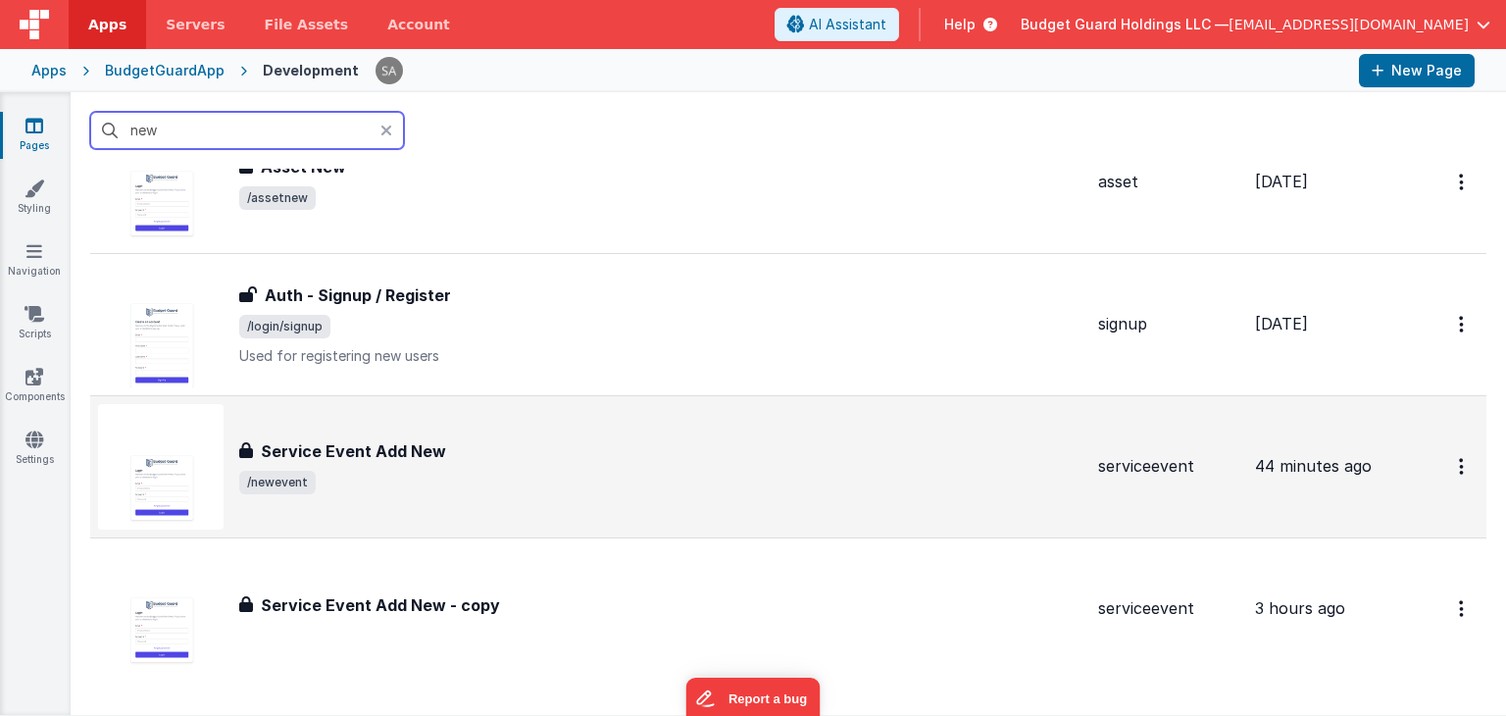
type input "new"
click at [368, 471] on span "/newevent" at bounding box center [660, 483] width 843 height 24
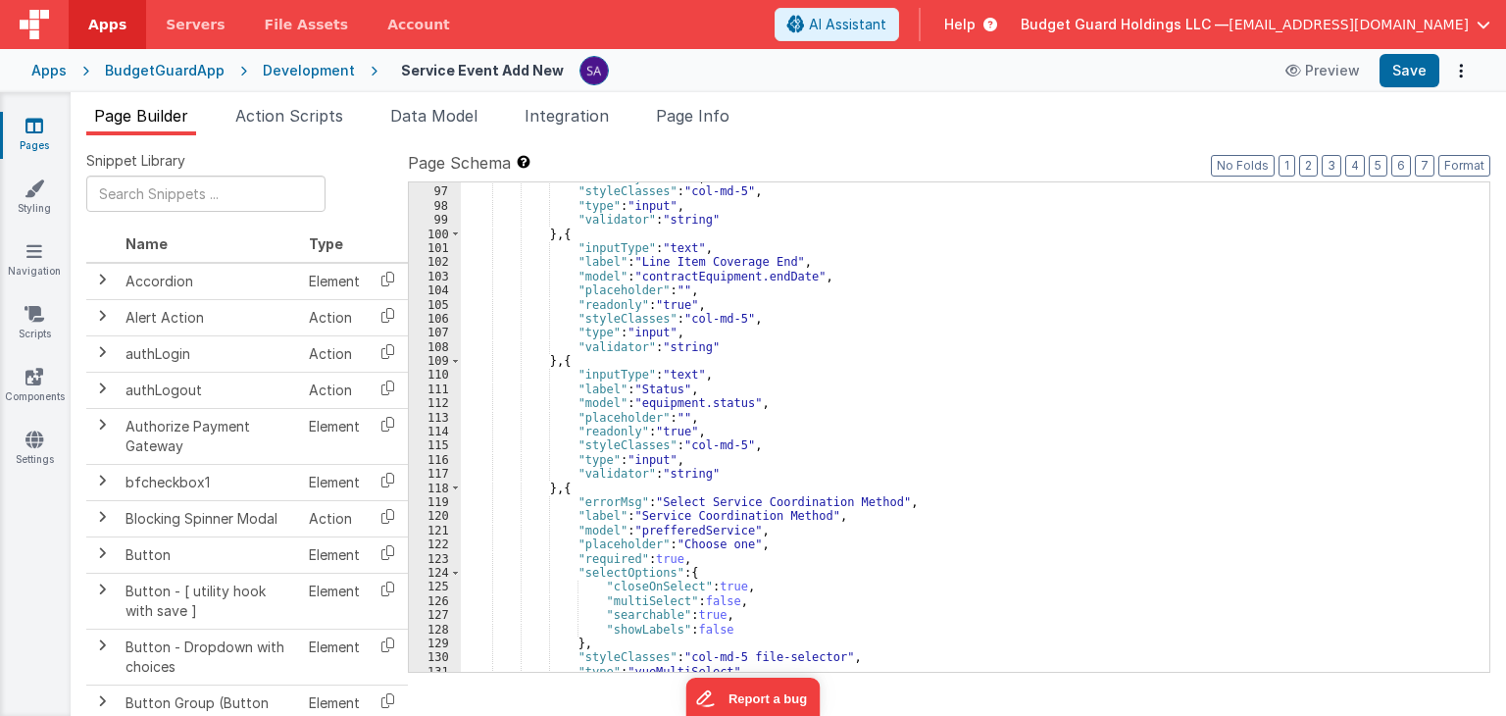
scroll to position [1353, 0]
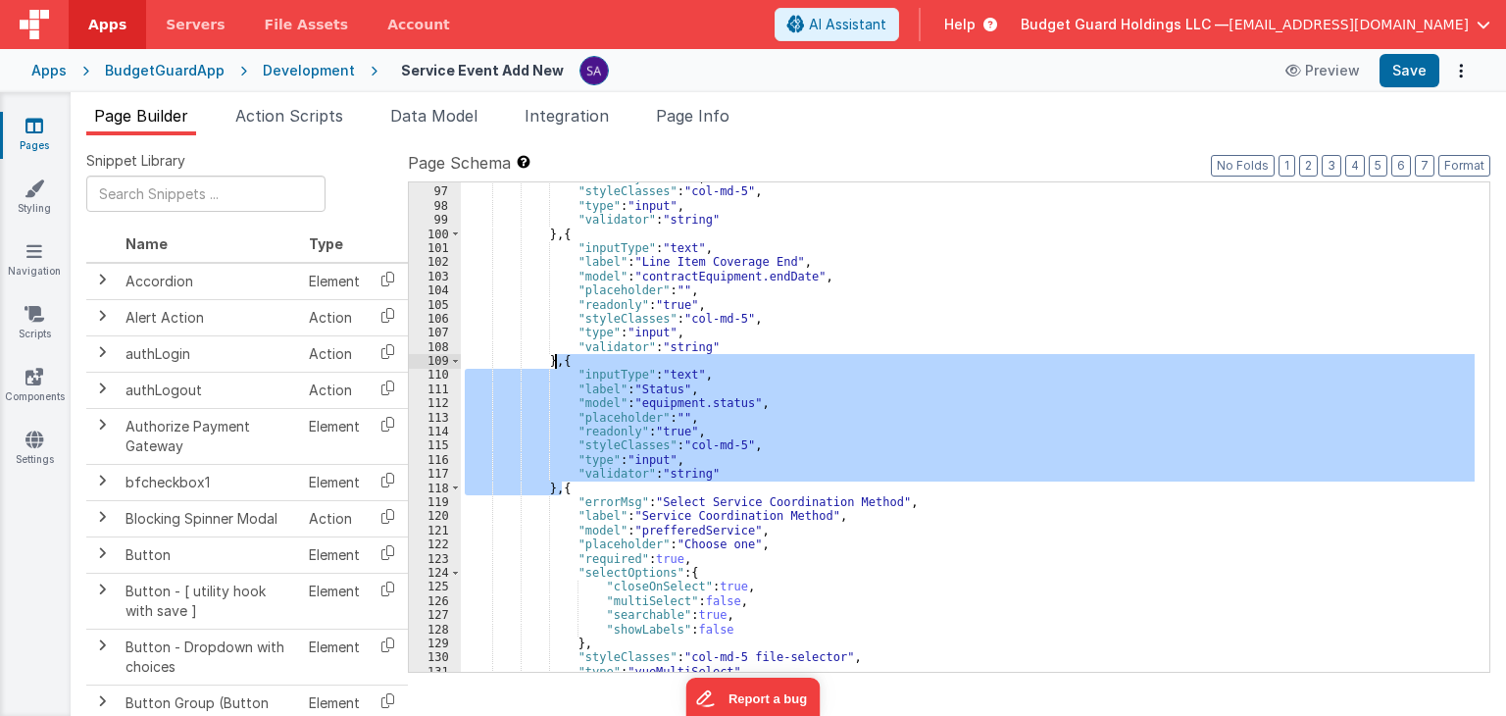
drag, startPoint x: 561, startPoint y: 489, endPoint x: 554, endPoint y: 366, distance: 123.7
click at [554, 366] on div ""readonly" : "true" , "styleClasses" : "col-md-5" , "type" : "input" , "validat…" at bounding box center [968, 430] width 1014 height 518
click at [561, 491] on div ""readonly" : "true" , "styleClasses" : "col-md-5" , "type" : "input" , "validat…" at bounding box center [968, 426] width 1014 height 489
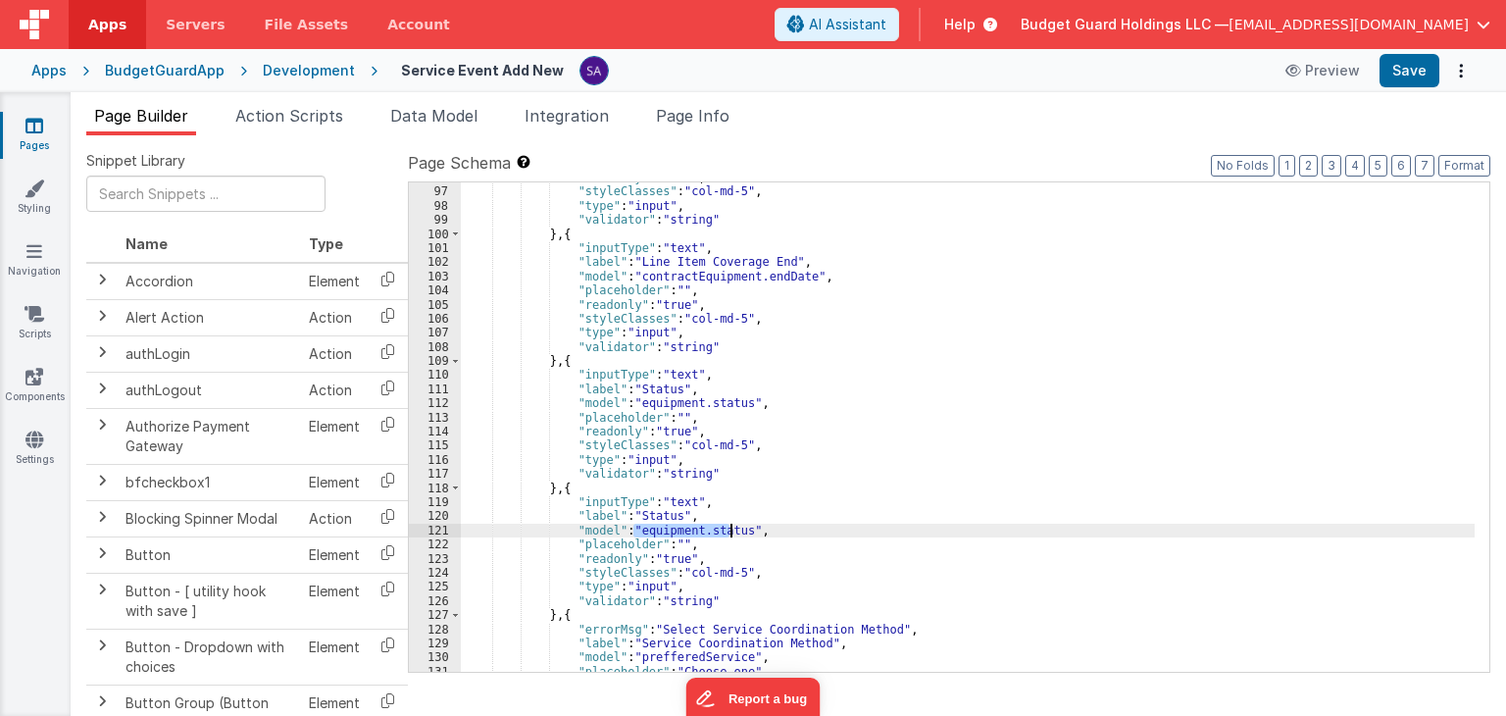
drag, startPoint x: 632, startPoint y: 526, endPoint x: 728, endPoint y: 528, distance: 96.1
click at [728, 528] on div ""readonly" : "true" , "styleClasses" : "col-md-5" , "type" : "input" , "validat…" at bounding box center [968, 430] width 1014 height 518
click at [623, 507] on div ""readonly" : "true" , "styleClasses" : "col-md-5" , "type" : "input" , "validat…" at bounding box center [968, 430] width 1014 height 518
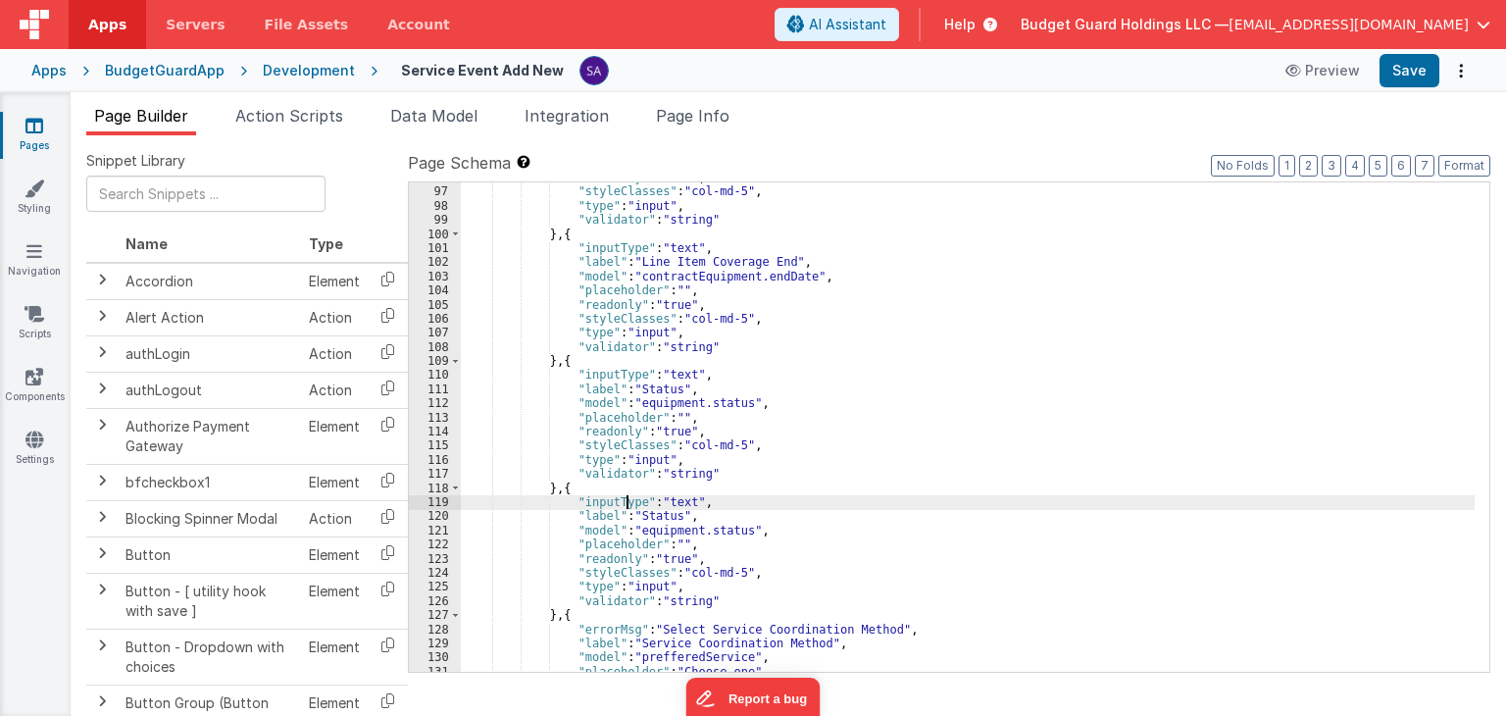
click at [639, 511] on div ""readonly" : "true" , "styleClasses" : "col-md-5" , "type" : "input" , "validat…" at bounding box center [968, 430] width 1014 height 518
click at [710, 533] on div ""readonly" : "true" , "styleClasses" : "col-md-5" , "type" : "input" , "validat…" at bounding box center [968, 430] width 1014 height 518
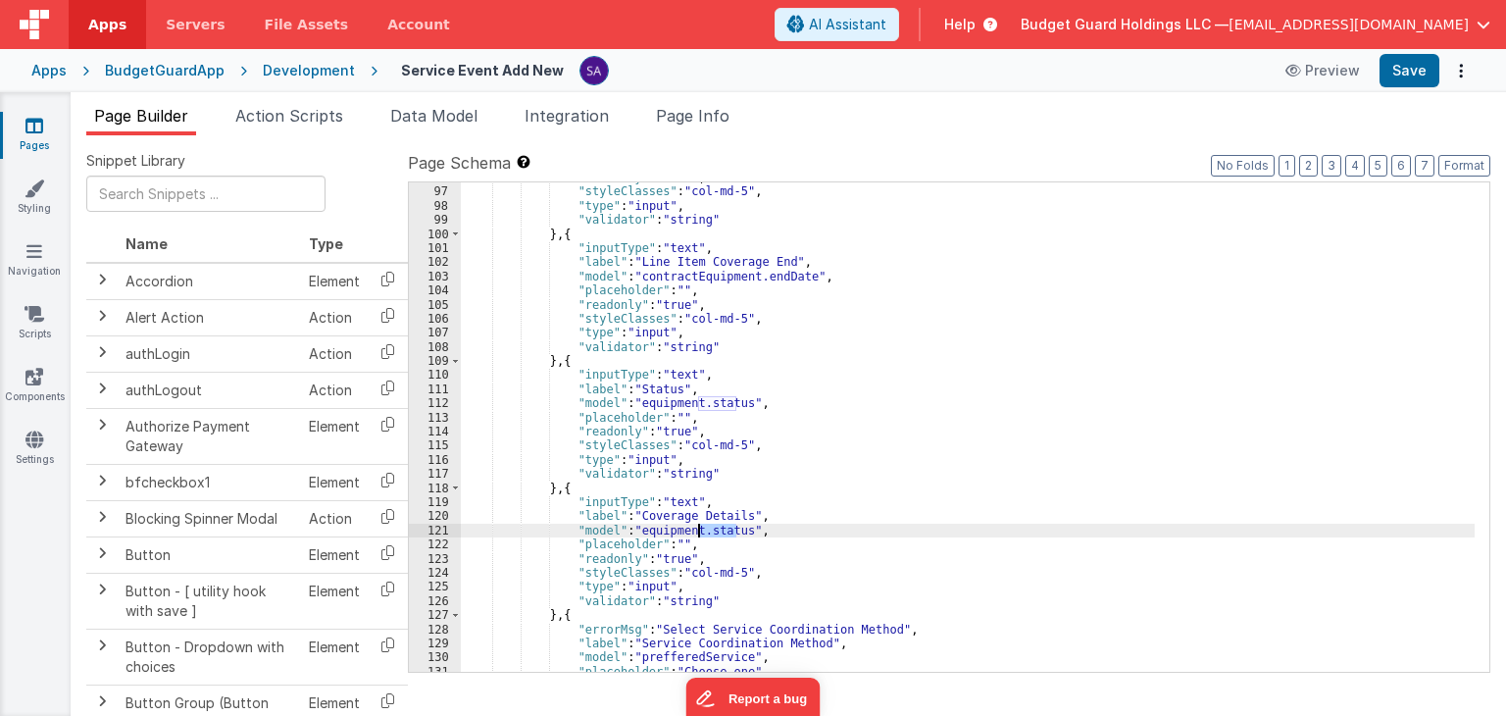
click at [710, 533] on div ""readonly" : "true" , "styleClasses" : "col-md-5" , "type" : "input" , "validat…" at bounding box center [968, 430] width 1014 height 518
click at [1420, 82] on button "Save" at bounding box center [1409, 70] width 60 height 33
click at [665, 538] on div ""readonly" : "true" , "styleClasses" : "col-md-5" , "type" : "input" , "validat…" at bounding box center [968, 430] width 1014 height 518
click at [663, 530] on div ""readonly" : "true" , "styleClasses" : "col-md-5" , "type" : "input" , "validat…" at bounding box center [968, 430] width 1014 height 518
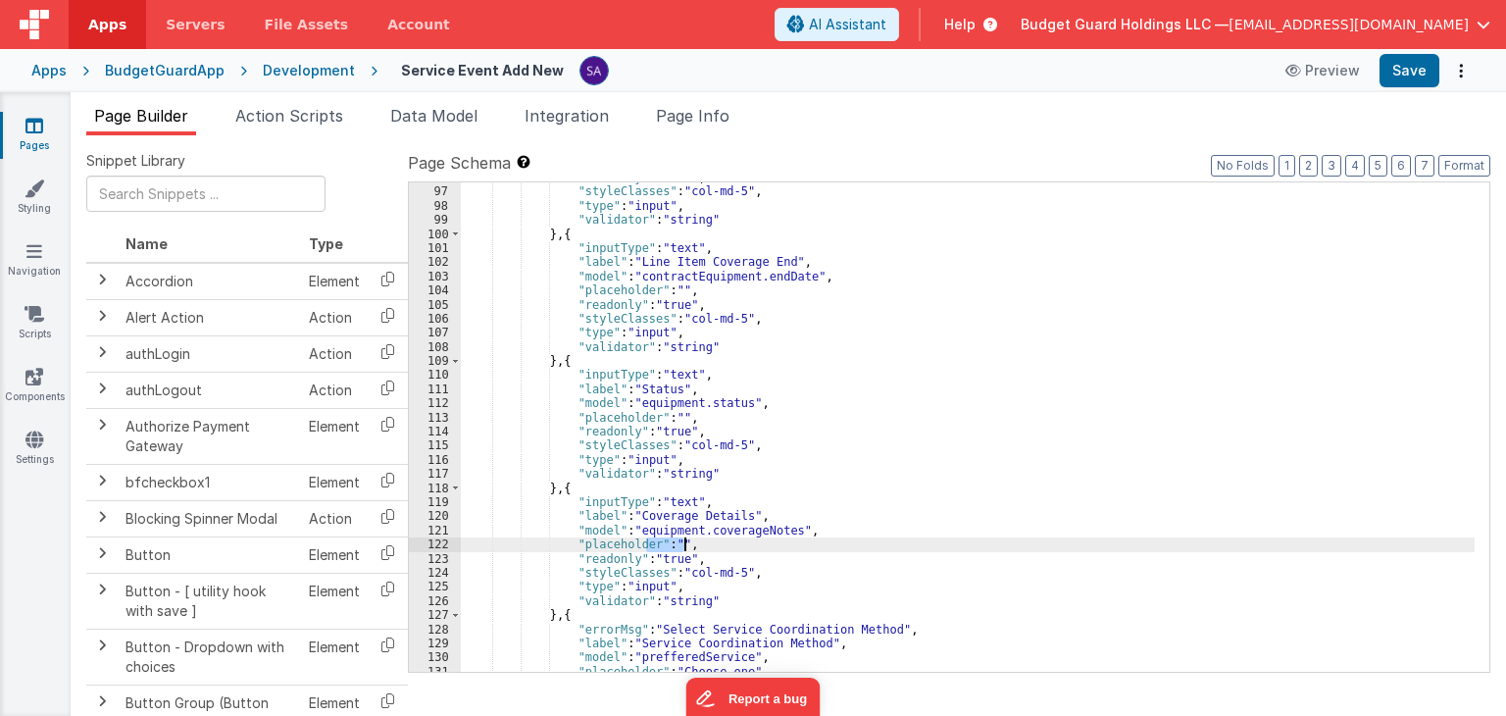
click at [663, 530] on div ""readonly" : "true" , "styleClasses" : "col-md-5" , "type" : "input" , "validat…" at bounding box center [968, 430] width 1014 height 518
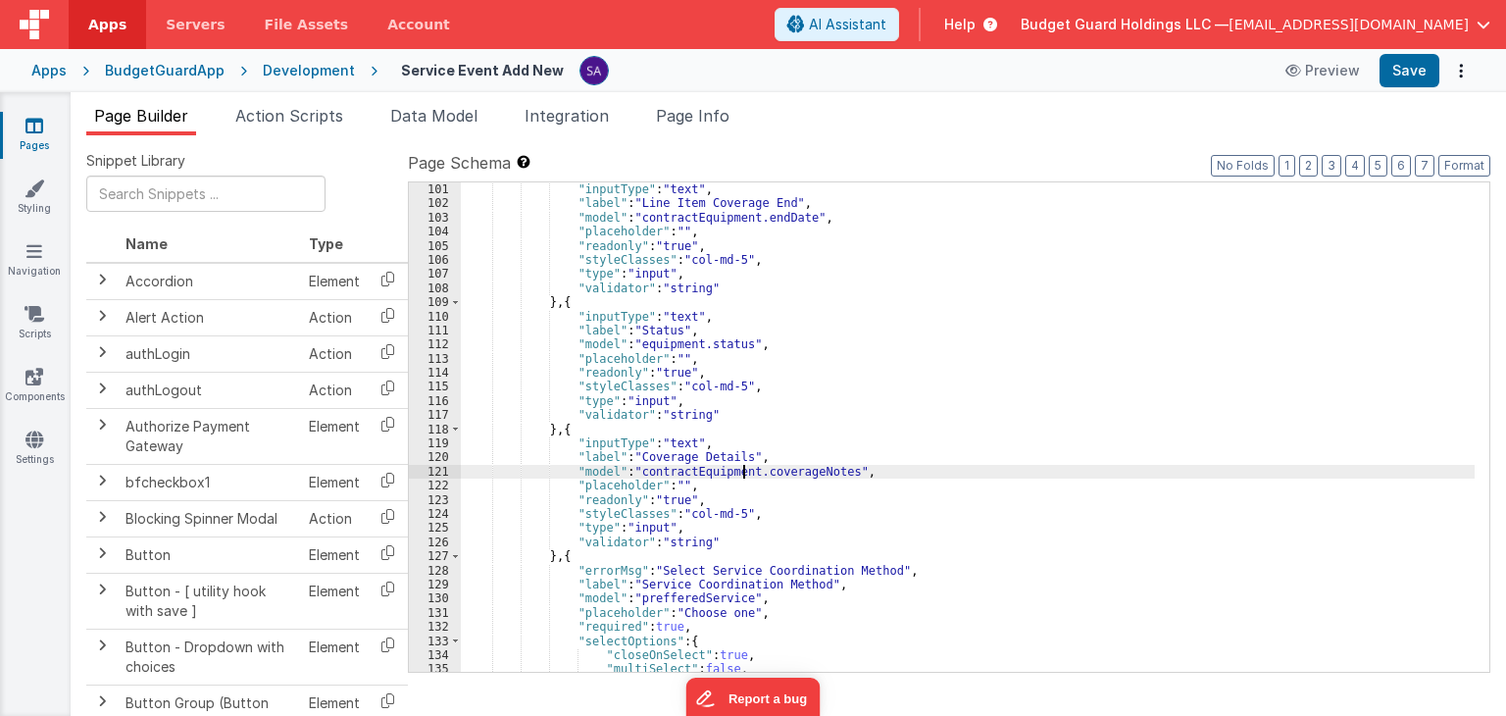
scroll to position [1412, 0]
click at [728, 511] on div "} , { "inputType" : "text" , "label" : "Line Item Coverage End" , "model" : "co…" at bounding box center [968, 428] width 1014 height 518
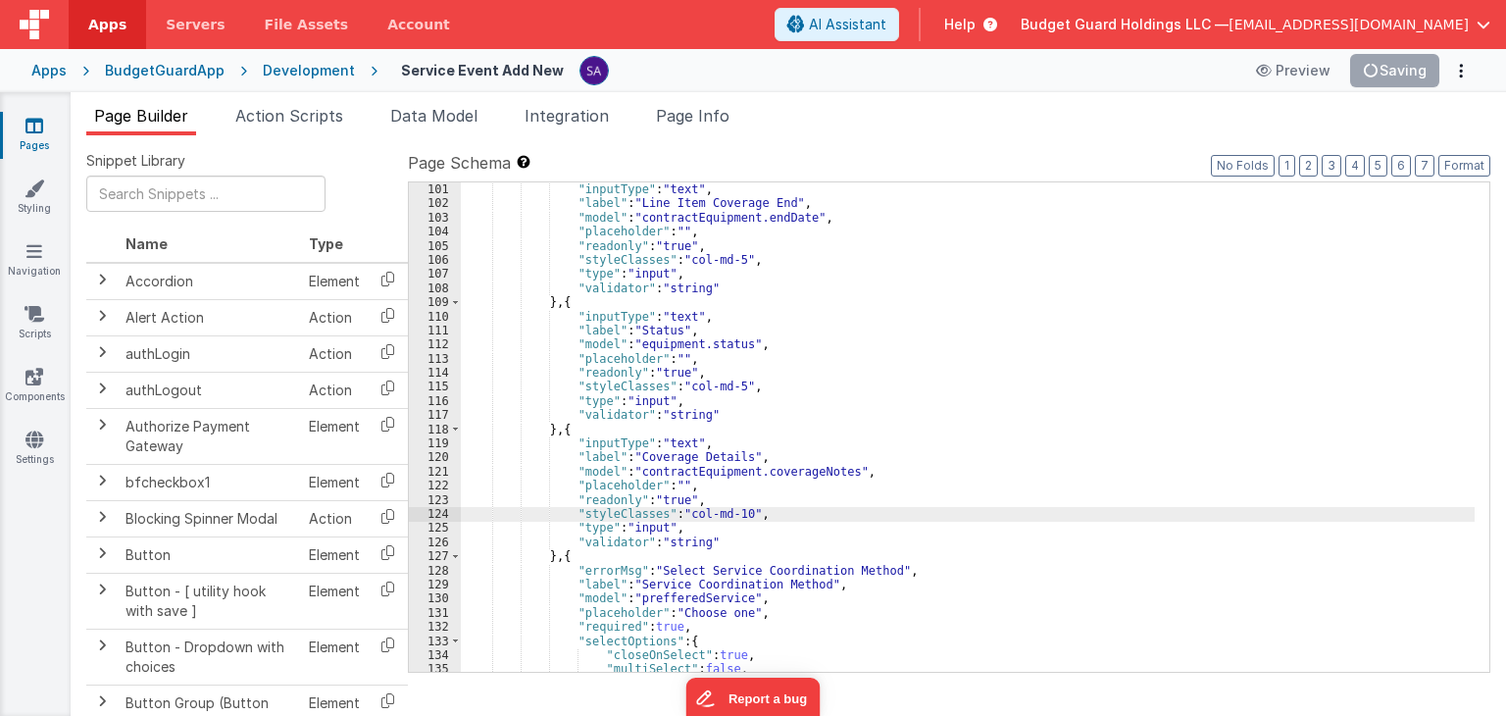
click at [733, 531] on div "} , { "inputType" : "text" , "label" : "Line Item Coverage End" , "model" : "co…" at bounding box center [968, 428] width 1014 height 518
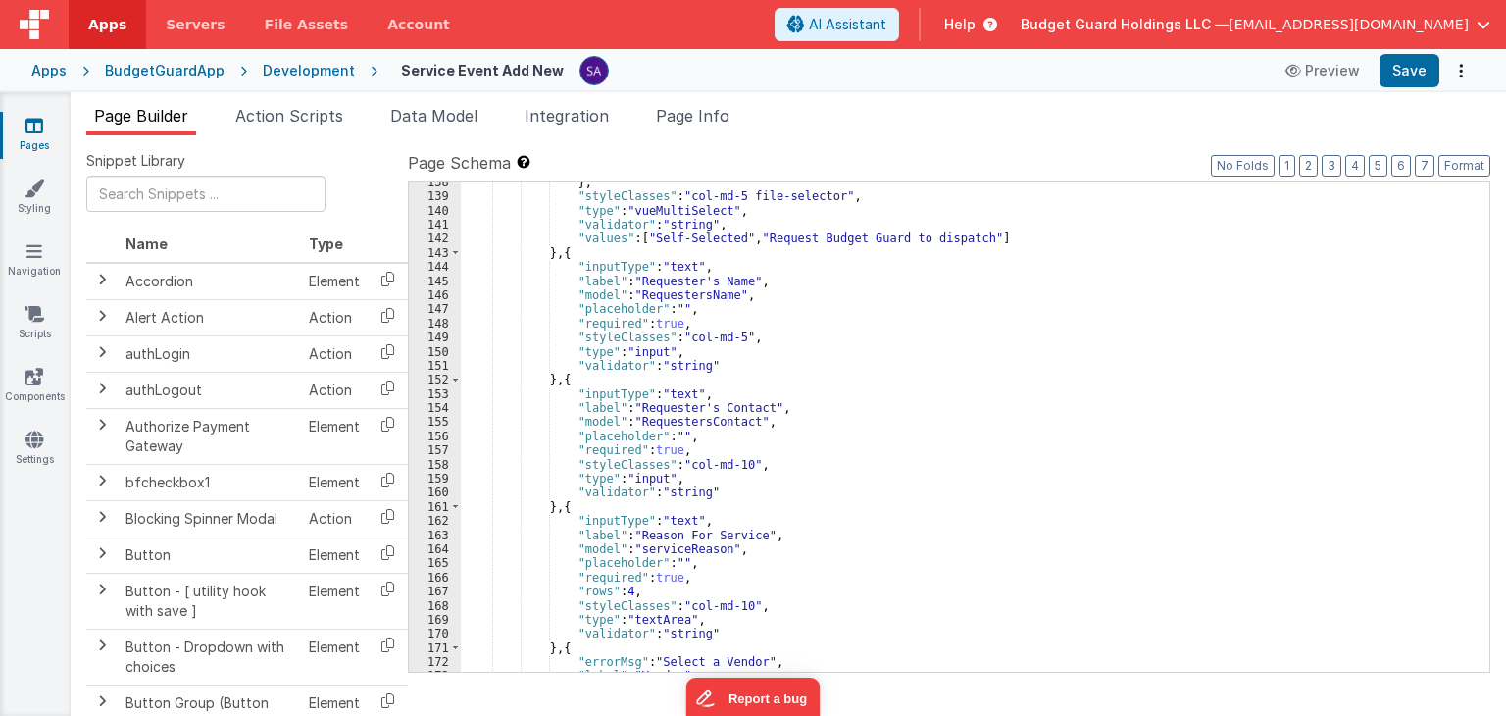
scroll to position [2000, 0]
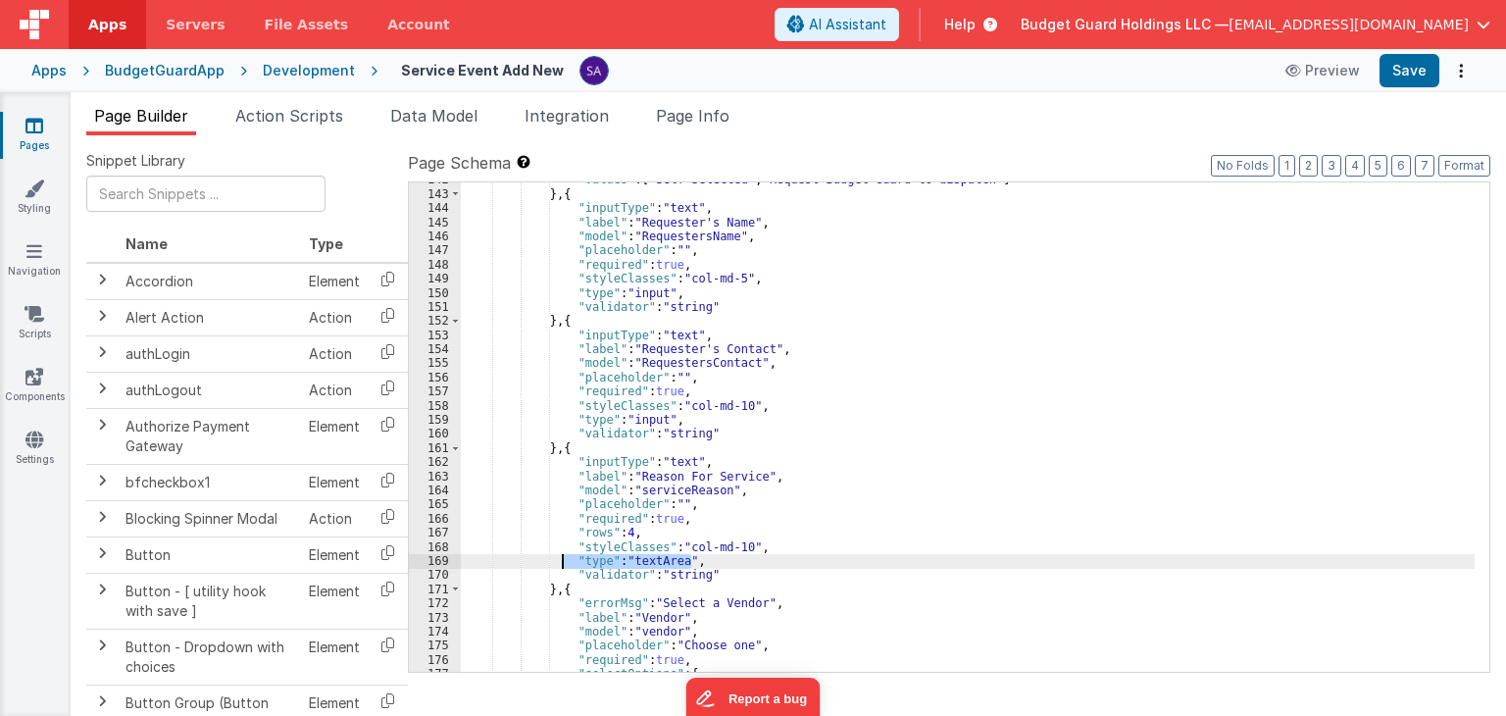
drag, startPoint x: 693, startPoint y: 558, endPoint x: 563, endPoint y: 563, distance: 130.5
click at [563, 563] on div ""values" : [ "Self-Selected" , "Request Budget Guard to dispatch" ] } , { "inpu…" at bounding box center [968, 432] width 1014 height 518
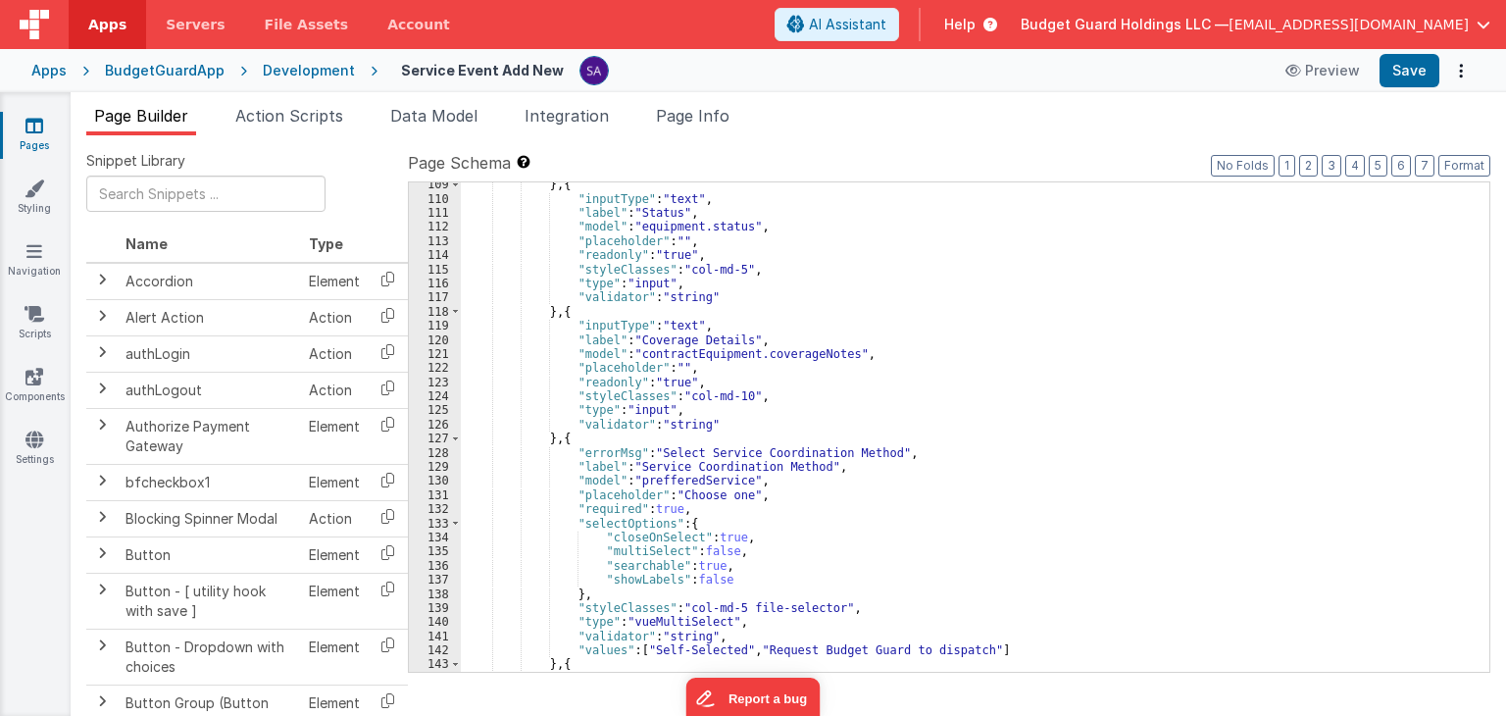
scroll to position [1470, 0]
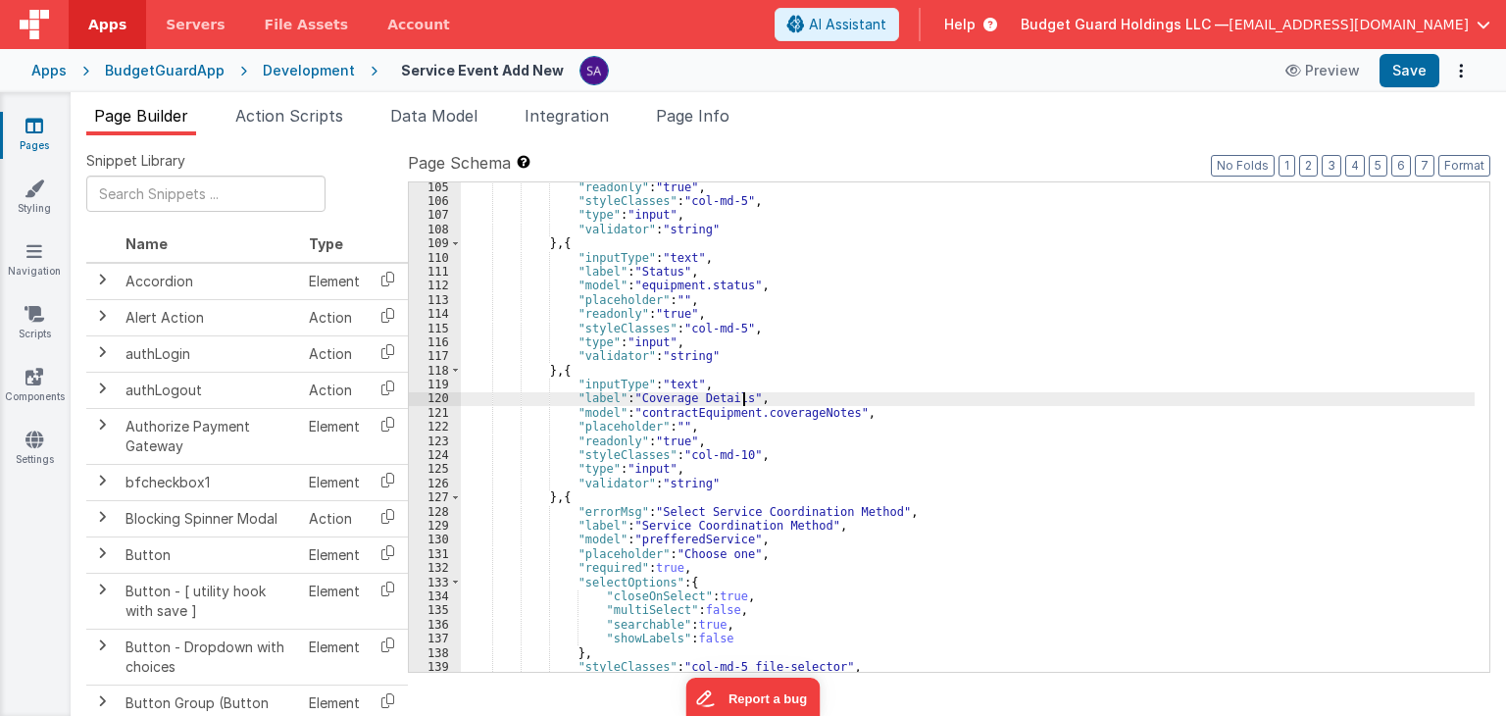
click at [741, 398] on div ""readonly" : "true" , "styleClasses" : "col-md-5" , "type" : "input" , "validat…" at bounding box center [968, 439] width 1014 height 518
click at [702, 423] on div ""readonly" : "true" , "styleClasses" : "col-md-5" , "type" : "input" , "validat…" at bounding box center [968, 439] width 1014 height 518
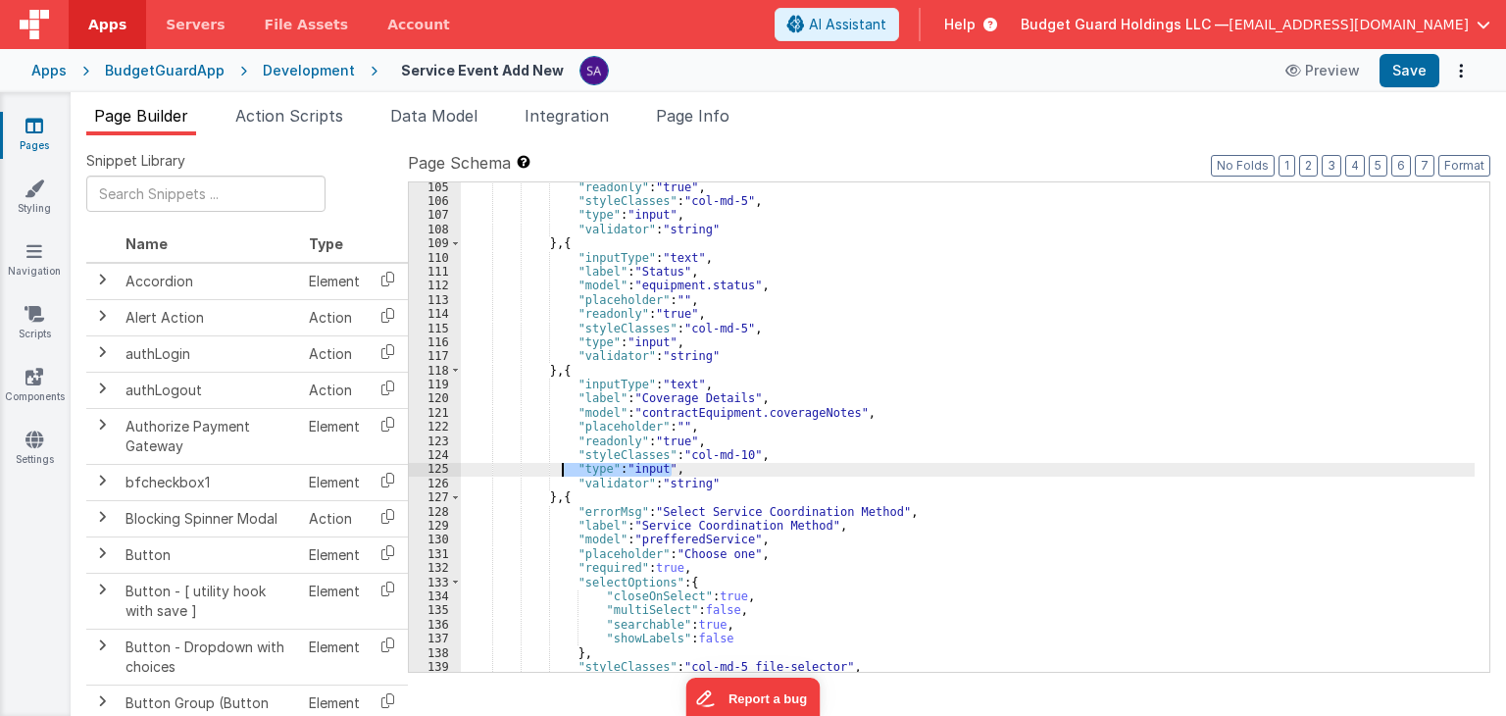
drag, startPoint x: 682, startPoint y: 468, endPoint x: 565, endPoint y: 469, distance: 117.6
click at [565, 469] on div ""readonly" : "true" , "styleClasses" : "col-md-5" , "type" : "input" , "validat…" at bounding box center [968, 439] width 1014 height 518
paste textarea
click at [692, 469] on div ""readonly" : "true" , "styleClasses" : "col-md-5" , "type" : "input" , "validat…" at bounding box center [968, 439] width 1014 height 518
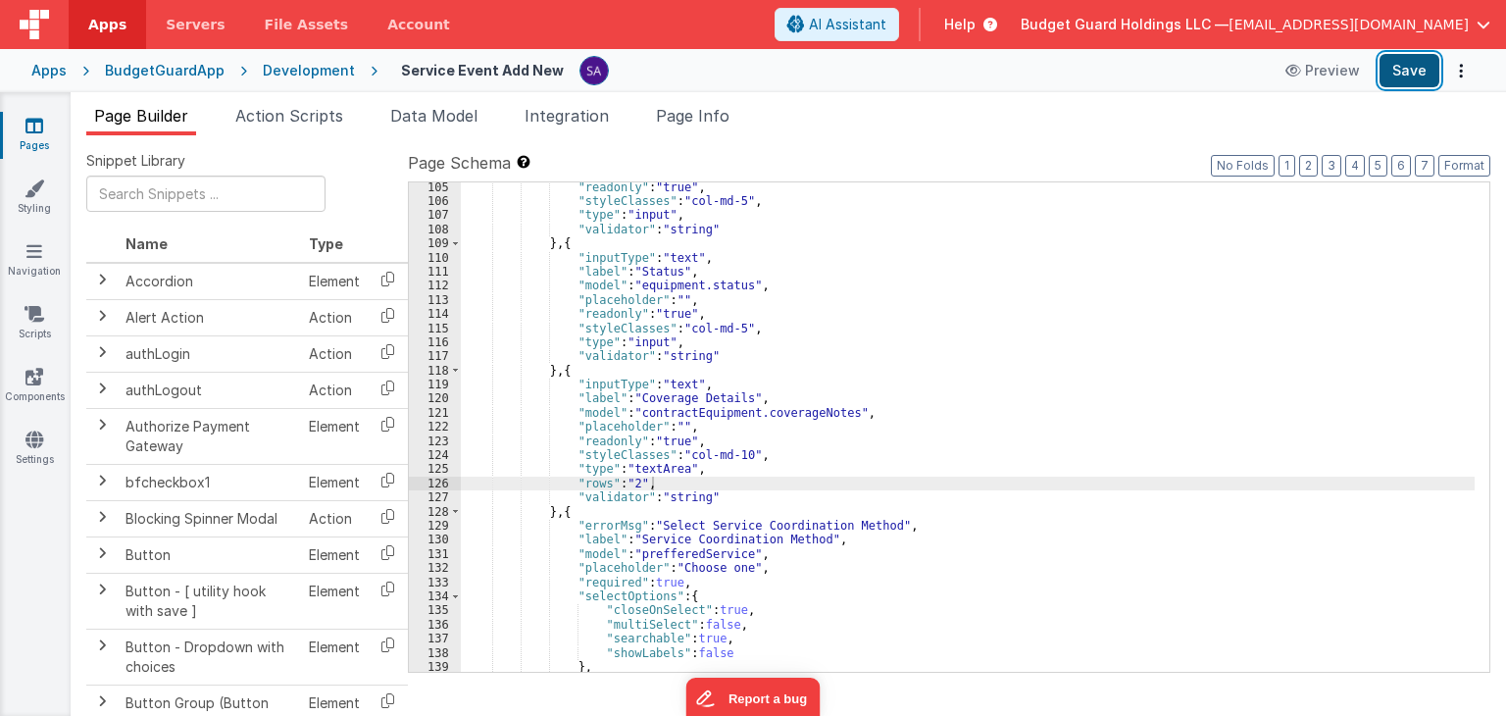
drag, startPoint x: 1391, startPoint y: 77, endPoint x: 1369, endPoint y: 80, distance: 22.7
click at [1392, 77] on button "Save" at bounding box center [1409, 70] width 60 height 33
click at [762, 43] on header "Apps Servers File Assets Account Some FUTURE Slot AI Assistant Help Budget Guar…" at bounding box center [753, 24] width 1506 height 49
click at [302, 61] on div "Development" at bounding box center [309, 71] width 92 height 20
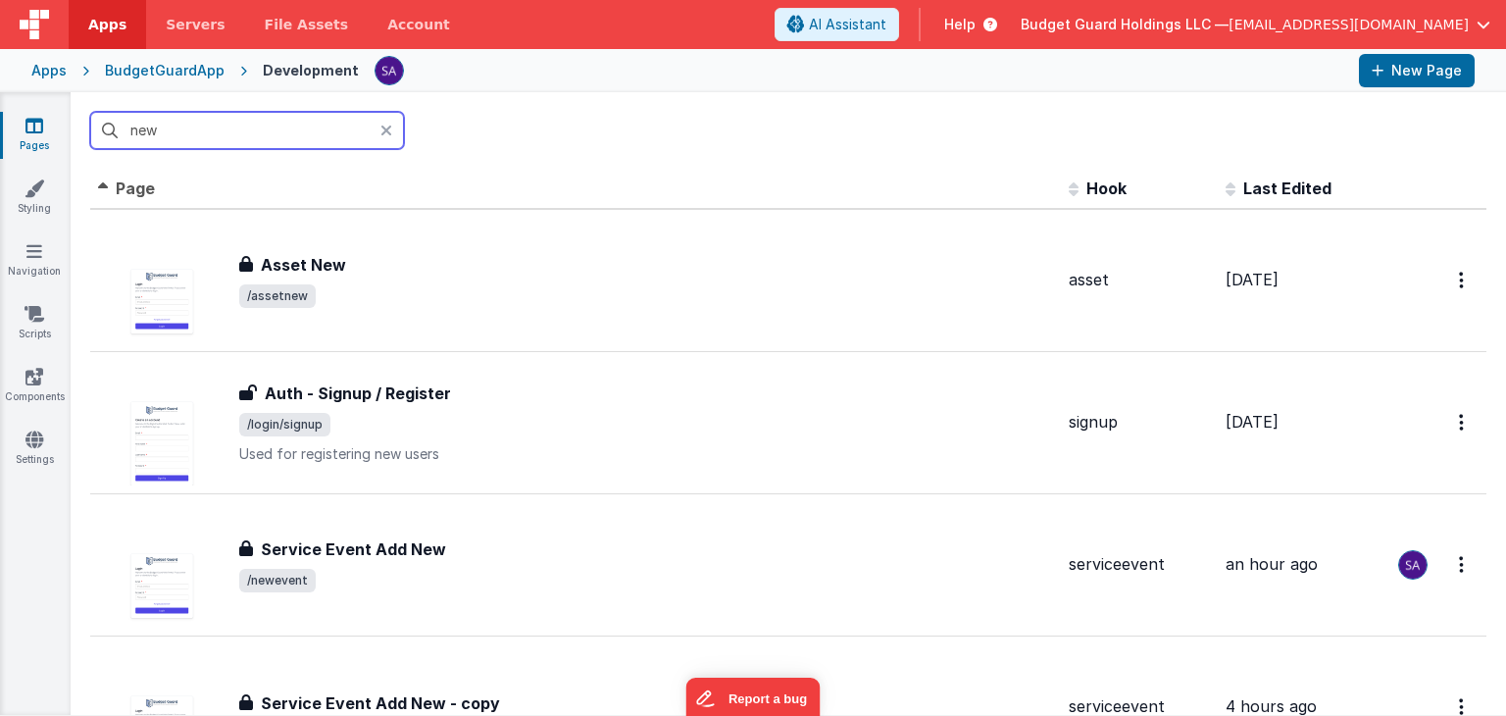
click at [263, 126] on input "new" at bounding box center [247, 130] width 314 height 37
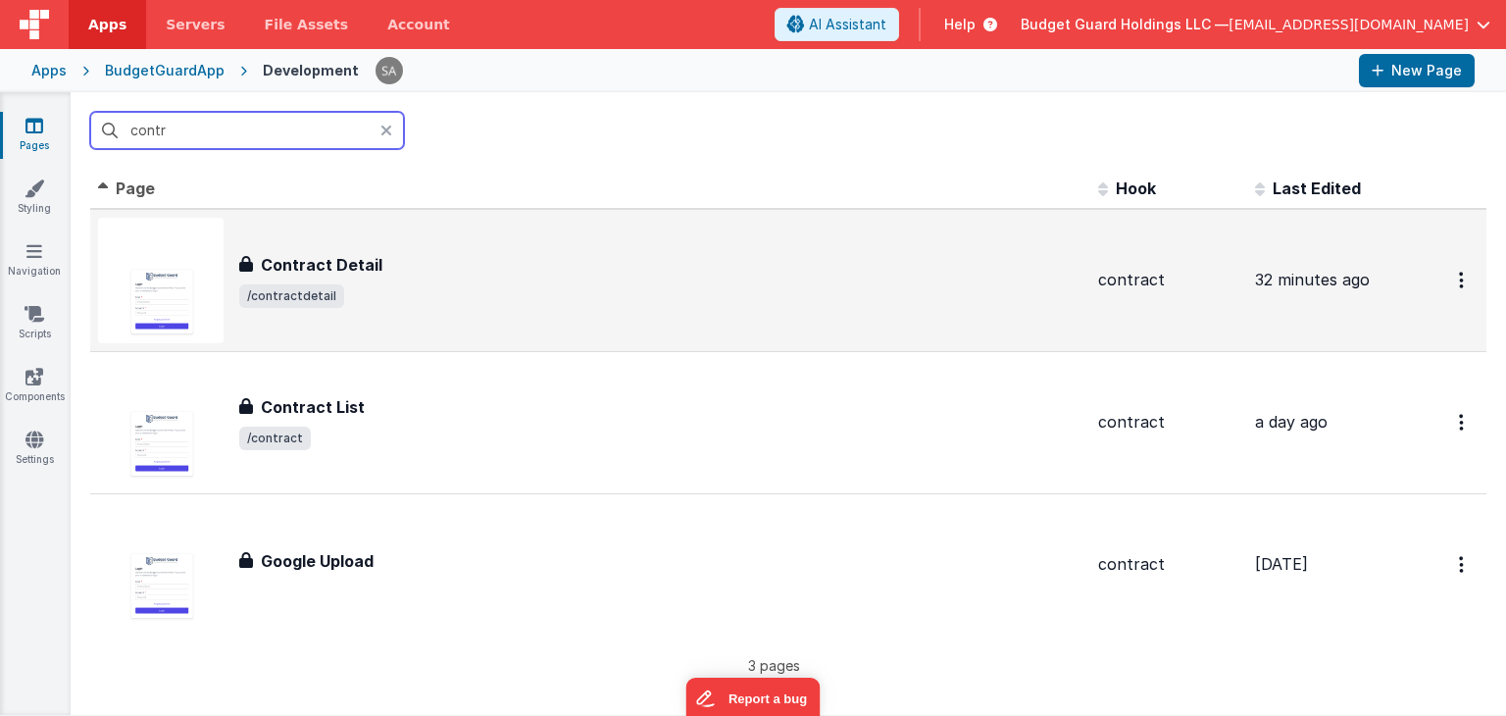
type input "contr"
click at [329, 293] on span "/contractdetail" at bounding box center [291, 296] width 105 height 24
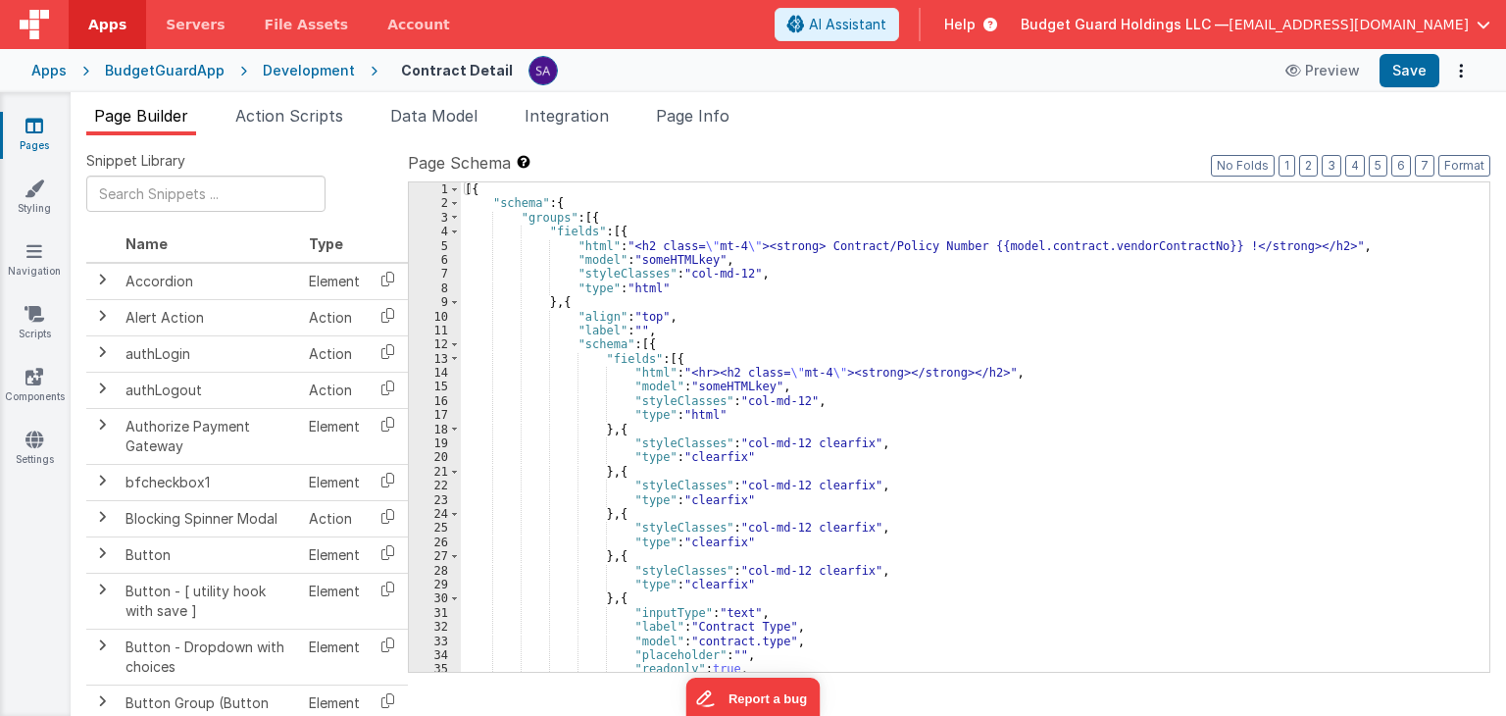
click at [749, 356] on div "[{ "schema" : { "groups" : [{ "fields" : [{ "html" : "<h2 class= \" mt-4 \" ><s…" at bounding box center [968, 441] width 1014 height 518
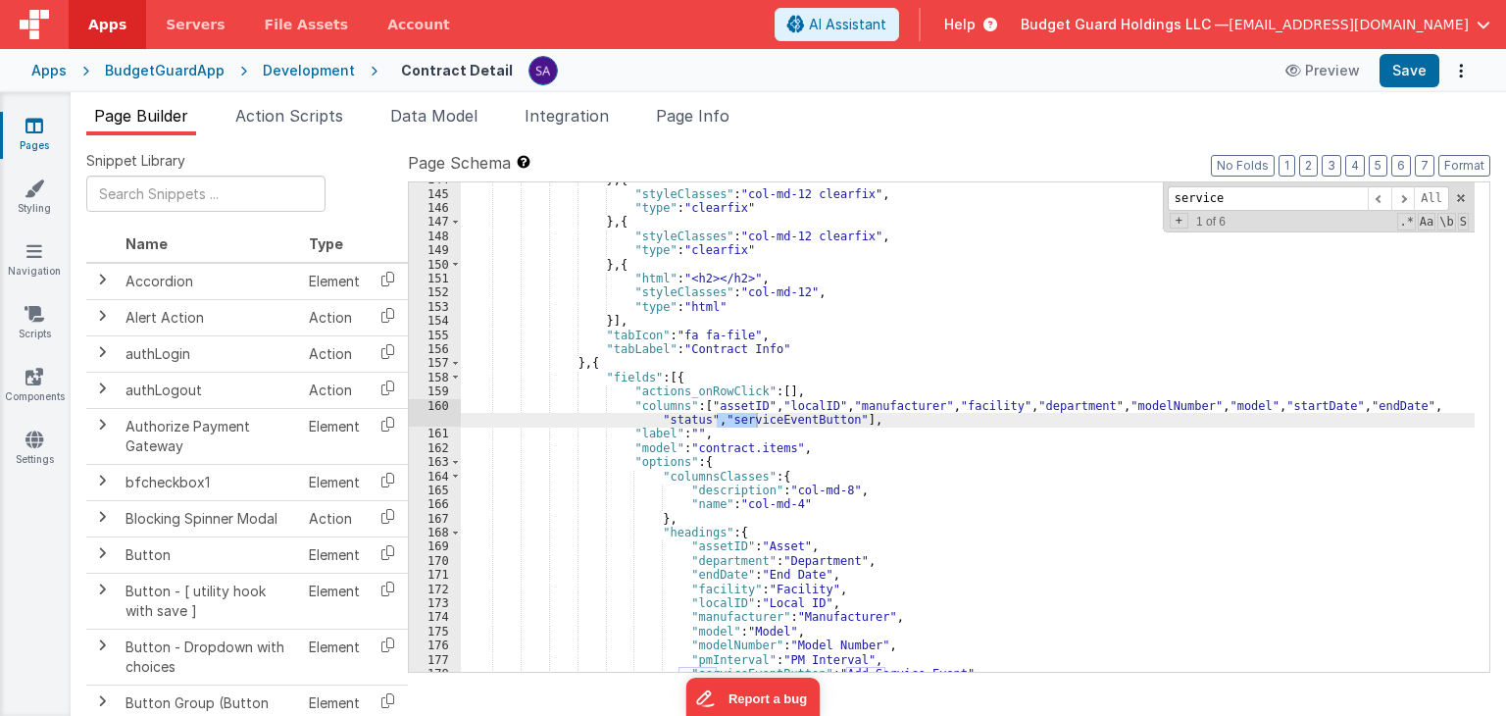
scroll to position [2037, 0]
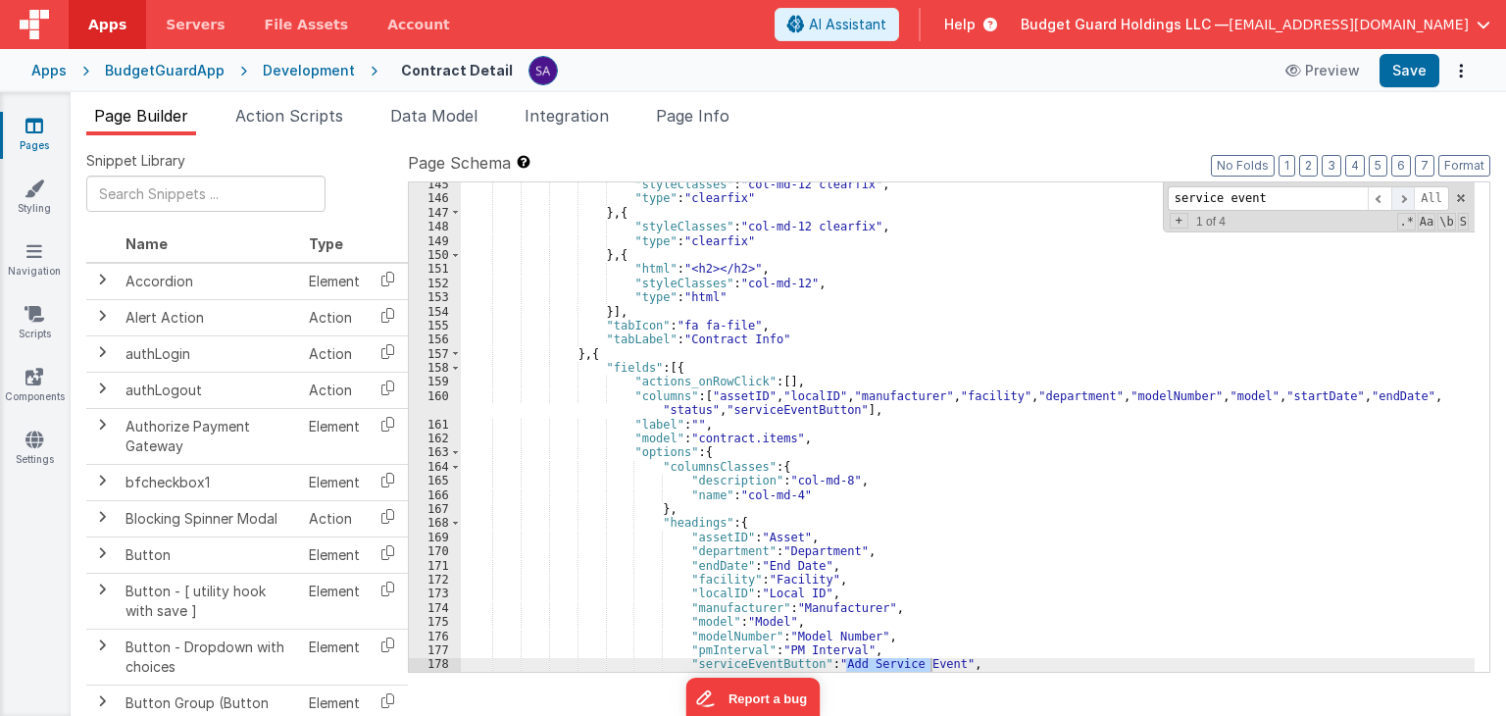
type input "service event"
click at [1411, 196] on span at bounding box center [1403, 198] width 24 height 25
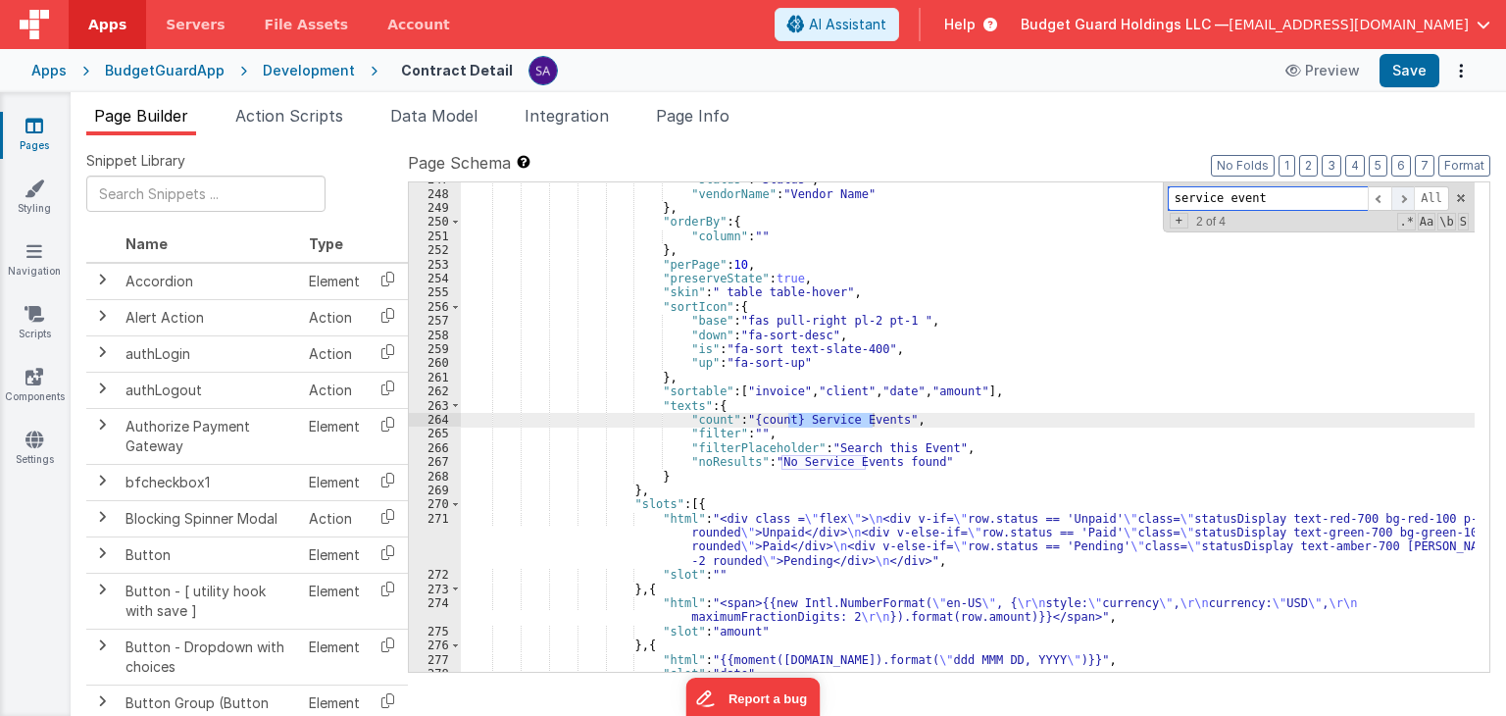
scroll to position [3609, 0]
click at [1411, 196] on span at bounding box center [1403, 198] width 24 height 25
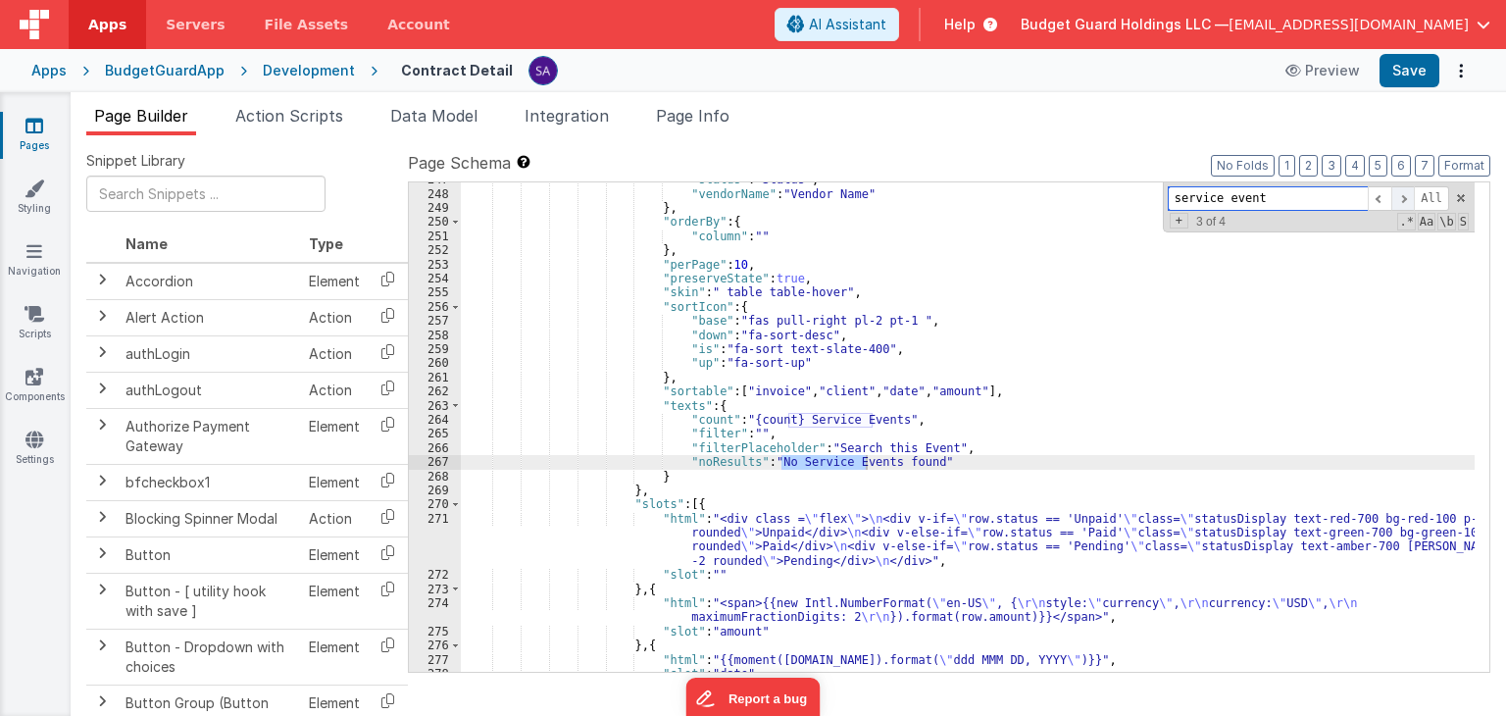
click at [1411, 197] on span at bounding box center [1403, 198] width 24 height 25
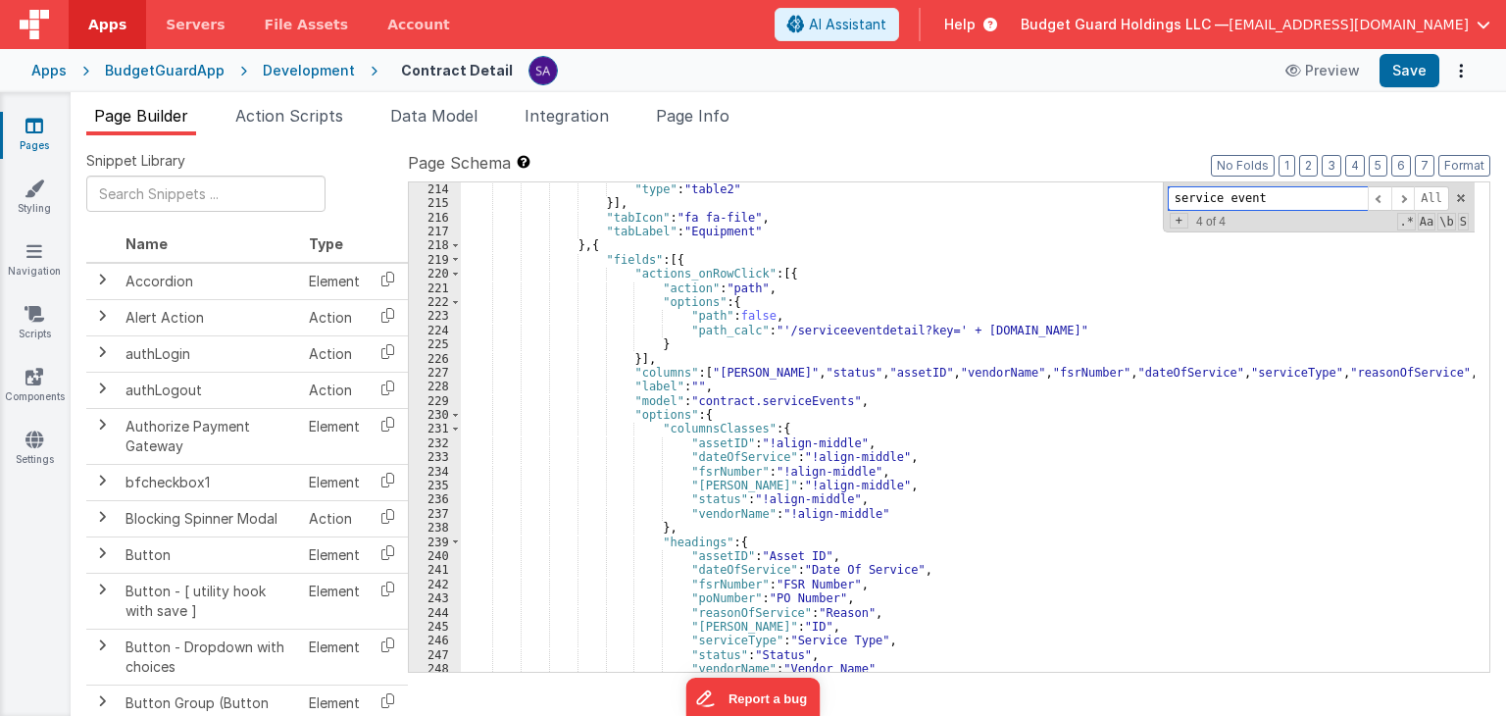
scroll to position [3192, 0]
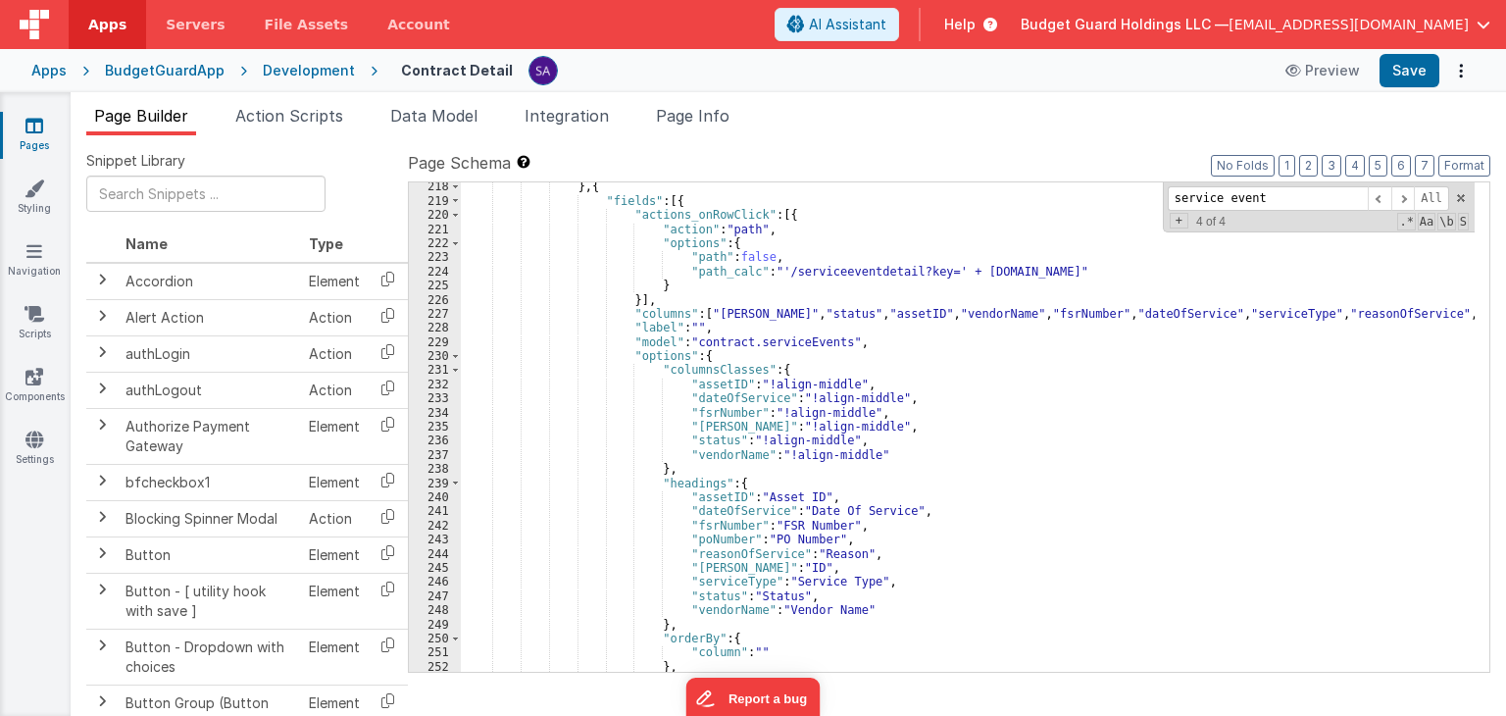
click at [803, 523] on div "} , { "fields" : [{ "actions_onRowClick" : [{ "action" : "path" , "options" : {…" at bounding box center [968, 438] width 1014 height 518
click at [770, 525] on div "} , { "fields" : [{ "actions_onRowClick" : [{ "action" : "path" , "options" : {…" at bounding box center [968, 438] width 1014 height 518
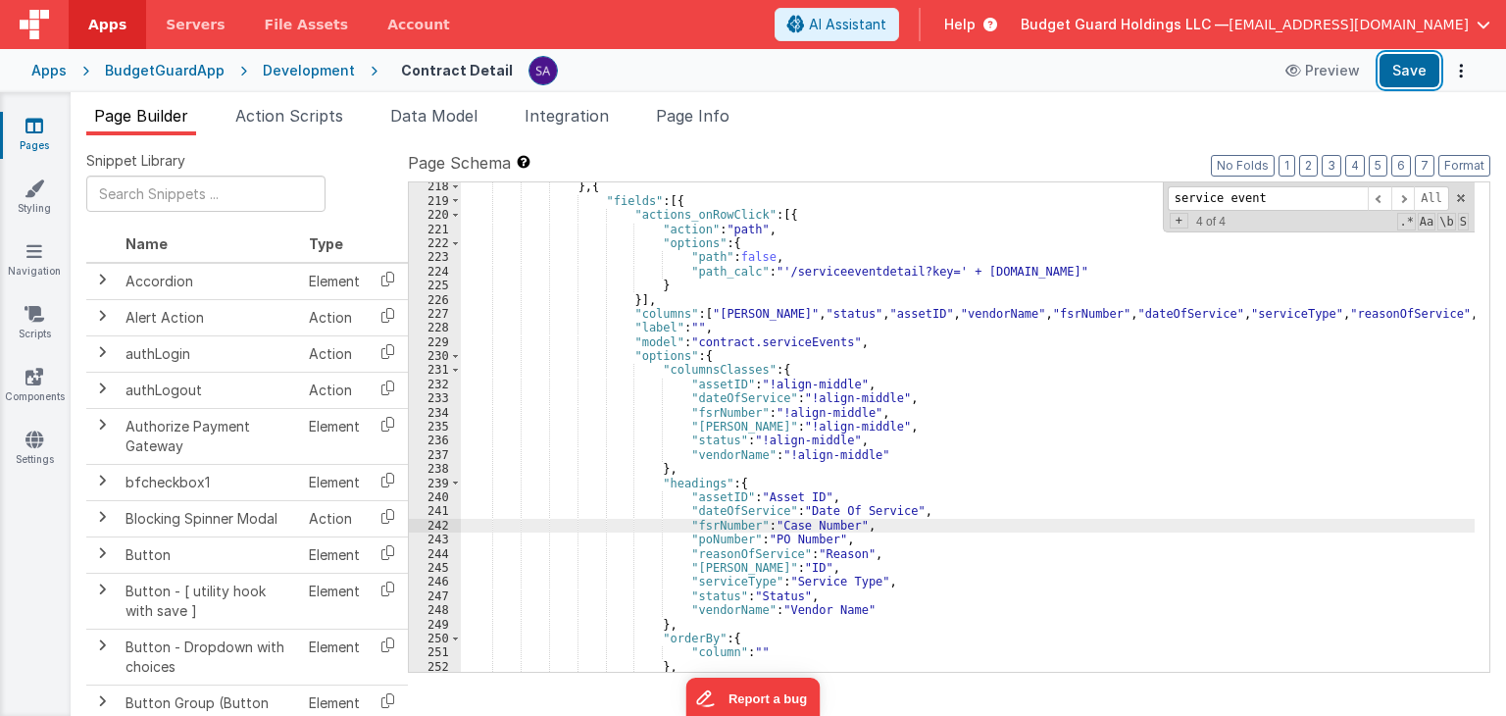
click at [1411, 74] on button "Save" at bounding box center [1409, 70] width 60 height 33
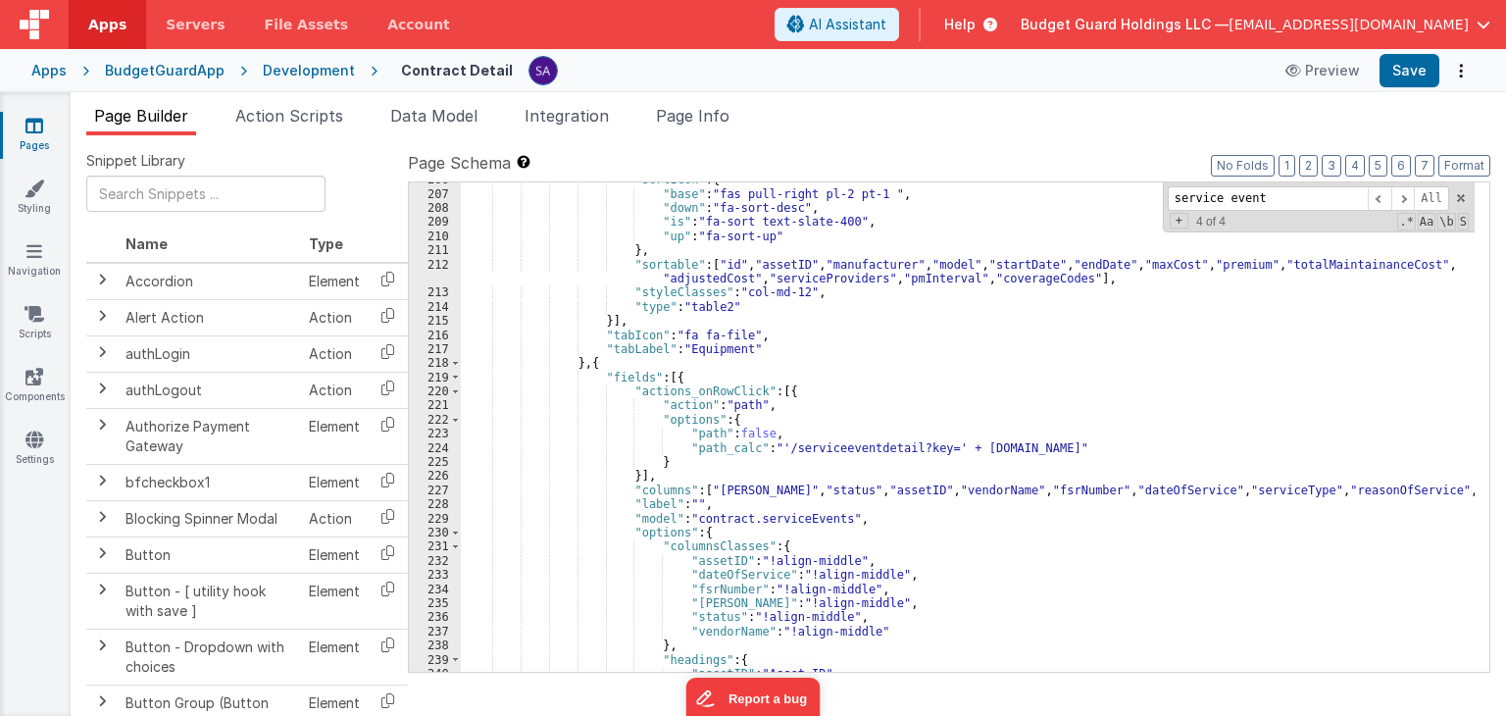
scroll to position [3074, 0]
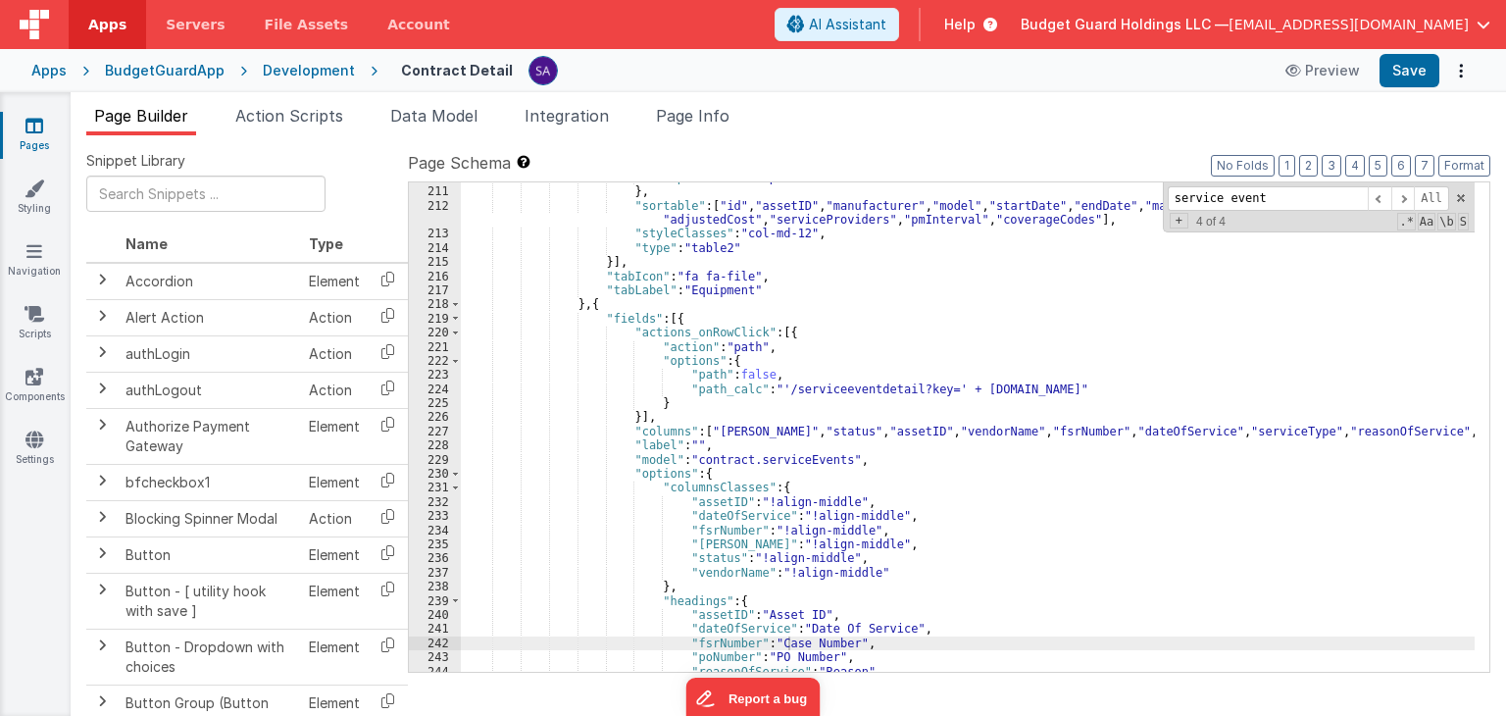
click at [1452, 428] on div ""up" : "fa-sort-up" } , "sortable" : [ "id" , "assetID" , "manufacturer" , "mod…" at bounding box center [968, 430] width 1014 height 518
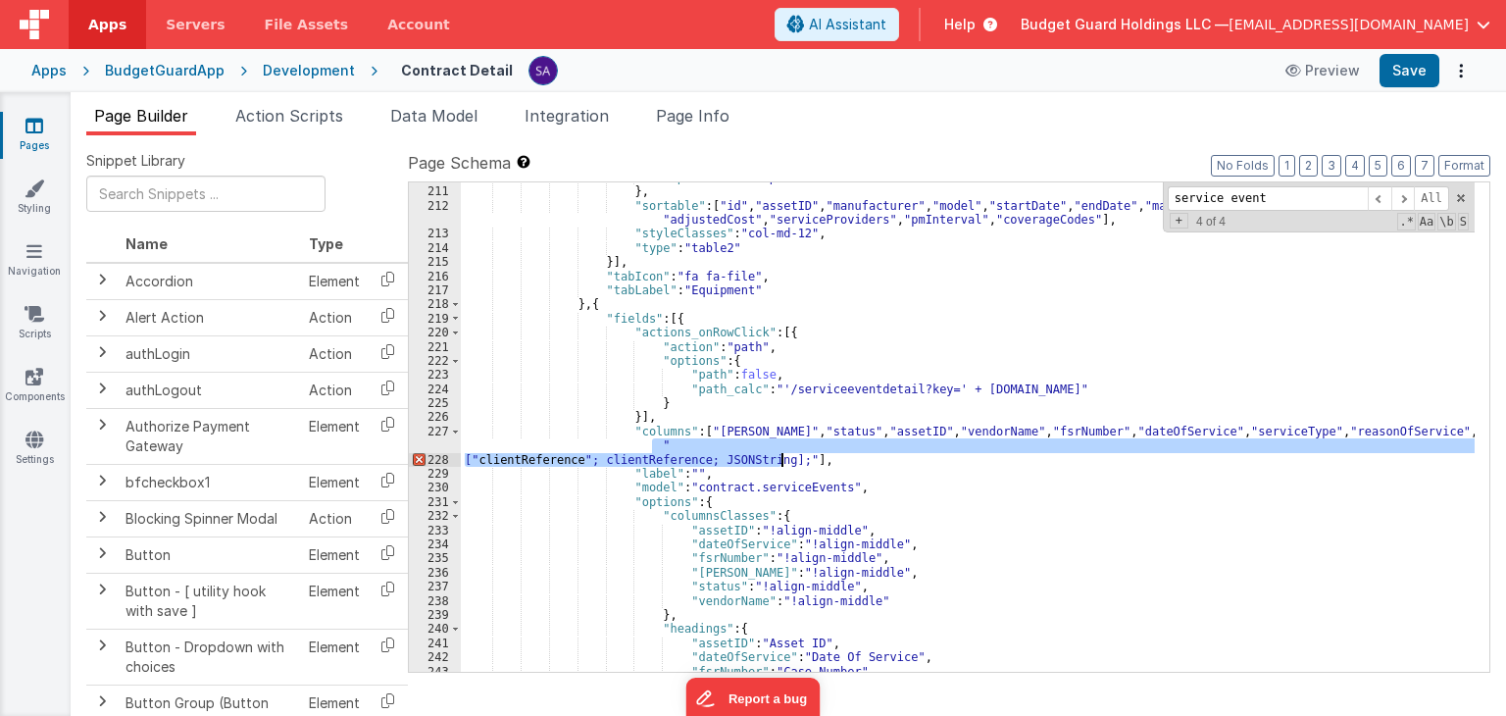
click at [726, 460] on div ""up" : "fa-sort-up" } , "sortable" : [ "id" , "assetID" , "manufacturer" , "mod…" at bounding box center [968, 426] width 1014 height 489
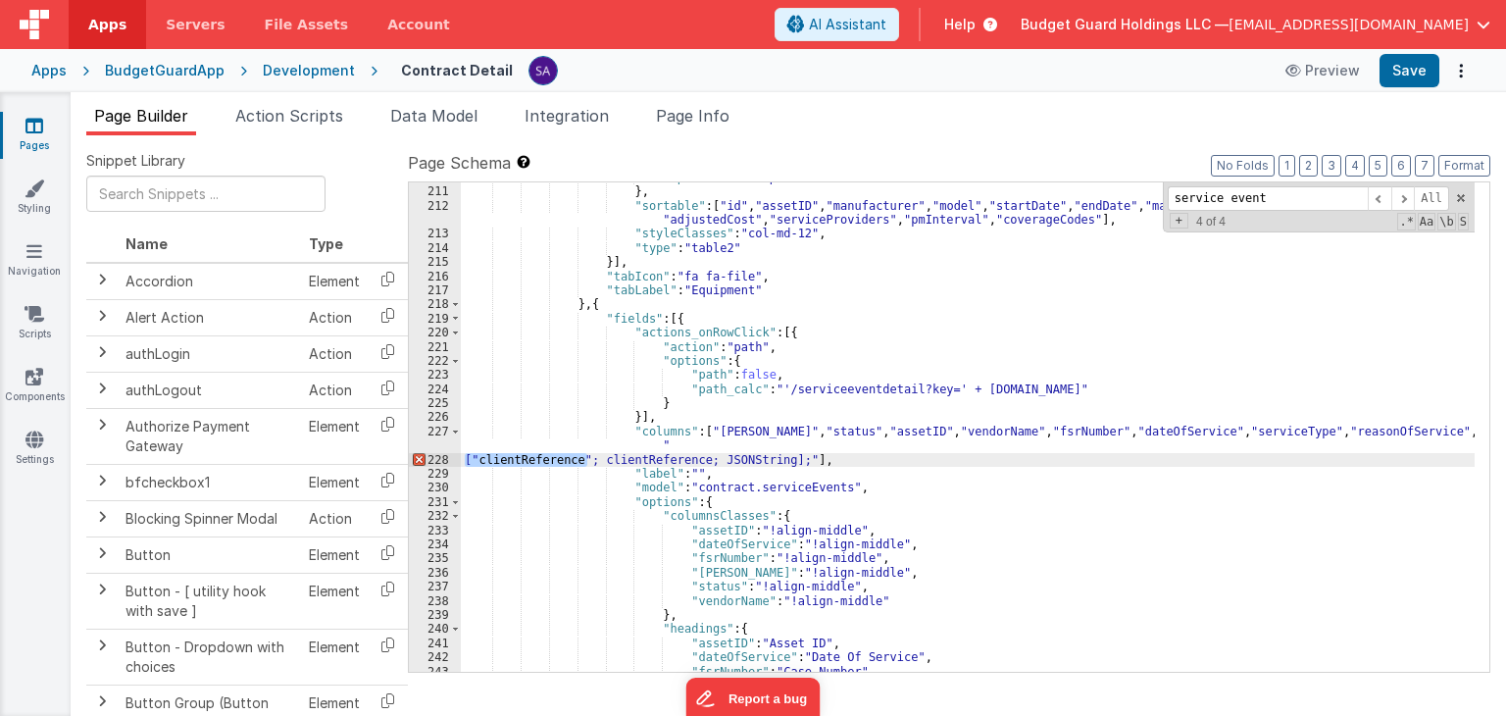
drag, startPoint x: 590, startPoint y: 462, endPoint x: 463, endPoint y: 457, distance: 127.5
click at [463, 457] on div ""up" : "fa-sort-up" } , "sortable" : [ "id" , "assetID" , "manufacturer" , "mod…" at bounding box center [968, 430] width 1014 height 518
drag, startPoint x: 671, startPoint y: 456, endPoint x: 570, endPoint y: 459, distance: 101.0
click at [570, 459] on div ""up" : "fa-sort-up" } , "sortable" : [ "id" , "assetID" , "manufacturer" , "mod…" at bounding box center [968, 430] width 1014 height 518
click at [616, 460] on div ""up" : "fa-sort-up" } , "sortable" : [ "id" , "assetID" , "manufacturer" , "mod…" at bounding box center [968, 426] width 1014 height 489
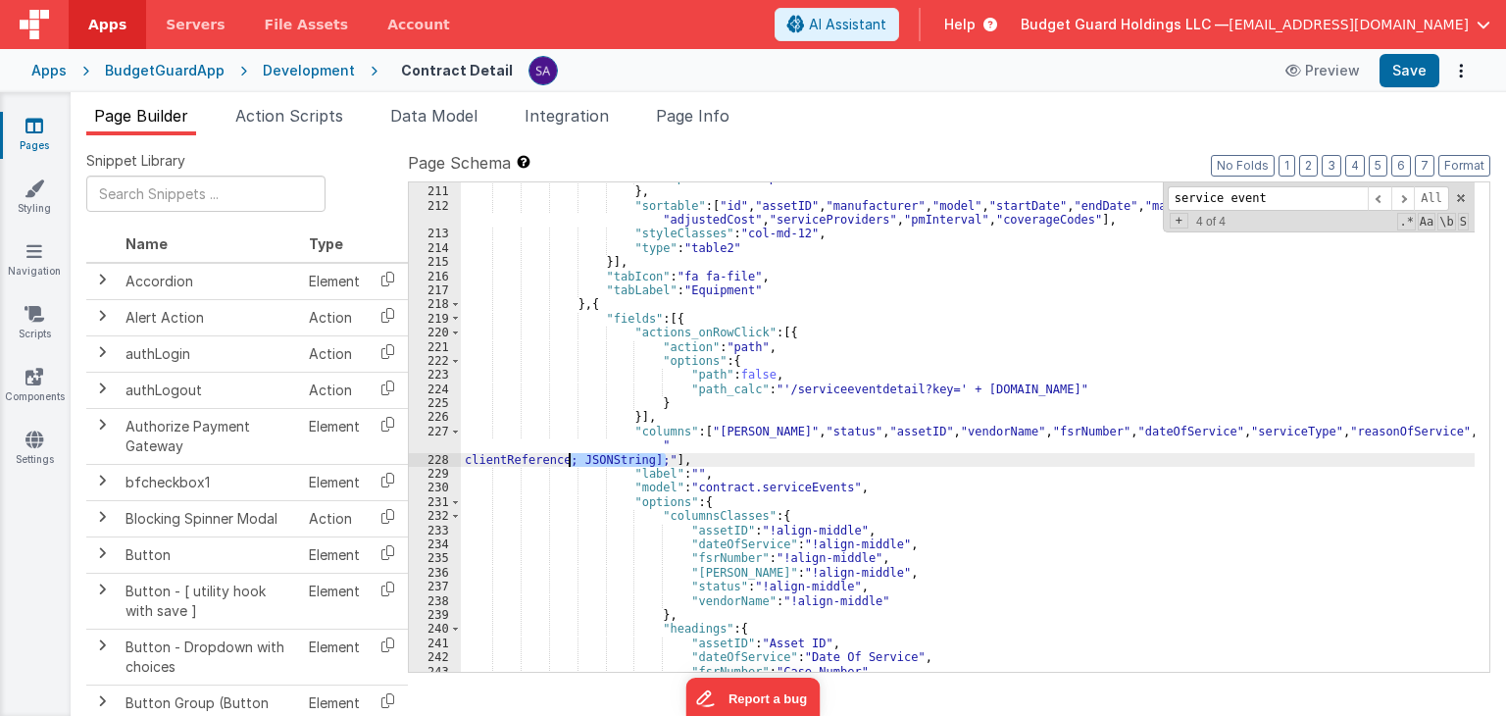
drag, startPoint x: 665, startPoint y: 460, endPoint x: 569, endPoint y: 457, distance: 96.1
click at [569, 457] on div ""up" : "fa-sort-up" } , "sortable" : [ "id" , "assetID" , "manufacturer" , "mod…" at bounding box center [968, 430] width 1014 height 518
click at [471, 464] on div ""up" : "fa-sort-up" } , "sortable" : [ "id" , "assetID" , "manufacturer" , "mod…" at bounding box center [968, 430] width 1014 height 518
click at [654, 448] on div ""up" : "fa-sort-up" } , "sortable" : [ "id" , "assetID" , "manufacturer" , "mod…" at bounding box center [968, 430] width 1014 height 518
click at [478, 458] on div ""up" : "fa-sort-up" } , "sortable" : [ "id" , "assetID" , "manufacturer" , "mod…" at bounding box center [968, 430] width 1014 height 518
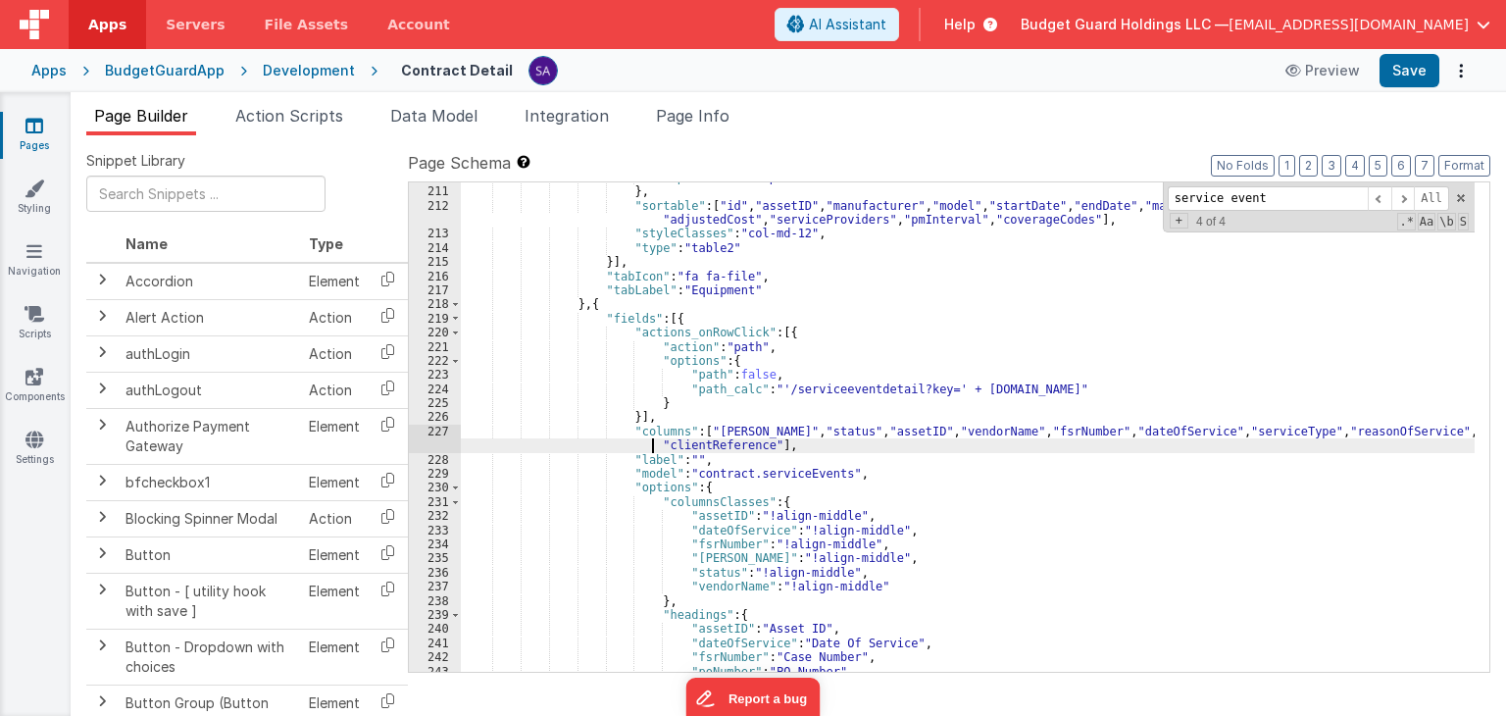
scroll to position [3133, 0]
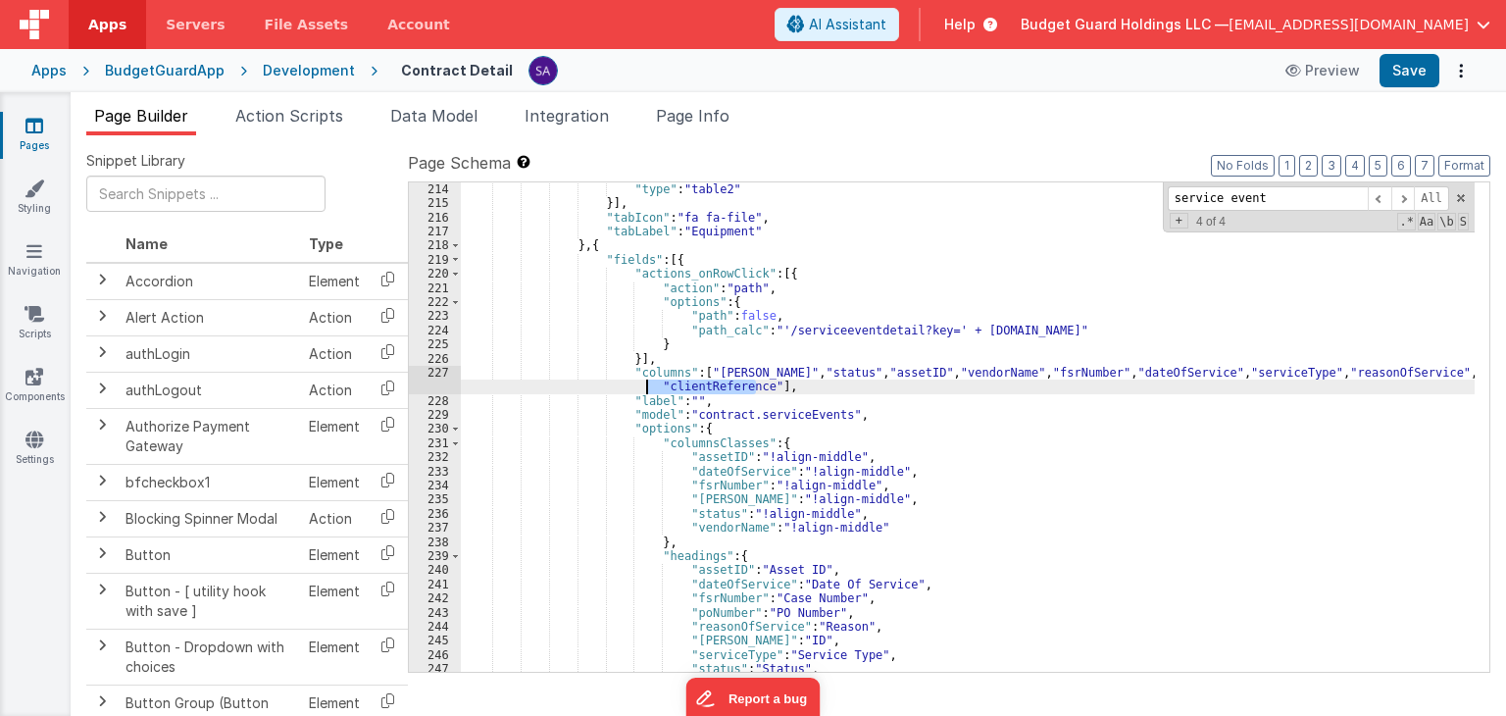
drag, startPoint x: 754, startPoint y: 381, endPoint x: 635, endPoint y: 385, distance: 118.7
click at [635, 385] on div ""type" : "table2" }] , "tabIcon" : "fa fa-file" , "tabLabel" : "Equipment" } , …" at bounding box center [968, 441] width 1014 height 518
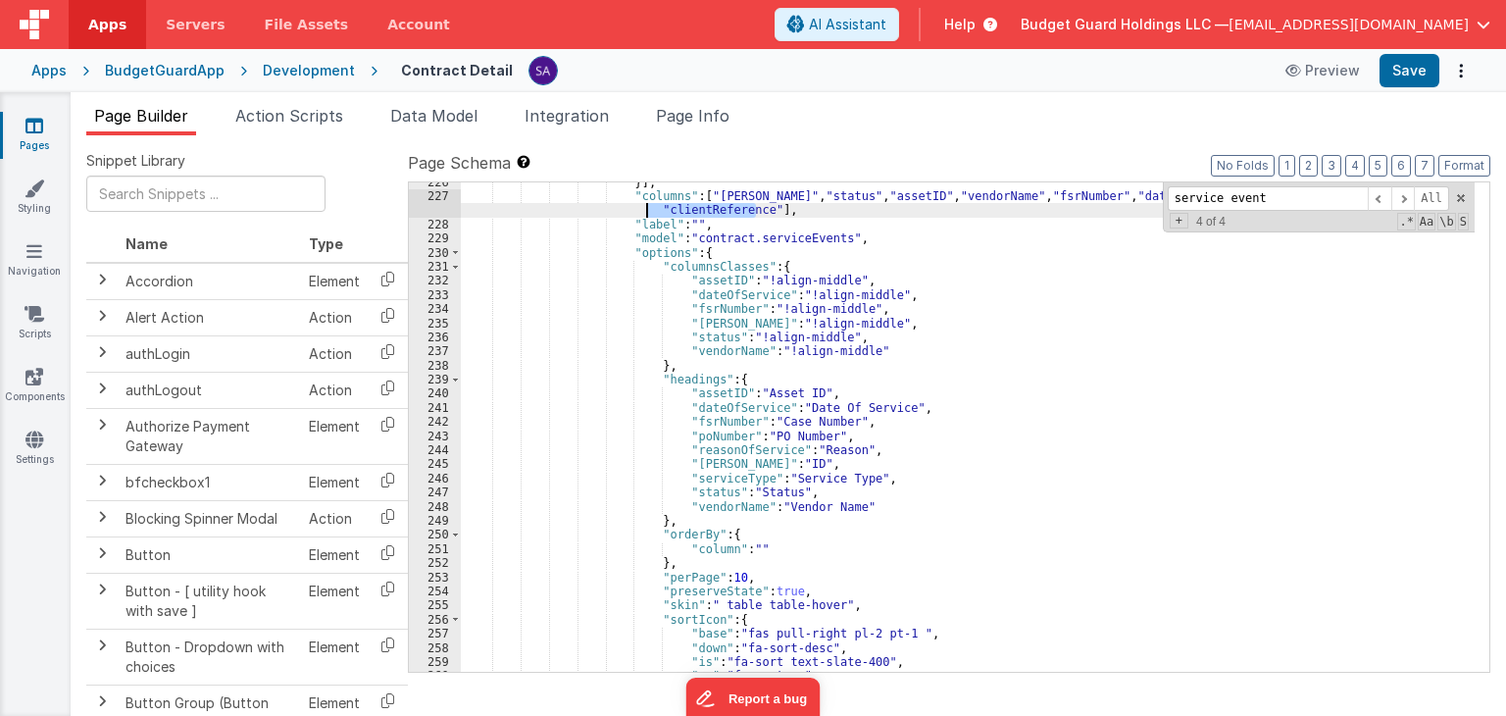
scroll to position [3310, 0]
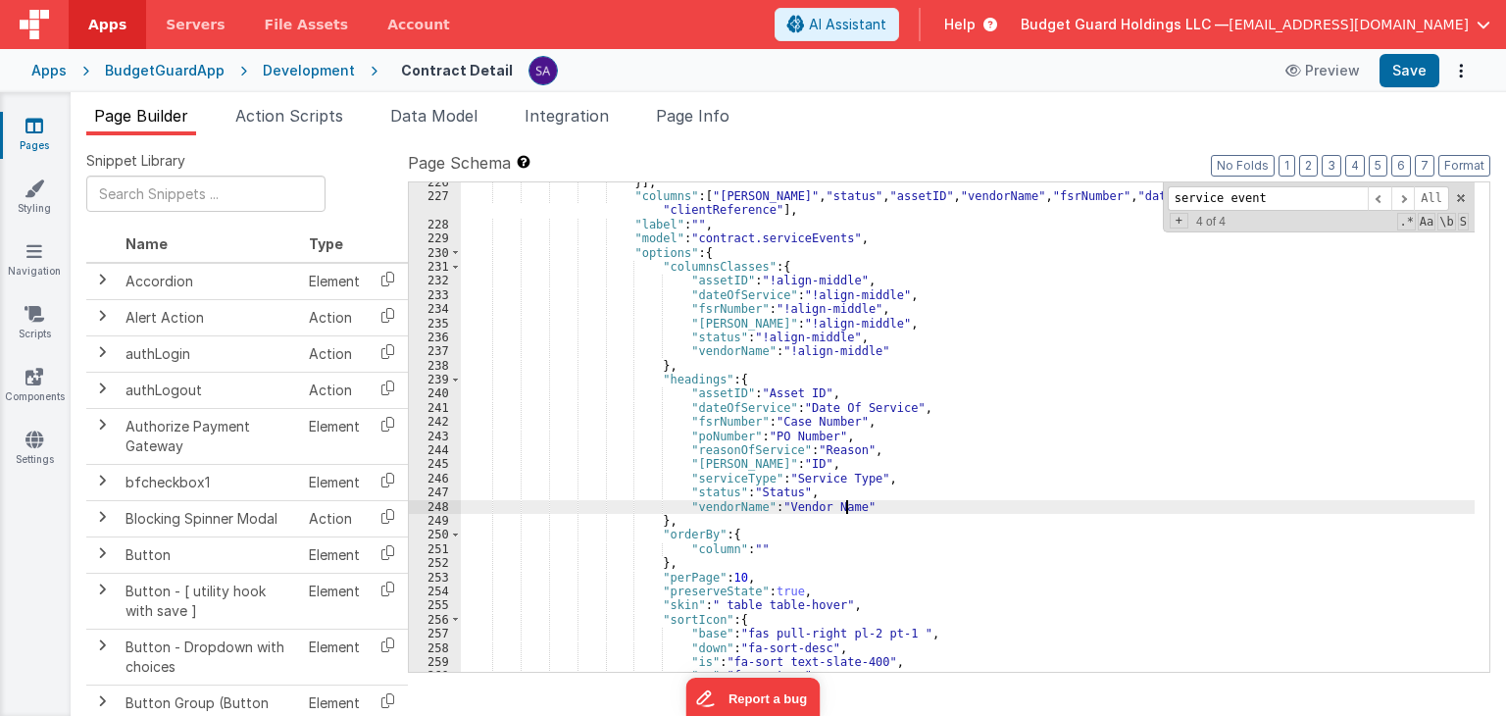
click at [866, 507] on div "}] , "columns" : [ "seID" , "status" , "assetID" , "vendorName" , "fsrNumber" ,…" at bounding box center [968, 434] width 1014 height 518
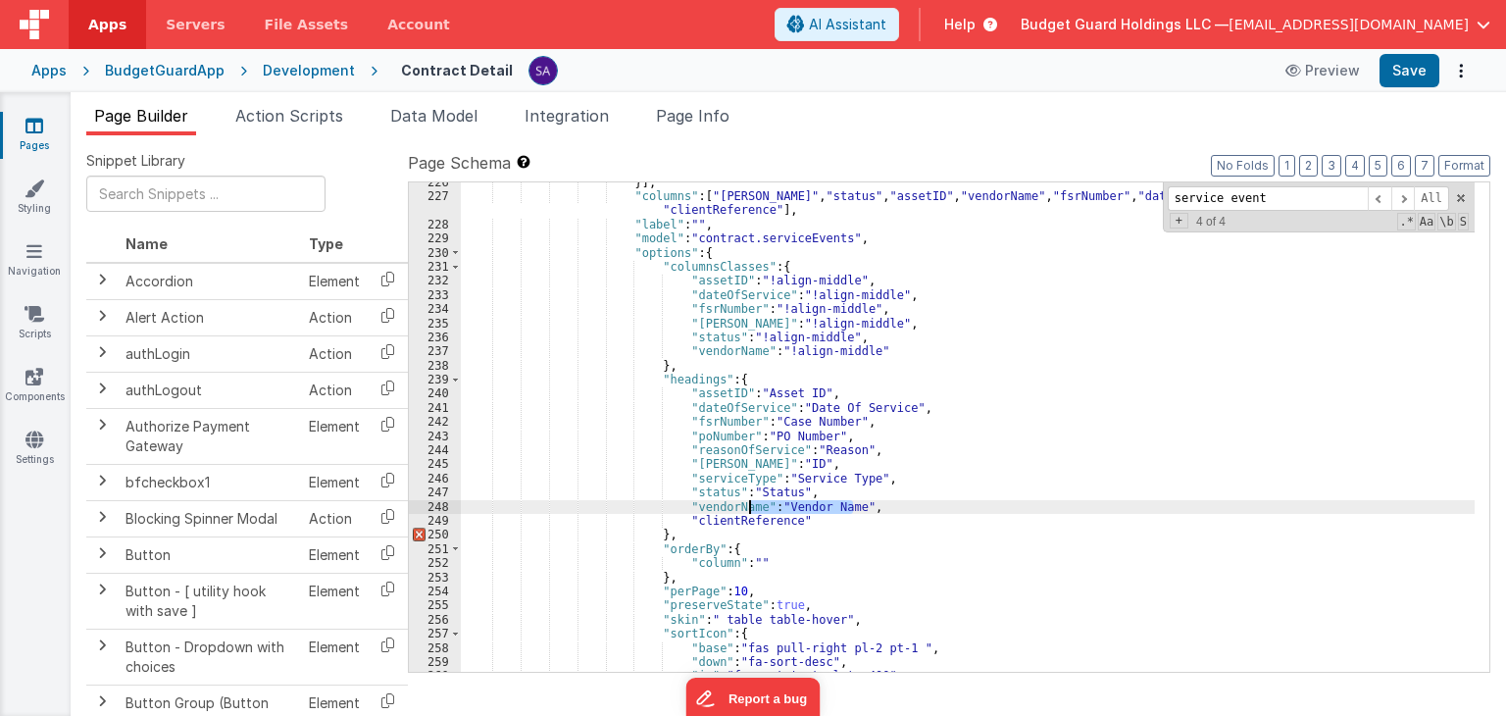
drag, startPoint x: 859, startPoint y: 510, endPoint x: 752, endPoint y: 503, distance: 107.1
click at [752, 503] on div "}] , "columns" : [ "seID" , "status" , "assetID" , "vendorName" , "fsrNumber" ,…" at bounding box center [968, 434] width 1014 height 518
click at [796, 528] on div "}] , "columns" : [ "seID" , "status" , "assetID" , "vendorName" , "fsrNumber" ,…" at bounding box center [968, 434] width 1014 height 518
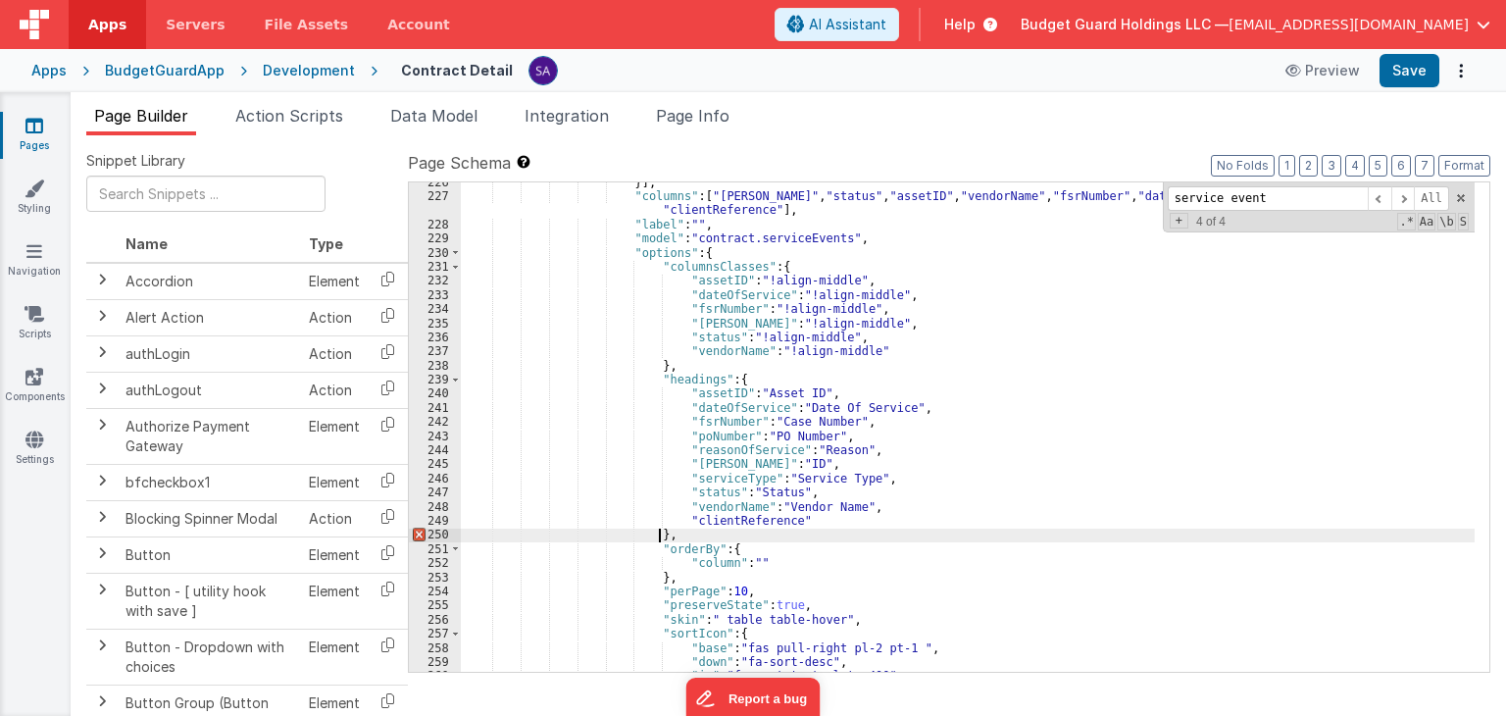
click at [792, 519] on div "}] , "columns" : [ "seID" , "status" , "assetID" , "vendorName" , "fsrNumber" ,…" at bounding box center [968, 434] width 1014 height 518
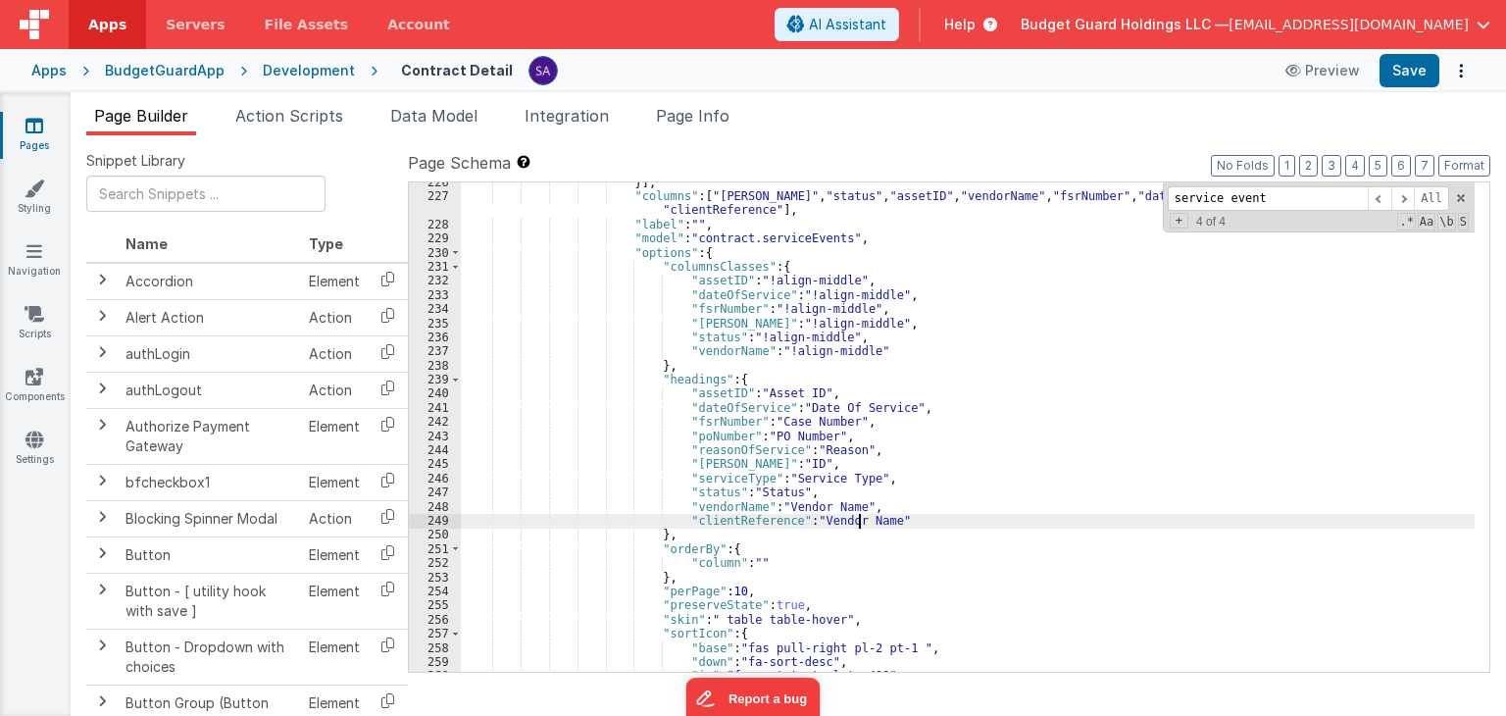
click at [860, 521] on div "}] , "columns" : [ "seID" , "status" , "assetID" , "vendorName" , "fsrNumber" ,…" at bounding box center [968, 434] width 1014 height 518
click at [1413, 83] on button "Save" at bounding box center [1409, 70] width 60 height 33
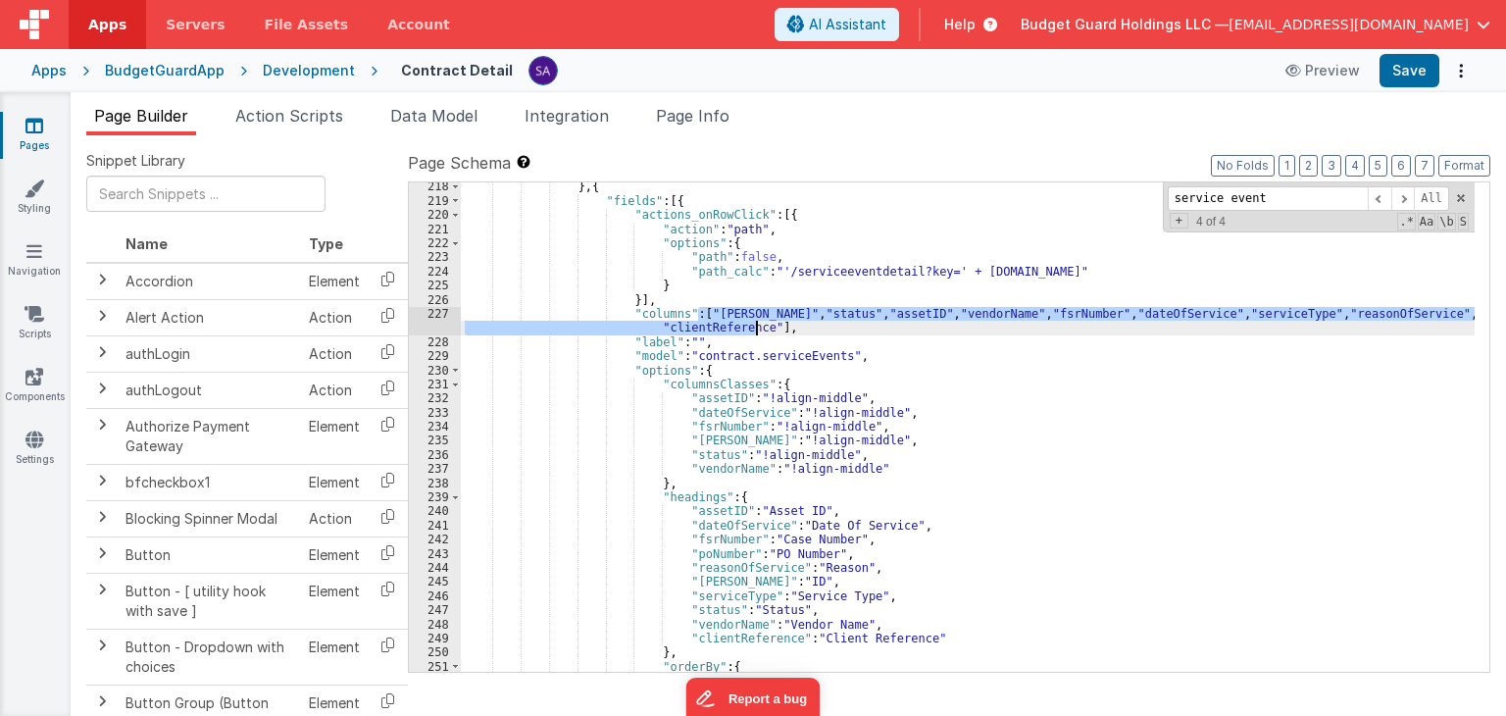
drag, startPoint x: 698, startPoint y: 315, endPoint x: 754, endPoint y: 327, distance: 57.3
click at [754, 327] on div "} , { "fields" : [{ "actions_onRowClick" : [{ "action" : "path" , "options" : {…" at bounding box center [968, 438] width 1014 height 518
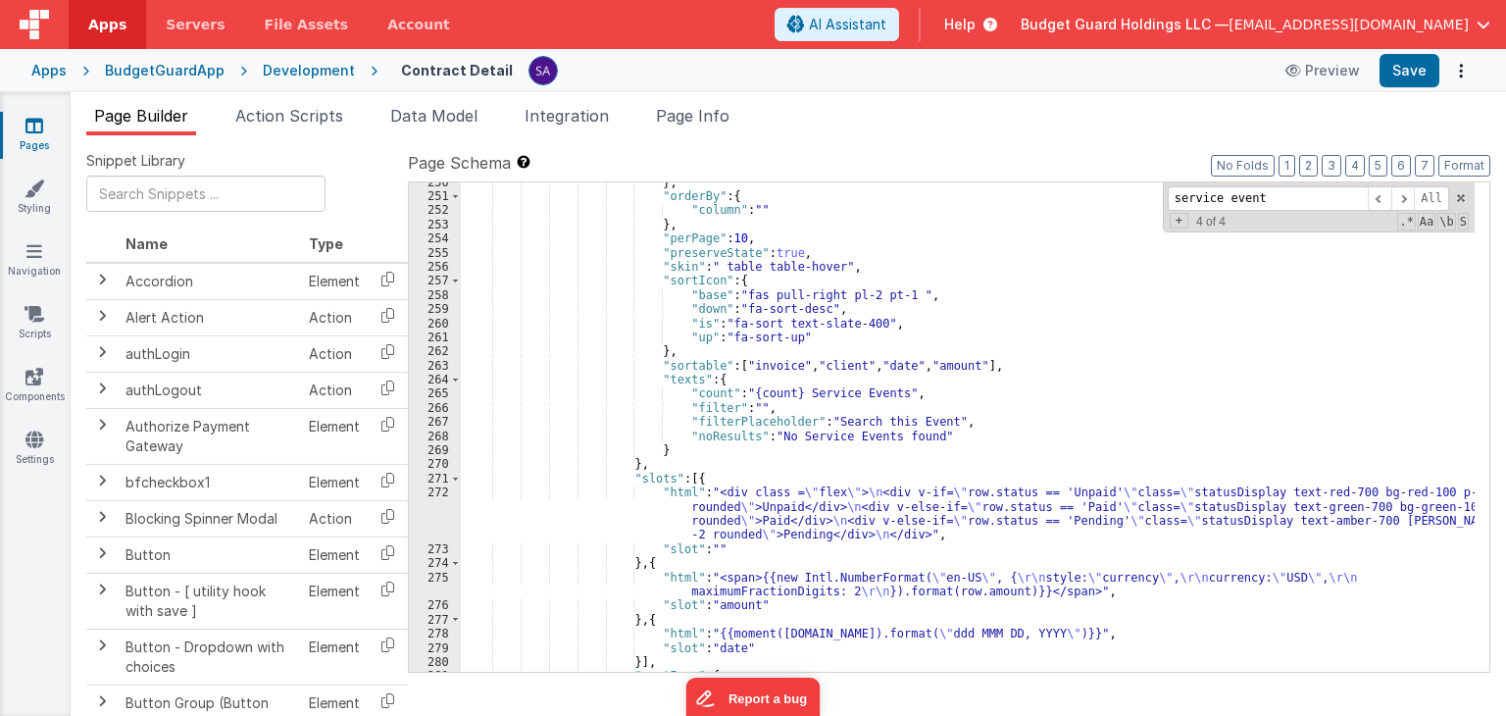
scroll to position [3604, 0]
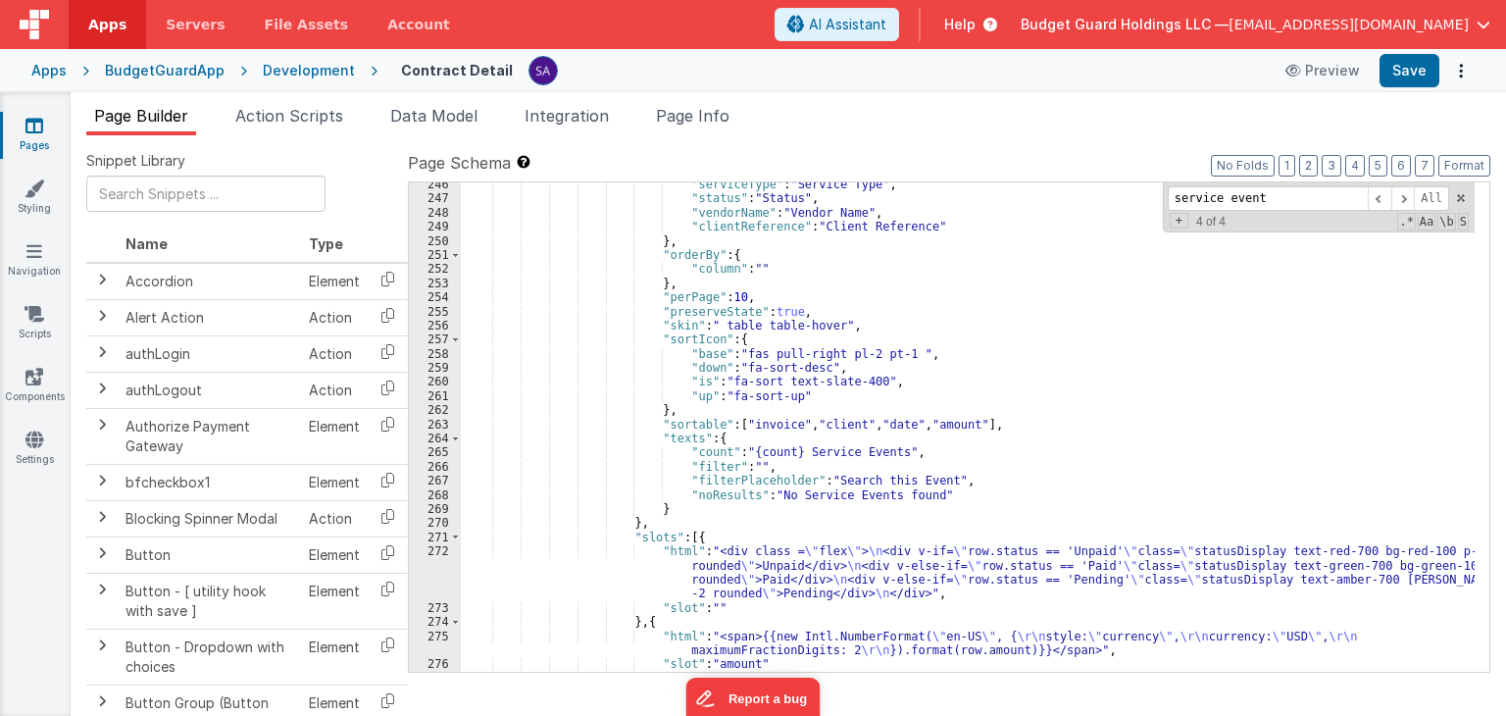
click at [776, 421] on div ""serviceType" : "Service Type" , "status" : "Status" , "vendorName" : "Vendor N…" at bounding box center [968, 436] width 1014 height 518
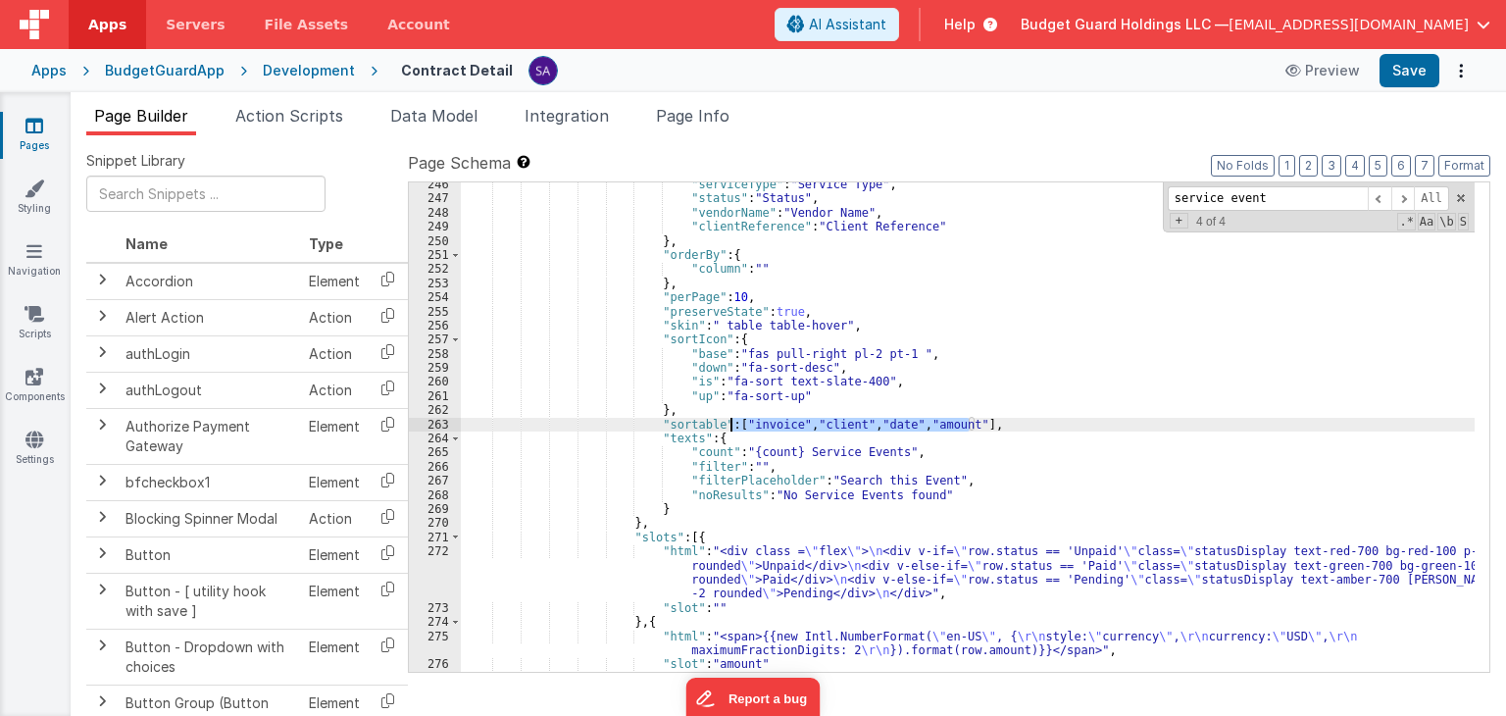
drag, startPoint x: 970, startPoint y: 422, endPoint x: 732, endPoint y: 419, distance: 237.3
click at [732, 419] on div ""serviceType" : "Service Type" , "status" : "Status" , "vendorName" : "Vendor N…" at bounding box center [968, 436] width 1014 height 518
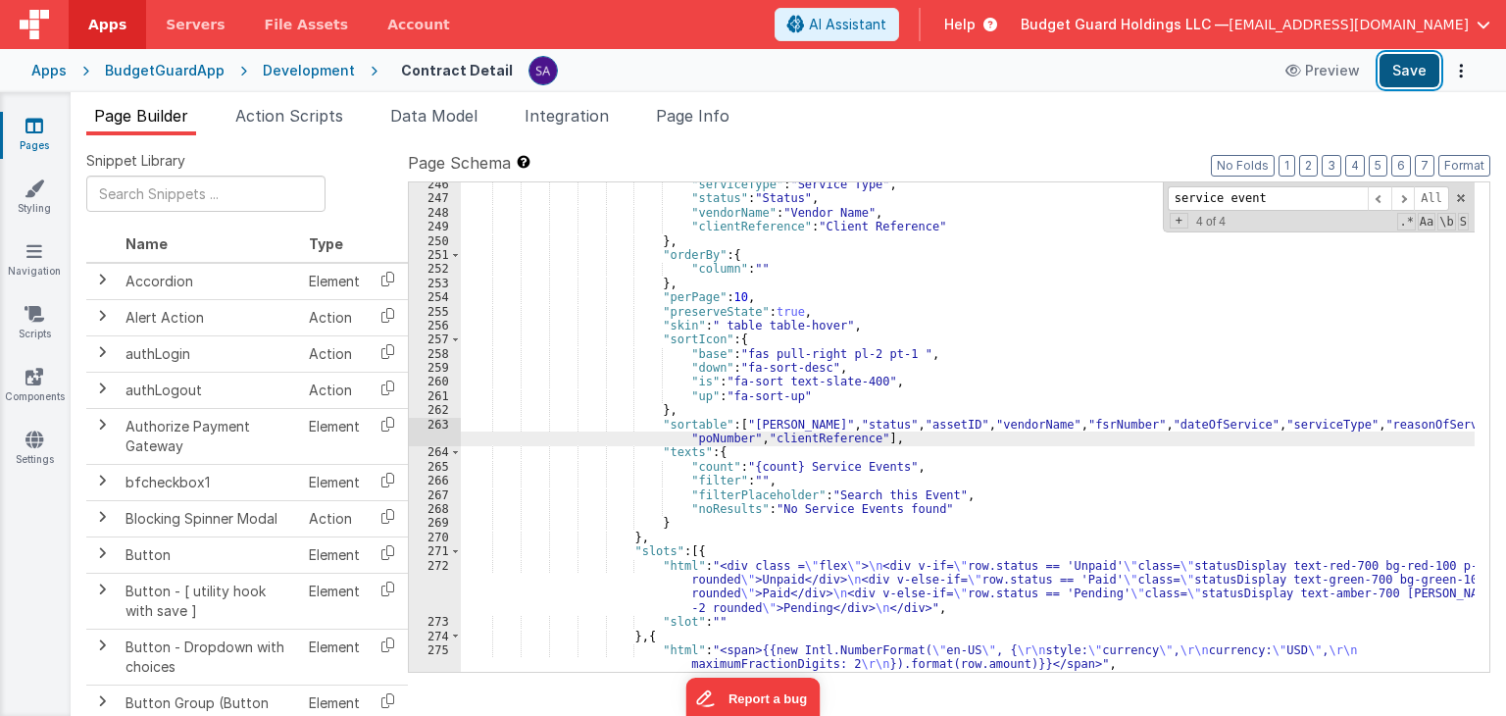
click at [1412, 77] on button "Save" at bounding box center [1409, 70] width 60 height 33
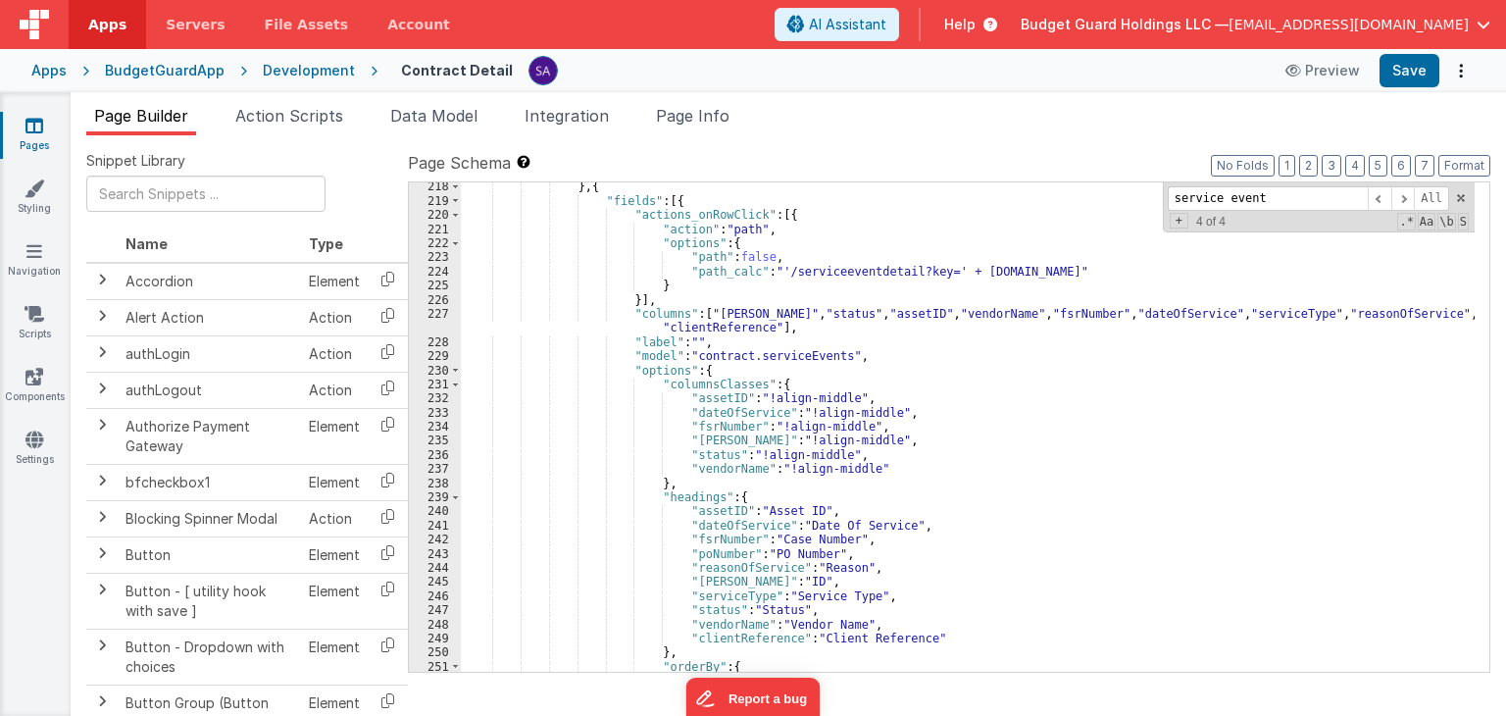
scroll to position [3133, 0]
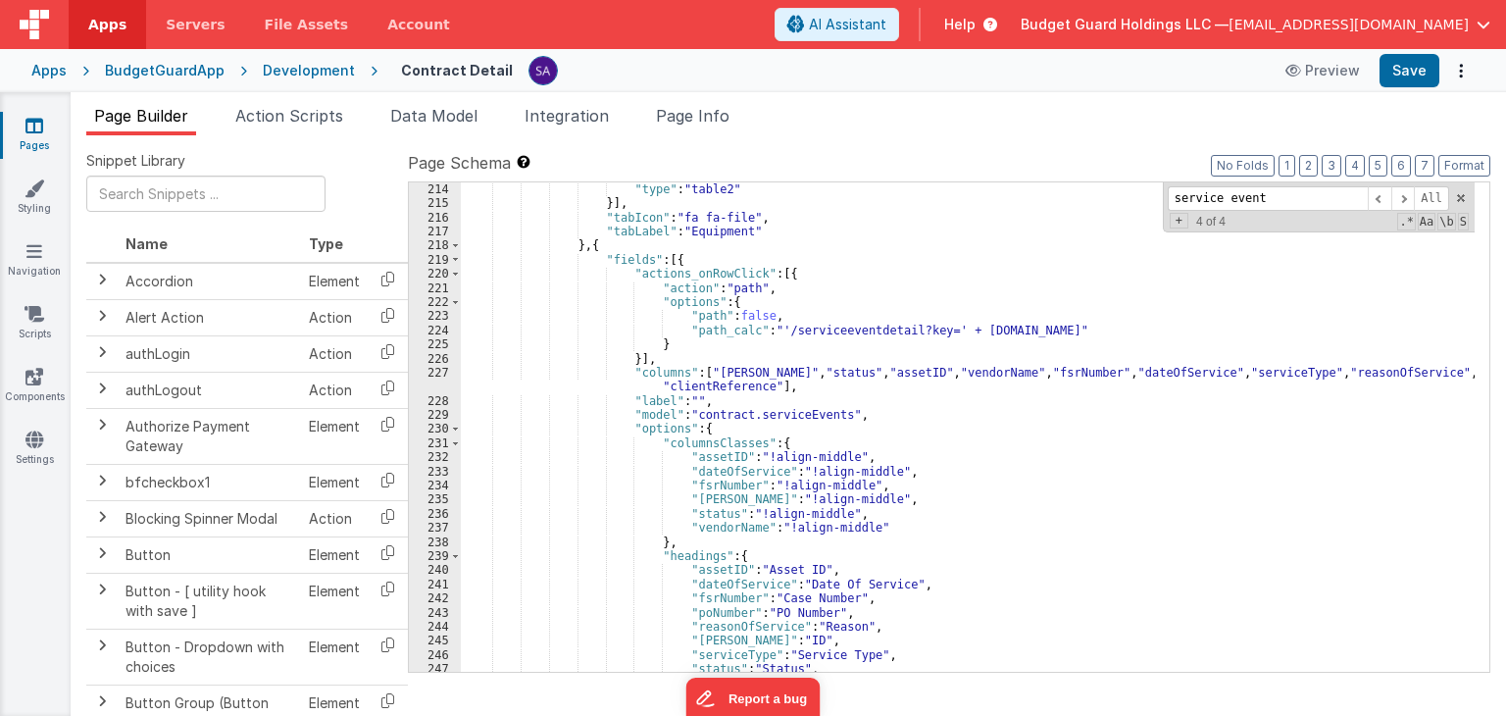
click at [308, 69] on div "Development" at bounding box center [309, 71] width 92 height 20
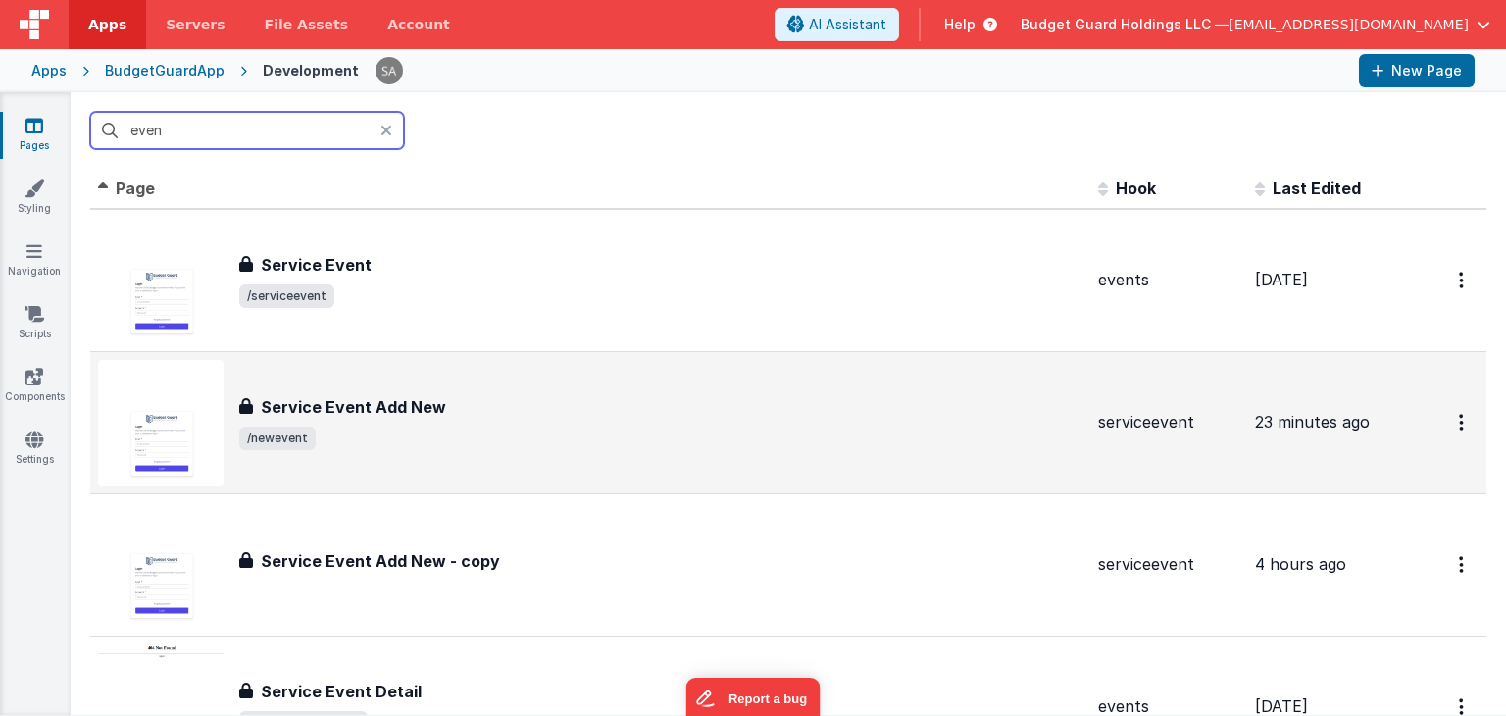
type input "even"
click at [390, 445] on span "/newevent" at bounding box center [660, 438] width 843 height 24
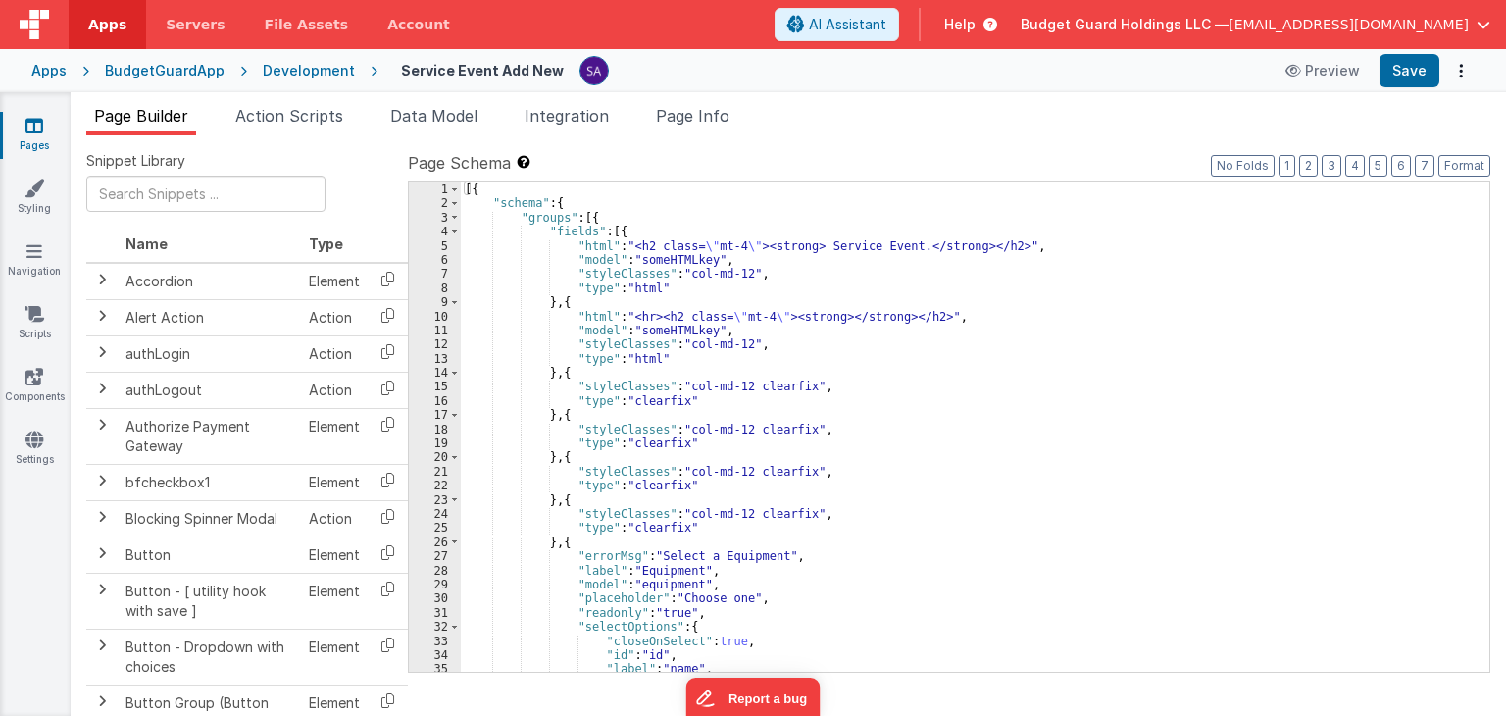
click at [850, 279] on div "[{ "schema" : { "groups" : [{ "fields" : [{ "html" : "<h2 class= \" mt-4 \" ><s…" at bounding box center [968, 441] width 1014 height 518
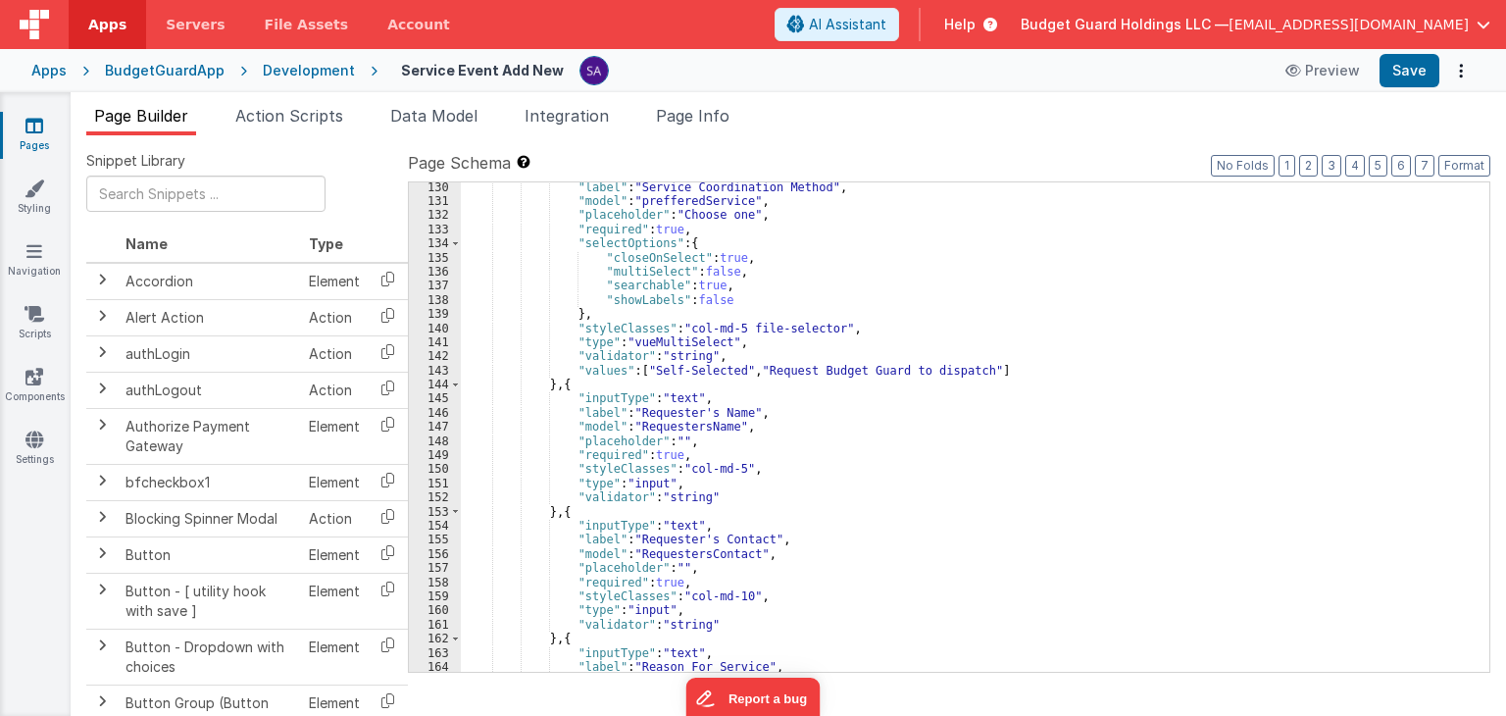
scroll to position [1941, 0]
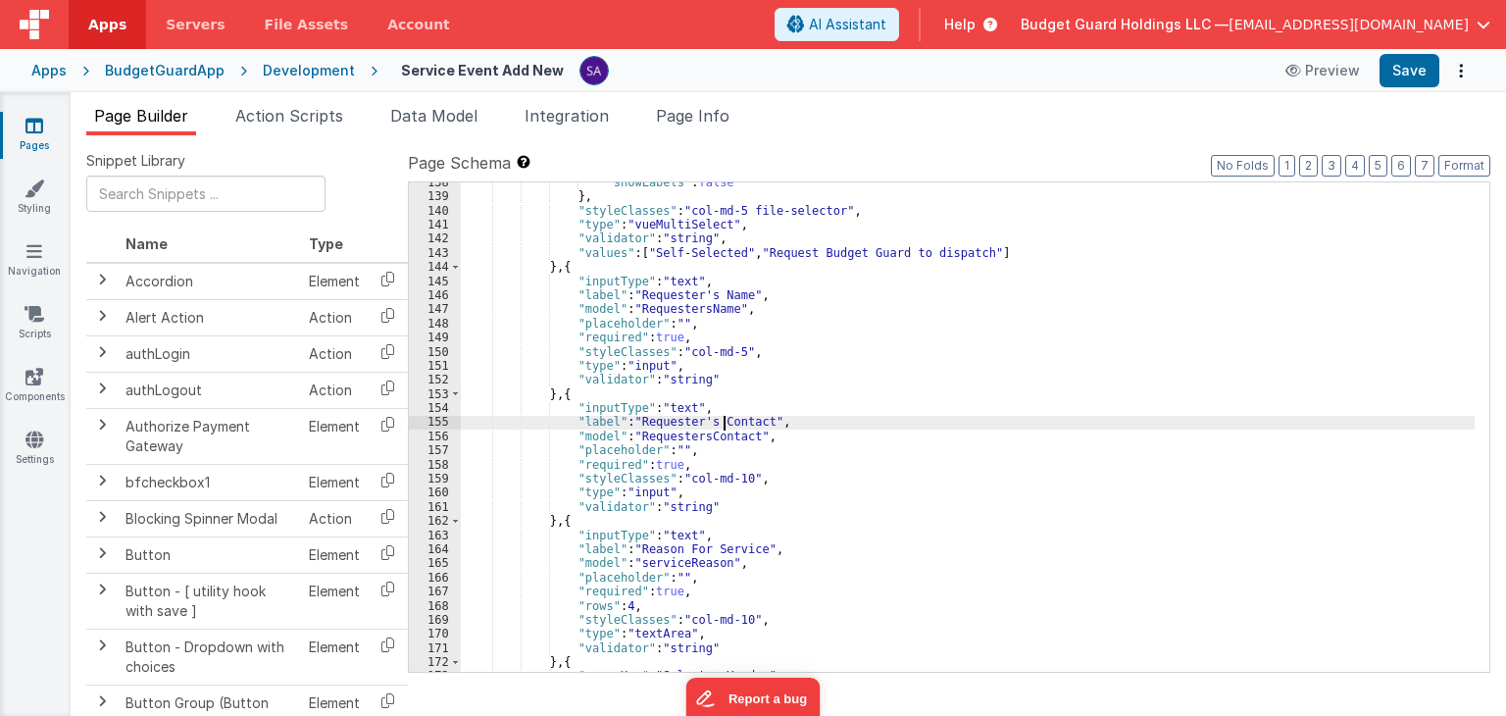
click at [725, 417] on div ""showLabels" : false } , "styleClasses" : "col-md-5 file-selector" , "type" : "…" at bounding box center [968, 434] width 1014 height 518
click at [743, 437] on div ""showLabels" : false } , "styleClasses" : "col-md-5 file-selector" , "type" : "…" at bounding box center [968, 434] width 1014 height 518
click at [1406, 77] on button "Save" at bounding box center [1409, 70] width 60 height 33
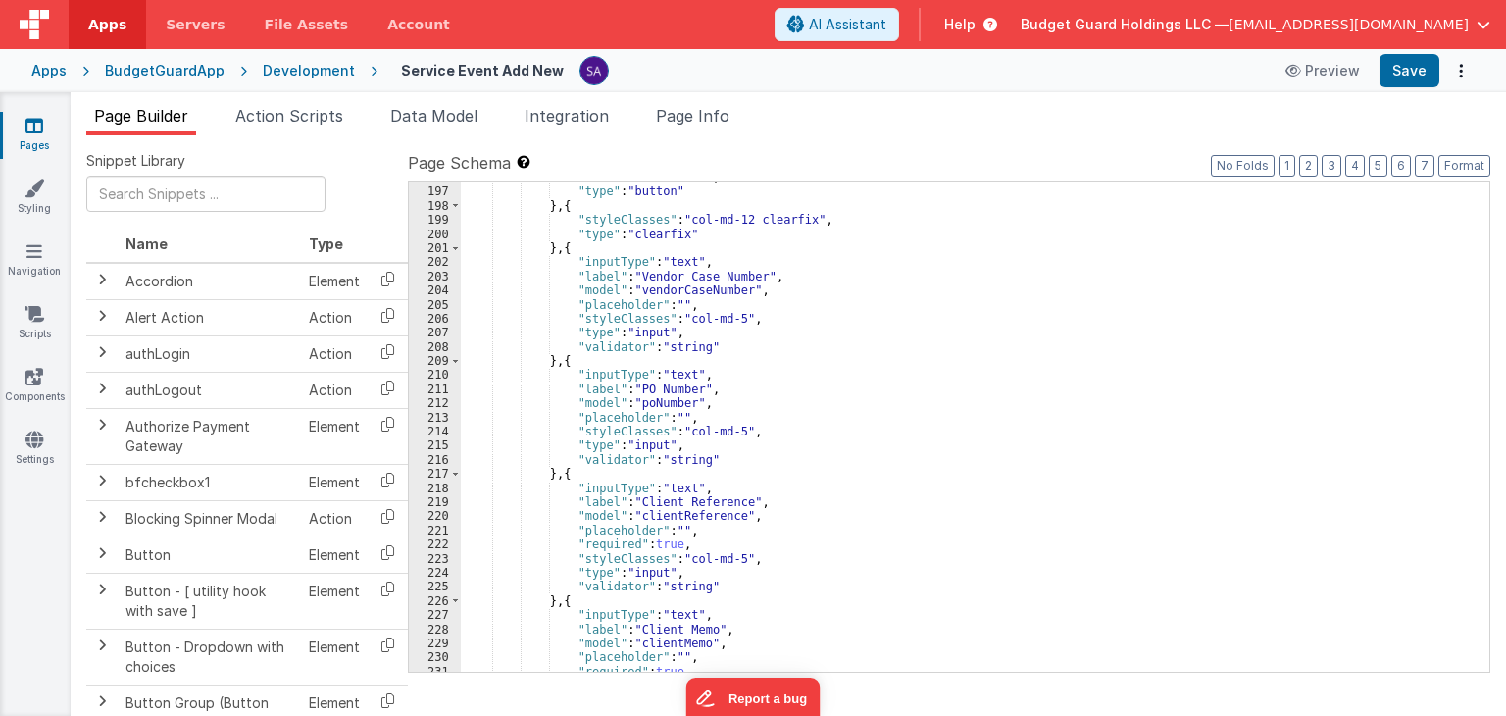
scroll to position [2823, 0]
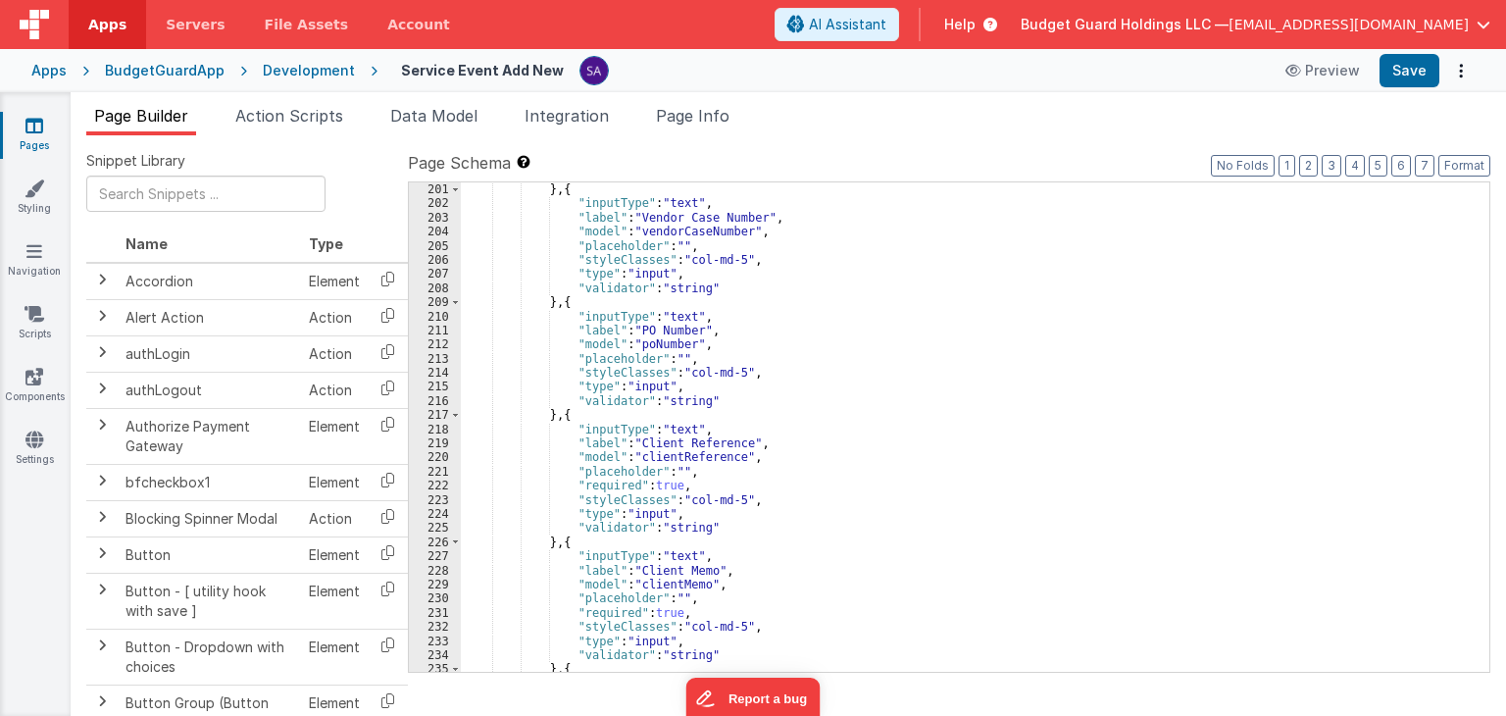
click at [680, 464] on div ""type" : "clearfix" } , { "inputType" : "text" , "label" : "Vendor Case Number"…" at bounding box center [968, 428] width 1014 height 518
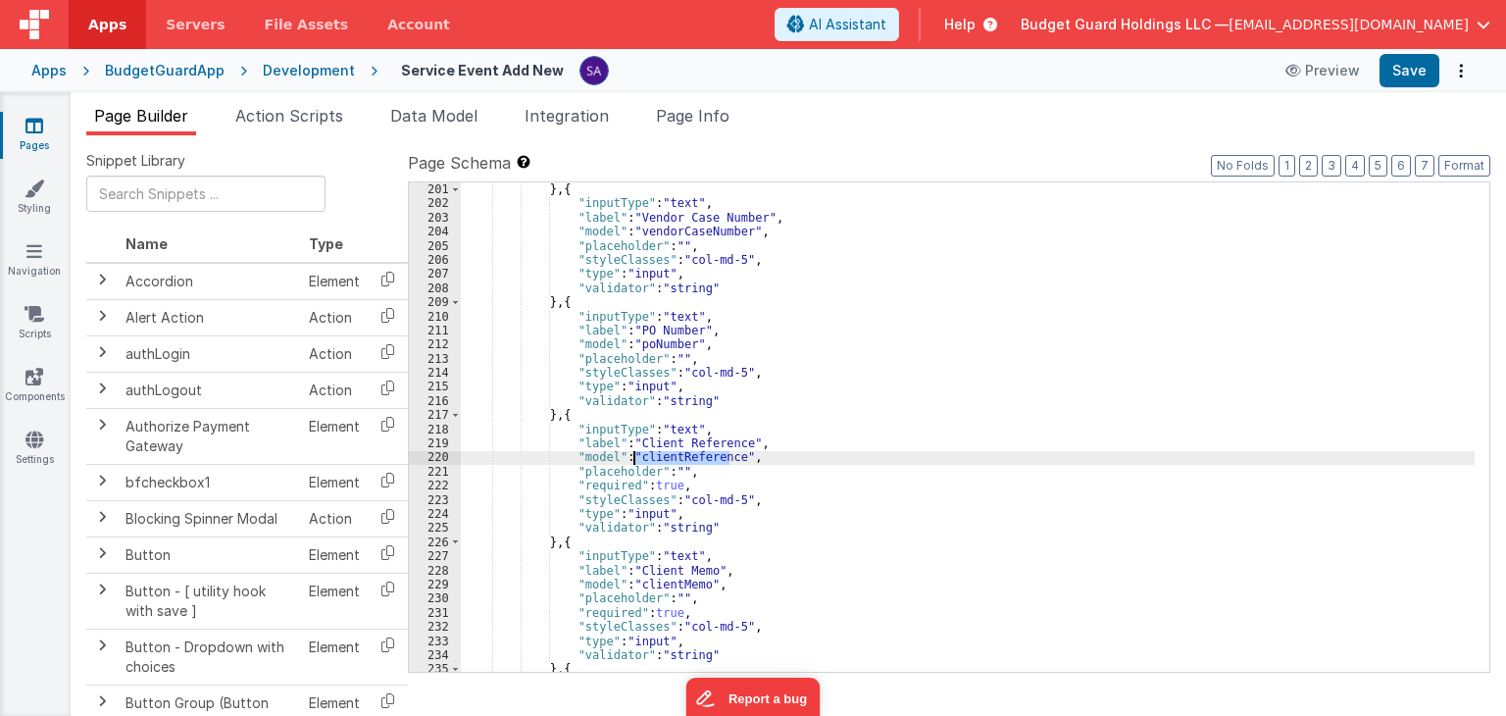
click at [680, 464] on div ""type" : "clearfix" } , { "inputType" : "text" , "label" : "Vendor Case Number"…" at bounding box center [968, 428] width 1014 height 518
click at [282, 72] on div "Development" at bounding box center [309, 71] width 92 height 20
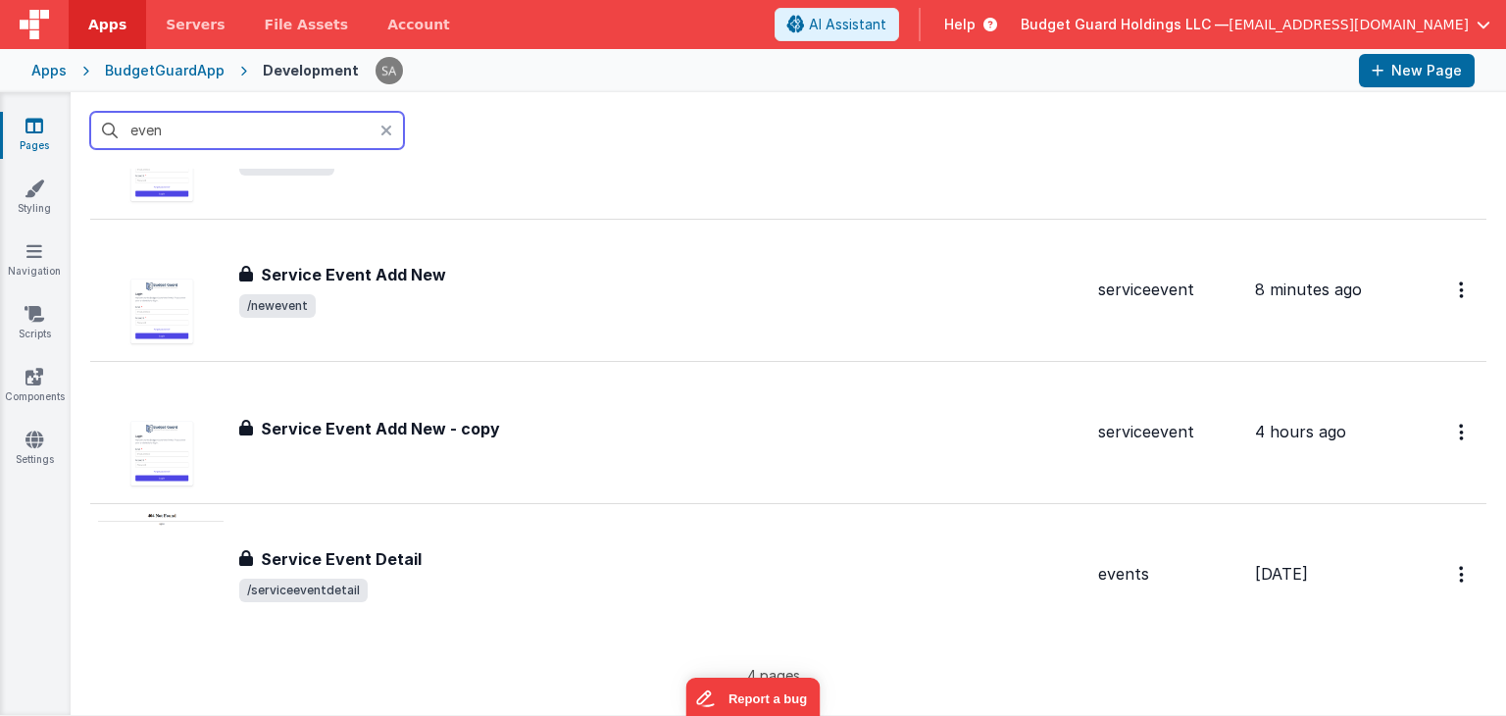
scroll to position [196, 0]
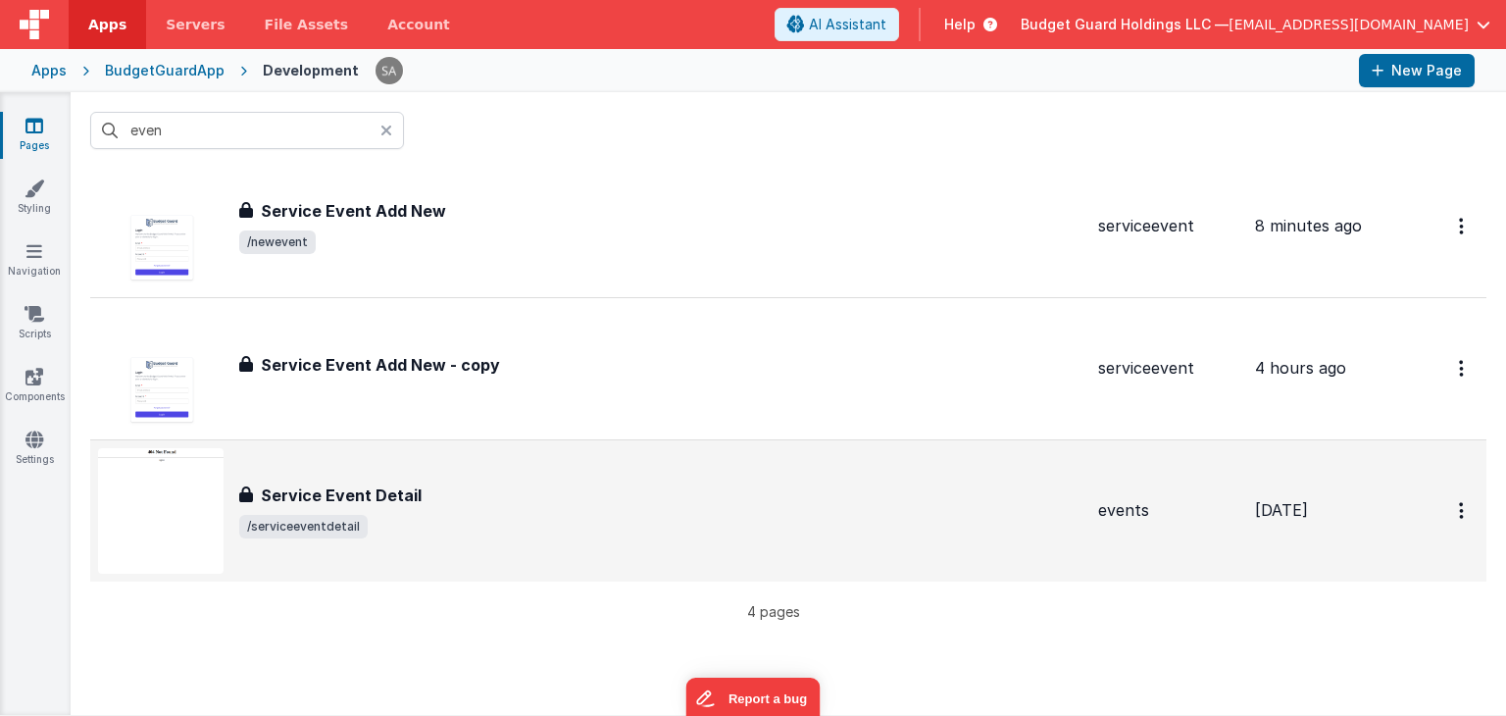
click at [428, 501] on div "Service Event Detail" at bounding box center [660, 495] width 843 height 24
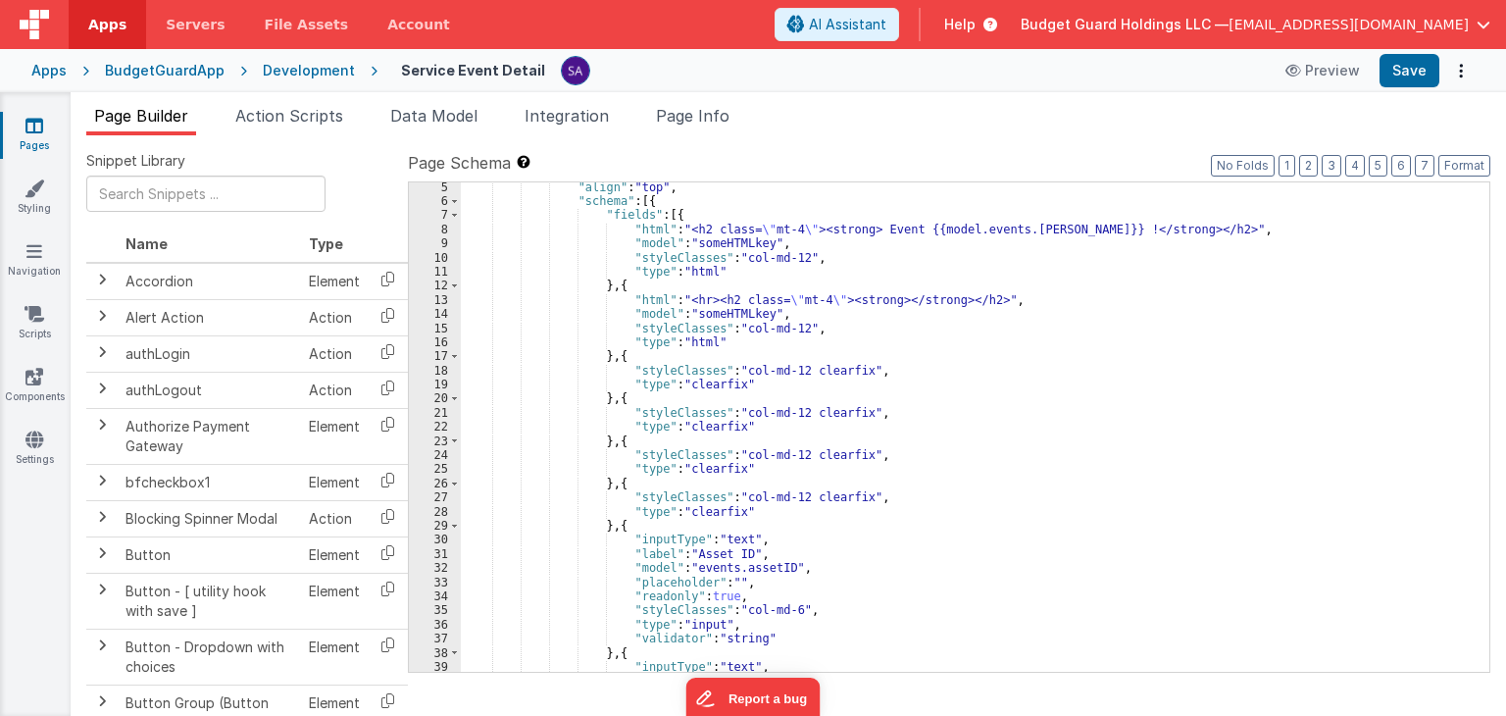
scroll to position [176, 0]
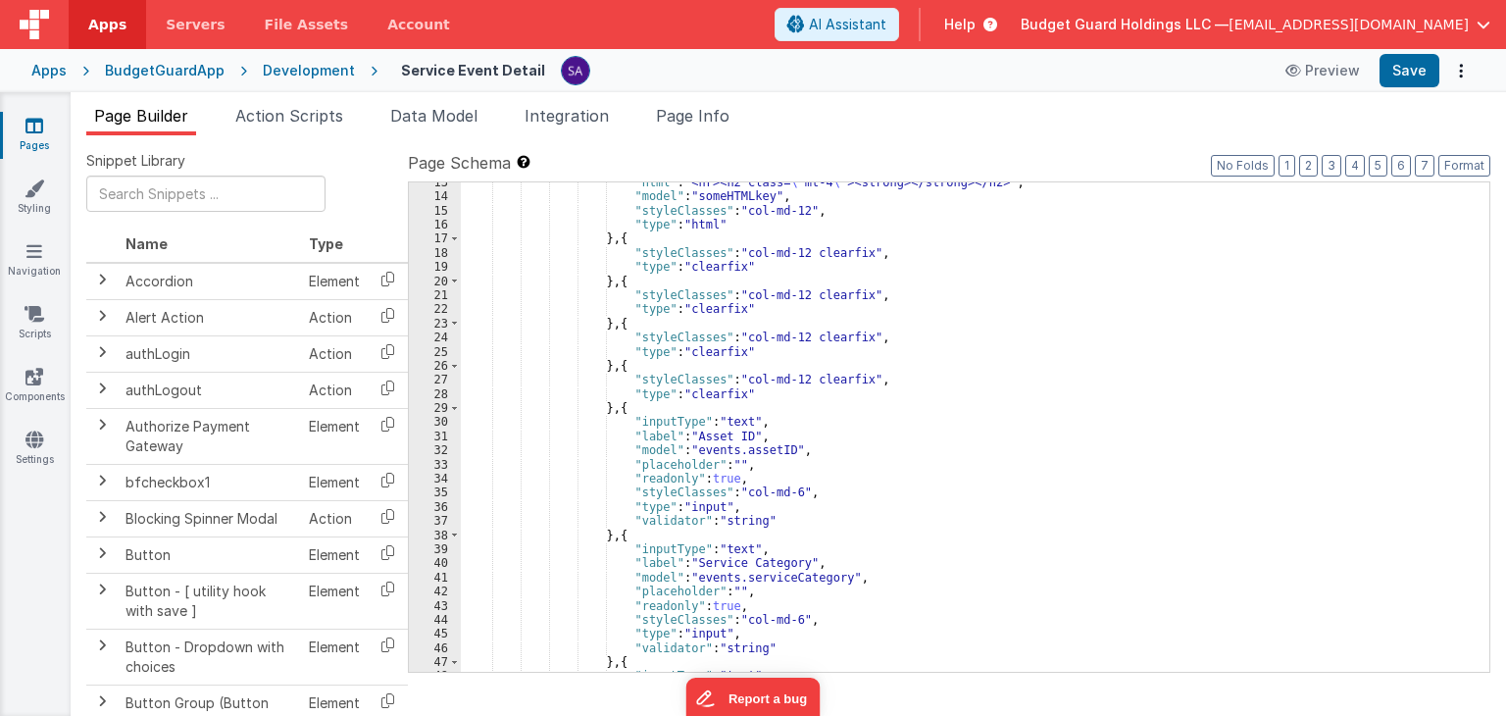
click at [827, 363] on div ""html" : "<hr><h2 class= \" mt-4 \" ><strong></strong></h2>" , "model" : "someH…" at bounding box center [968, 434] width 1014 height 518
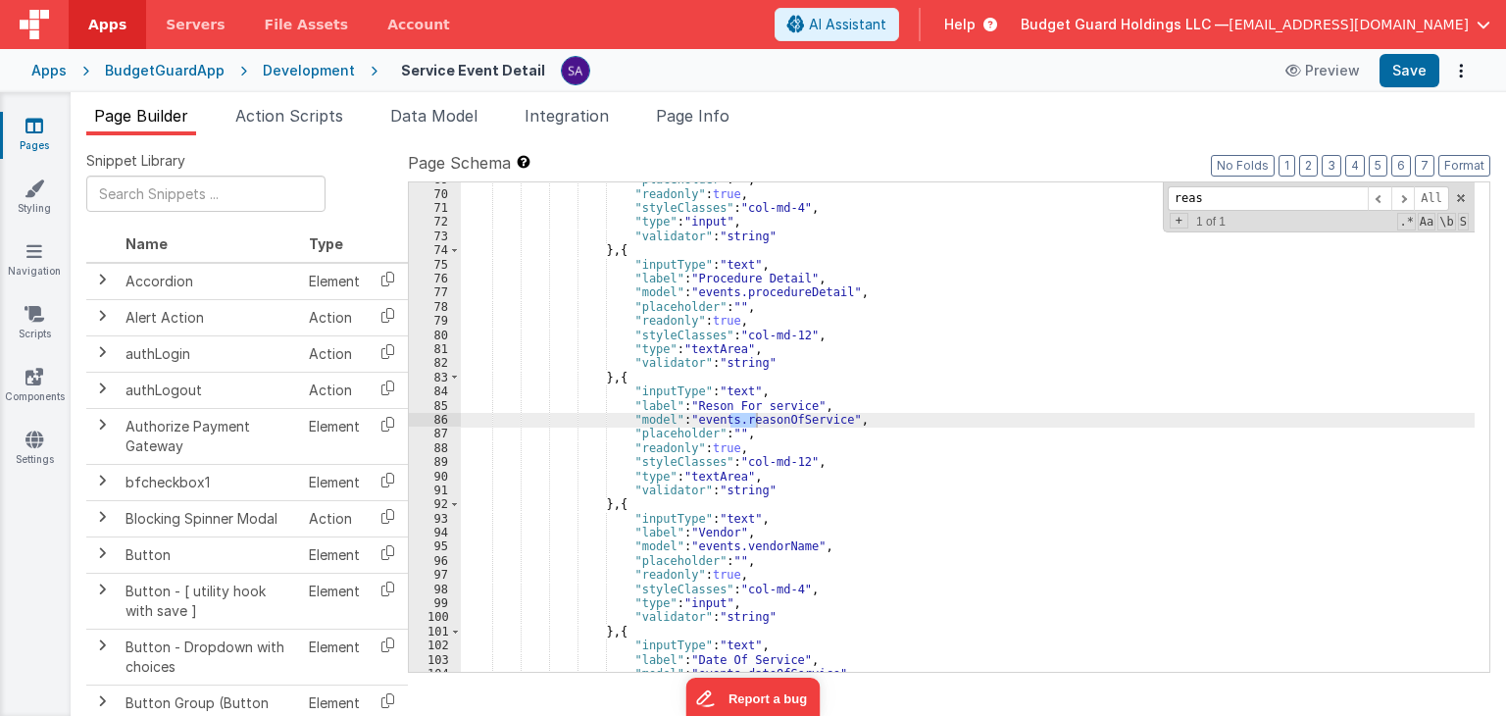
scroll to position [969, 0]
type input "reas"
click at [697, 402] on div ""placeholder" : "" , "readonly" : true , "styleClasses" : "col-md-4" , "type" :…" at bounding box center [968, 432] width 1014 height 518
click at [1413, 62] on button "Save" at bounding box center [1409, 70] width 60 height 33
